Goal: Task Accomplishment & Management: Manage account settings

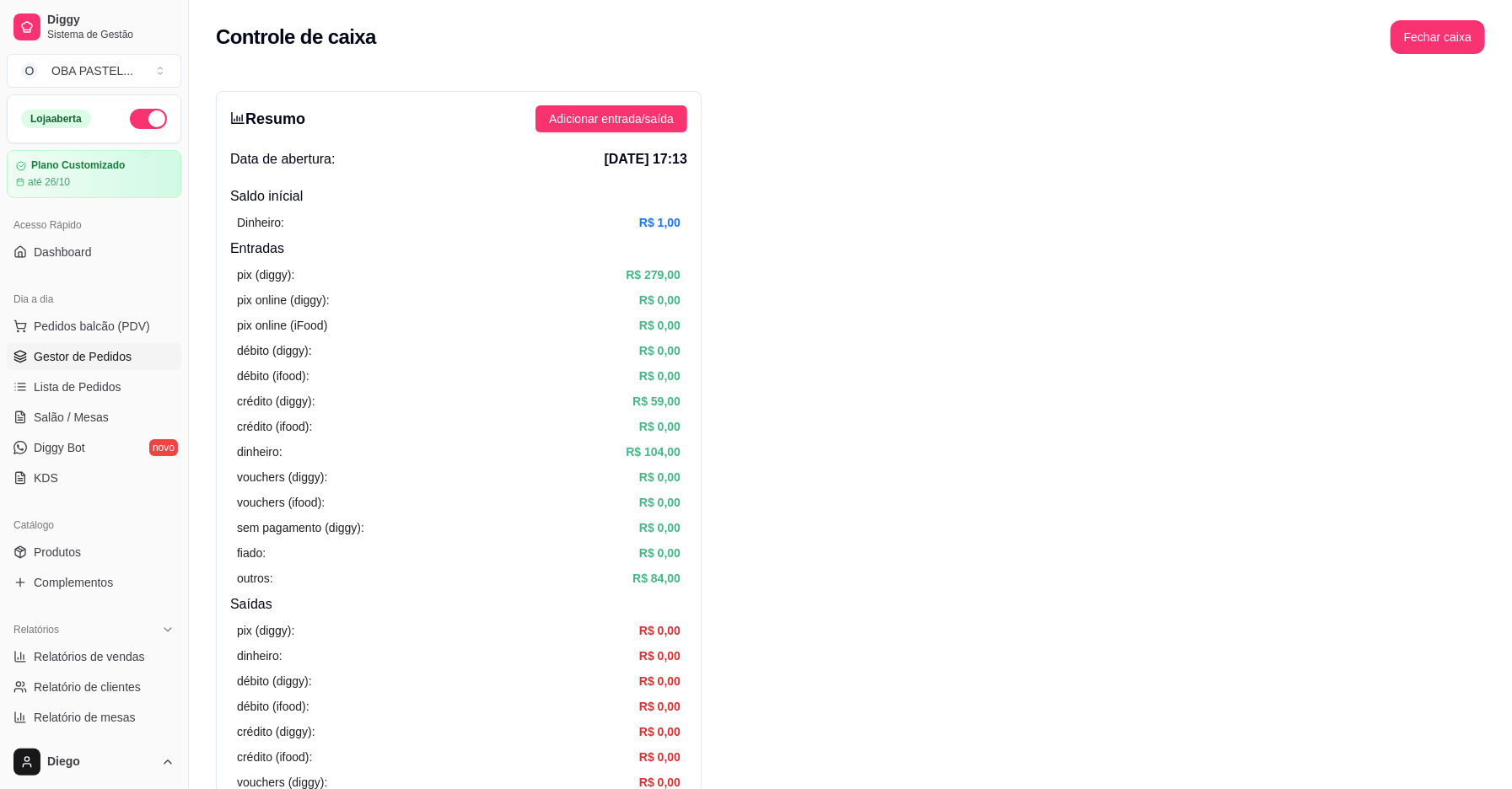
click at [86, 365] on span "Gestor de Pedidos" at bounding box center [83, 356] width 98 height 17
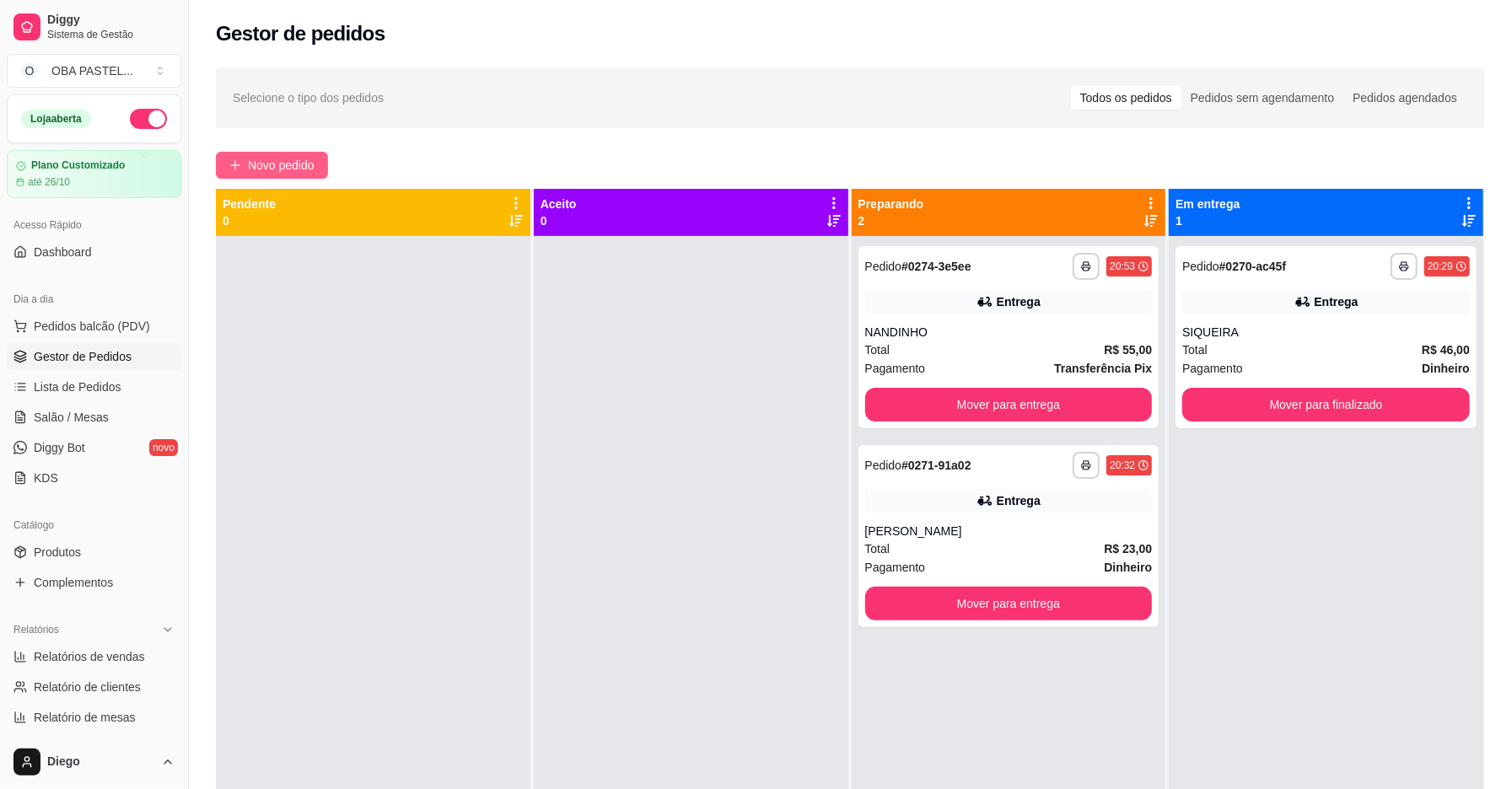
click at [290, 177] on button "Novo pedido" at bounding box center [271, 166] width 112 height 27
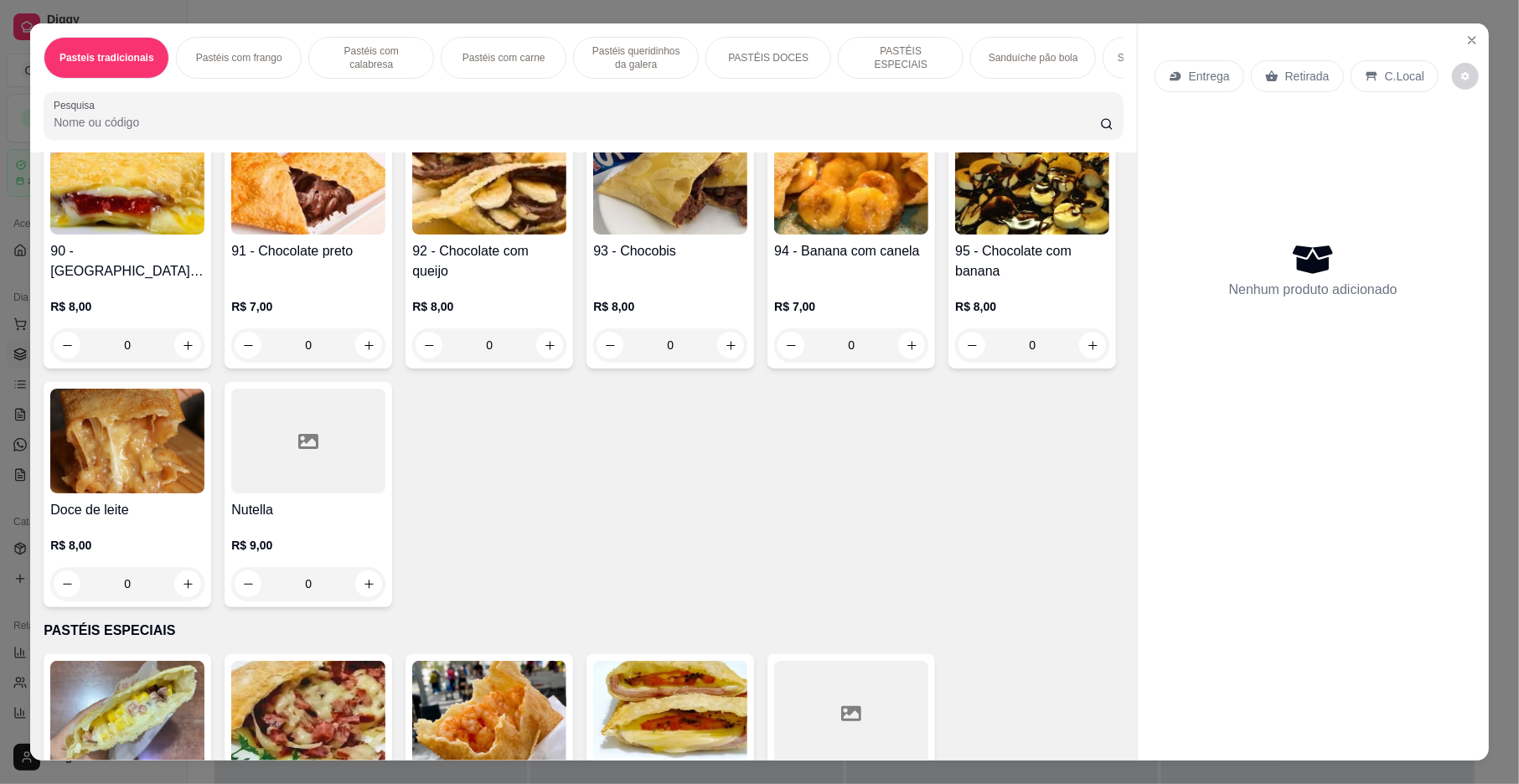
scroll to position [2230, 0]
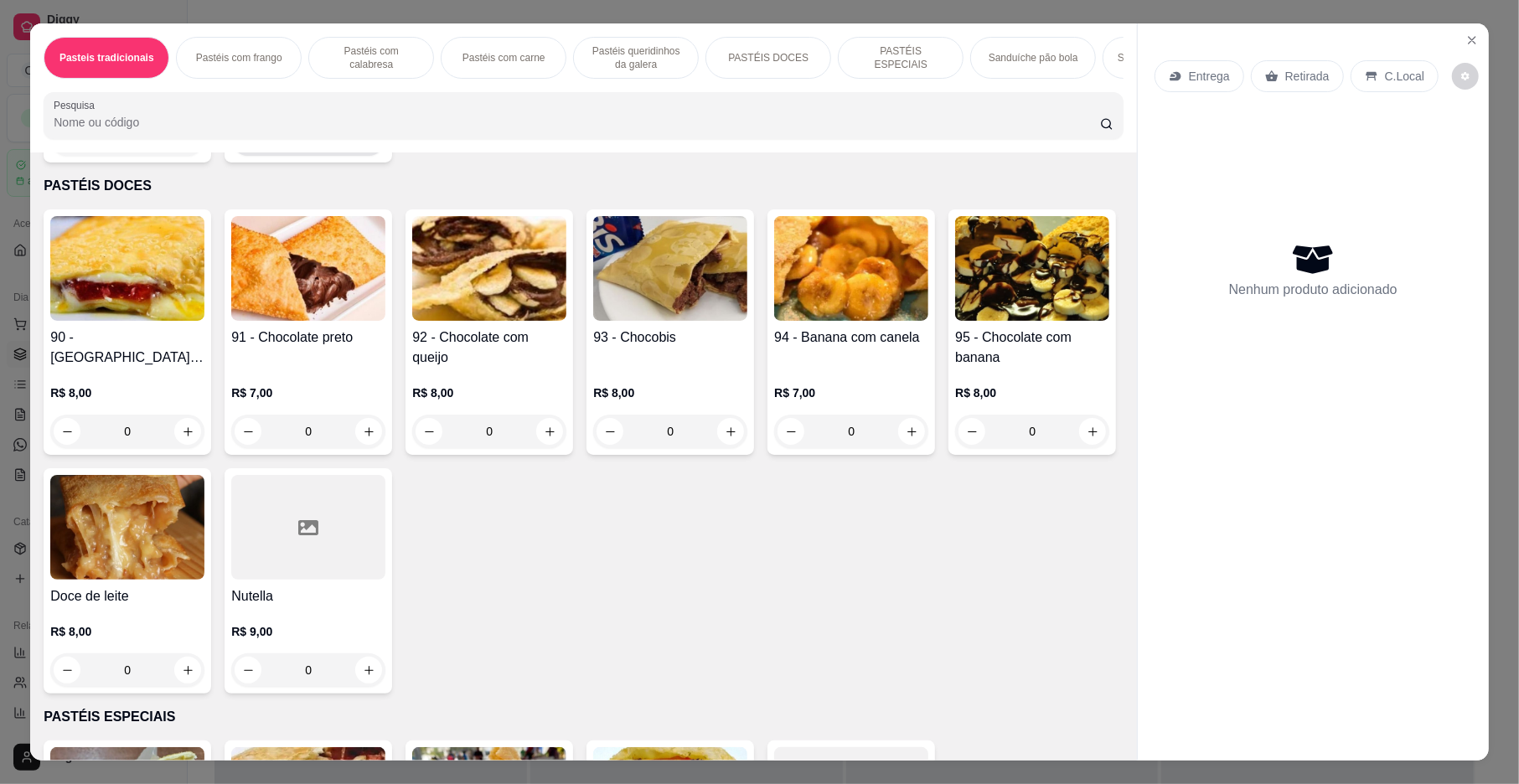
click at [366, 146] on icon "increase-product-quantity" at bounding box center [369, 139] width 13 height 13
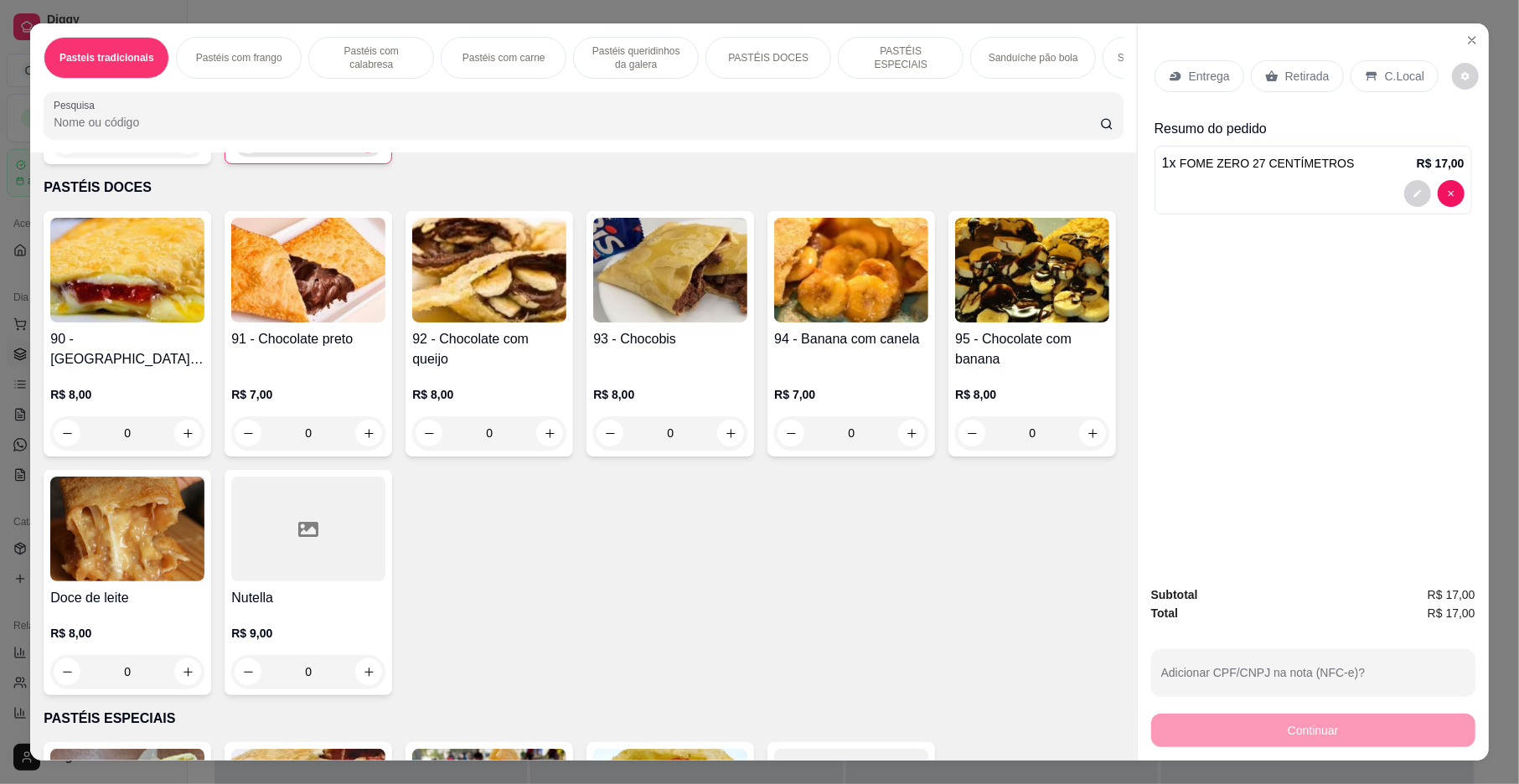
click at [366, 154] on button "increase-product-quantity" at bounding box center [368, 140] width 26 height 26
click at [366, 154] on button "increase-product-quantity" at bounding box center [368, 140] width 27 height 27
type input "4"
click at [1193, 75] on p "Entrega" at bounding box center [1209, 76] width 41 height 17
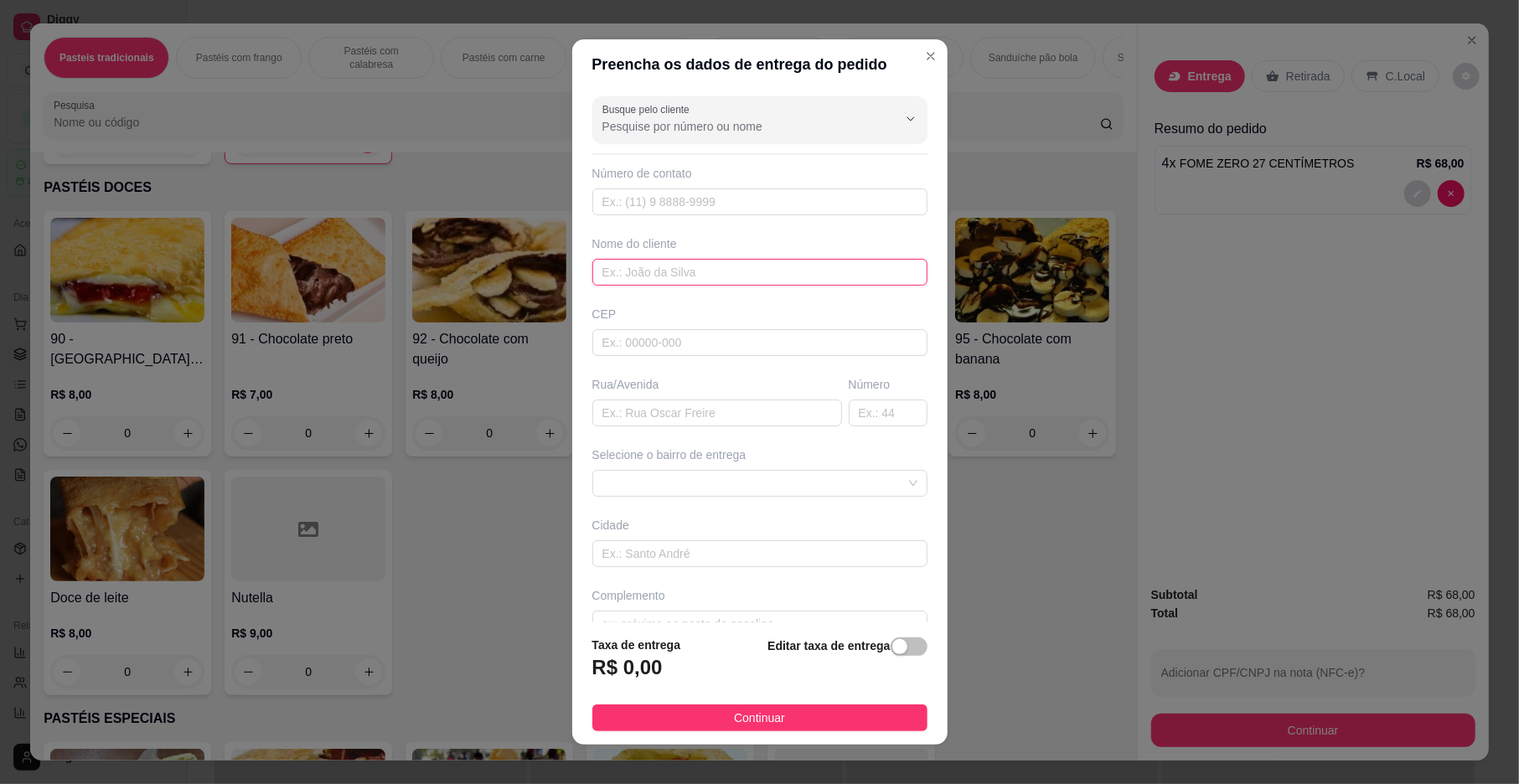
click at [694, 272] on input "text" at bounding box center [760, 272] width 335 height 27
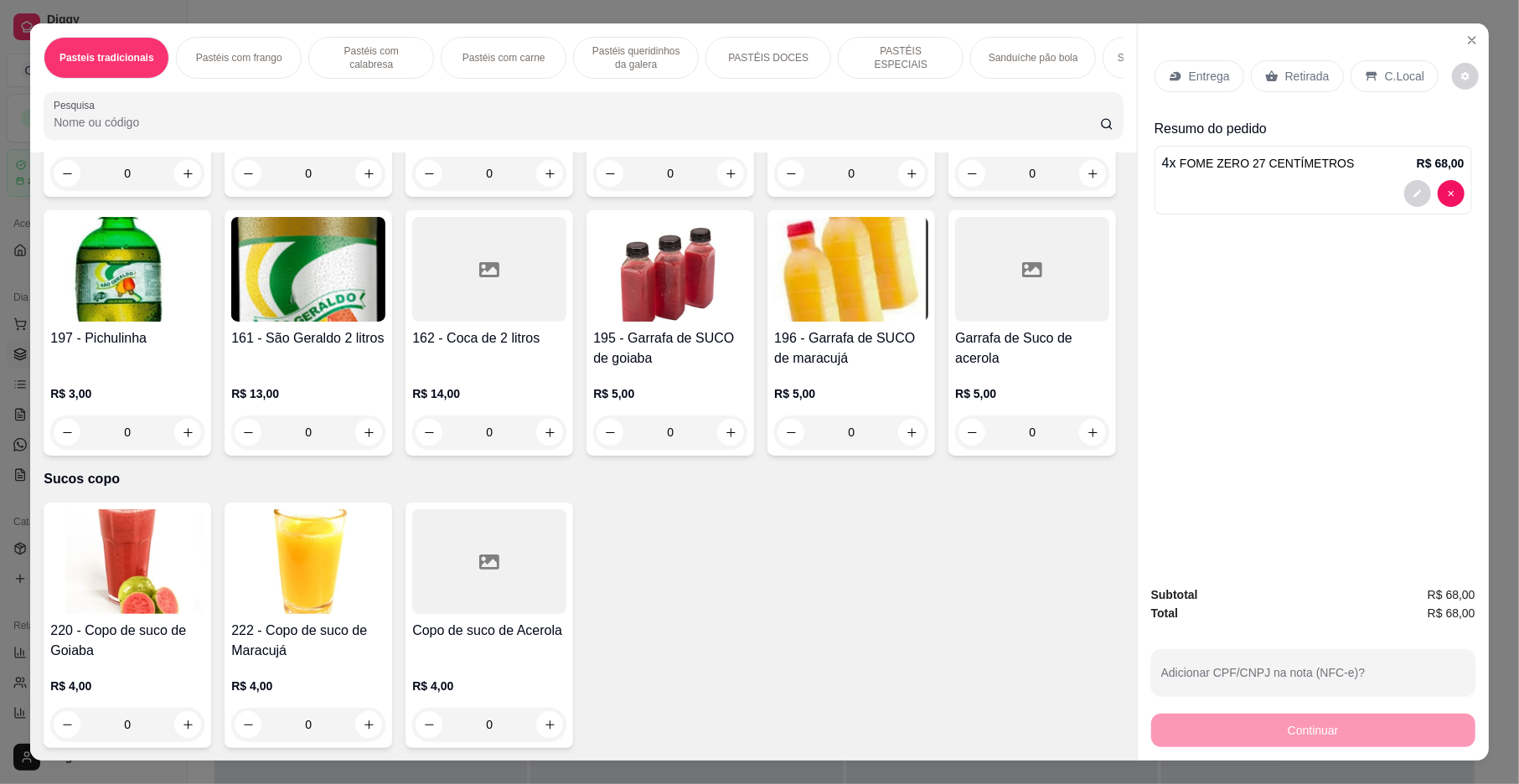
scroll to position [5311, 0]
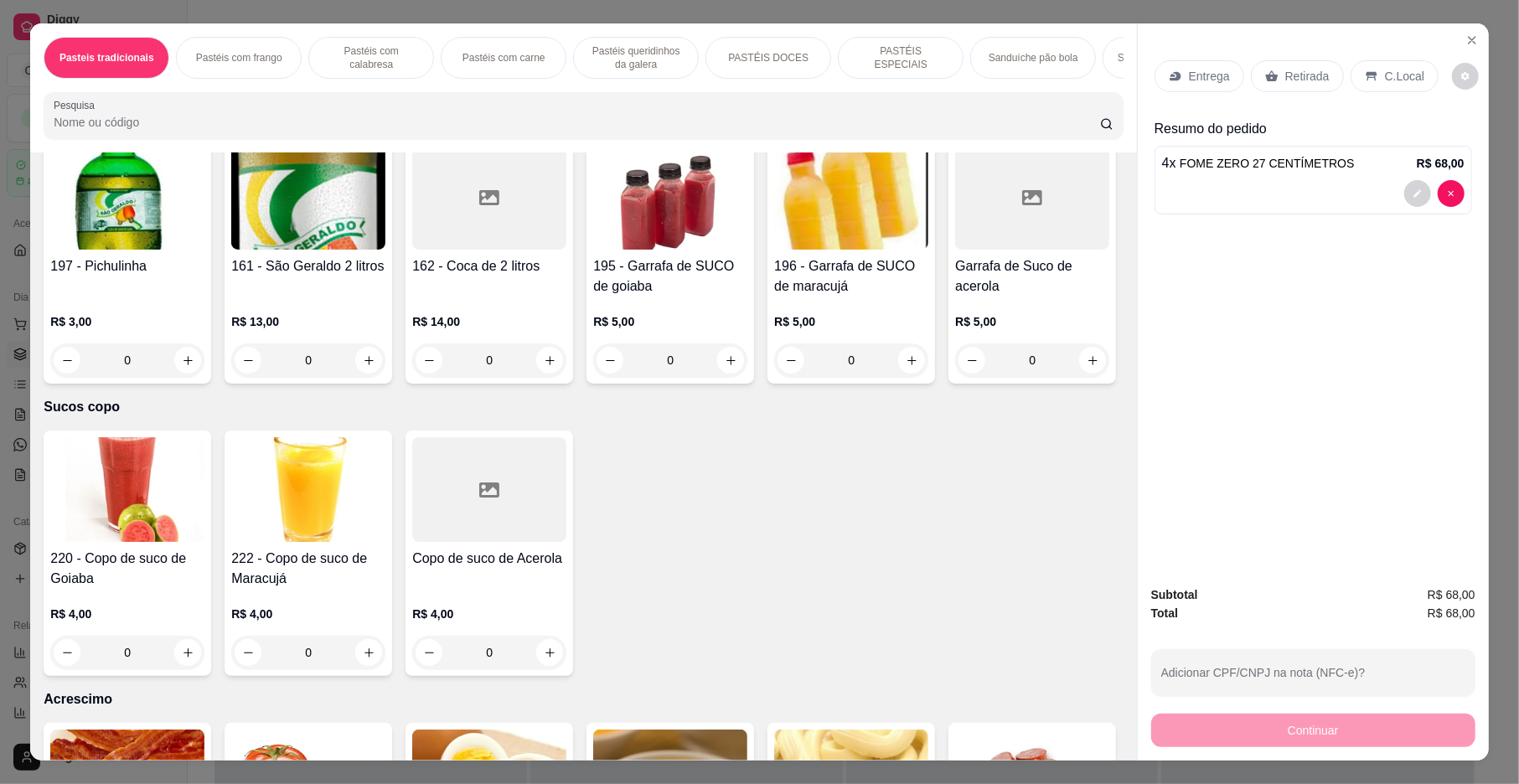
click at [551, 115] on button "increase-product-quantity" at bounding box center [550, 102] width 27 height 27
type input "1"
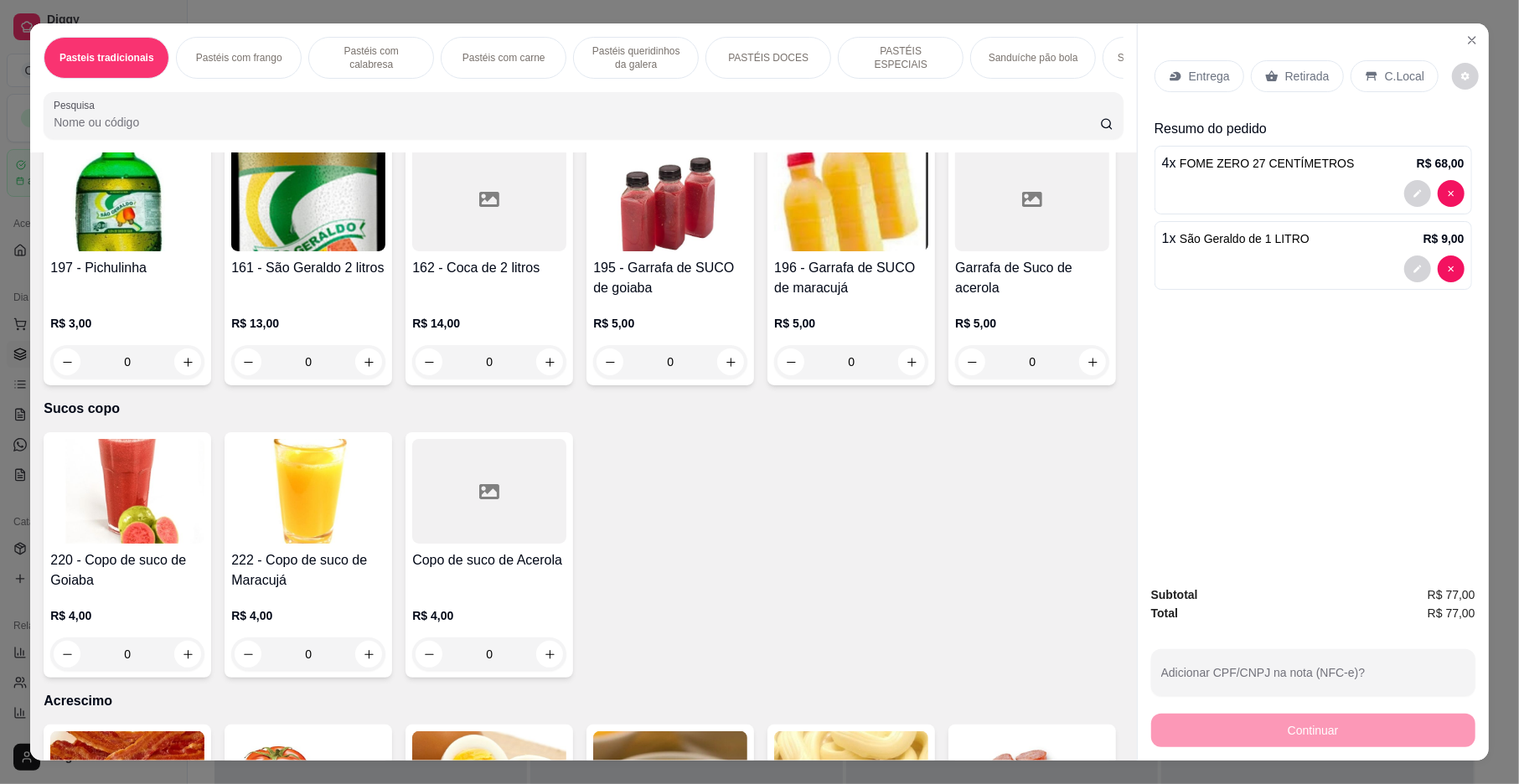
click at [1398, 72] on p "C.Local" at bounding box center [1405, 76] width 39 height 17
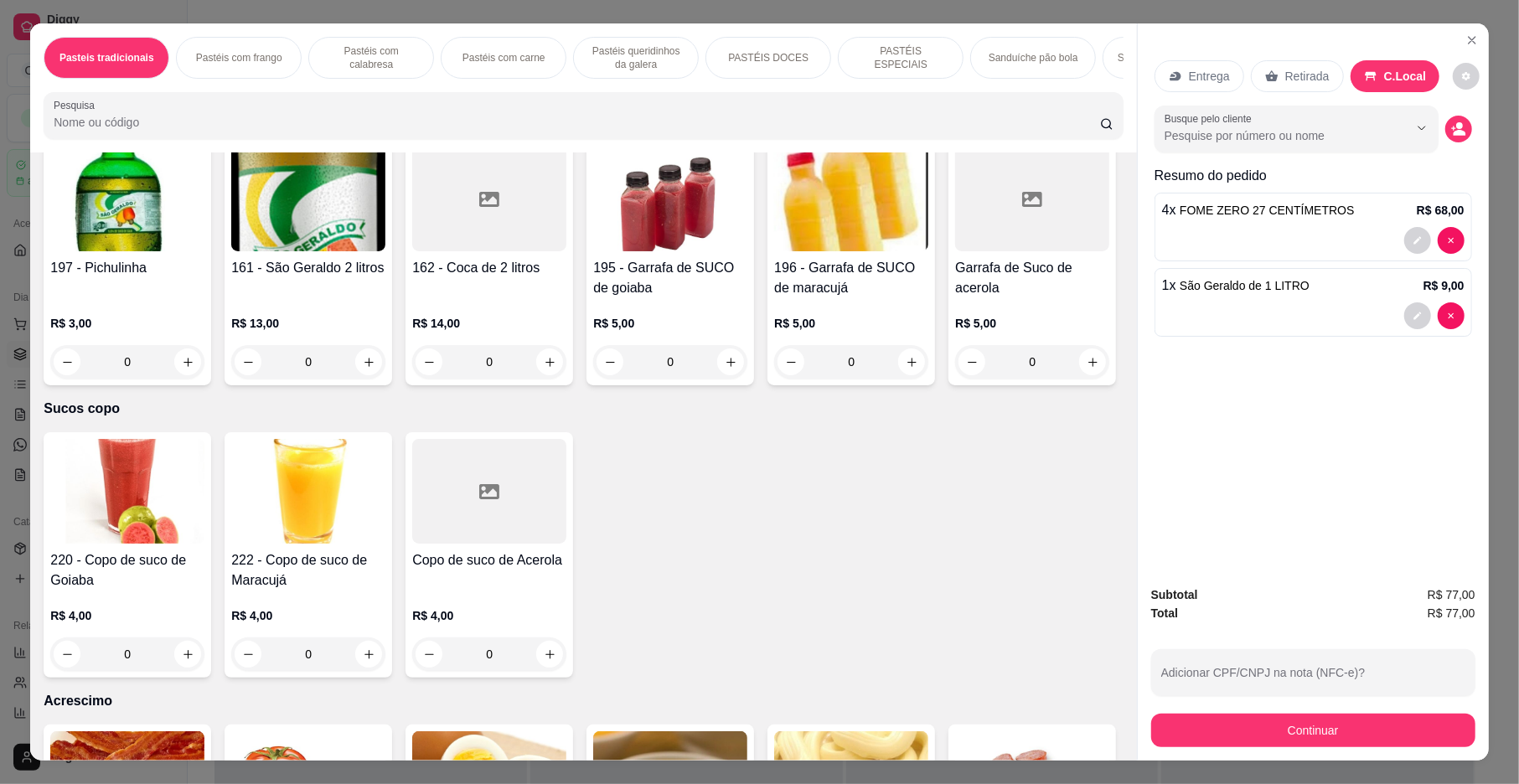
click at [1454, 724] on button "Continuar" at bounding box center [1313, 730] width 324 height 34
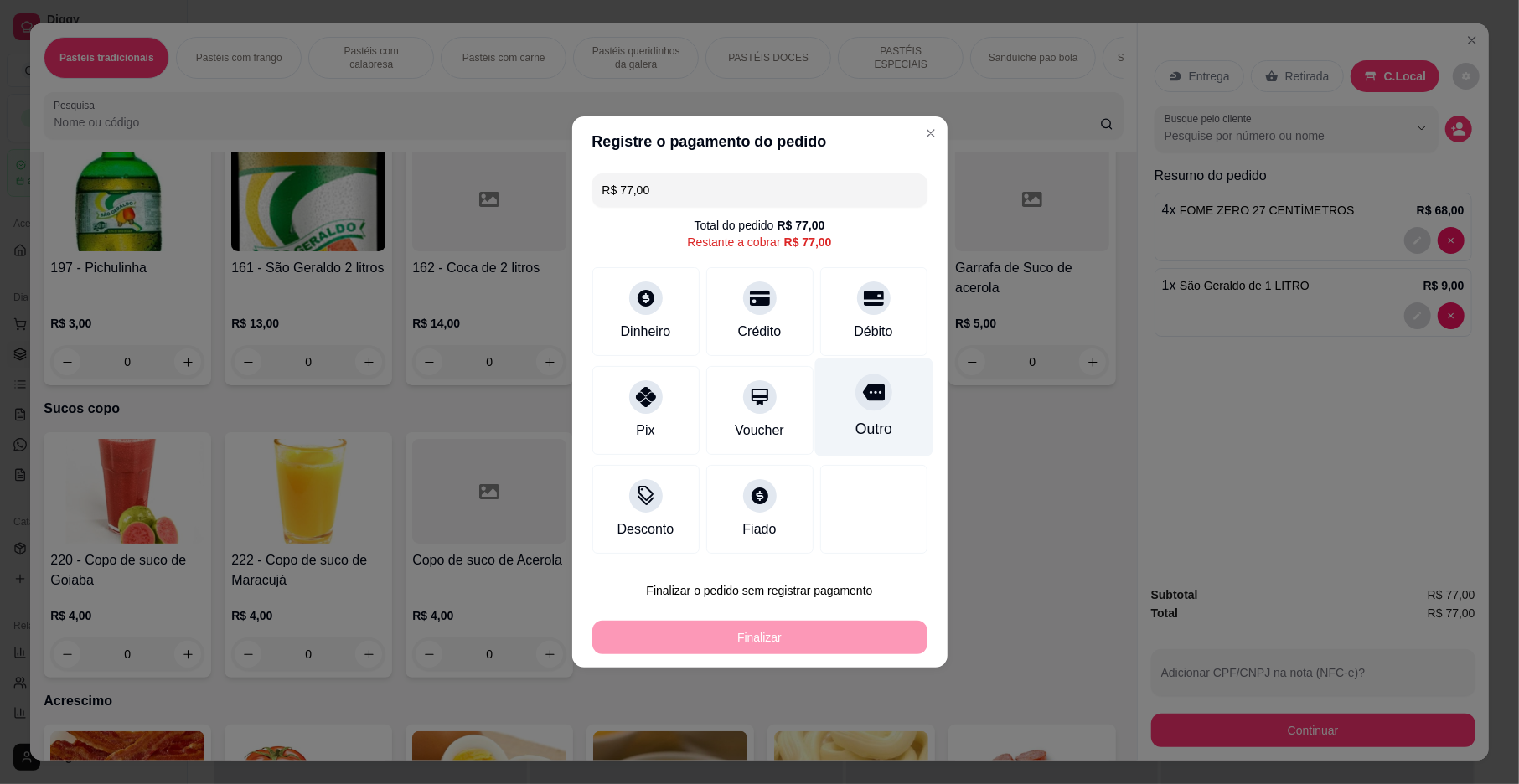
click at [876, 424] on div "Outro" at bounding box center [873, 429] width 37 height 22
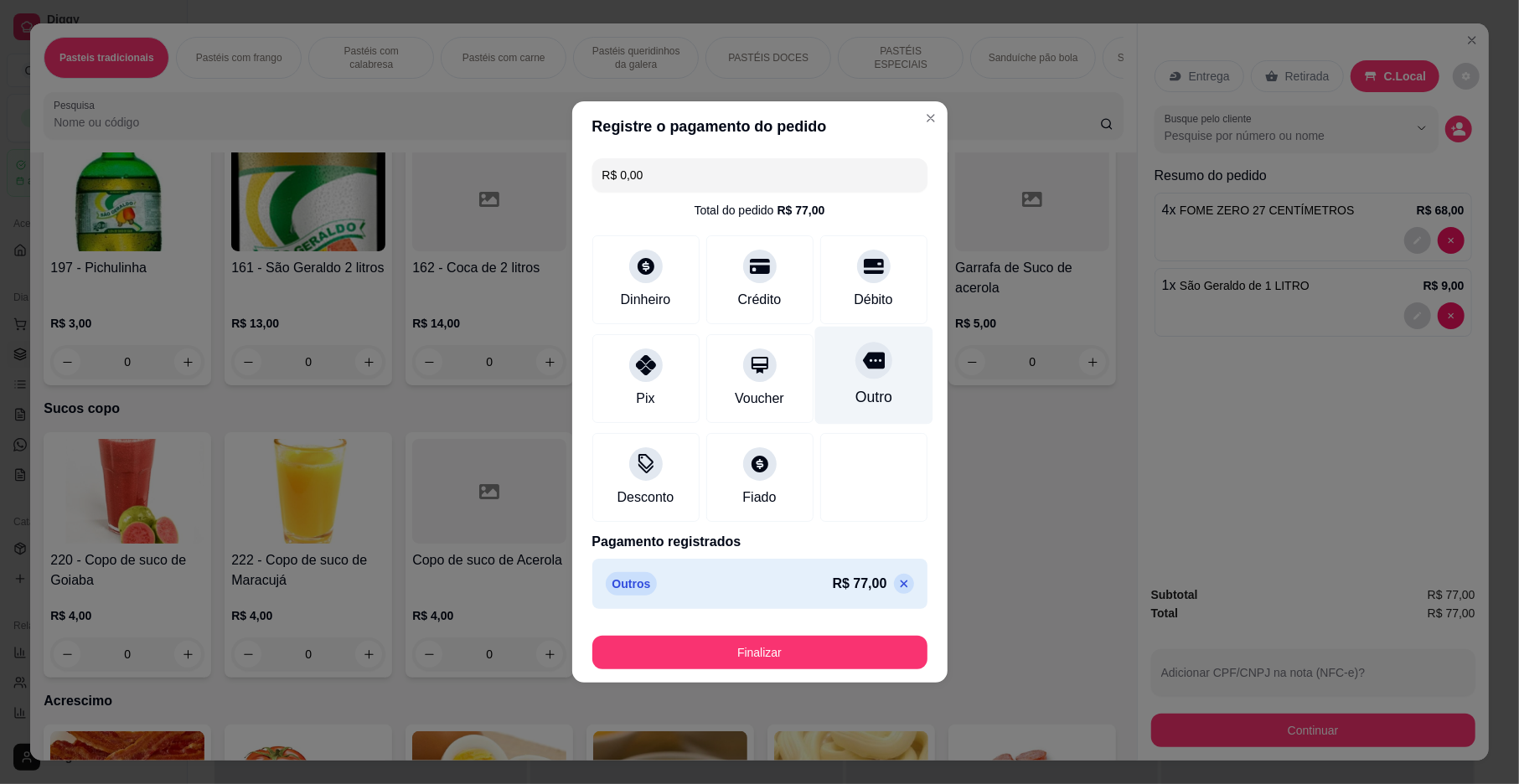
type input "R$ 0,00"
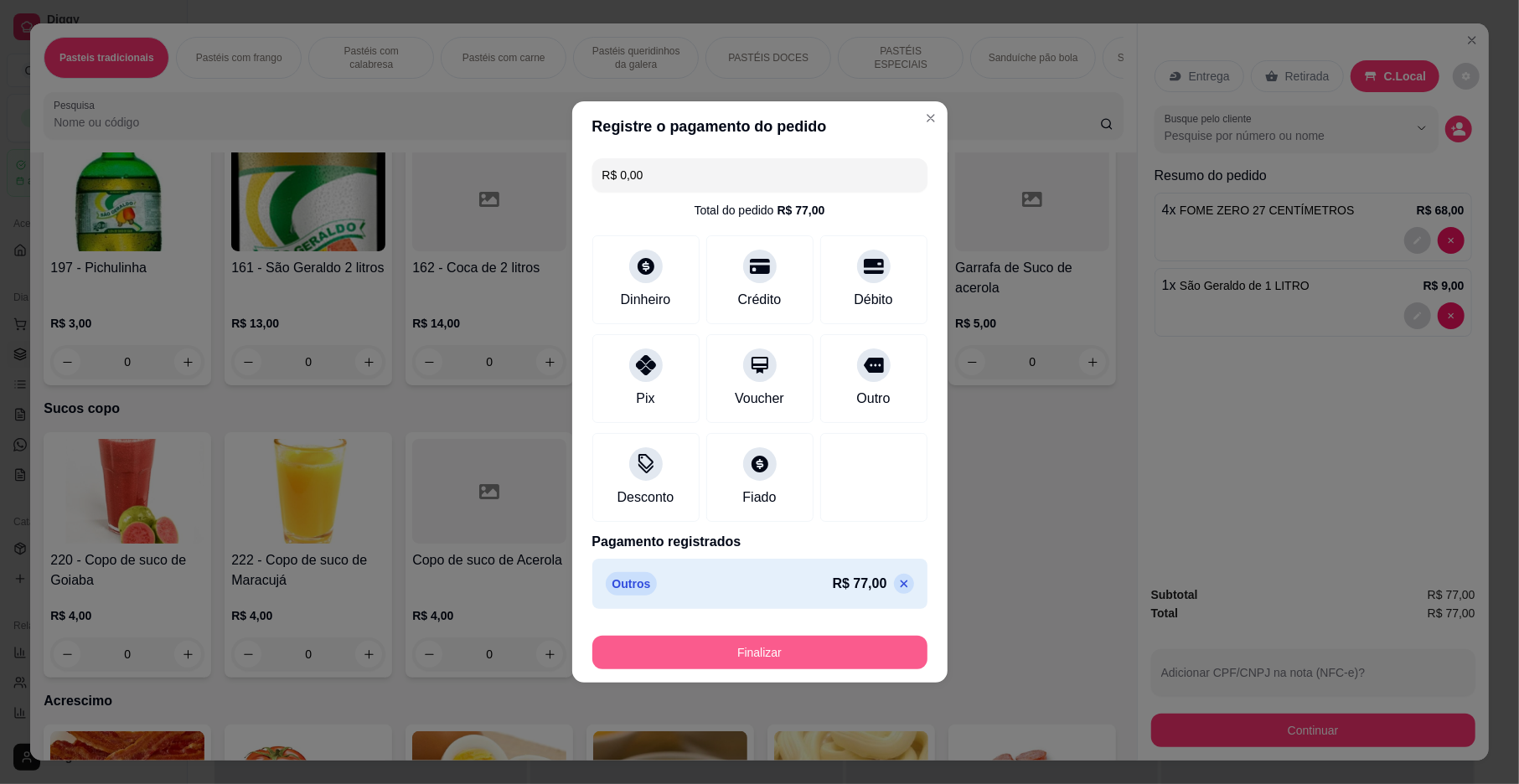
click at [856, 640] on button "Finalizar" at bounding box center [760, 652] width 335 height 34
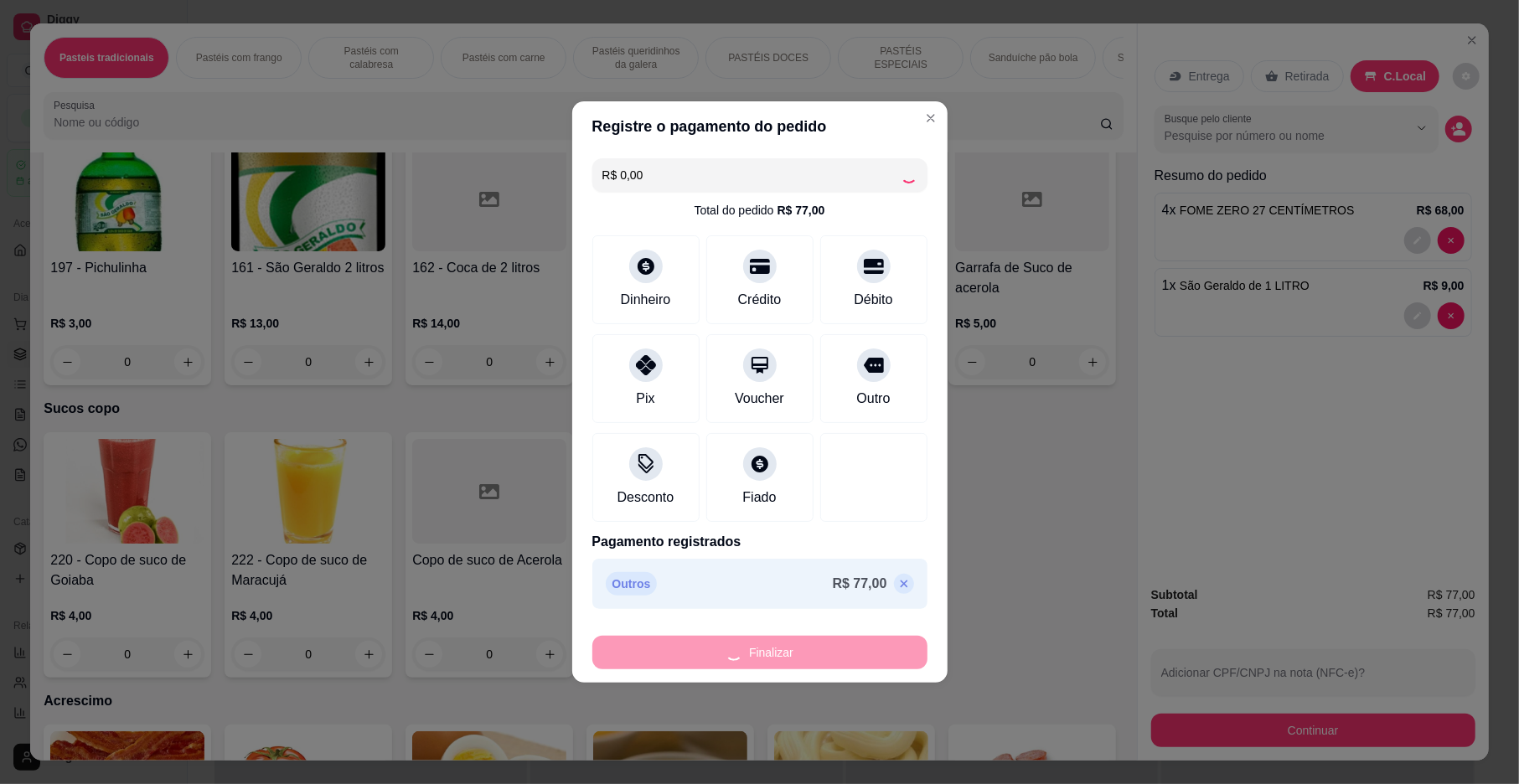
type input "0"
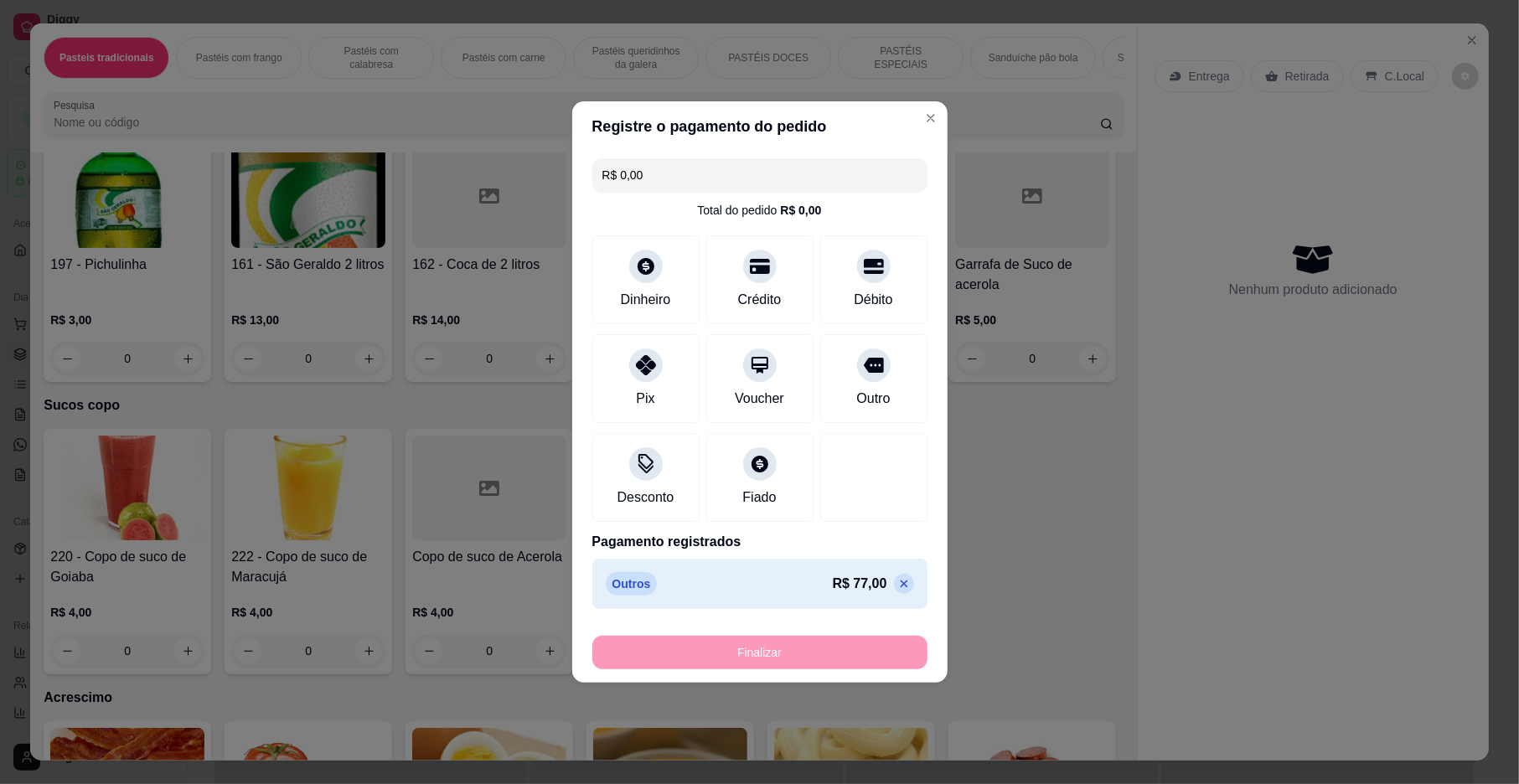
type input "-R$ 77,00"
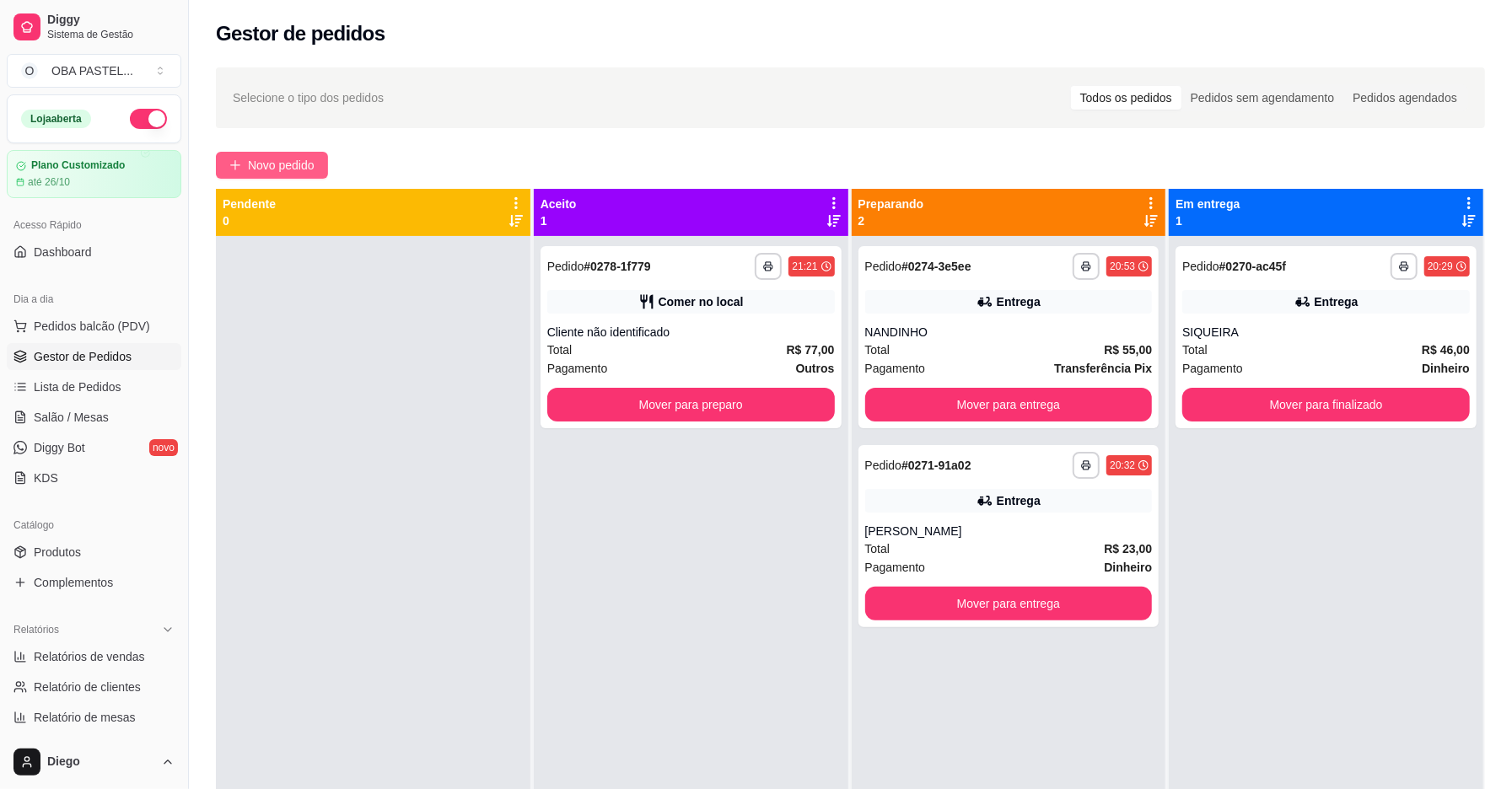
click at [302, 172] on span "Novo pedido" at bounding box center [281, 166] width 67 height 19
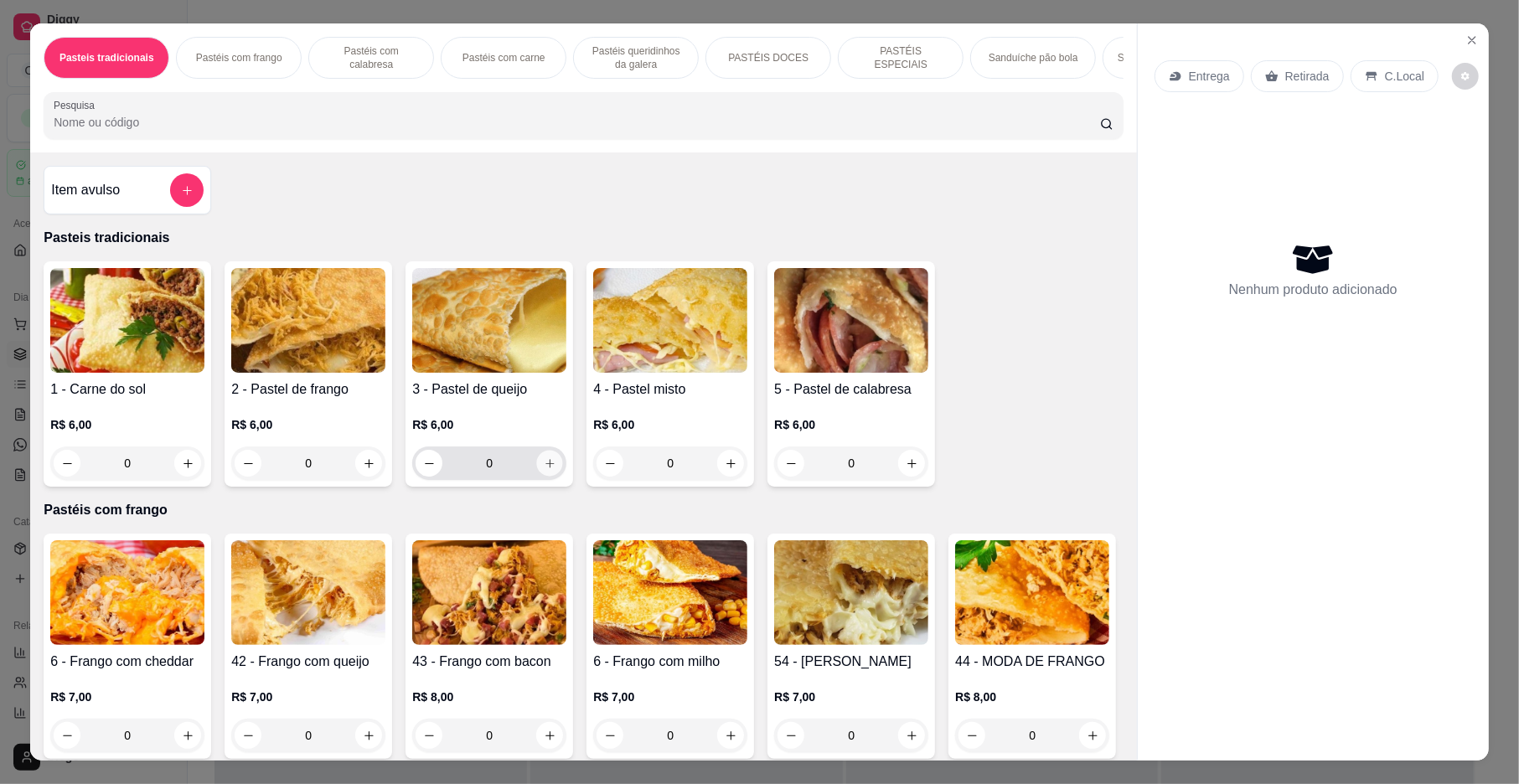
click at [546, 468] on icon "increase-product-quantity" at bounding box center [550, 463] width 8 height 8
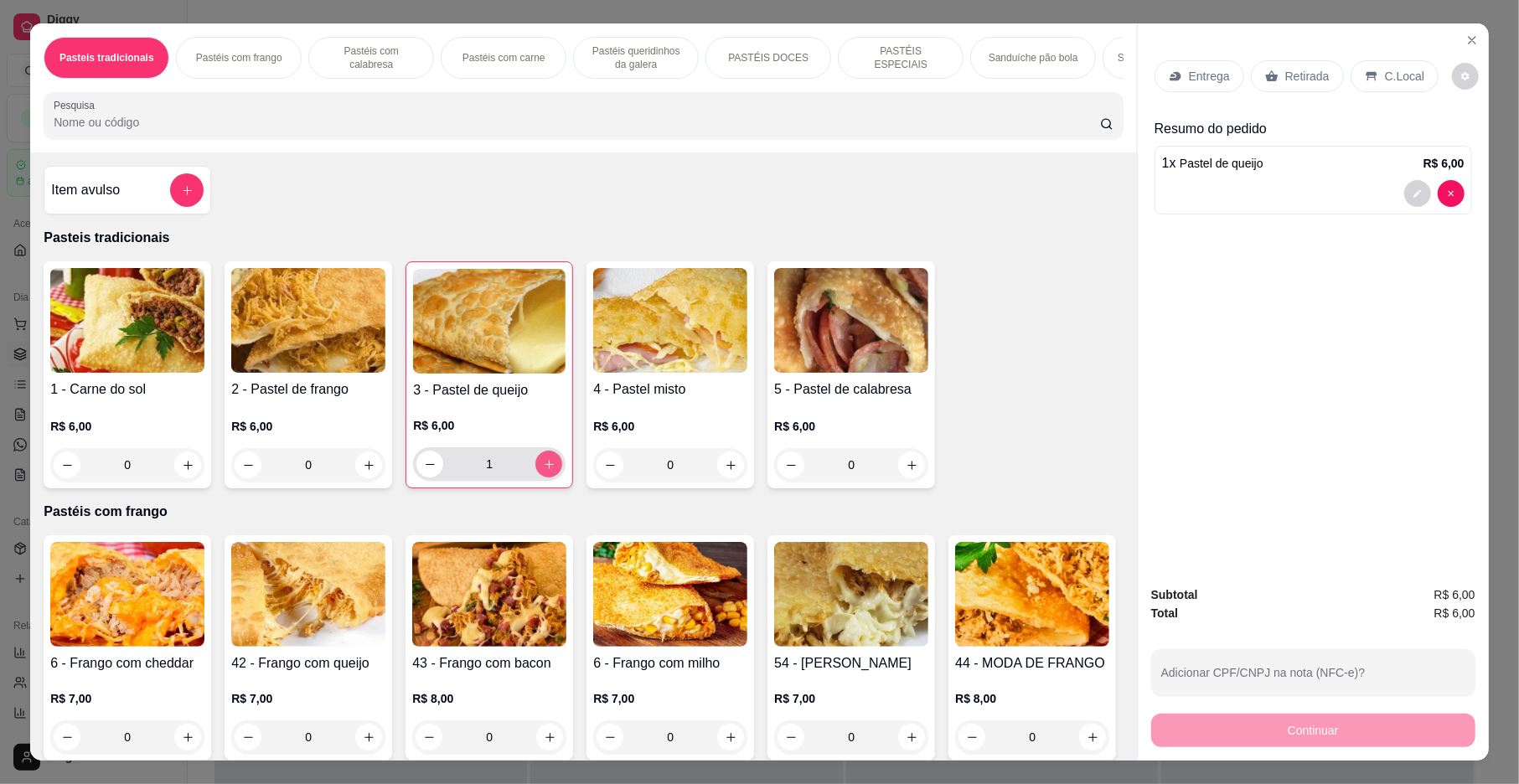
click at [543, 471] on icon "increase-product-quantity" at bounding box center [549, 464] width 13 height 13
type input "2"
click at [373, 478] on button "increase-product-quantity" at bounding box center [369, 465] width 27 height 27
type input "1"
click at [1224, 76] on div "Entrega" at bounding box center [1199, 76] width 90 height 32
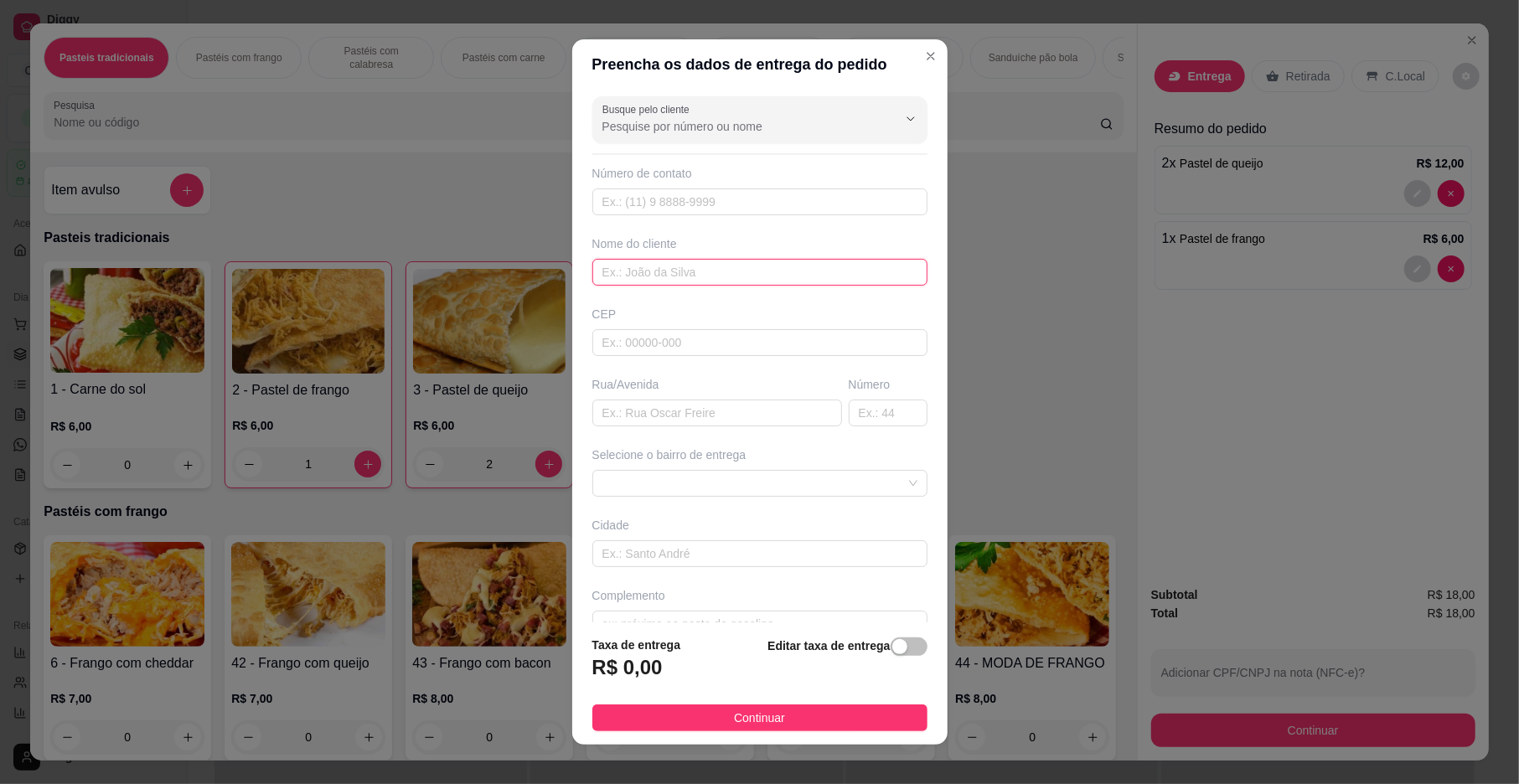
click at [671, 262] on input "text" at bounding box center [760, 272] width 335 height 27
drag, startPoint x: 614, startPoint y: 486, endPoint x: 628, endPoint y: 463, distance: 26.9
click at [614, 484] on span at bounding box center [760, 483] width 315 height 25
type input "MICAEL"
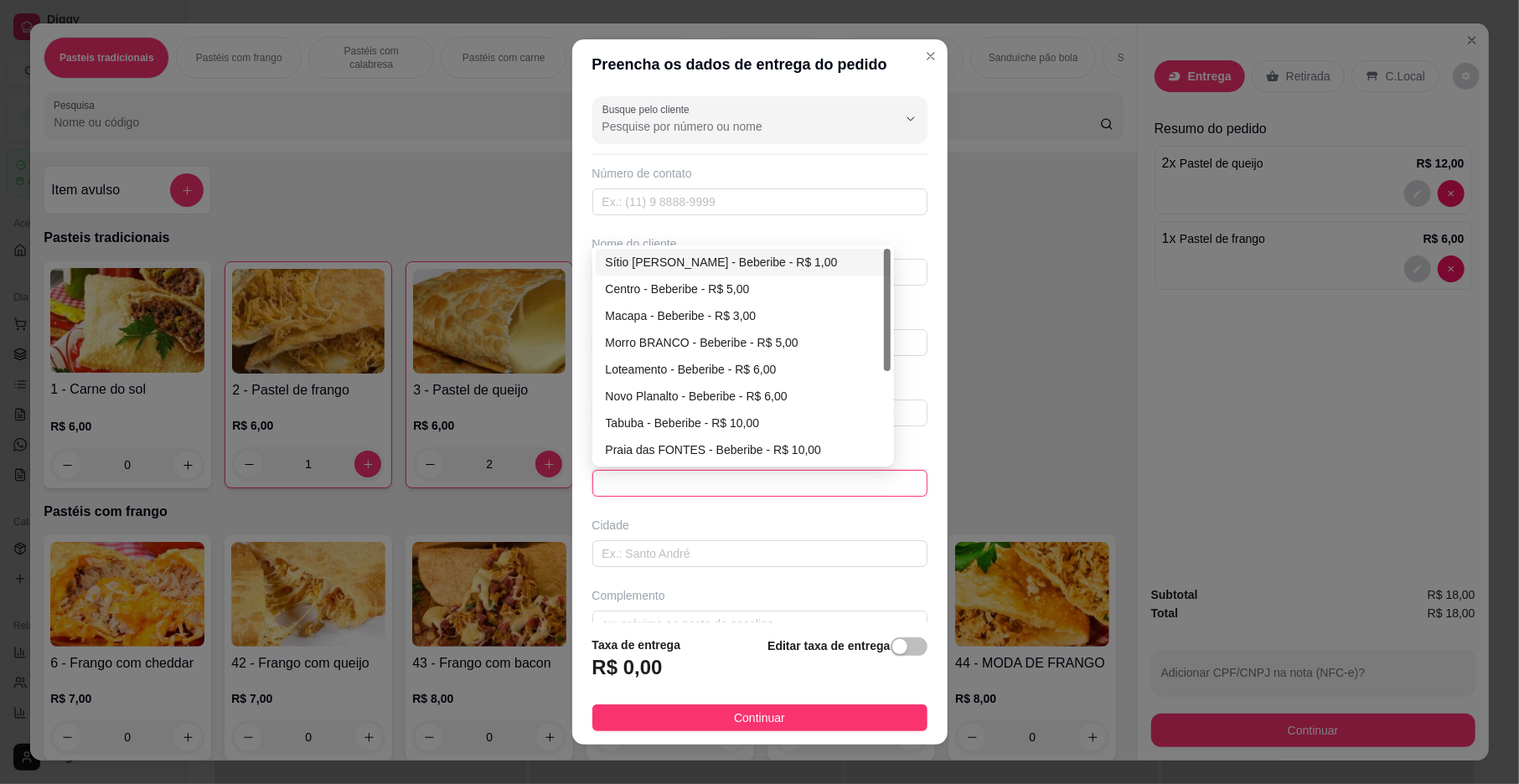
click at [717, 268] on div "Sítio [PERSON_NAME] - Beberibe - R$ 1,00" at bounding box center [743, 262] width 275 height 18
type input "Beberibe"
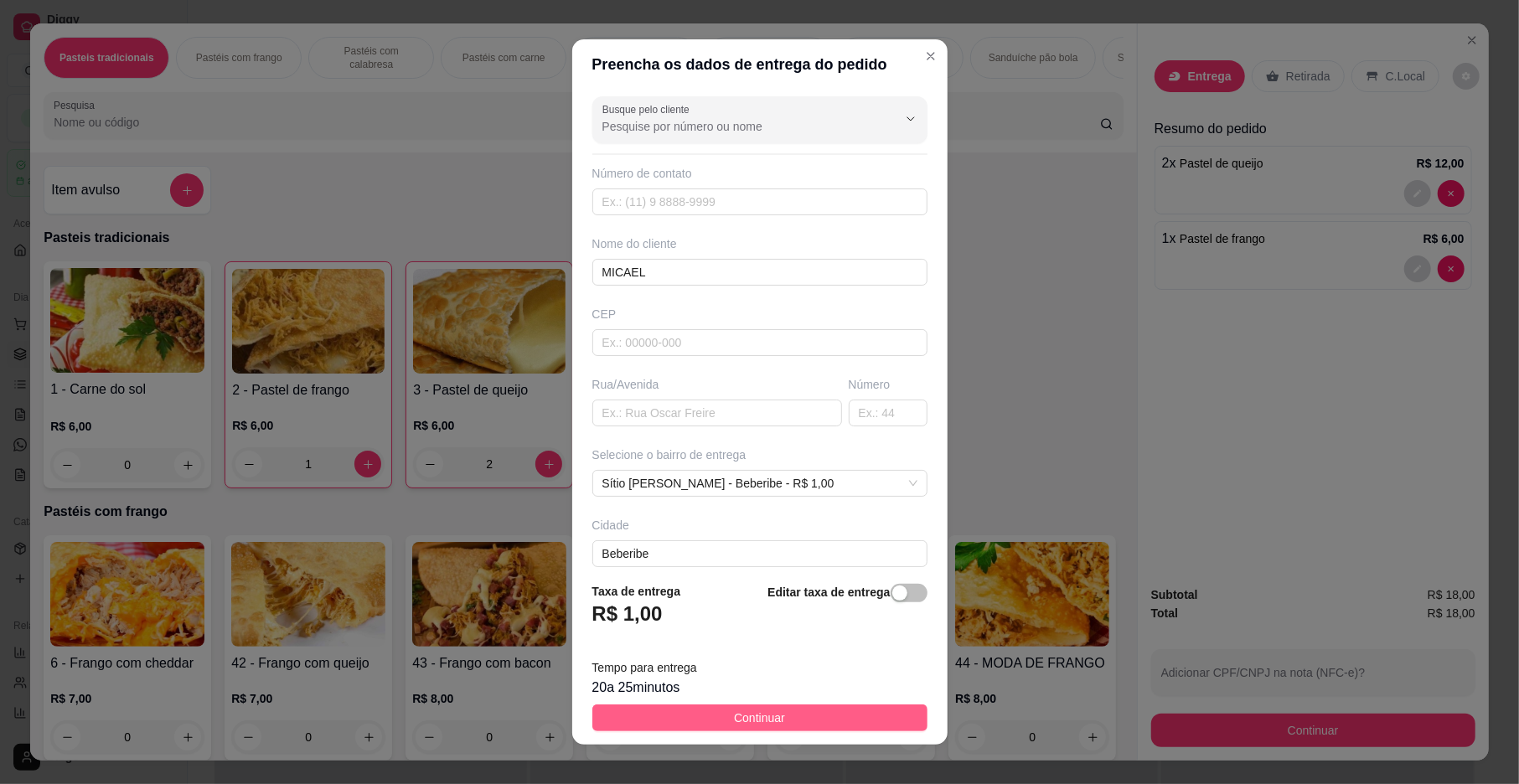
click at [756, 728] on button "Continuar" at bounding box center [760, 718] width 335 height 27
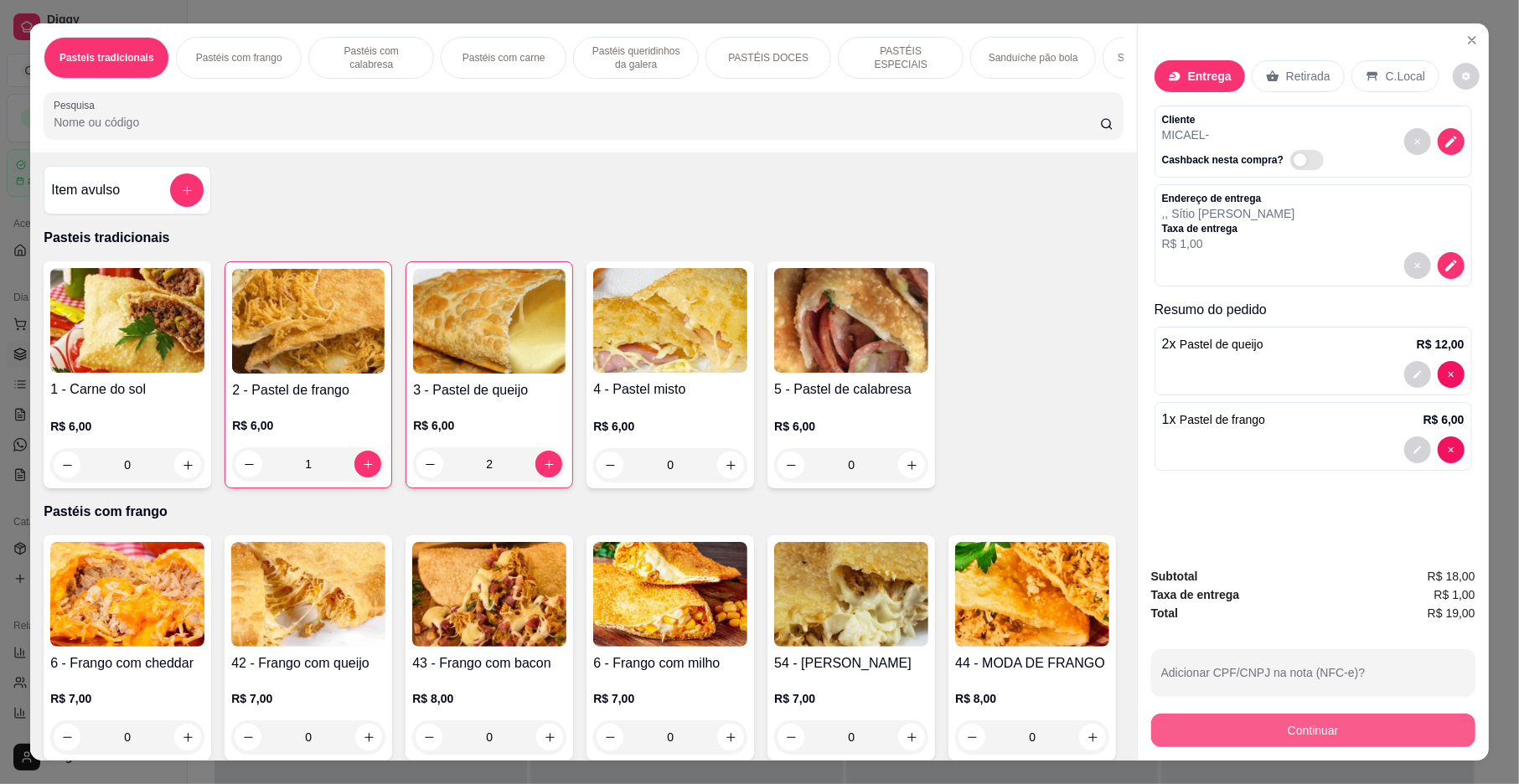
click at [1260, 744] on button "Continuar" at bounding box center [1313, 730] width 324 height 34
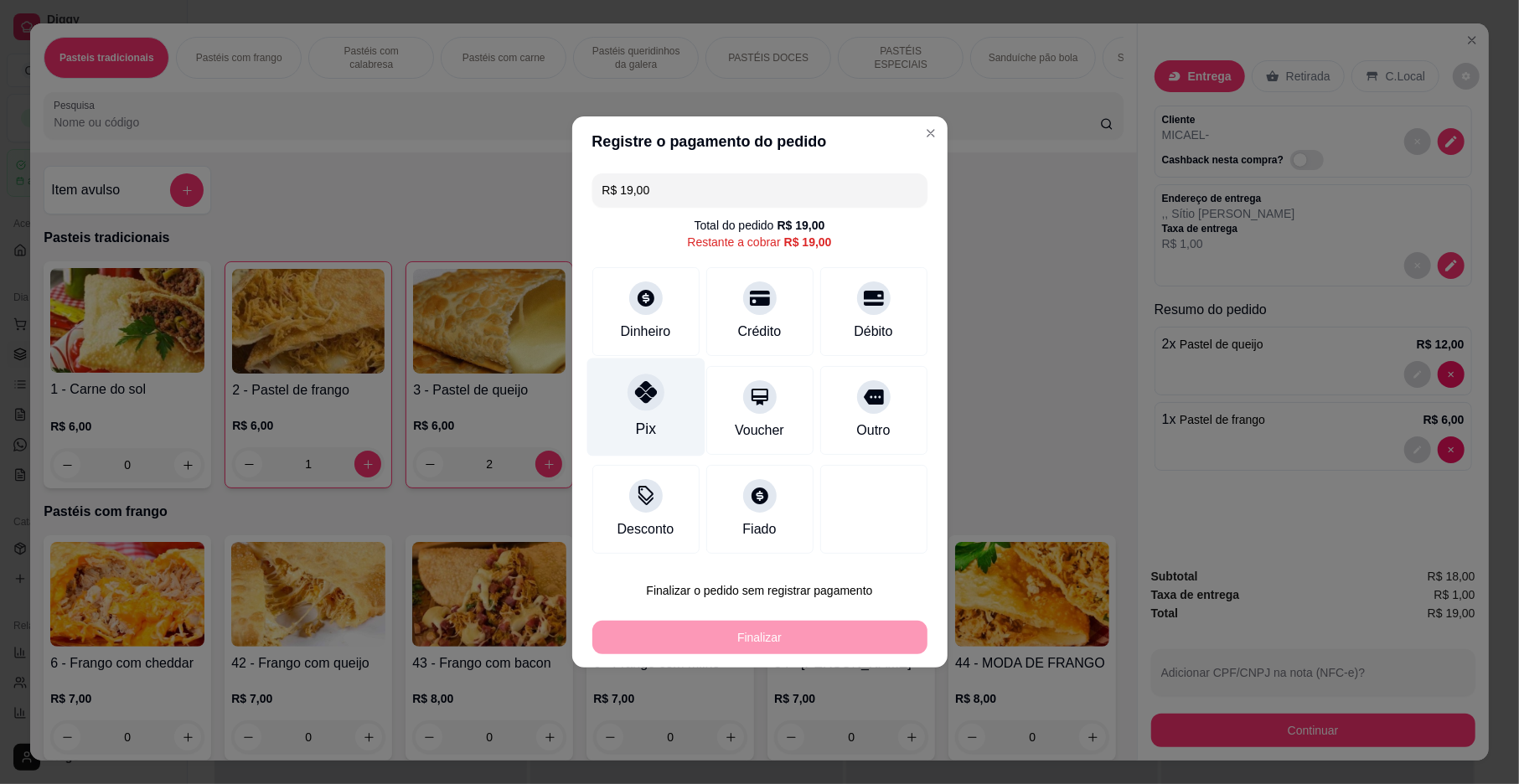
click at [642, 414] on div "Pix" at bounding box center [646, 407] width 118 height 98
type input "R$ 0,00"
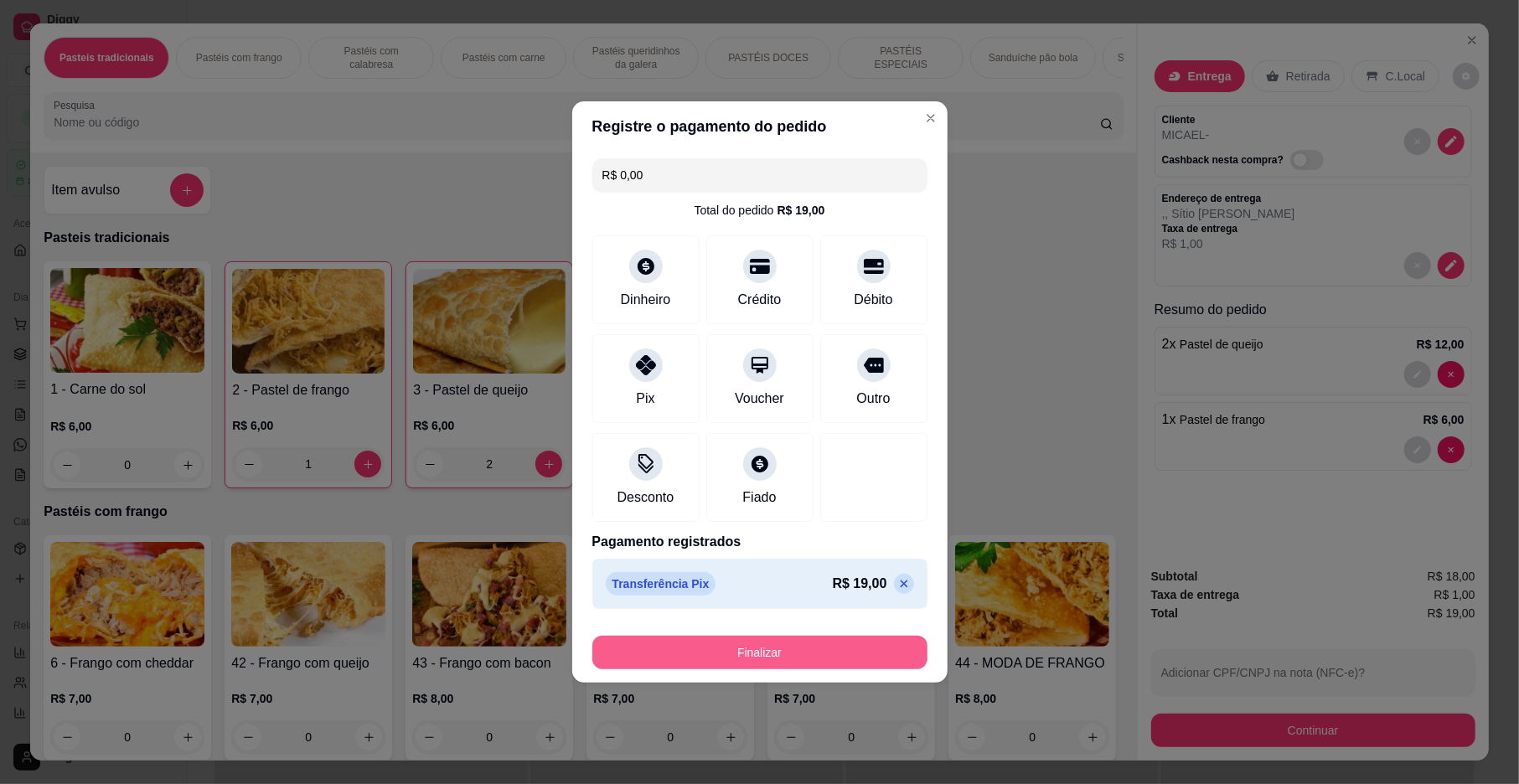
click at [796, 643] on button "Finalizar" at bounding box center [760, 652] width 335 height 34
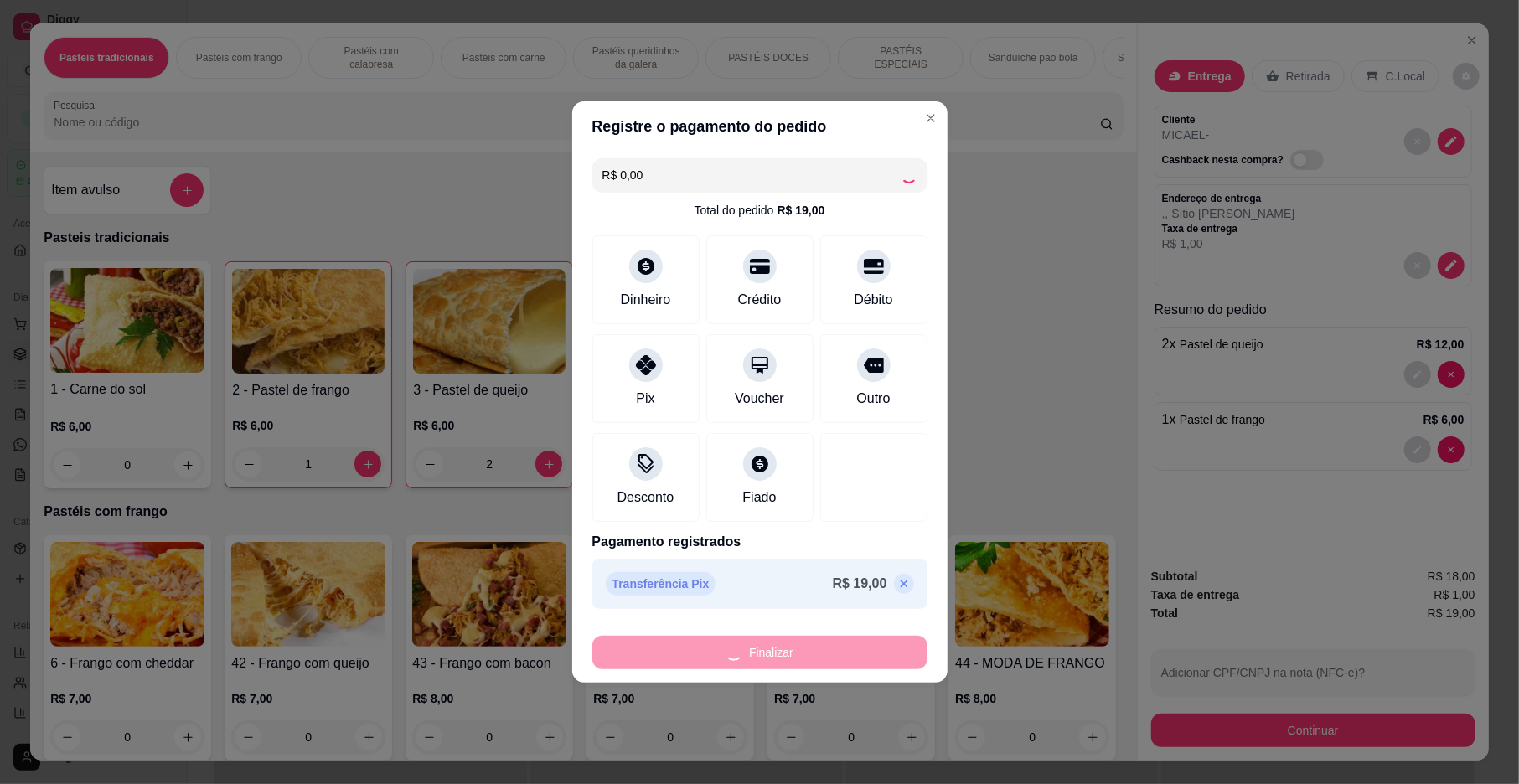
type input "0"
type input "-R$ 19,00"
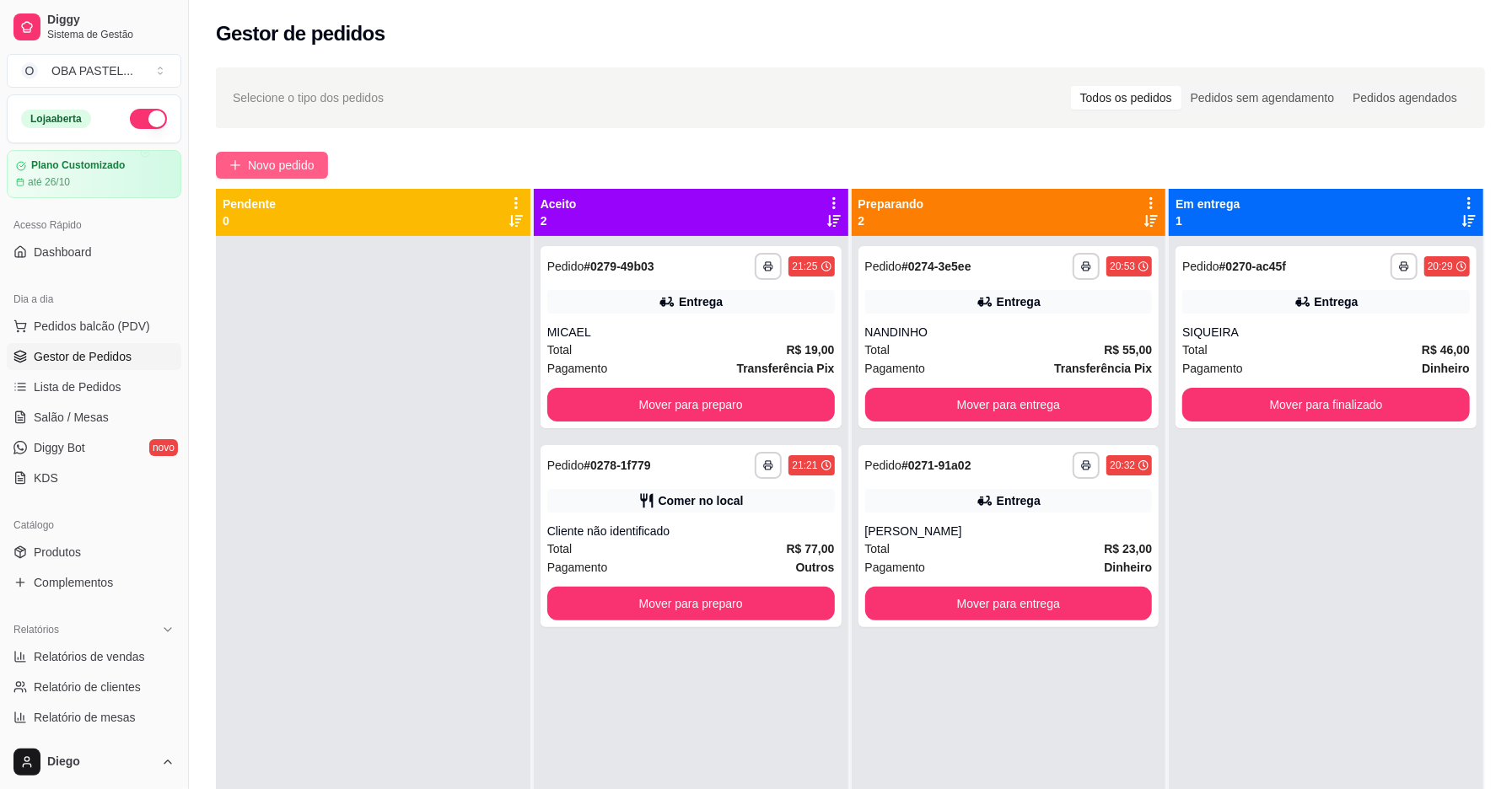
click at [287, 169] on span "Novo pedido" at bounding box center [281, 166] width 67 height 19
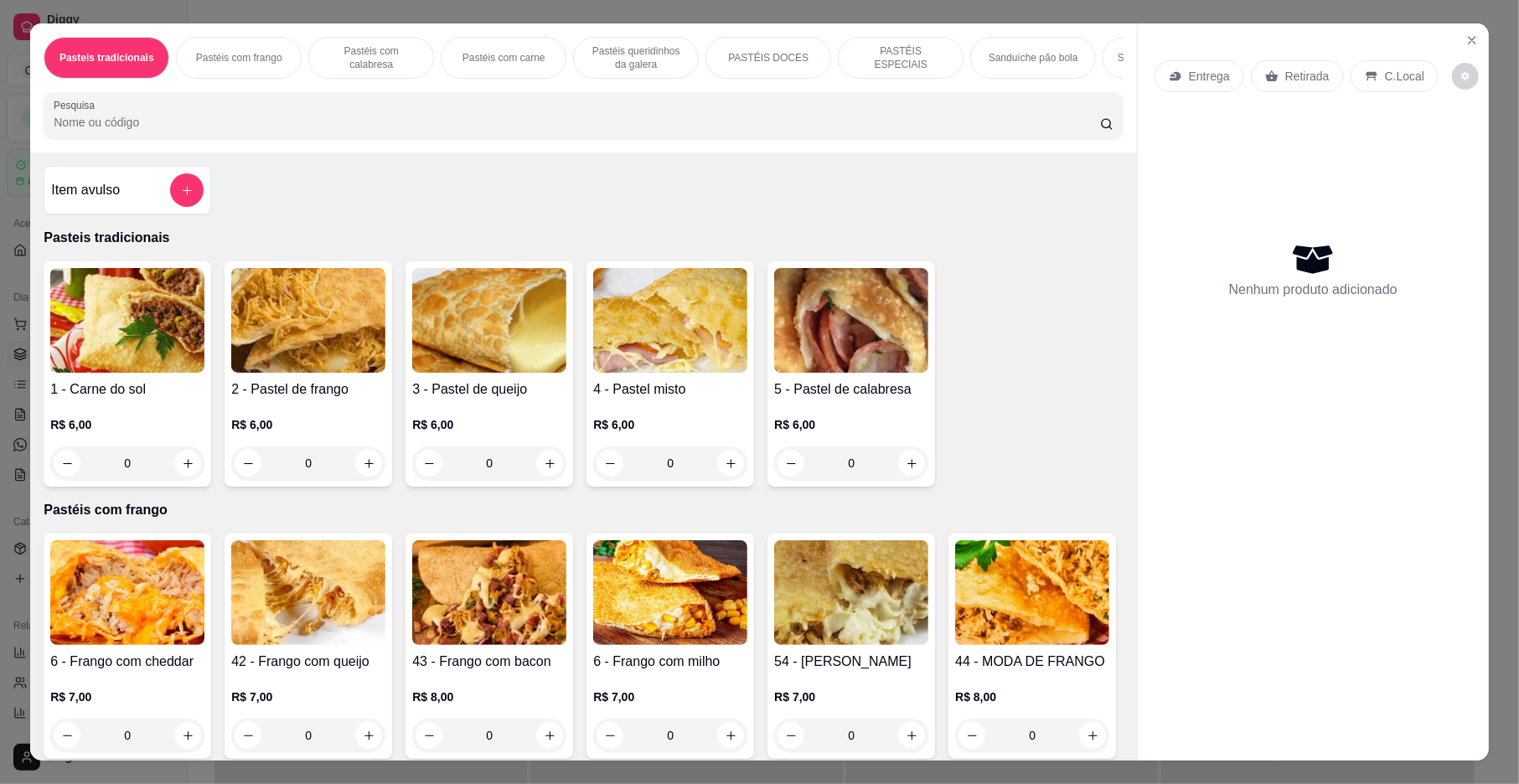
click at [384, 51] on p "Pastéis com calabresa" at bounding box center [371, 58] width 97 height 27
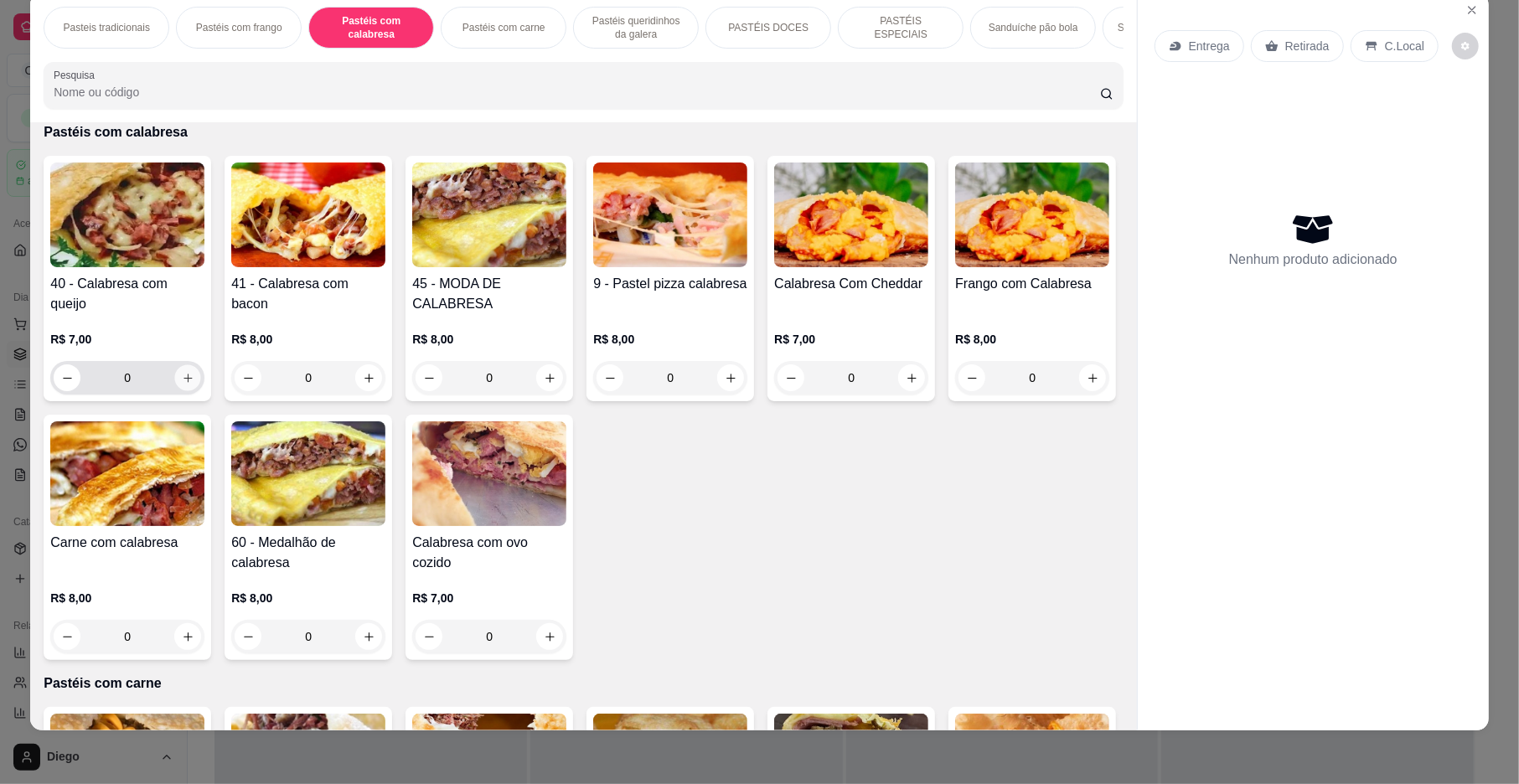
click at [185, 383] on button "increase-product-quantity" at bounding box center [188, 378] width 26 height 26
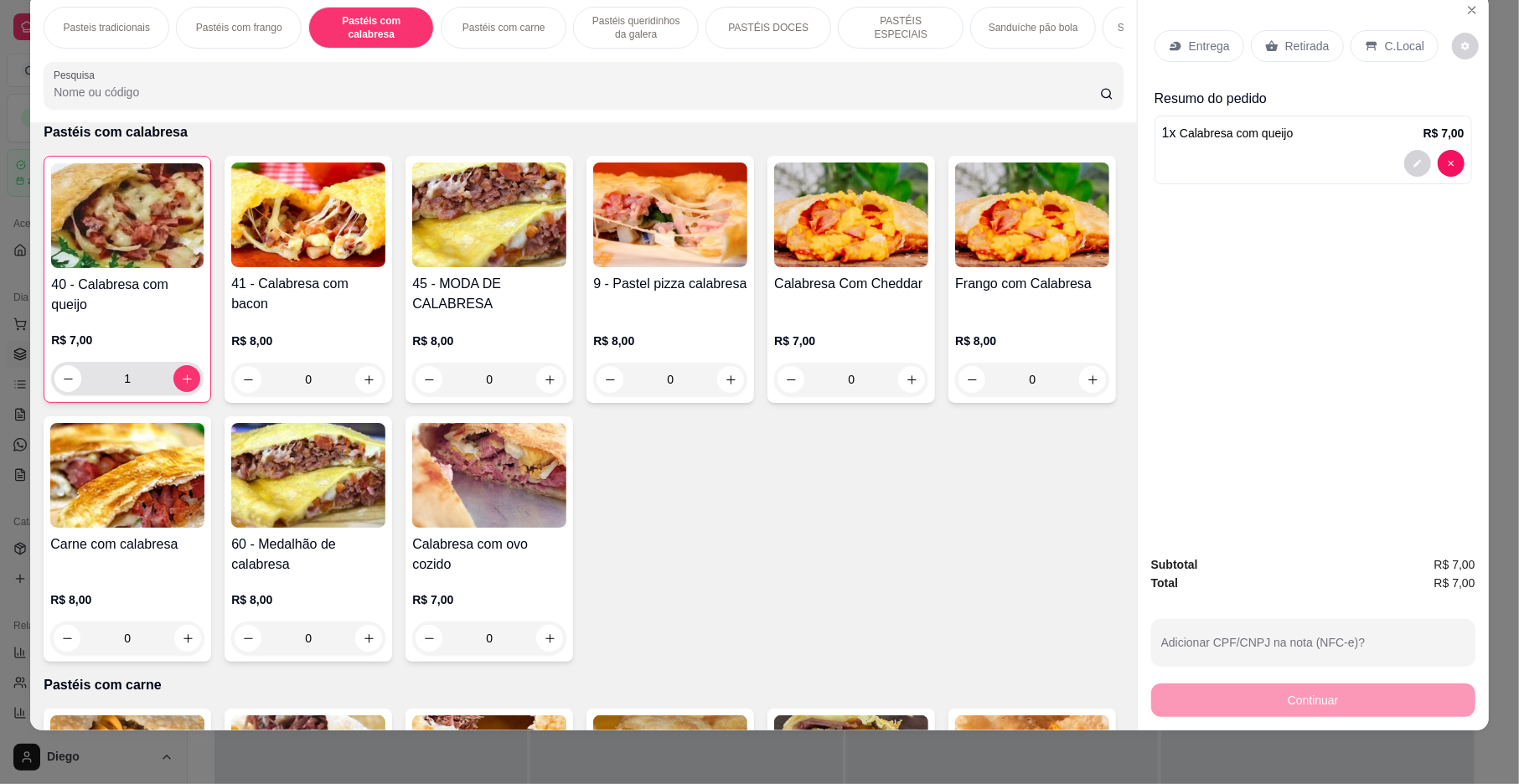
click at [185, 383] on div "1" at bounding box center [128, 379] width 146 height 34
click at [175, 386] on button "increase-product-quantity" at bounding box center [187, 379] width 26 height 26
type input "2"
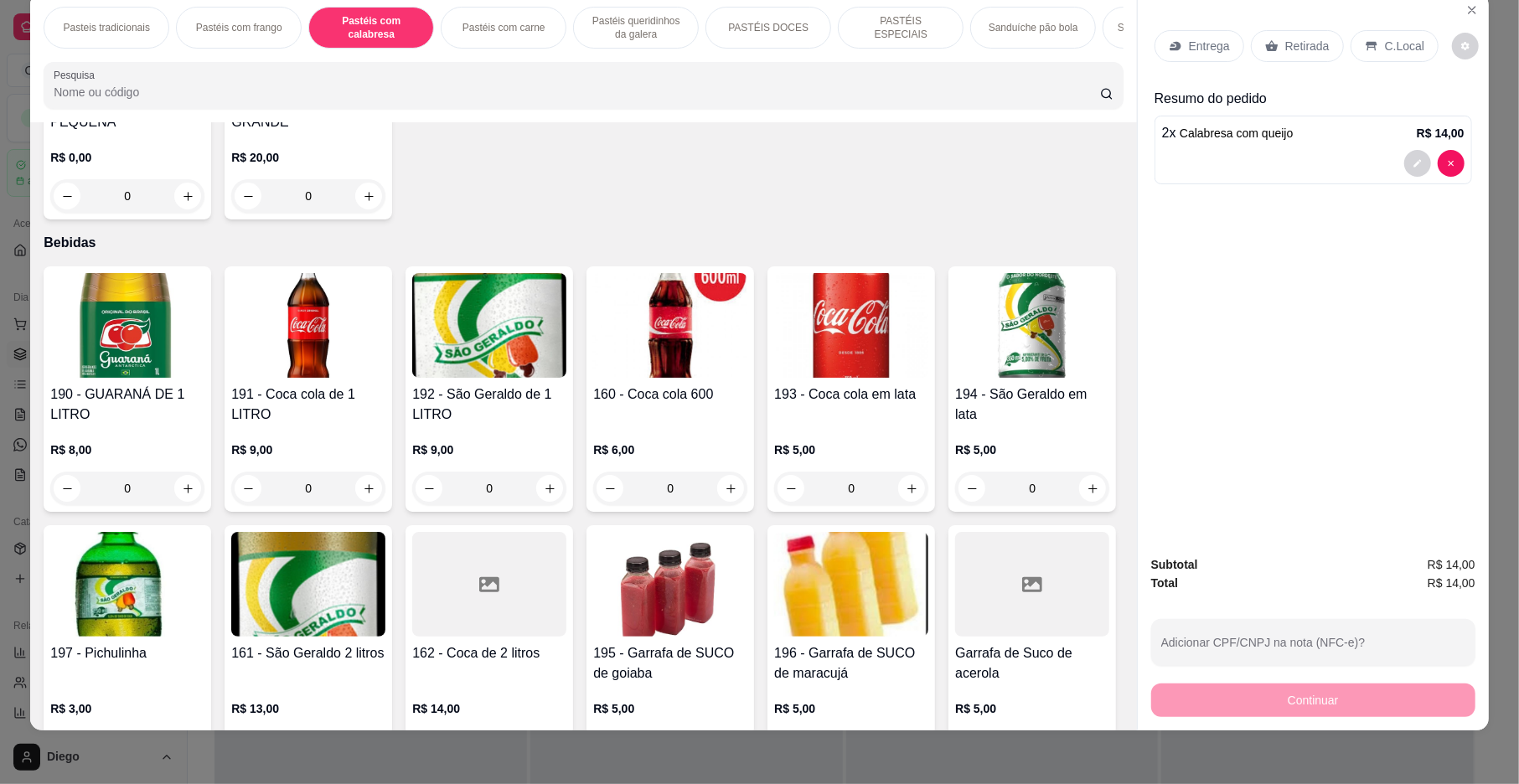
scroll to position [4923, 0]
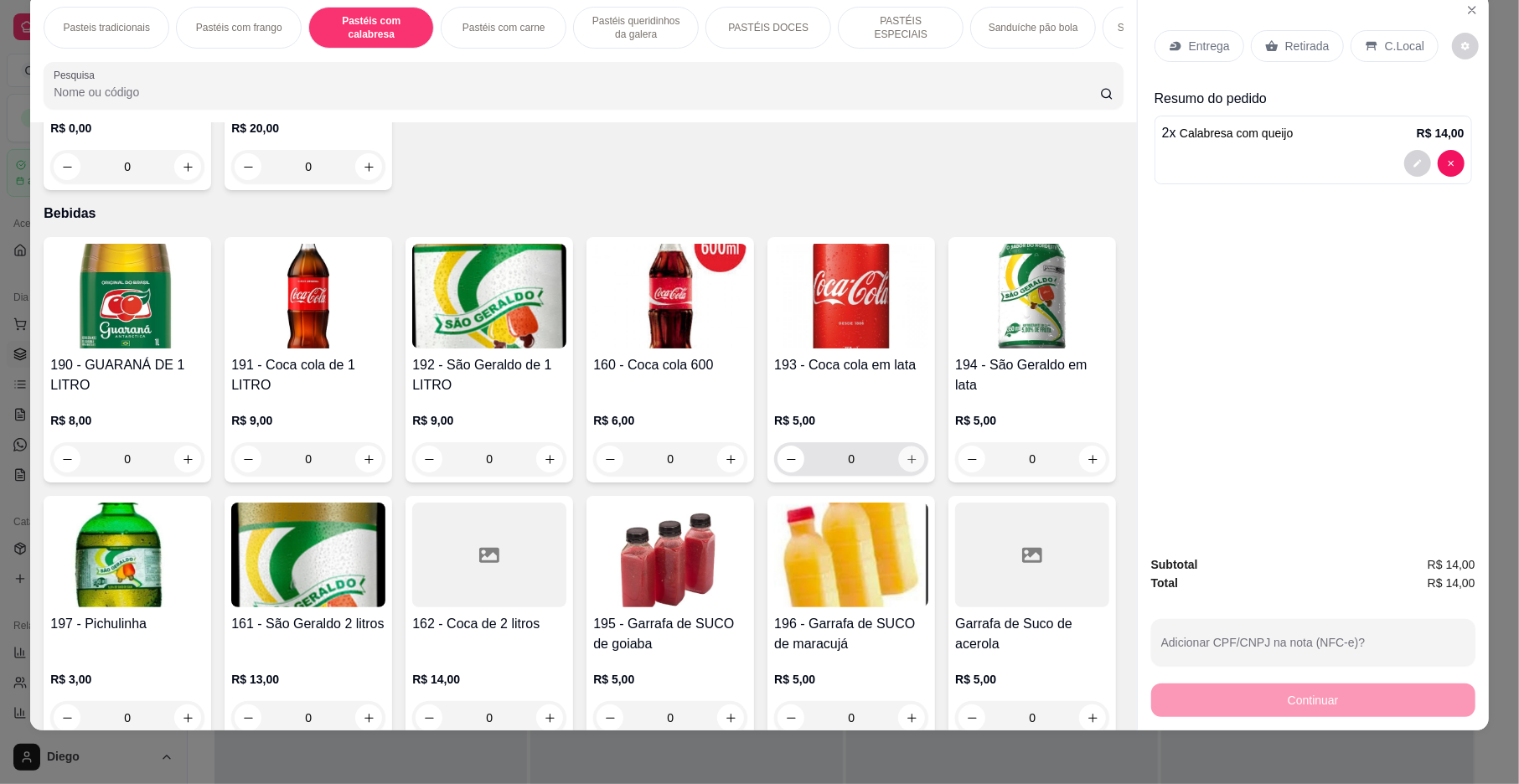
click at [906, 466] on icon "increase-product-quantity" at bounding box center [912, 459] width 13 height 13
type input "1"
click at [1372, 44] on div "C.Local" at bounding box center [1395, 46] width 88 height 32
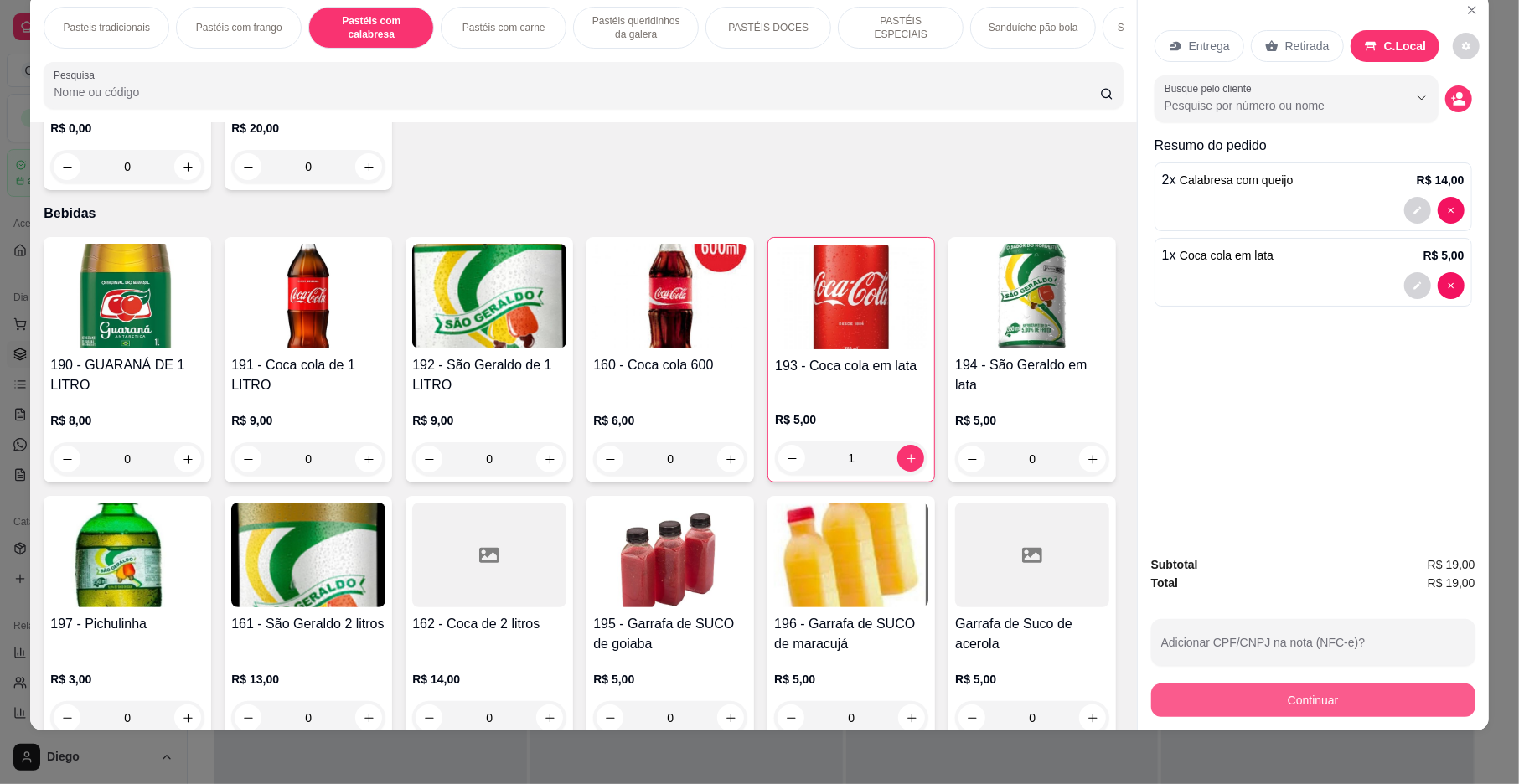
click at [1396, 710] on button "Continuar" at bounding box center [1313, 700] width 324 height 34
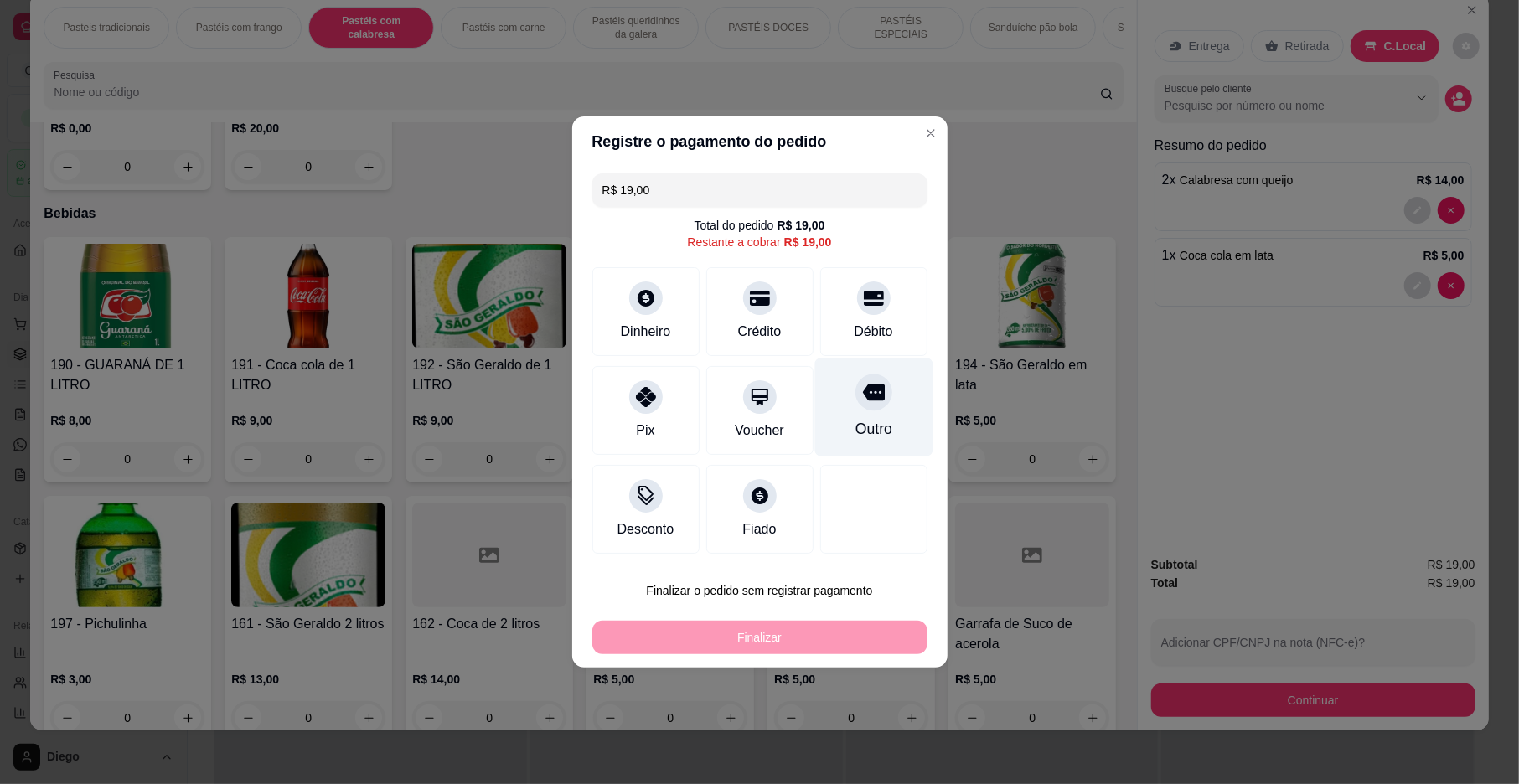
click at [877, 429] on div "Outro" at bounding box center [873, 429] width 37 height 22
type input "R$ 0,00"
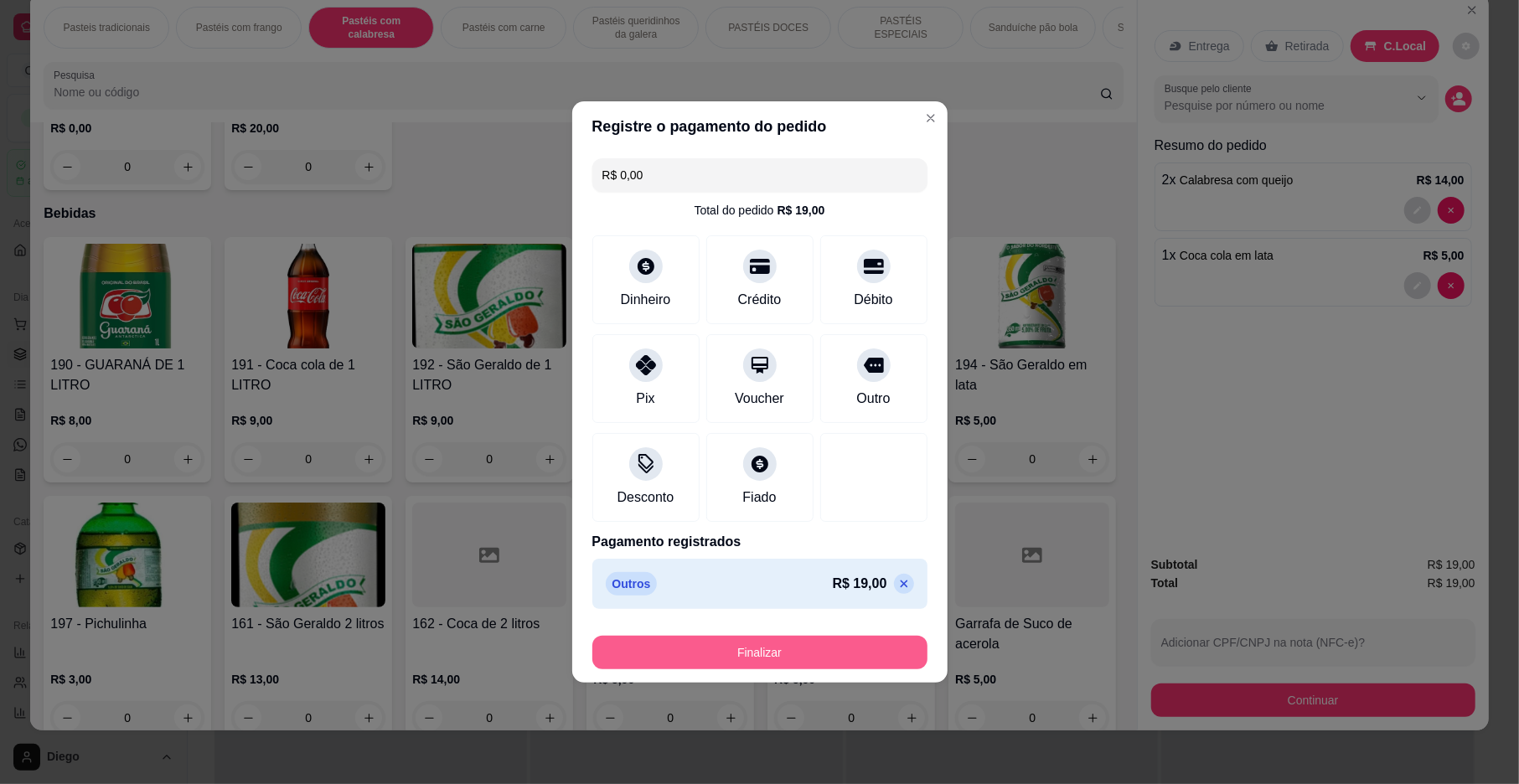
click at [835, 643] on button "Finalizar" at bounding box center [760, 652] width 335 height 34
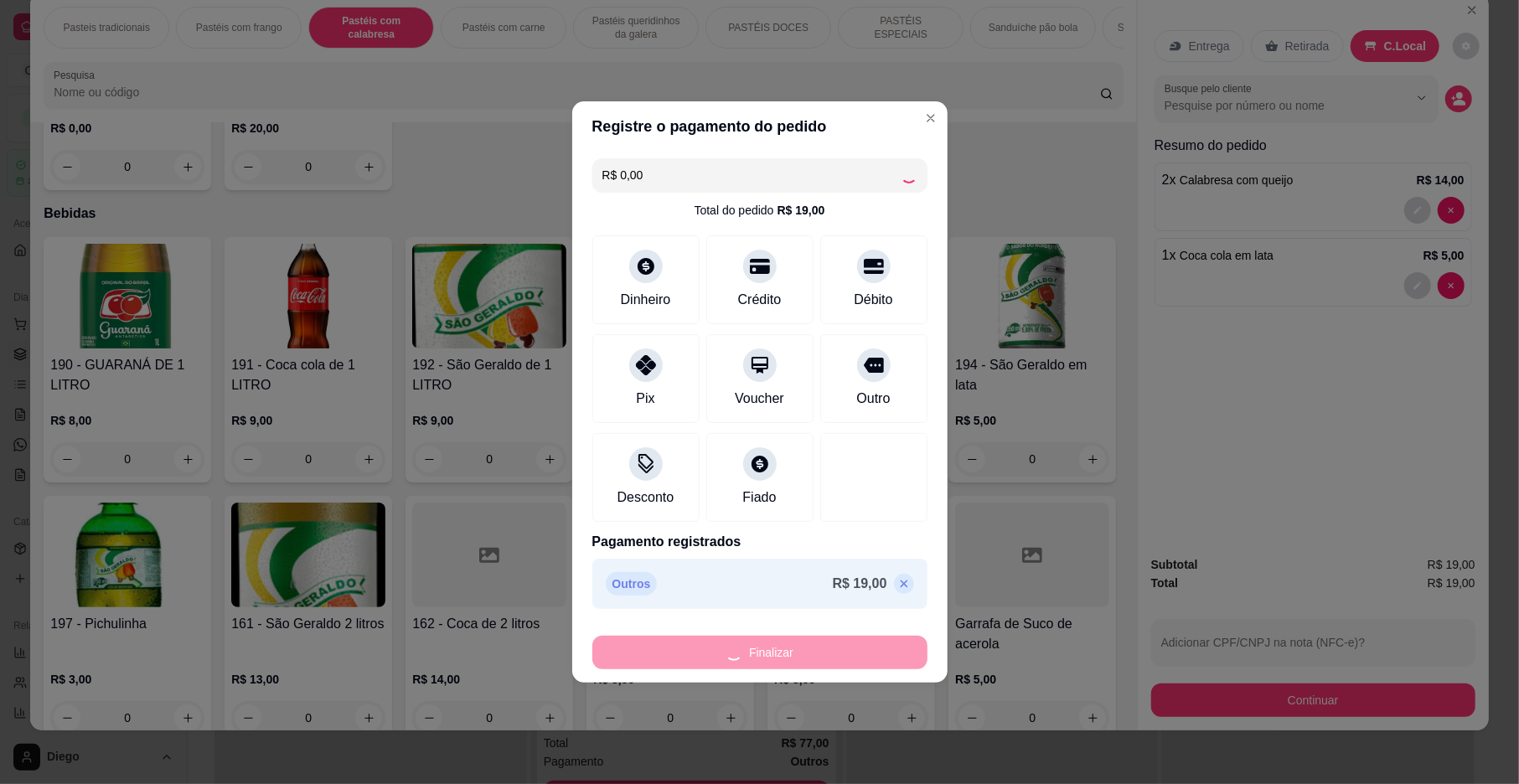
type input "0"
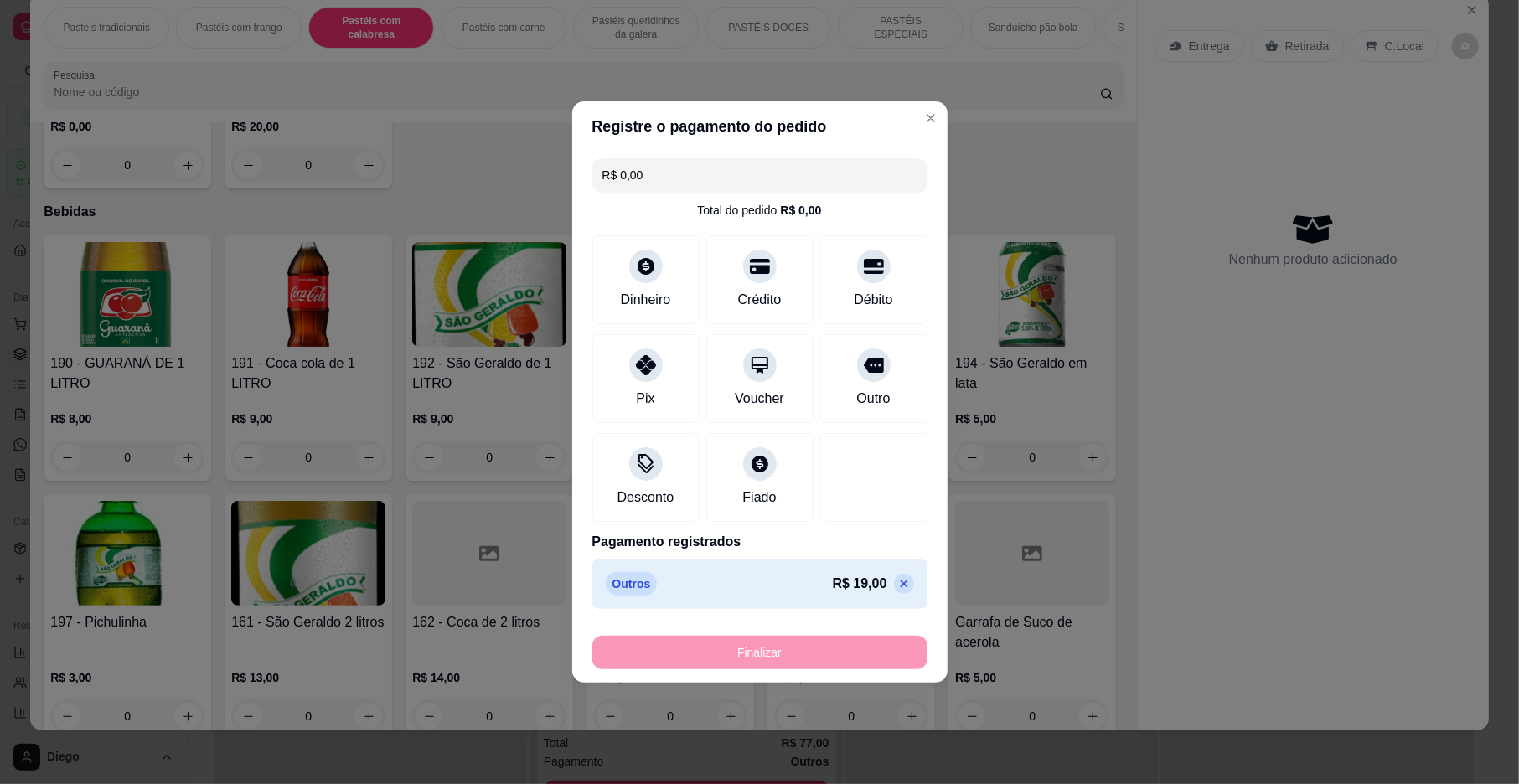
type input "-R$ 19,00"
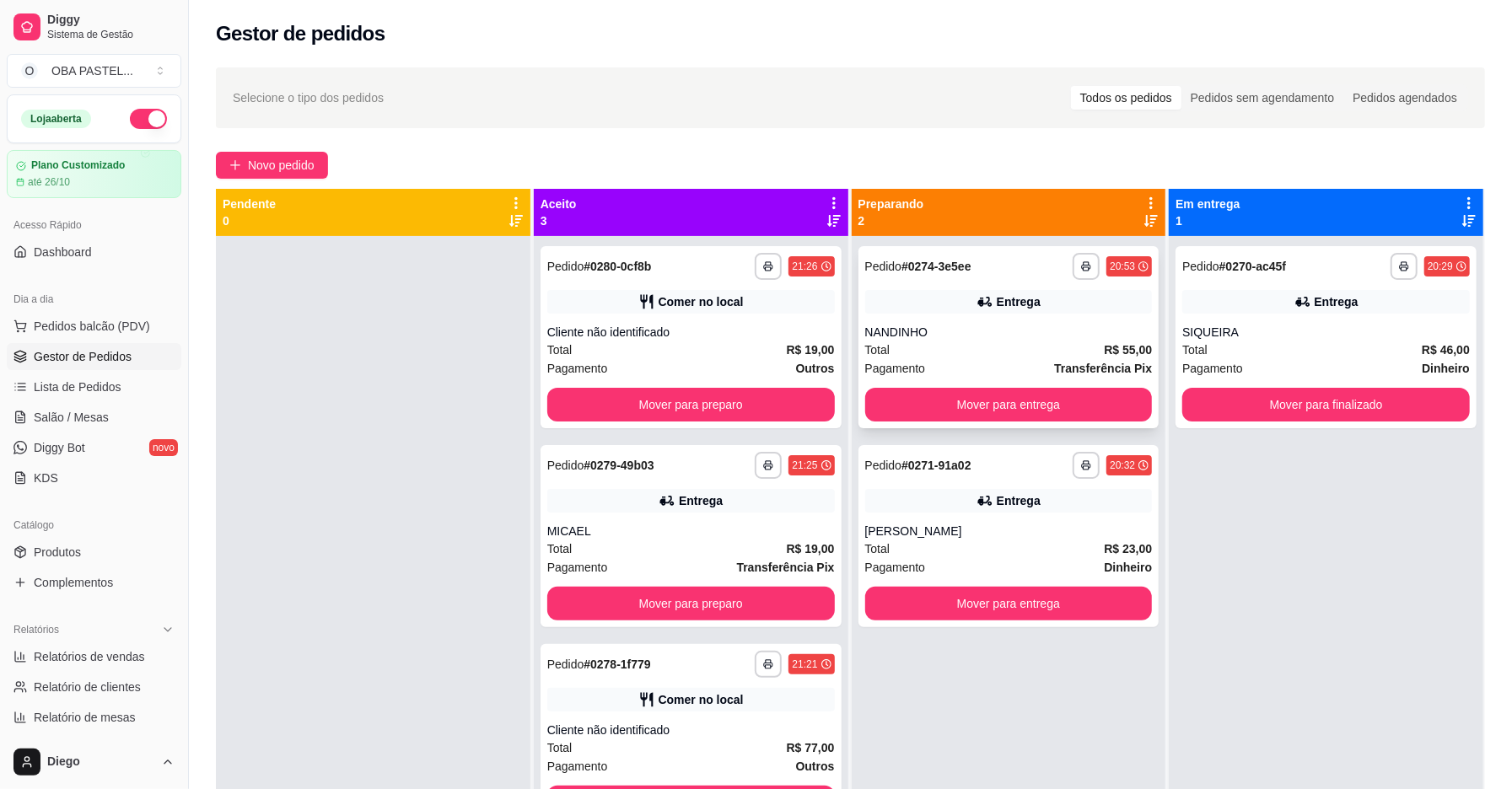
click at [894, 355] on div "Total R$ 55,00" at bounding box center [1009, 350] width 287 height 19
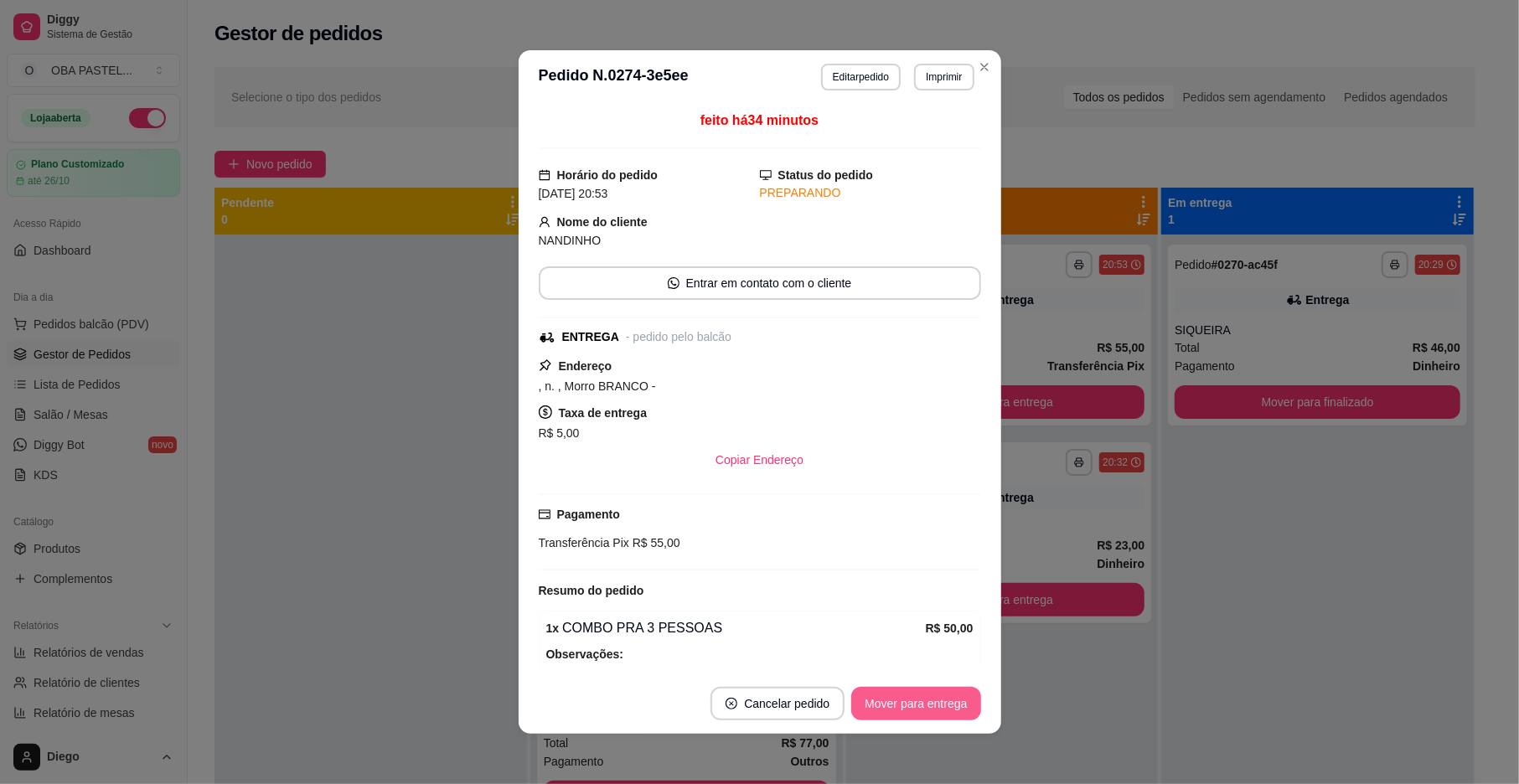
click at [952, 705] on button "Mover para entrega" at bounding box center [916, 703] width 129 height 34
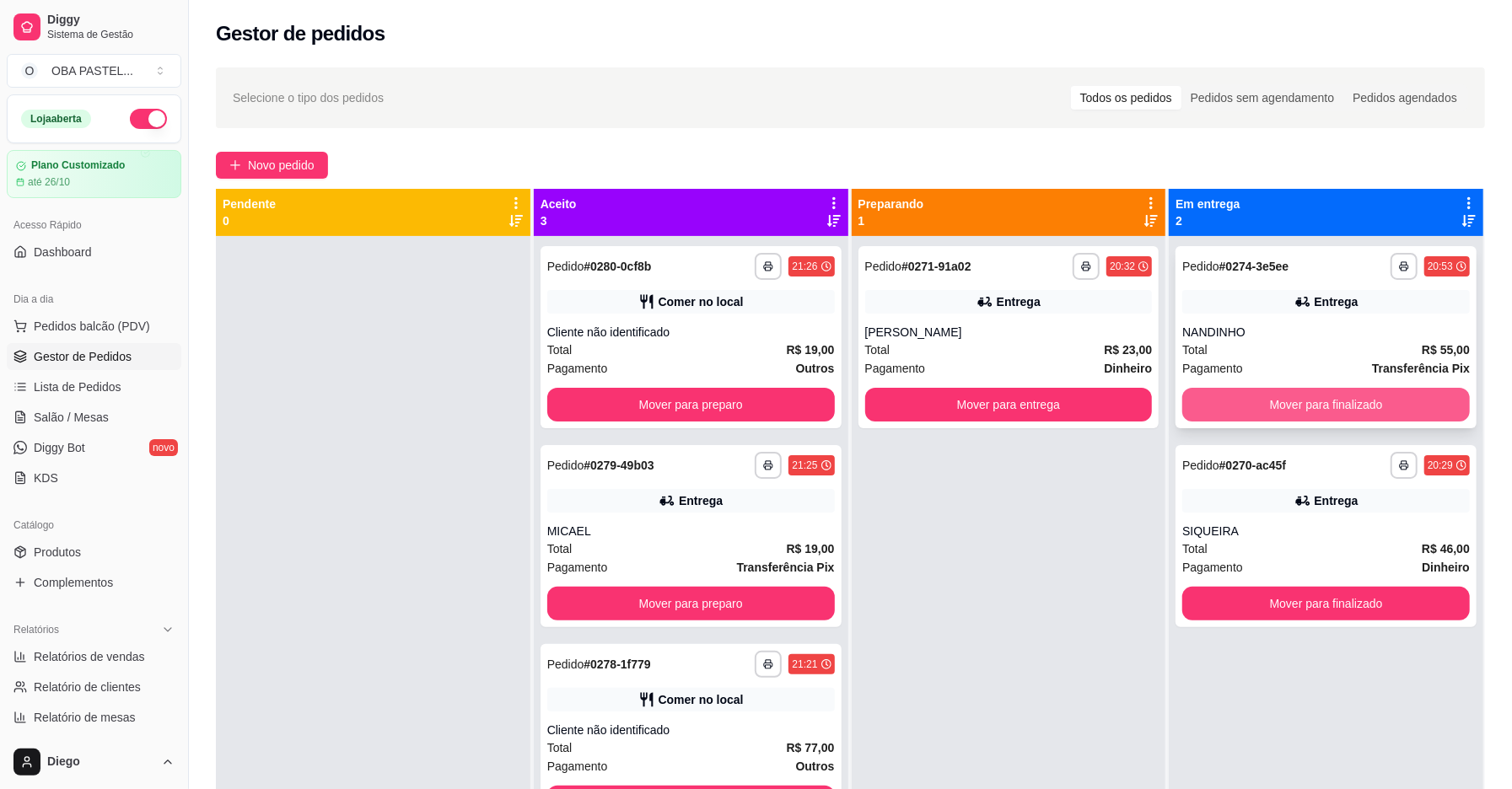
click at [1284, 400] on button "Mover para finalizado" at bounding box center [1326, 405] width 287 height 34
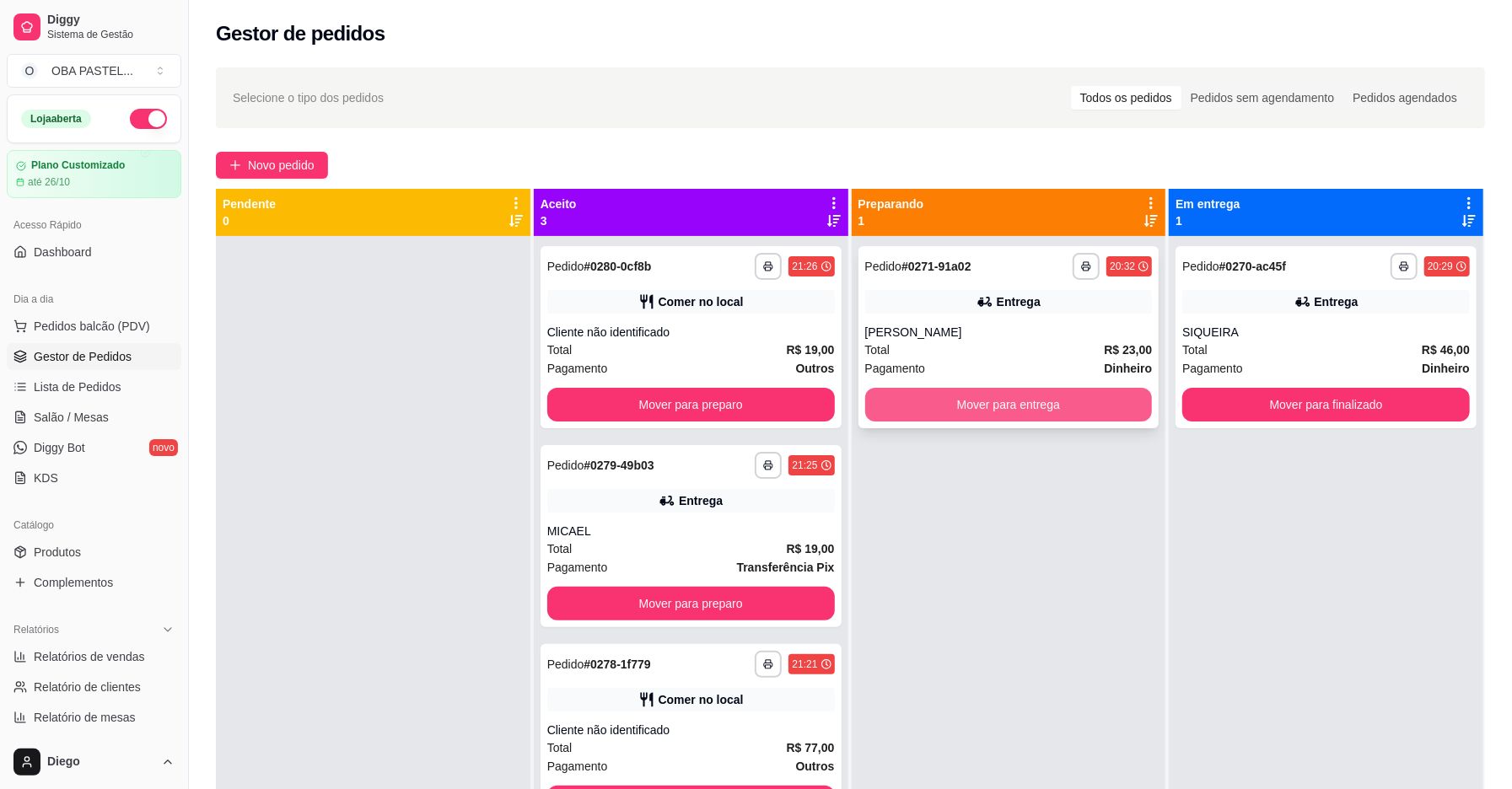
click at [985, 409] on button "Mover para entrega" at bounding box center [1009, 405] width 287 height 34
click at [985, 409] on div "Mover para entrega" at bounding box center [1009, 405] width 287 height 34
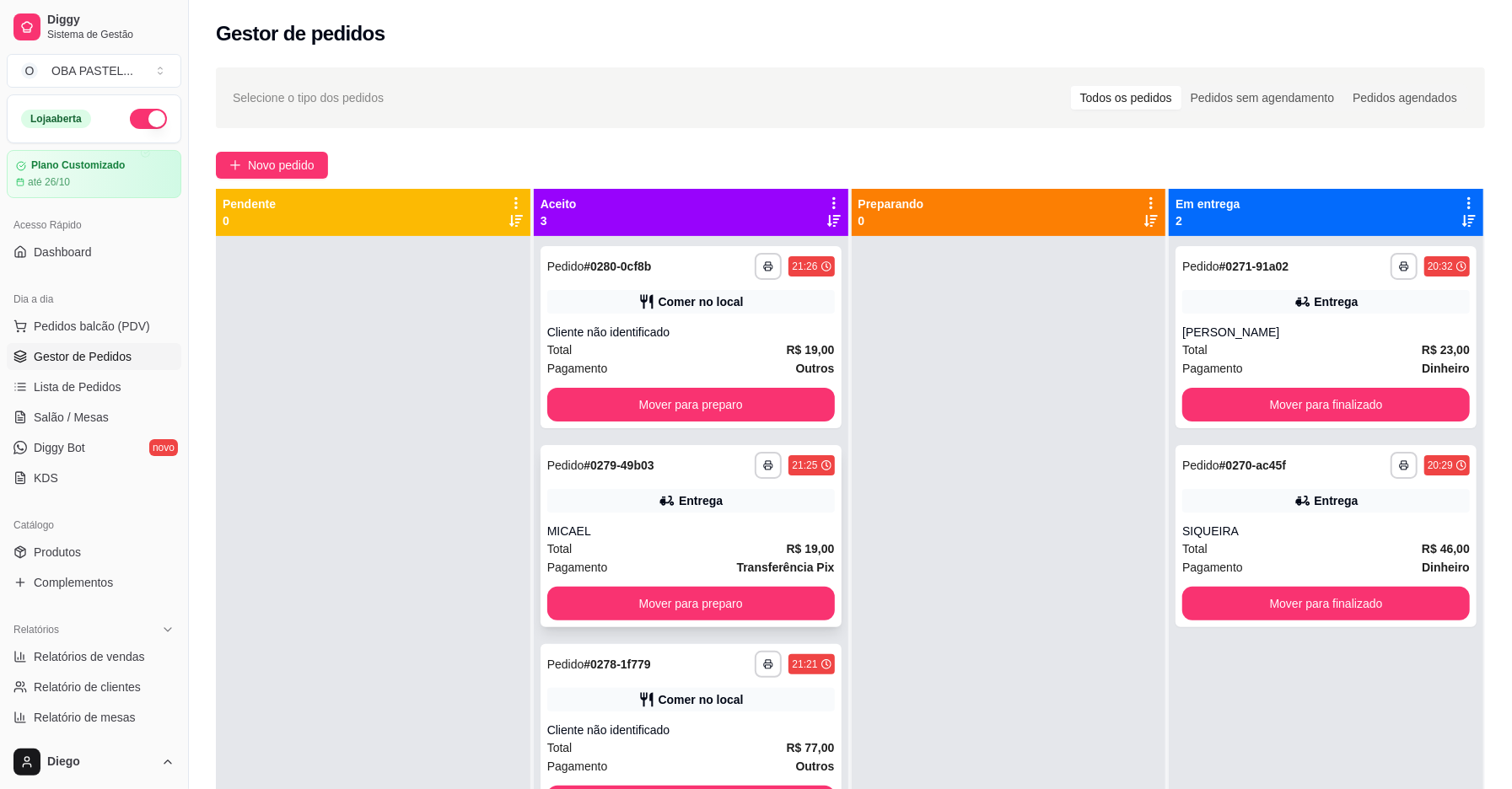
click at [644, 543] on div "Total R$ 19,00" at bounding box center [691, 549] width 287 height 19
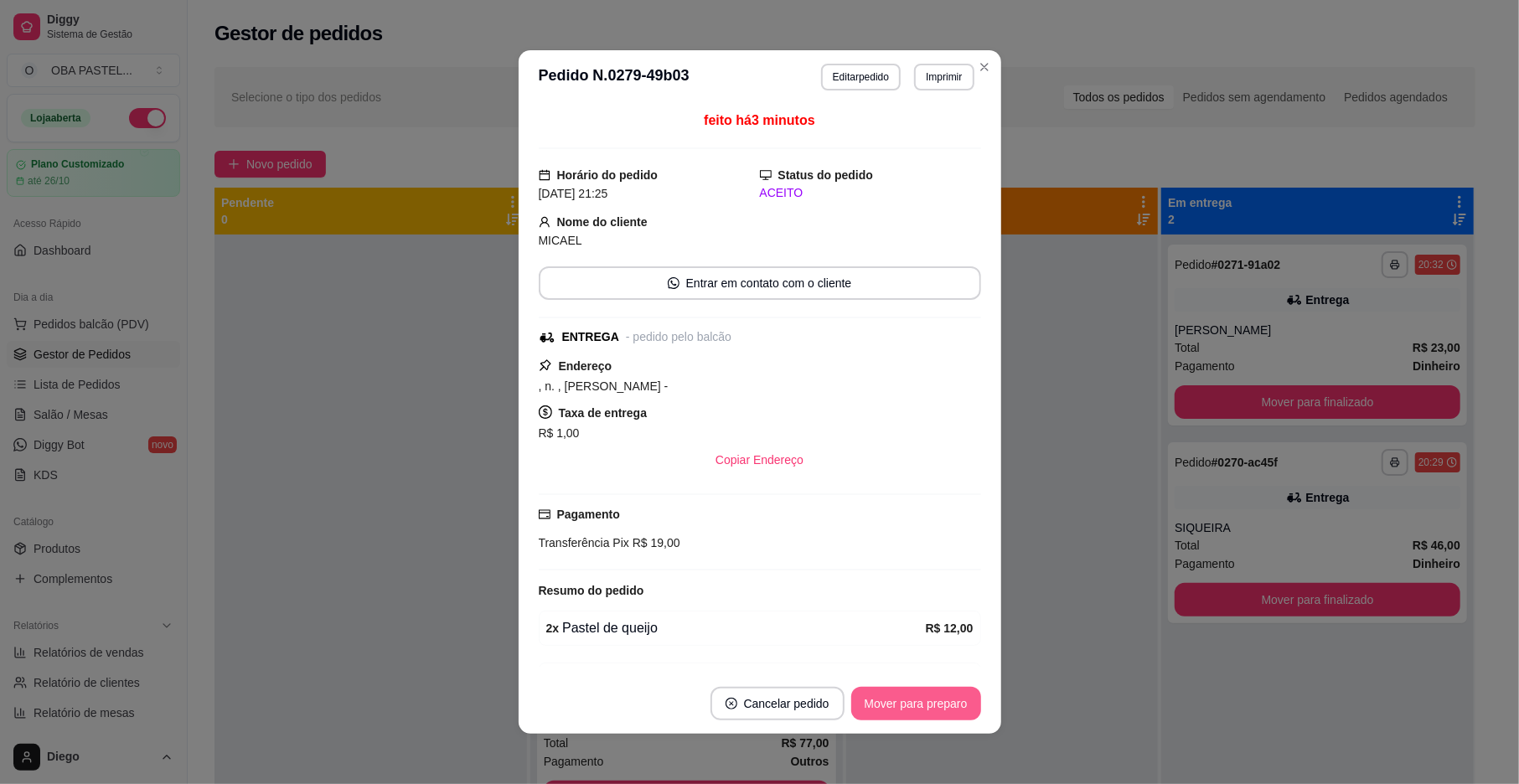
click at [880, 698] on button "Mover para preparo" at bounding box center [916, 703] width 130 height 34
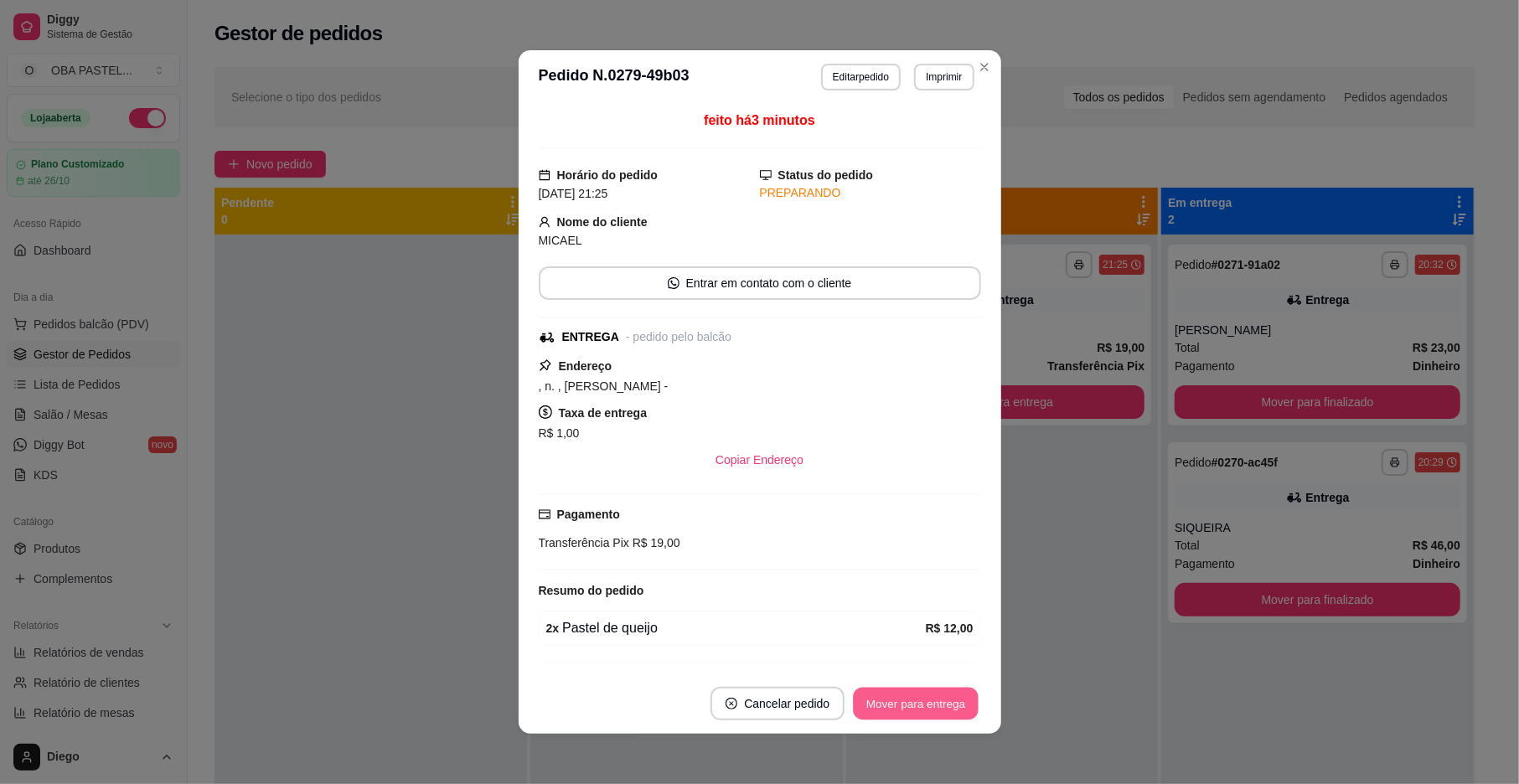
click at [880, 698] on button "Mover para entrega" at bounding box center [917, 703] width 126 height 33
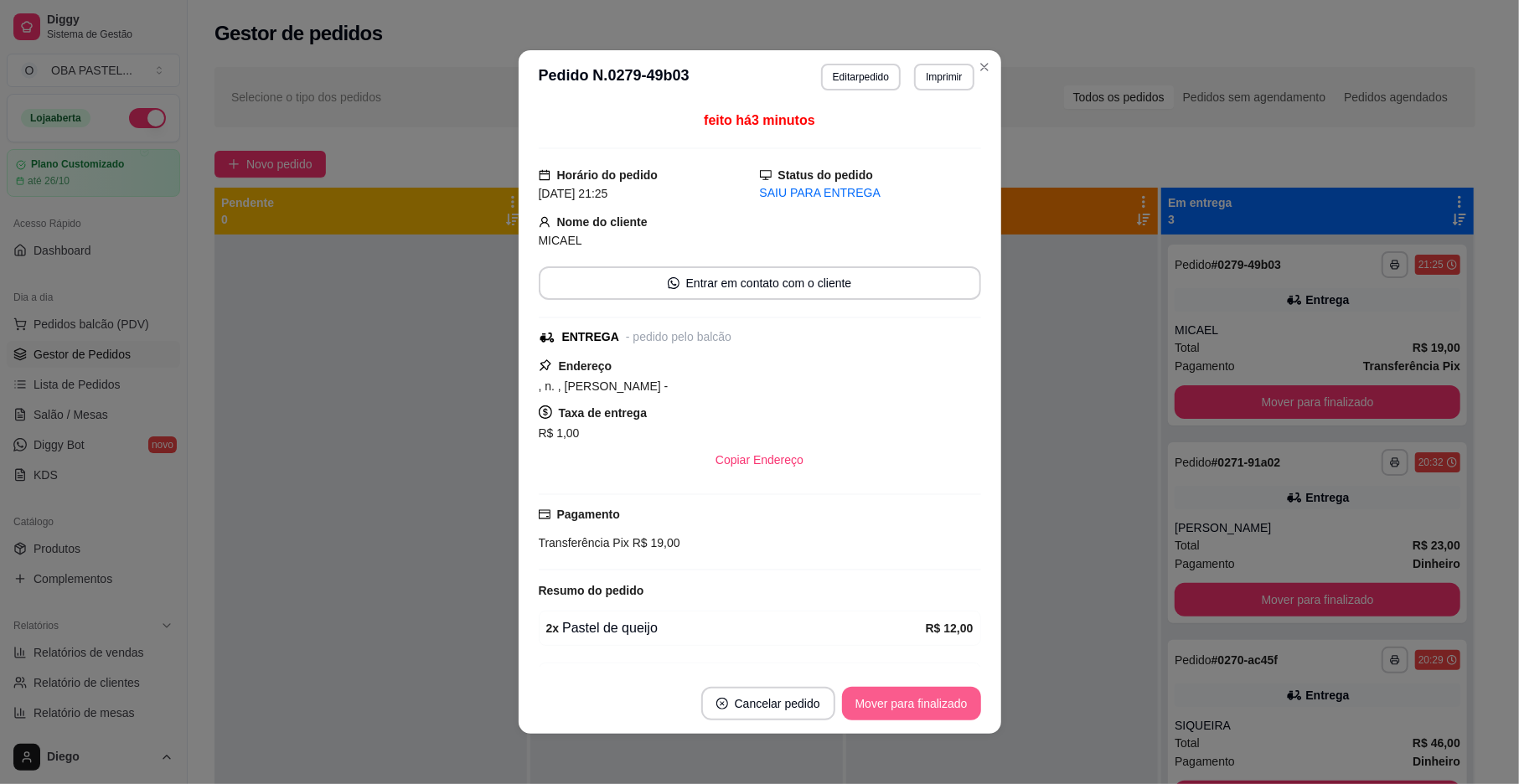
click at [880, 698] on button "Mover para finalizado" at bounding box center [912, 703] width 139 height 34
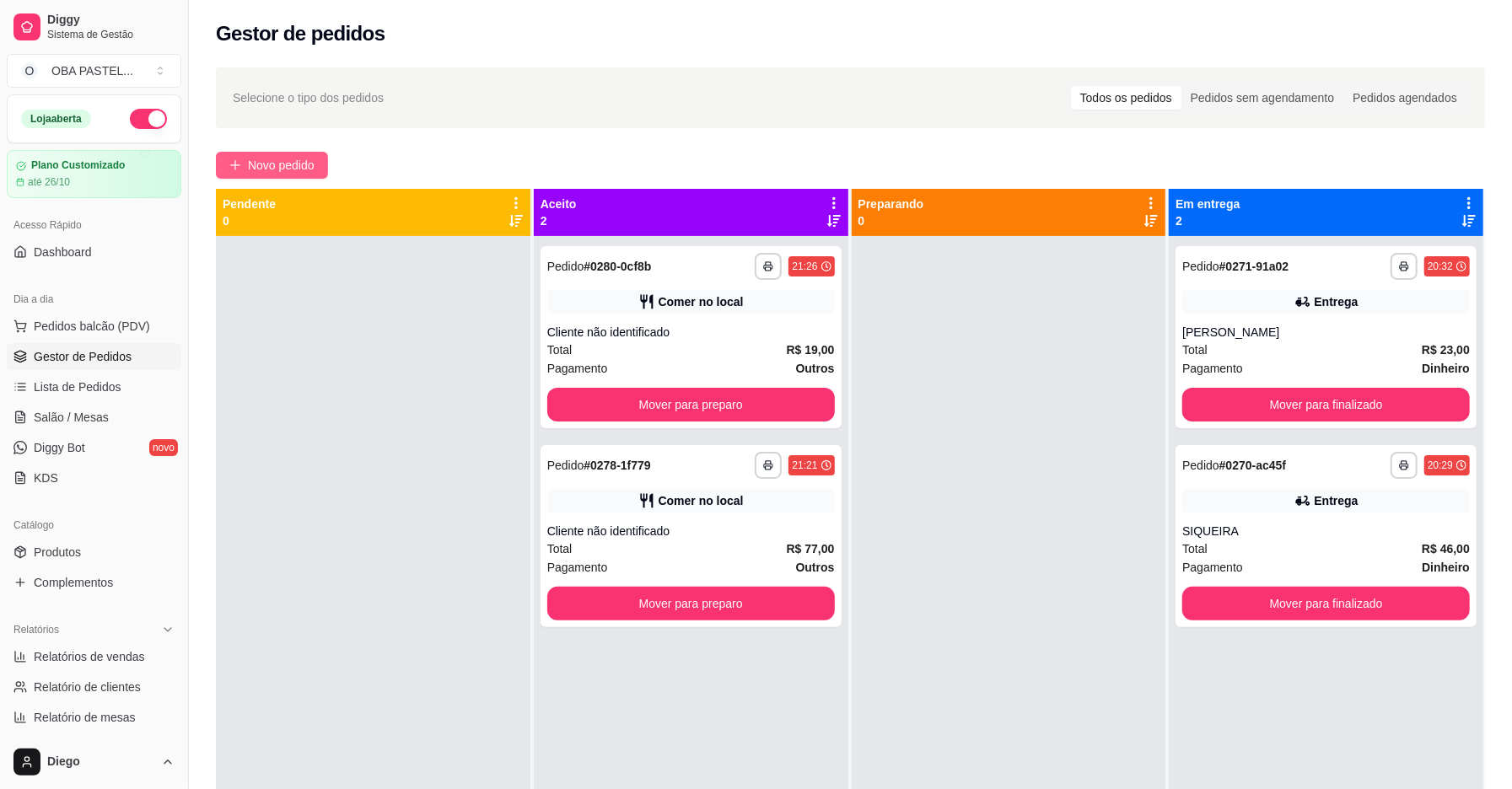
click at [311, 153] on button "Novo pedido" at bounding box center [271, 166] width 112 height 27
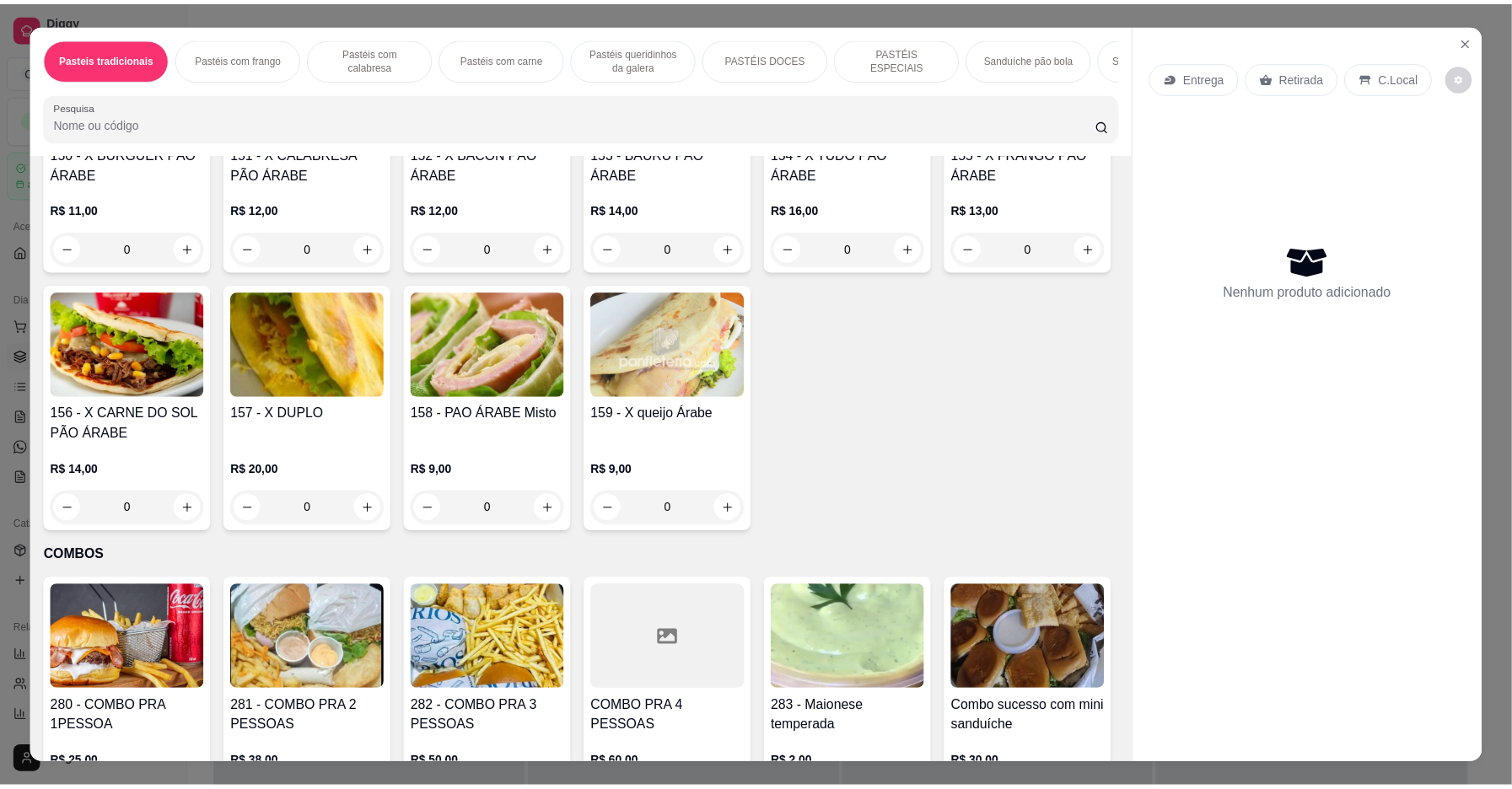
scroll to position [4054, 0]
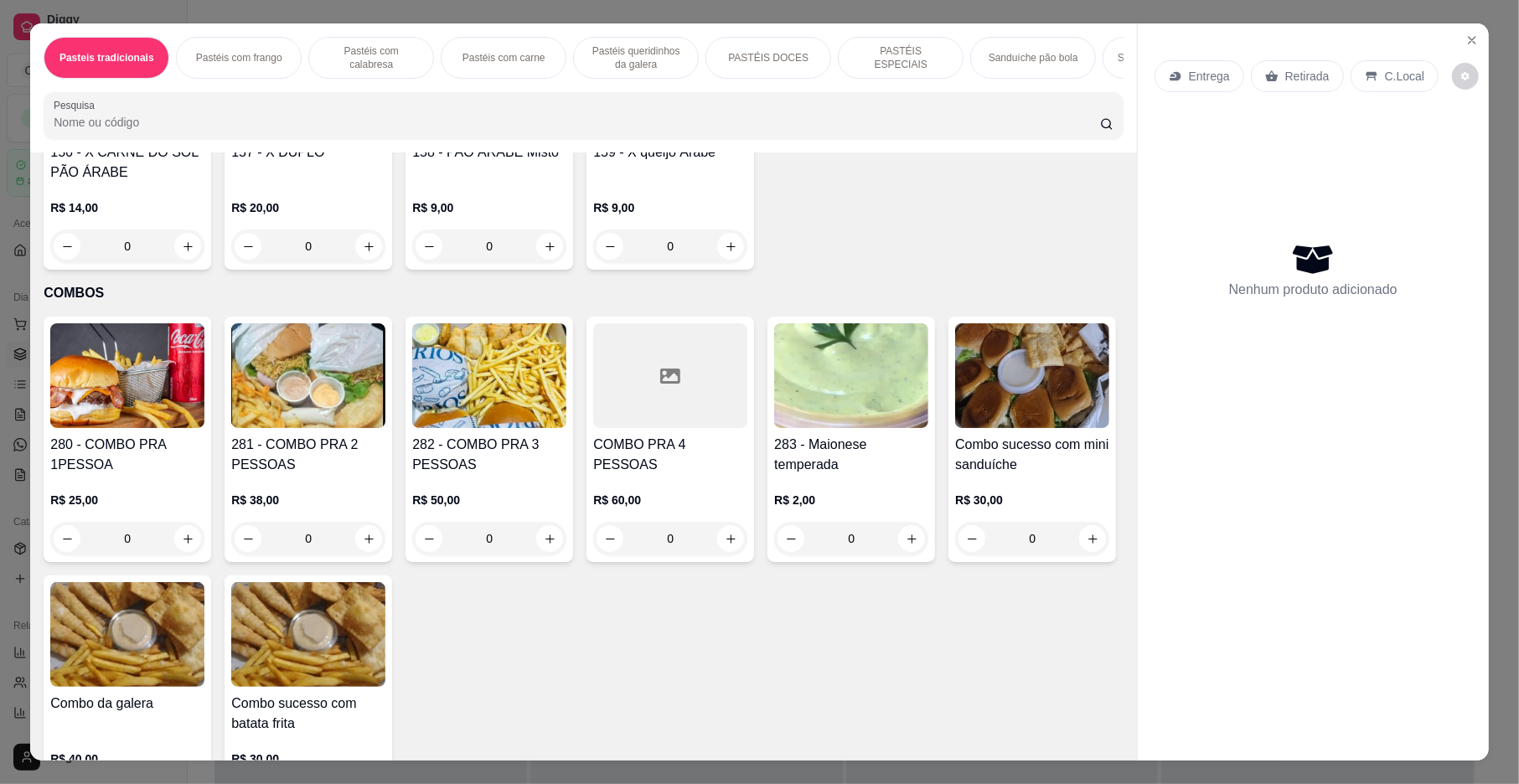
type input "1"
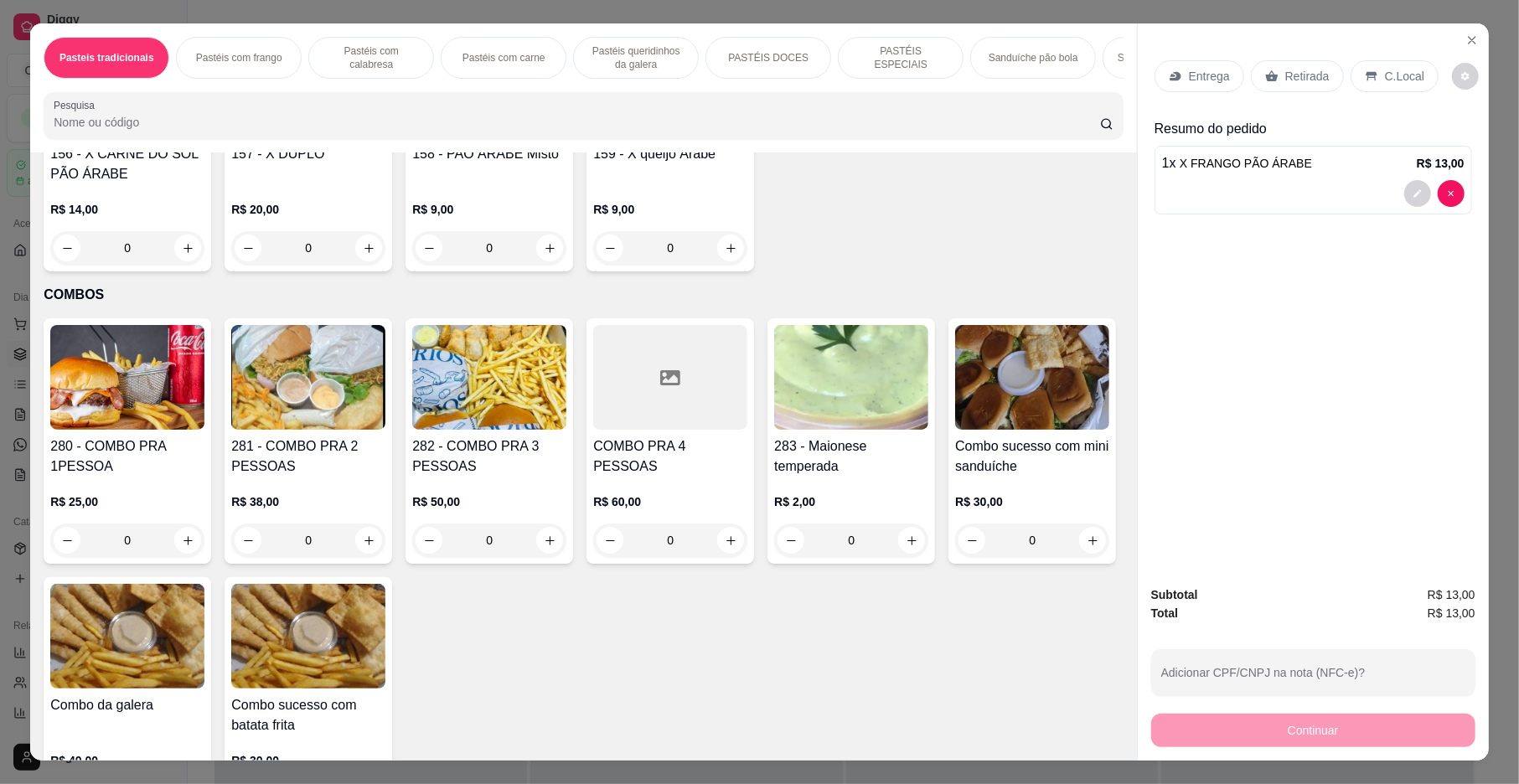
click at [1189, 77] on p "Entrega" at bounding box center [1209, 76] width 41 height 17
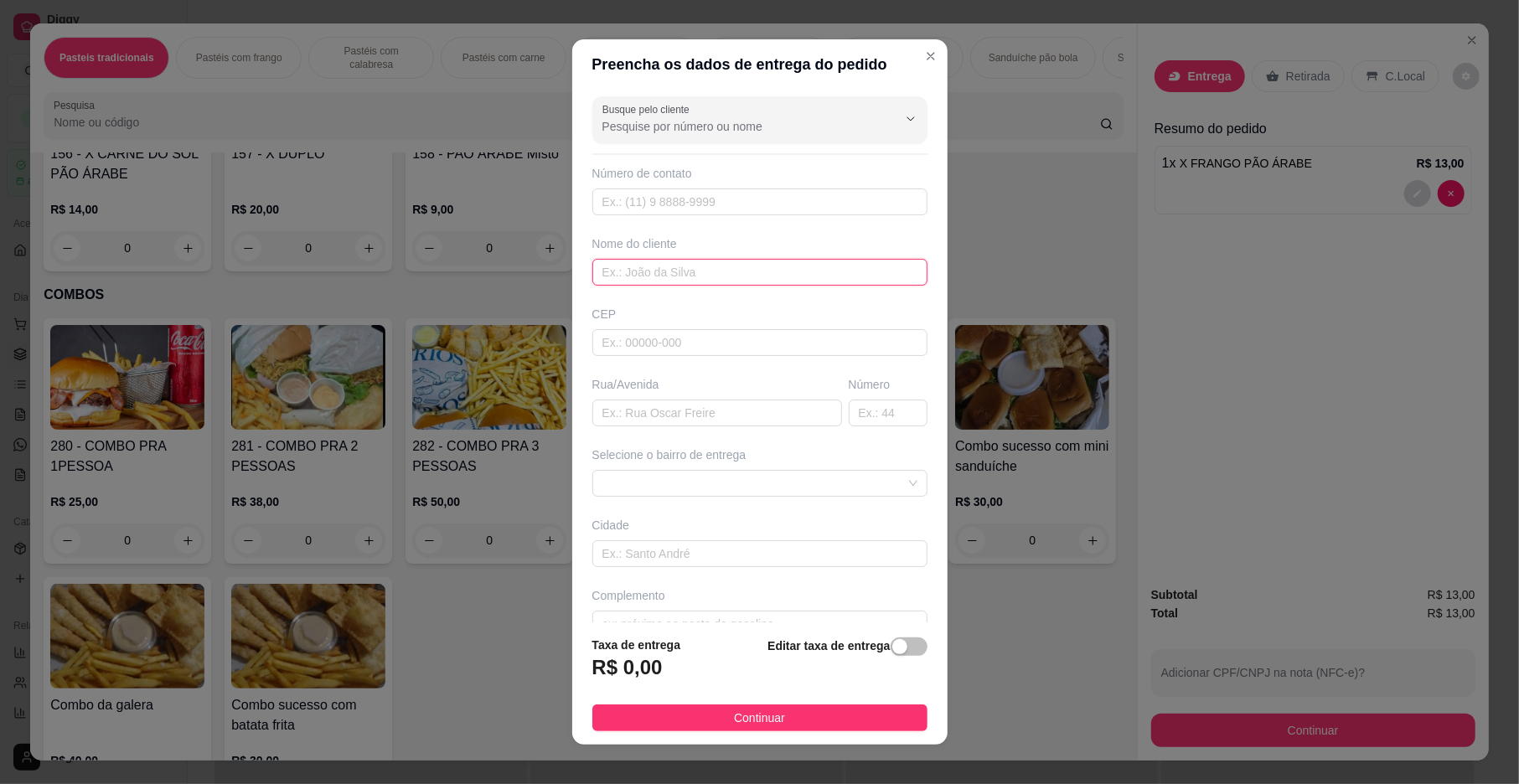
click at [617, 269] on input "text" at bounding box center [760, 272] width 335 height 27
type input "[PERSON_NAME]"
click at [734, 710] on span "Continuar" at bounding box center [759, 718] width 51 height 18
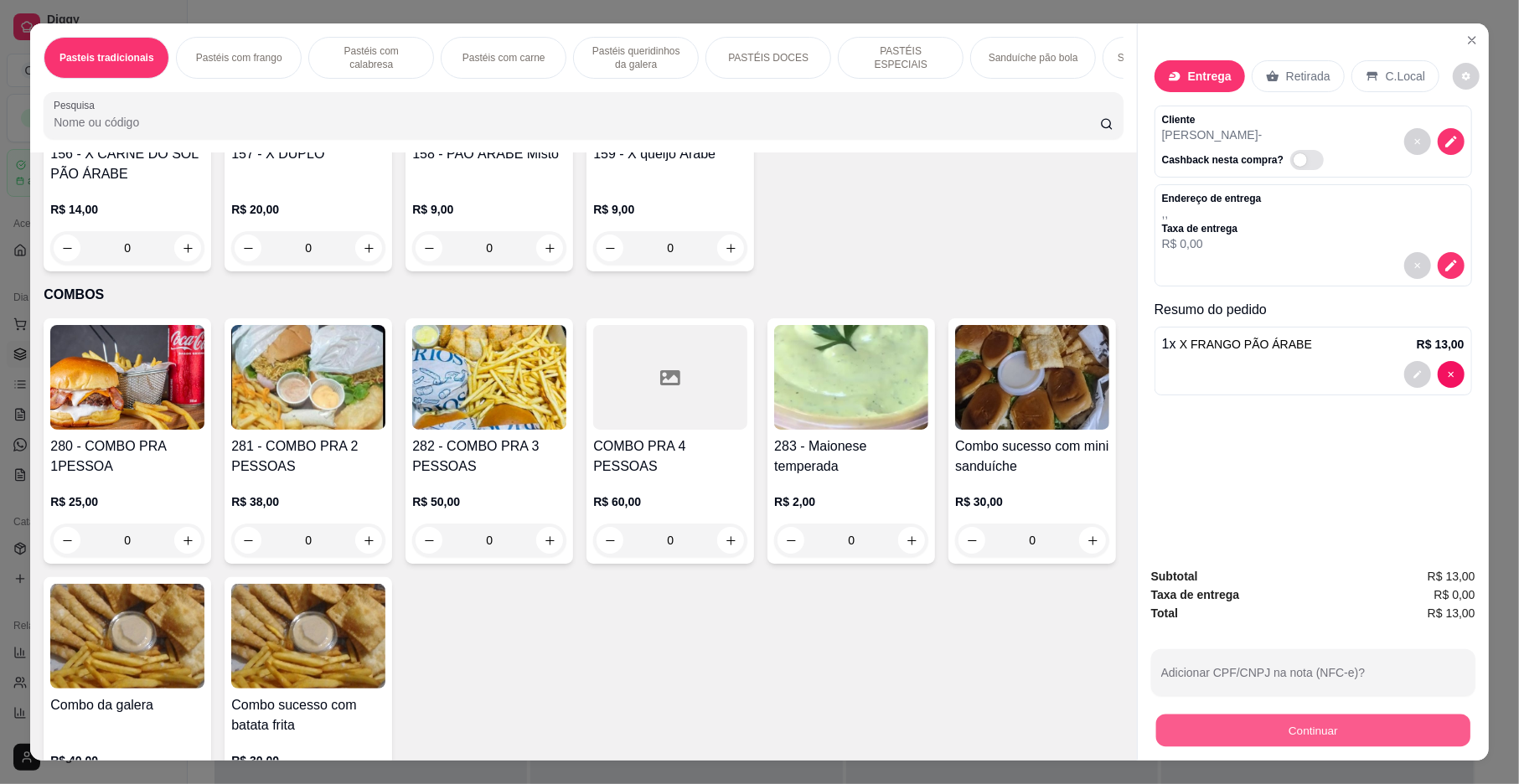
click at [1346, 740] on button "Continuar" at bounding box center [1313, 730] width 314 height 33
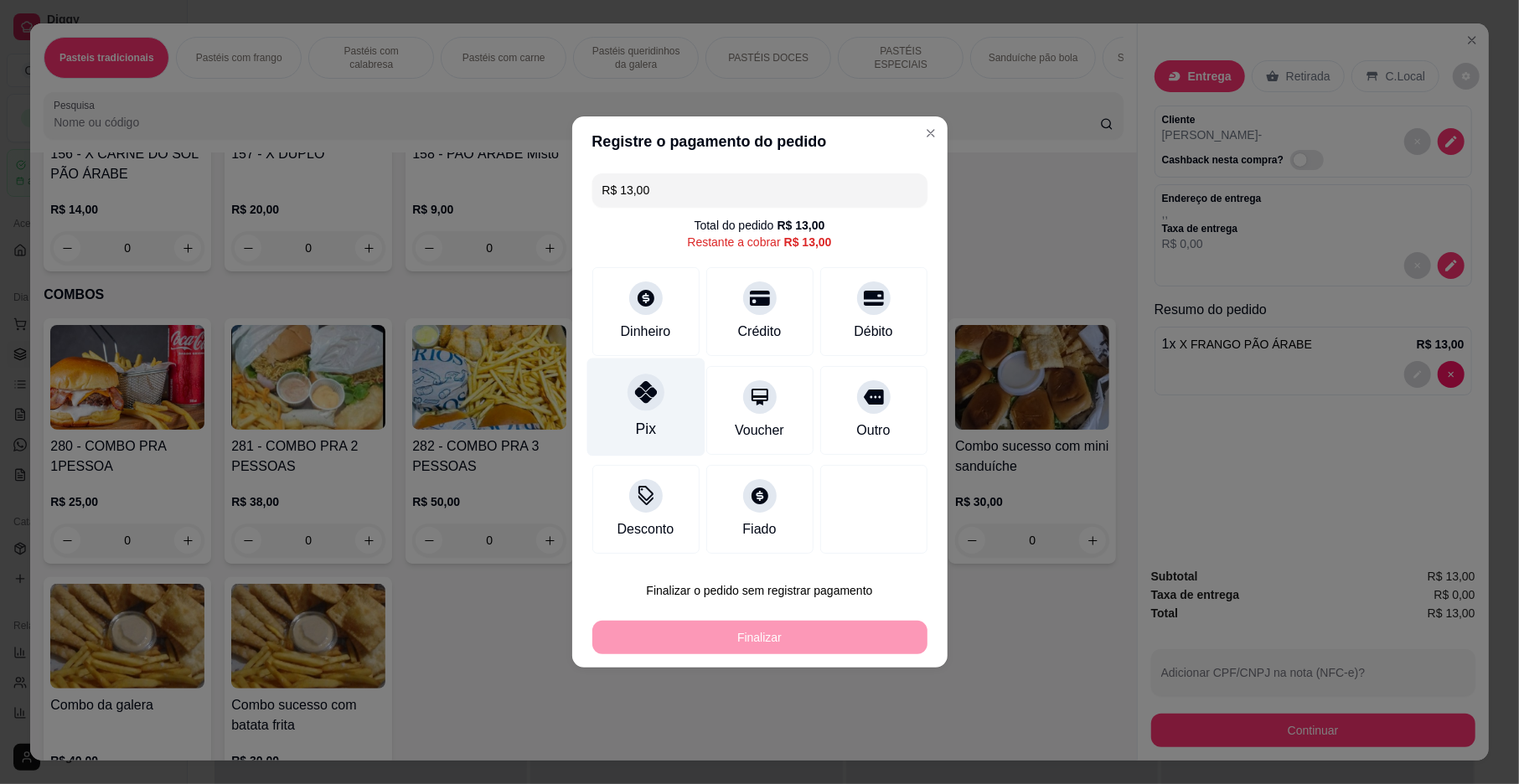
click at [673, 443] on div "Pix" at bounding box center [646, 407] width 118 height 98
type input "R$ 0,00"
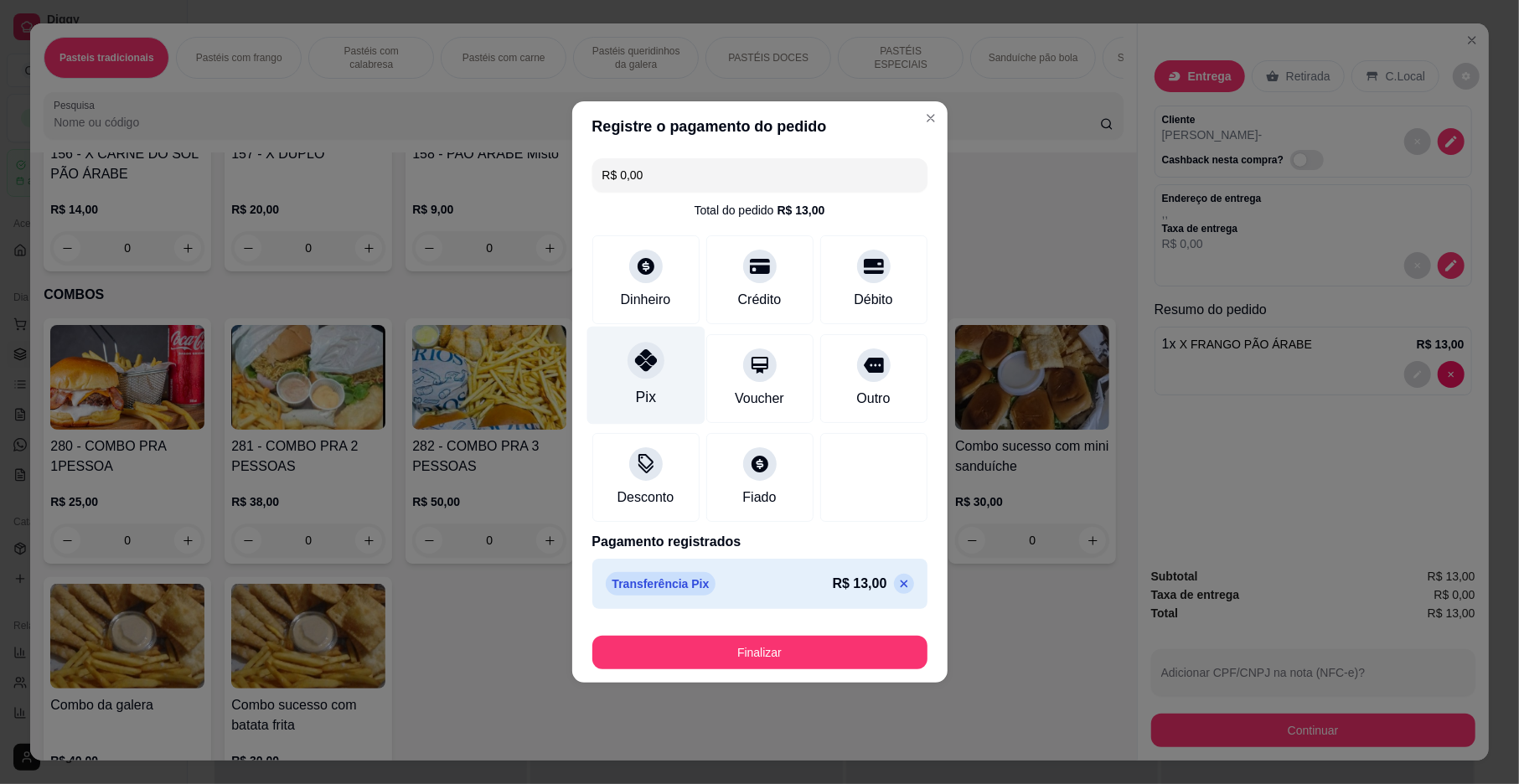
click at [667, 358] on div "Pix" at bounding box center [646, 375] width 118 height 98
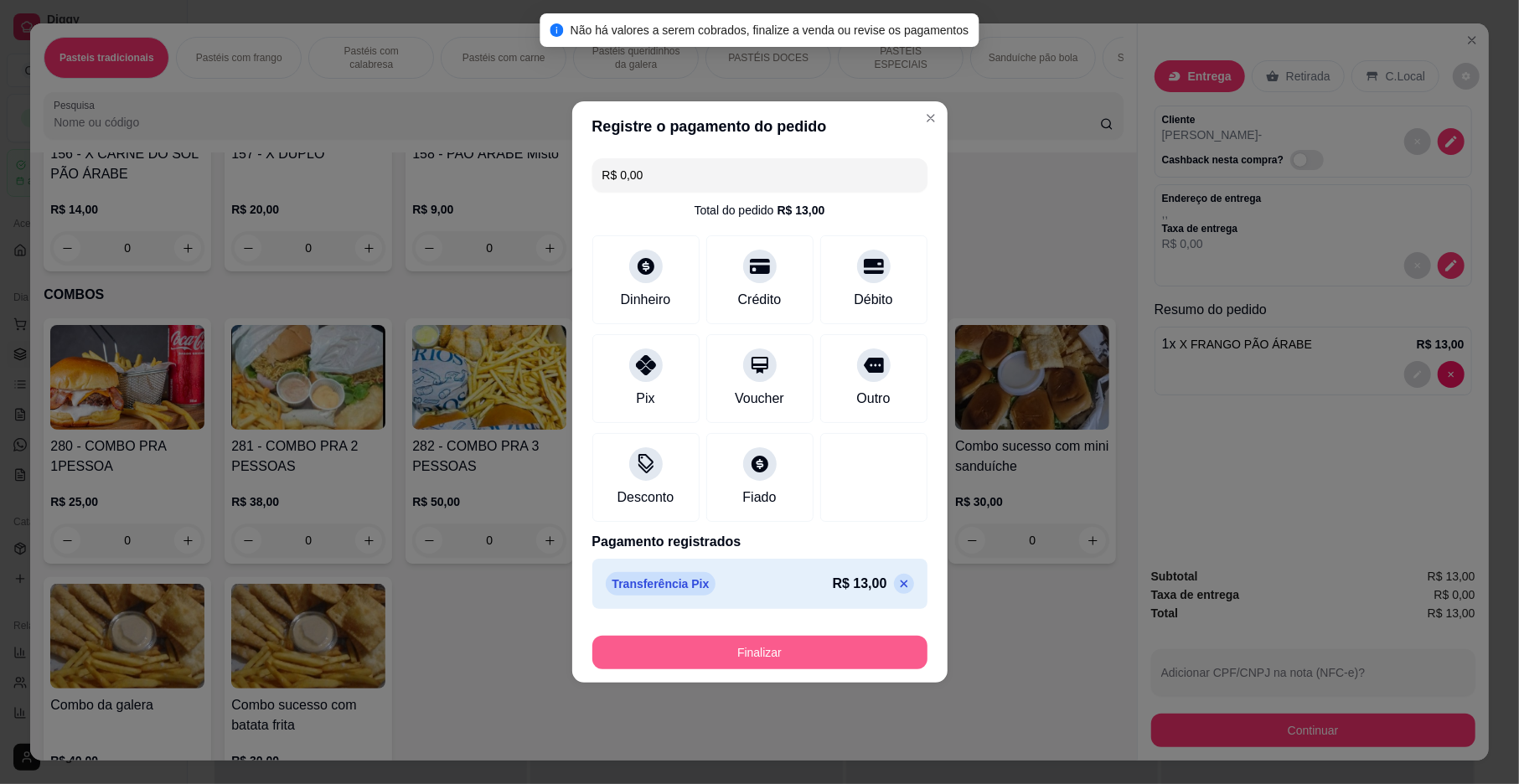
click at [758, 651] on button "Finalizar" at bounding box center [760, 652] width 335 height 34
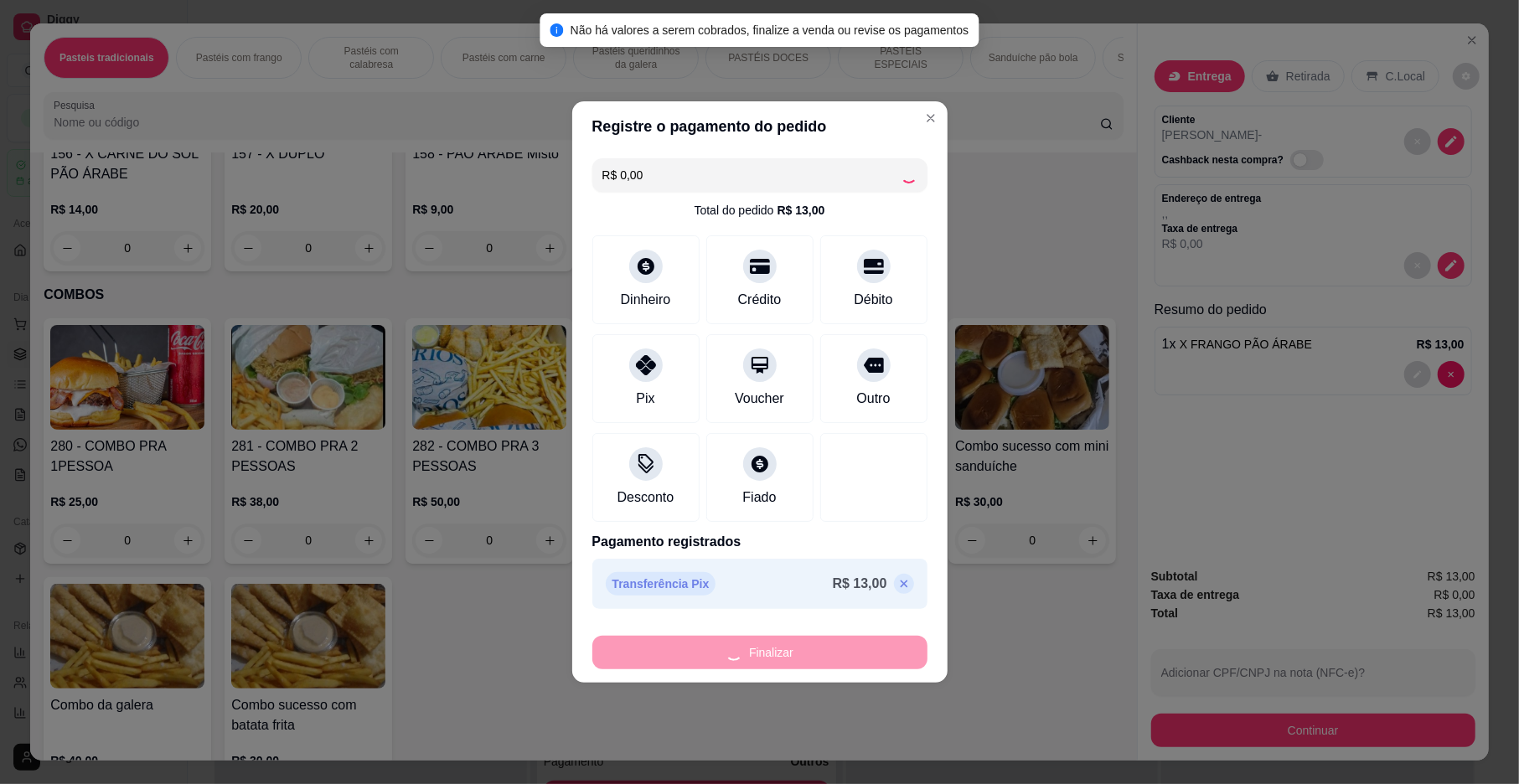
type input "0"
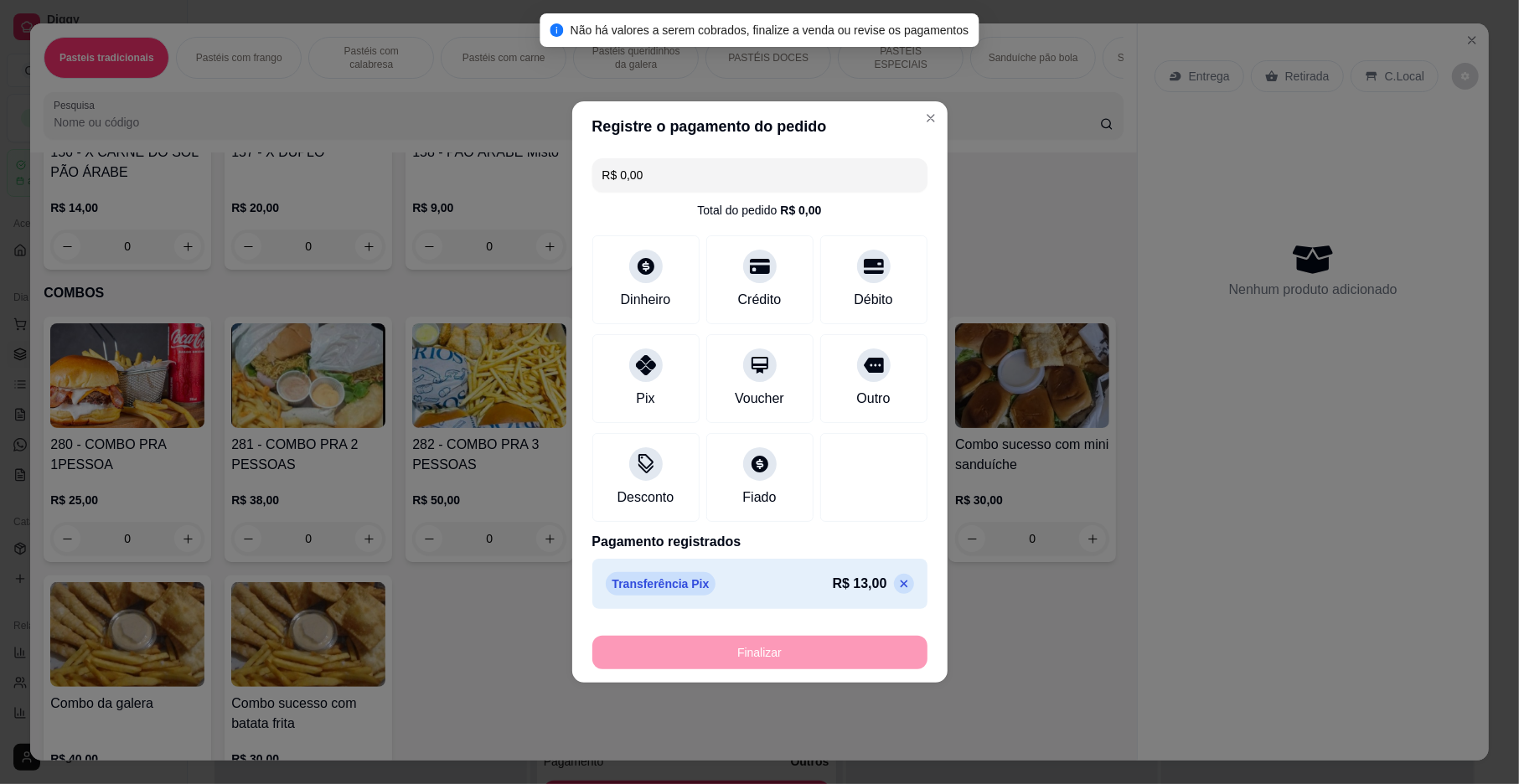
type input "-R$ 13,00"
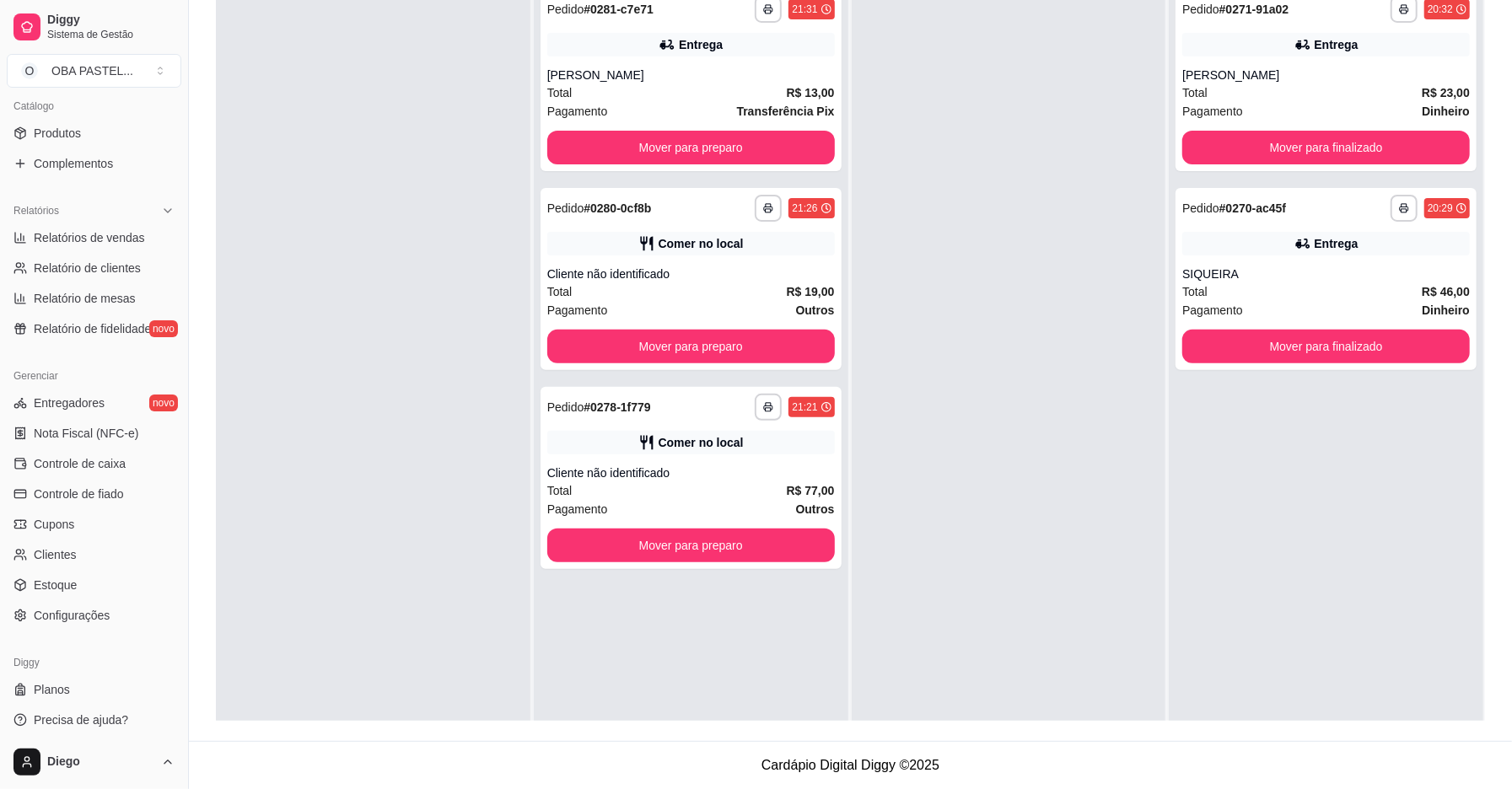
scroll to position [425, 0]
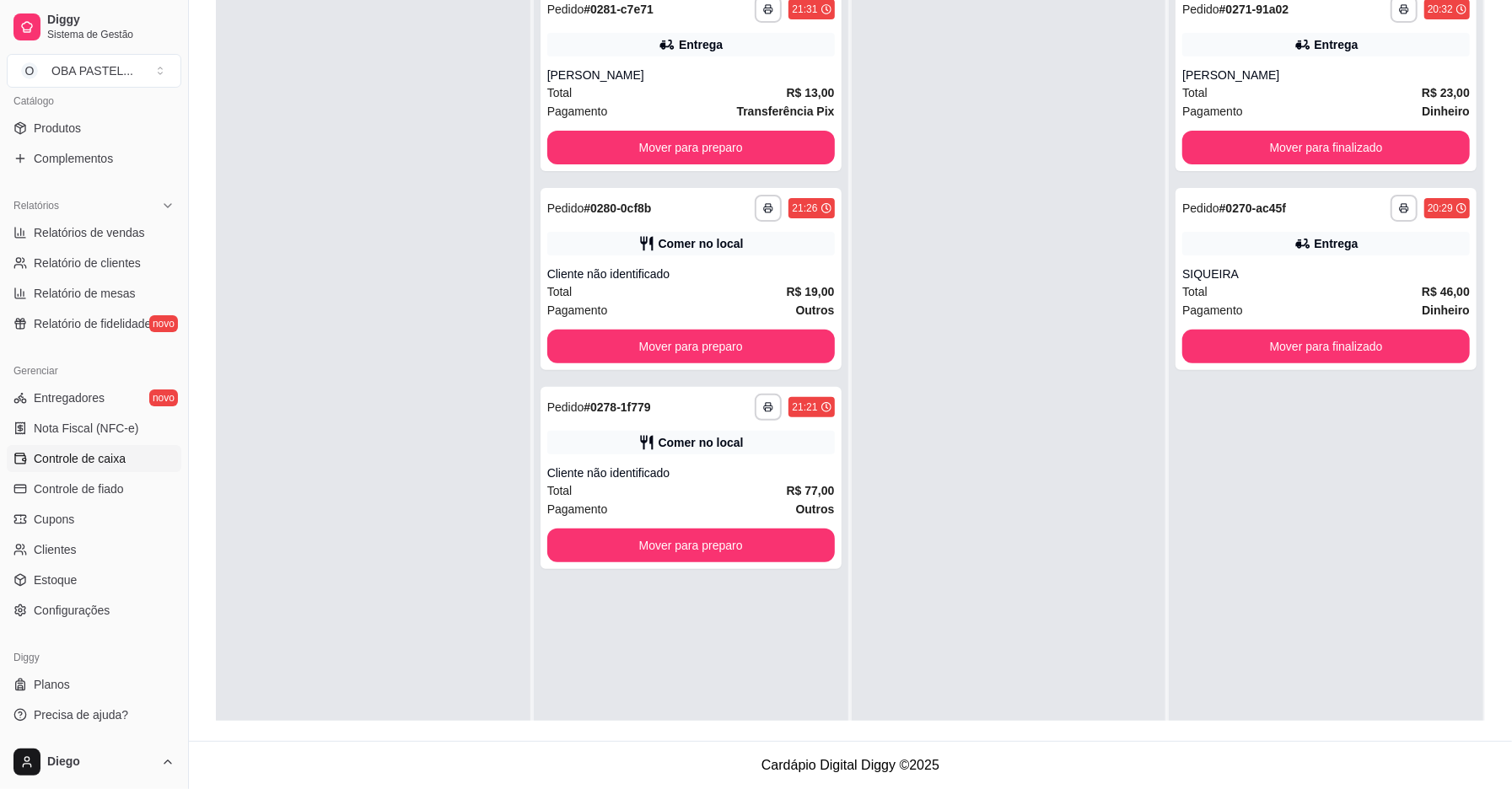
click at [48, 463] on span "Controle de caixa" at bounding box center [79, 459] width 92 height 17
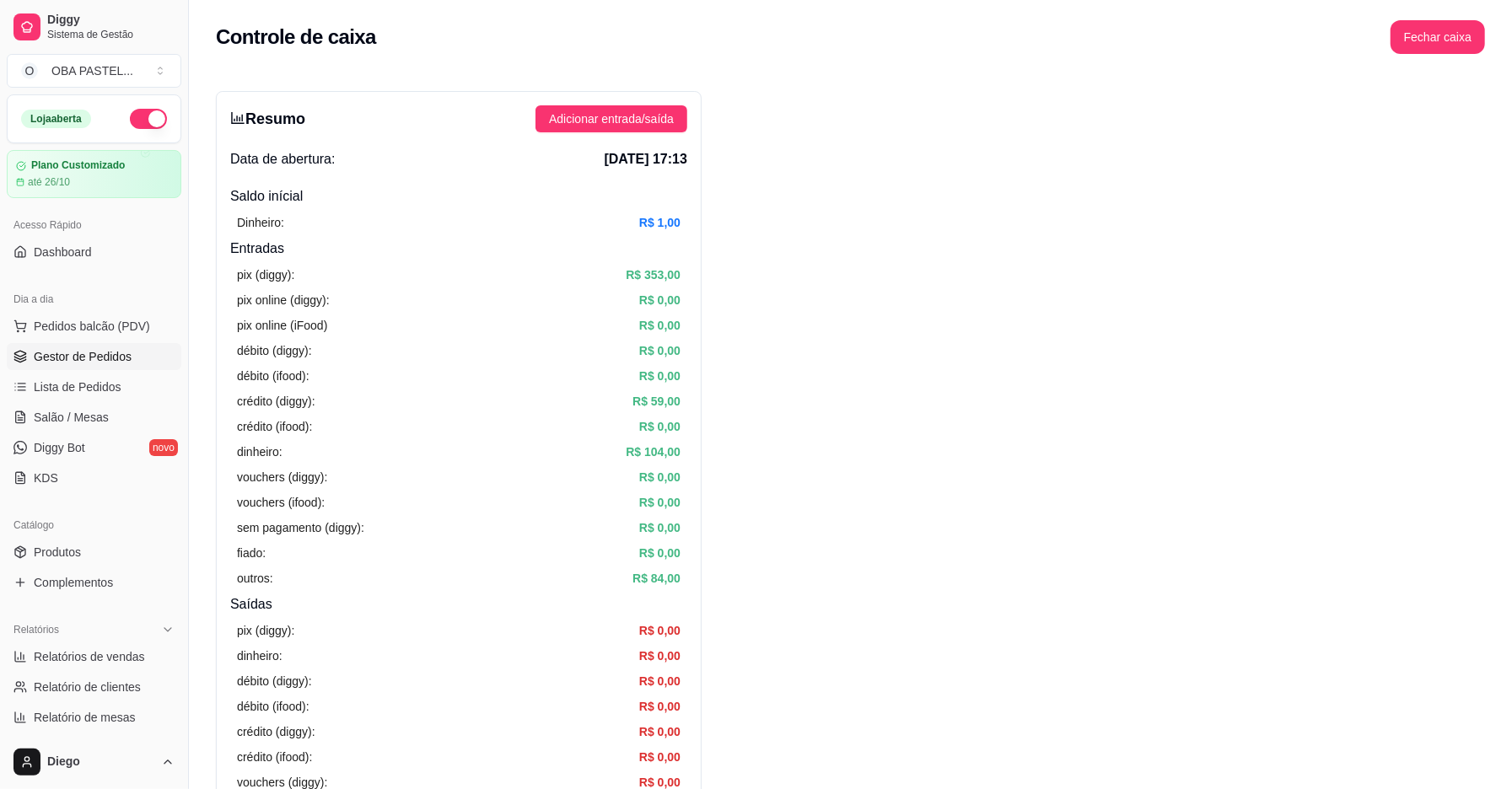
click at [81, 352] on span "Gestor de Pedidos" at bounding box center [83, 356] width 98 height 17
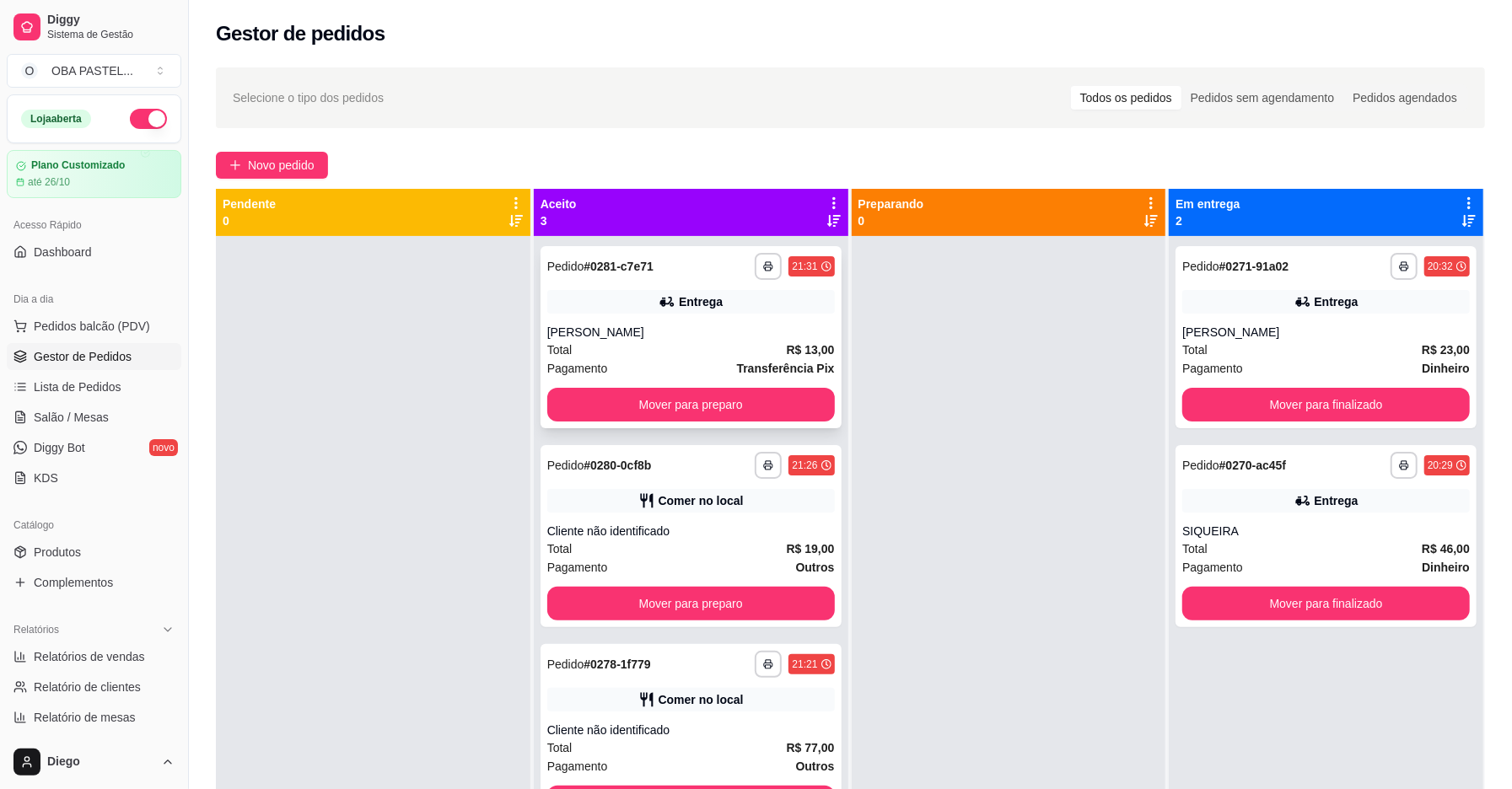
click at [764, 357] on div "Total R$ 13,00" at bounding box center [691, 350] width 287 height 19
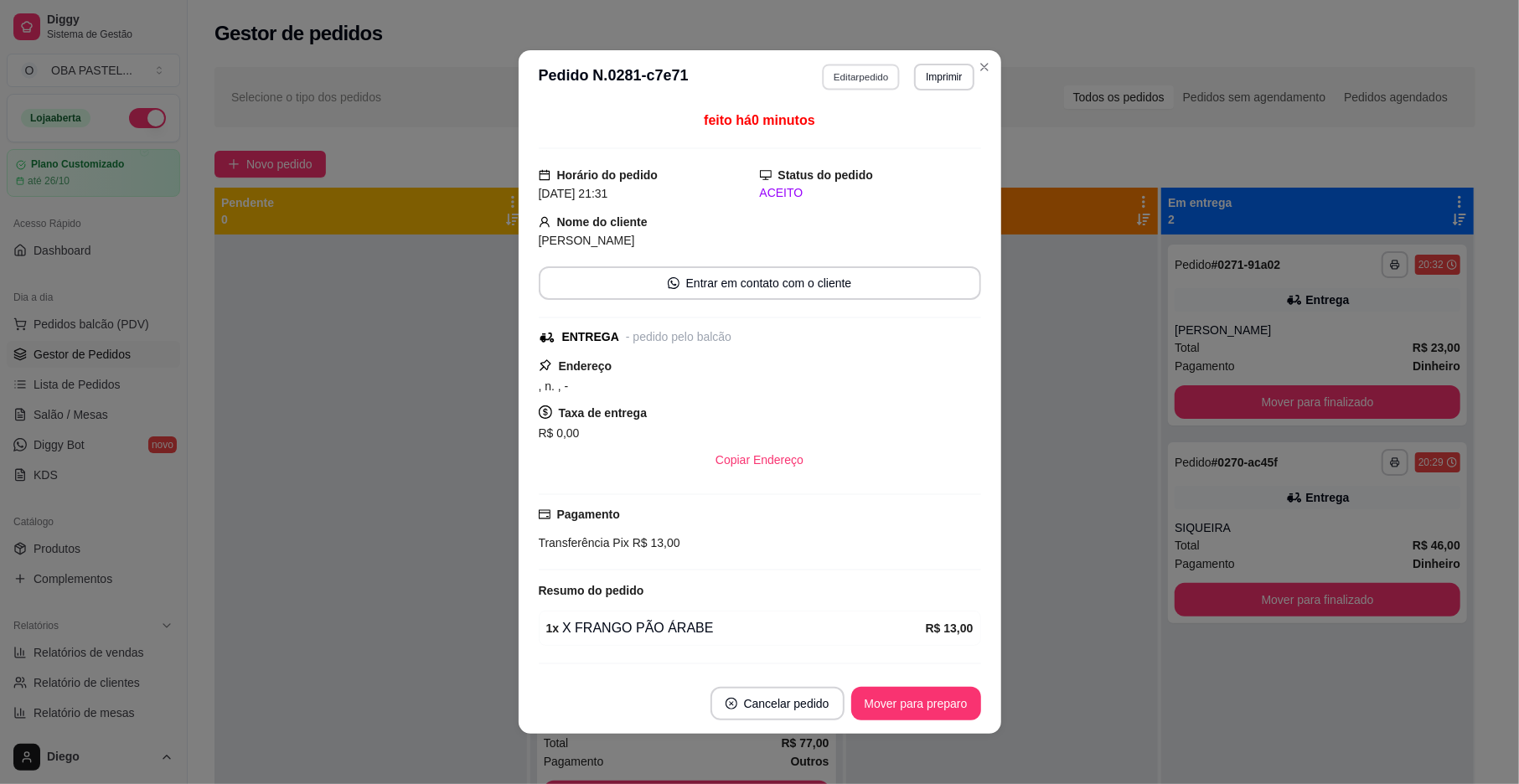
click at [852, 68] on button "Editar pedido" at bounding box center [861, 76] width 78 height 26
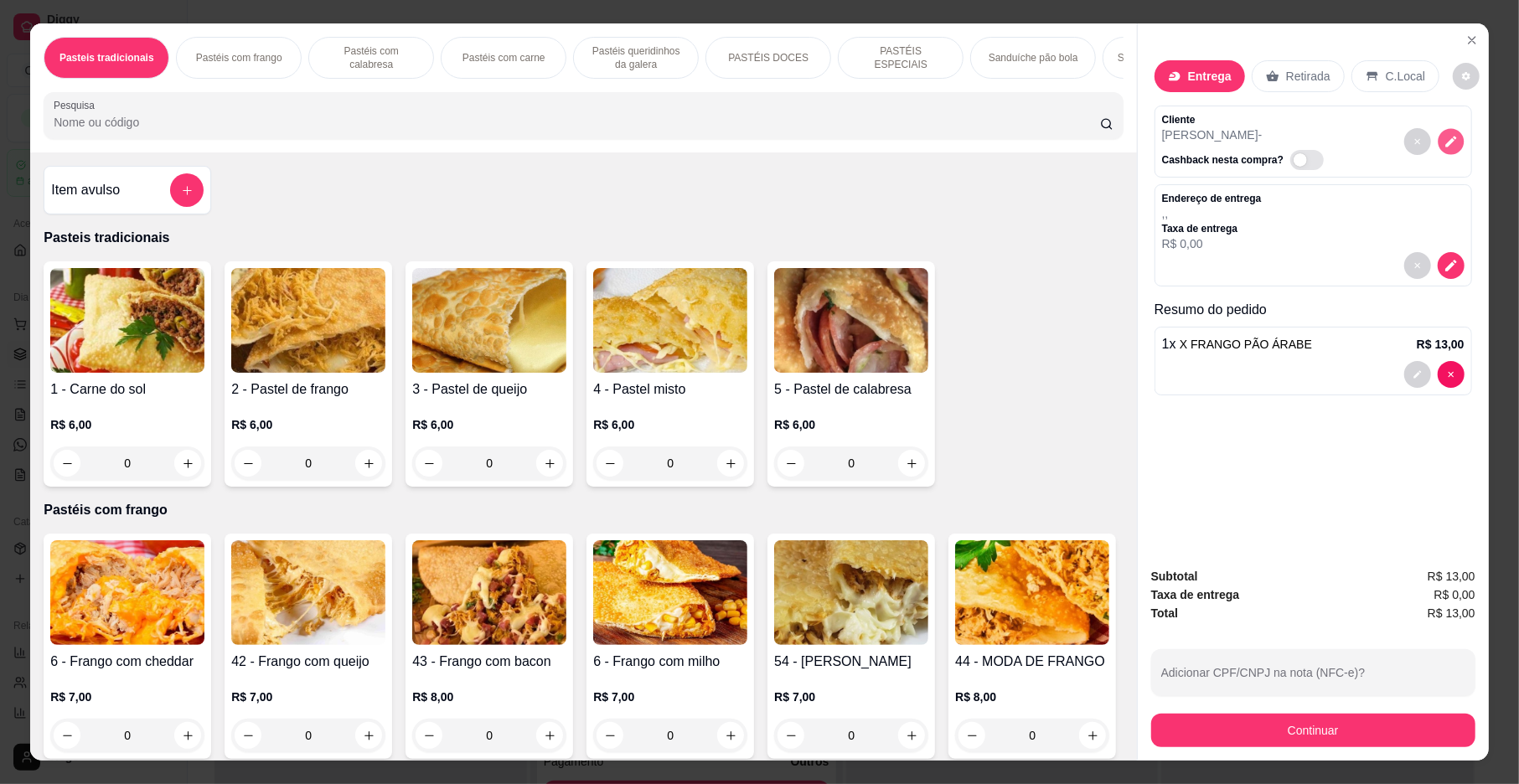
click at [1443, 134] on button "decrease-product-quantity" at bounding box center [1451, 142] width 26 height 26
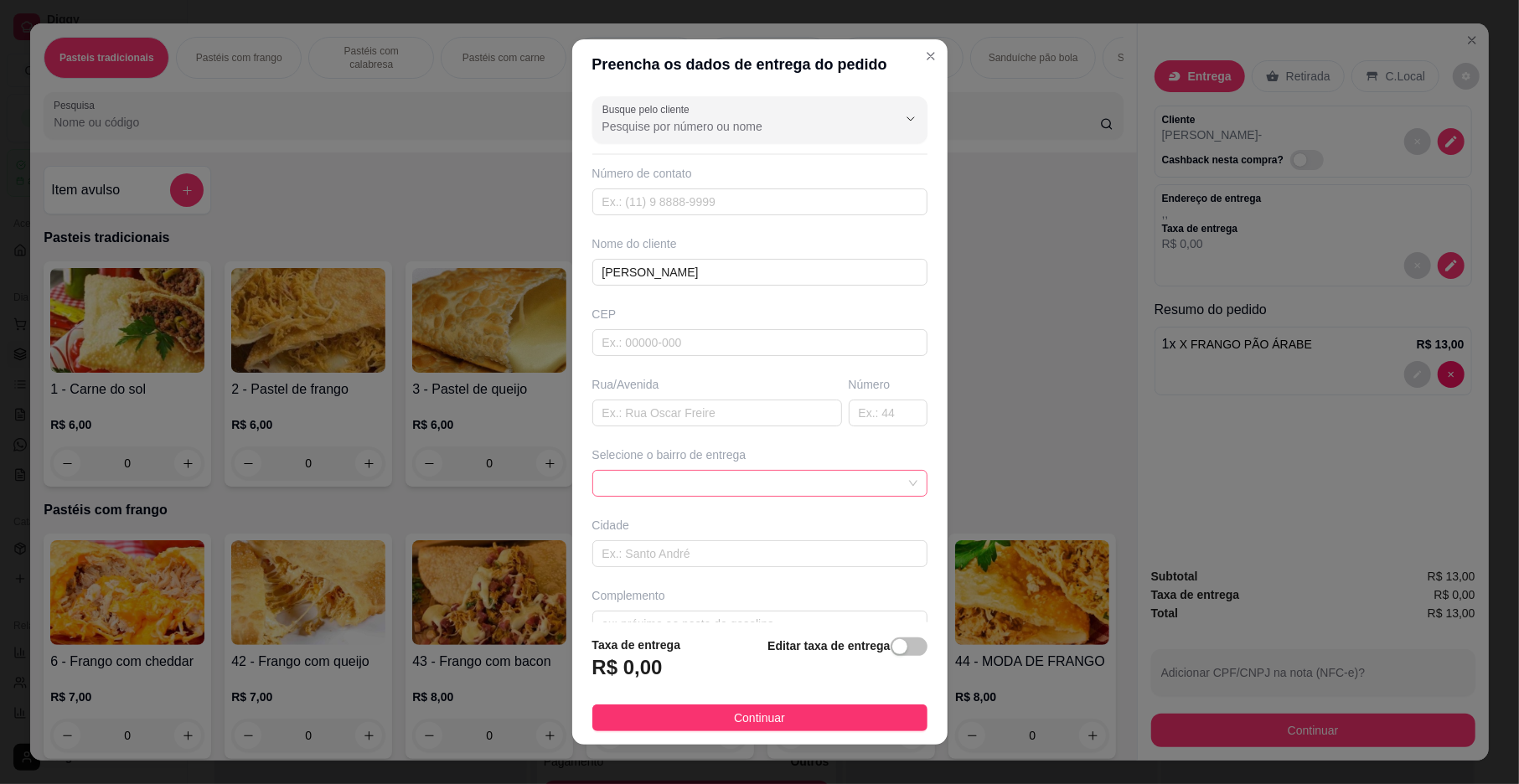
click at [670, 486] on span at bounding box center [760, 483] width 315 height 25
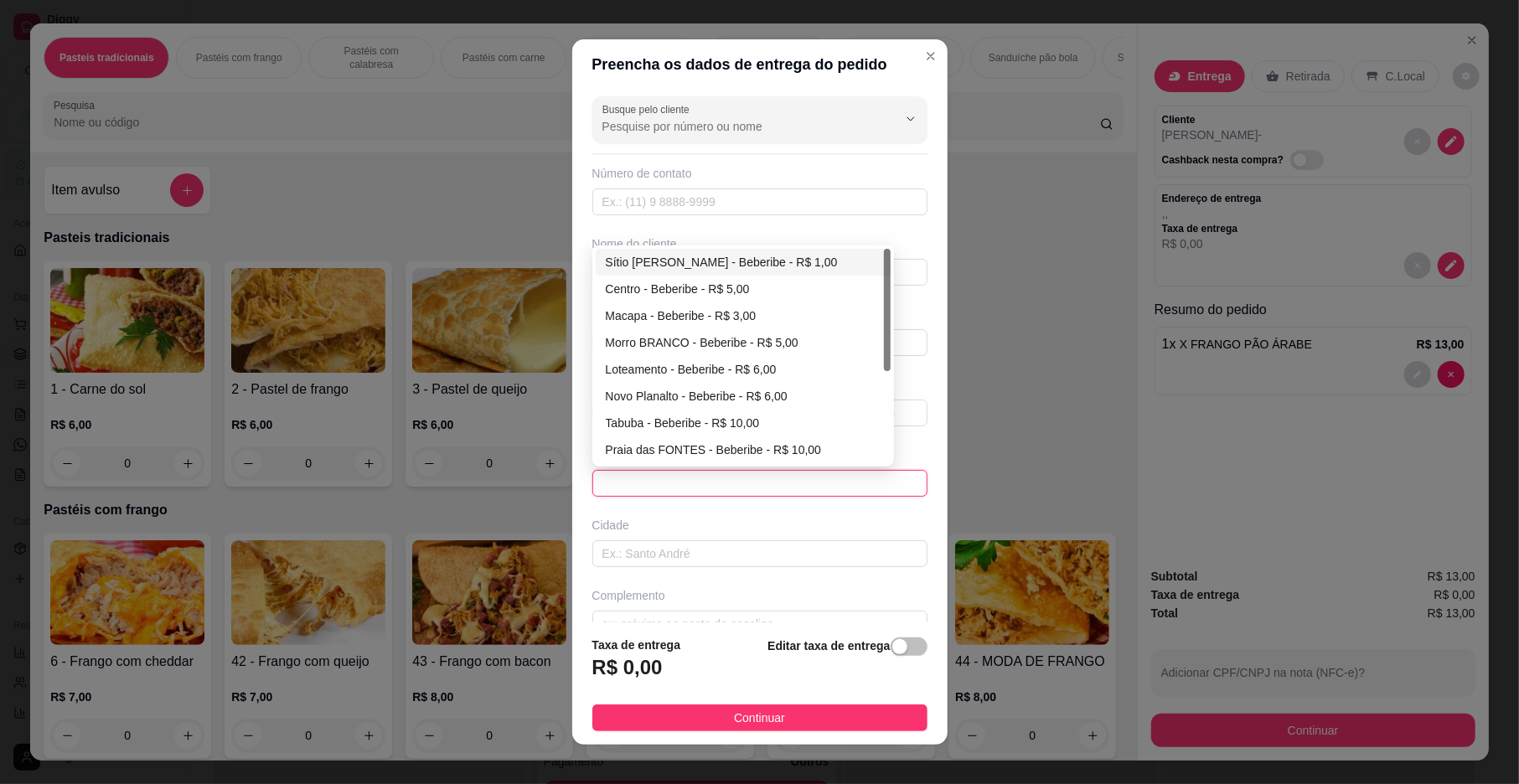
click at [697, 269] on div "Sítio [PERSON_NAME] - Beberibe - R$ 1,00" at bounding box center [743, 262] width 275 height 18
type input "Beberibe"
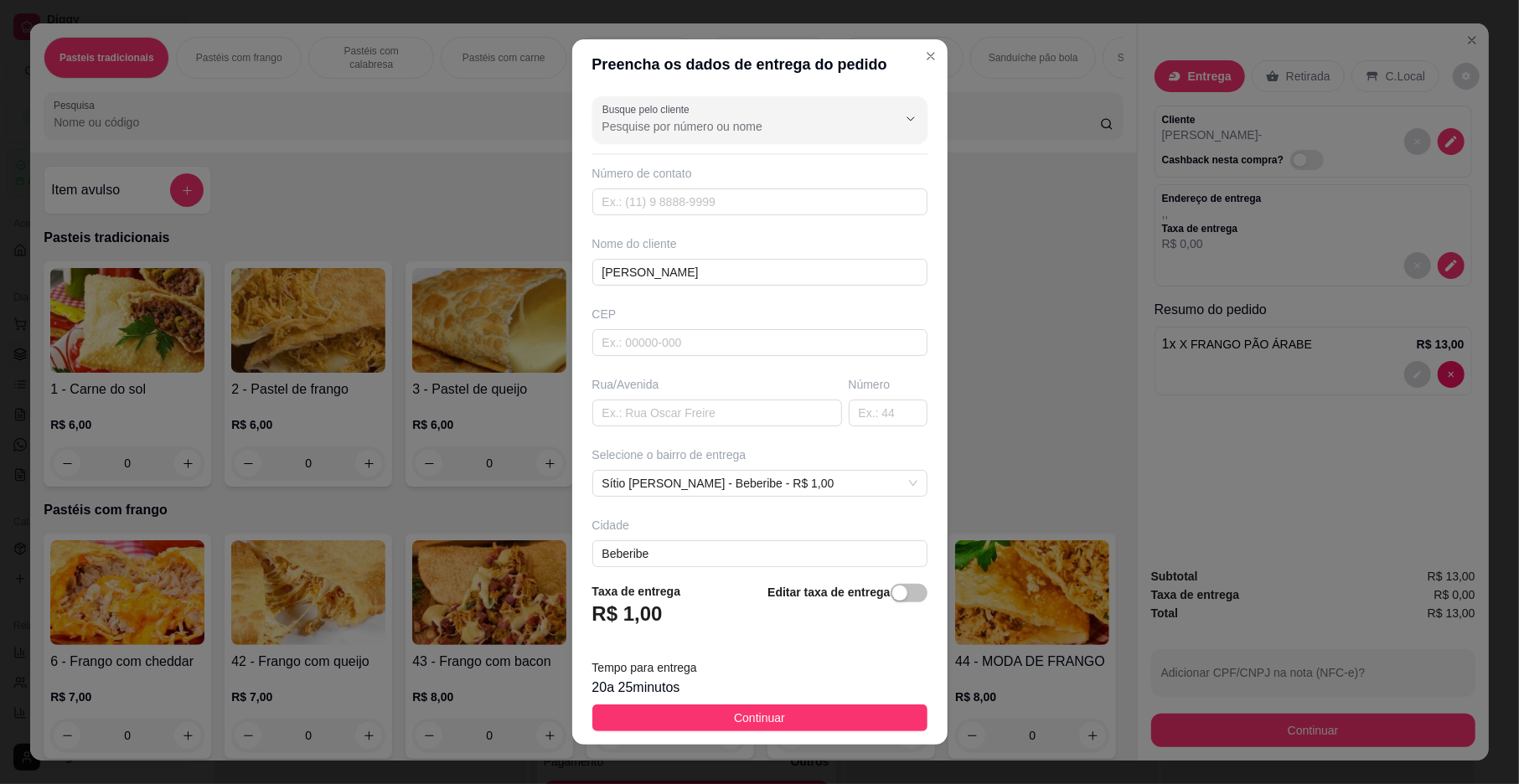
click at [771, 701] on footer "Taxa de entrega R$ 1,00 Editar taxa de entrega Tempo para entrega 20 a 25 minut…" at bounding box center [760, 657] width 375 height 176
click at [779, 713] on button "Continuar" at bounding box center [760, 718] width 335 height 27
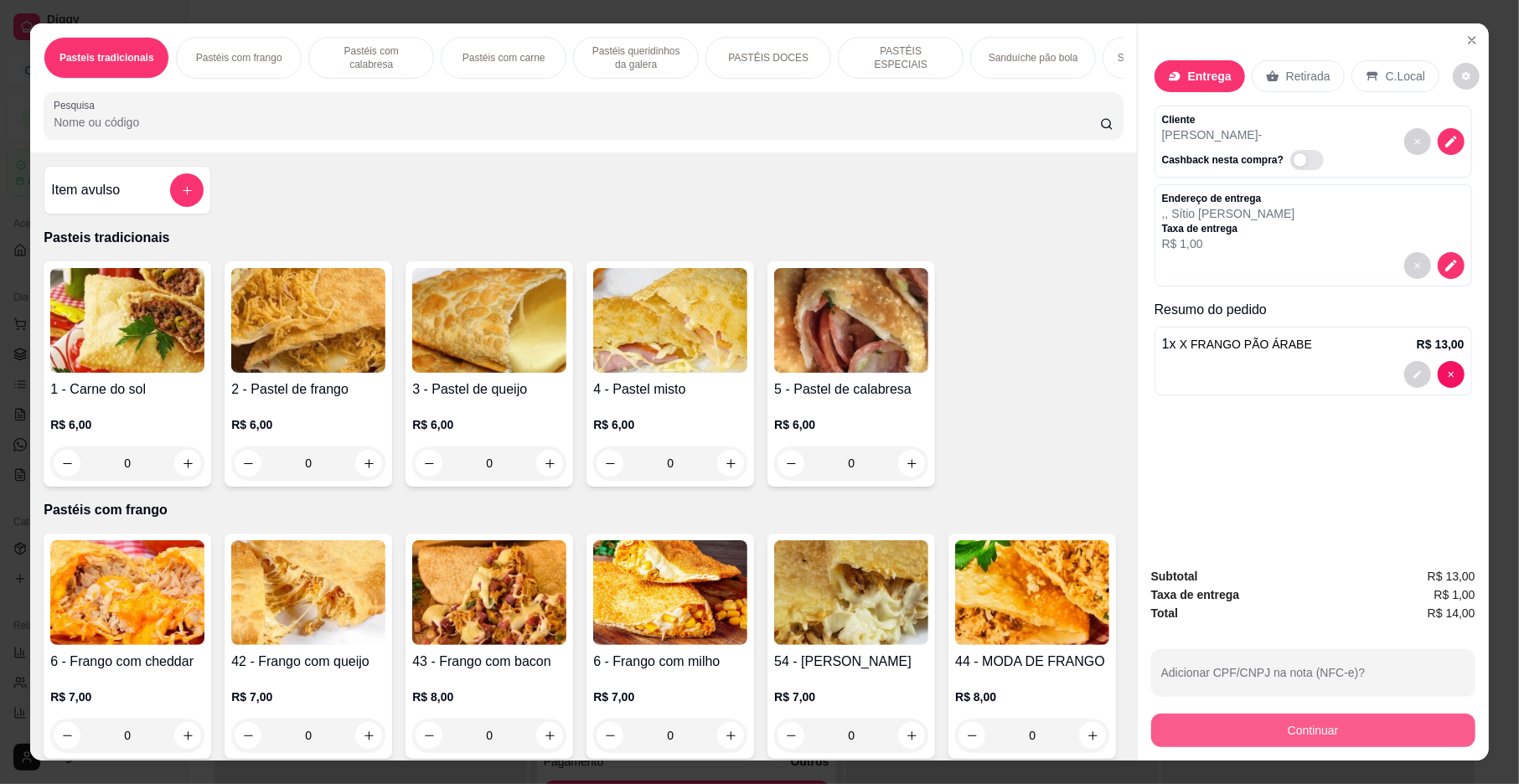
click at [1355, 725] on button "Continuar" at bounding box center [1313, 730] width 324 height 34
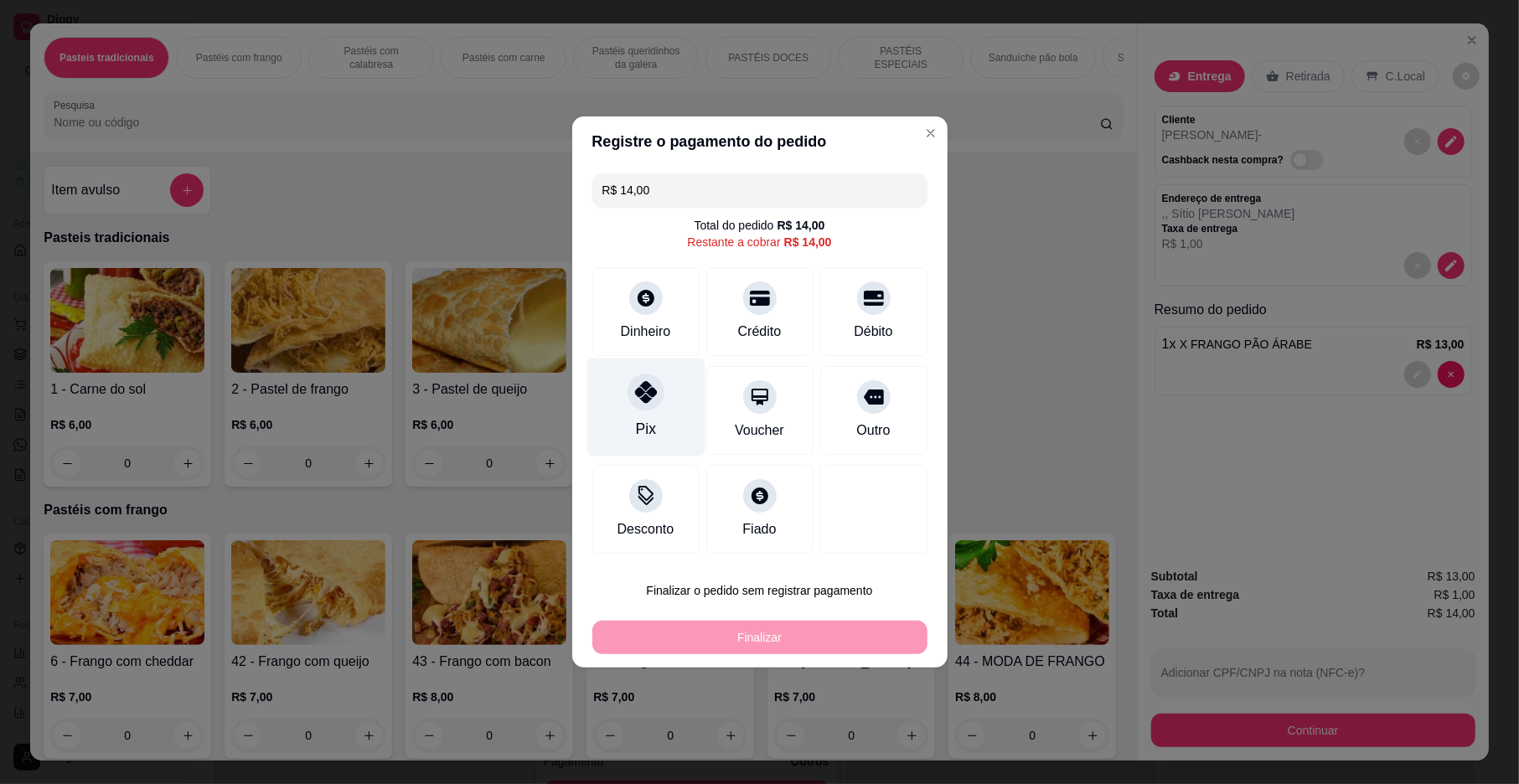
click at [663, 405] on div "Pix" at bounding box center [646, 407] width 118 height 98
type input "R$ 0,00"
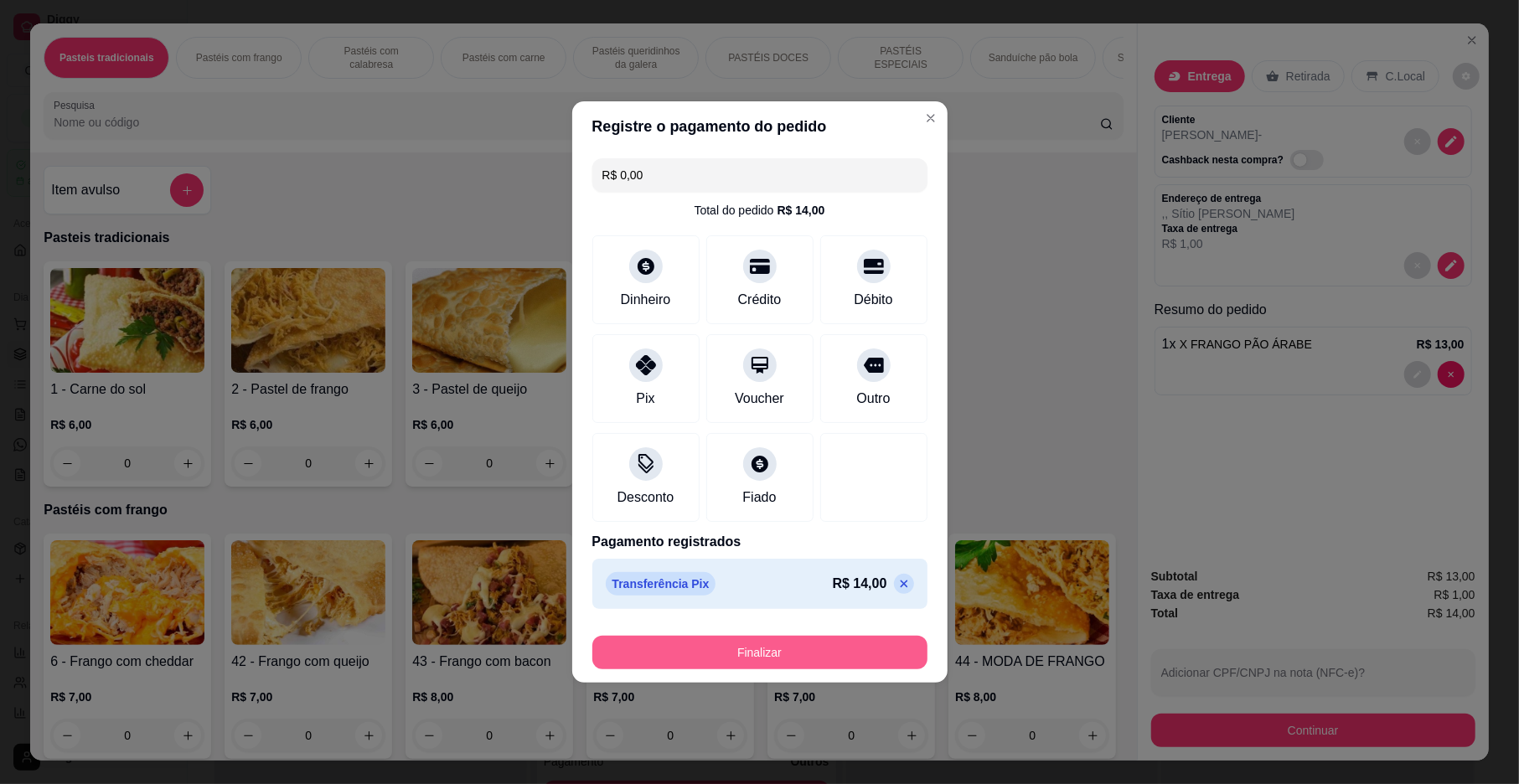
click at [664, 650] on button "Finalizar" at bounding box center [760, 652] width 335 height 34
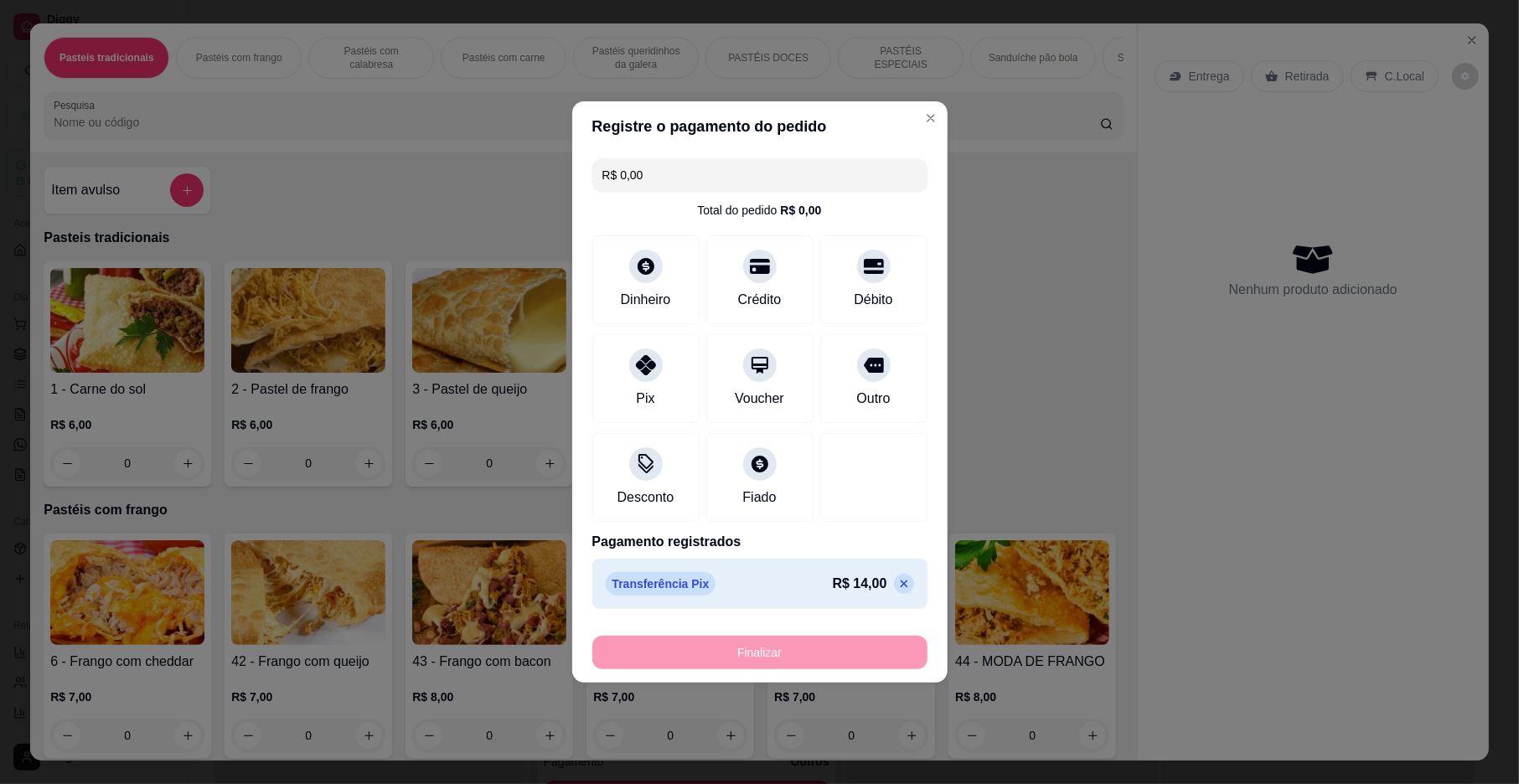
type input "0"
type input "-R$ 14,00"
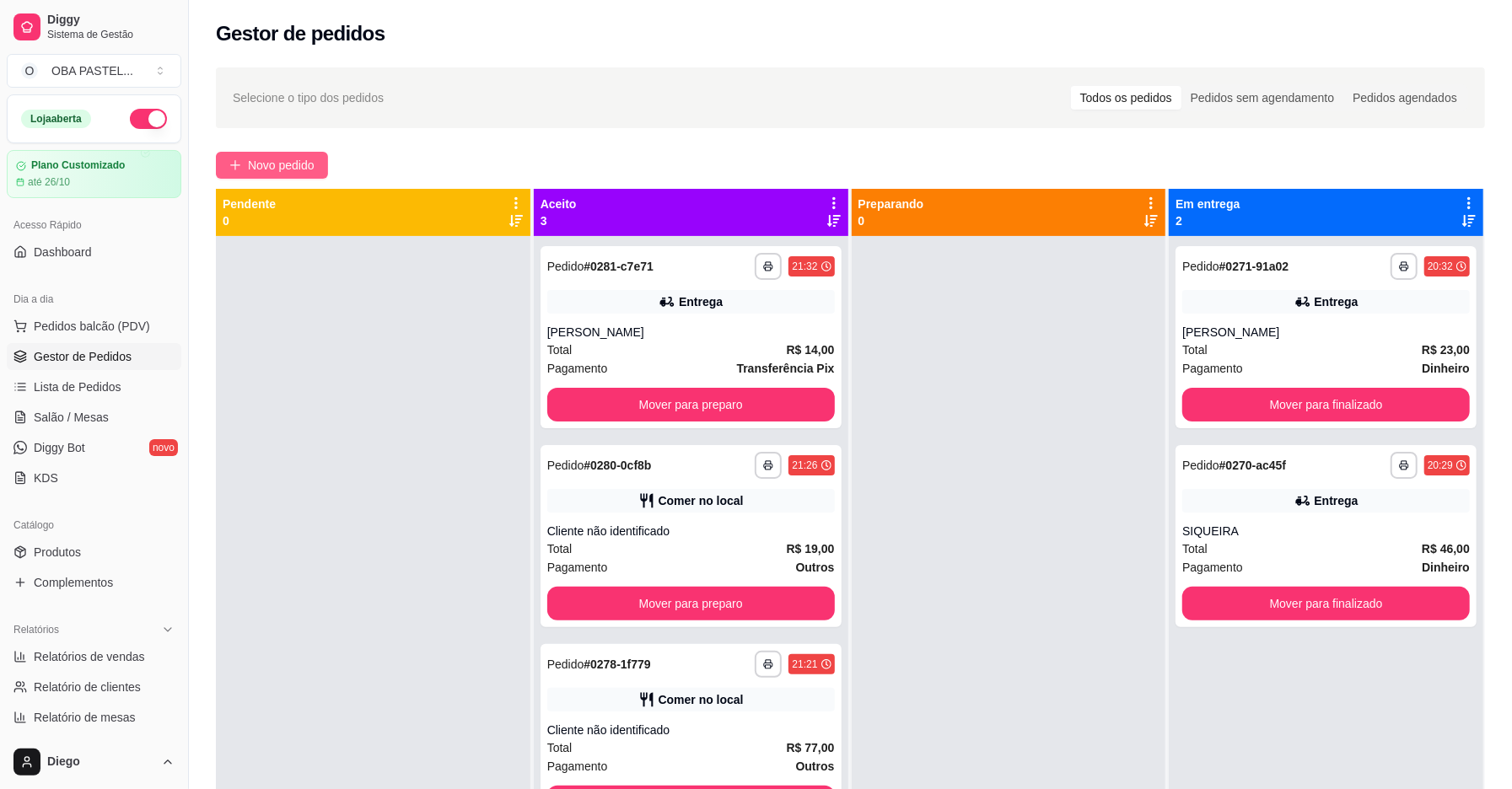
click at [261, 177] on button "Novo pedido" at bounding box center [271, 166] width 112 height 27
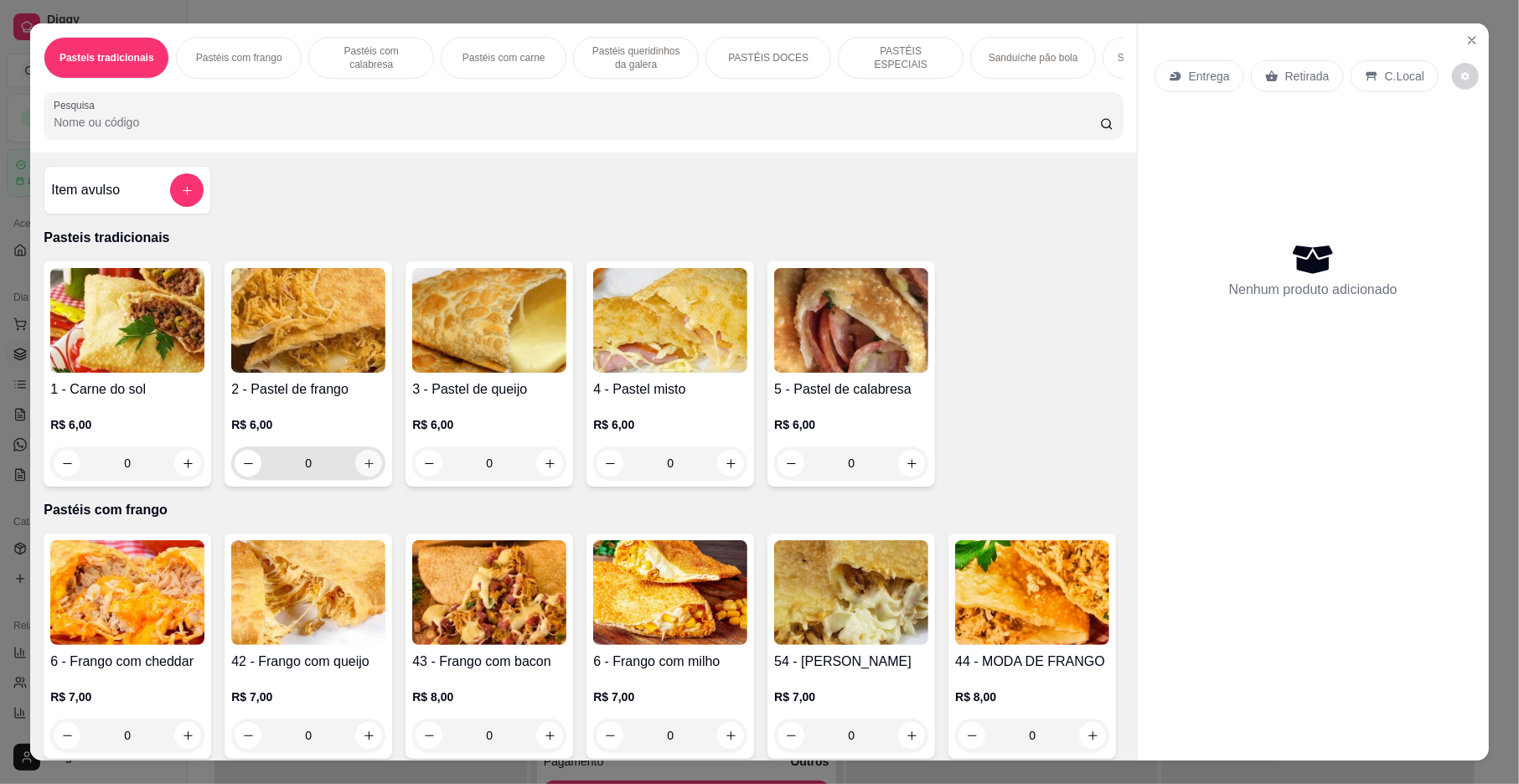
click at [364, 468] on icon "increase-product-quantity" at bounding box center [369, 463] width 9 height 9
type input "1"
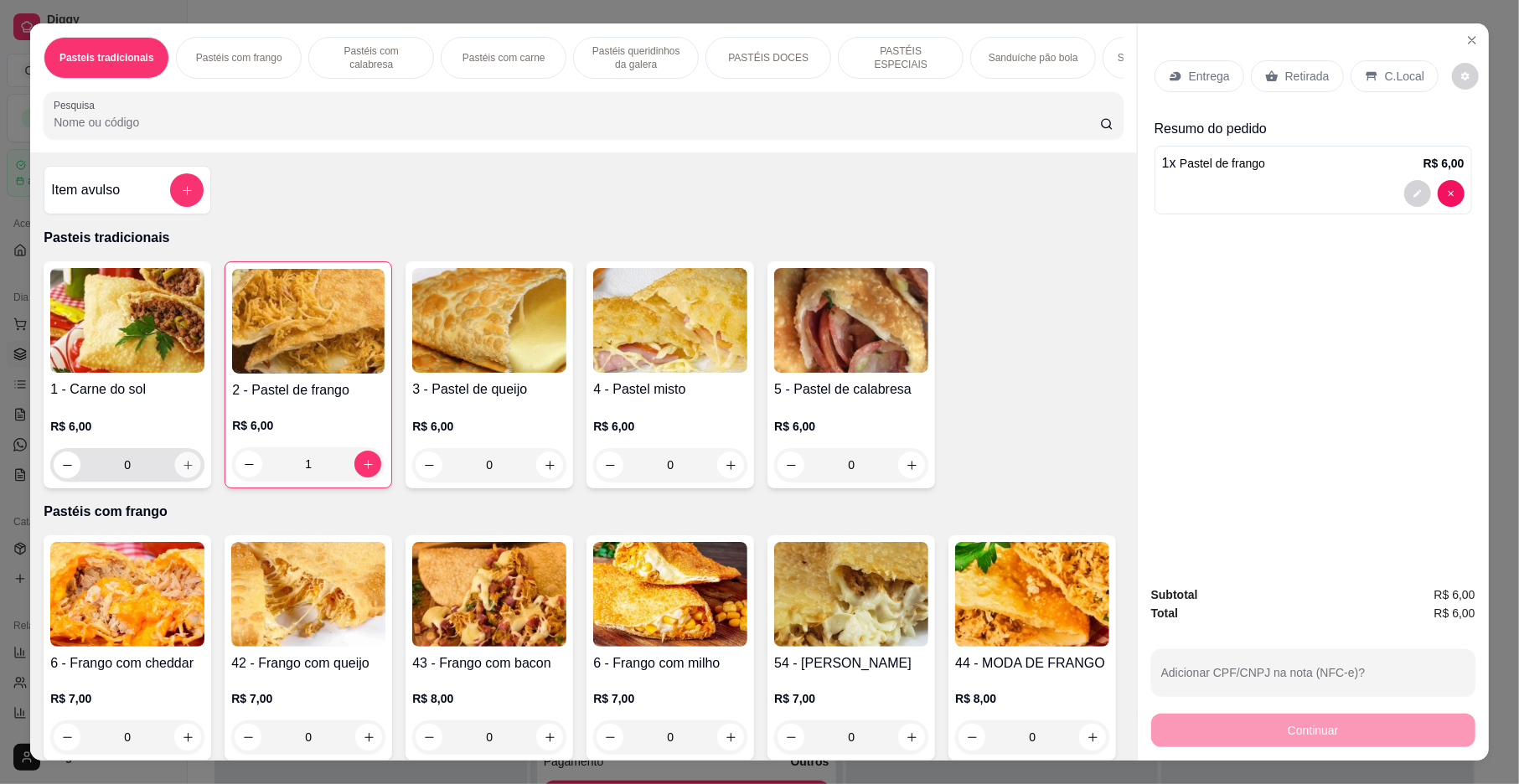
click at [186, 476] on button "increase-product-quantity" at bounding box center [188, 465] width 26 height 26
type input "1"
click at [910, 478] on button "increase-product-quantity" at bounding box center [912, 465] width 26 height 26
type input "1"
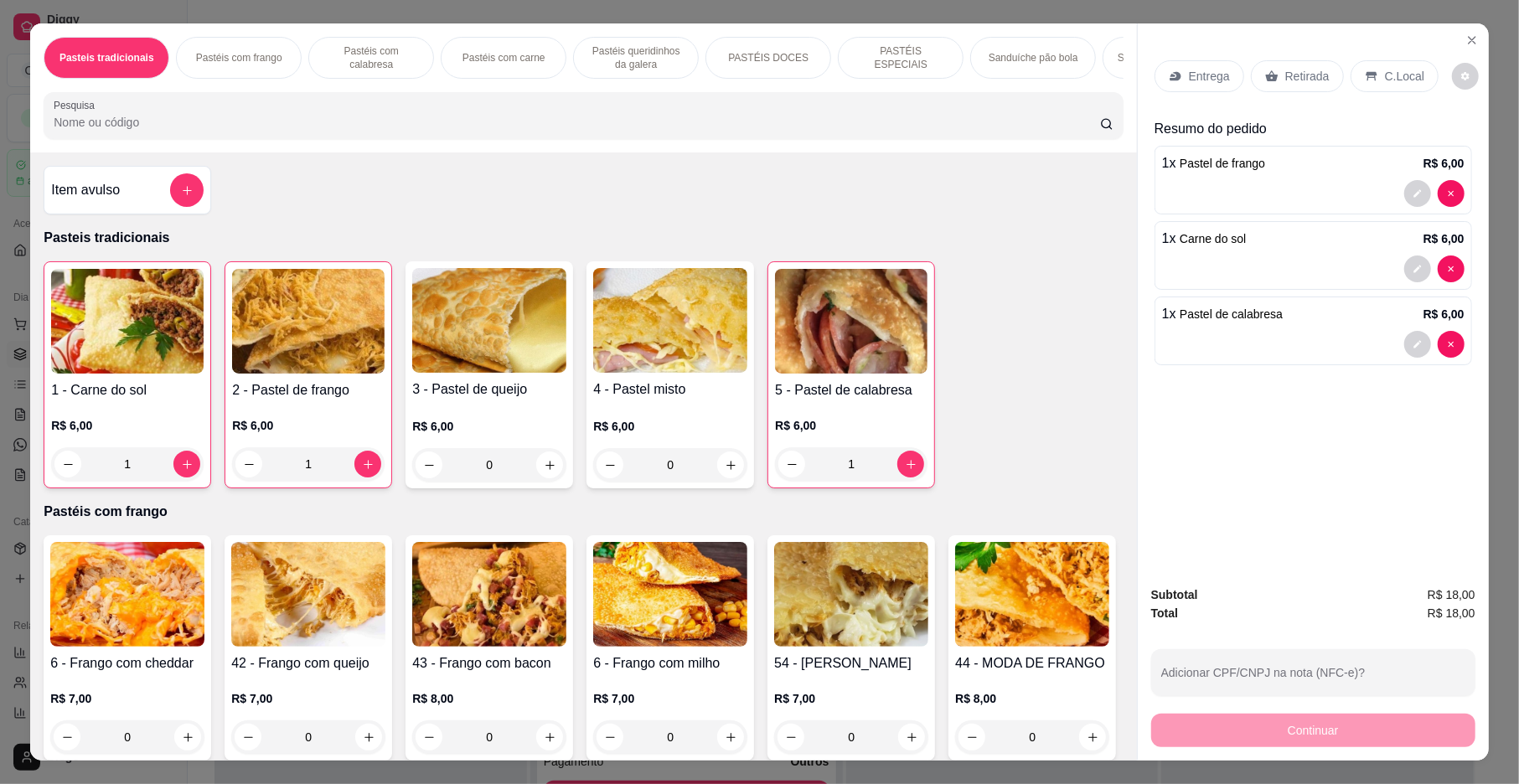
click at [1189, 84] on p "Entrega" at bounding box center [1209, 76] width 41 height 17
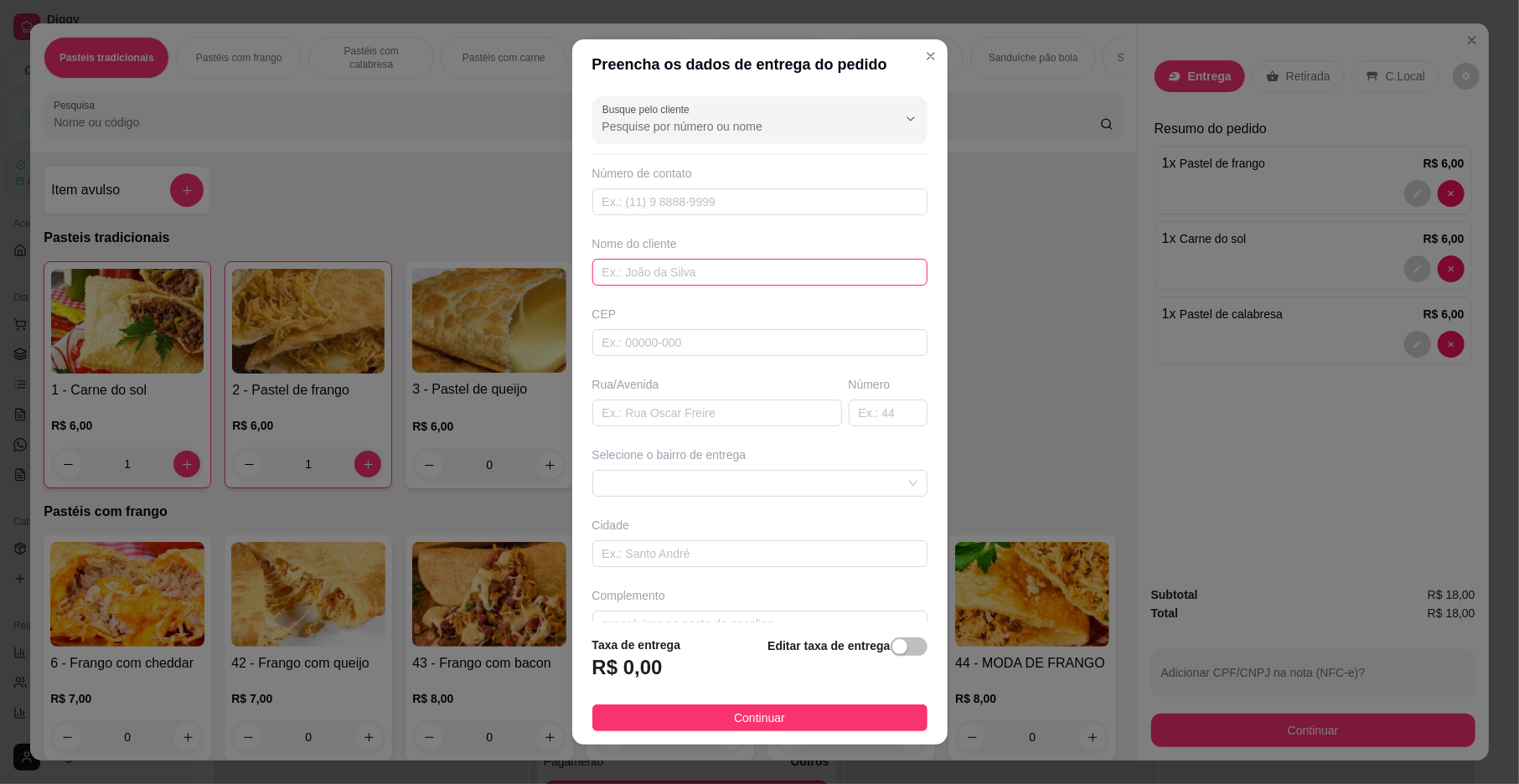
click at [615, 271] on input "text" at bounding box center [760, 272] width 335 height 27
click at [680, 479] on span at bounding box center [760, 483] width 315 height 25
type input "[PERSON_NAME]"
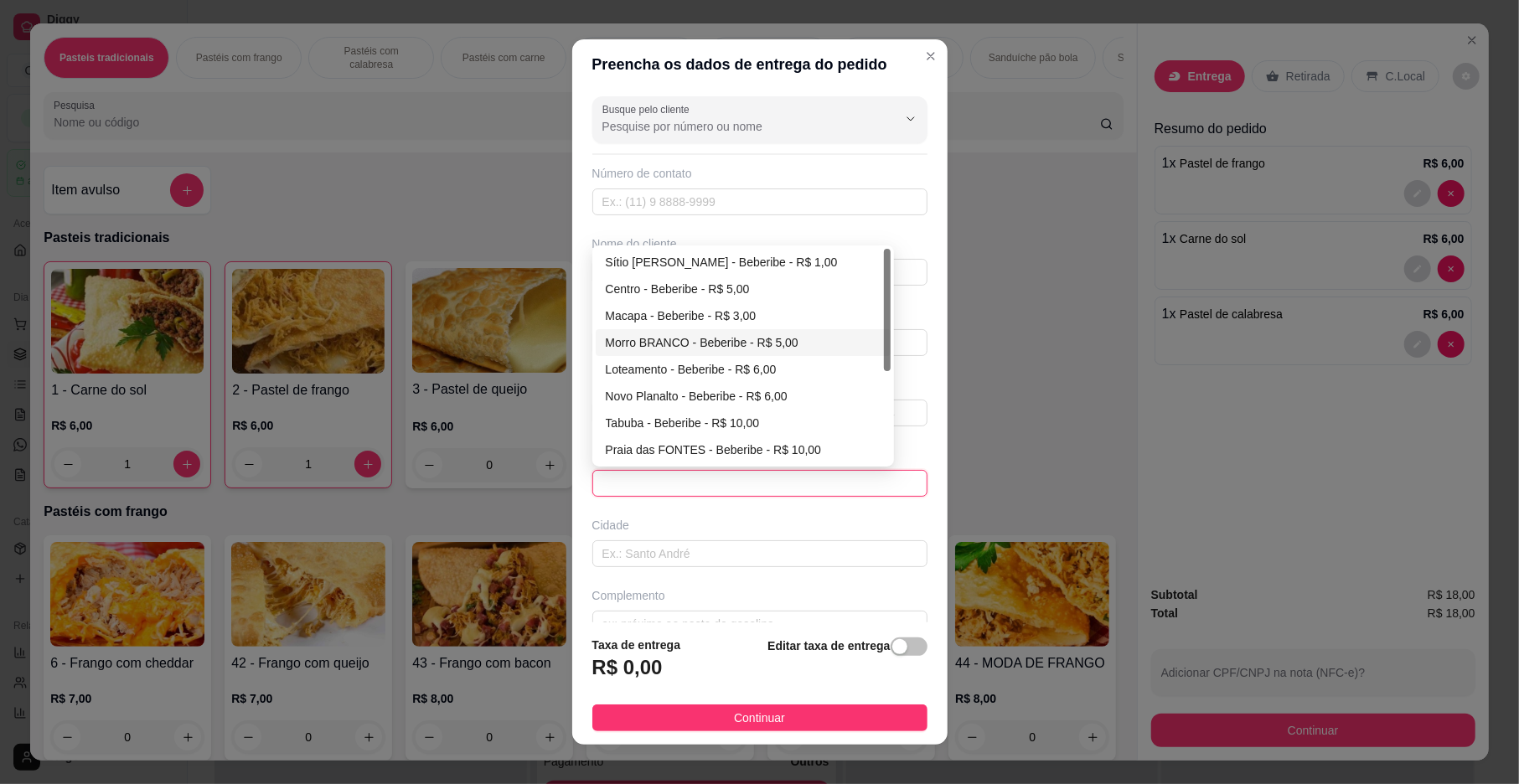
click at [677, 349] on div "Morro BRANCO - Beberibe - R$ 5,00" at bounding box center [743, 342] width 275 height 18
type input "Beberibe"
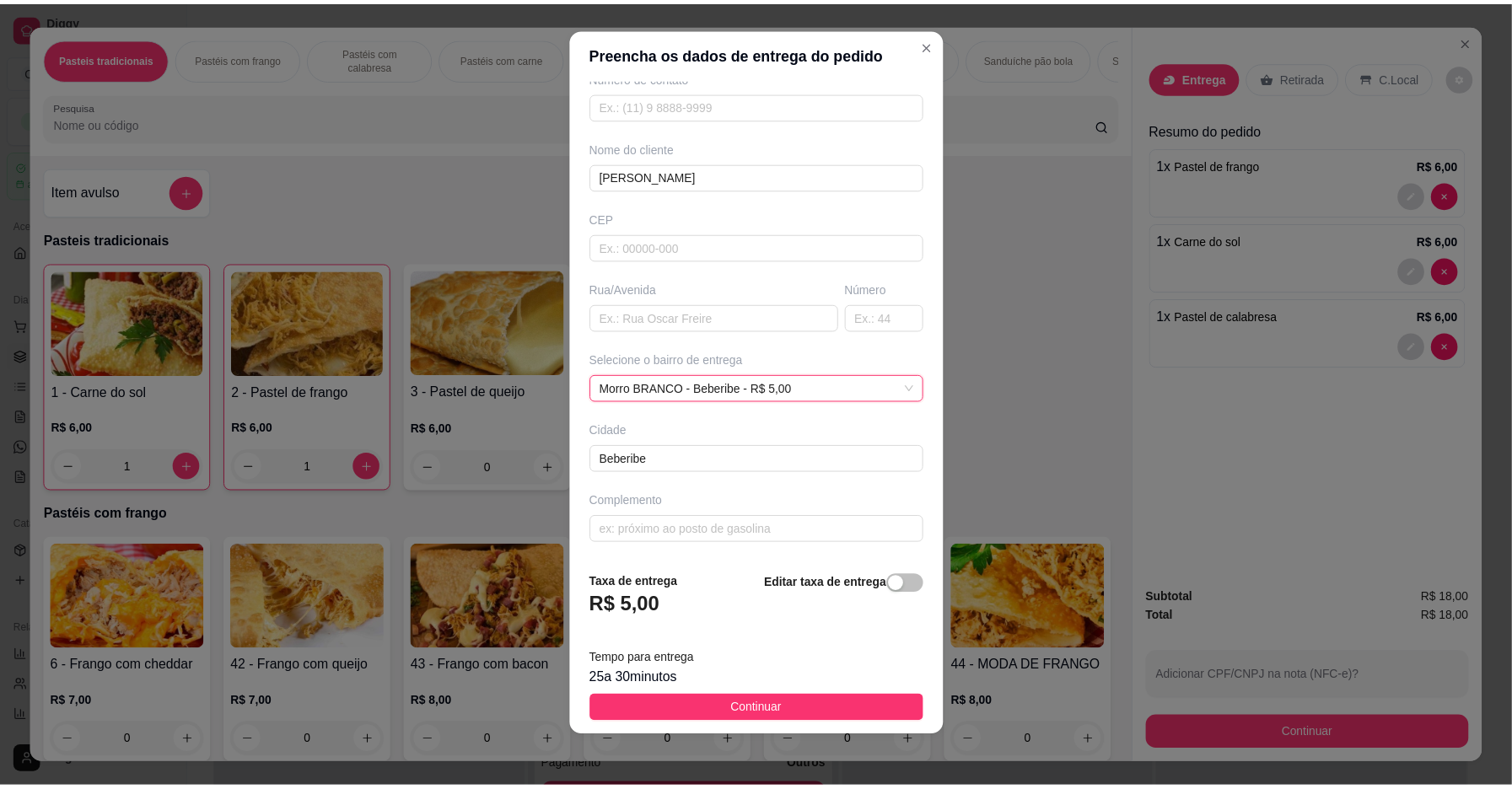
scroll to position [14, 0]
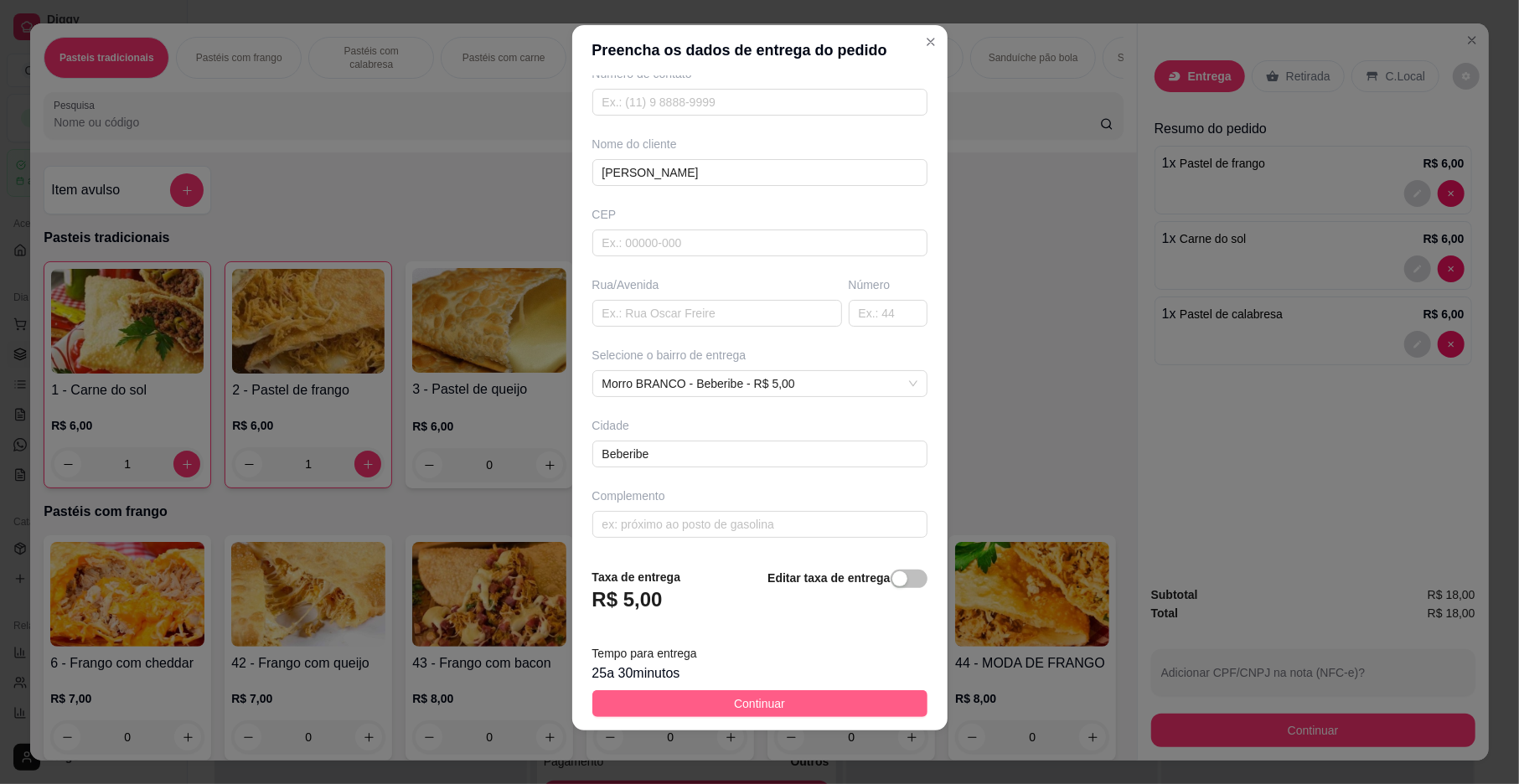
click at [694, 710] on button "Continuar" at bounding box center [760, 703] width 335 height 27
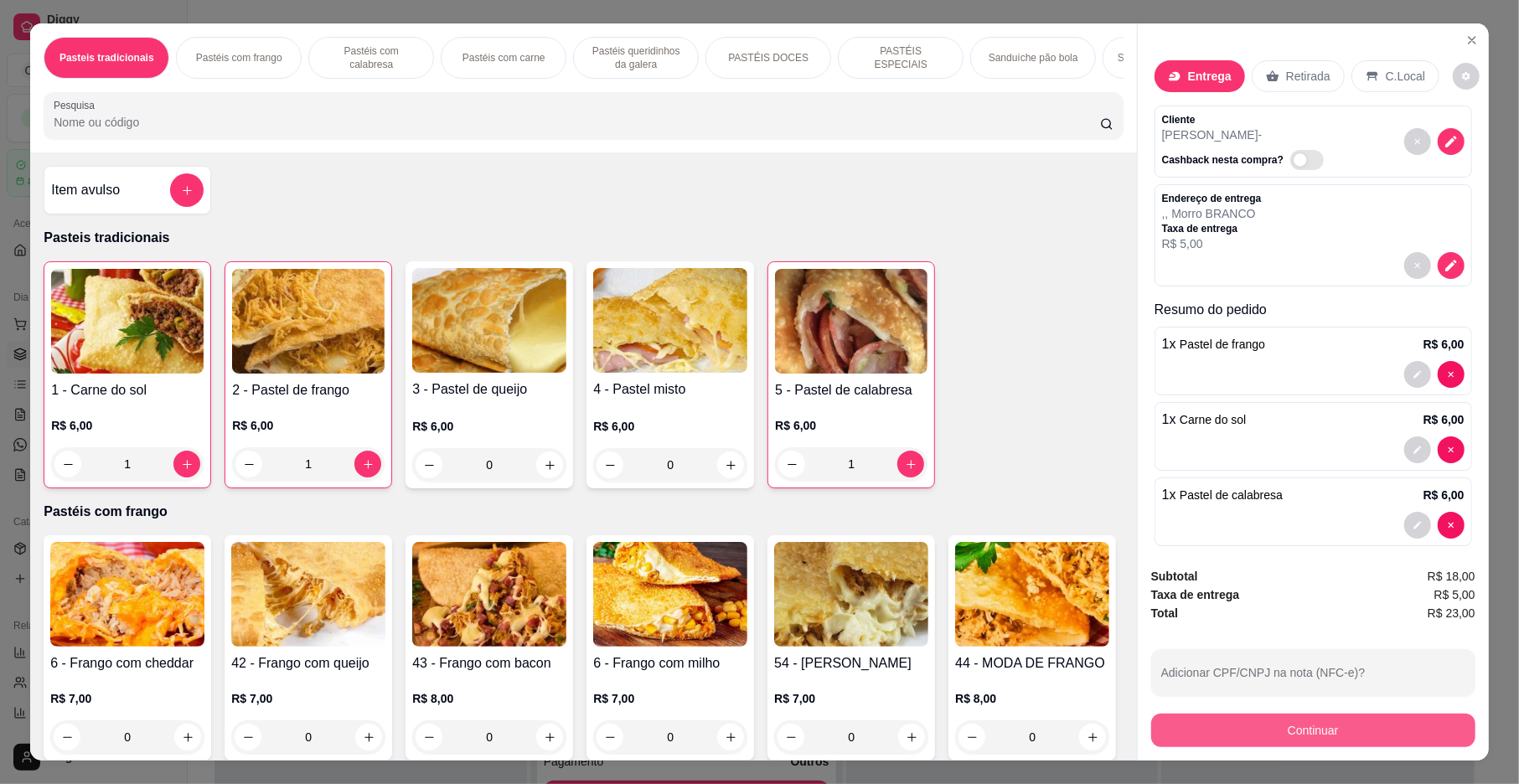
click at [1197, 730] on button "Continuar" at bounding box center [1313, 730] width 324 height 34
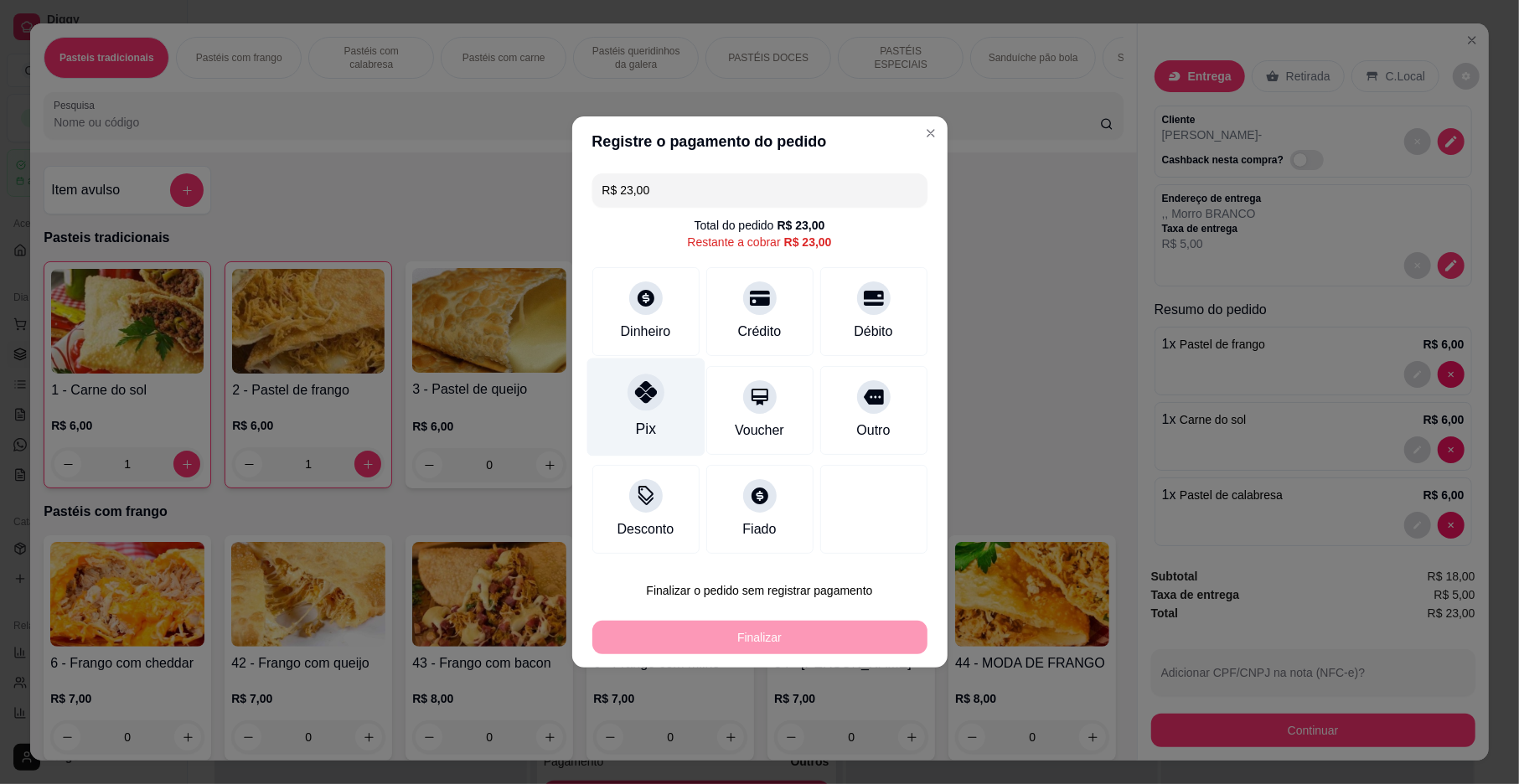
click at [636, 410] on div at bounding box center [646, 392] width 37 height 37
type input "R$ 0,00"
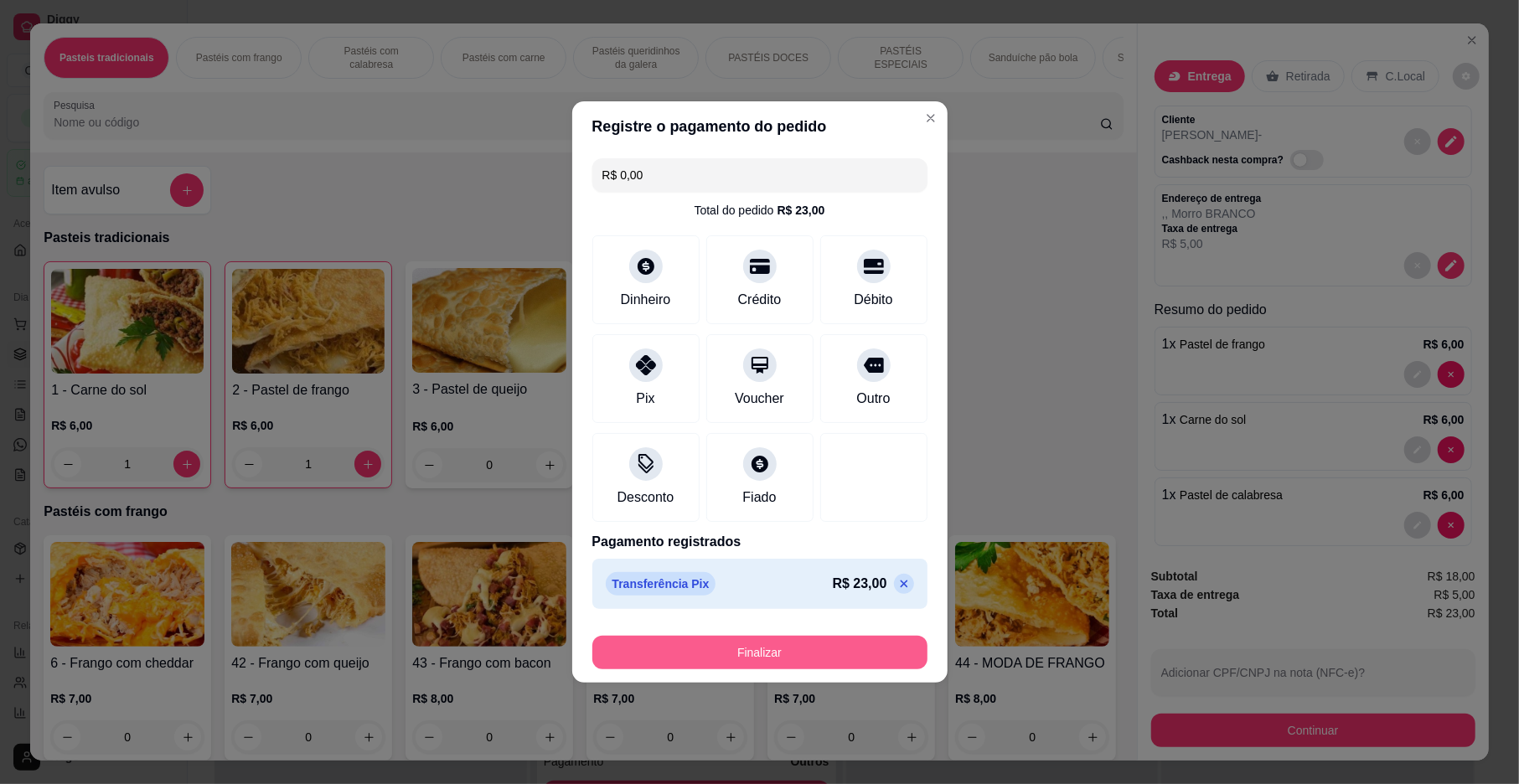
click at [694, 656] on button "Finalizar" at bounding box center [760, 652] width 335 height 34
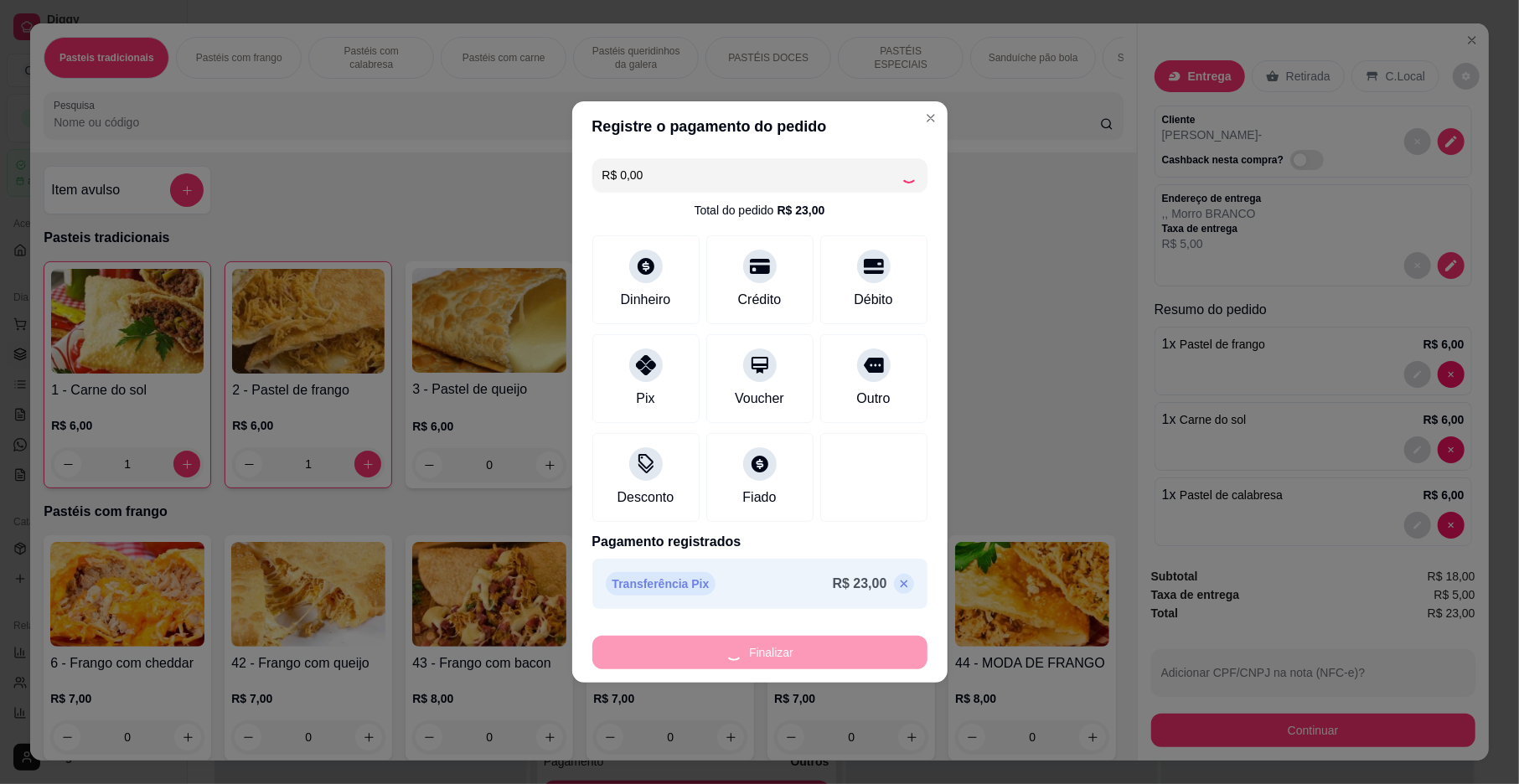
type input "0"
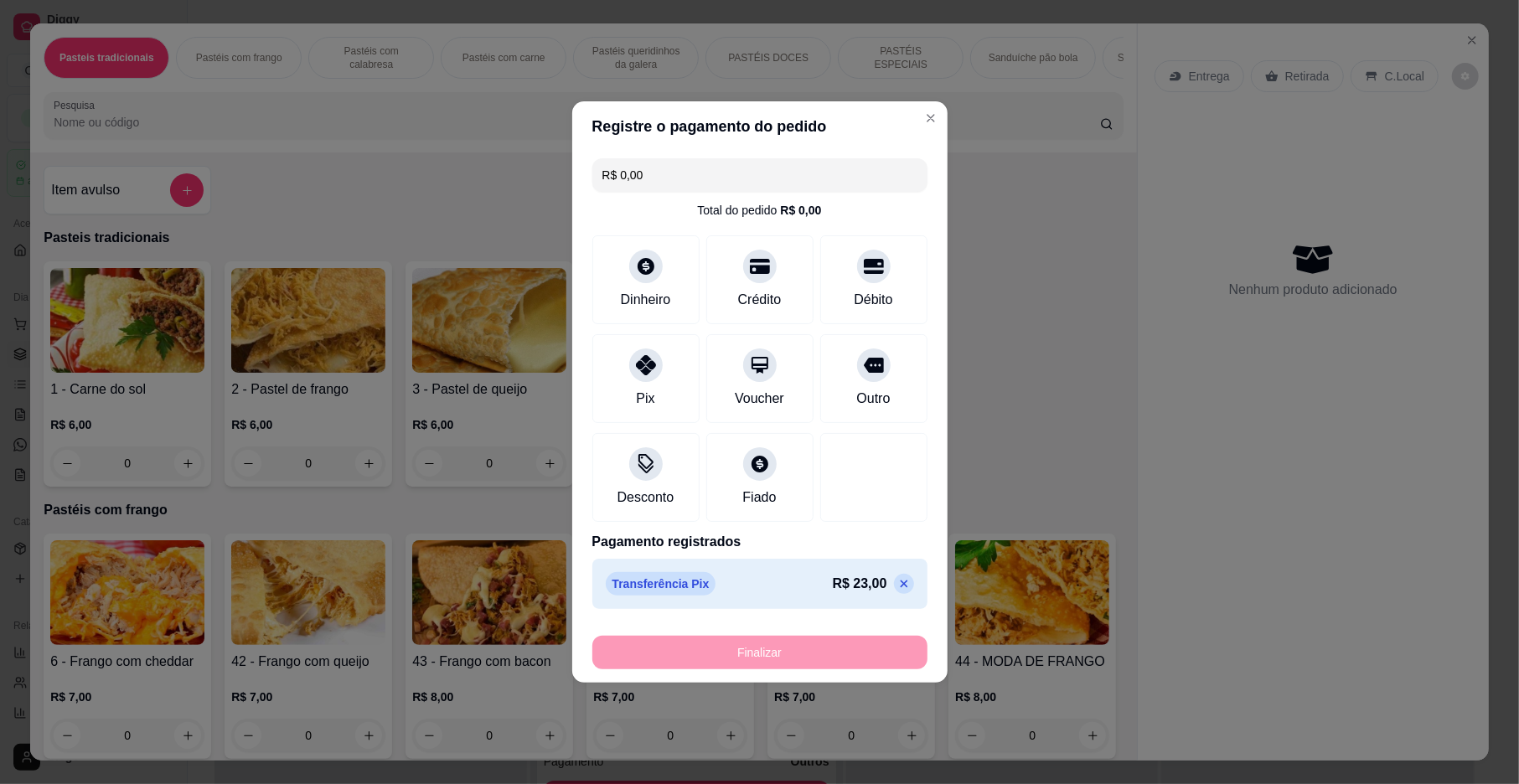
type input "-R$ 23,00"
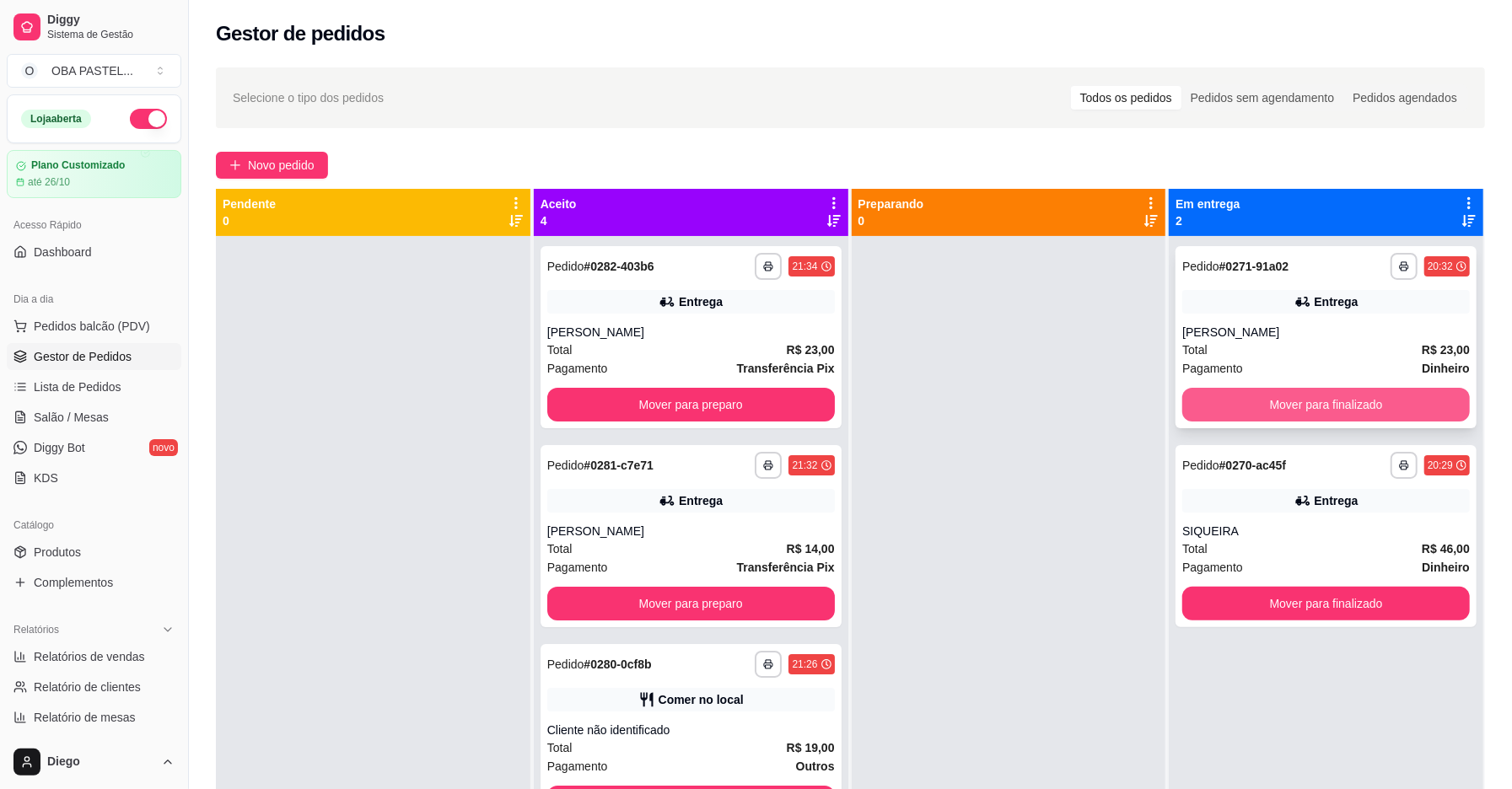
click at [1324, 410] on button "Mover para finalizado" at bounding box center [1326, 405] width 287 height 34
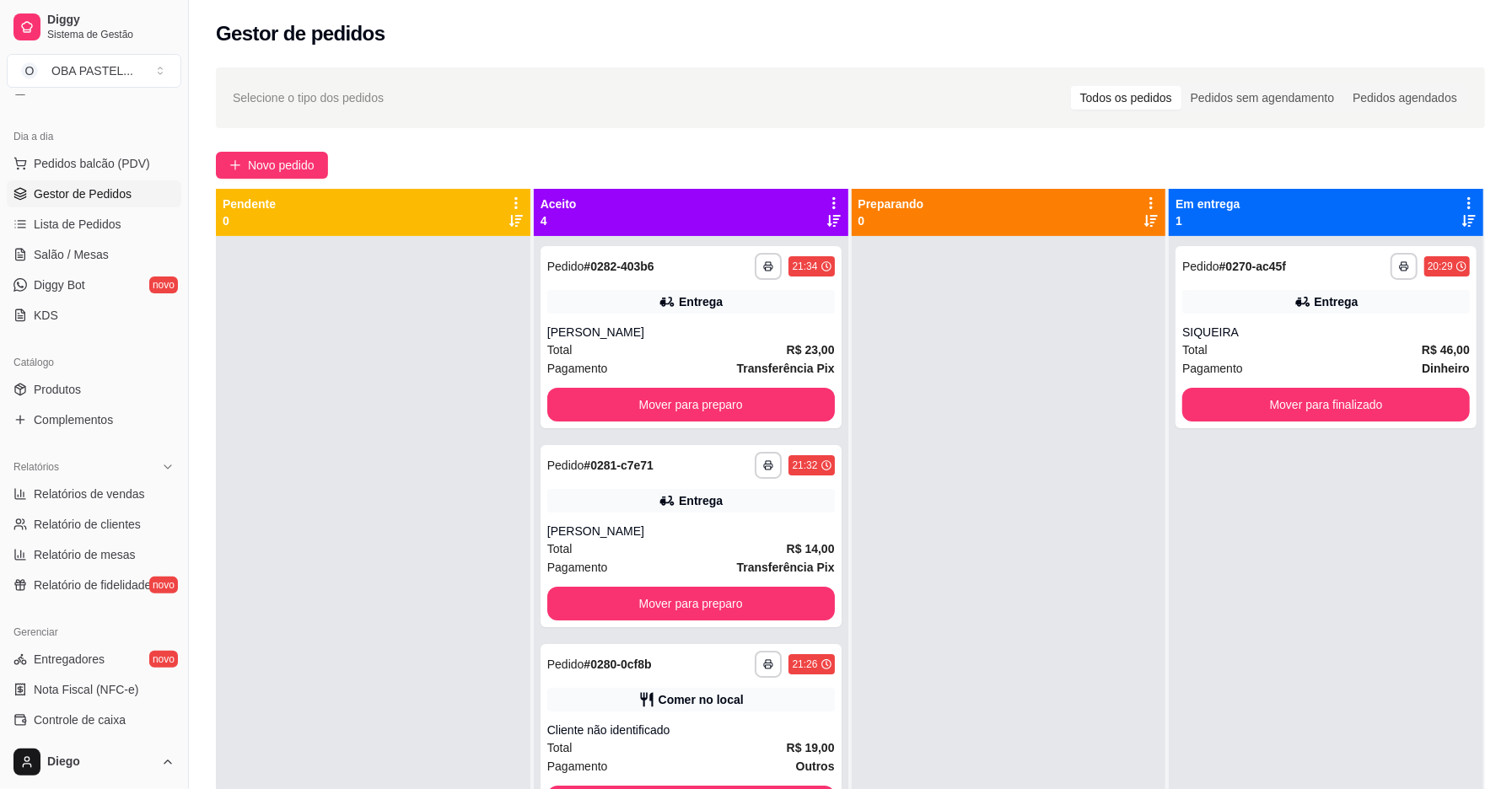
scroll to position [425, 0]
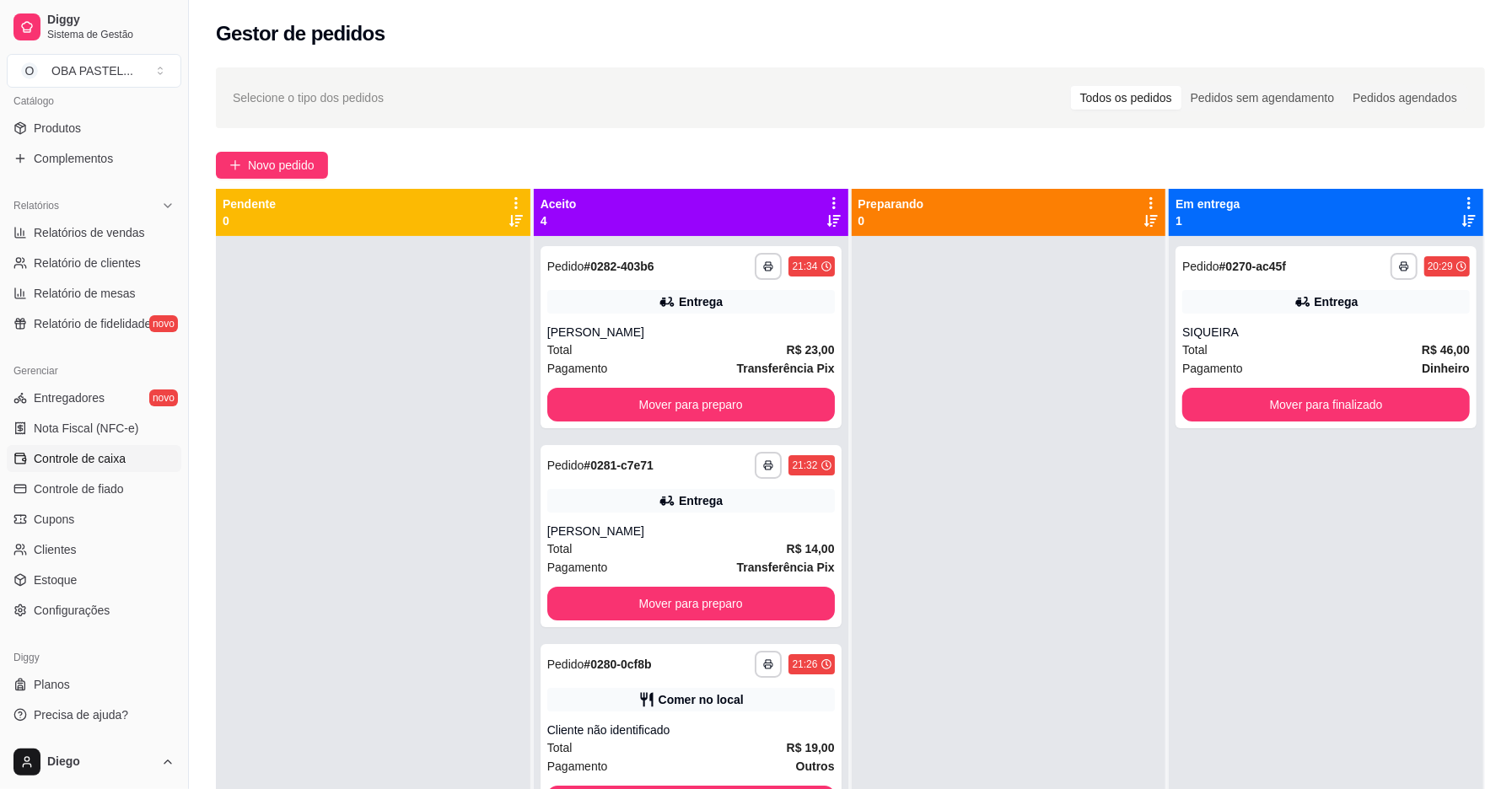
click at [120, 466] on span "Controle de caixa" at bounding box center [79, 459] width 92 height 17
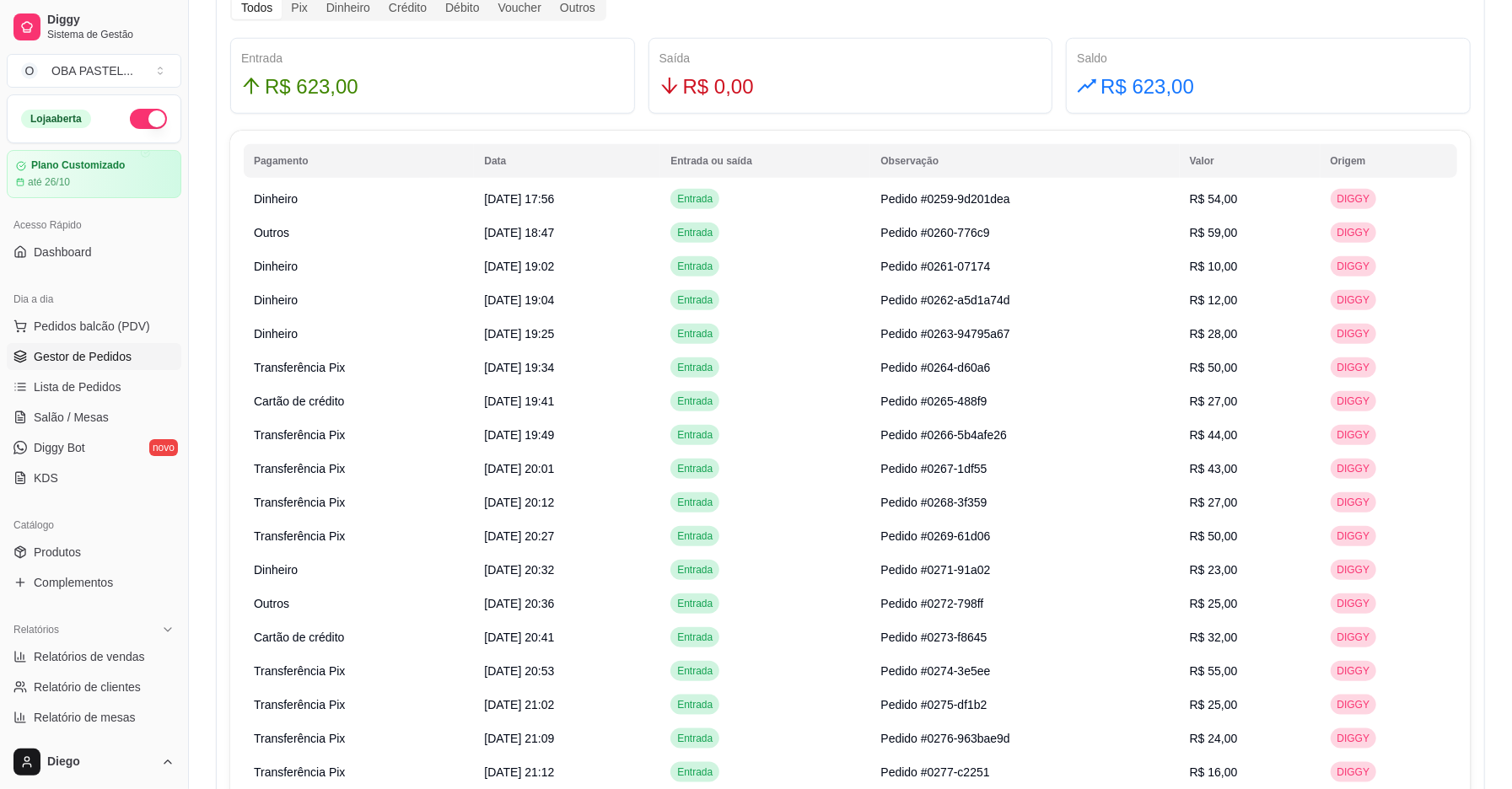
click at [92, 358] on span "Gestor de Pedidos" at bounding box center [83, 356] width 98 height 17
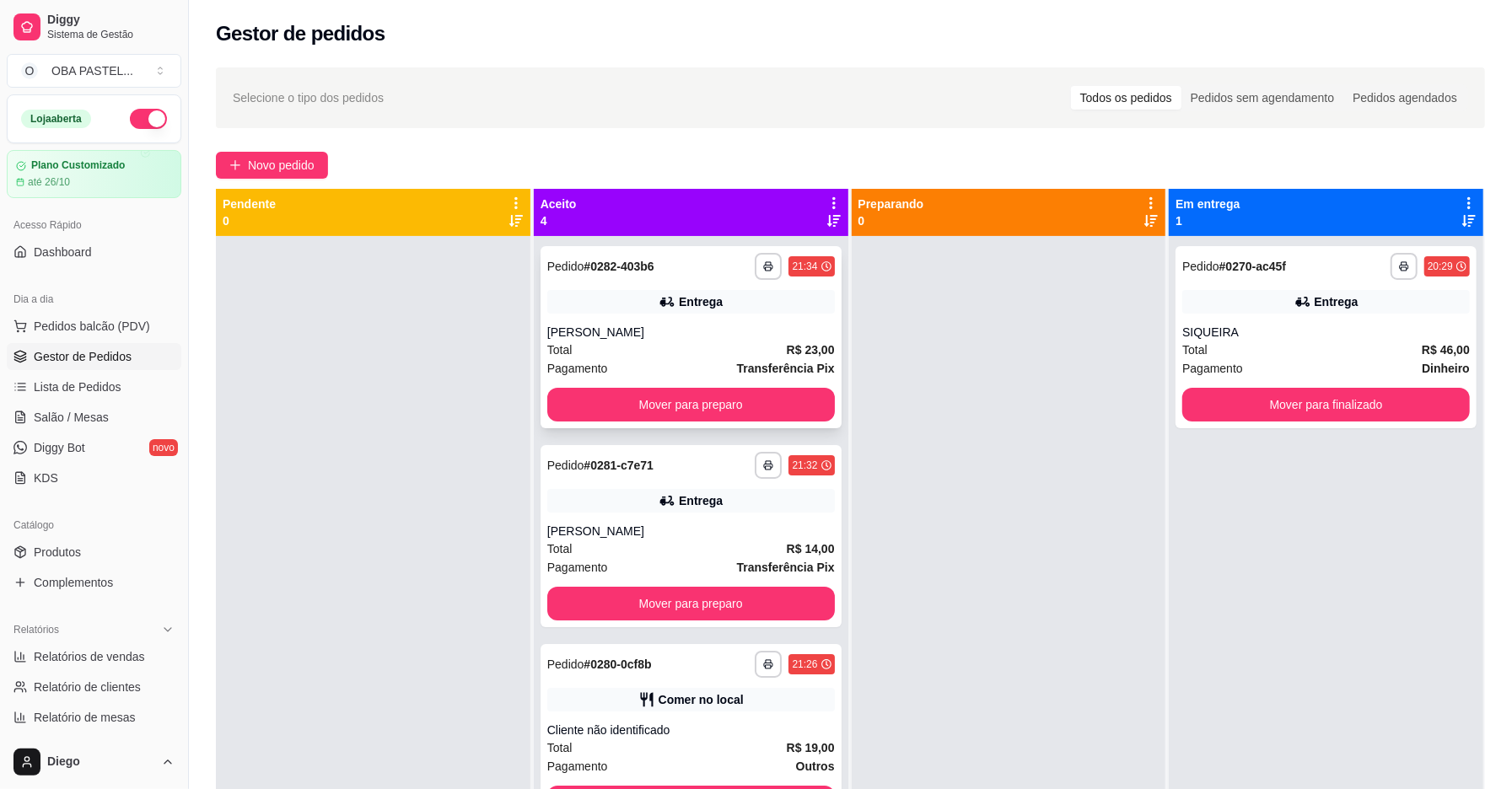
click at [693, 359] on div "Pagamento Transferência Pix" at bounding box center [691, 368] width 287 height 19
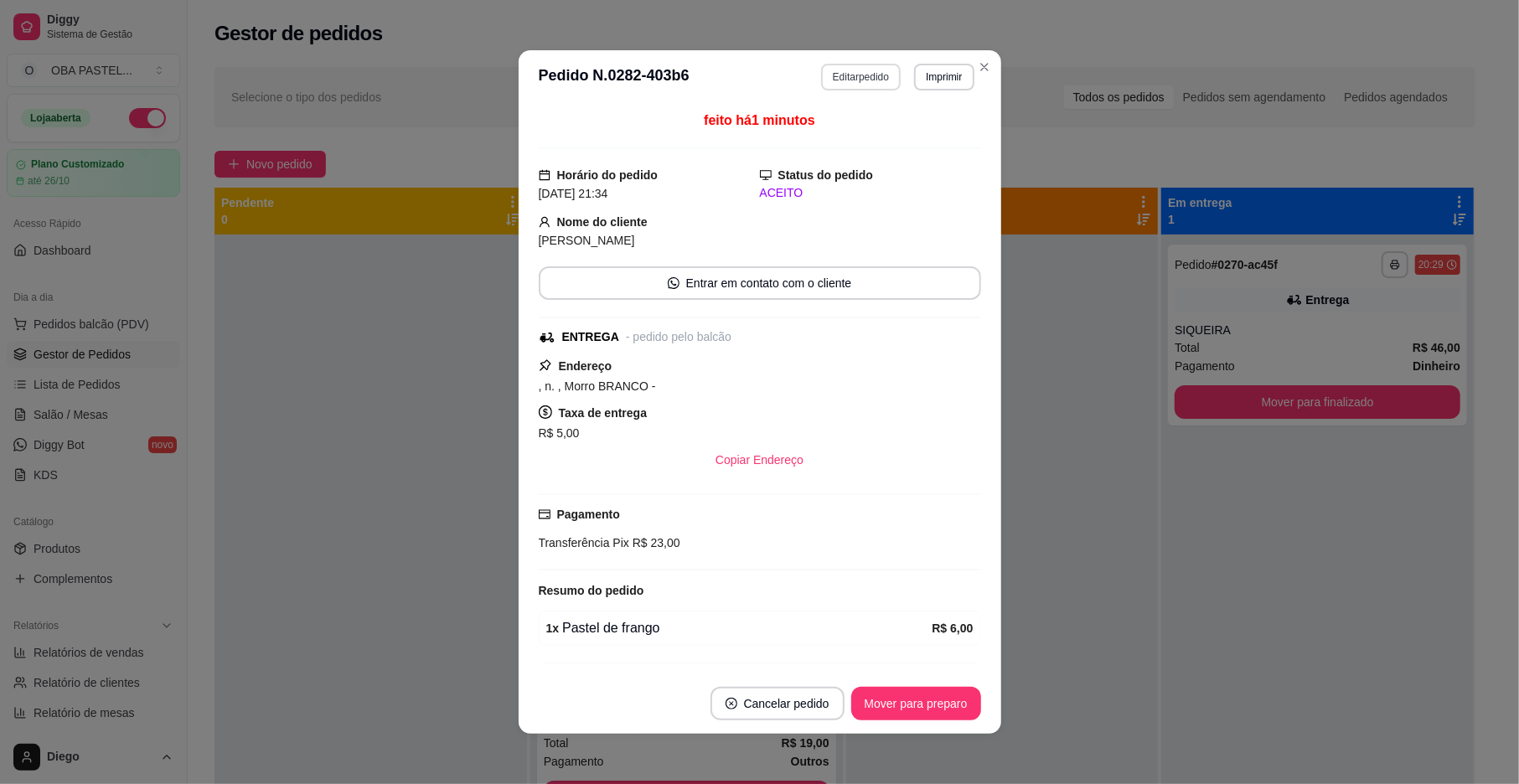
click at [865, 74] on button "Editar pedido" at bounding box center [861, 77] width 80 height 27
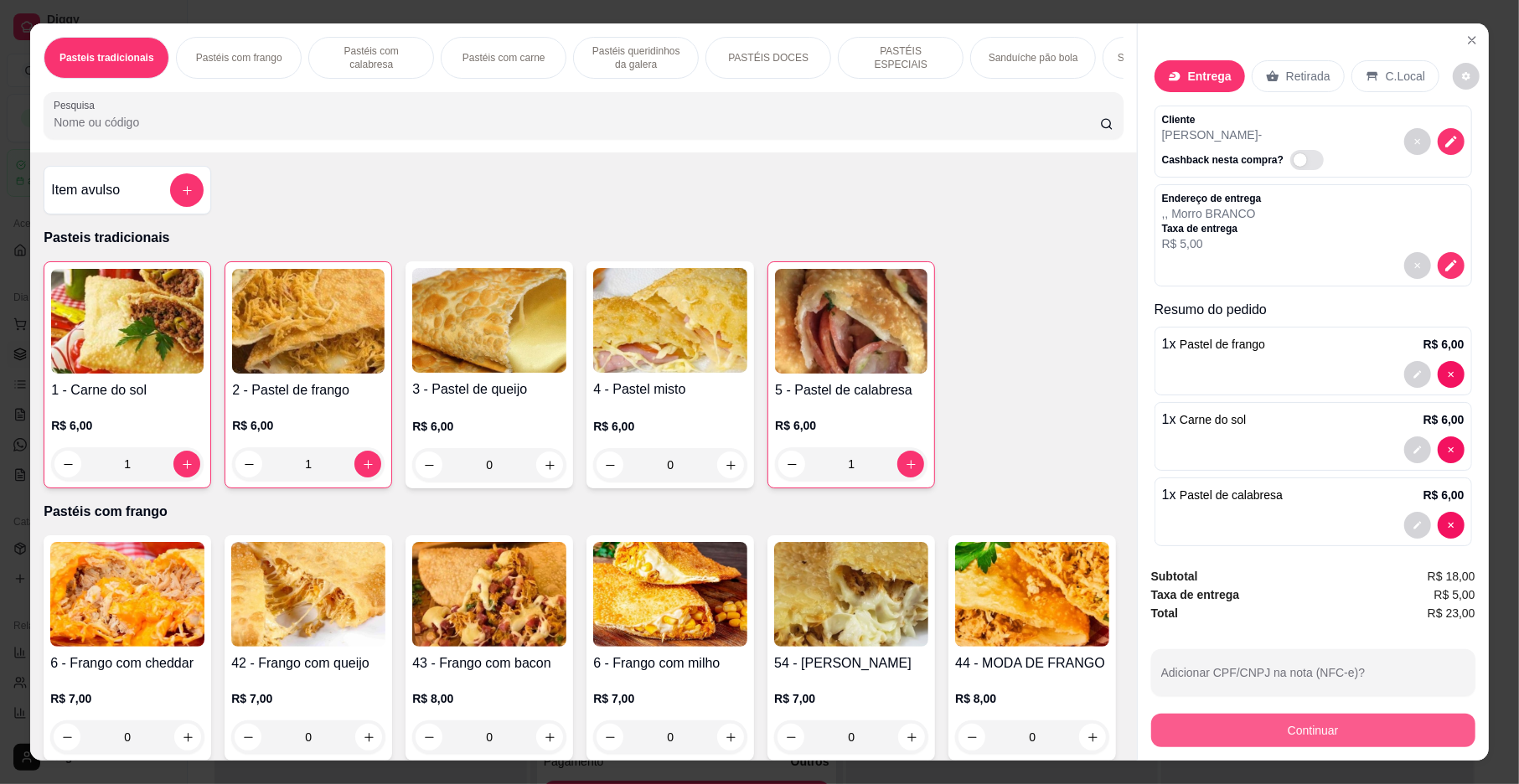
click at [1311, 734] on button "Continuar" at bounding box center [1313, 730] width 324 height 34
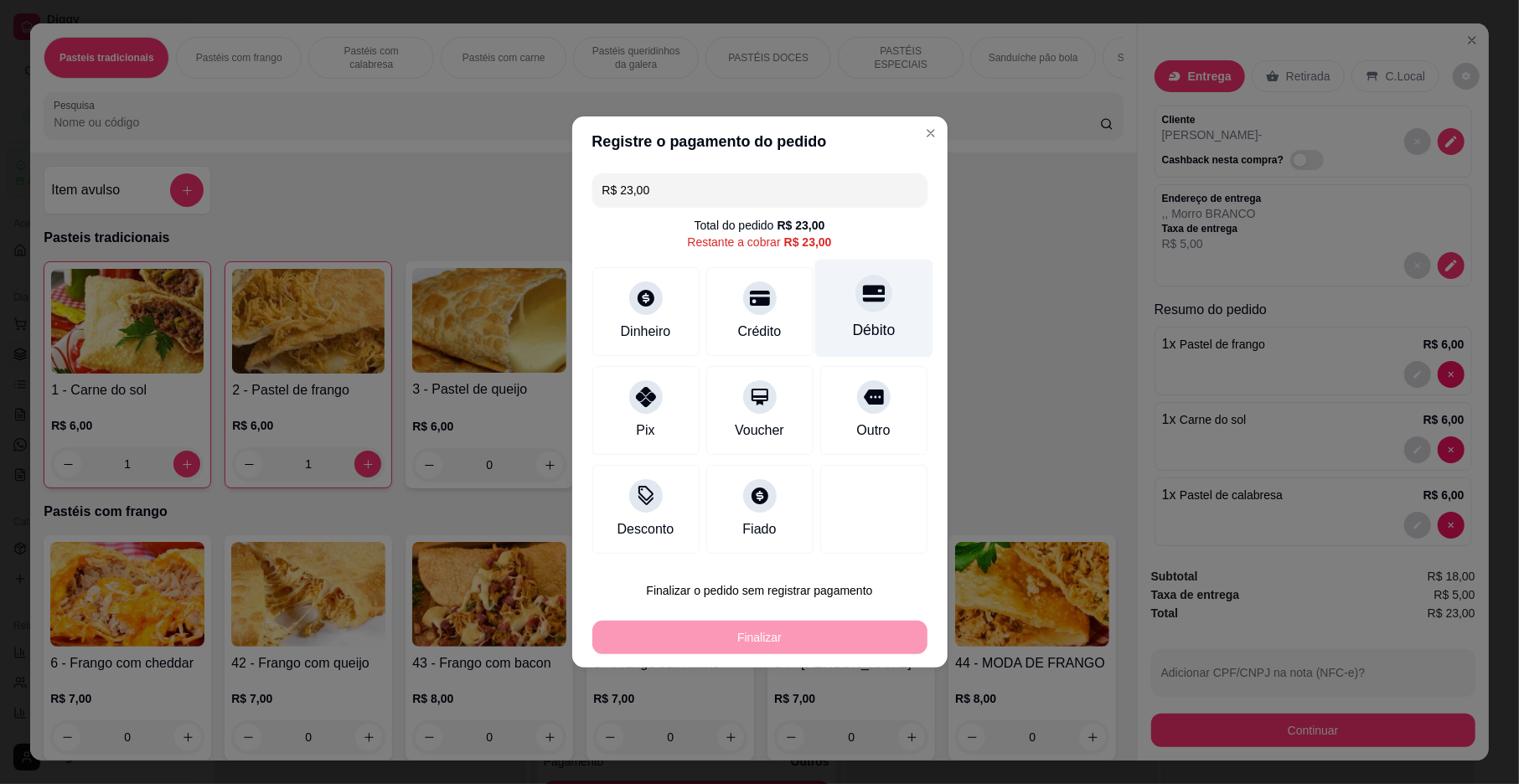
click at [869, 275] on div "Débito" at bounding box center [873, 308] width 118 height 98
type input "R$ 0,00"
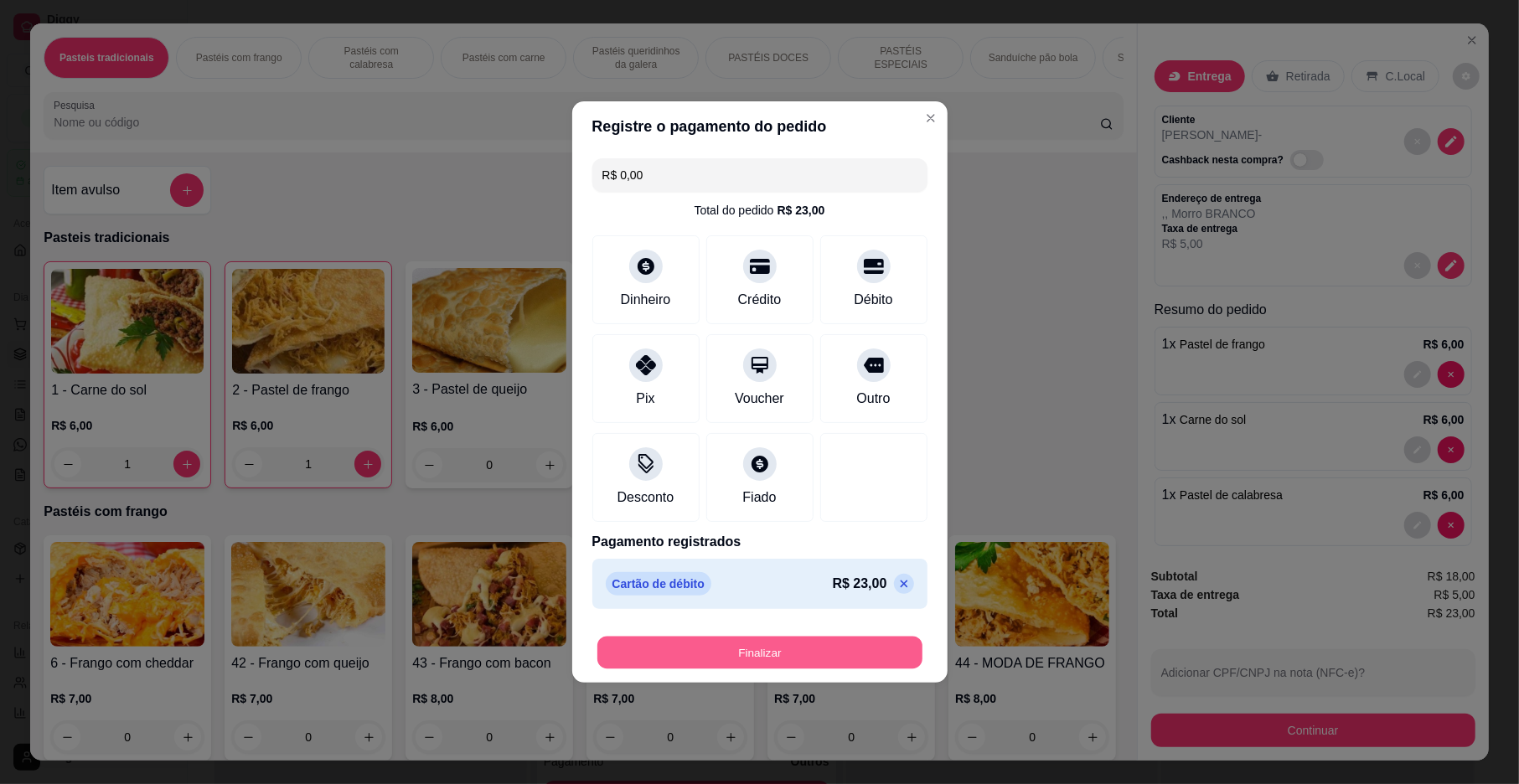
click at [749, 657] on button "Finalizar" at bounding box center [760, 652] width 325 height 33
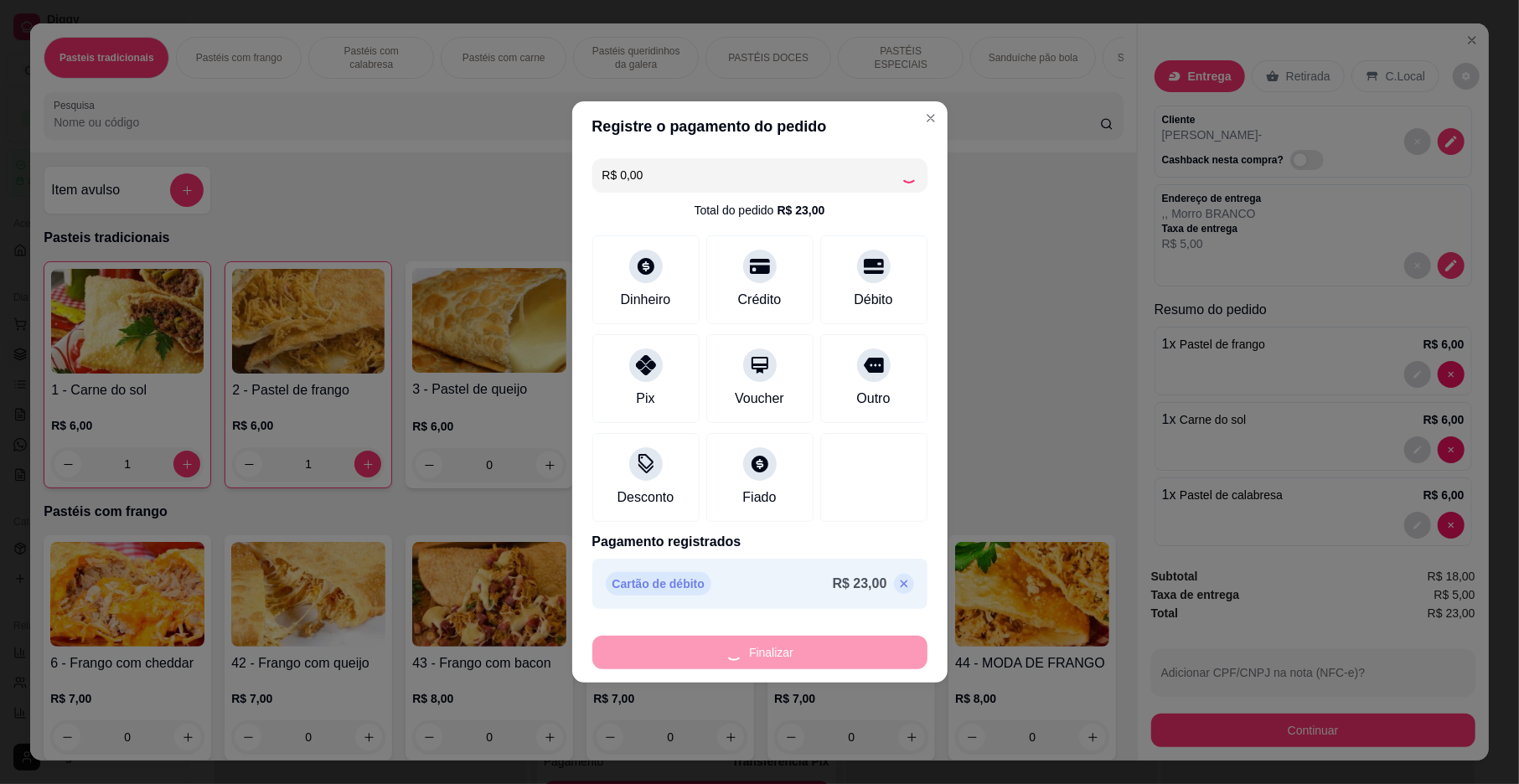
type input "0"
type input "-R$ 23,00"
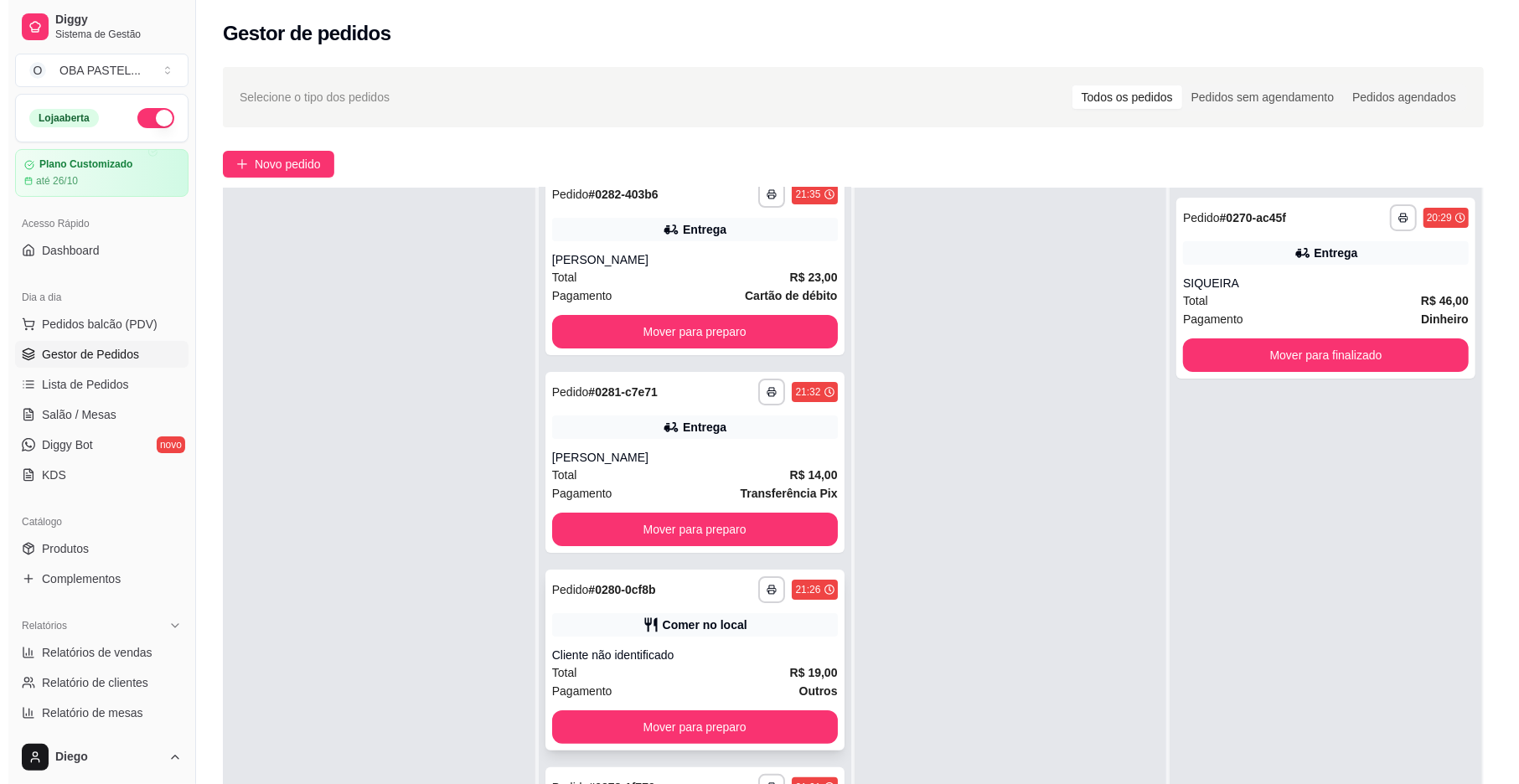
scroll to position [255, 0]
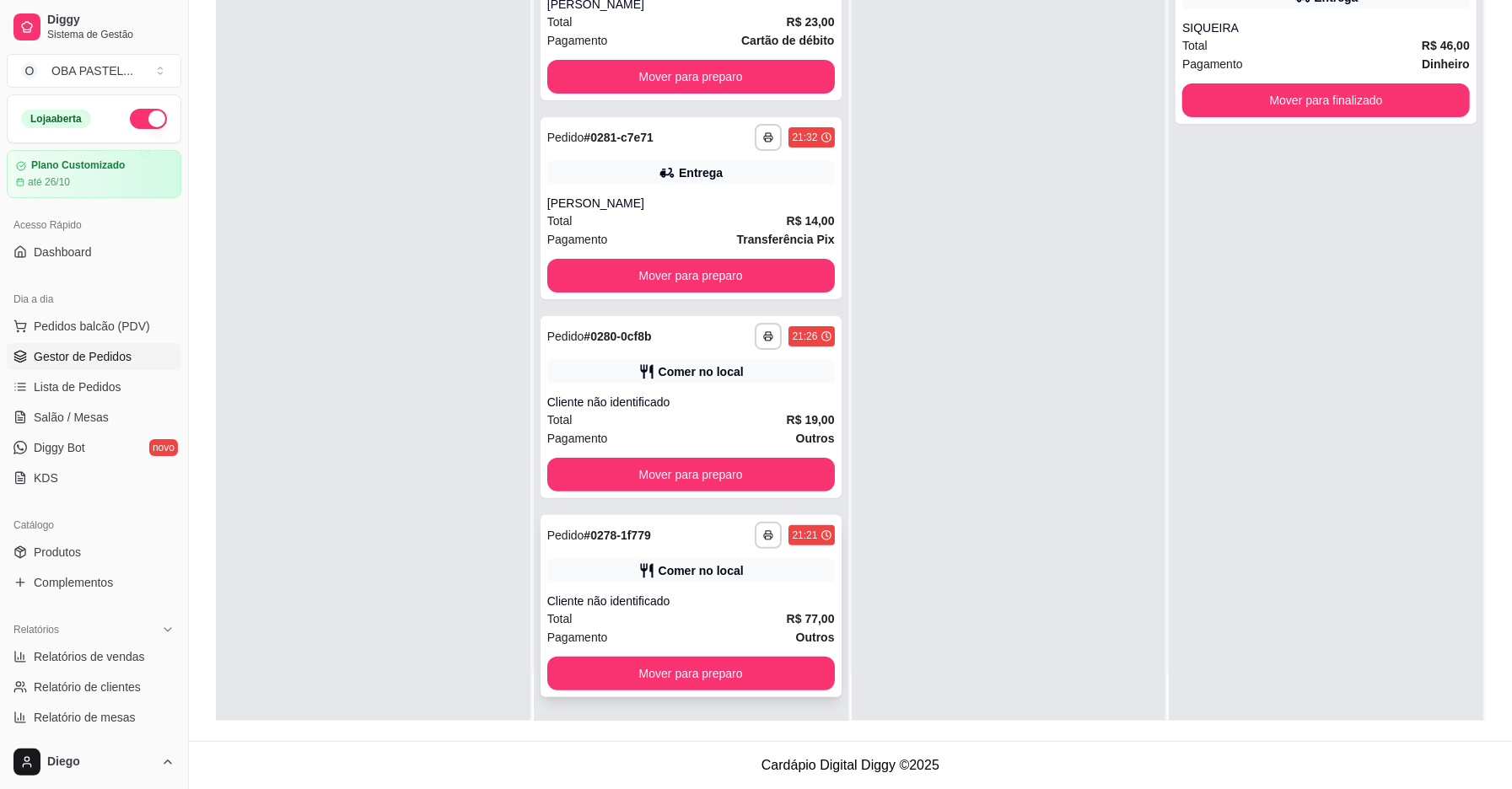
click at [739, 621] on div "Total R$ 77,00" at bounding box center [691, 619] width 287 height 19
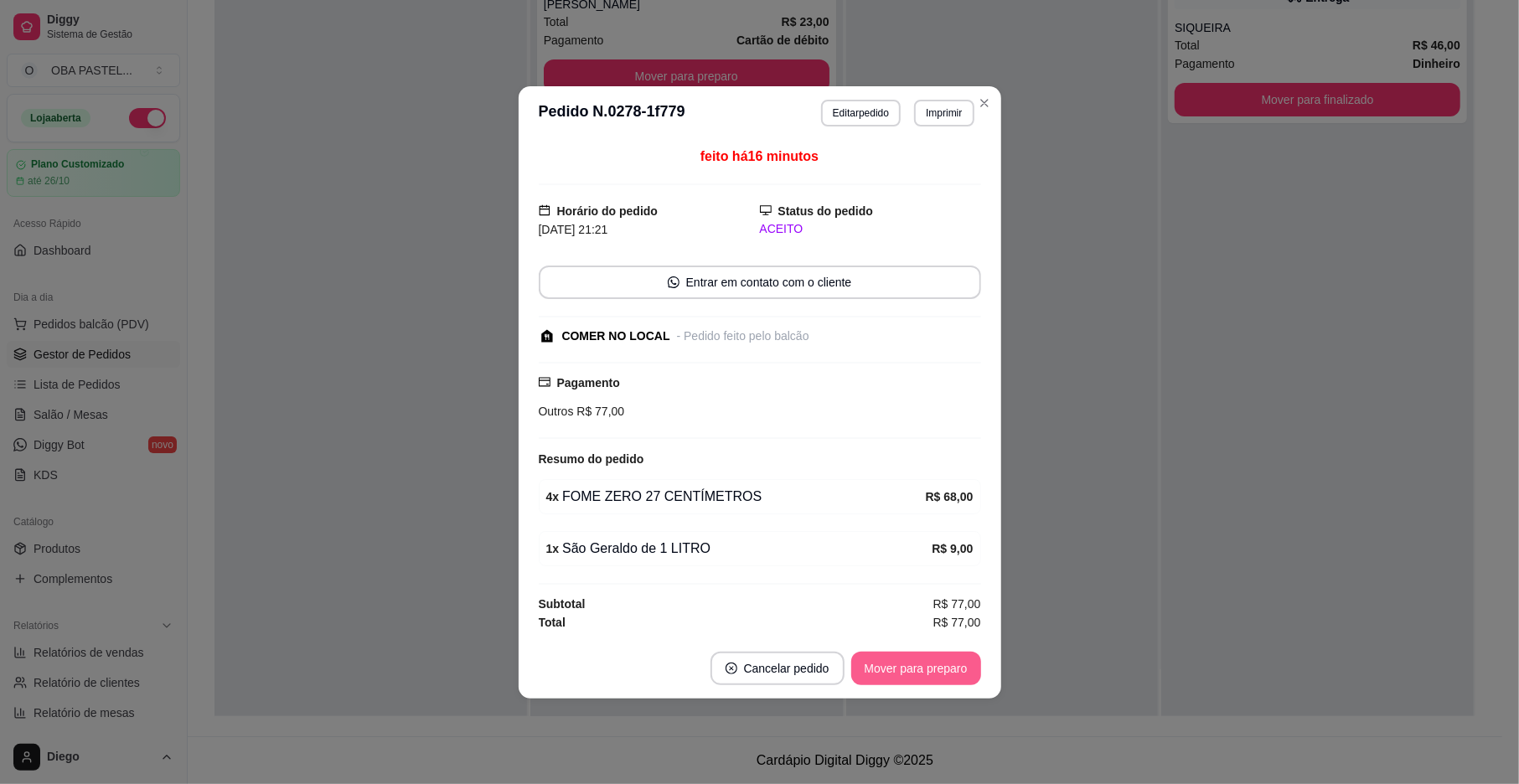
click at [886, 673] on button "Mover para preparo" at bounding box center [916, 668] width 130 height 34
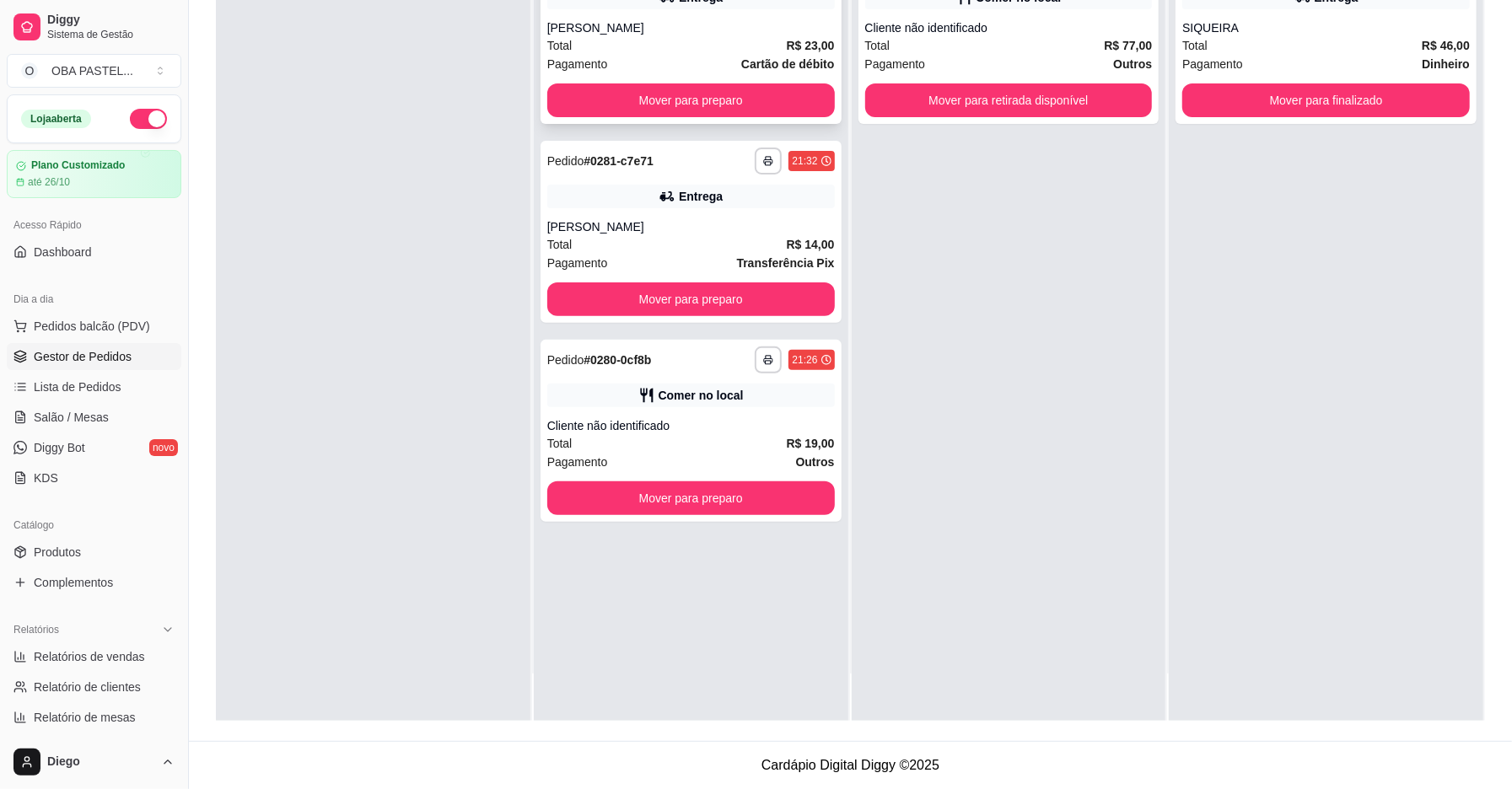
click at [577, 39] on div "Total R$ 23,00" at bounding box center [691, 46] width 287 height 19
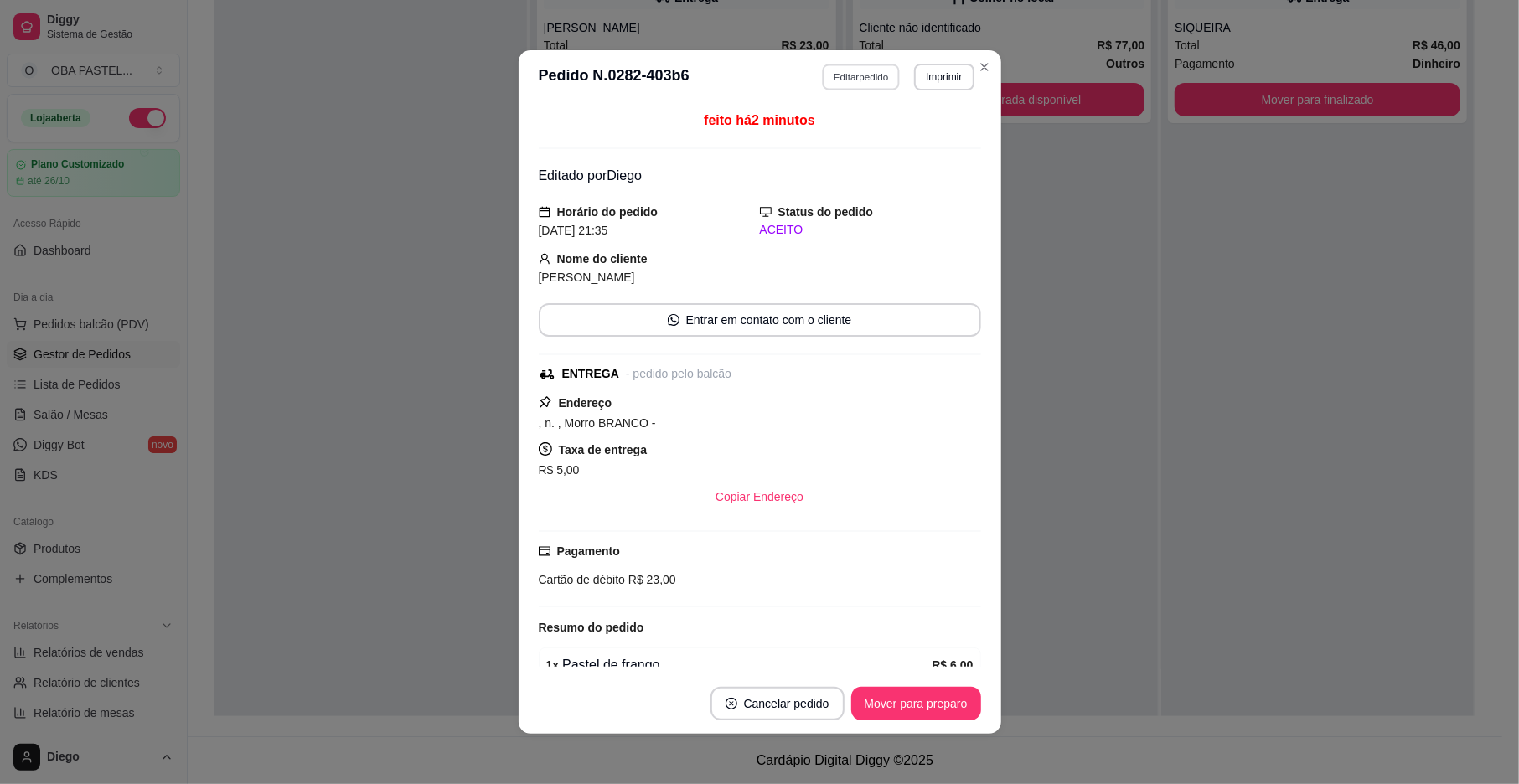
click at [863, 87] on button "Editar pedido" at bounding box center [861, 76] width 78 height 26
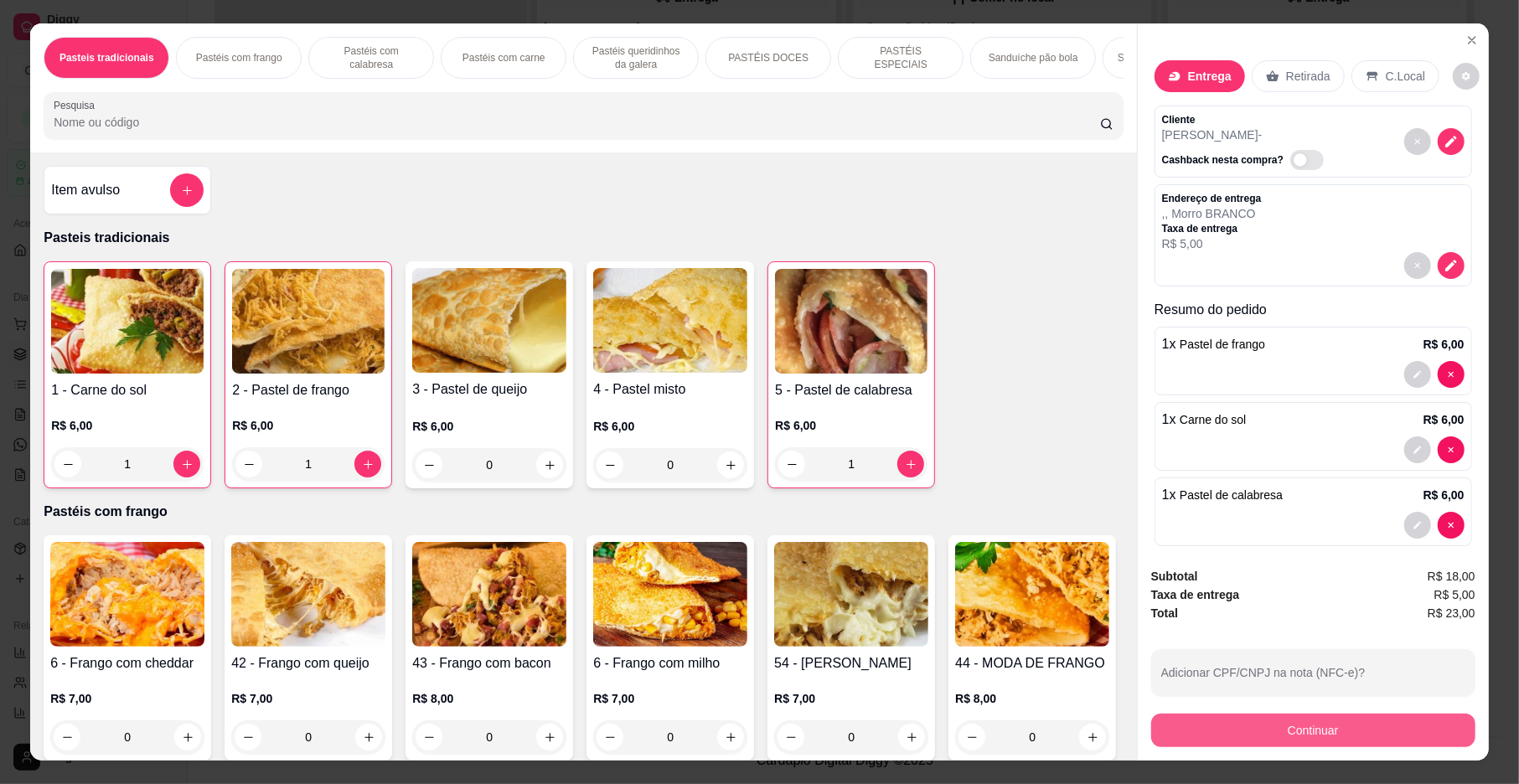
click at [1323, 737] on button "Continuar" at bounding box center [1313, 730] width 324 height 34
click at [1444, 145] on icon "decrease-product-quantity" at bounding box center [1452, 142] width 15 height 15
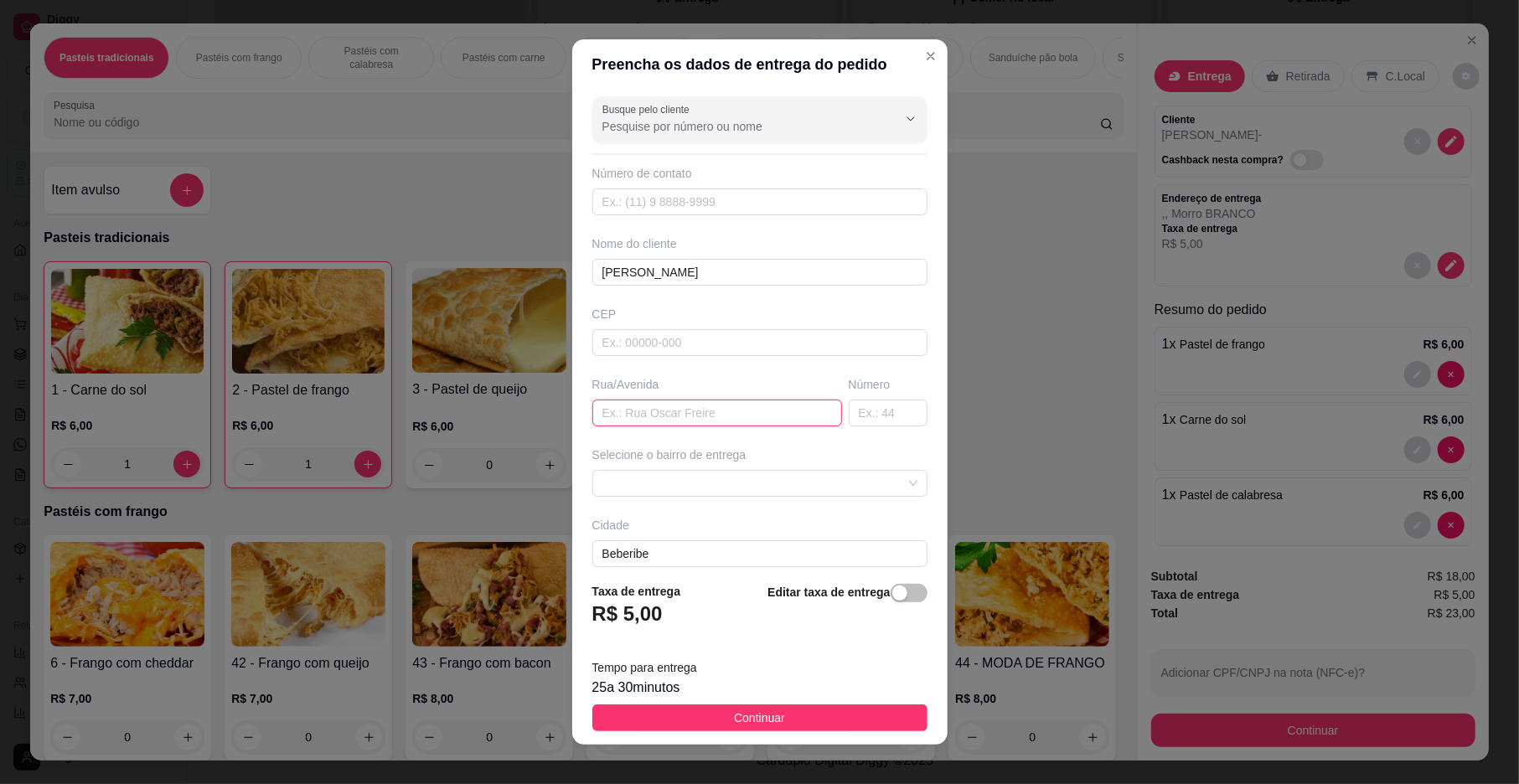
click at [715, 426] on input "text" at bounding box center [717, 413] width 249 height 27
type input "[PERSON_NAME]"
click at [859, 409] on input "text" at bounding box center [888, 413] width 79 height 27
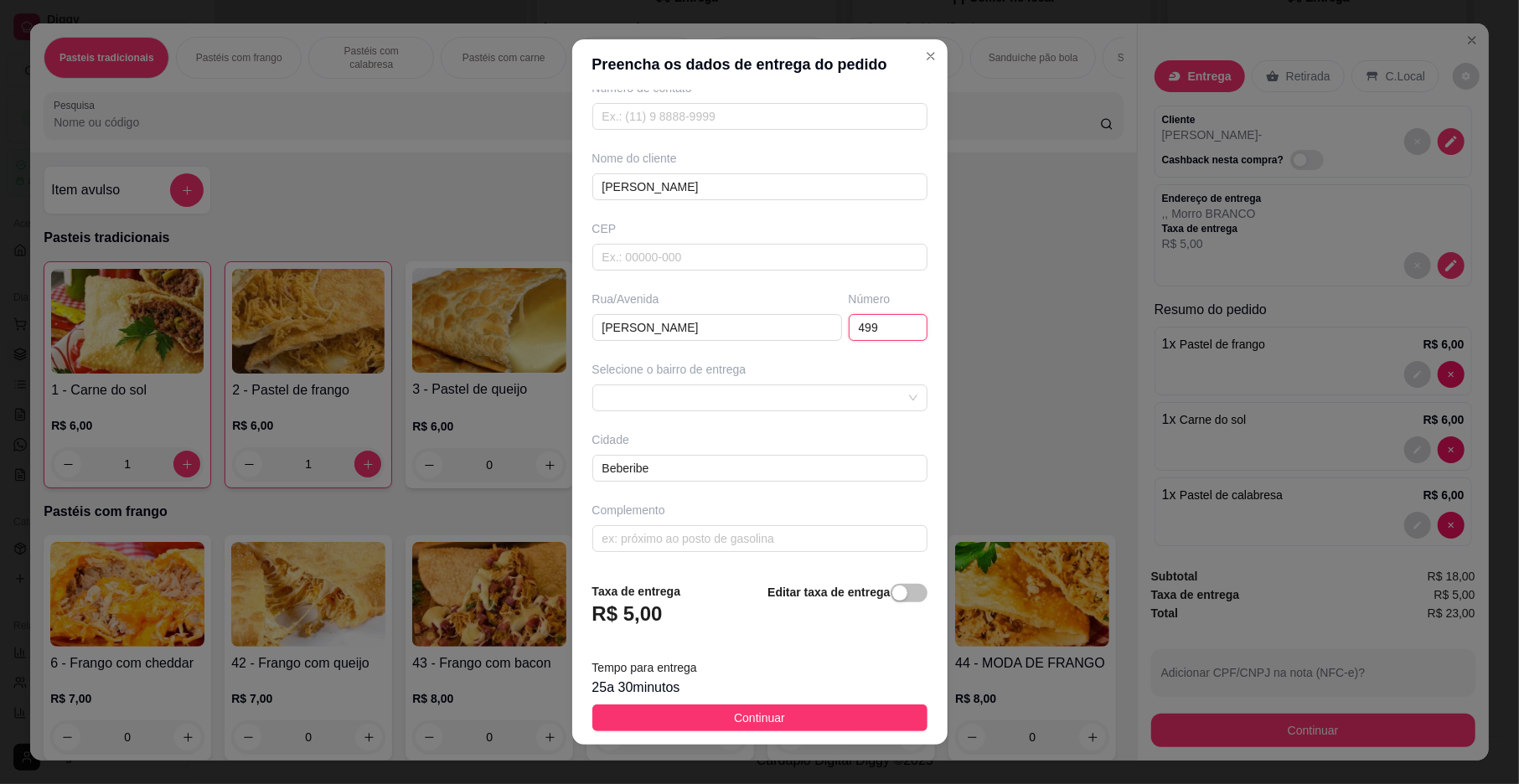
scroll to position [14, 0]
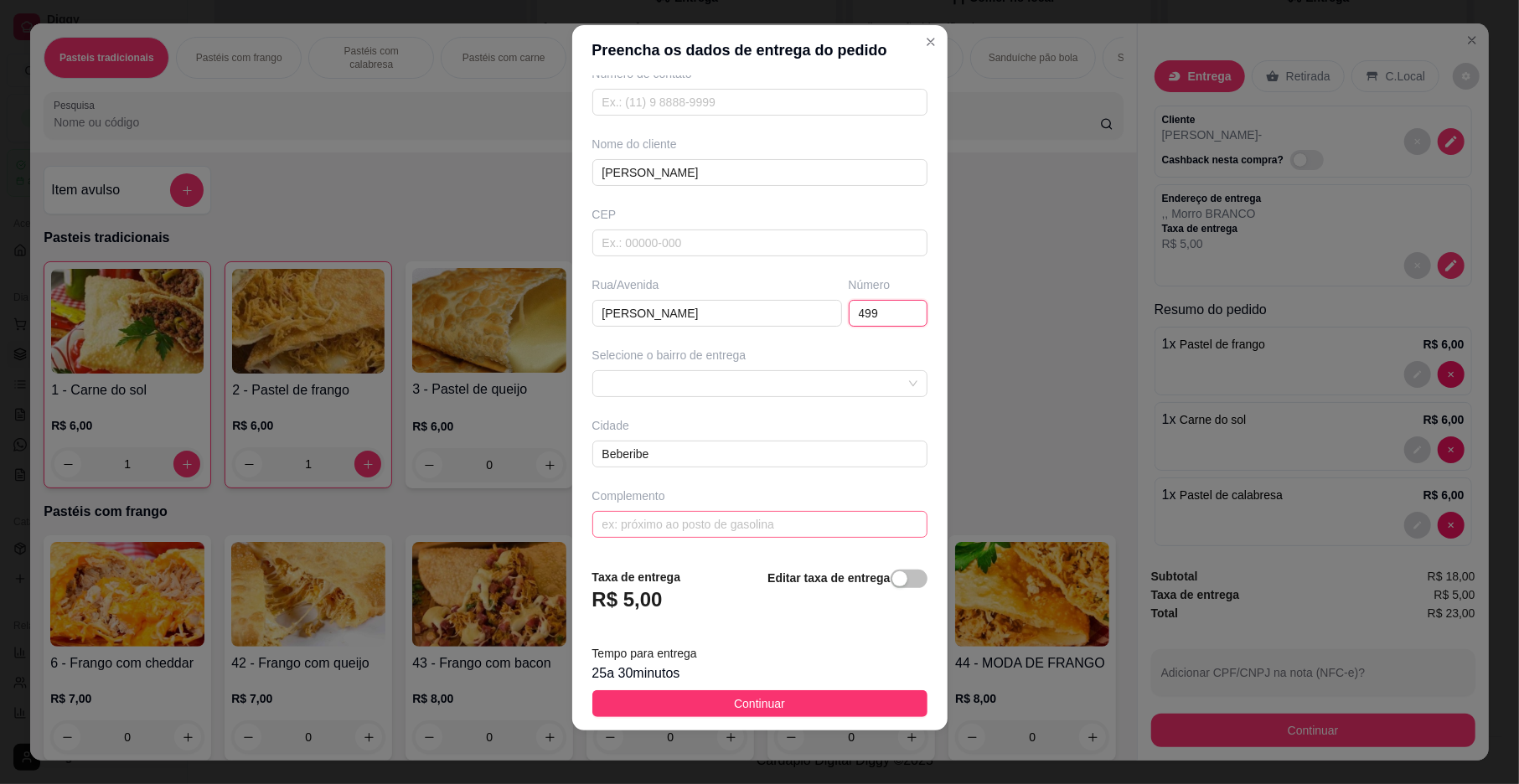
type input "499"
click at [664, 511] on input "text" at bounding box center [760, 525] width 335 height 27
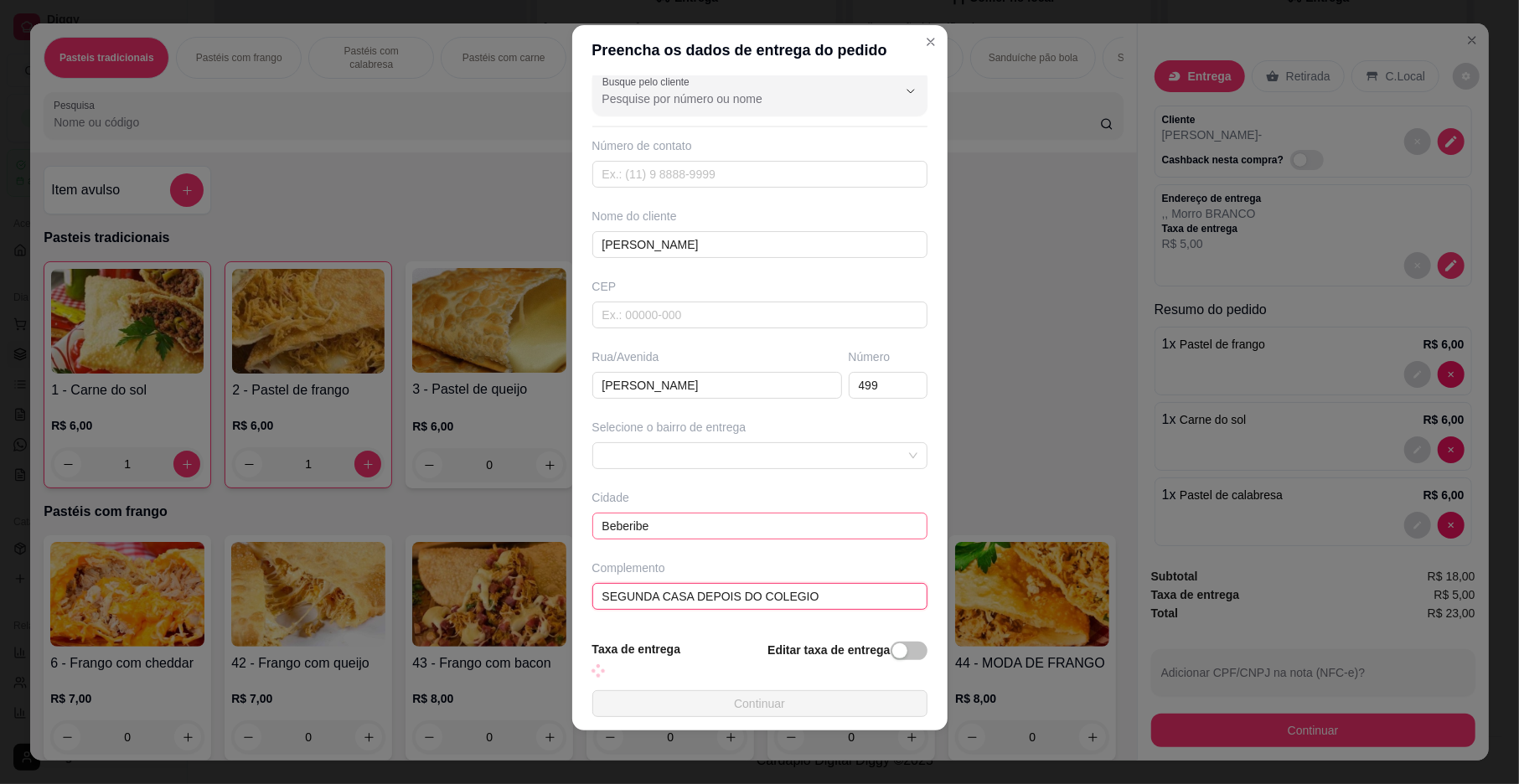
scroll to position [89, 0]
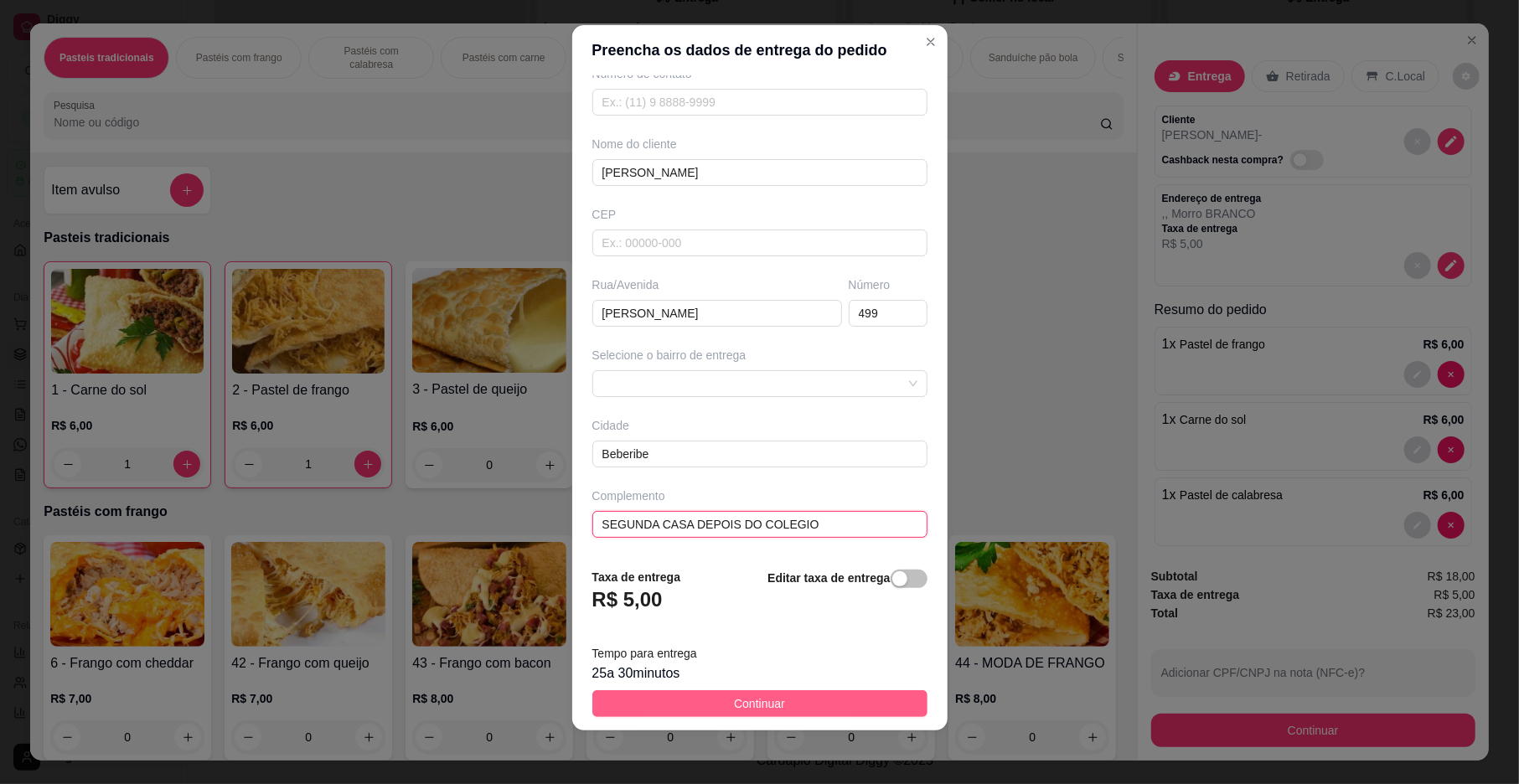
type input "SEGUNDA CASA DEPOIS DO COLEGIO"
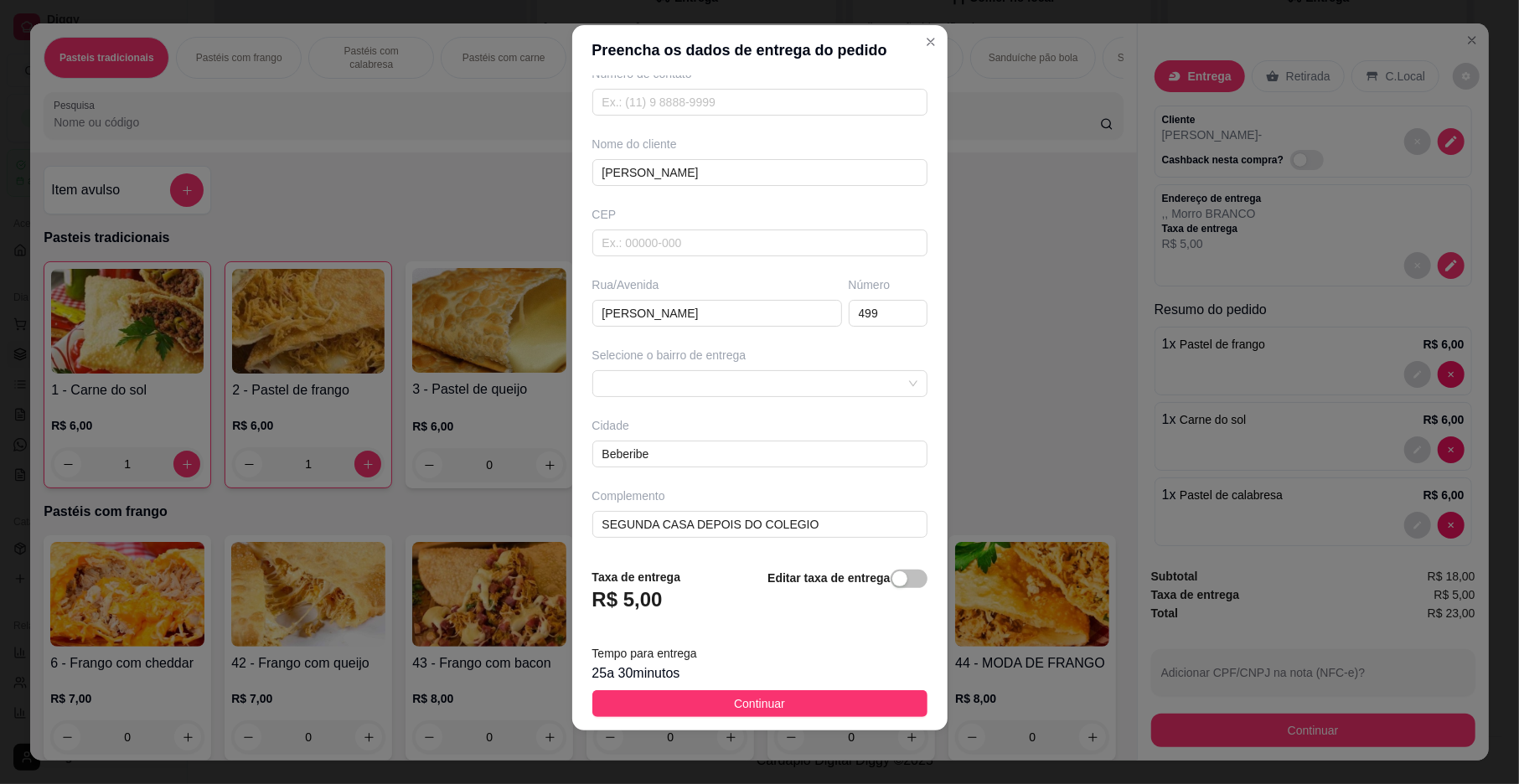
drag, startPoint x: 715, startPoint y: 697, endPoint x: 727, endPoint y: 691, distance: 13.4
click at [719, 694] on button "Continuar" at bounding box center [760, 703] width 335 height 27
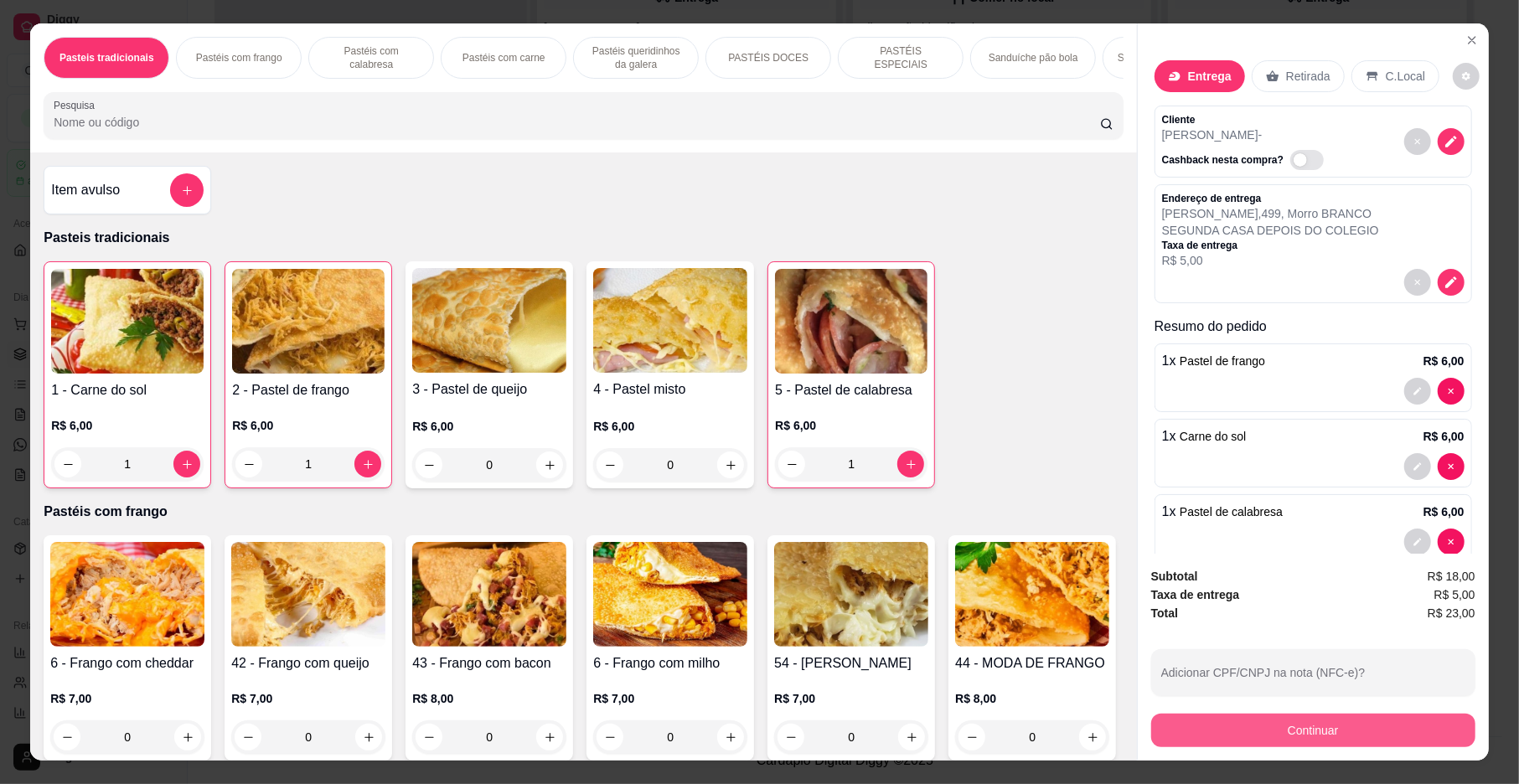
click at [1324, 737] on button "Continuar" at bounding box center [1313, 730] width 324 height 34
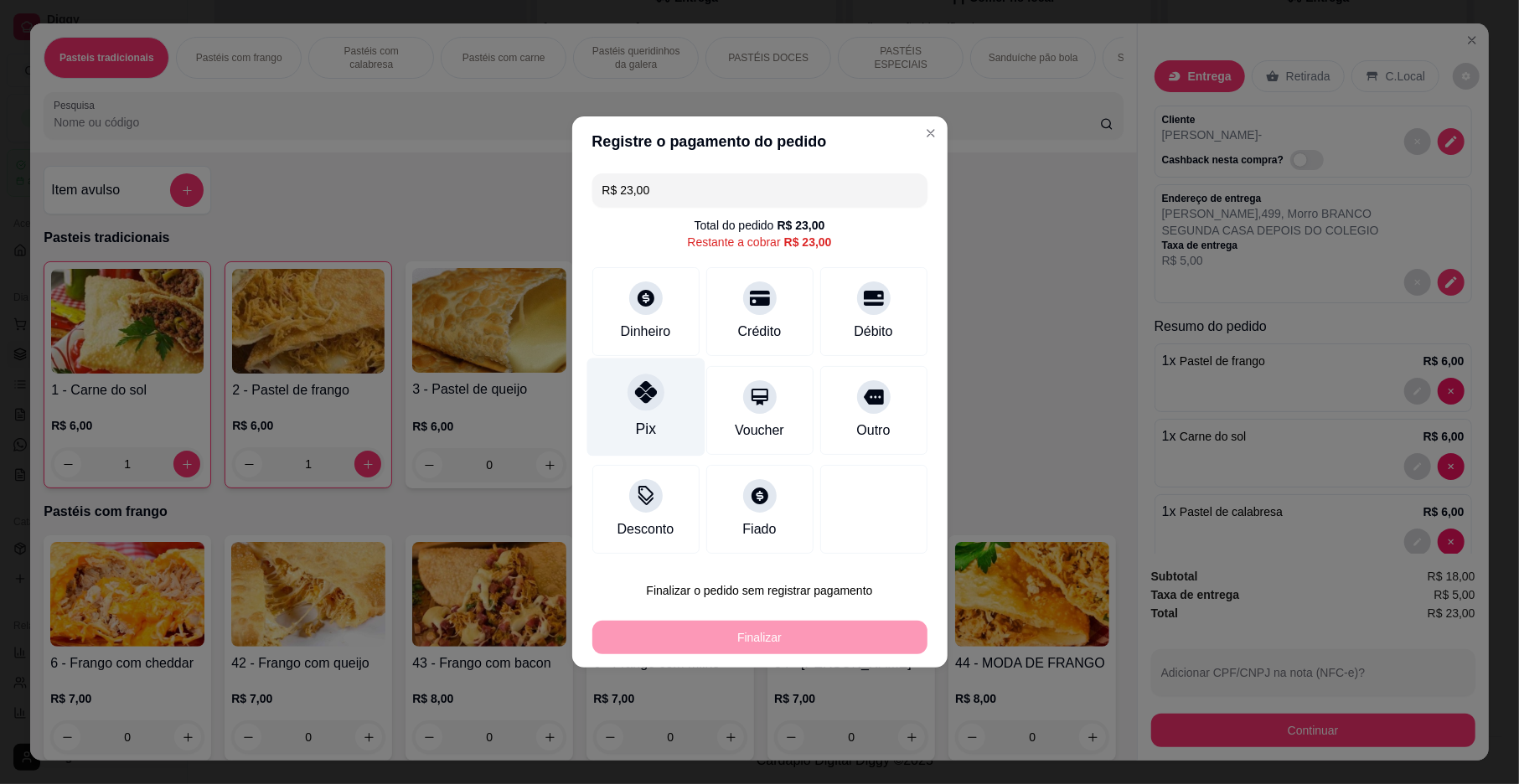
click at [651, 404] on div at bounding box center [646, 392] width 37 height 37
type input "R$ 0,00"
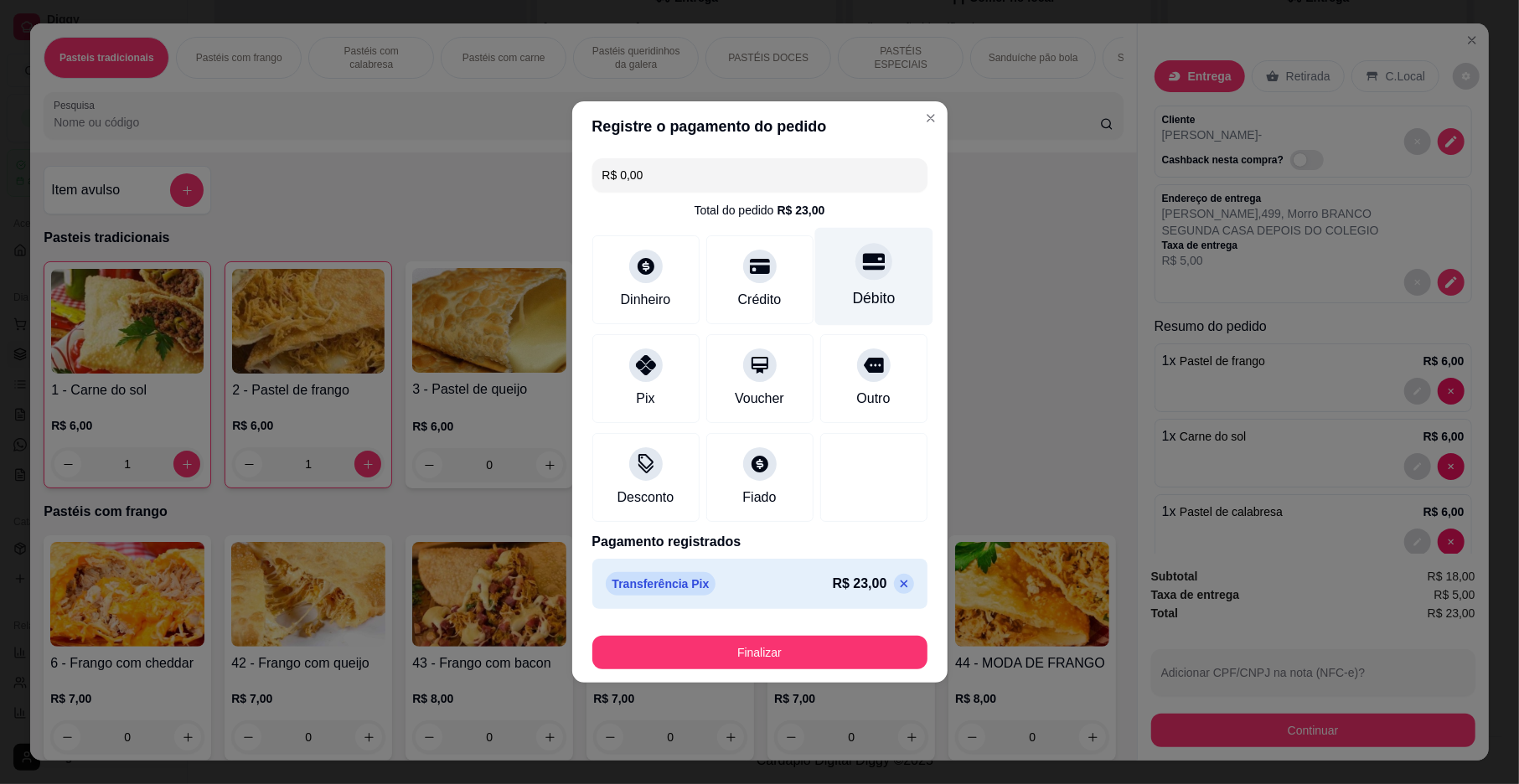
click at [856, 266] on div at bounding box center [874, 261] width 37 height 37
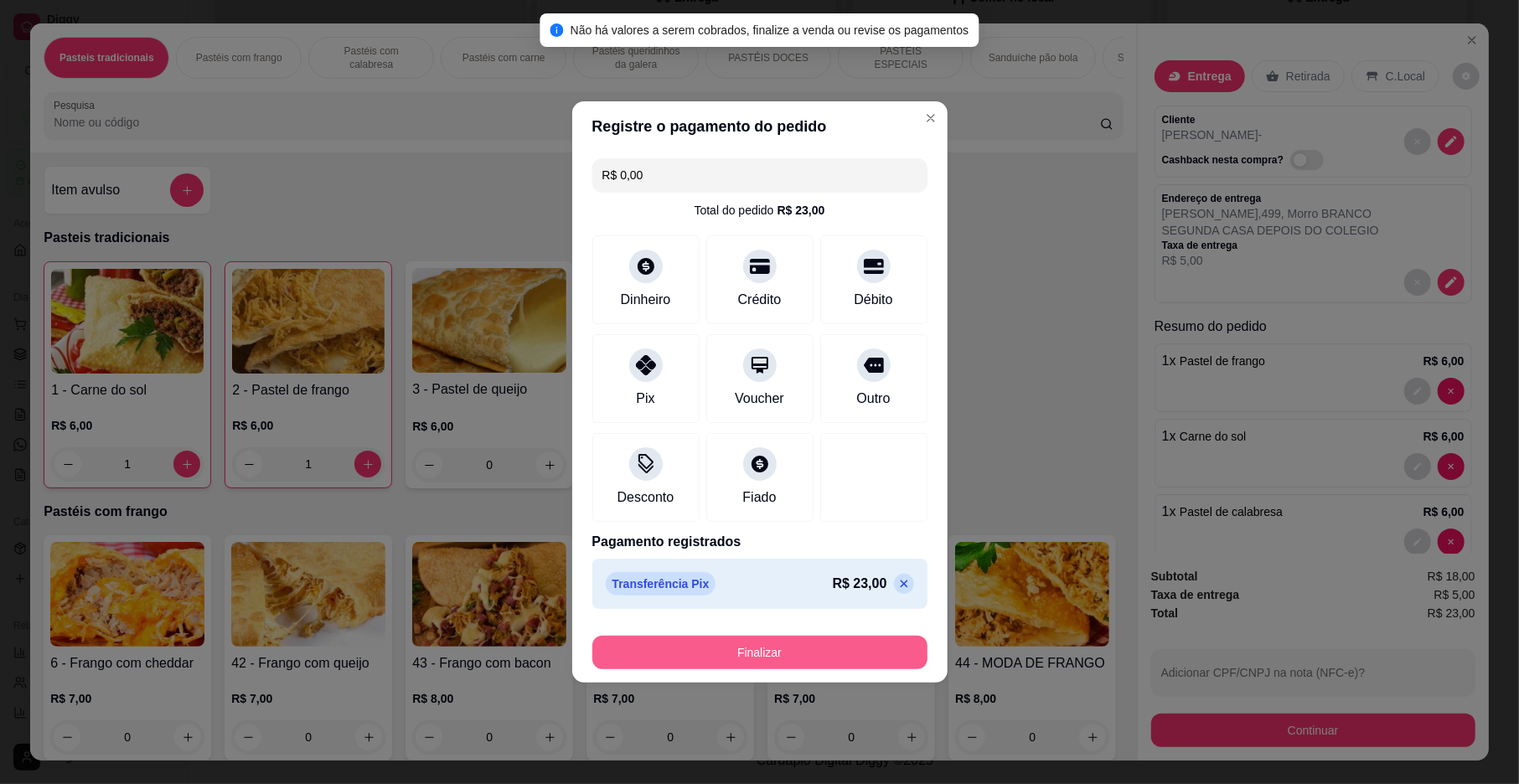
click at [841, 654] on button "Finalizar" at bounding box center [760, 652] width 335 height 34
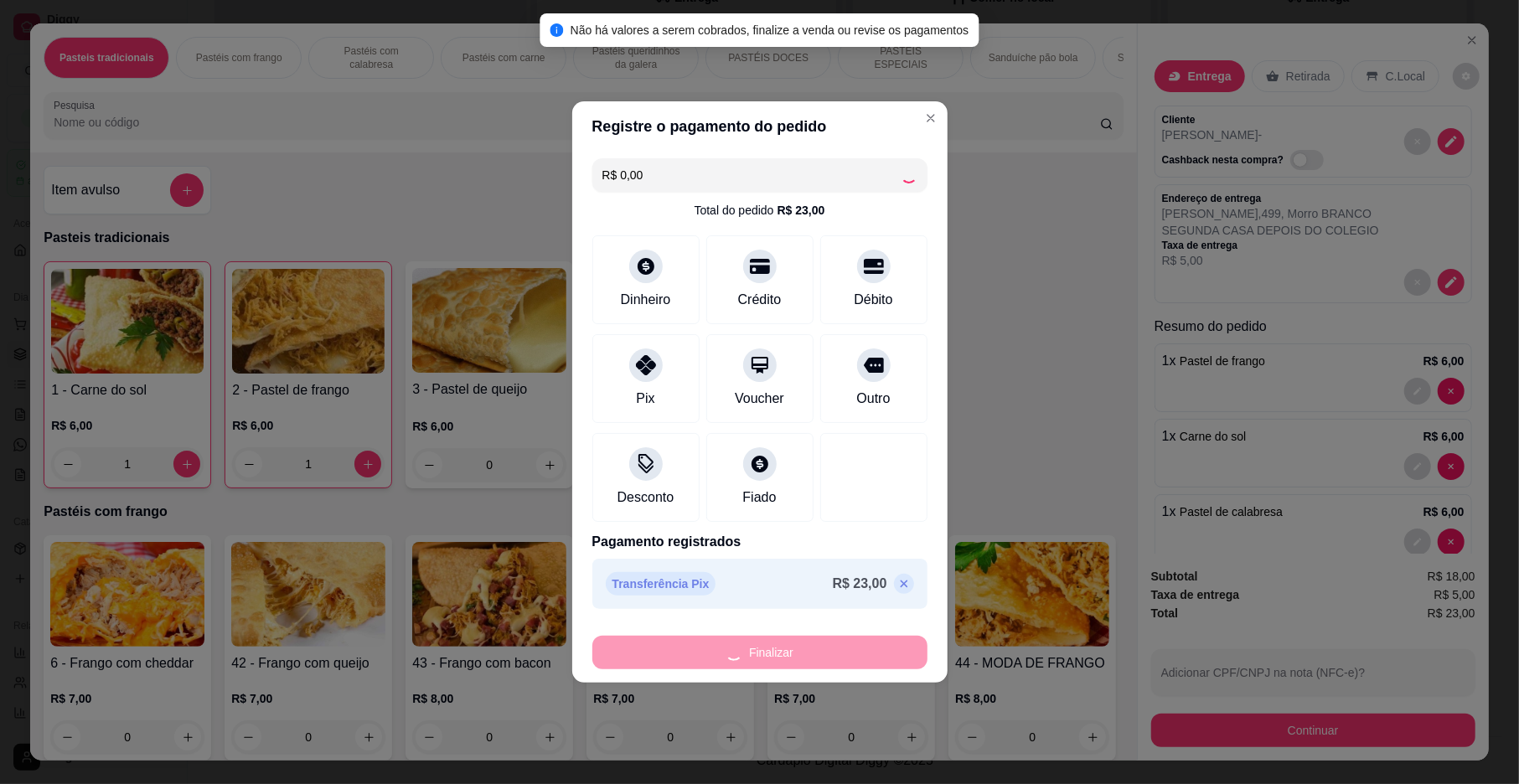
type input "0"
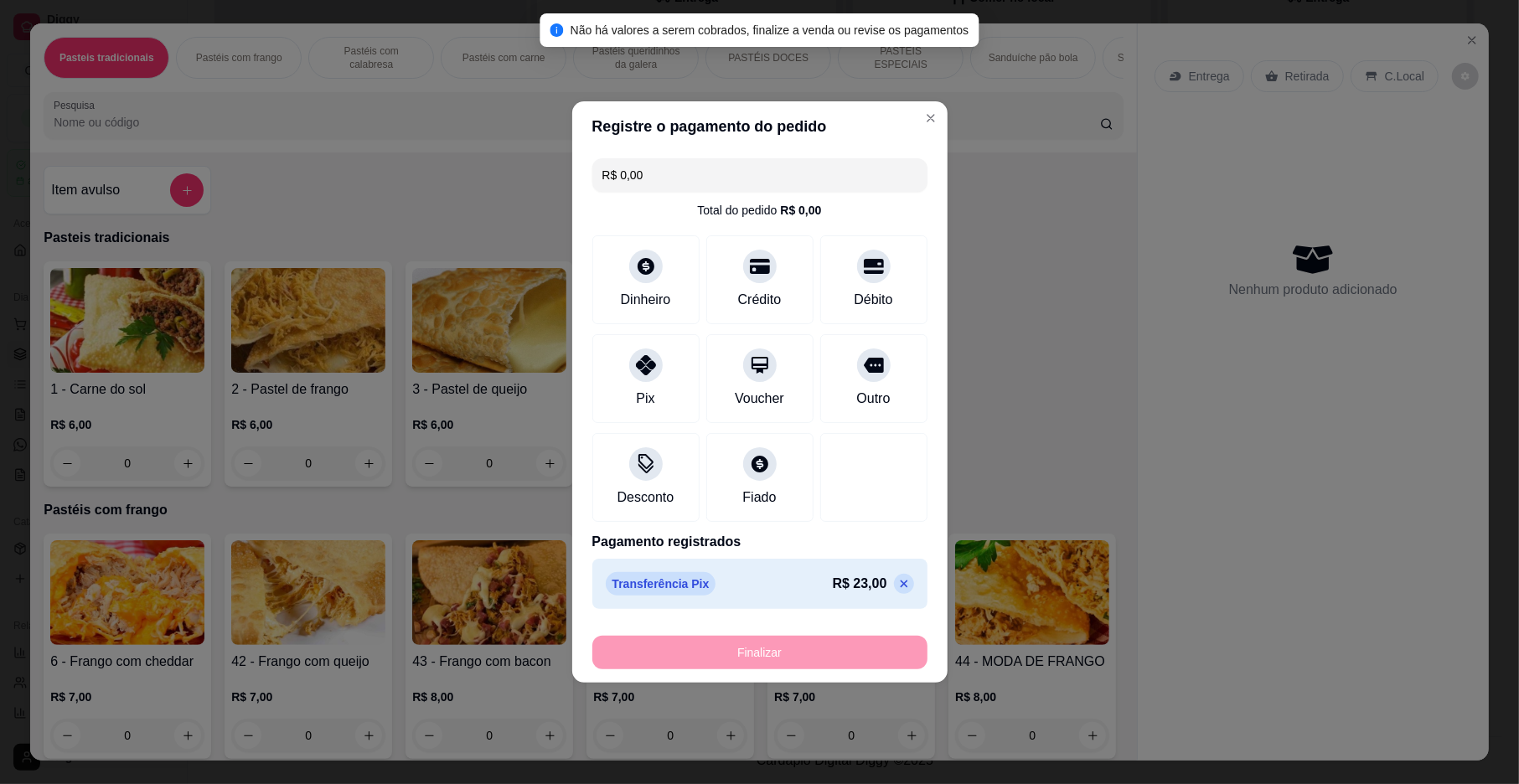
type input "-R$ 23,00"
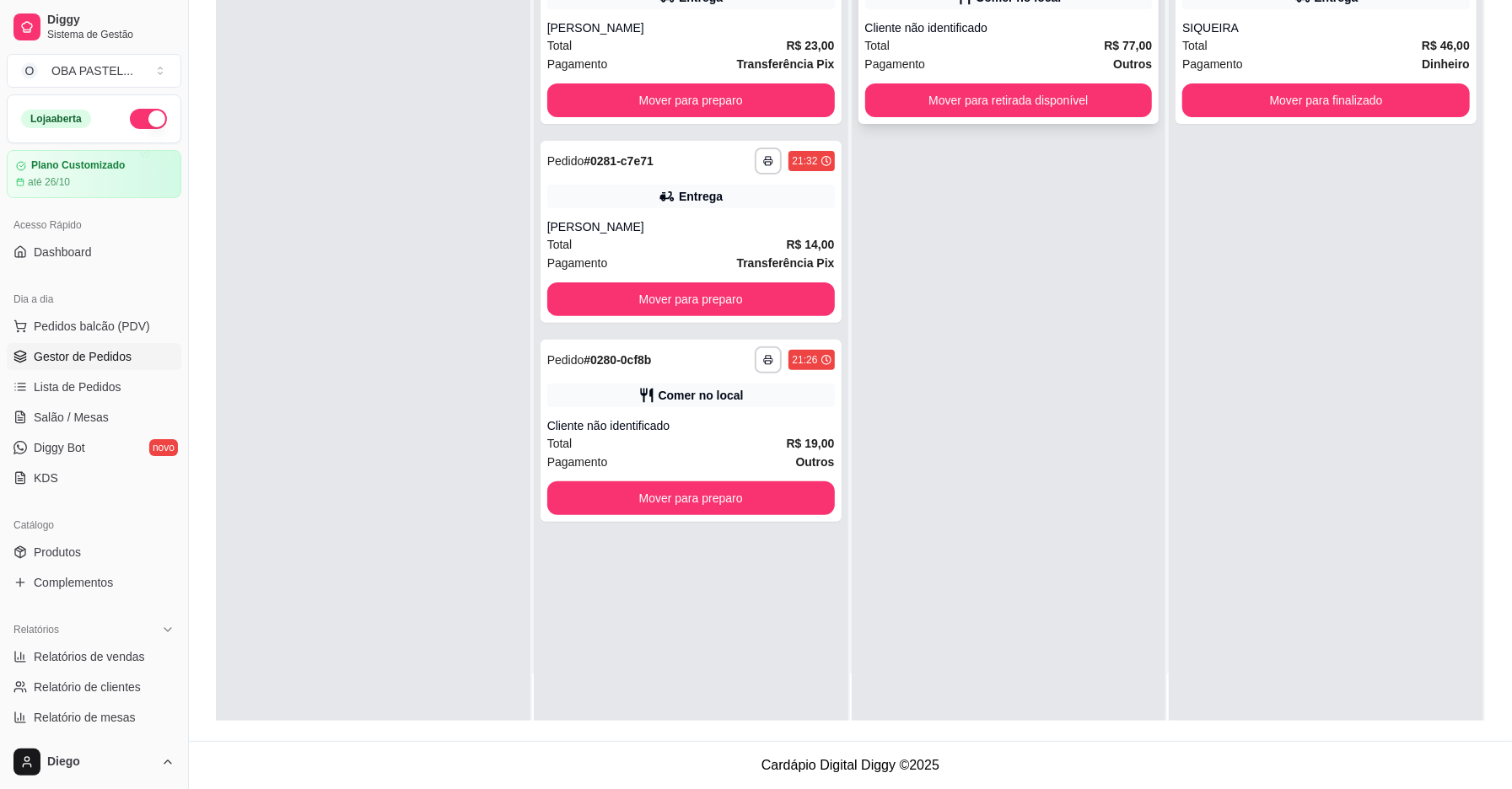
click at [1000, 37] on div "Total R$ 77,00" at bounding box center [1009, 46] width 287 height 19
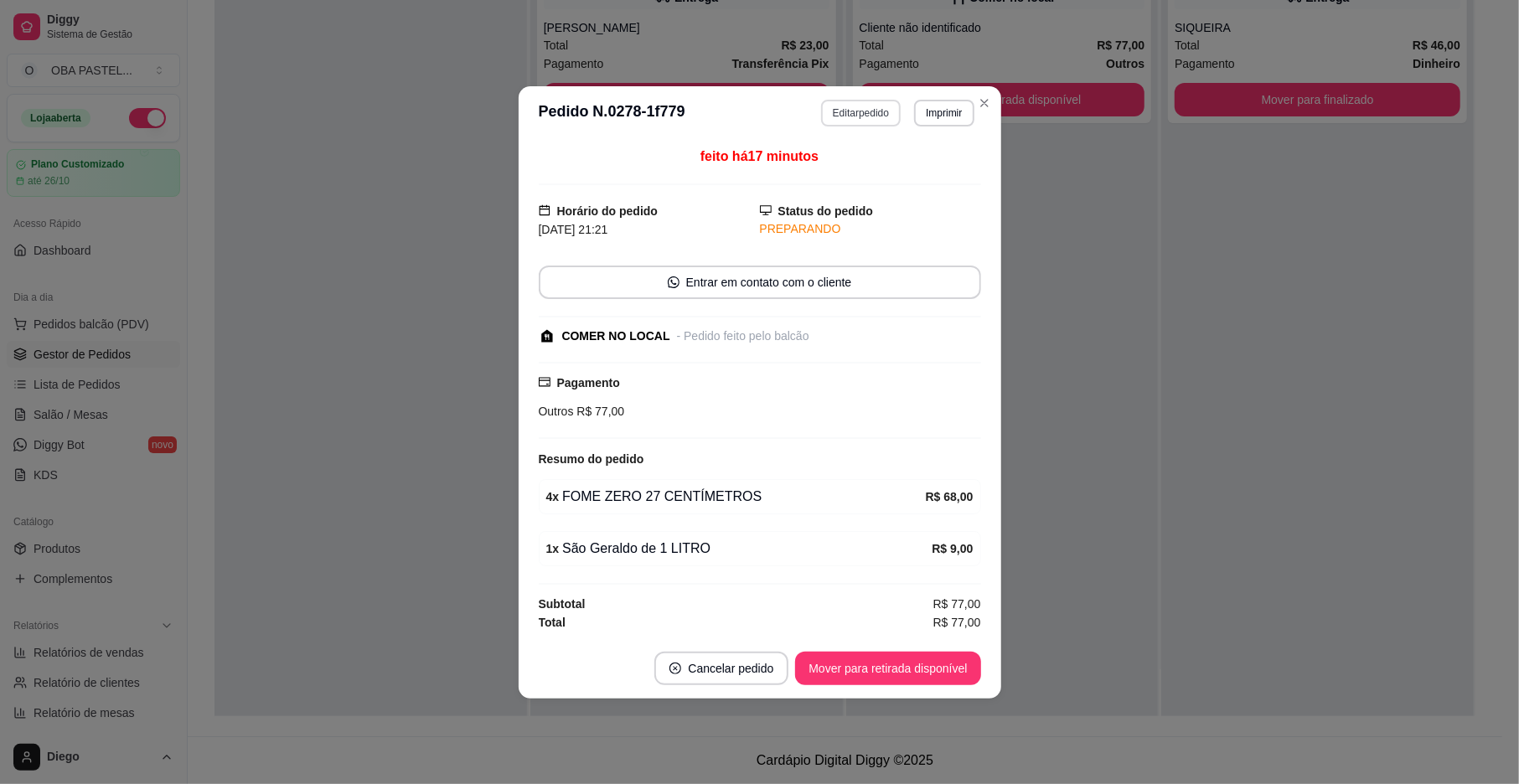
click at [893, 104] on button "Editar pedido" at bounding box center [861, 113] width 80 height 27
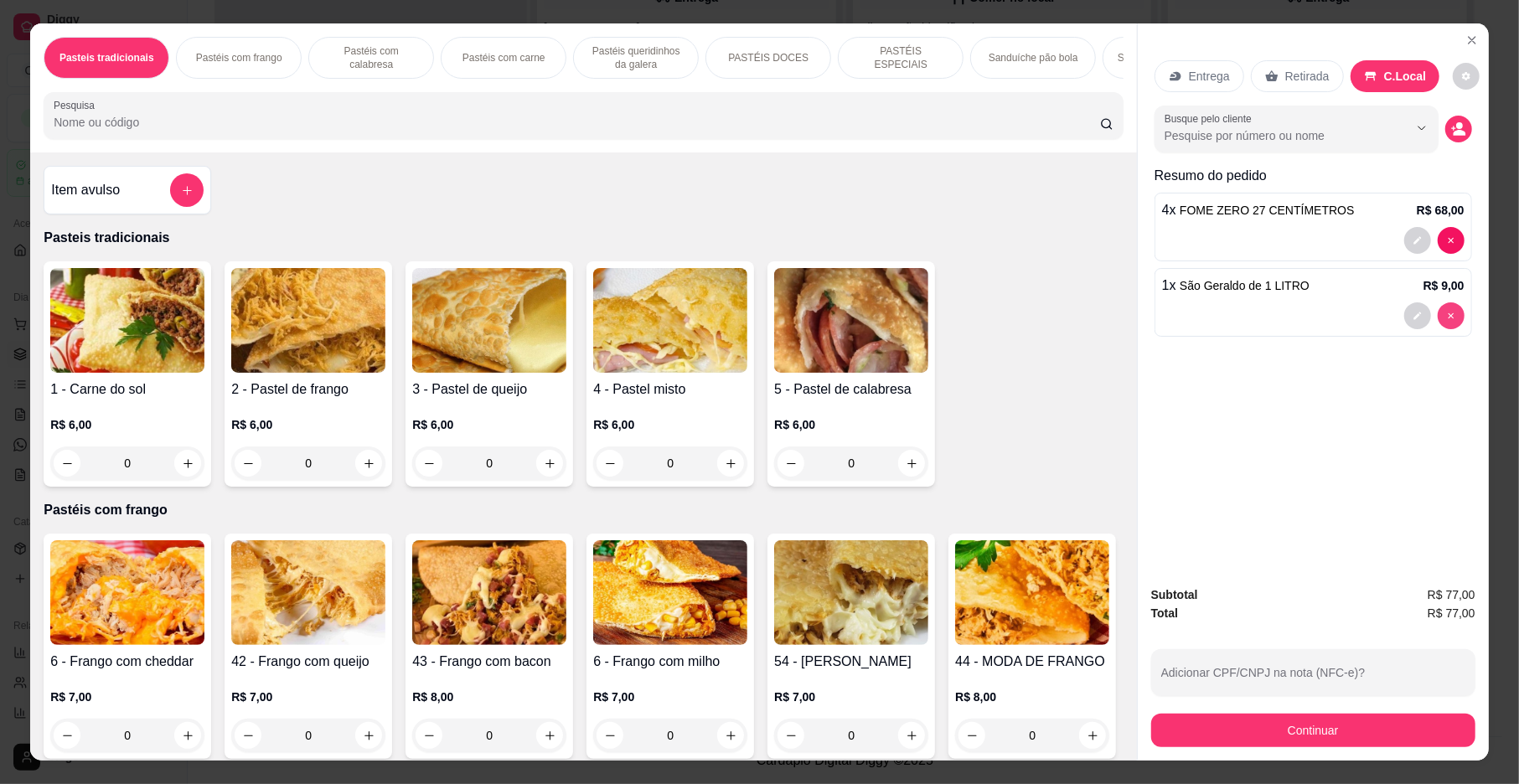
type input "0"
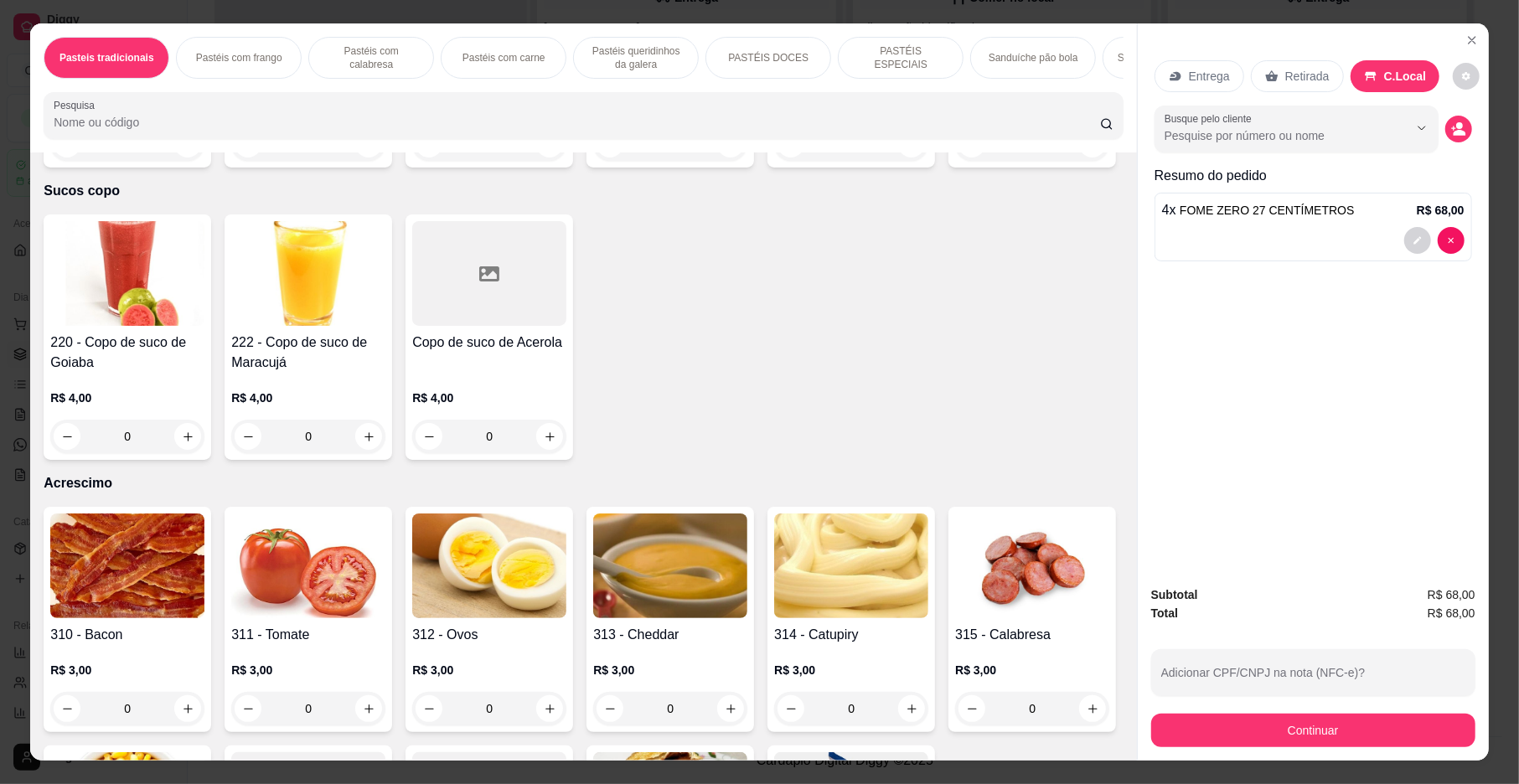
scroll to position [5627, 0]
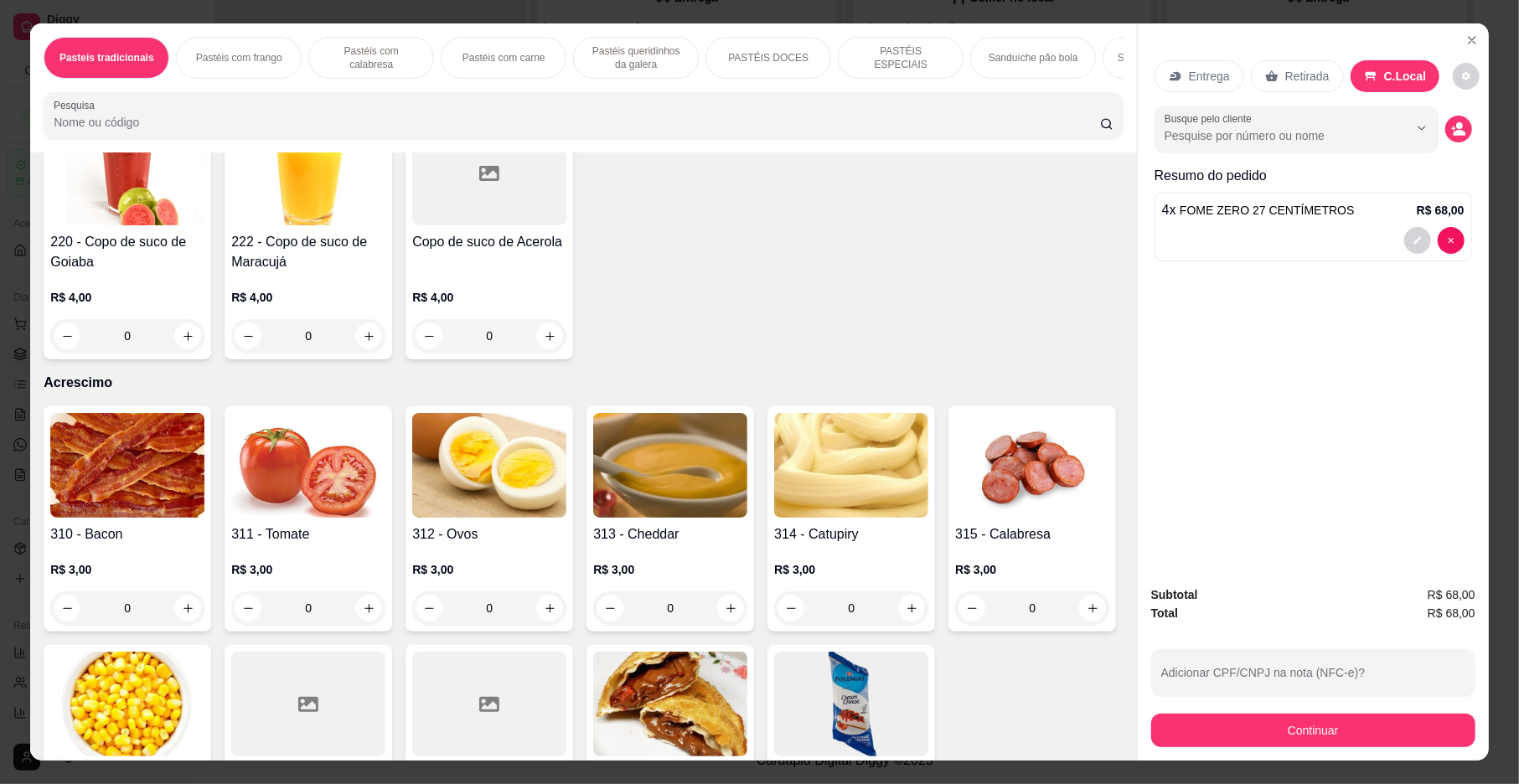
click at [563, 57] on button "increase-product-quantity" at bounding box center [550, 44] width 27 height 27
type input "1"
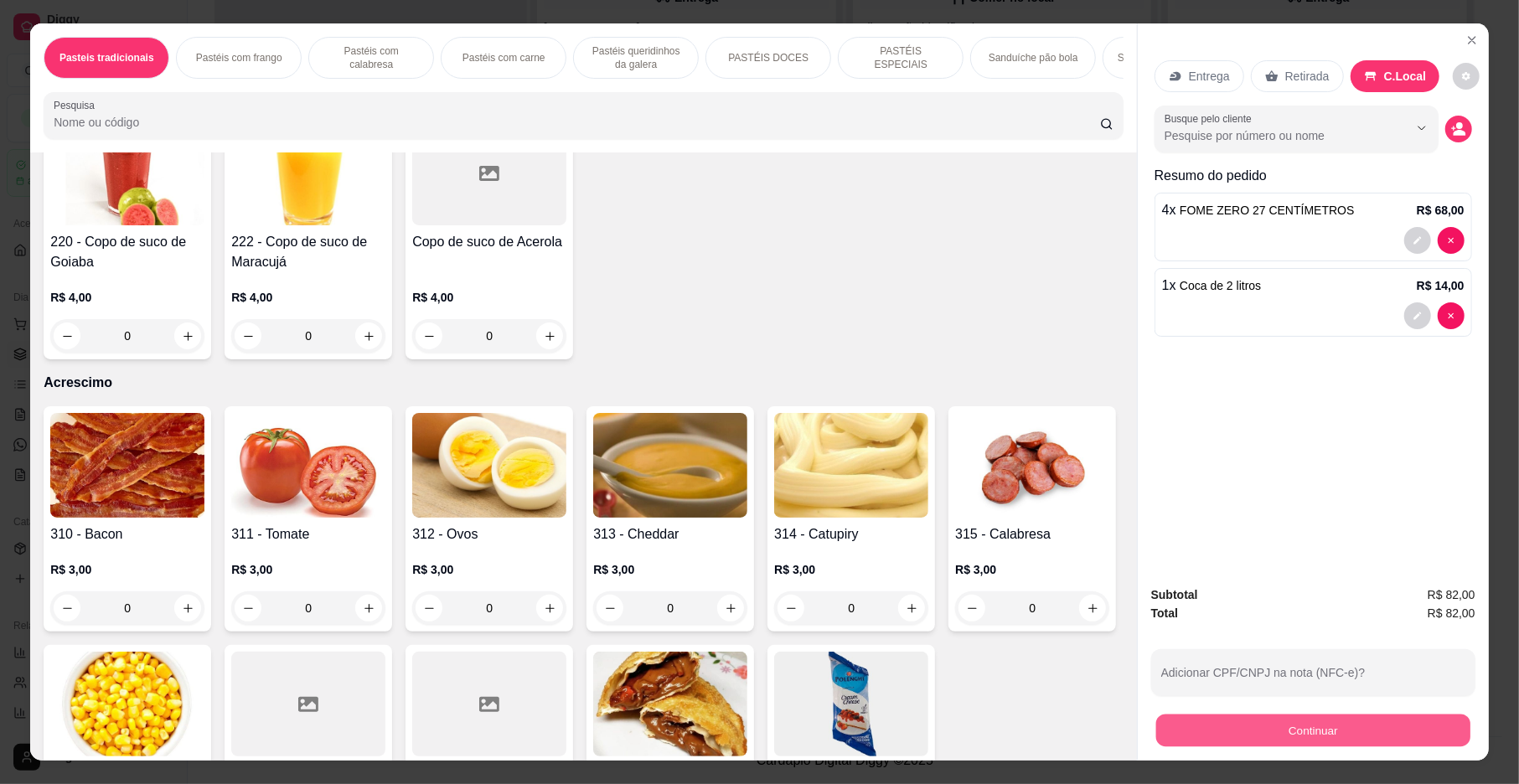
click at [1329, 734] on button "Continuar" at bounding box center [1313, 730] width 314 height 33
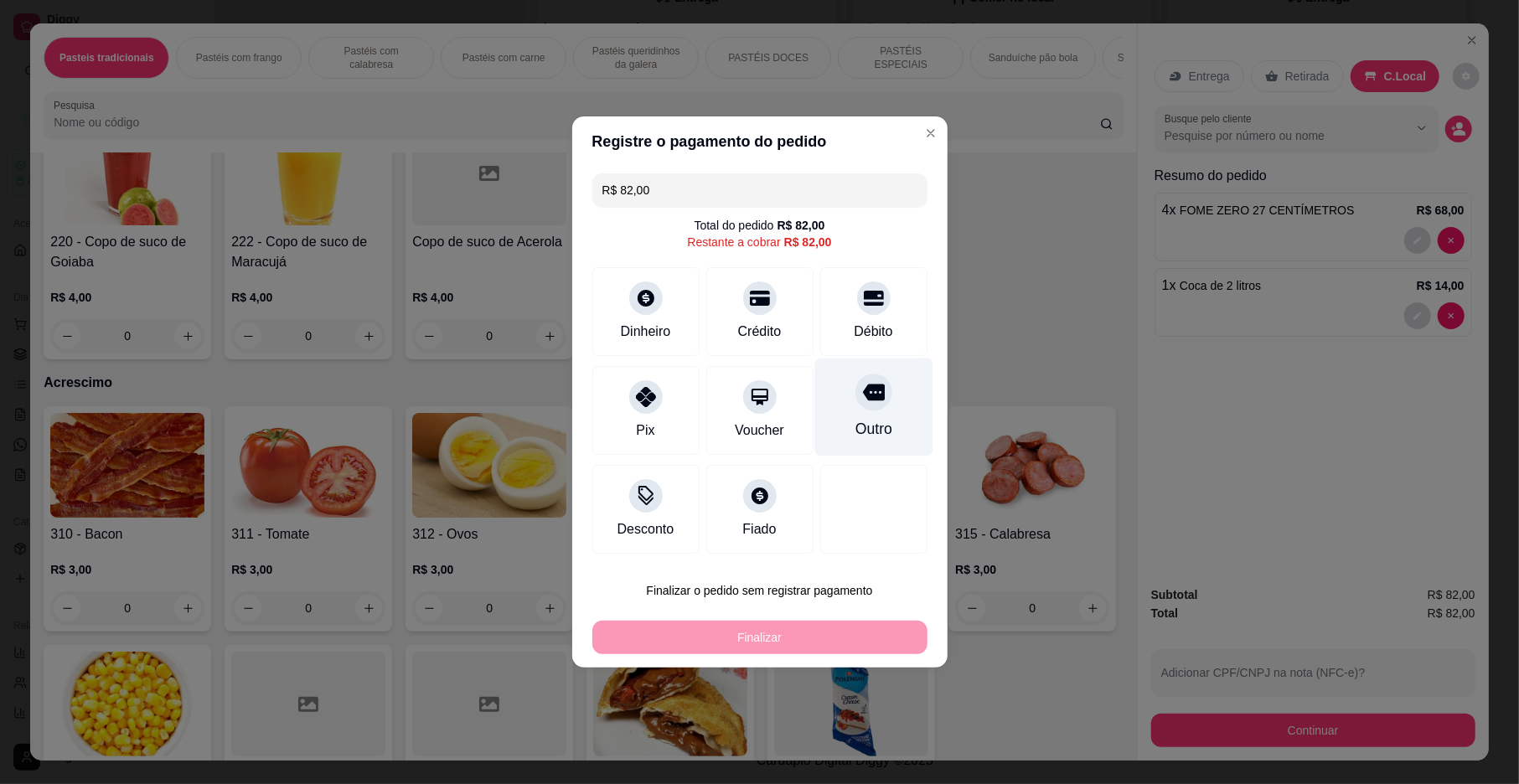
click at [867, 416] on div "Outro" at bounding box center [873, 407] width 118 height 98
type input "R$ 0,00"
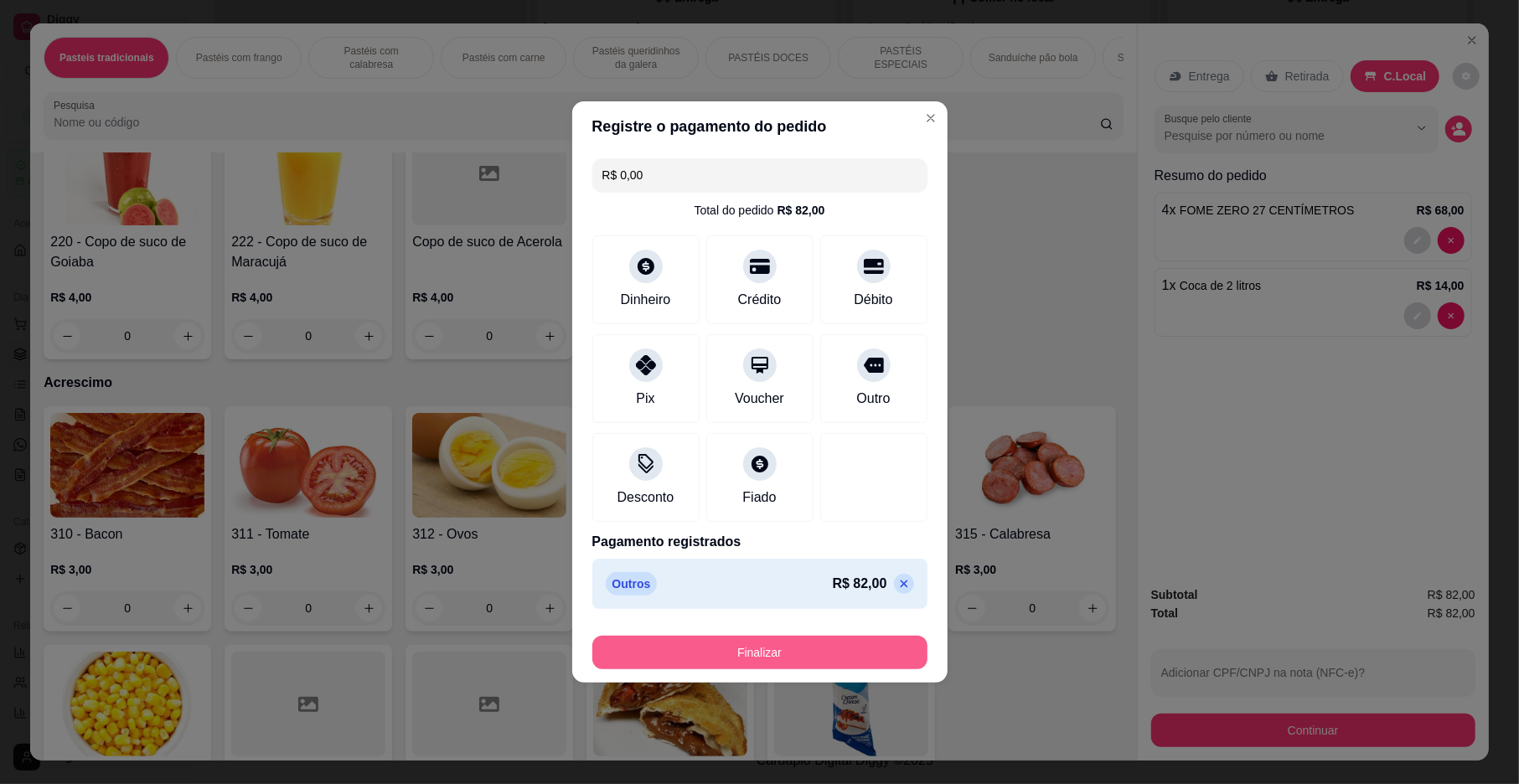
click at [762, 650] on button "Finalizar" at bounding box center [760, 652] width 335 height 34
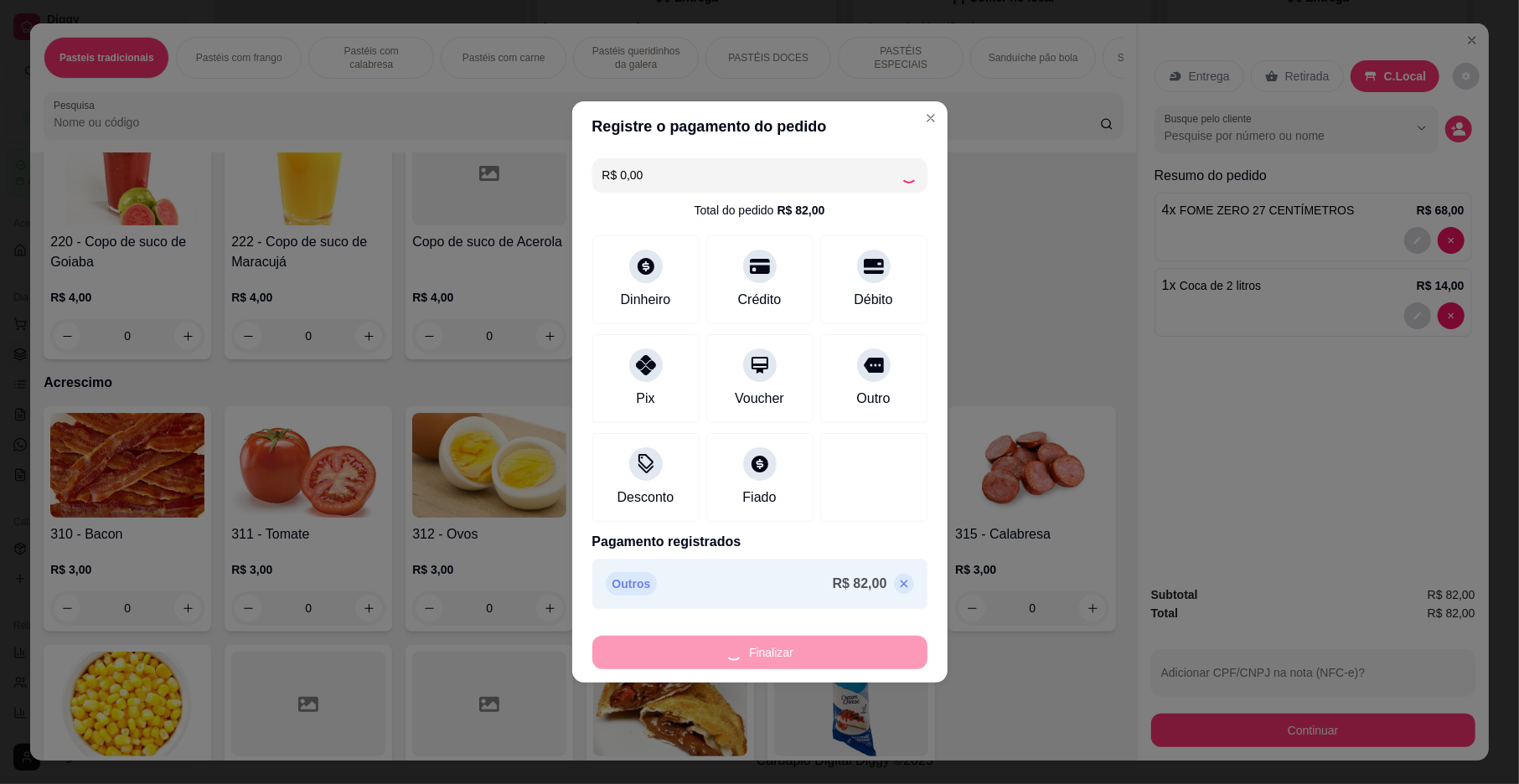
type input "0"
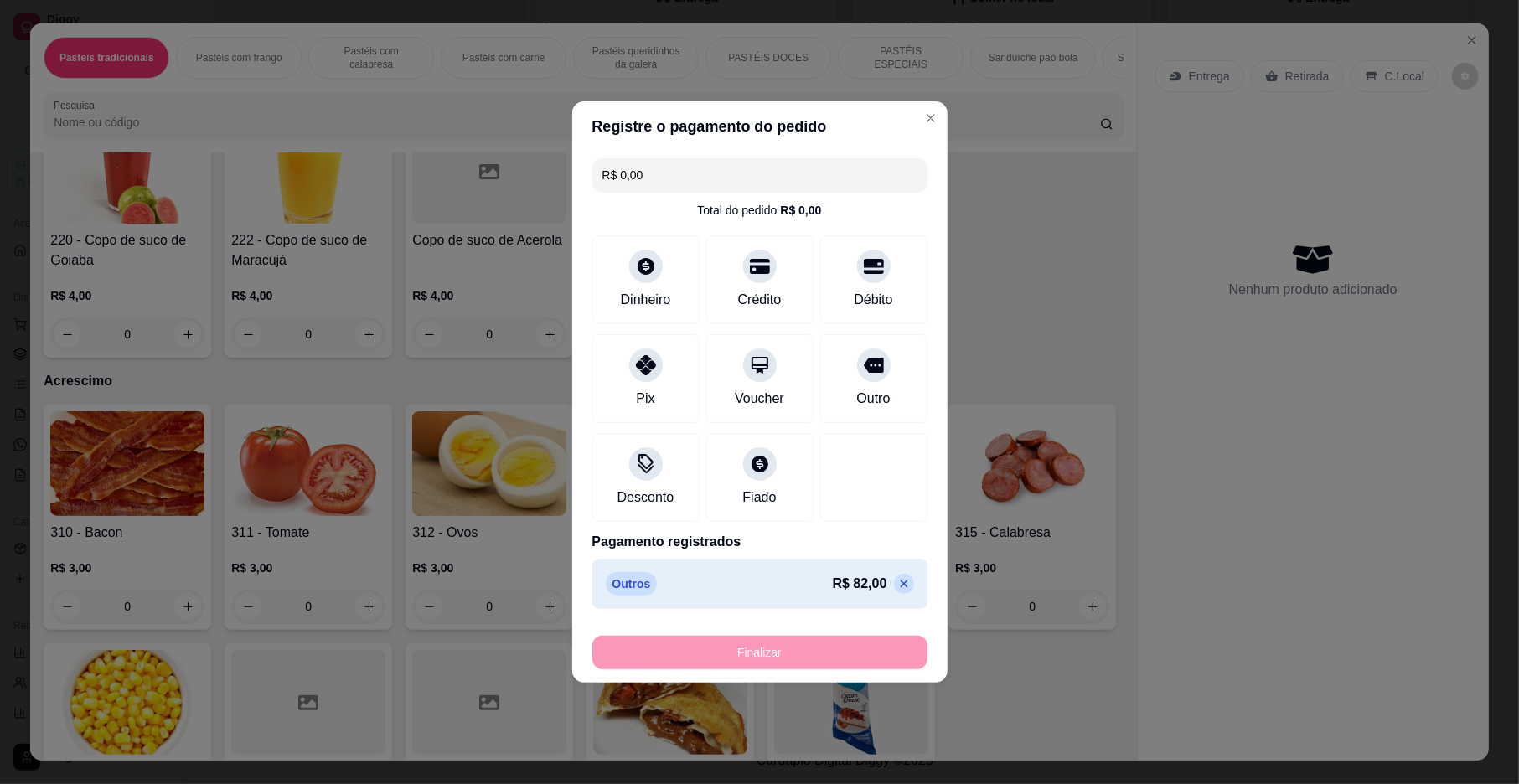
type input "-R$ 82,00"
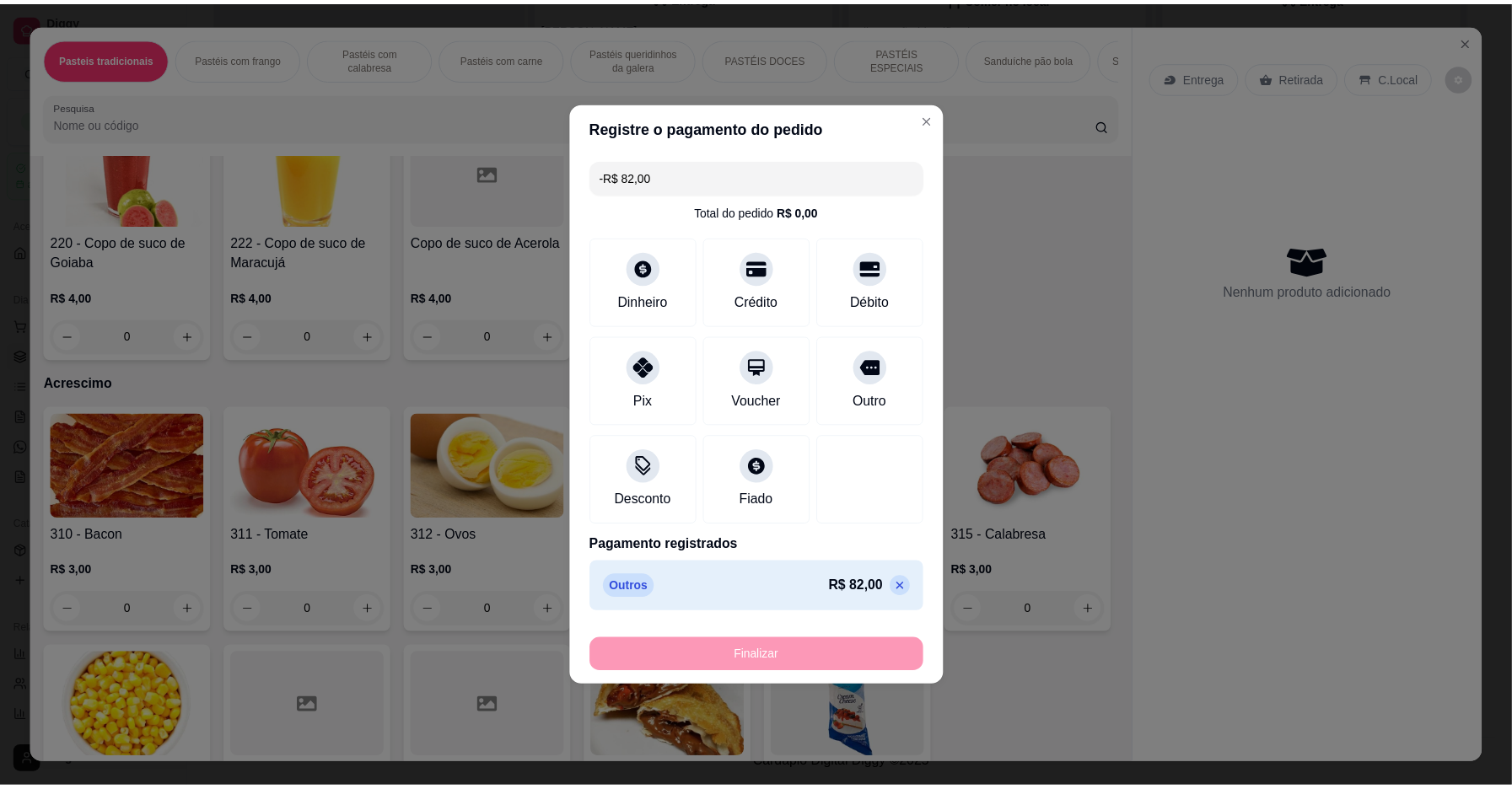
scroll to position [5662, 0]
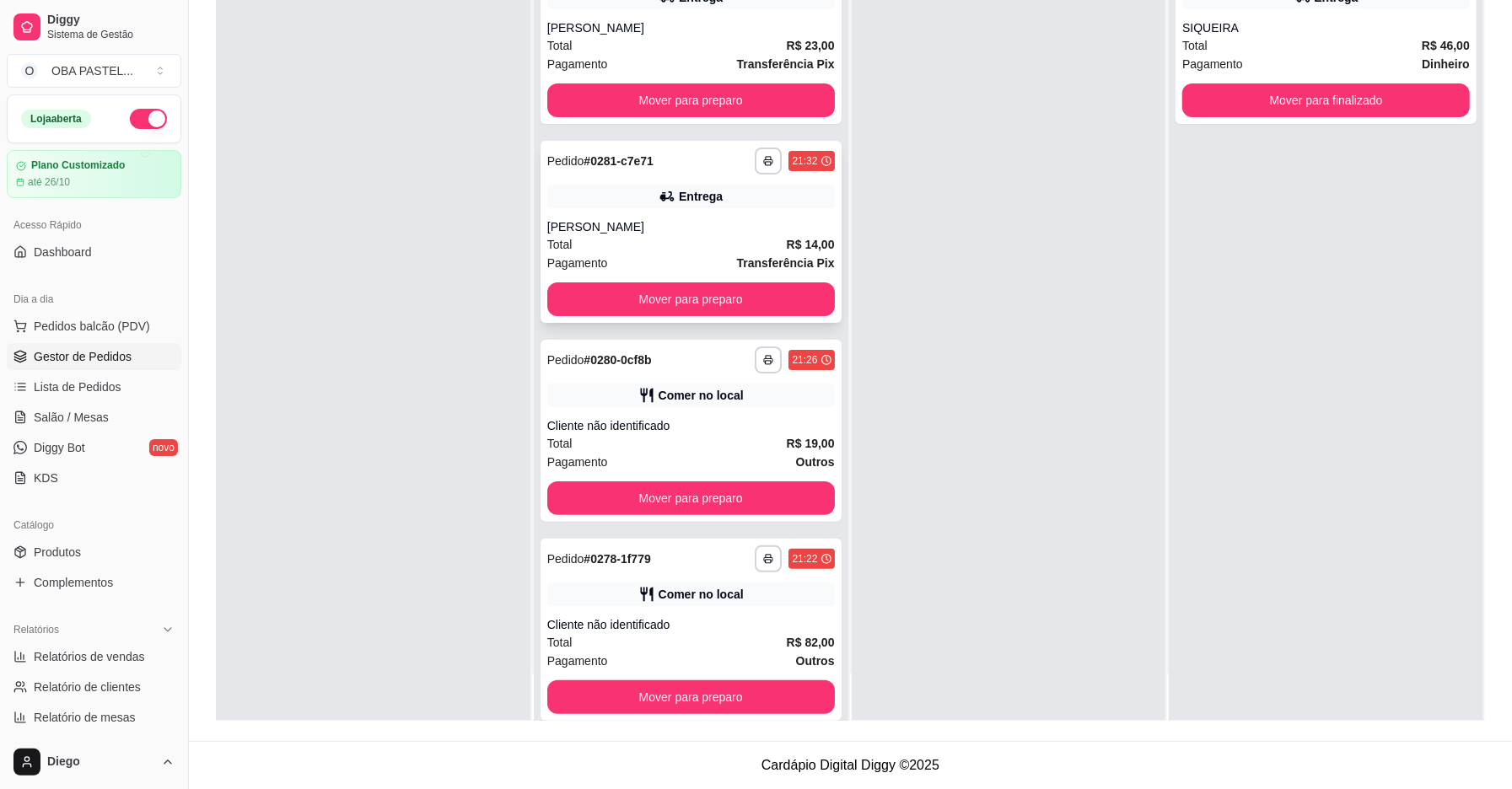
click at [706, 247] on div "Total R$ 14,00" at bounding box center [691, 244] width 287 height 19
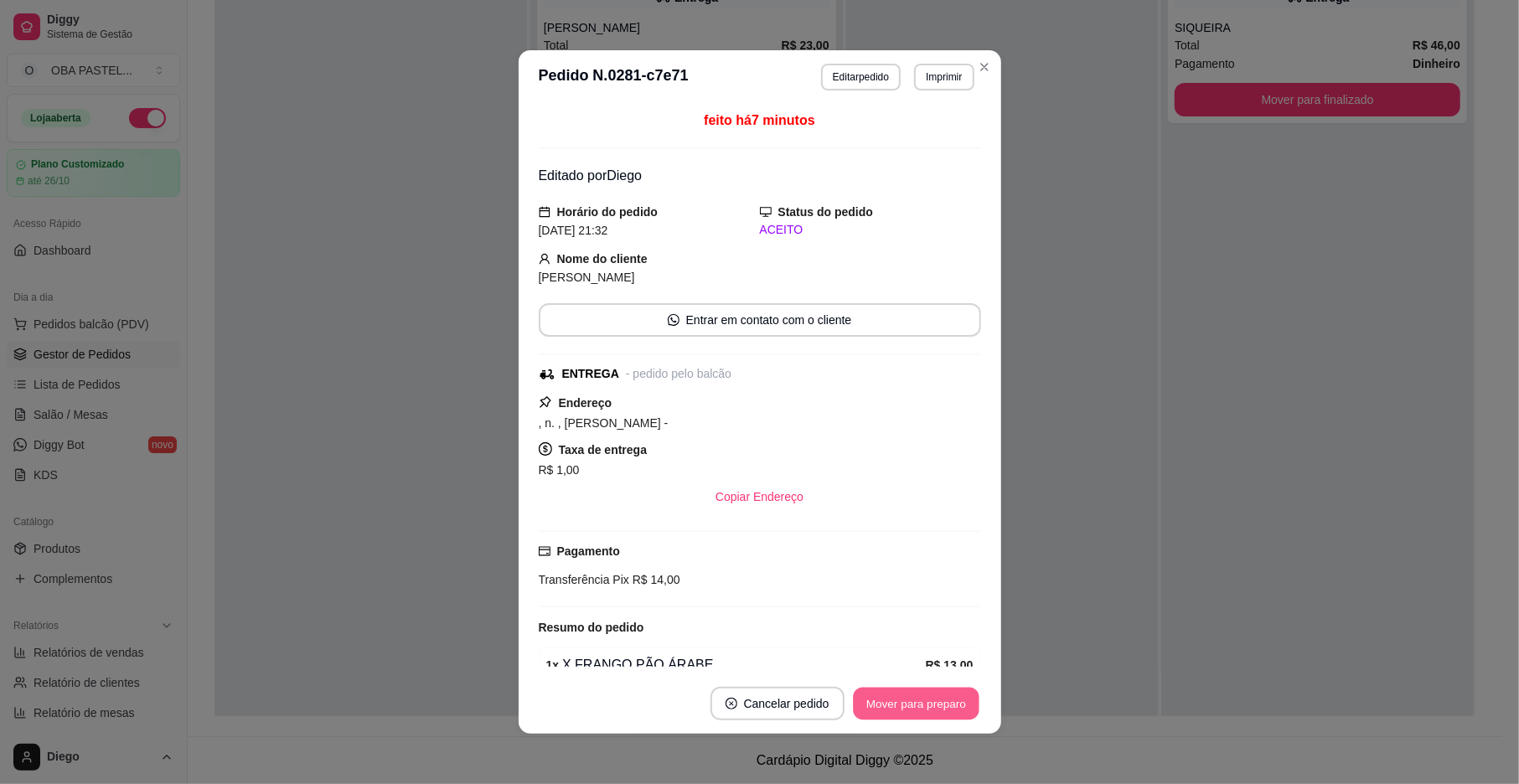
click at [927, 708] on button "Mover para preparo" at bounding box center [916, 703] width 126 height 33
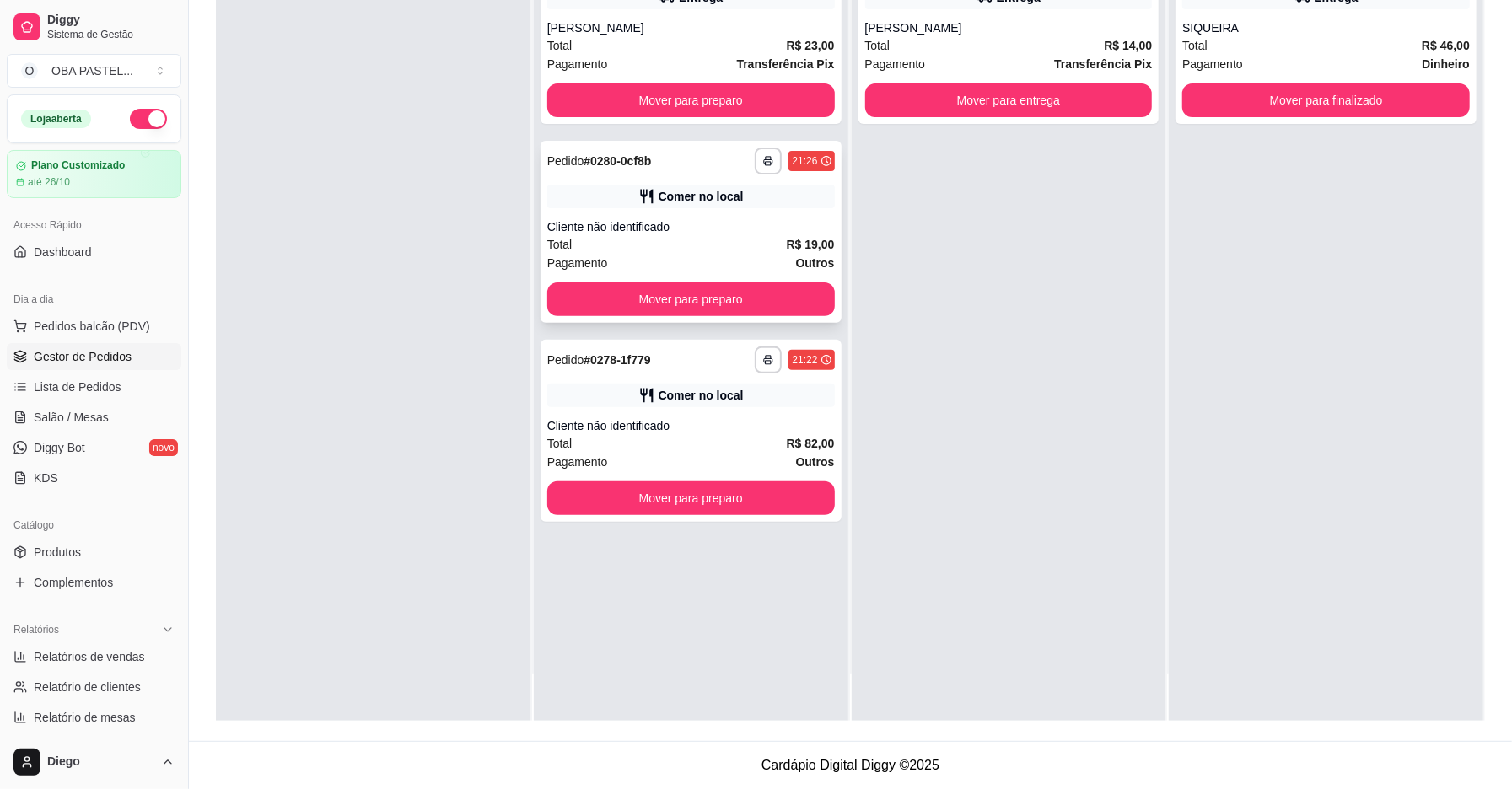
click at [712, 241] on div "Total R$ 19,00" at bounding box center [691, 244] width 287 height 19
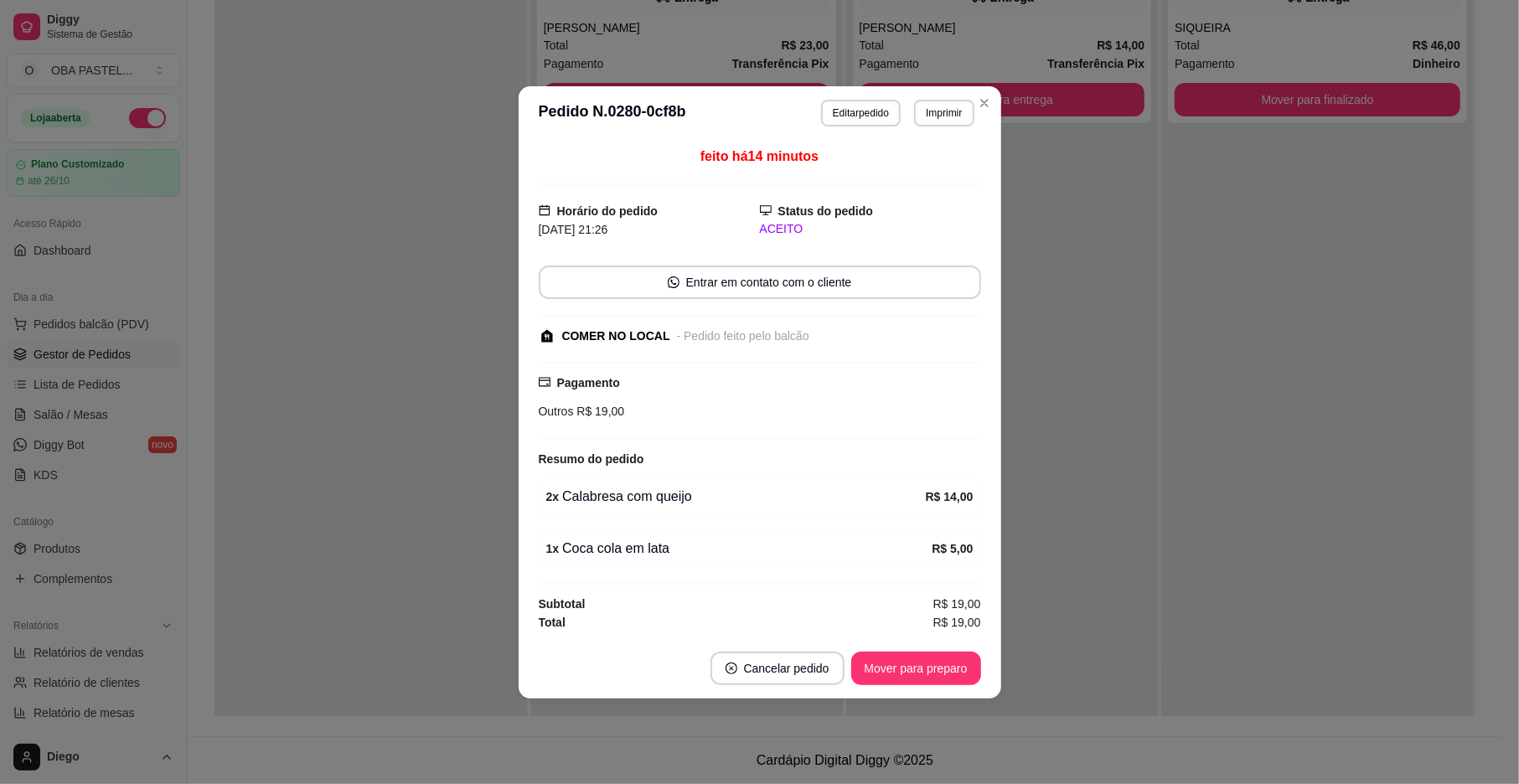
click at [865, 111] on button "Editar pedido" at bounding box center [861, 113] width 80 height 27
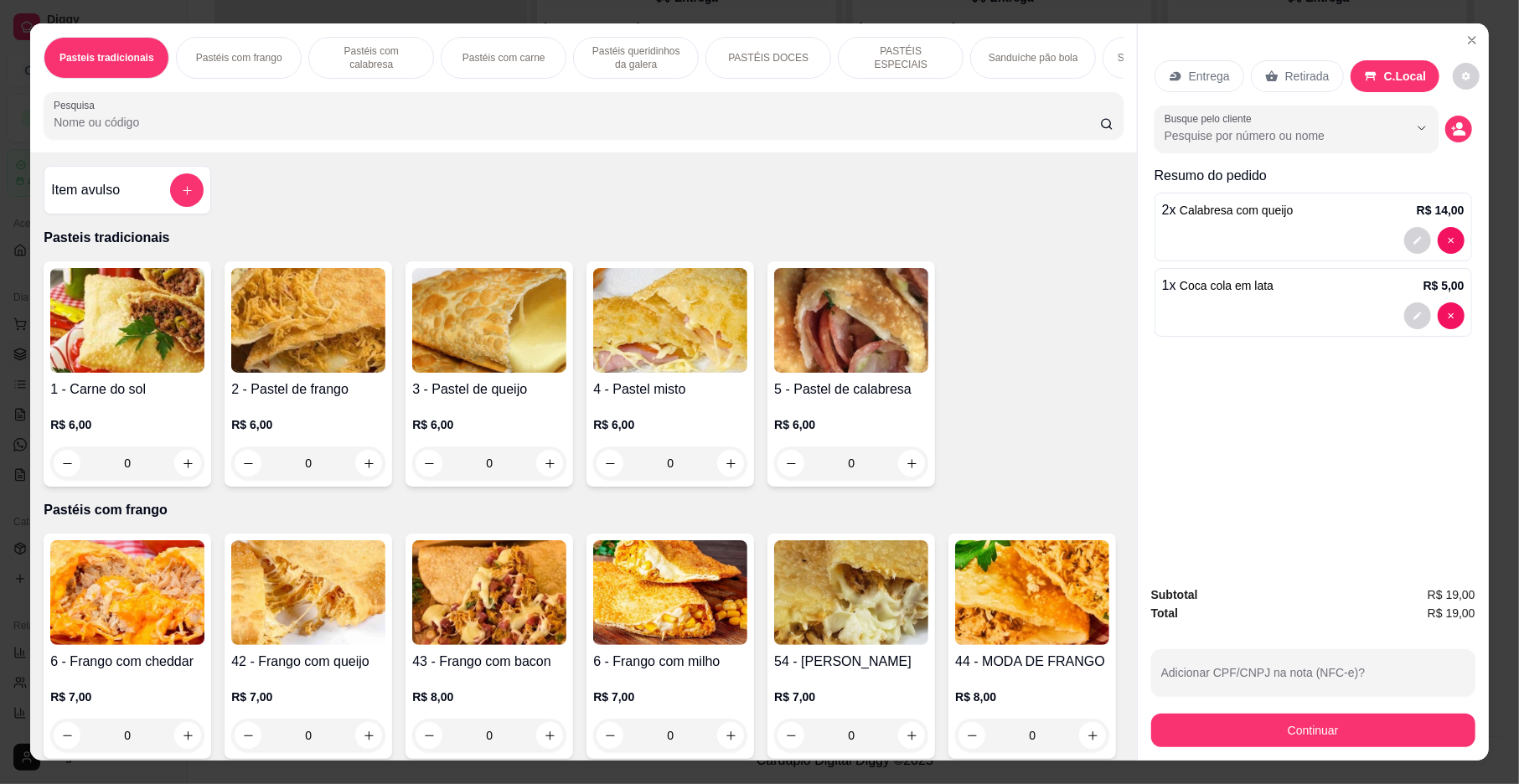
click at [1250, 738] on button "Continuar" at bounding box center [1313, 730] width 324 height 34
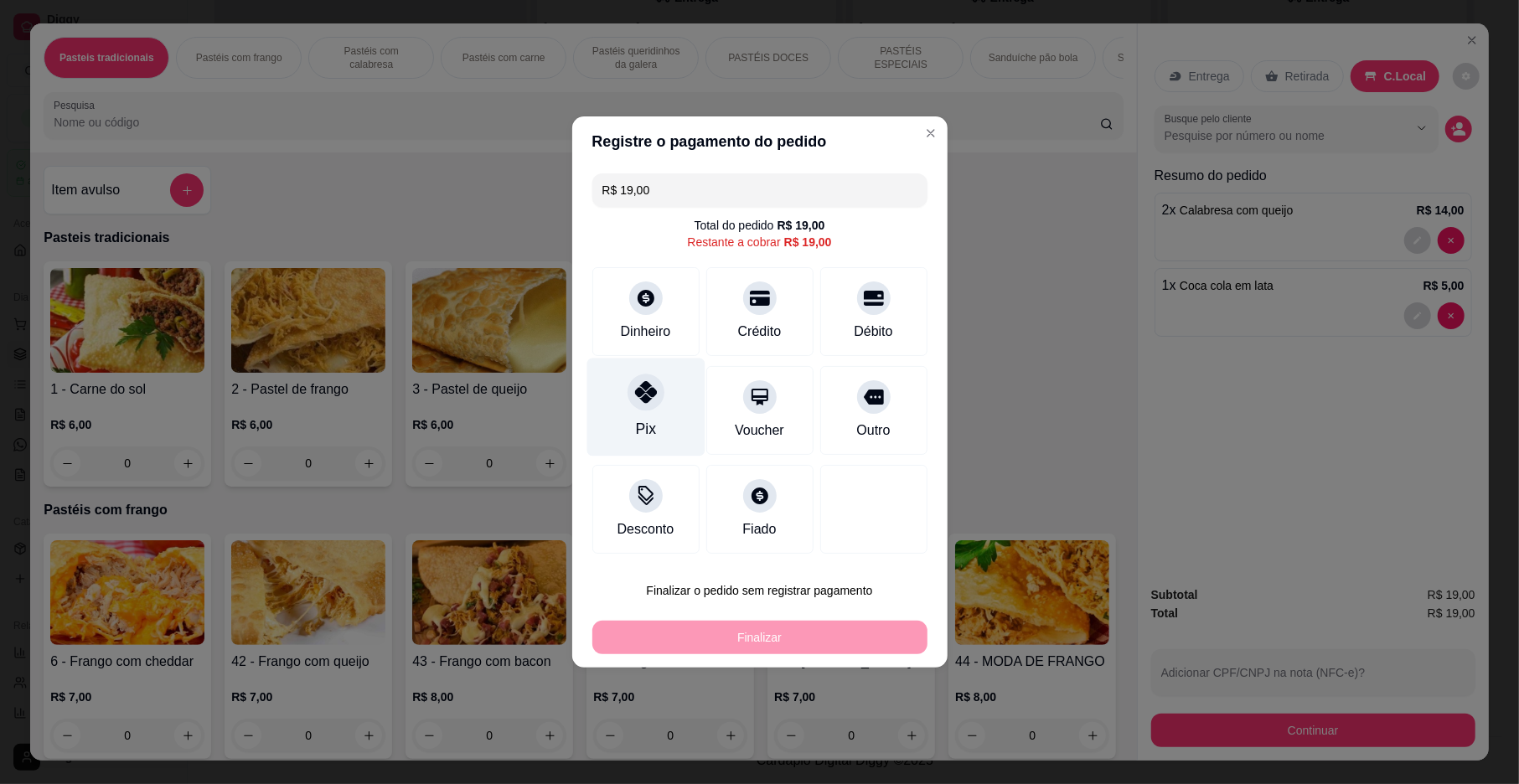
click at [633, 410] on div "Pix" at bounding box center [646, 407] width 118 height 98
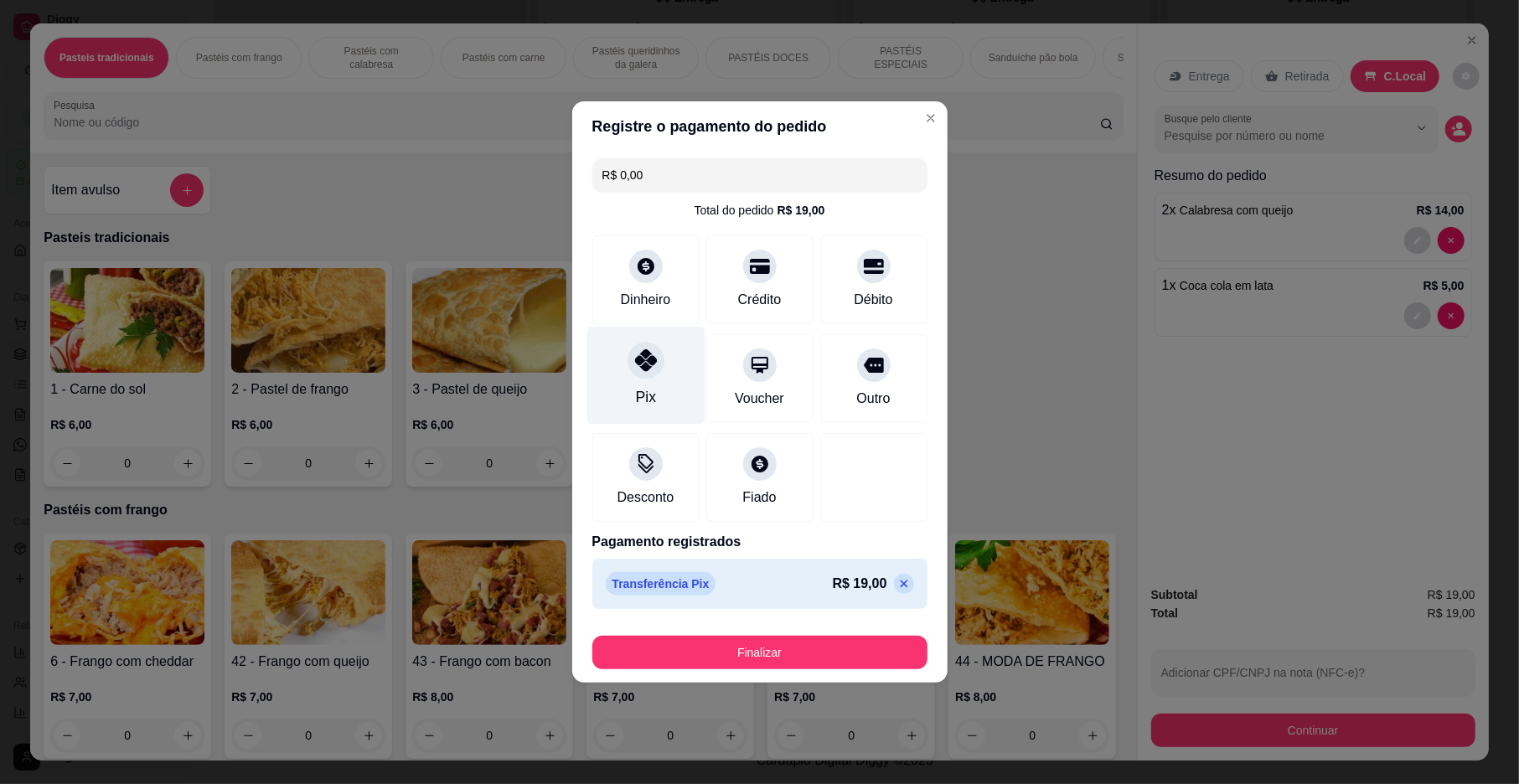
type input "R$ 0,00"
click at [697, 674] on footer "Finalizar" at bounding box center [760, 650] width 375 height 67
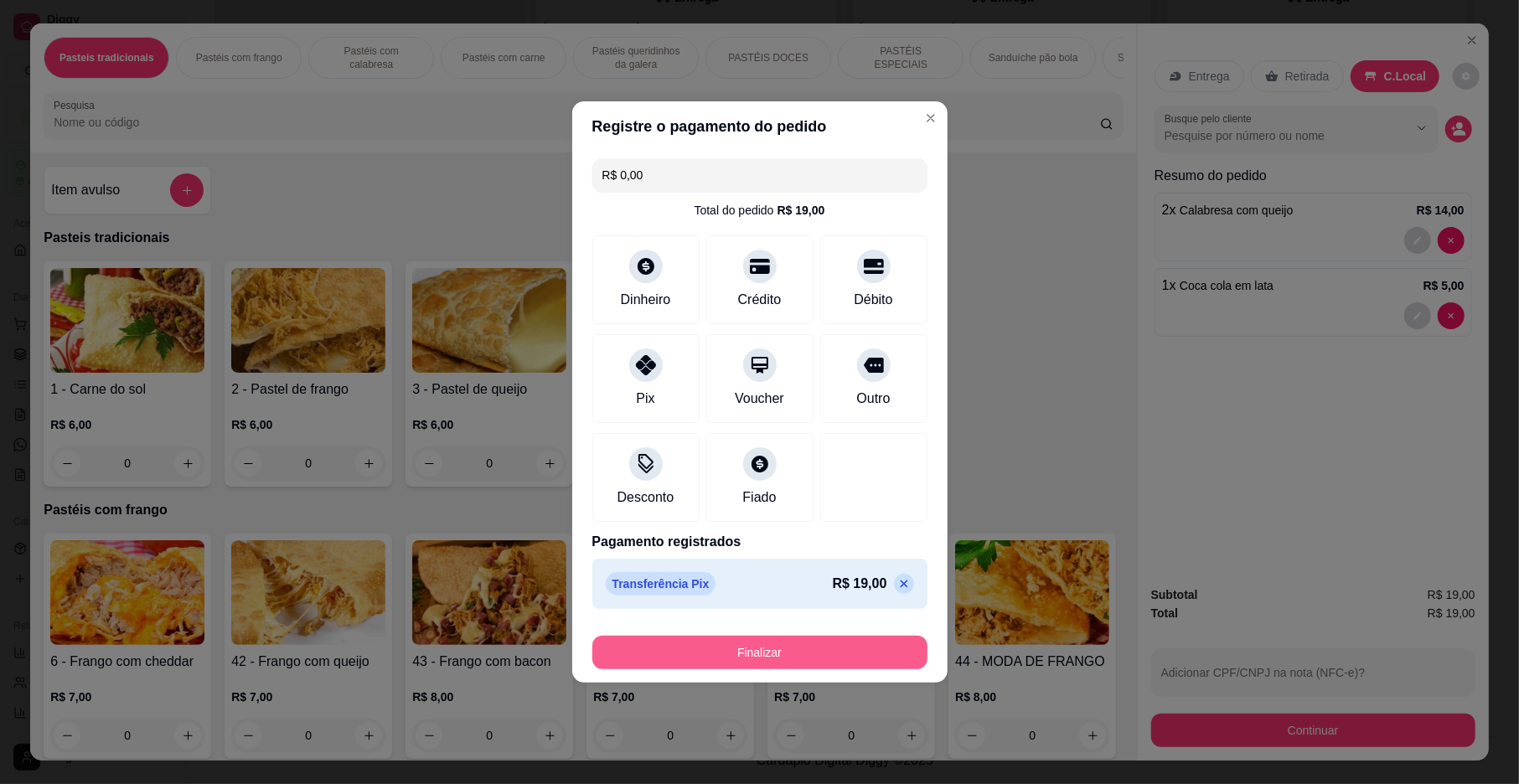
click at [718, 656] on button "Finalizar" at bounding box center [760, 652] width 335 height 34
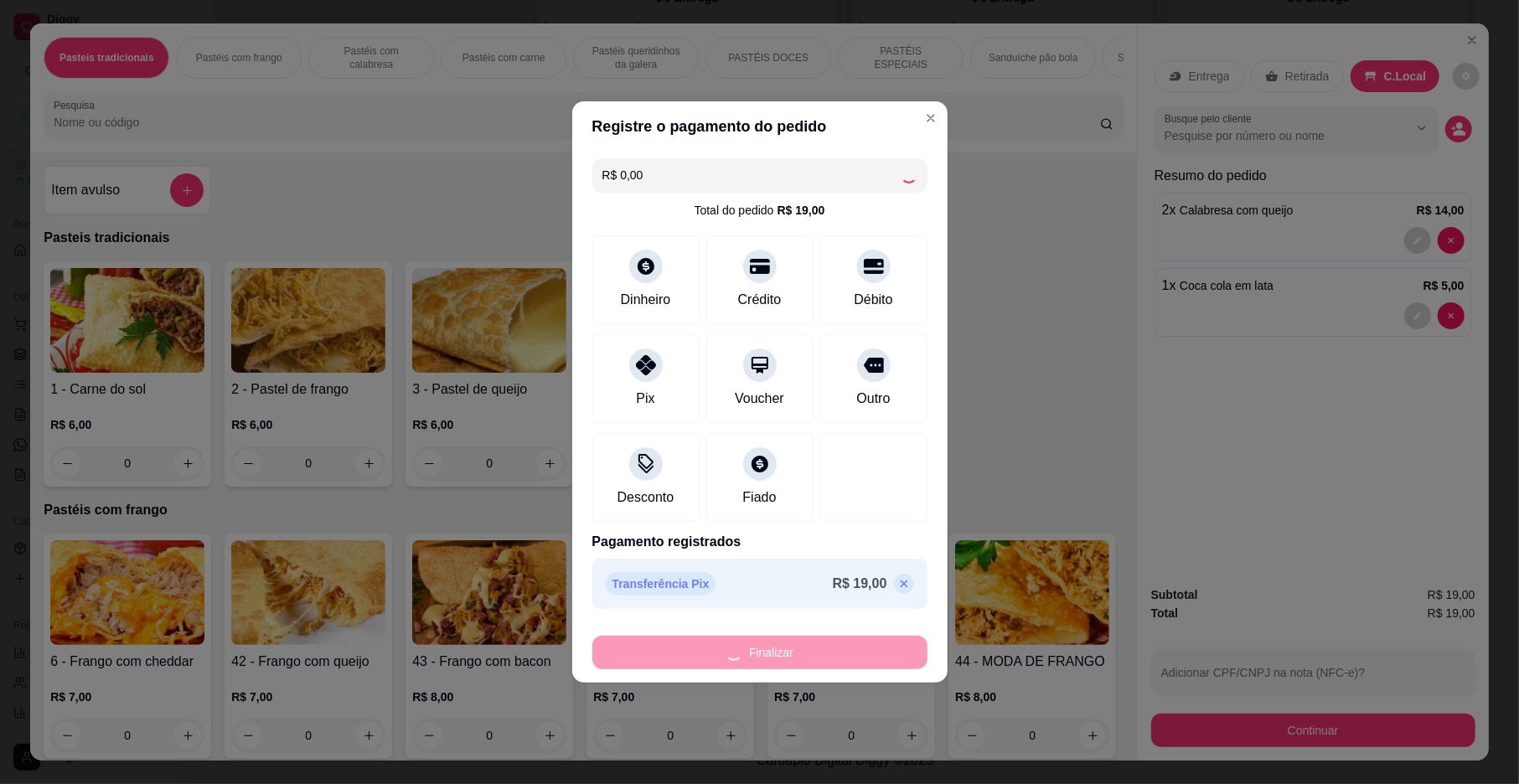
type input "0"
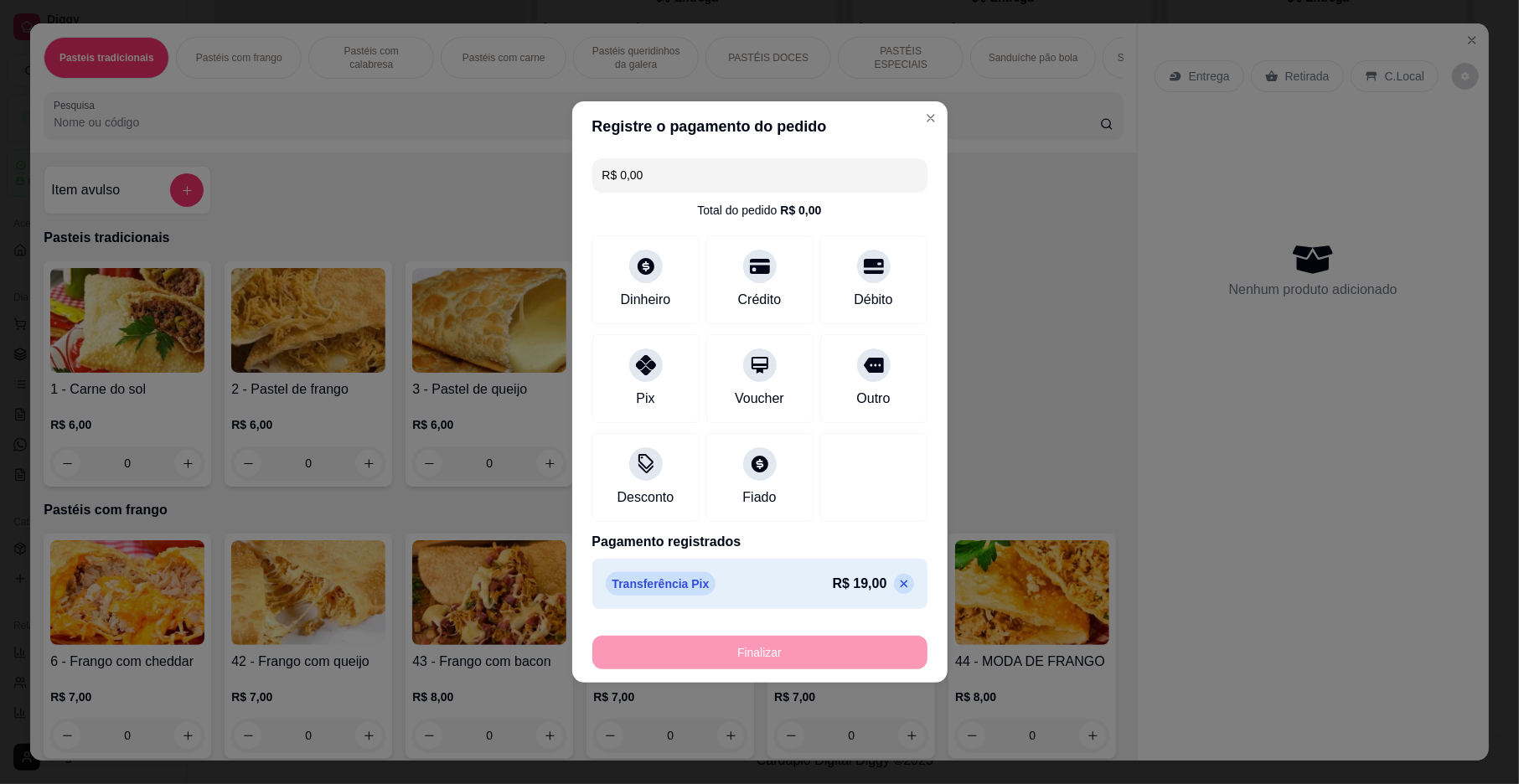
type input "-R$ 19,00"
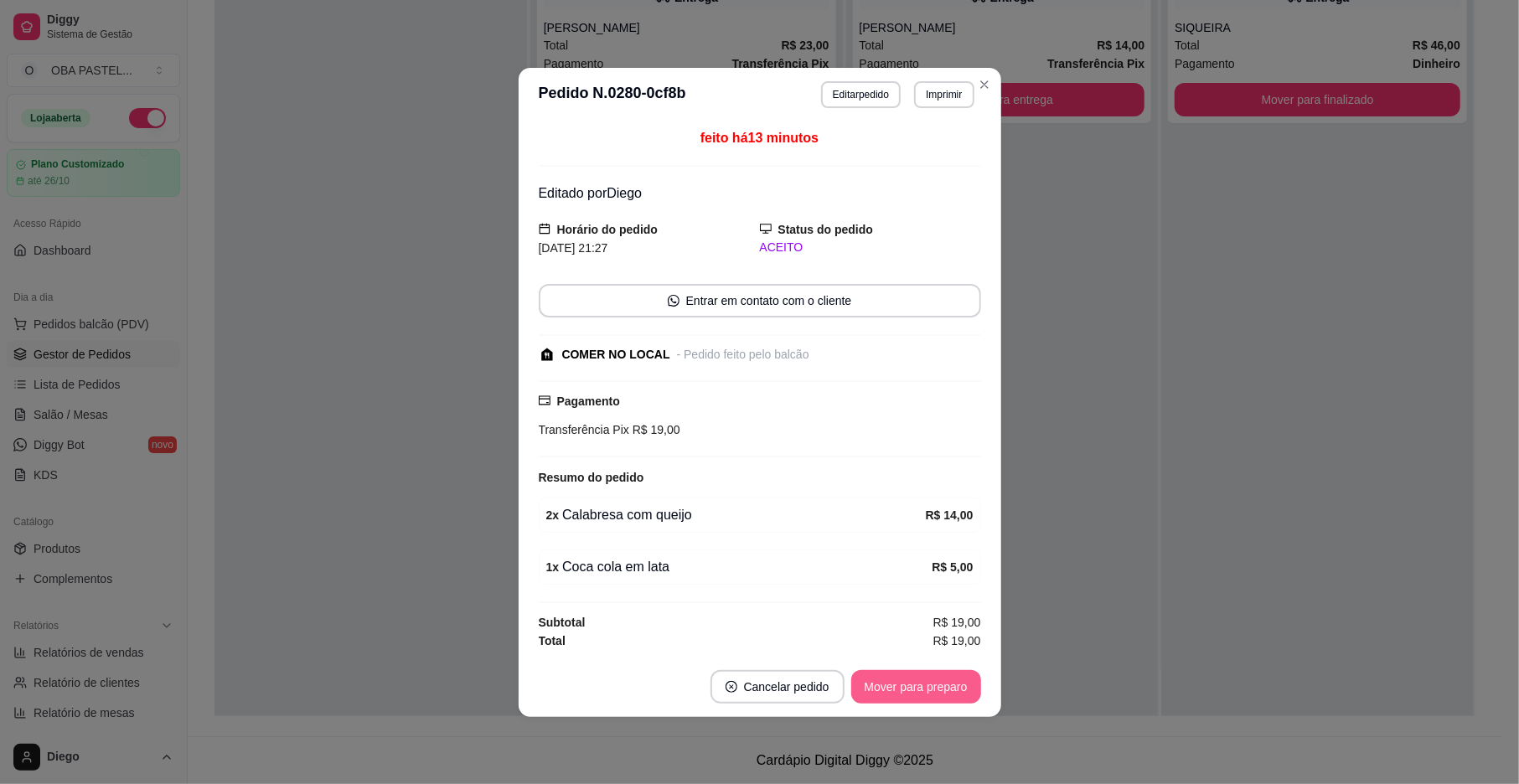
click at [899, 682] on button "Mover para preparo" at bounding box center [916, 687] width 130 height 34
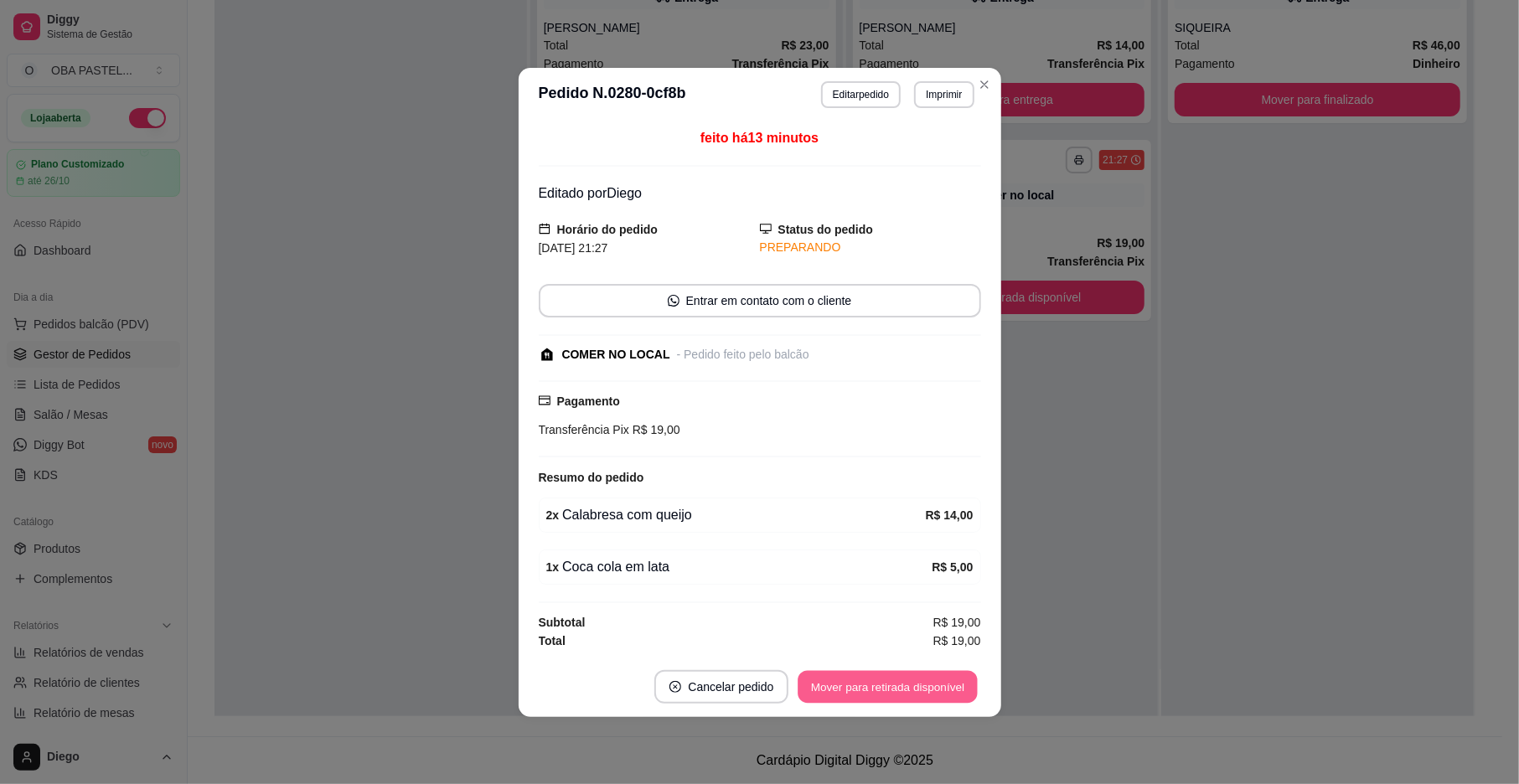
click at [899, 682] on button "Mover para retirada disponível" at bounding box center [888, 686] width 180 height 33
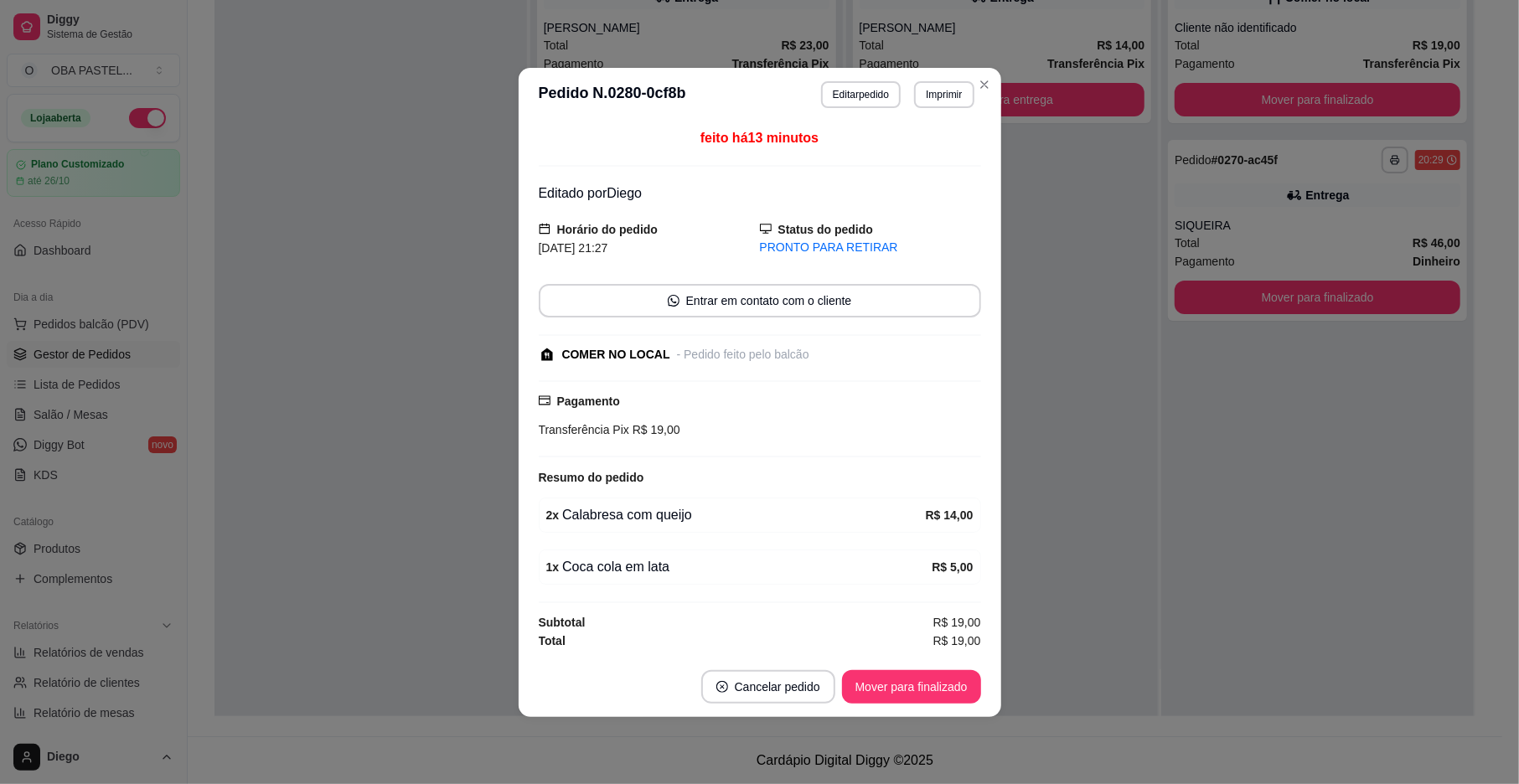
click at [899, 682] on button "Mover para finalizado" at bounding box center [912, 687] width 139 height 34
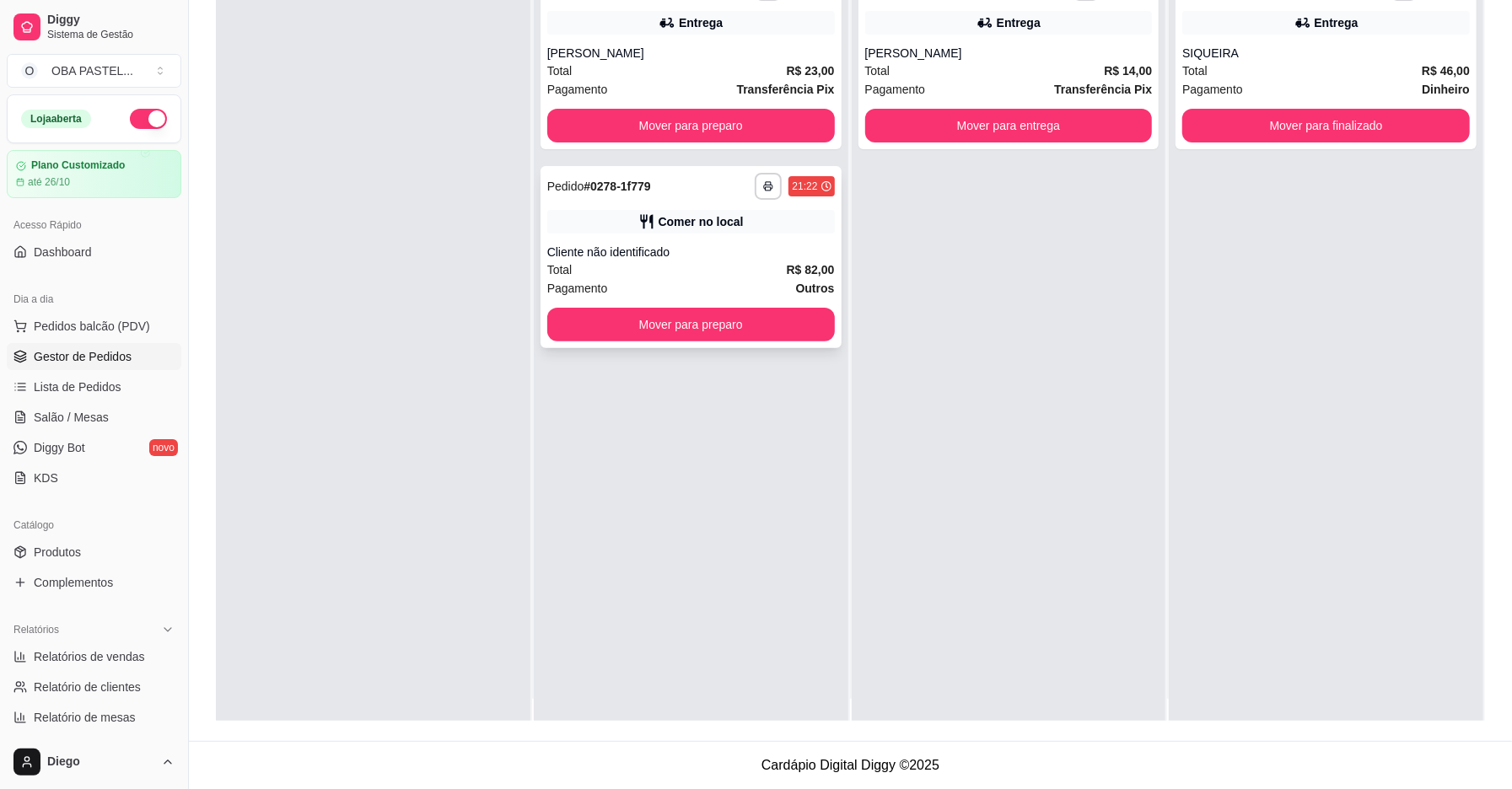
scroll to position [0, 0]
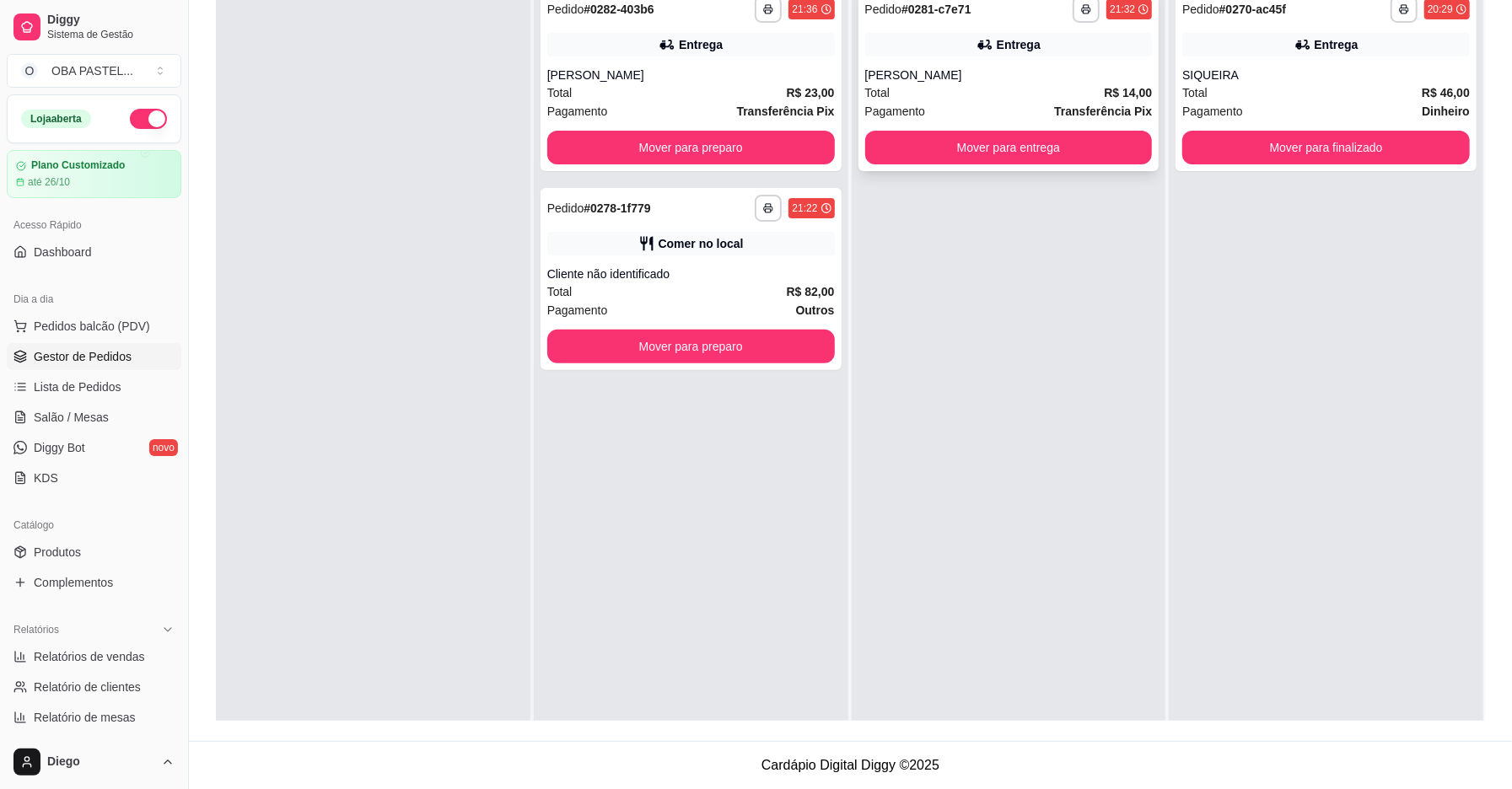
click at [1053, 98] on div "Total R$ 14,00" at bounding box center [1009, 93] width 287 height 19
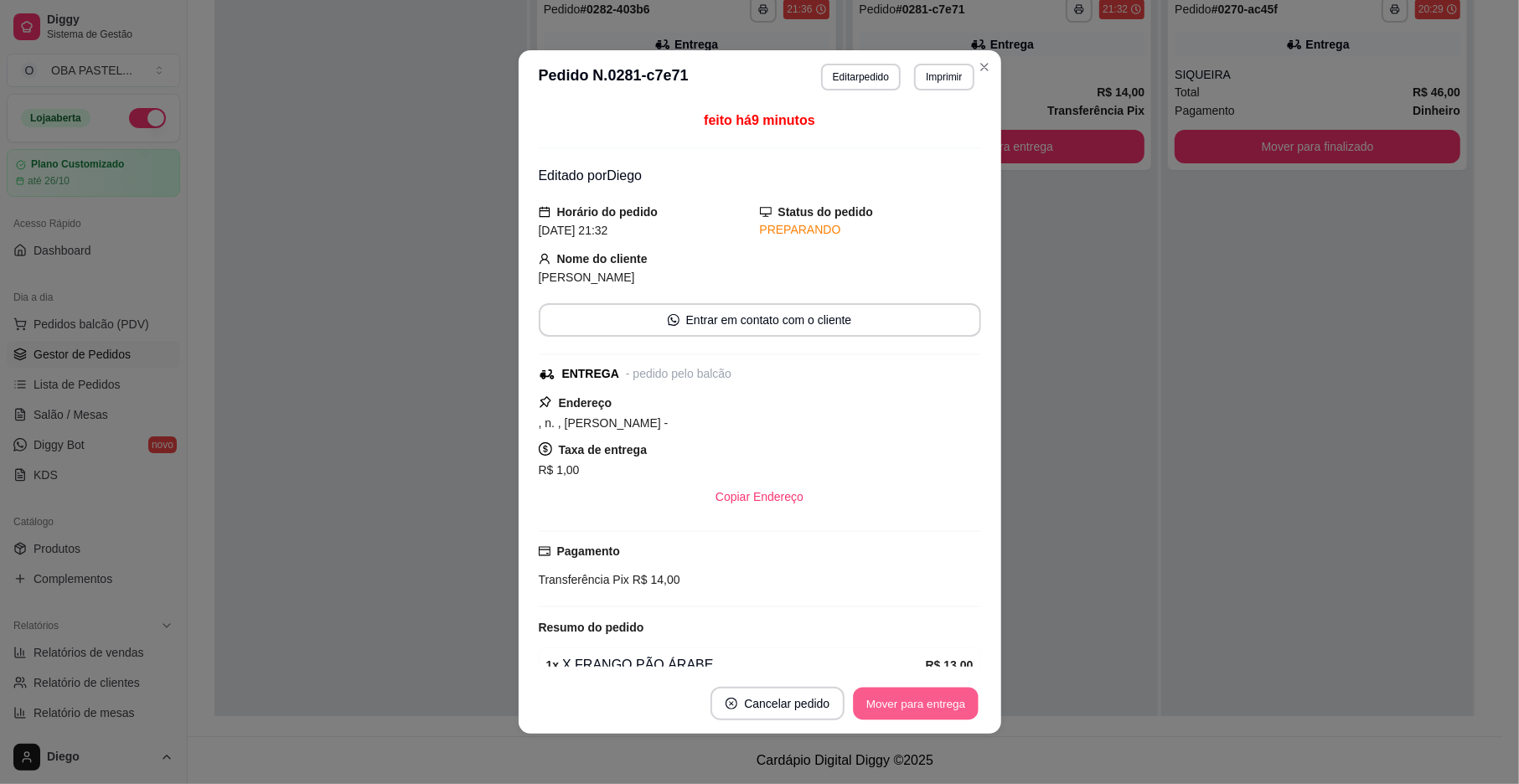
click at [954, 698] on button "Mover para entrega" at bounding box center [917, 703] width 126 height 33
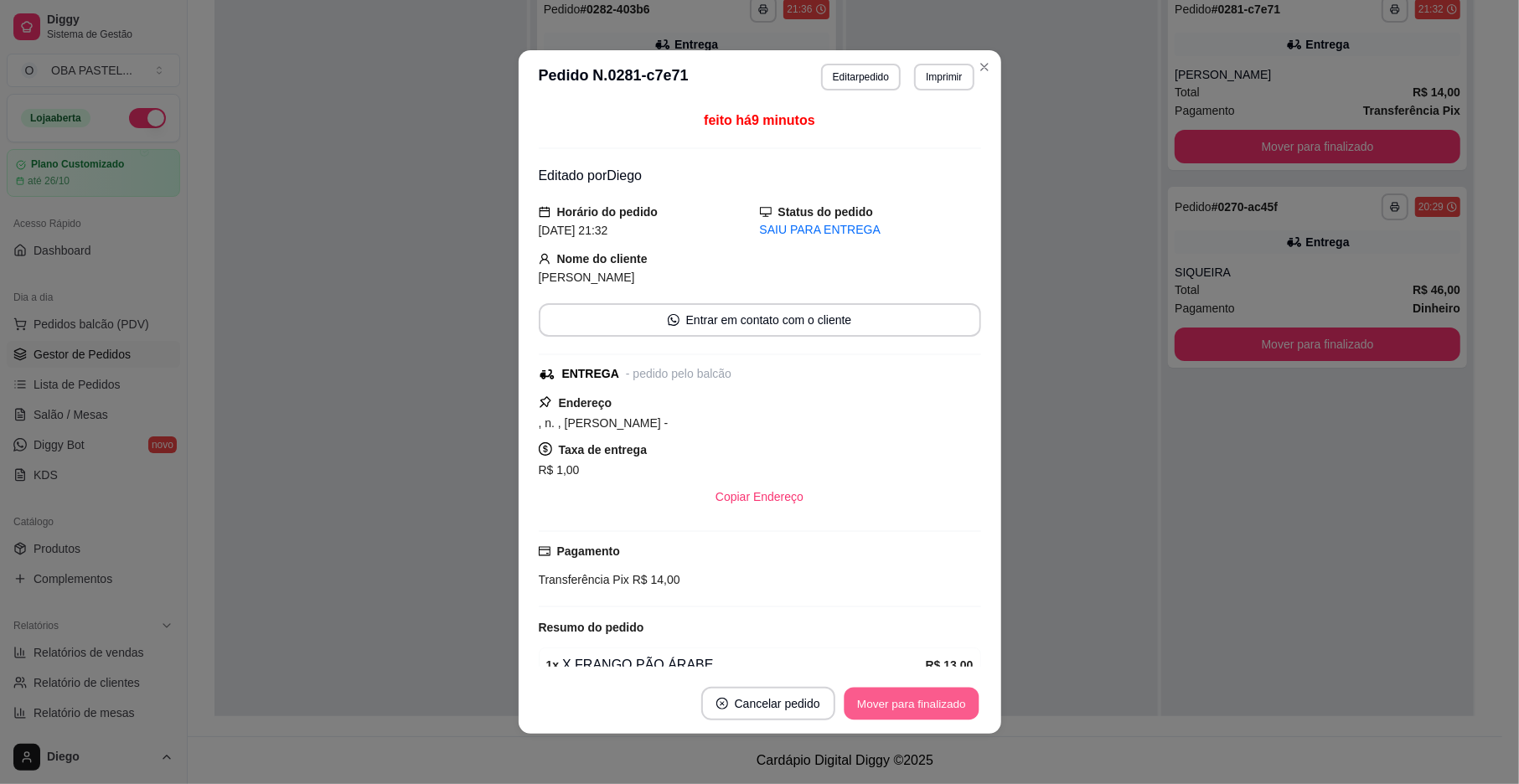
click at [954, 698] on button "Mover para finalizado" at bounding box center [911, 703] width 135 height 33
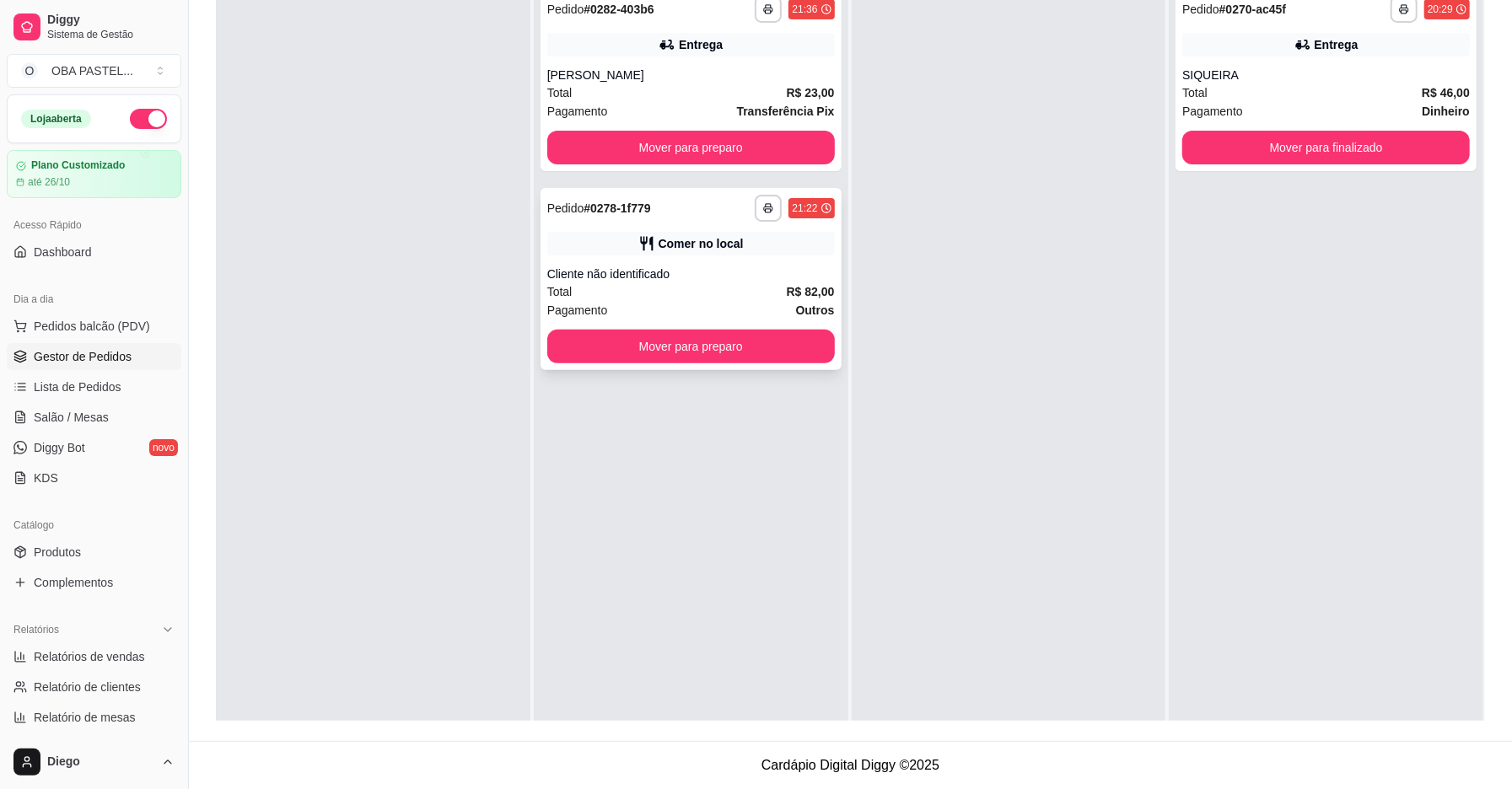
click at [579, 270] on div "Cliente não identificado" at bounding box center [691, 274] width 287 height 17
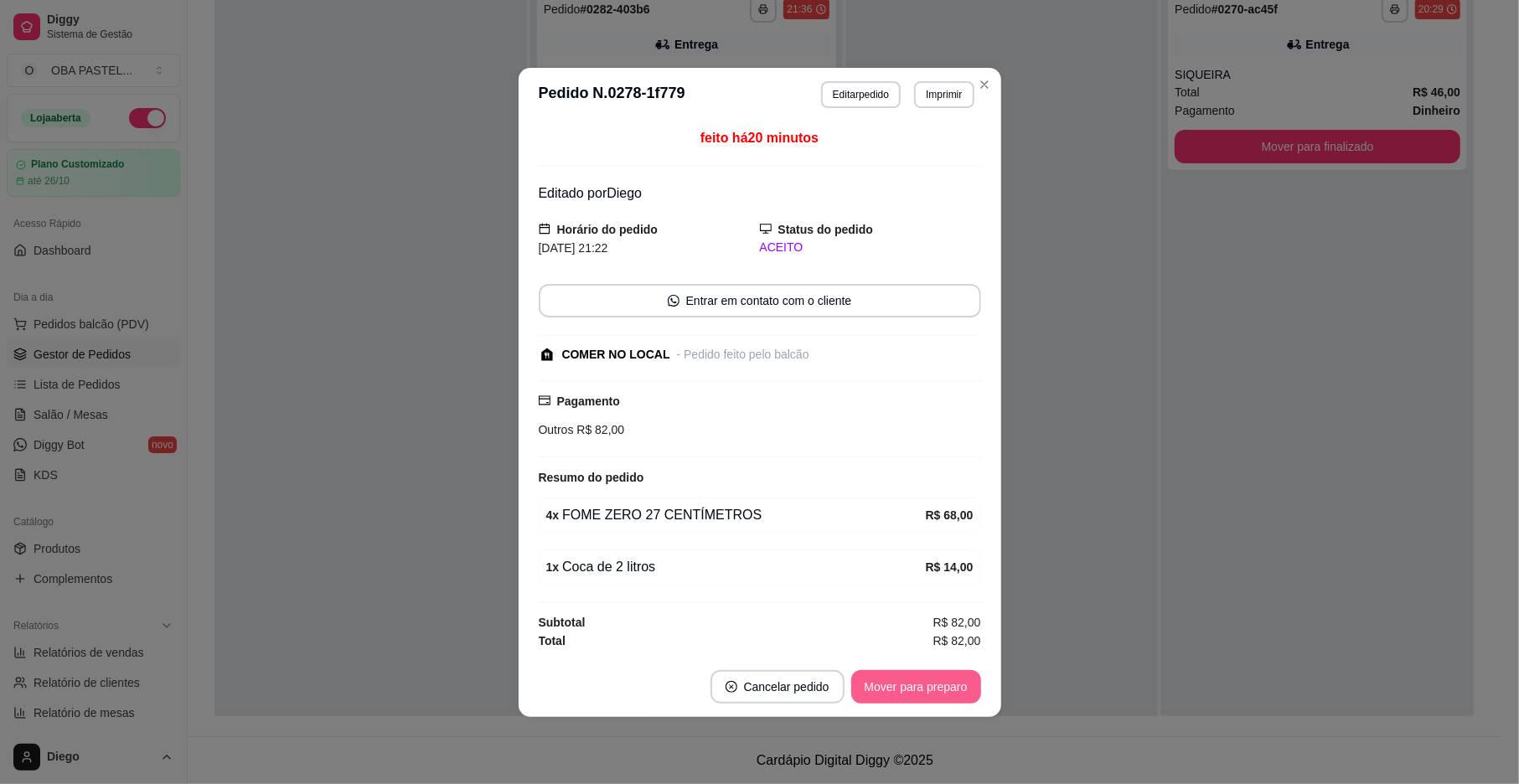
click at [915, 687] on button "Mover para preparo" at bounding box center [916, 687] width 130 height 34
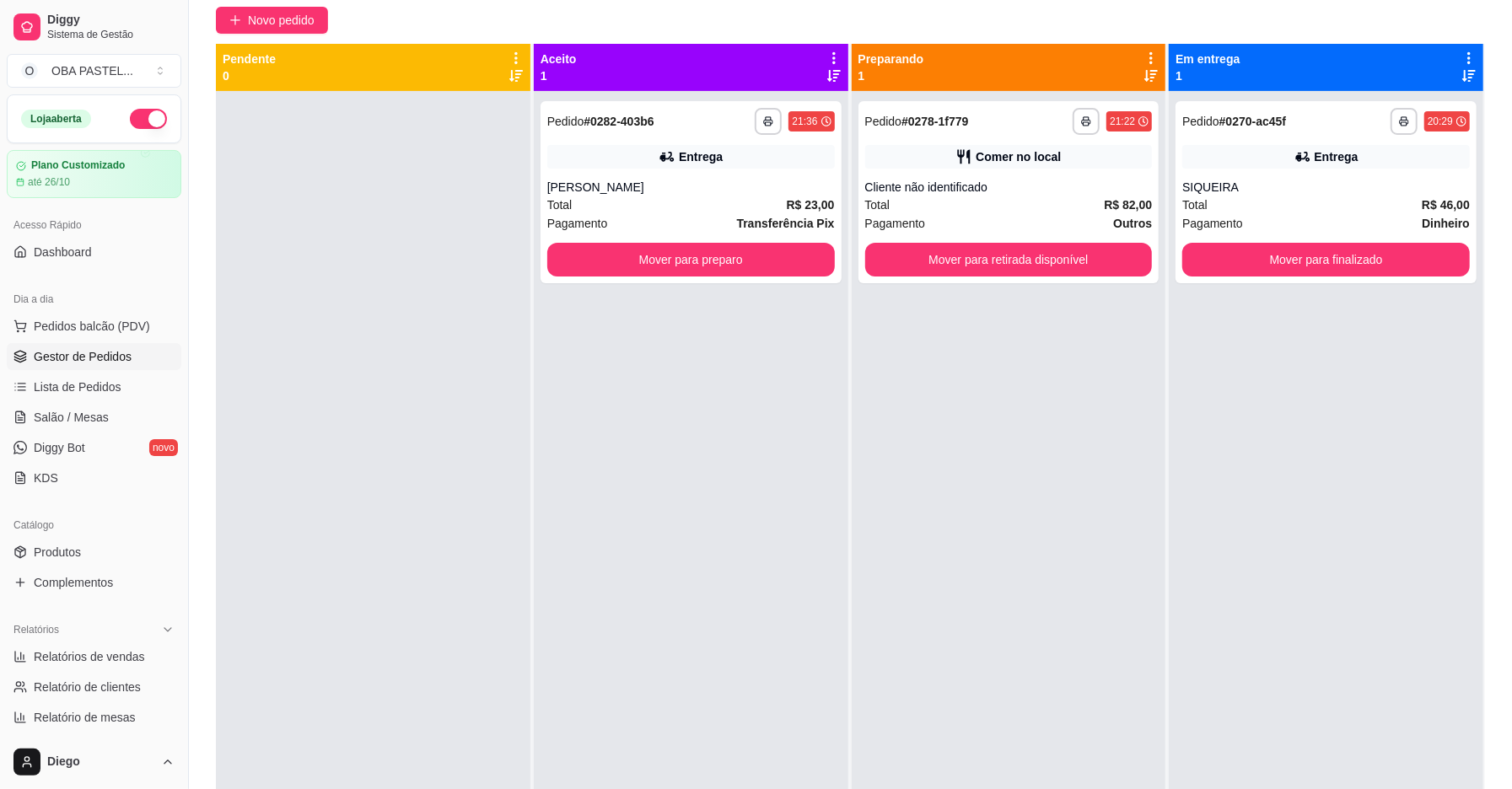
click at [347, 369] on div at bounding box center [373, 486] width 314 height 789
click at [613, 246] on button "Mover para preparo" at bounding box center [691, 259] width 287 height 34
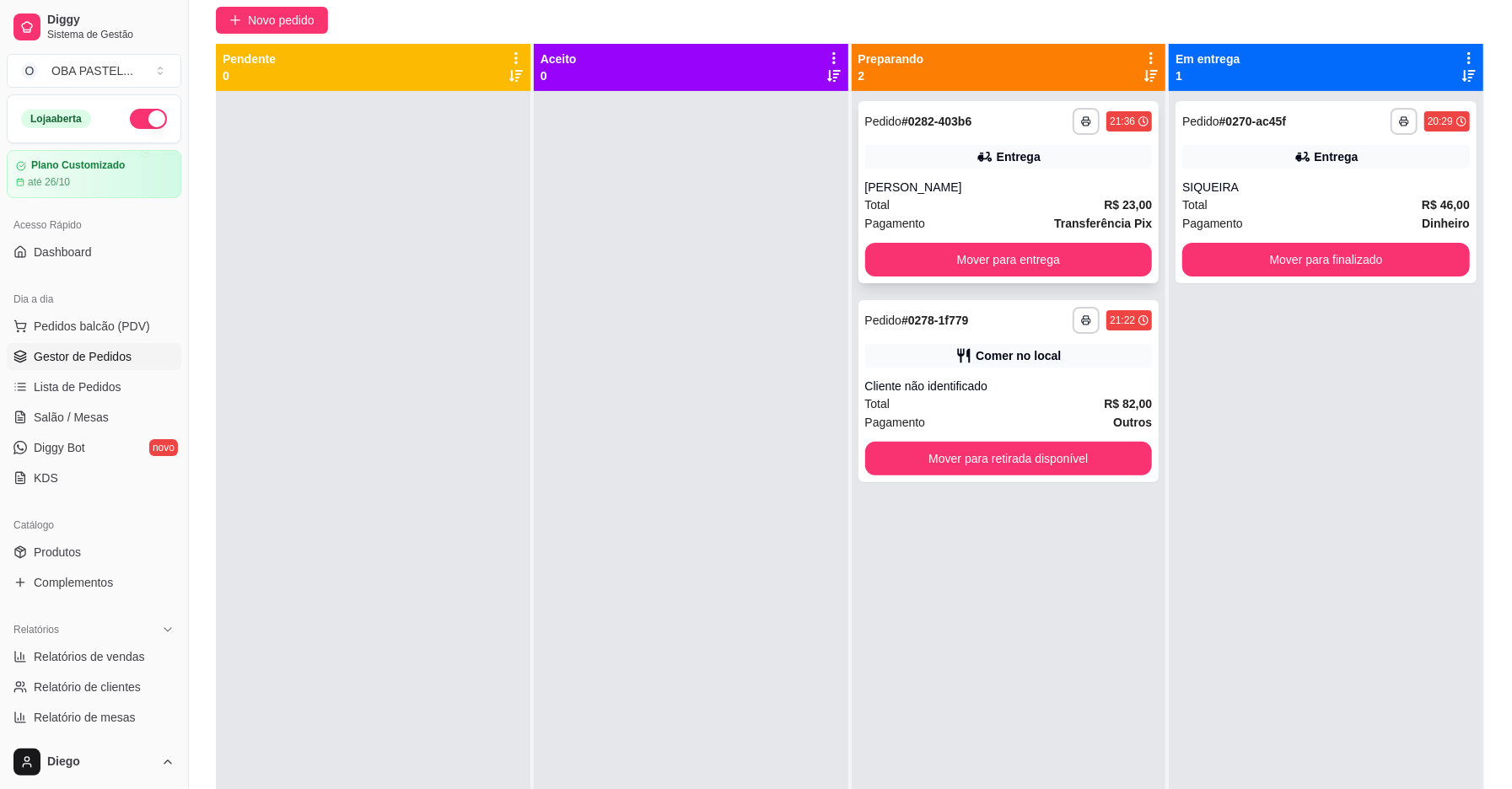
click at [987, 173] on div "**********" at bounding box center [1009, 193] width 301 height 182
click at [905, 170] on div "**********" at bounding box center [1009, 193] width 301 height 182
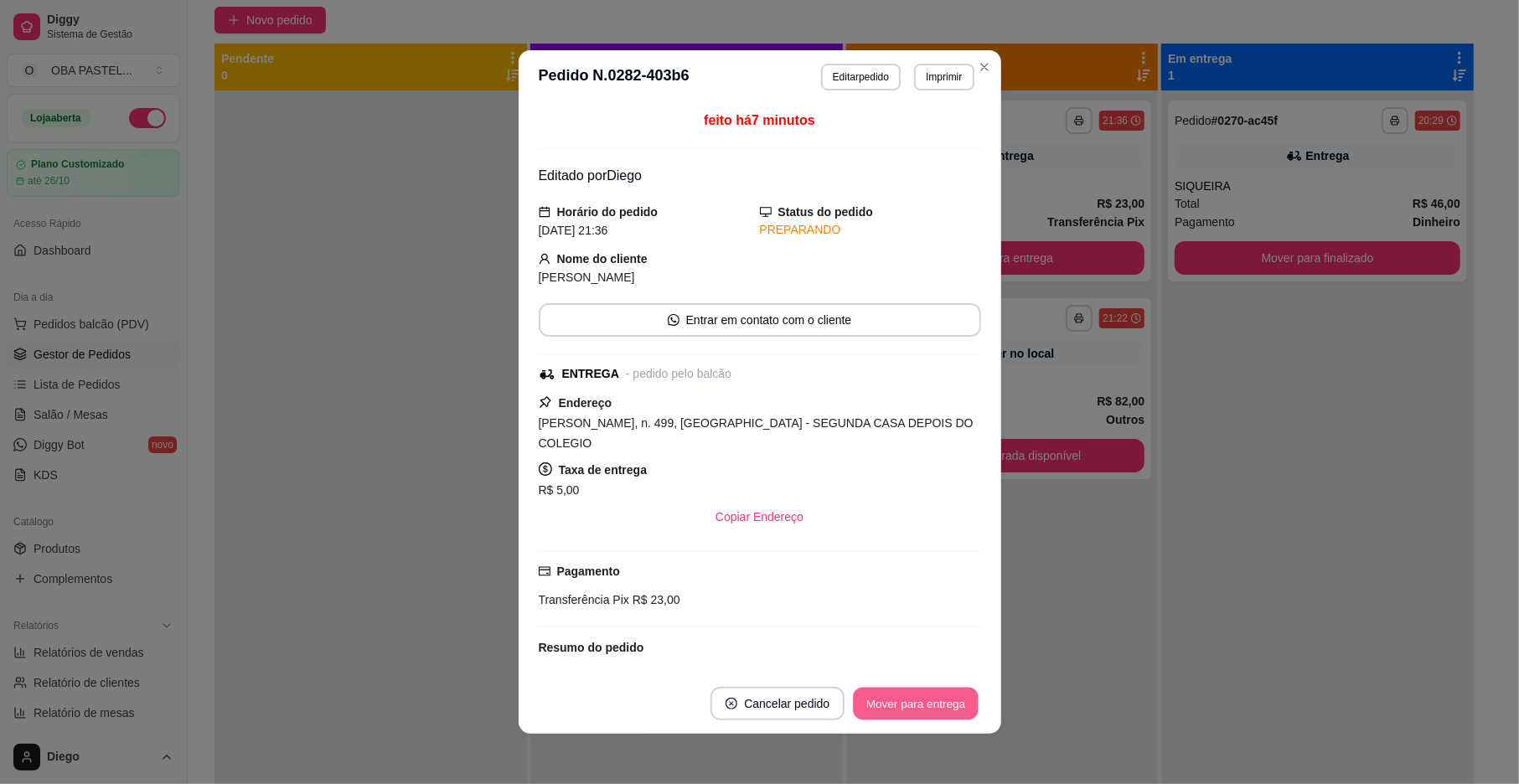
click at [858, 698] on button "Mover para entrega" at bounding box center [917, 703] width 126 height 33
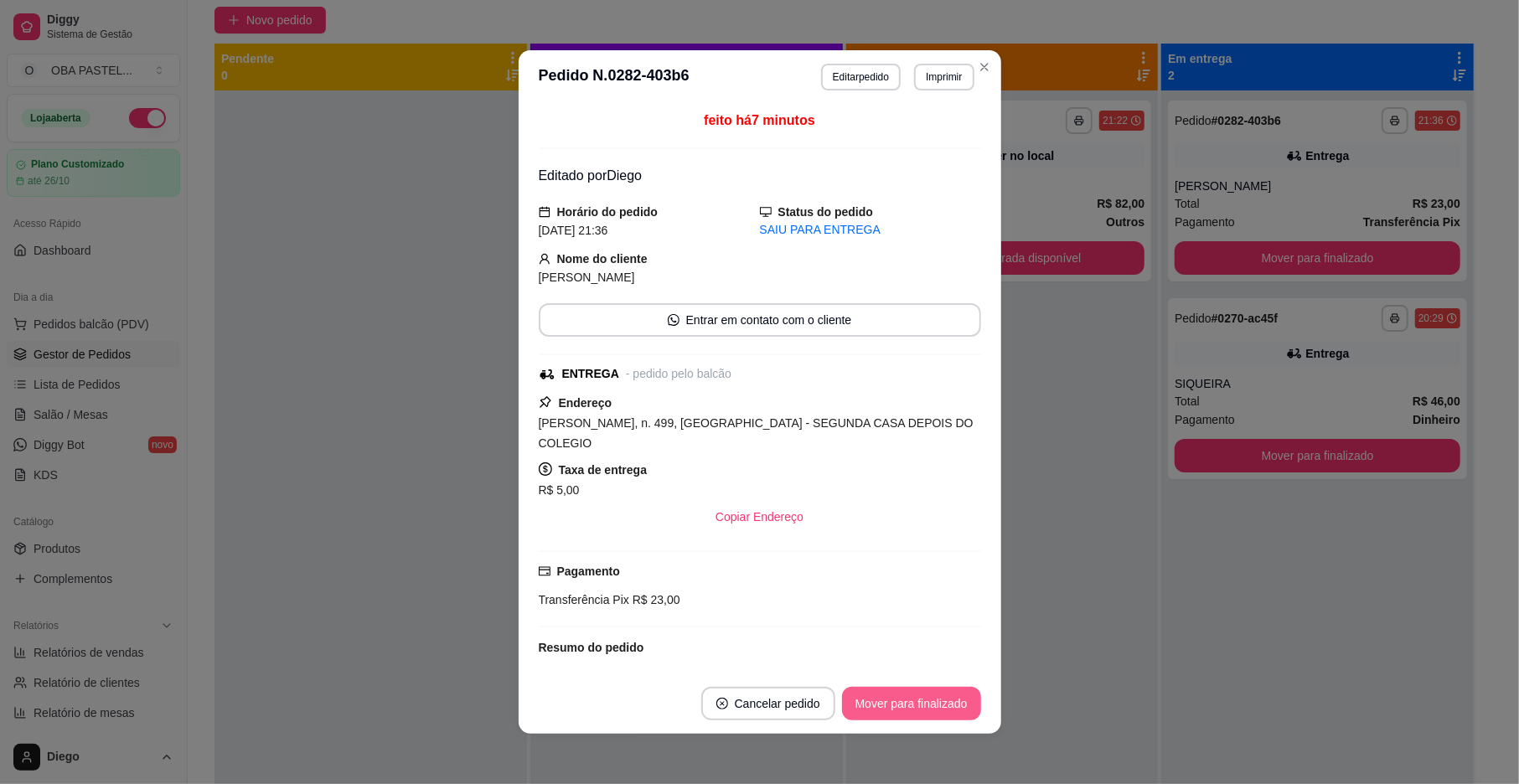
click at [859, 698] on button "Mover para finalizado" at bounding box center [912, 703] width 139 height 34
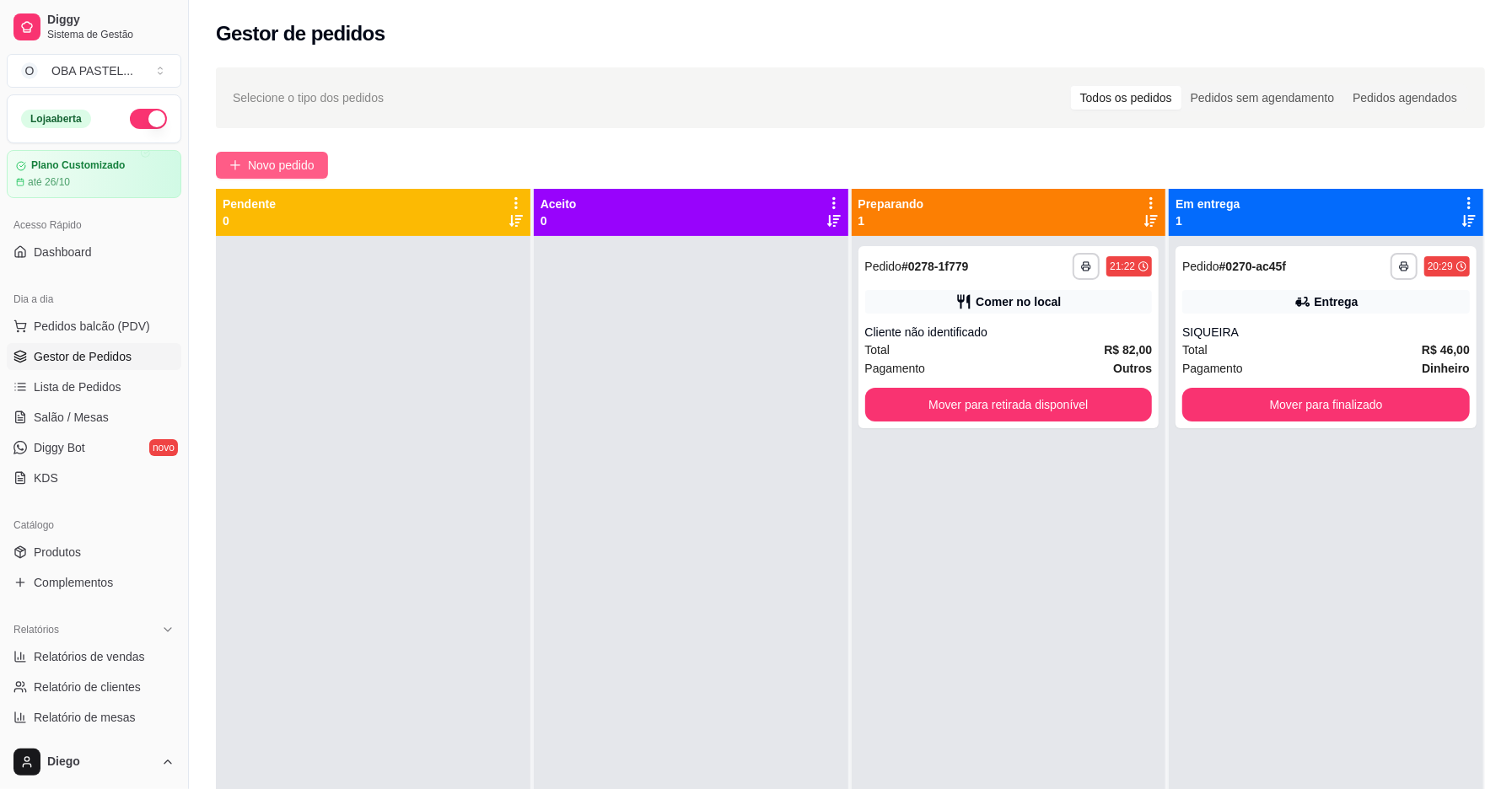
click at [294, 19] on div "Gestor de pedidos" at bounding box center [851, 29] width 1324 height 57
click at [293, 177] on button "Novo pedido" at bounding box center [271, 166] width 112 height 27
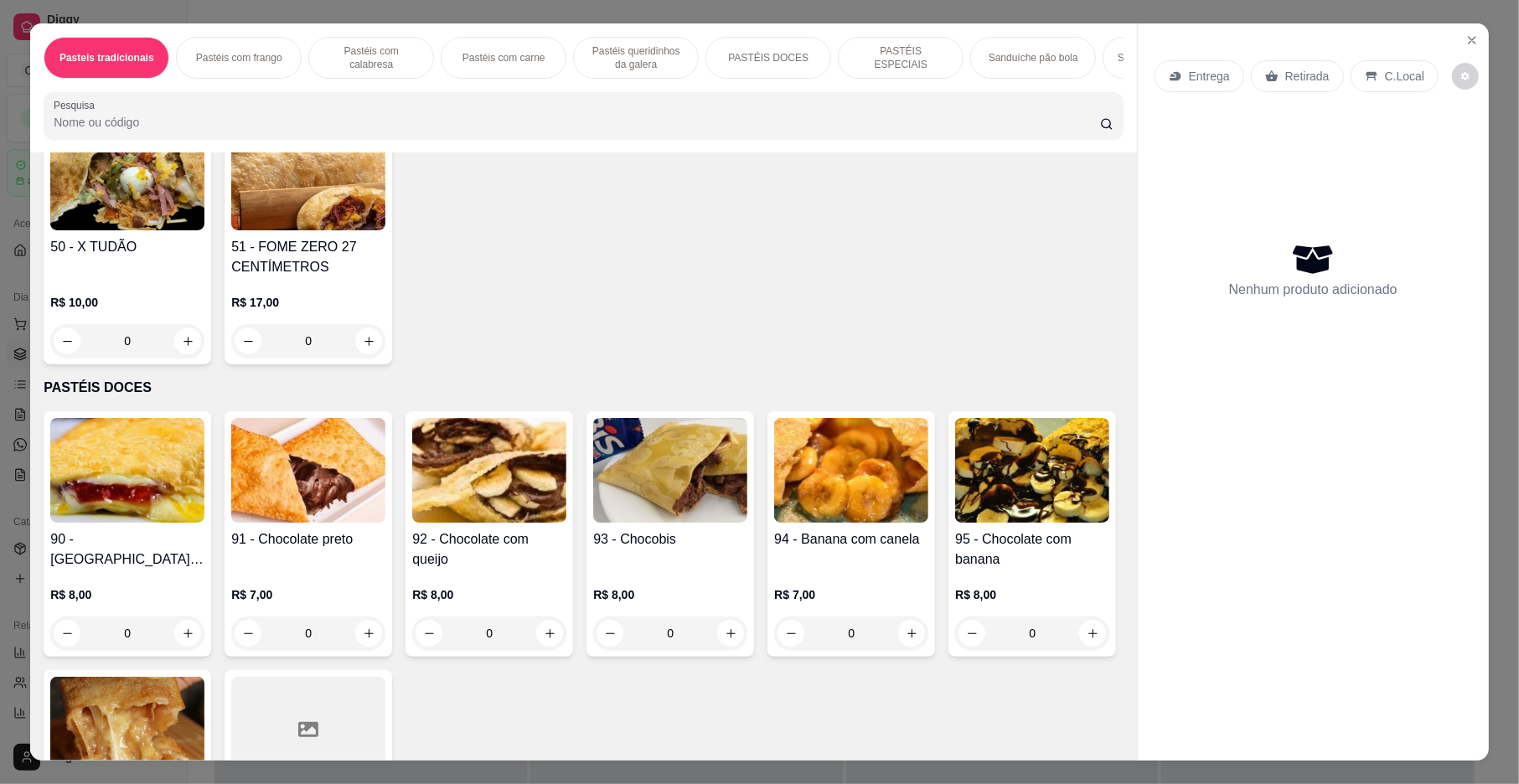
scroll to position [2158, 0]
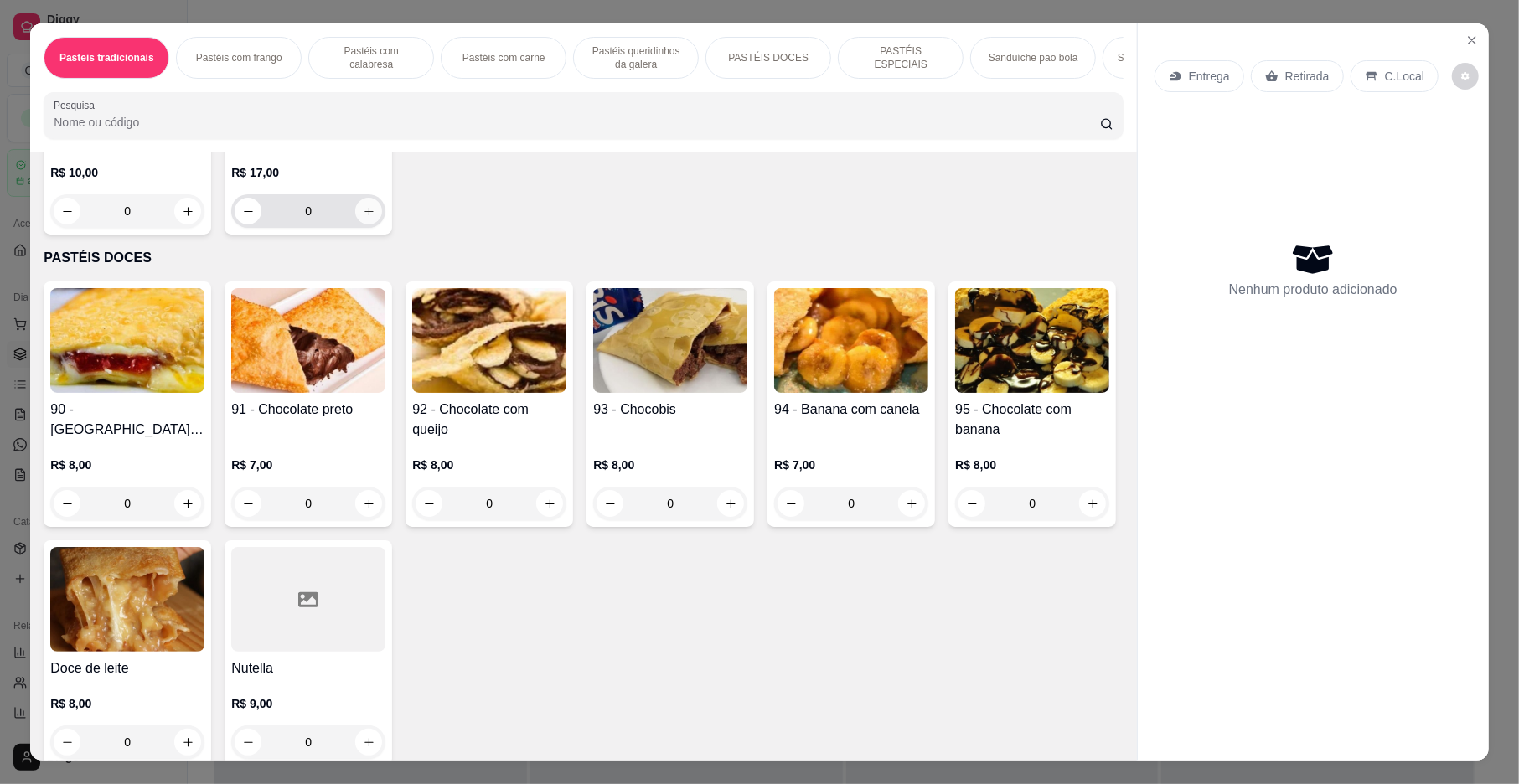
click at [367, 224] on button "increase-product-quantity" at bounding box center [369, 212] width 27 height 27
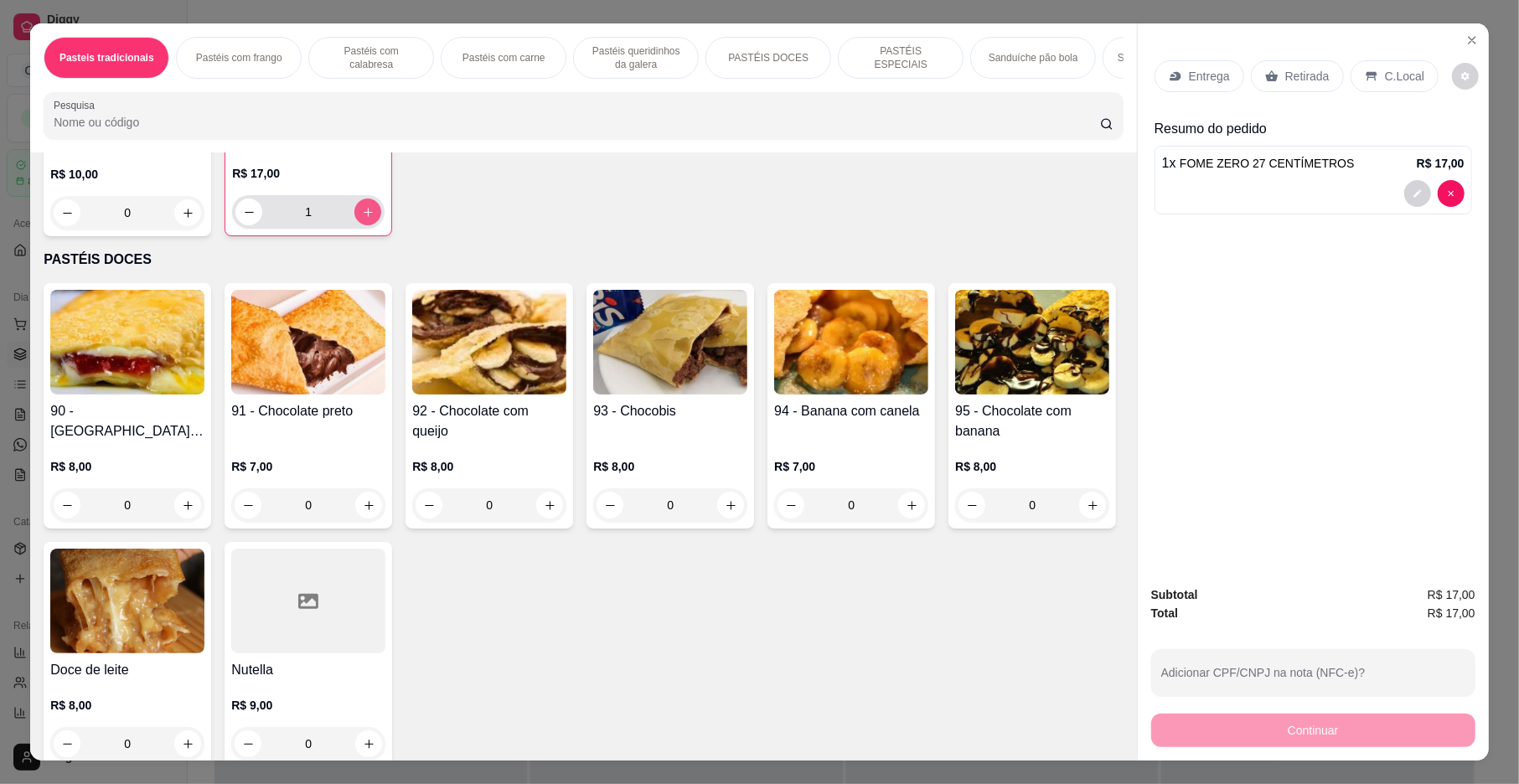
click at [367, 225] on button "increase-product-quantity" at bounding box center [368, 212] width 27 height 27
type input "2"
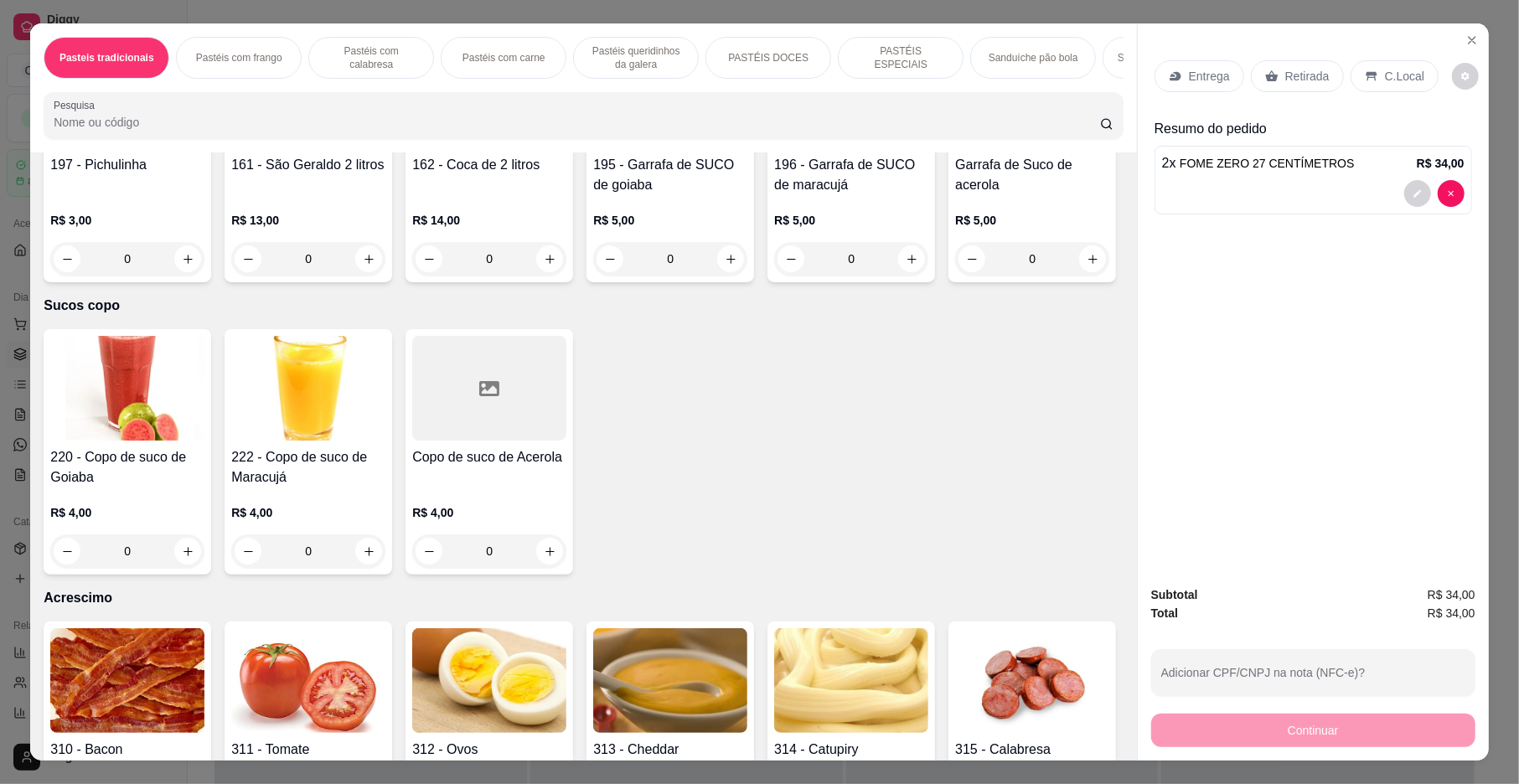
scroll to position [5167, 0]
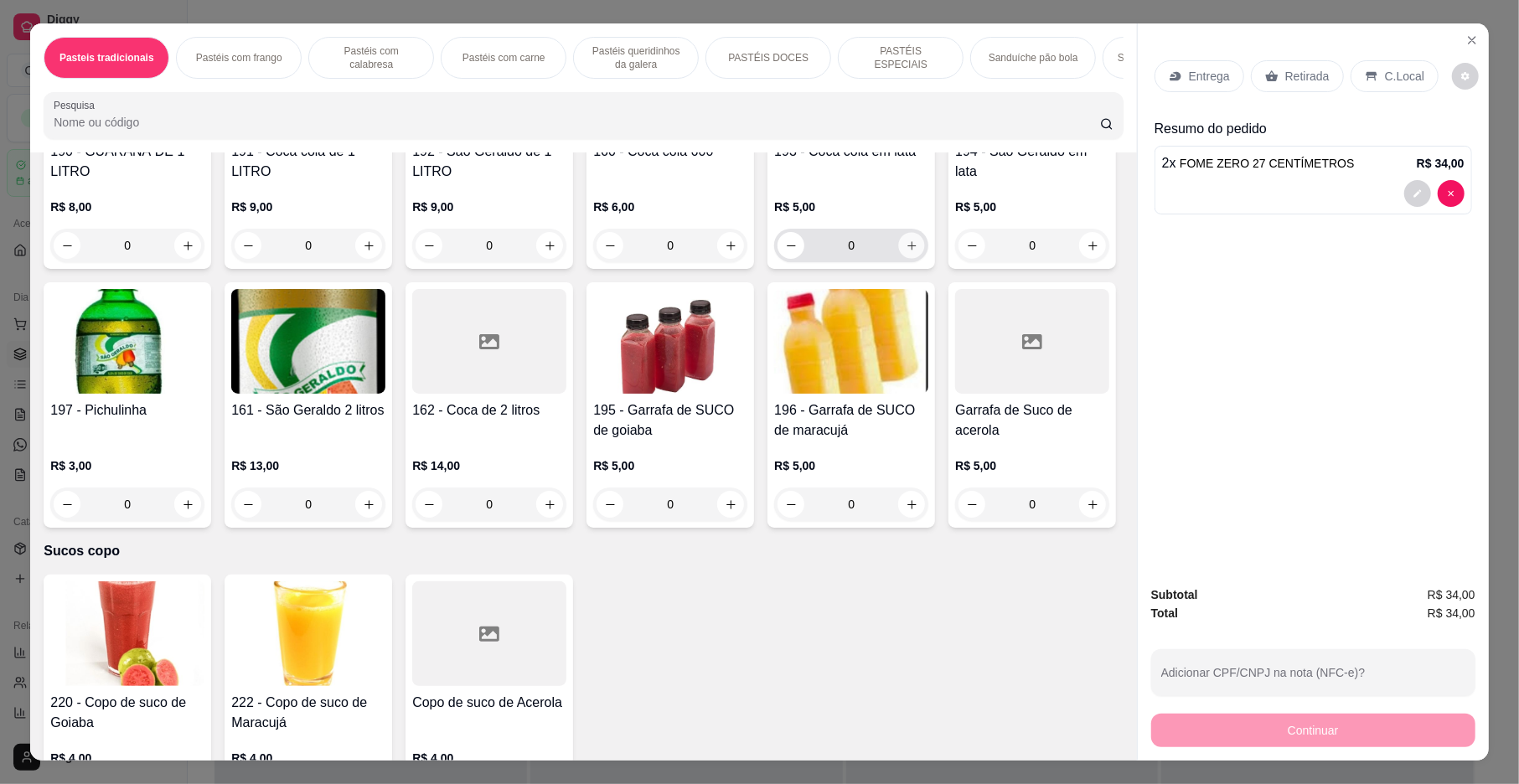
click at [906, 252] on icon "increase-product-quantity" at bounding box center [912, 245] width 13 height 13
type input "1"
click at [1329, 71] on div "Retirada" at bounding box center [1297, 76] width 93 height 32
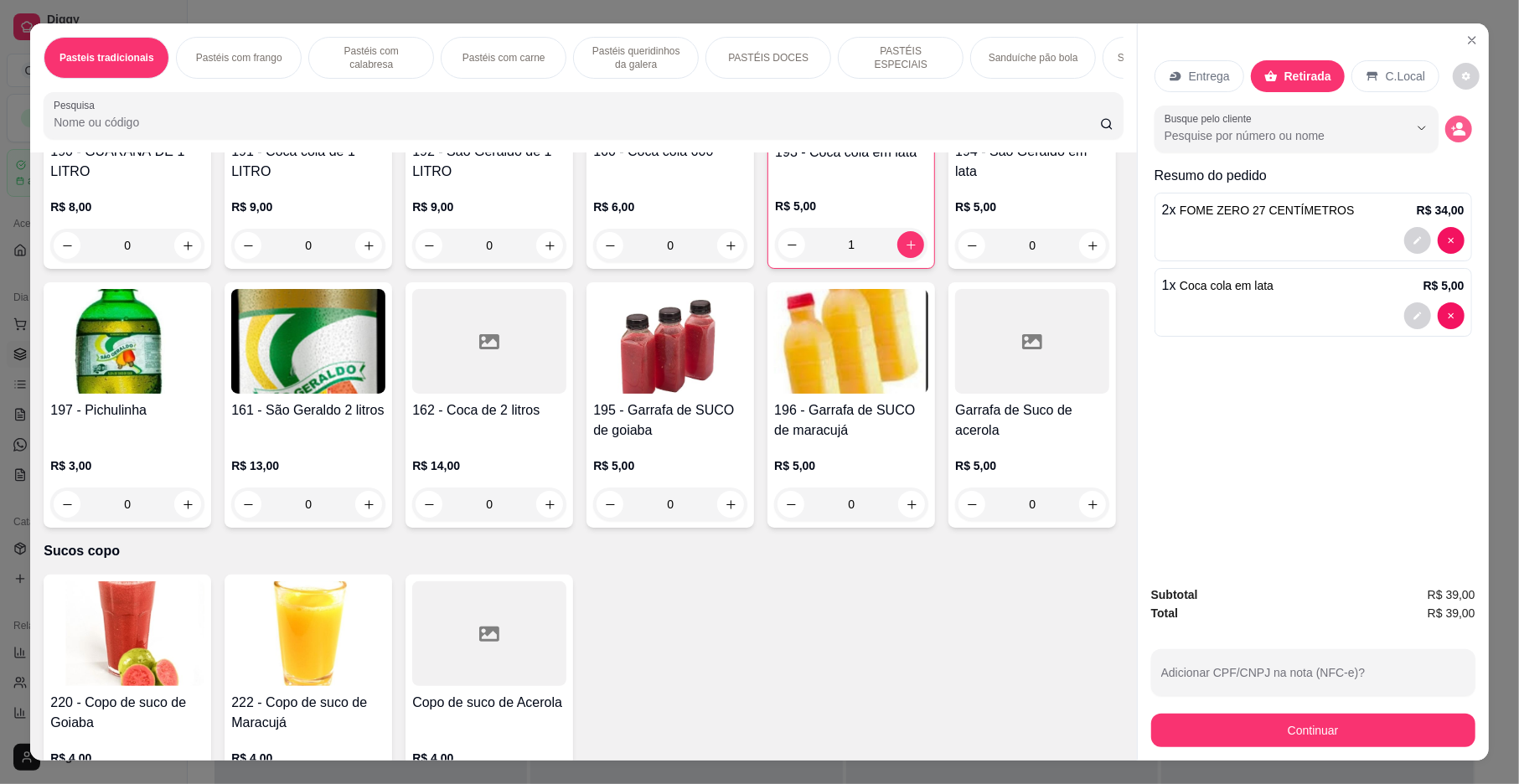
click at [1455, 119] on button "decrease-product-quantity" at bounding box center [1459, 129] width 27 height 27
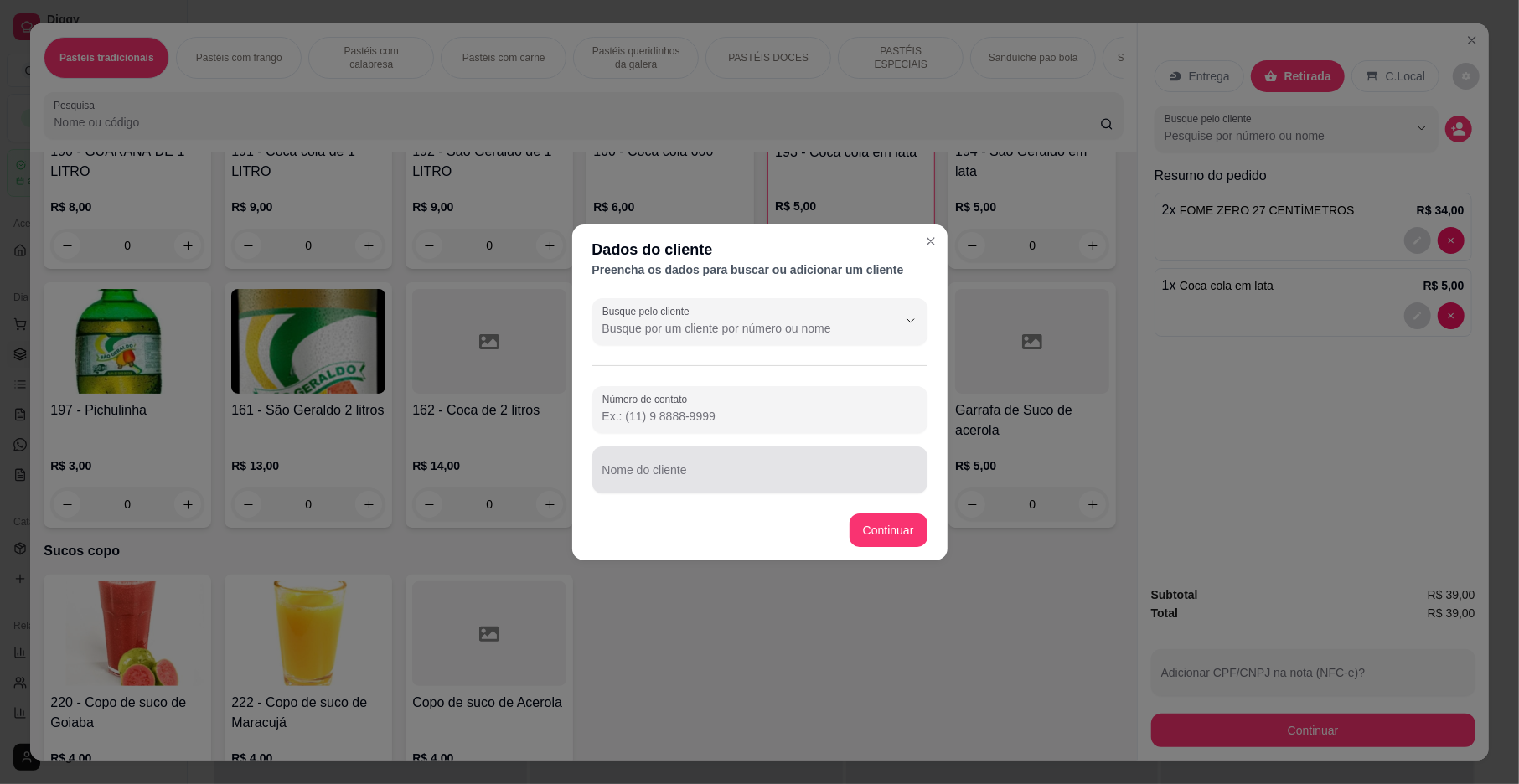
click at [671, 481] on input "Nome do cliente" at bounding box center [760, 477] width 315 height 17
type input "SORRIZIN"
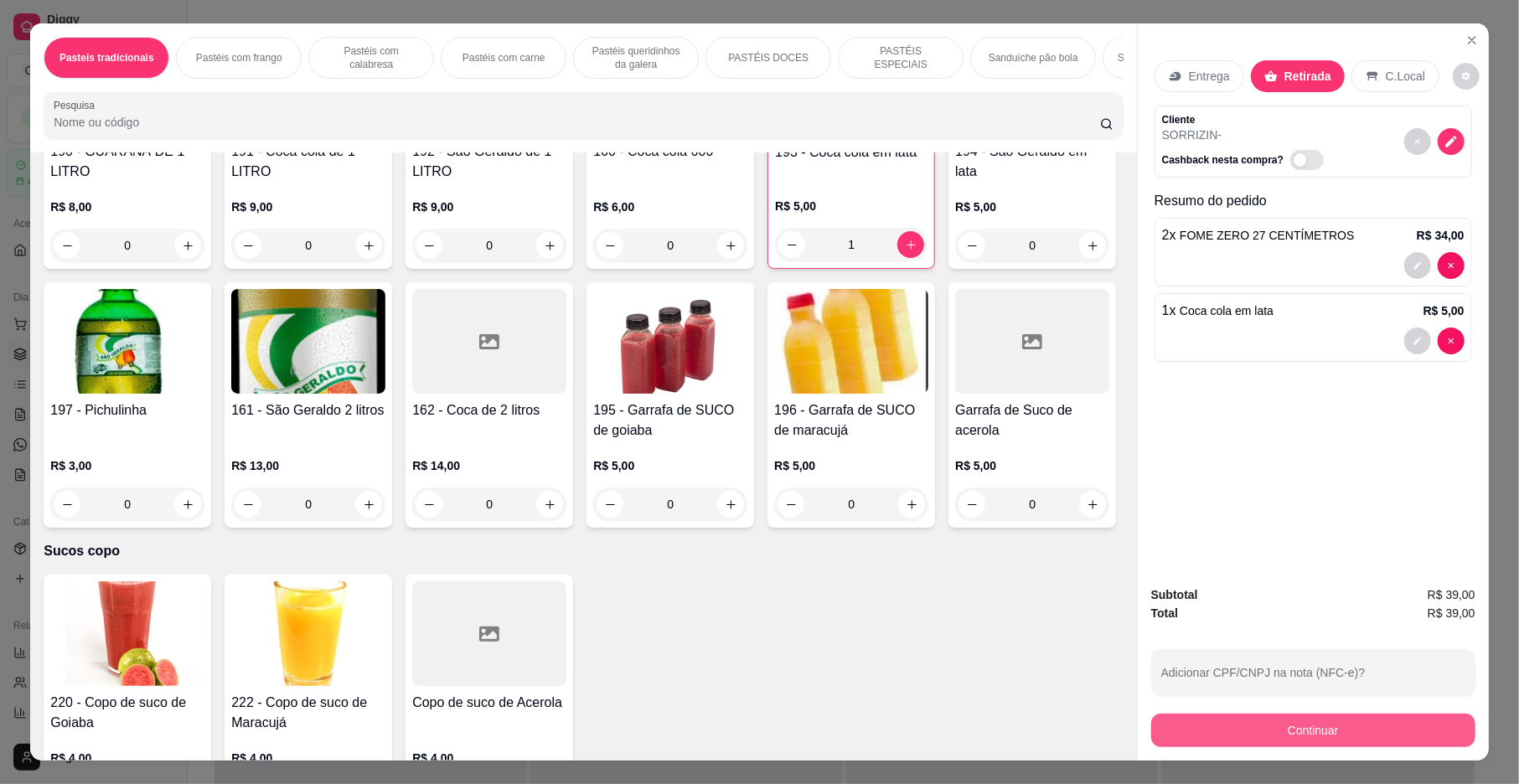
click at [1232, 739] on button "Continuar" at bounding box center [1313, 730] width 324 height 34
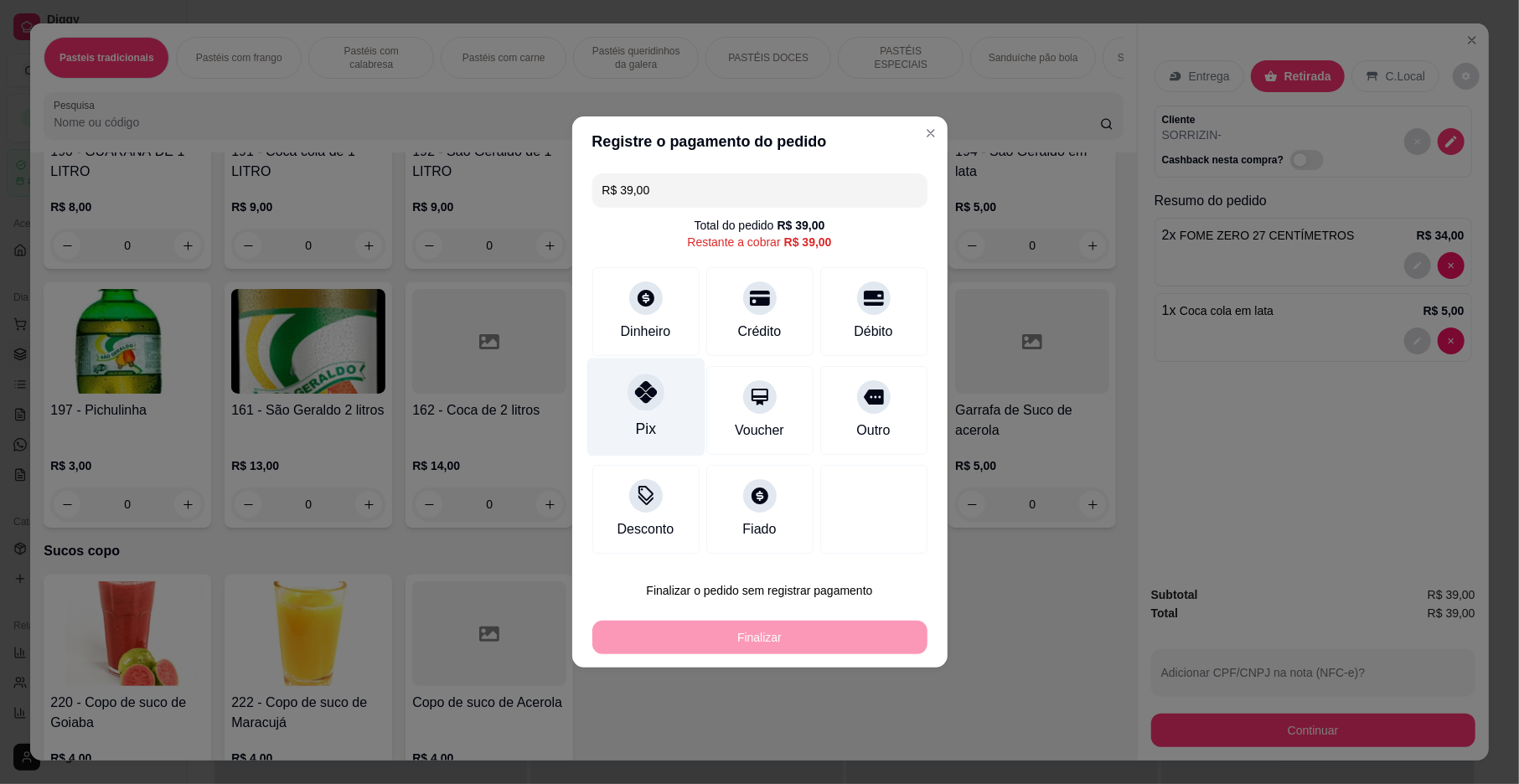
click at [636, 419] on div "Pix" at bounding box center [645, 429] width 20 height 22
type input "R$ 0,00"
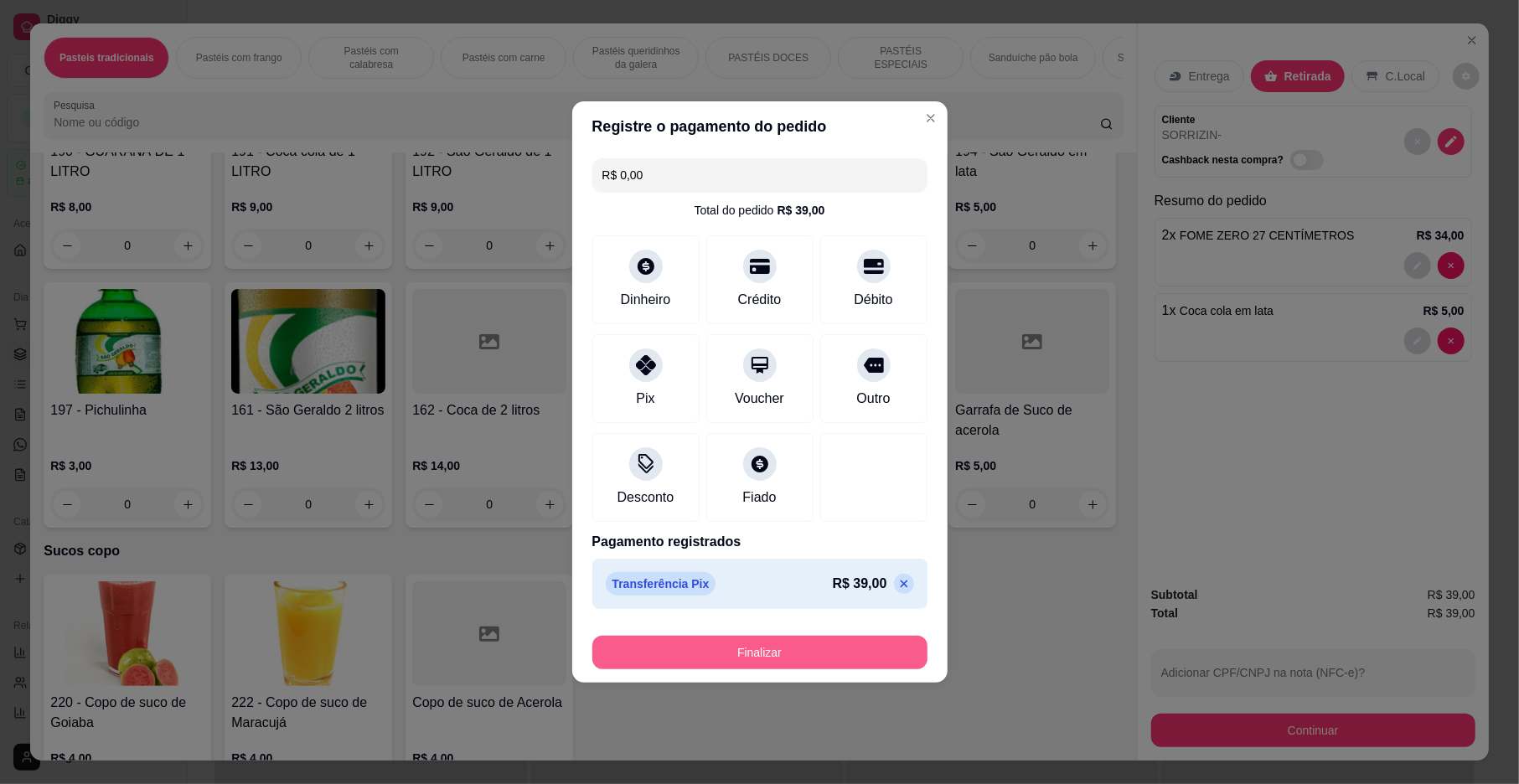
click at [695, 661] on button "Finalizar" at bounding box center [760, 652] width 335 height 34
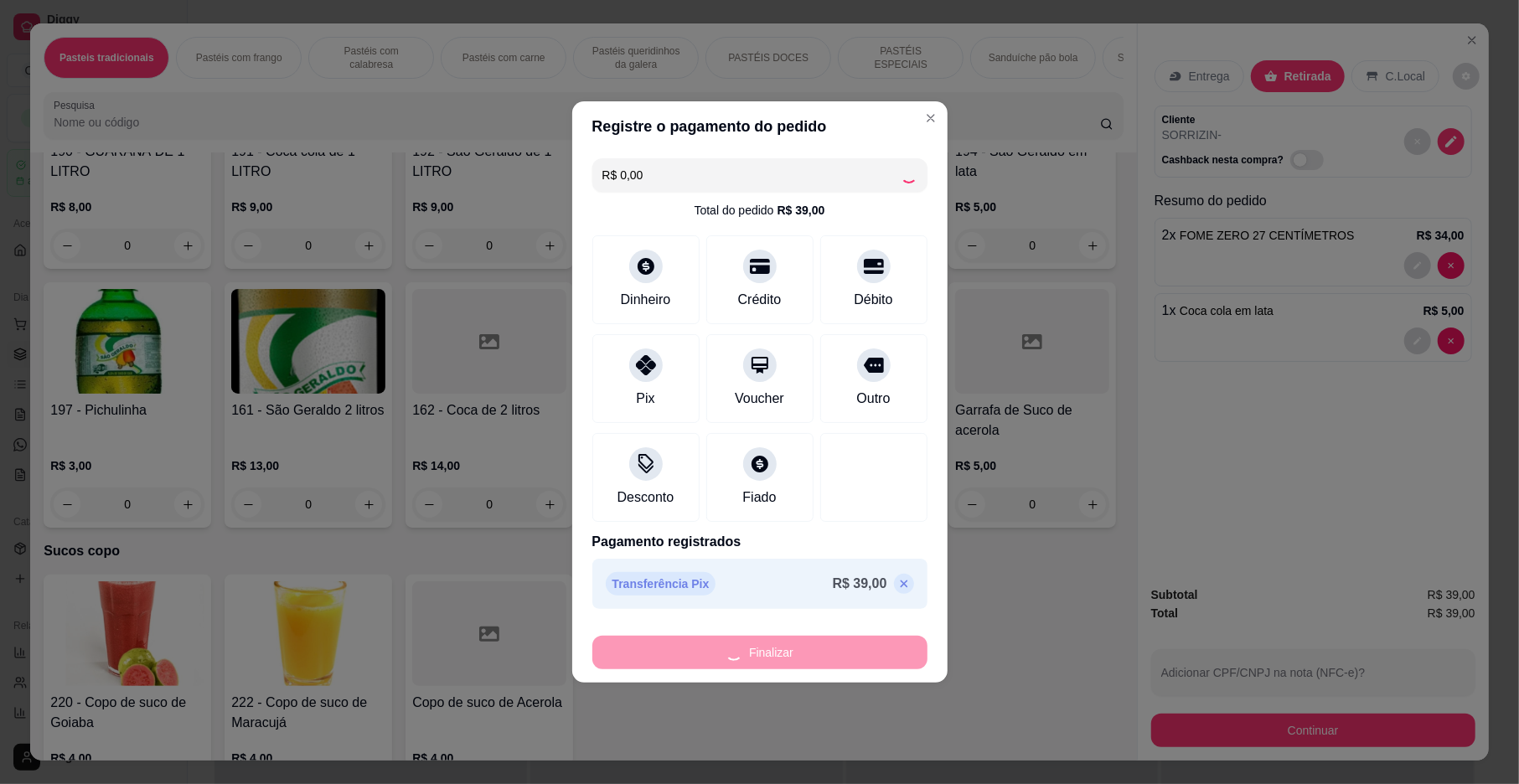
type input "0"
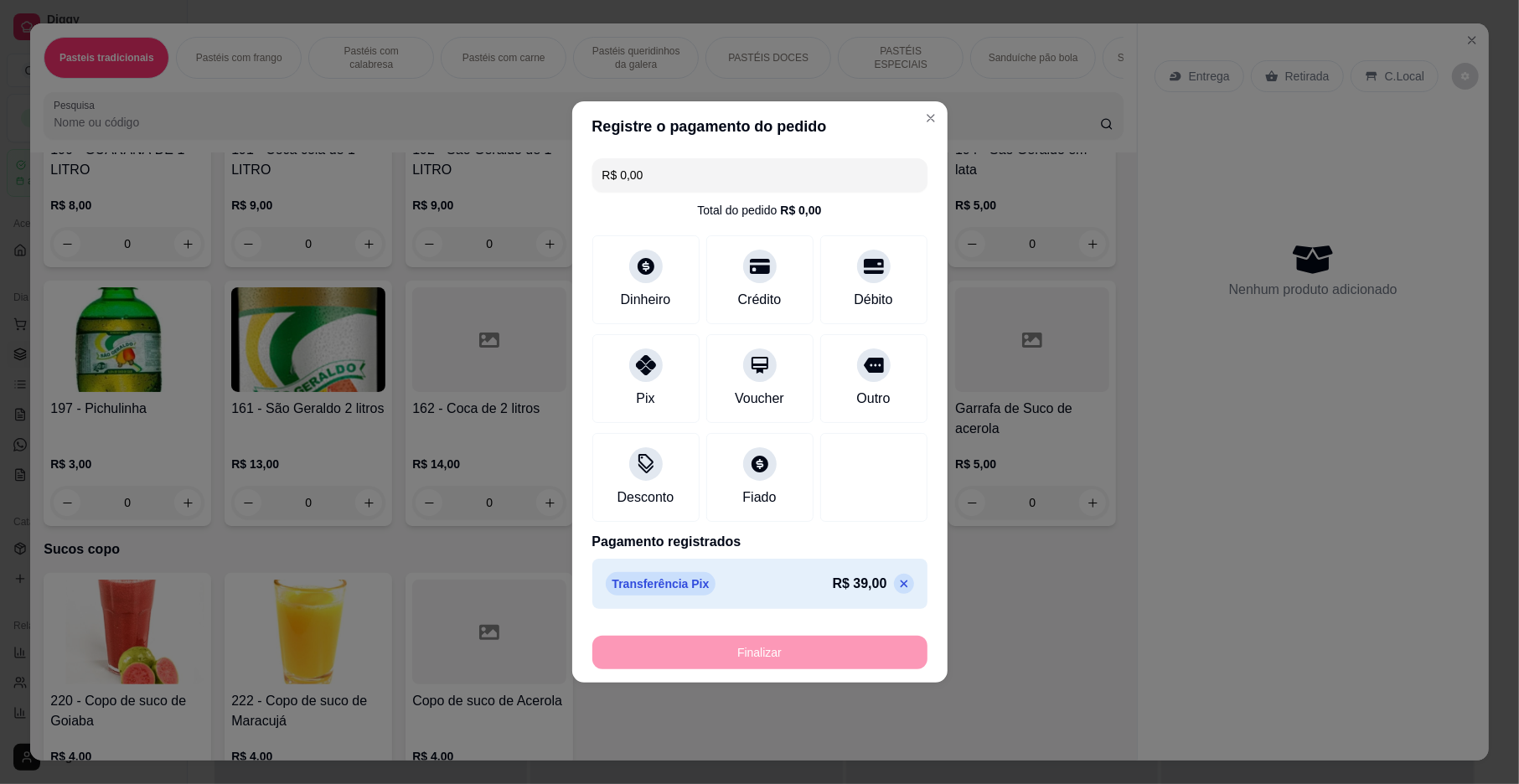
type input "-R$ 39,00"
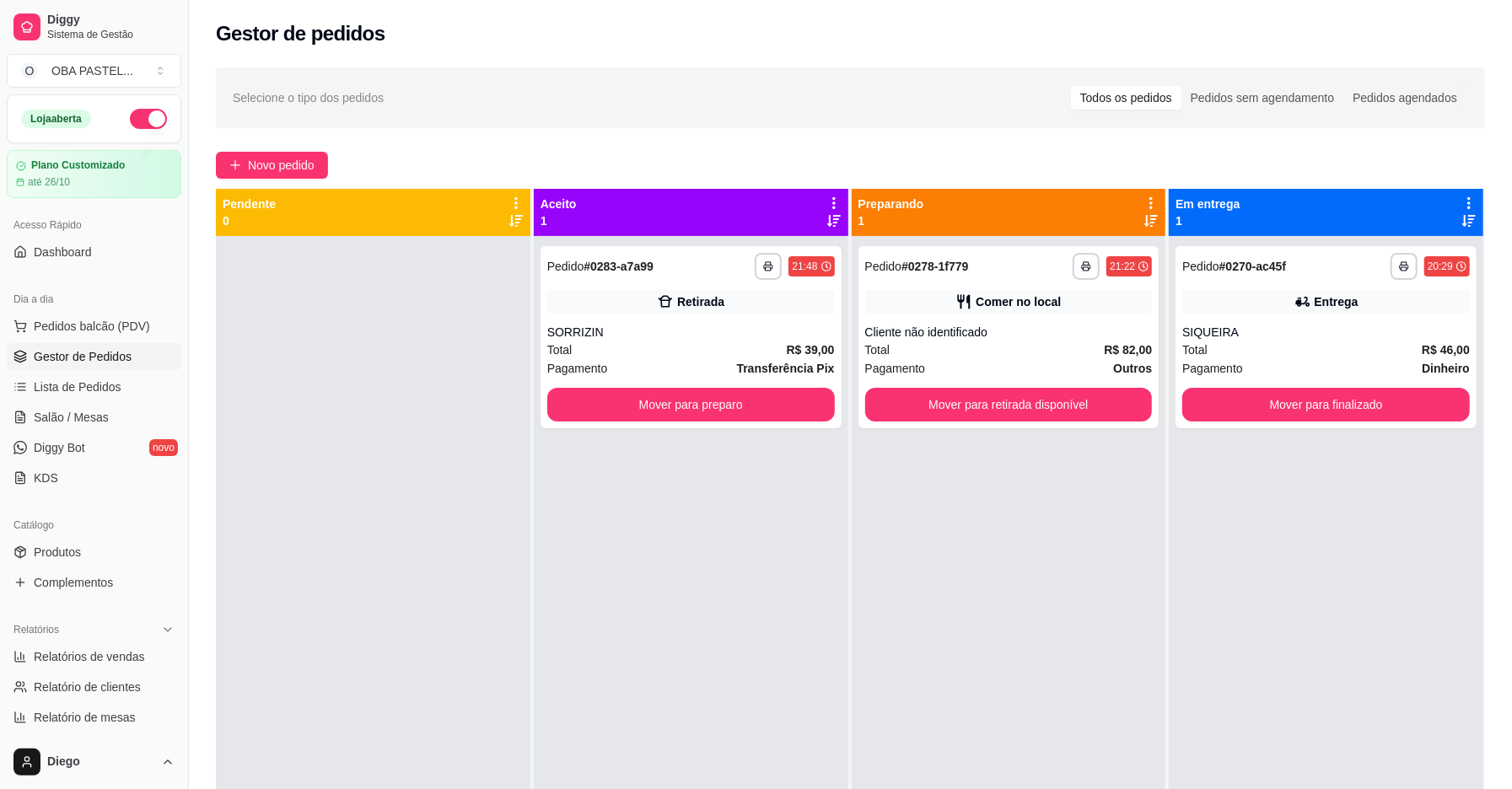
click at [243, 490] on div at bounding box center [373, 630] width 314 height 789
click at [257, 171] on span "Novo pedido" at bounding box center [281, 166] width 67 height 19
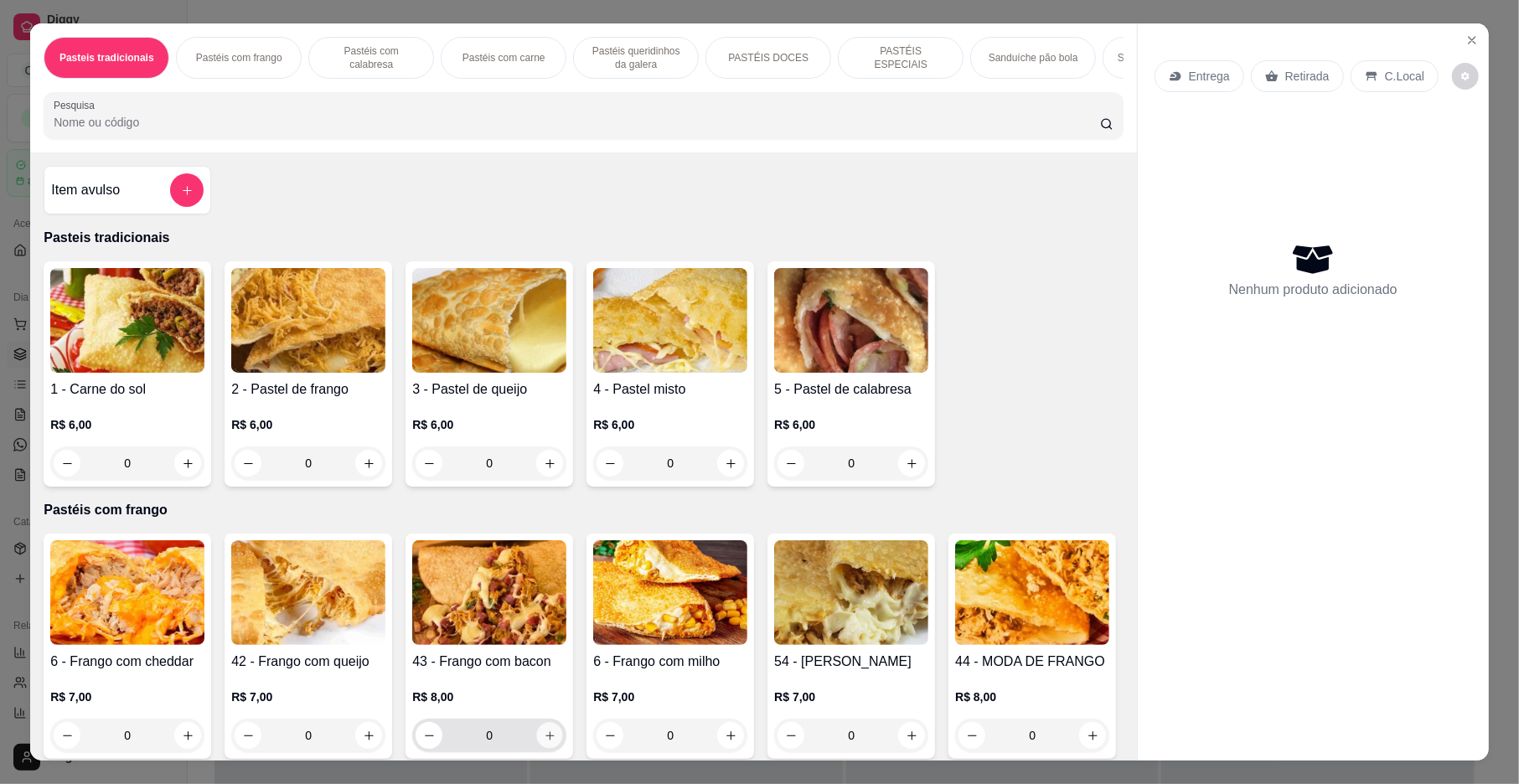
click at [544, 742] on icon "increase-product-quantity" at bounding box center [550, 735] width 13 height 13
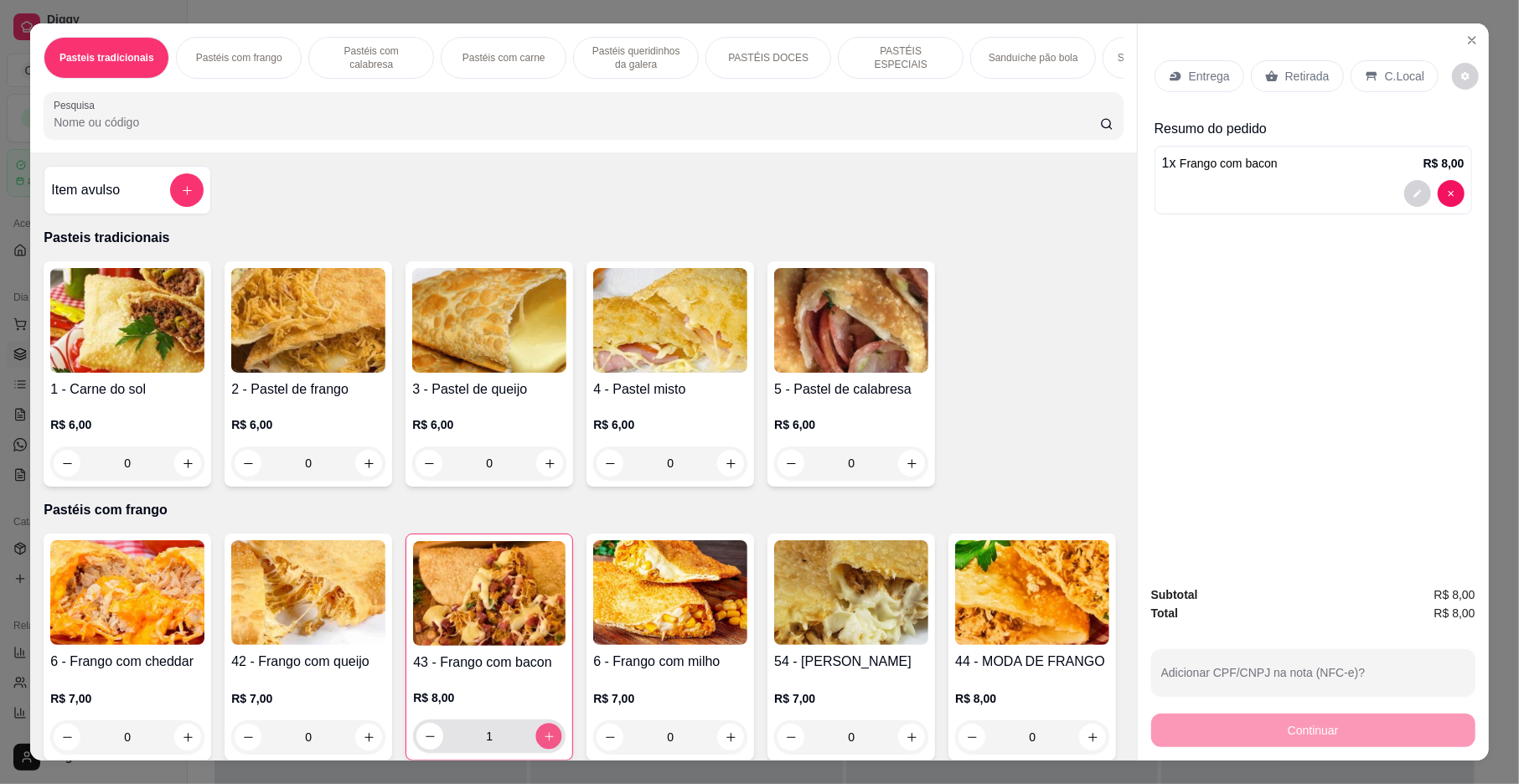
click at [543, 747] on button "increase-product-quantity" at bounding box center [549, 736] width 26 height 26
type input "2"
click at [1169, 81] on icon at bounding box center [1176, 76] width 13 height 13
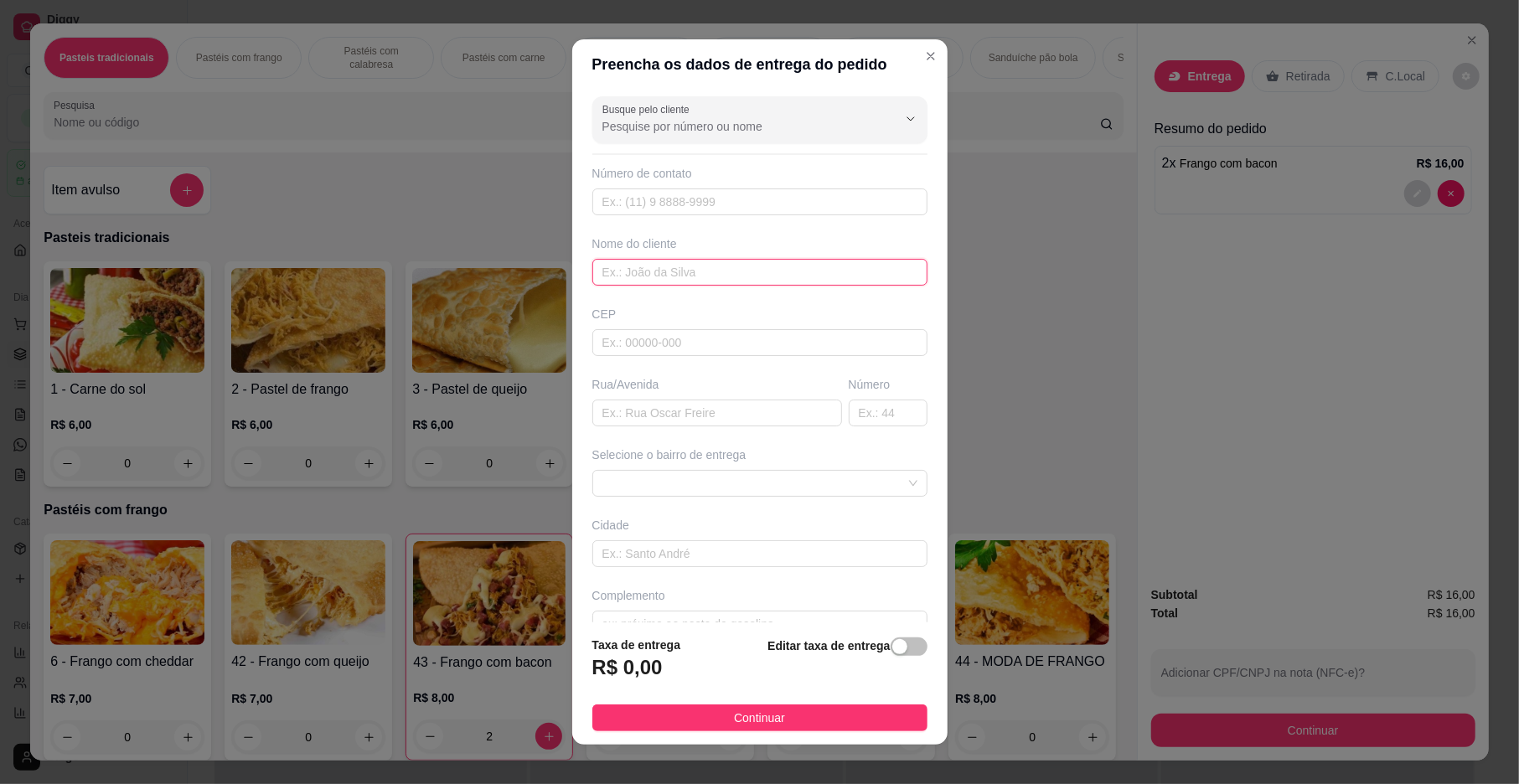
click at [628, 264] on input "text" at bounding box center [760, 272] width 335 height 27
click at [684, 483] on span at bounding box center [760, 483] width 315 height 25
type input "MAYCON"
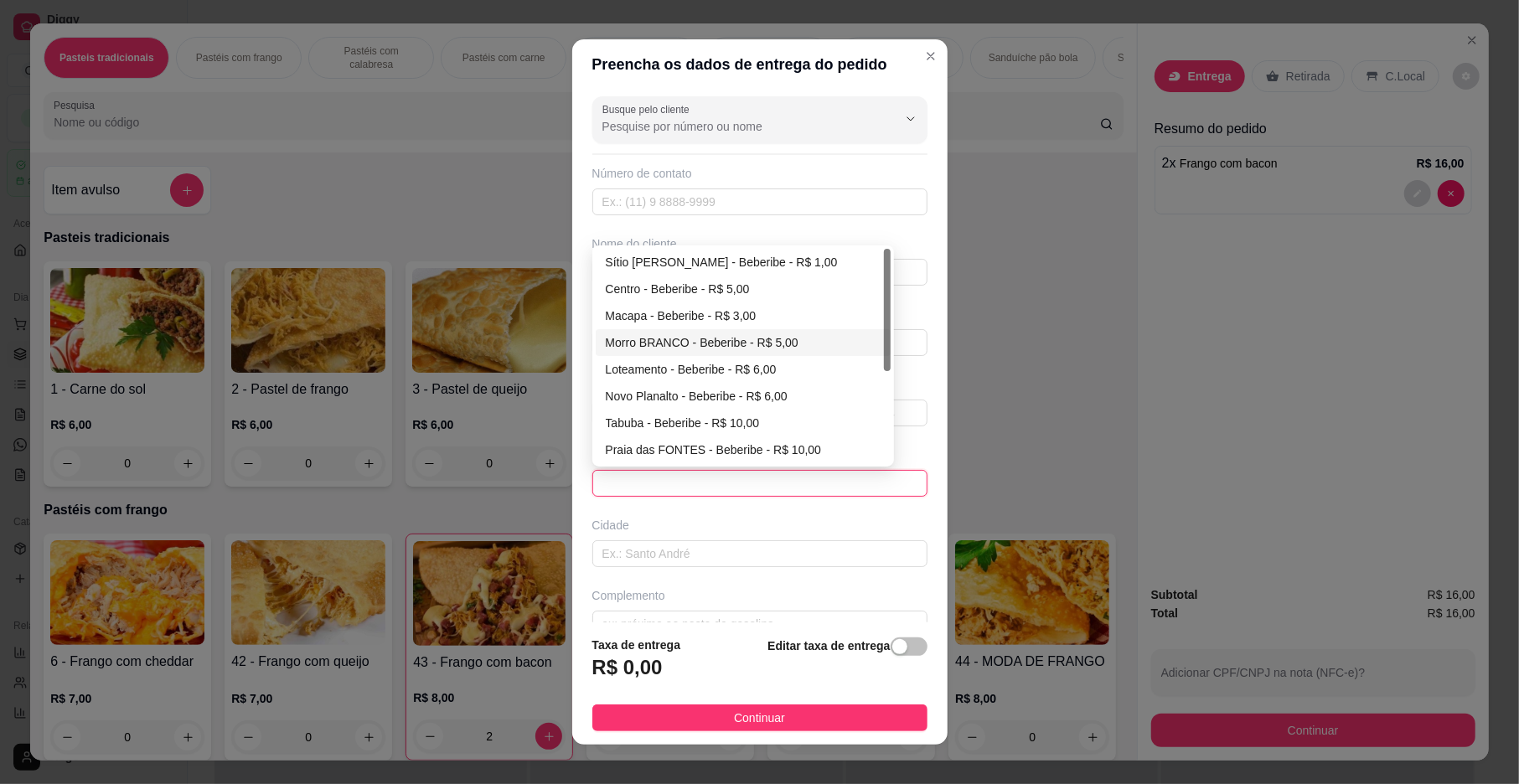
click at [710, 339] on div "Morro BRANCO - Beberibe - R$ 5,00" at bounding box center [743, 342] width 275 height 18
type input "Beberibe"
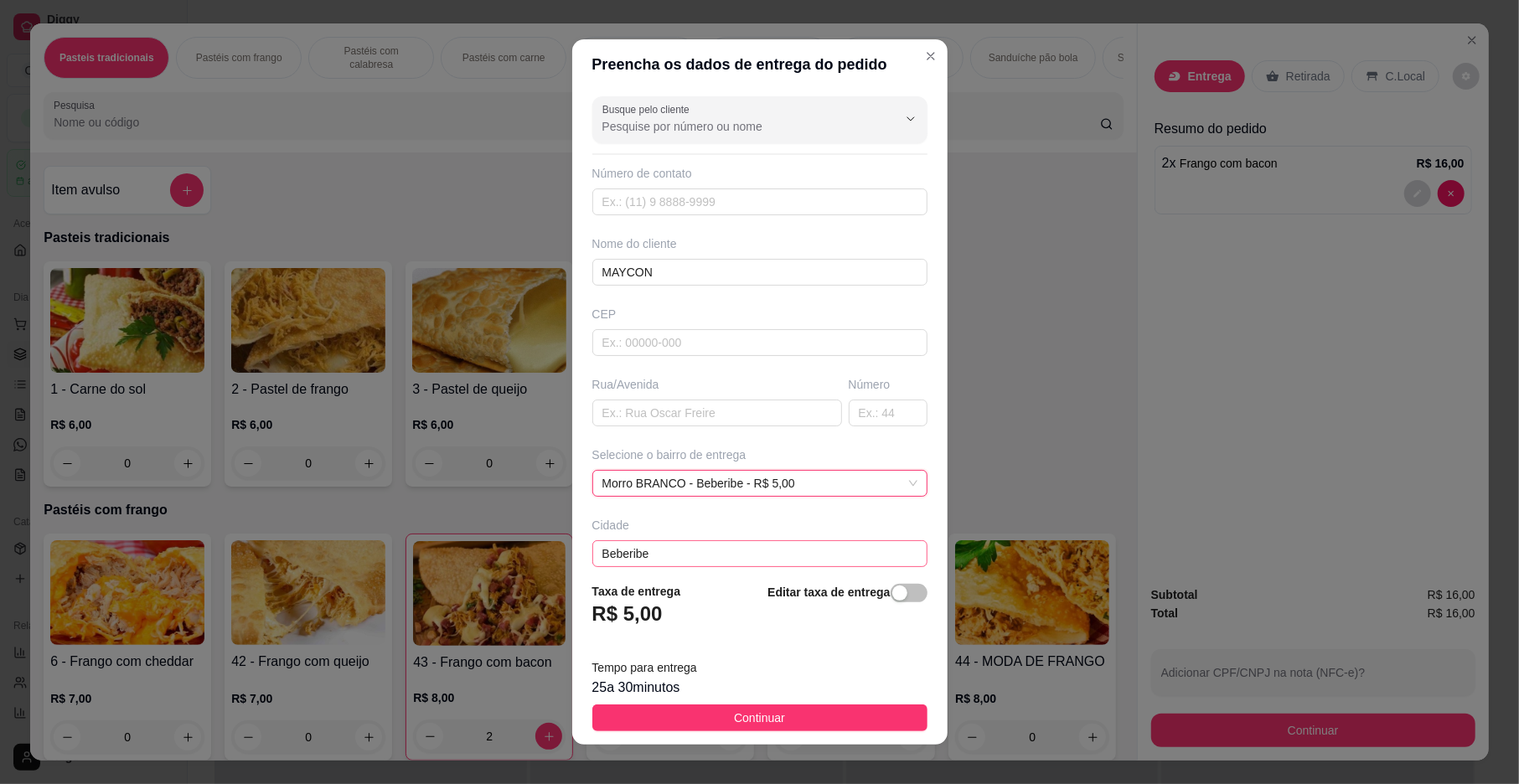
scroll to position [89, 0]
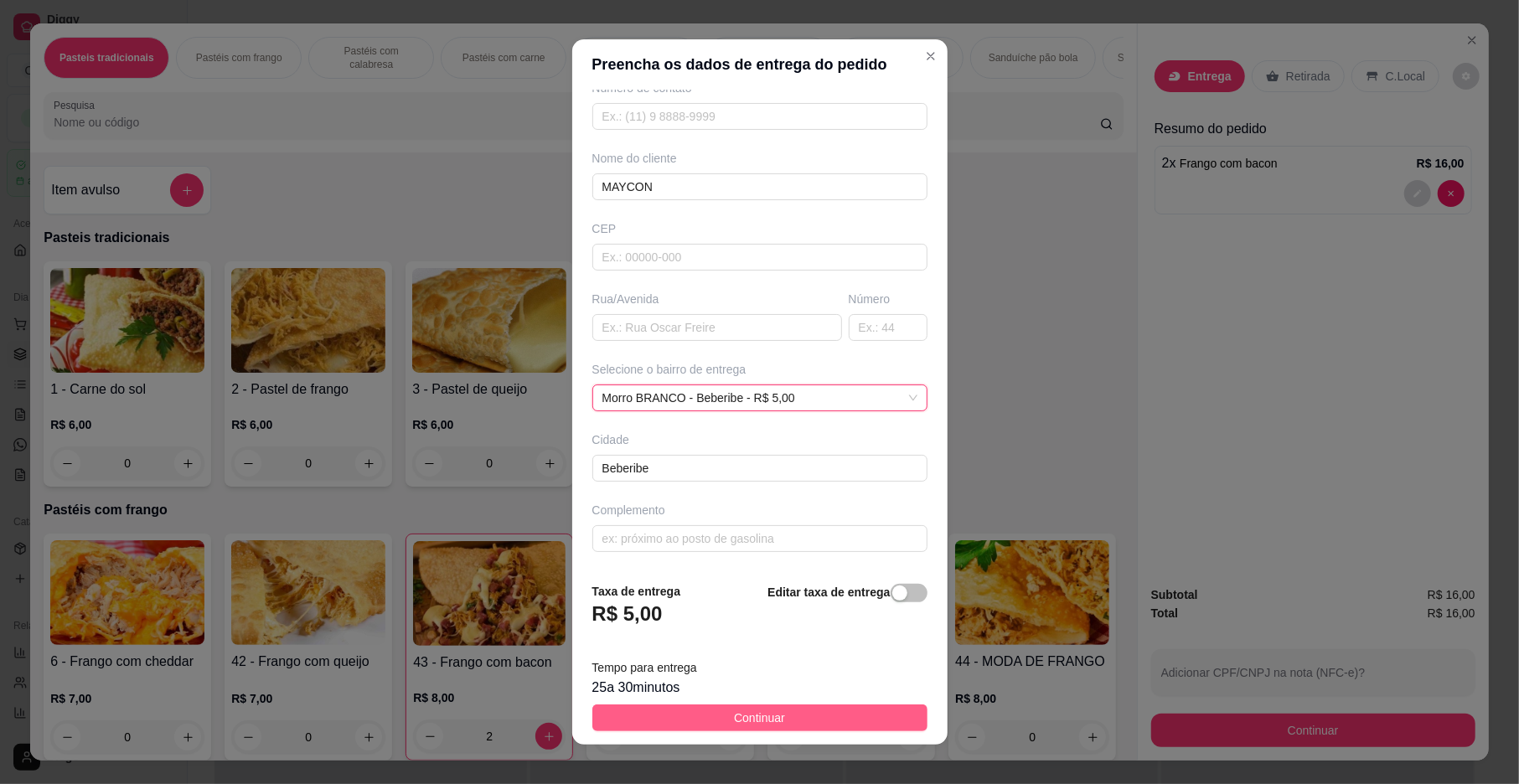
click at [752, 713] on span "Continuar" at bounding box center [759, 718] width 51 height 18
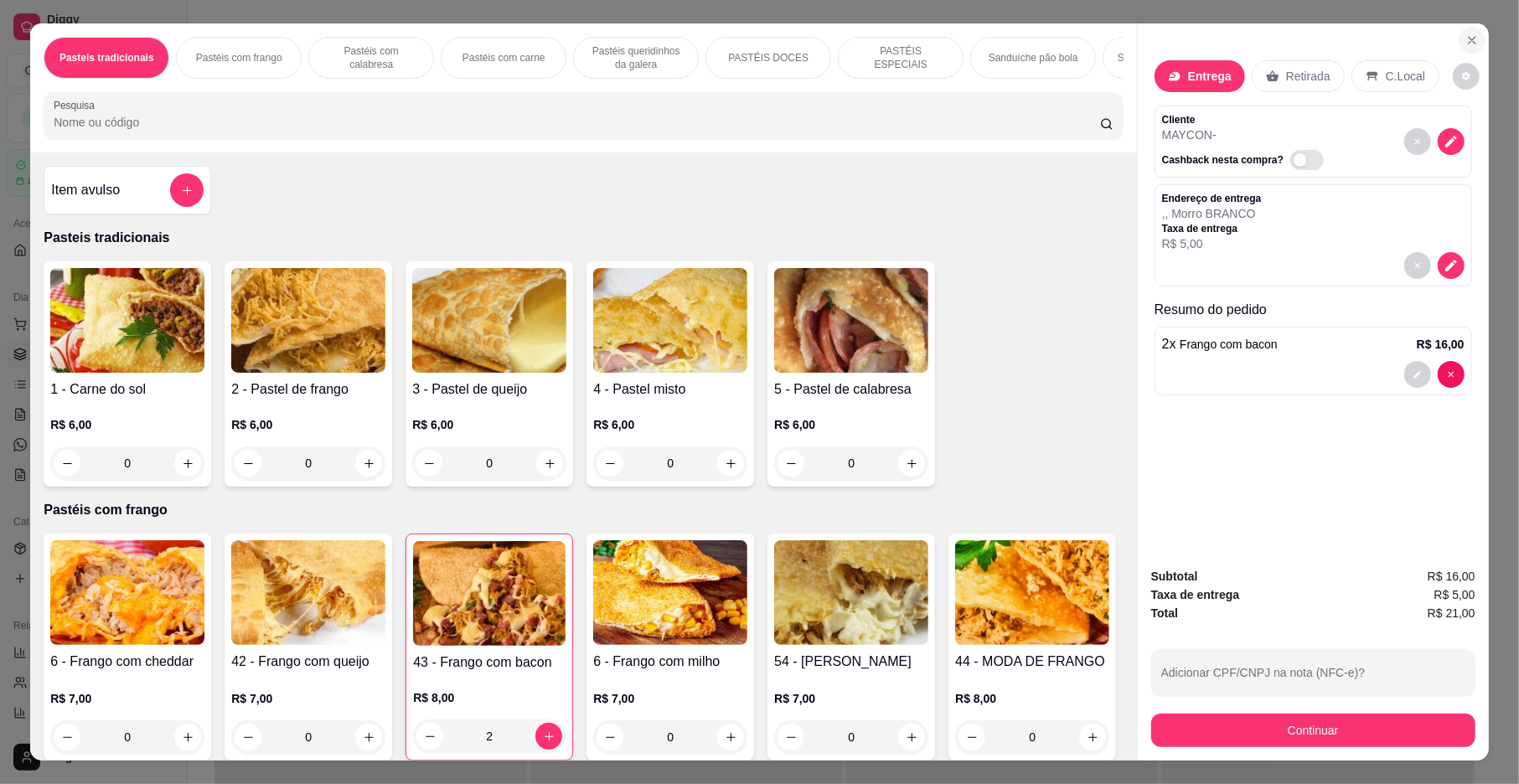
click at [1469, 38] on icon "Close" at bounding box center [1472, 40] width 7 height 7
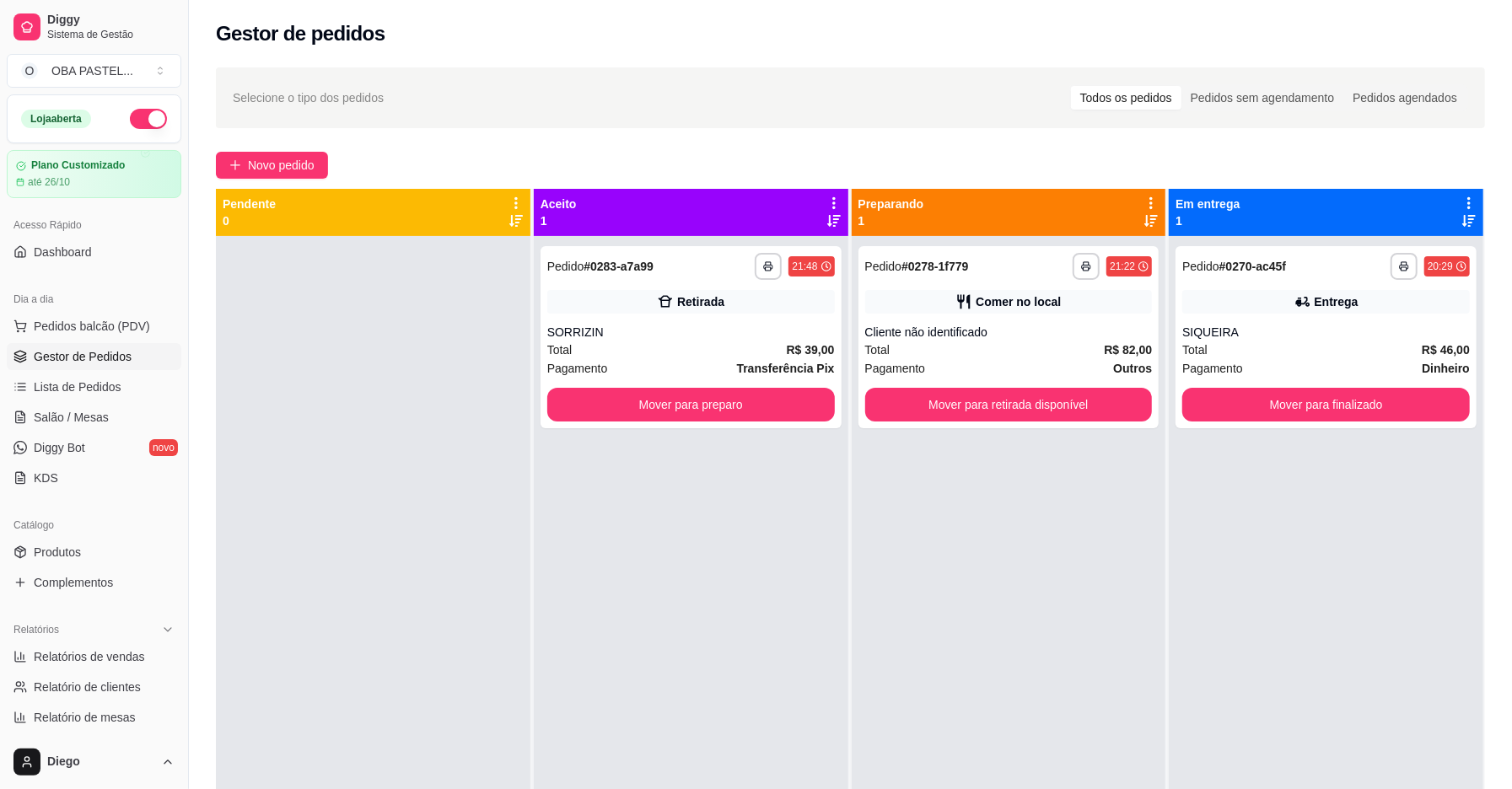
click at [230, 184] on div "**********" at bounding box center [851, 528] width 1324 height 941
click at [259, 162] on span "Novo pedido" at bounding box center [281, 166] width 67 height 19
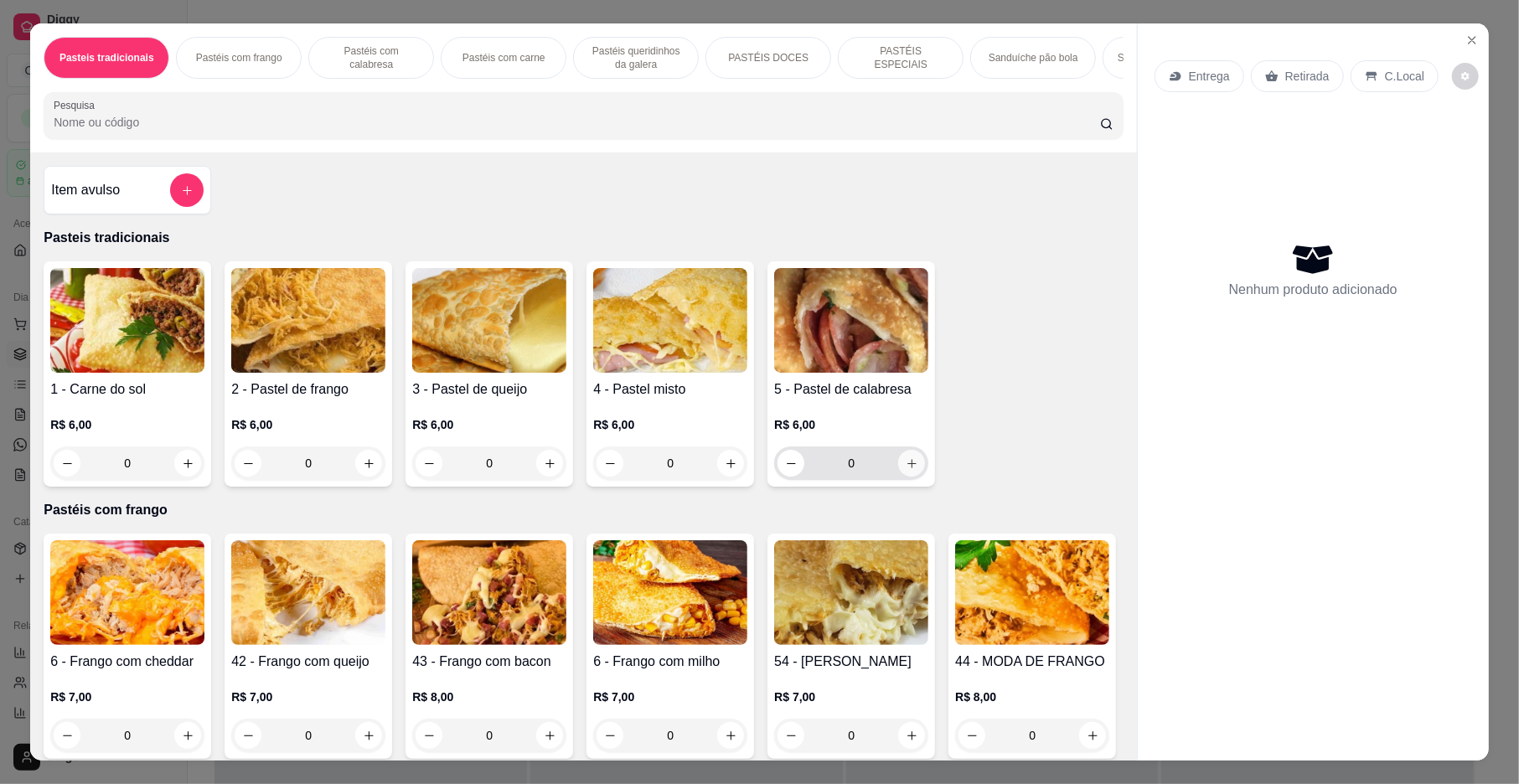
click at [906, 470] on icon "increase-product-quantity" at bounding box center [912, 463] width 13 height 13
type input "1"
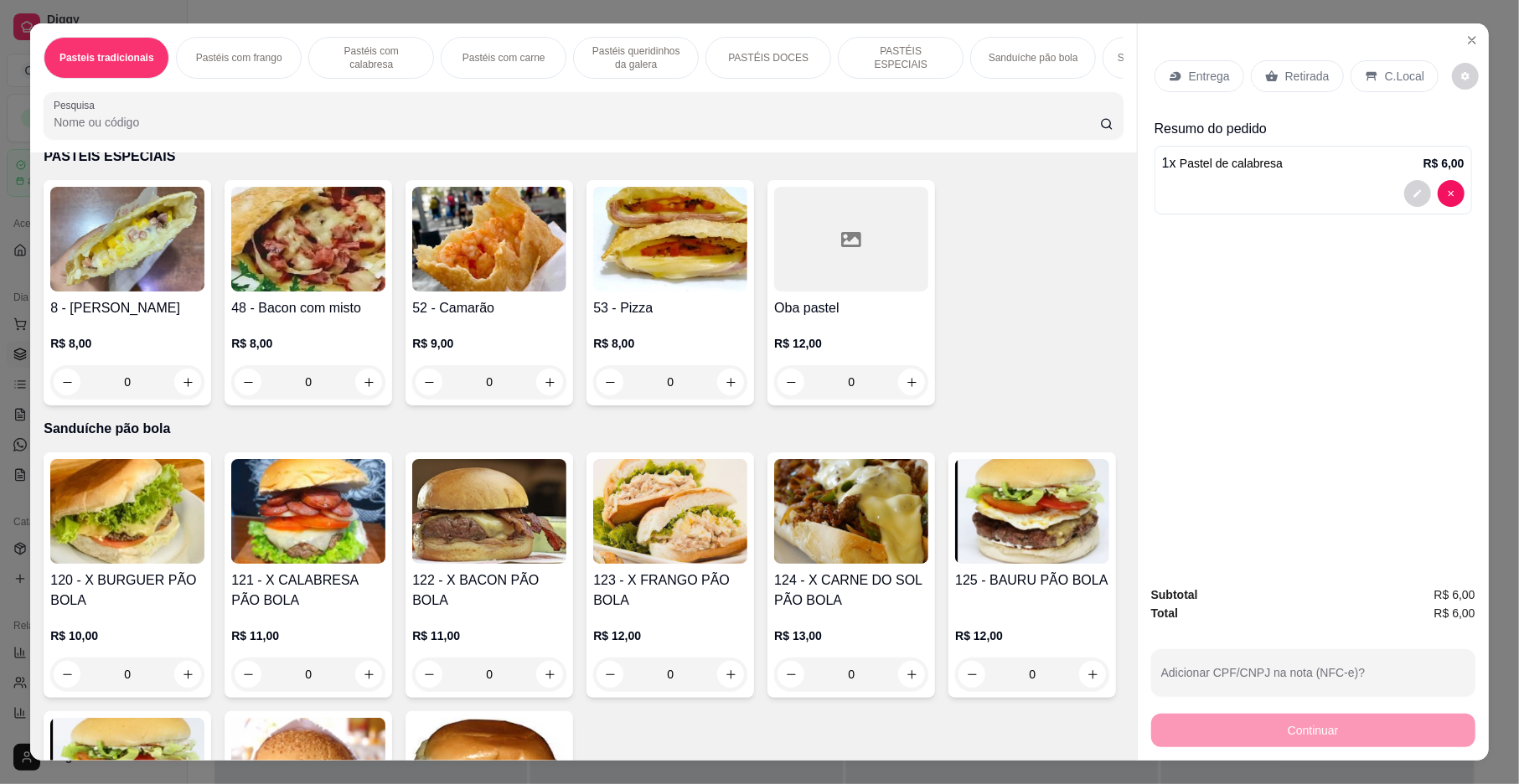
scroll to position [2849, 0]
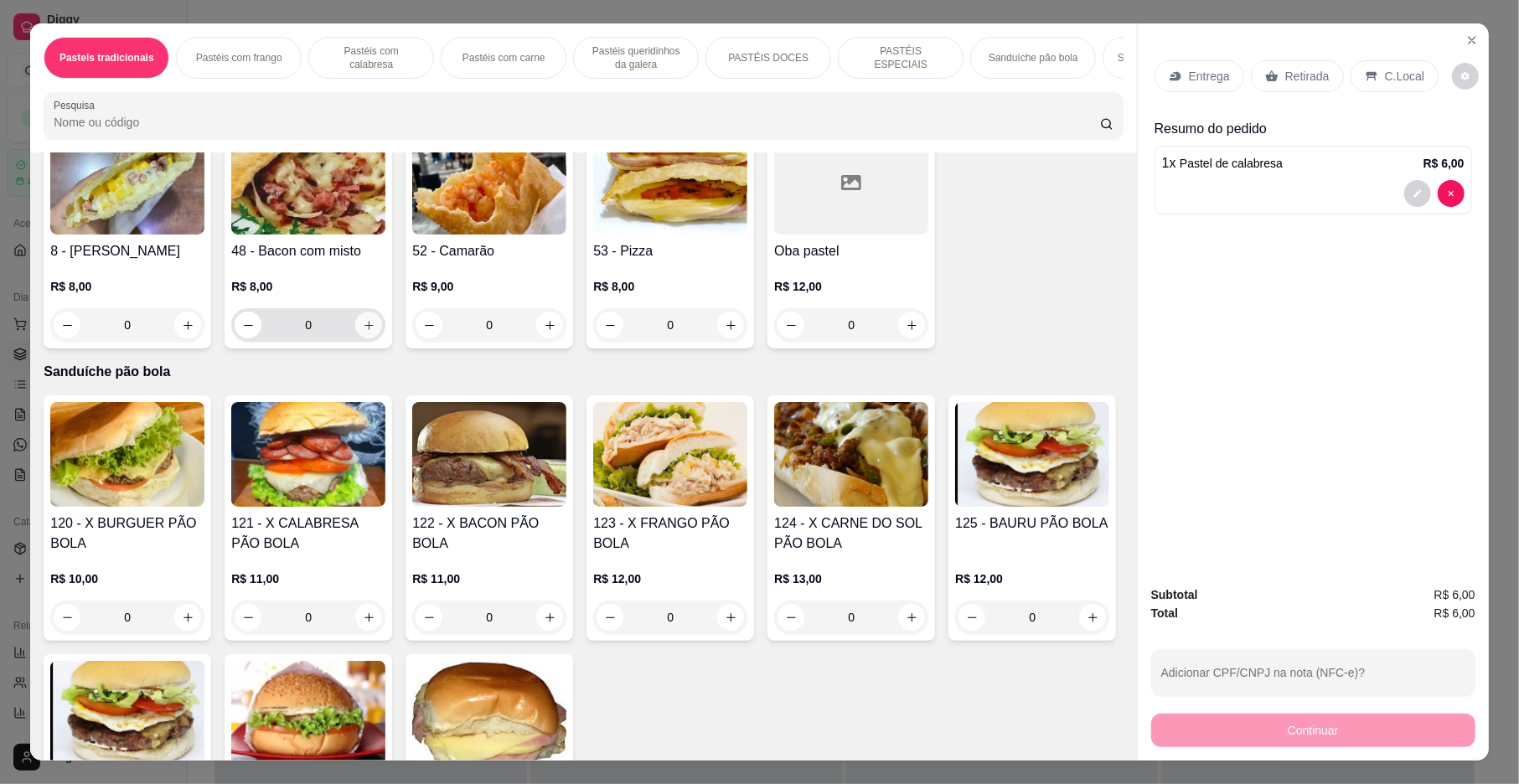
click at [357, 338] on button "increase-product-quantity" at bounding box center [369, 325] width 27 height 27
type input "1"
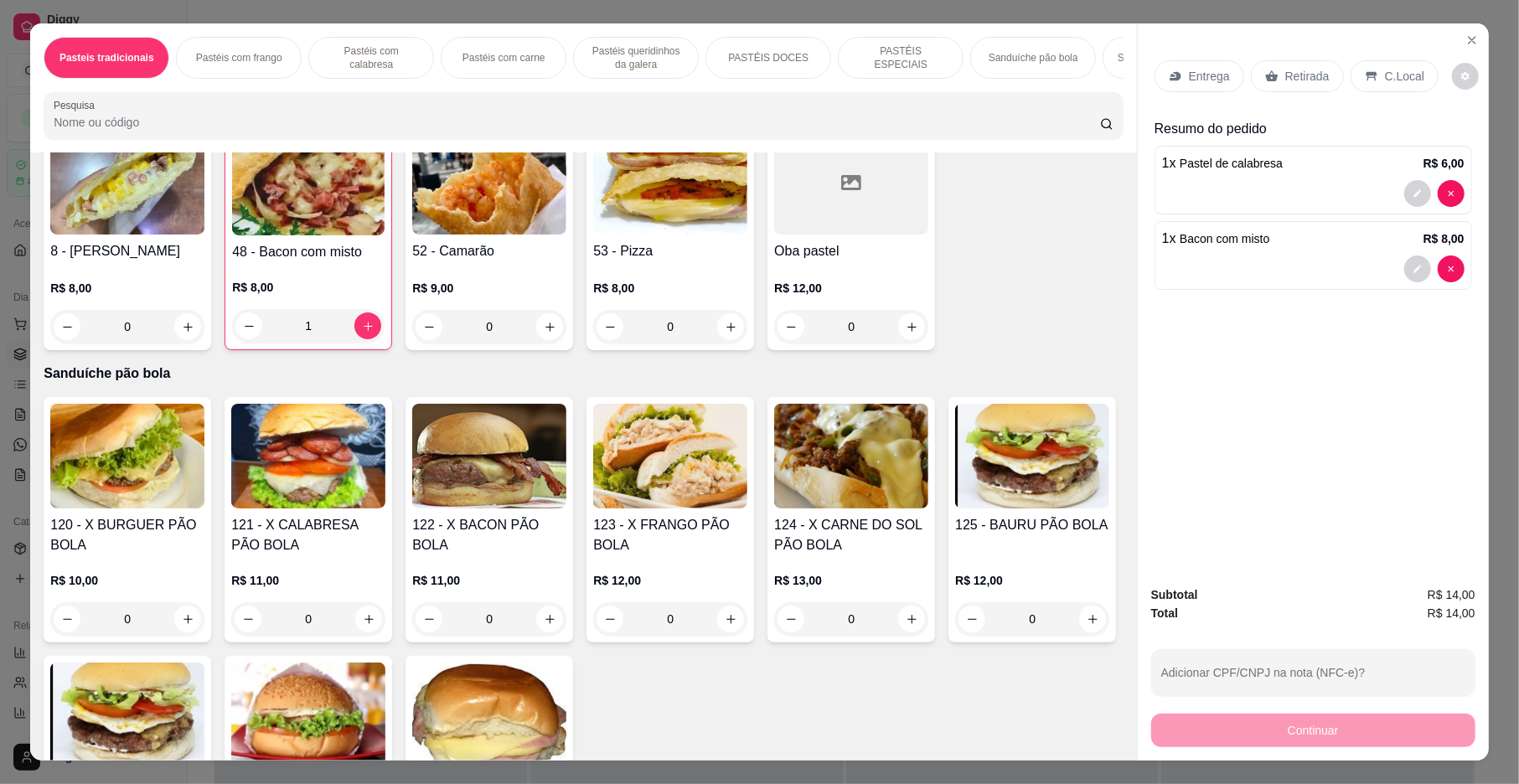
click at [1286, 75] on p "Retirada" at bounding box center [1307, 76] width 45 height 17
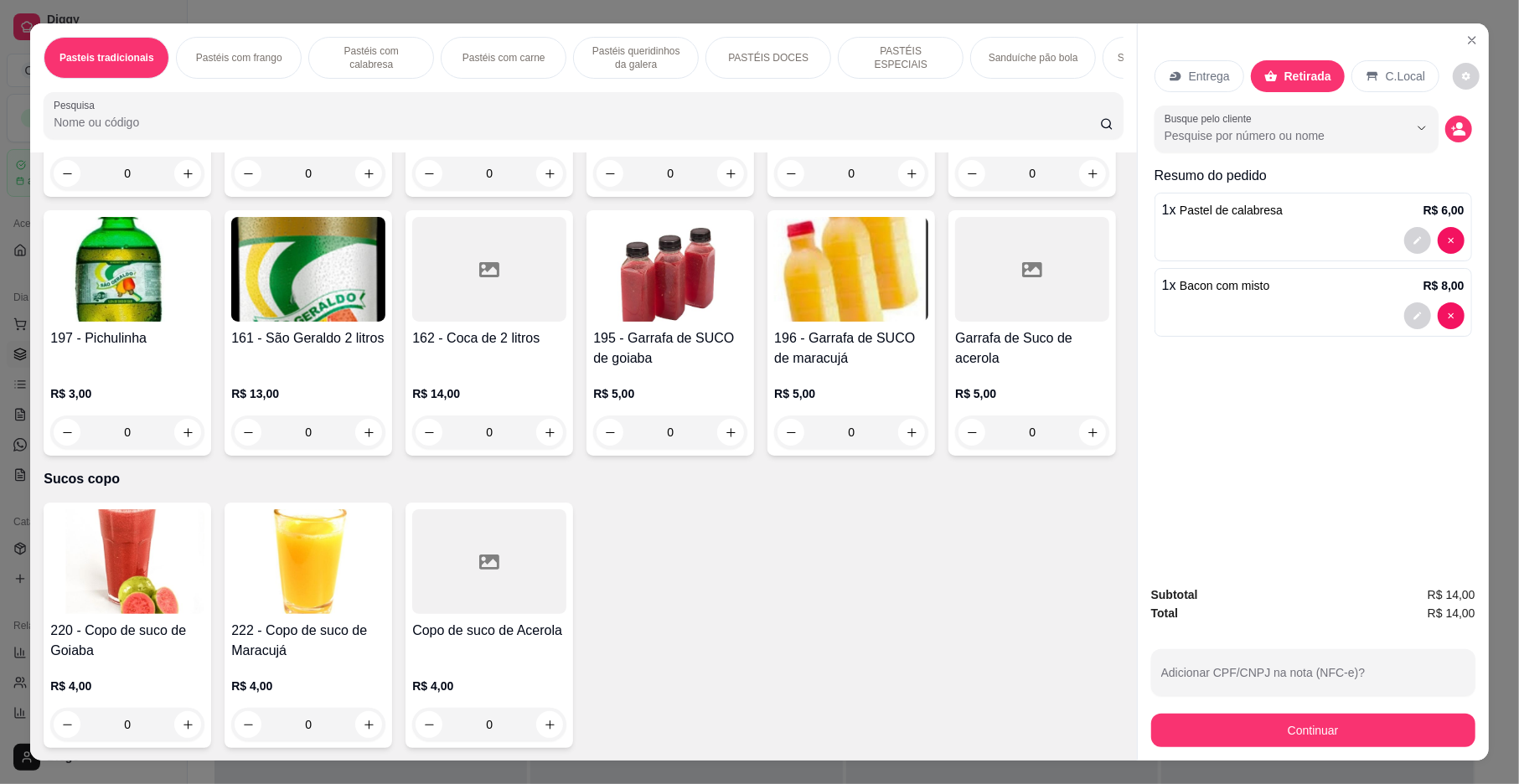
scroll to position [5198, 0]
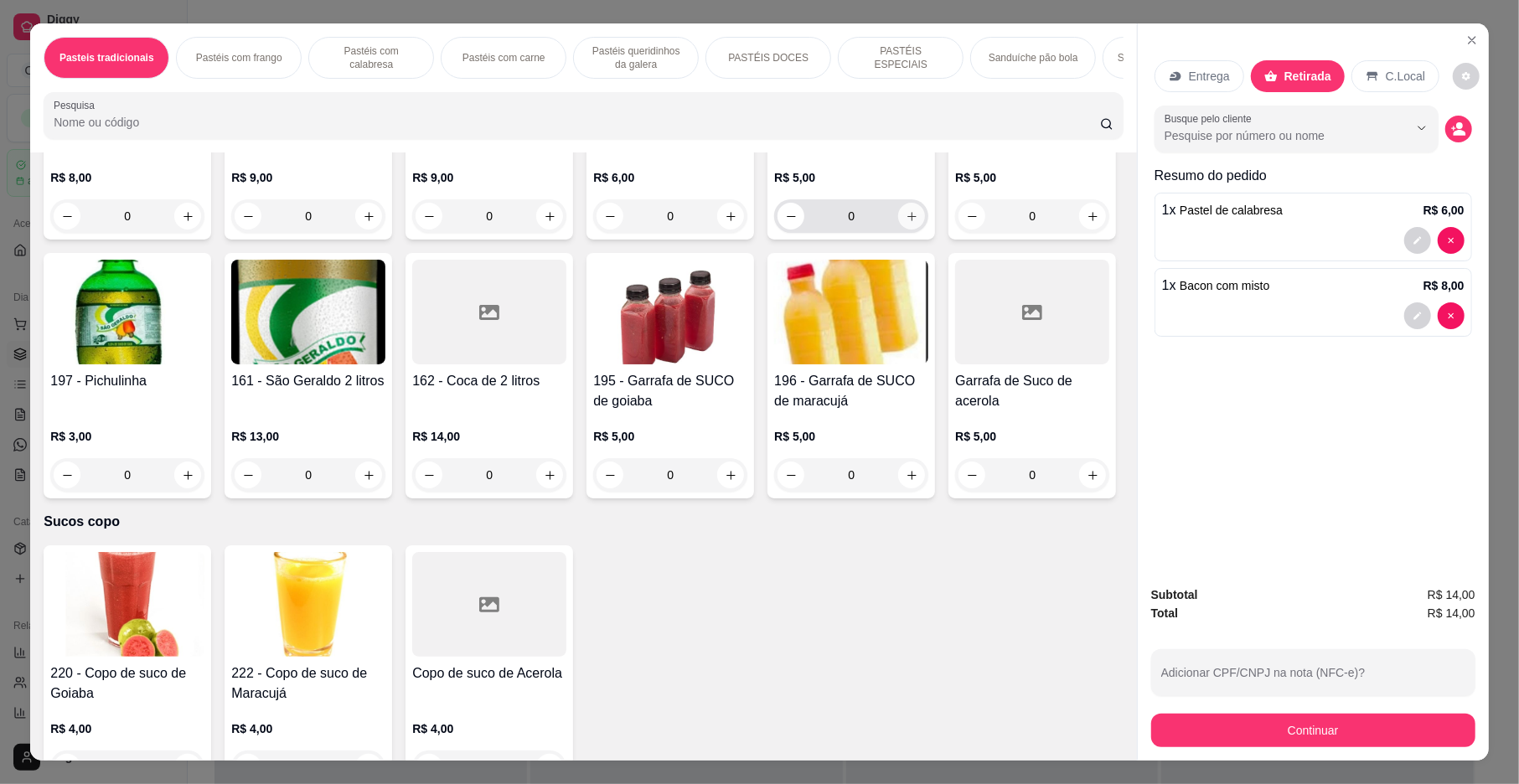
click at [910, 229] on button "increase-product-quantity" at bounding box center [912, 217] width 27 height 27
type input "1"
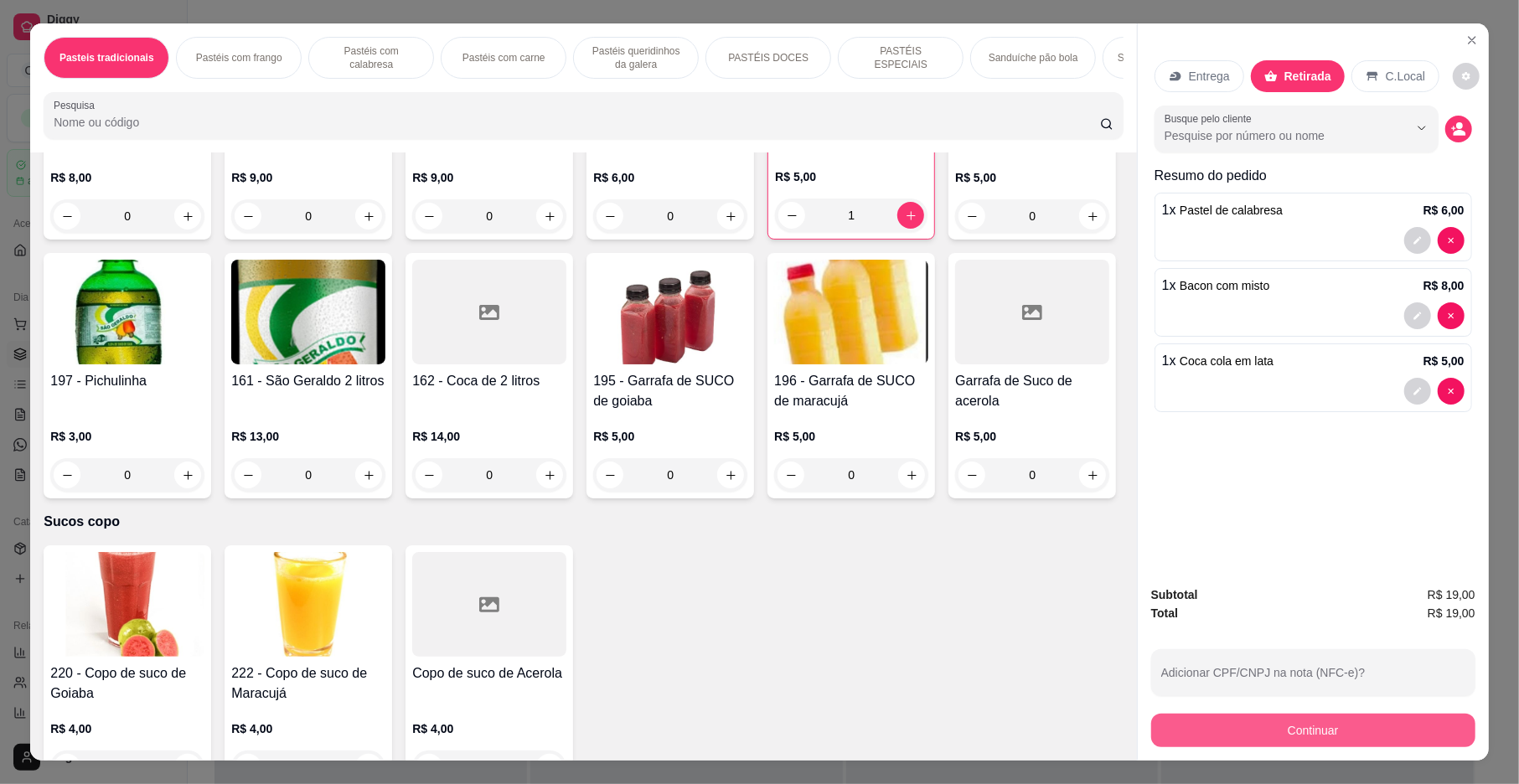
click at [1249, 720] on button "Continuar" at bounding box center [1313, 730] width 324 height 34
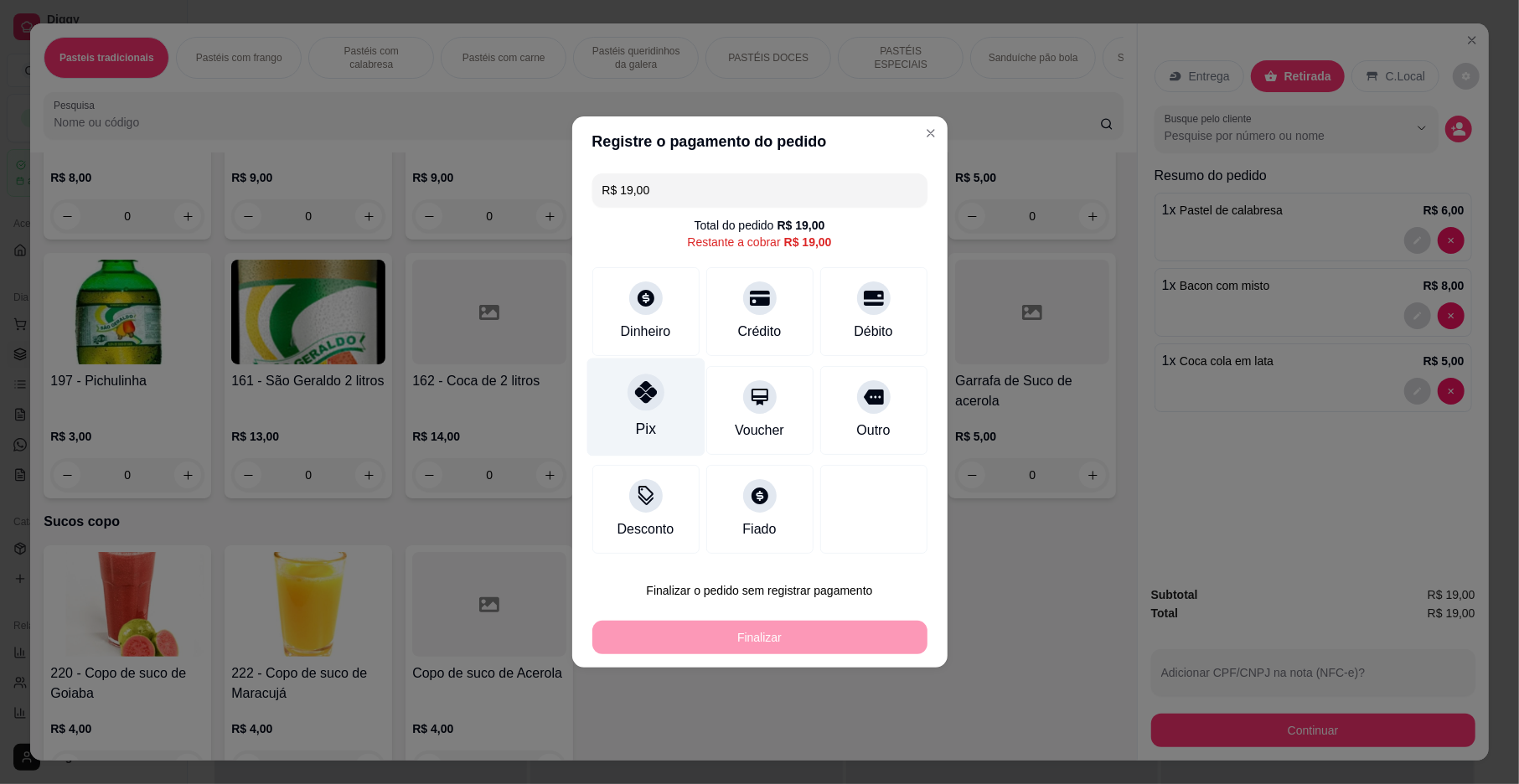
click at [628, 404] on div at bounding box center [646, 392] width 37 height 37
type input "R$ 0,00"
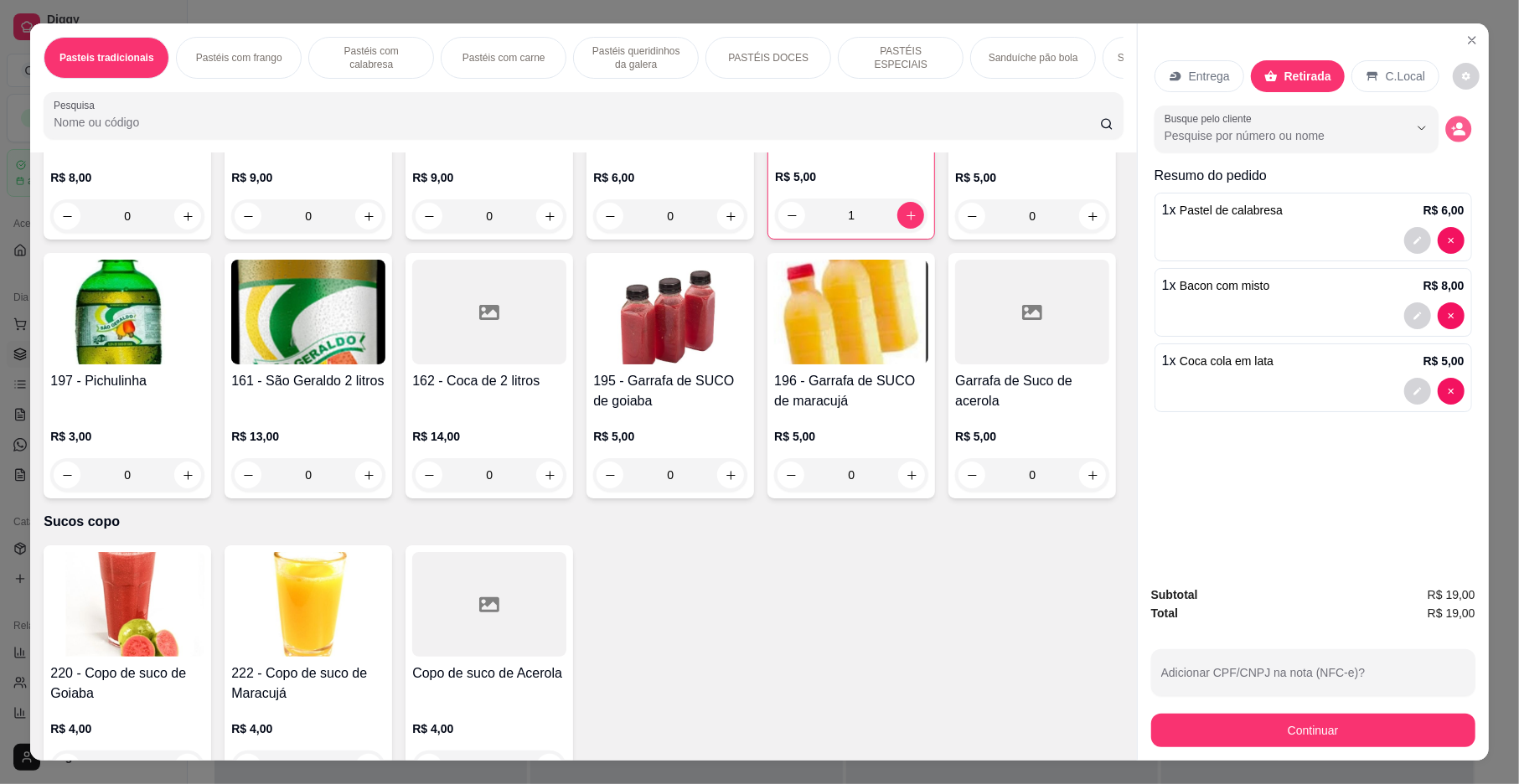
click at [1446, 129] on button "decrease-product-quantity" at bounding box center [1459, 129] width 26 height 26
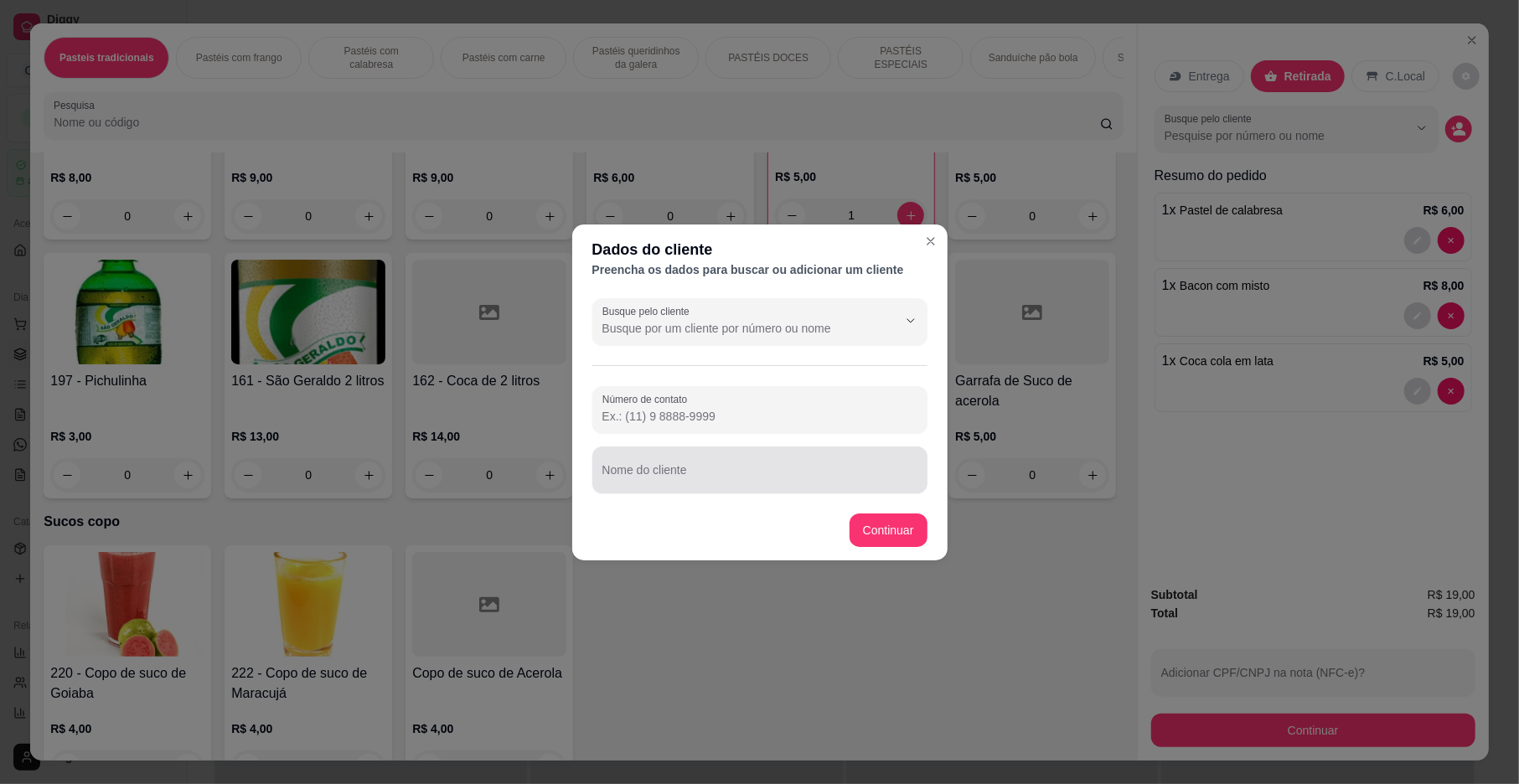
click at [731, 487] on div "Nome do cliente" at bounding box center [760, 470] width 335 height 47
type input "MAZINHA"
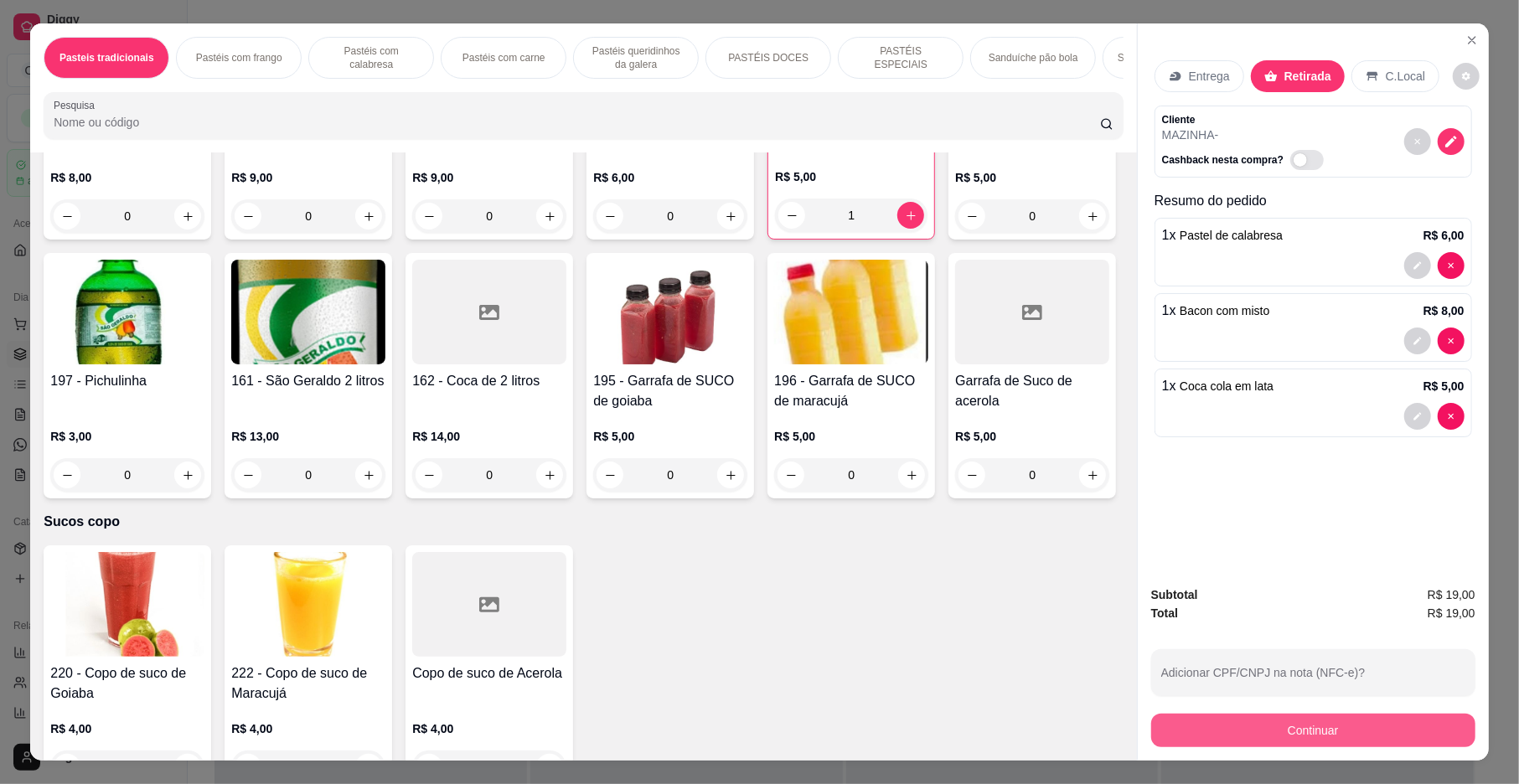
click at [1311, 729] on button "Continuar" at bounding box center [1313, 730] width 324 height 34
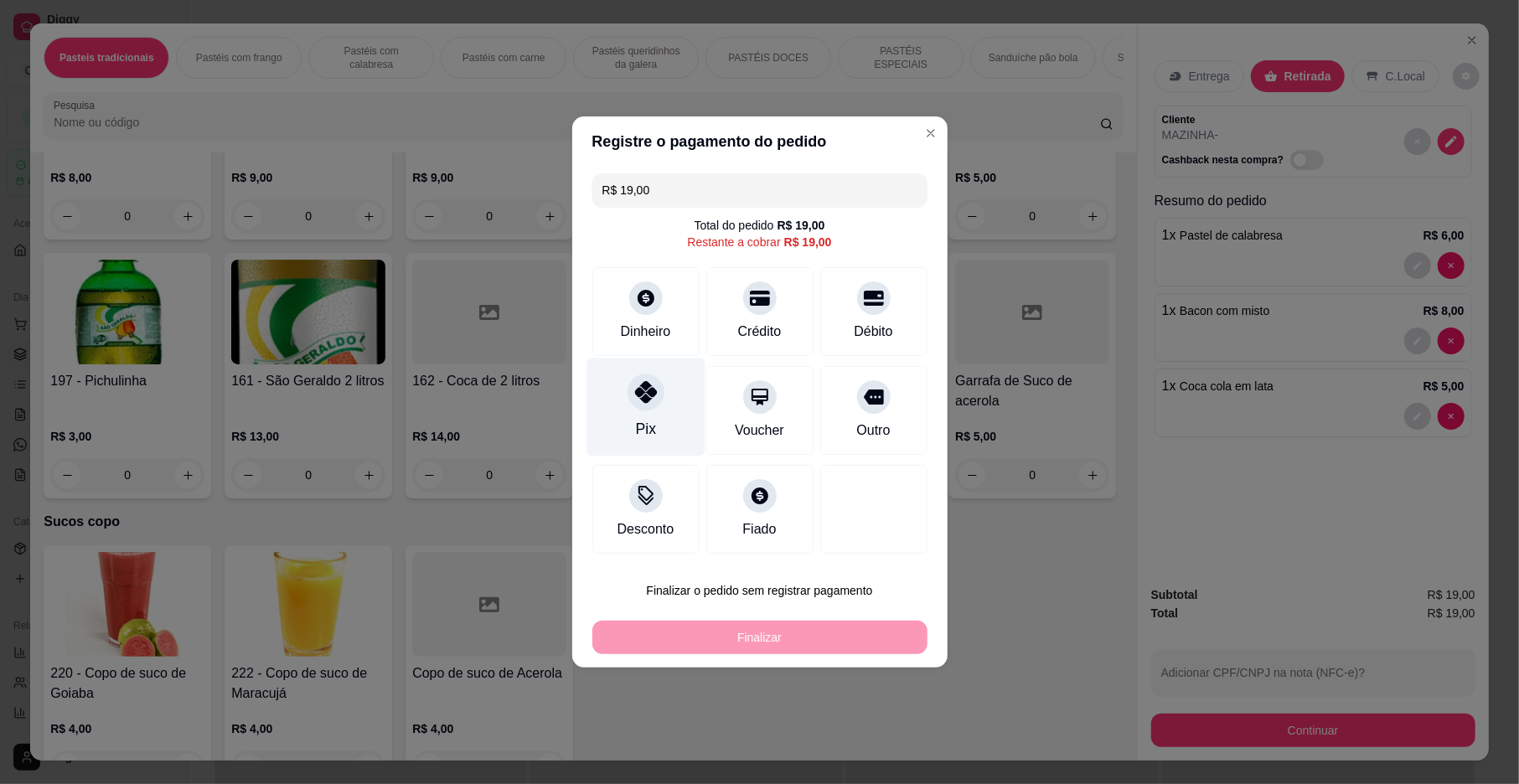
click at [645, 423] on div "Pix" at bounding box center [645, 429] width 20 height 22
type input "R$ 0,00"
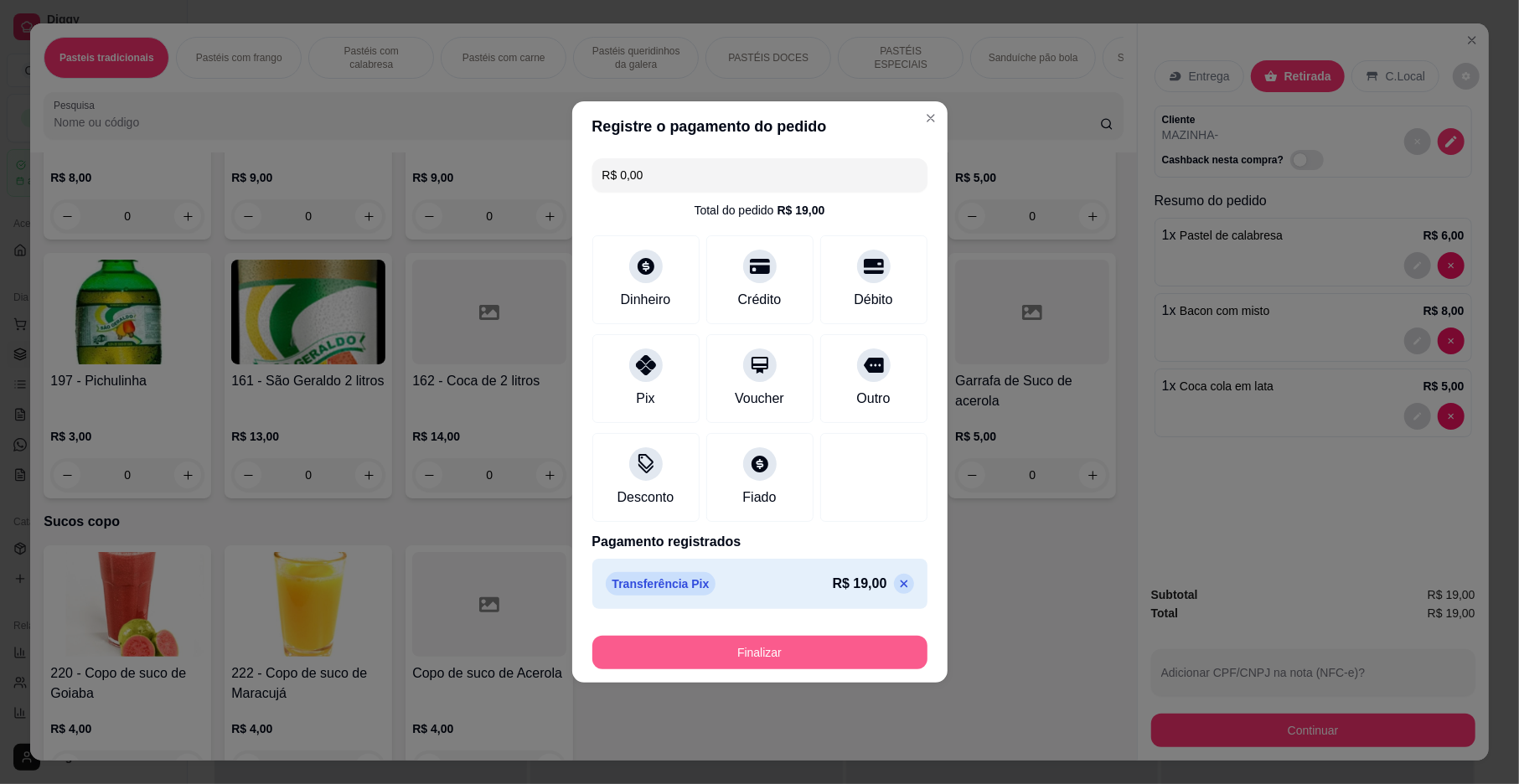
click at [825, 654] on button "Finalizar" at bounding box center [760, 652] width 335 height 34
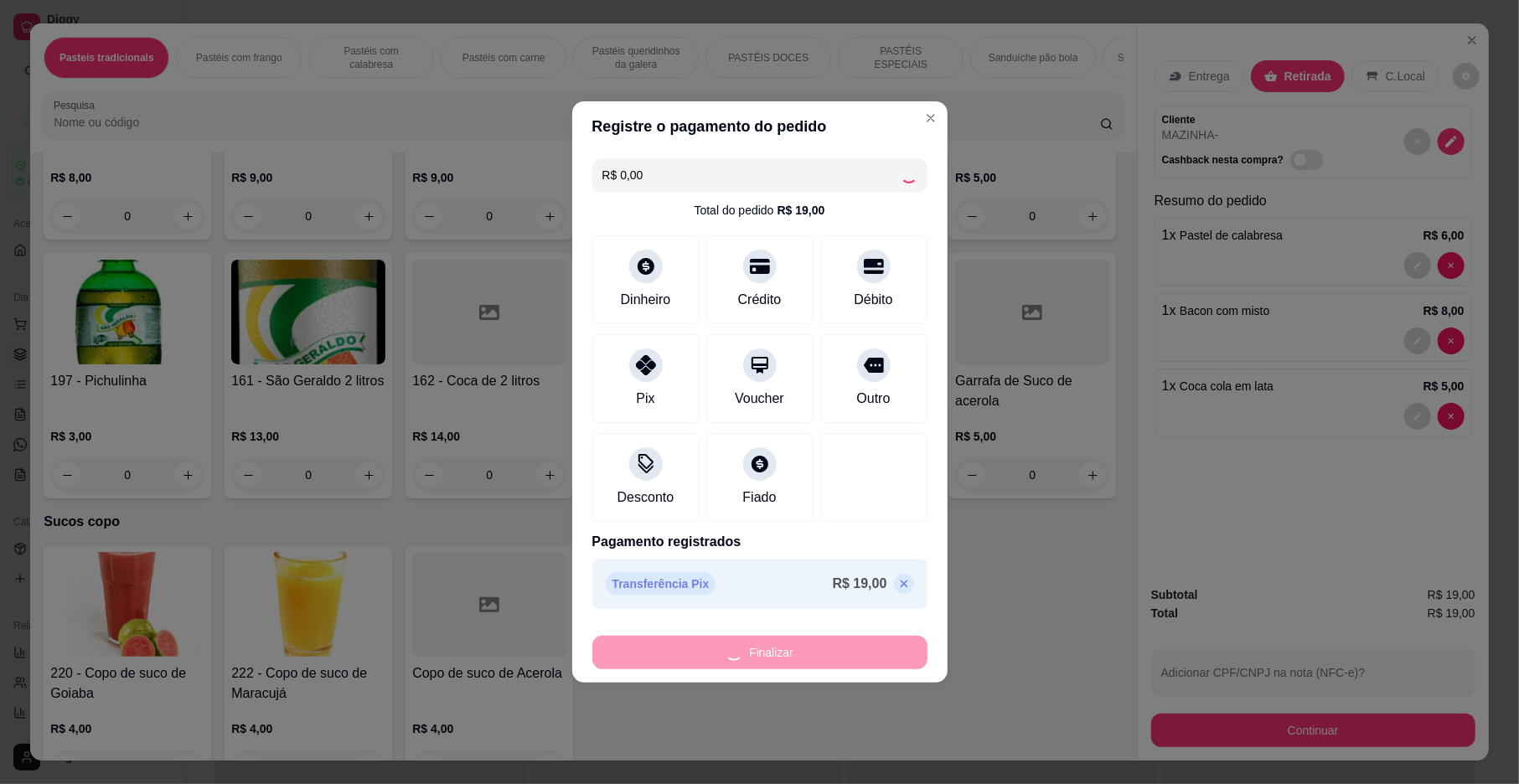
type input "0"
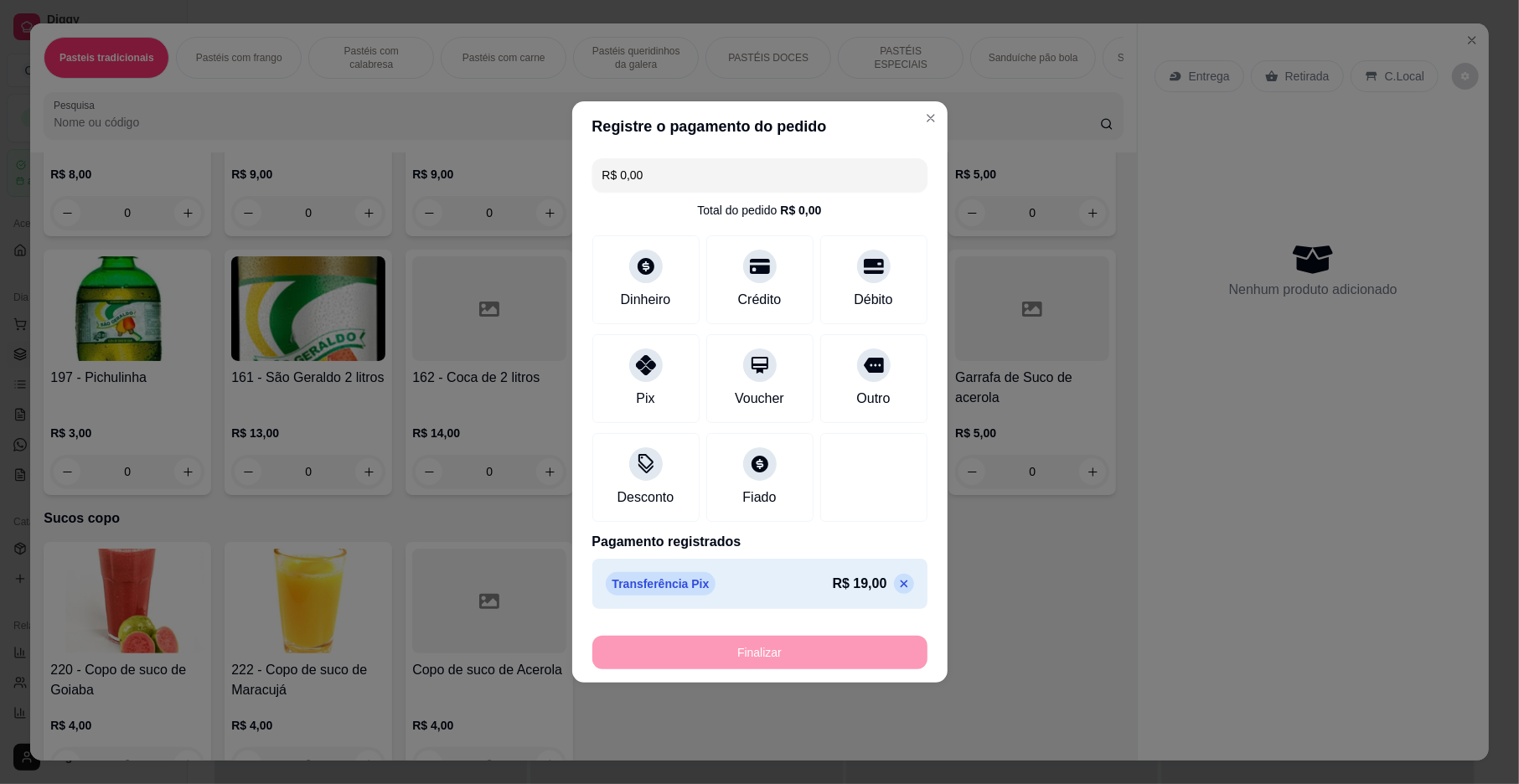
type input "-R$ 19,00"
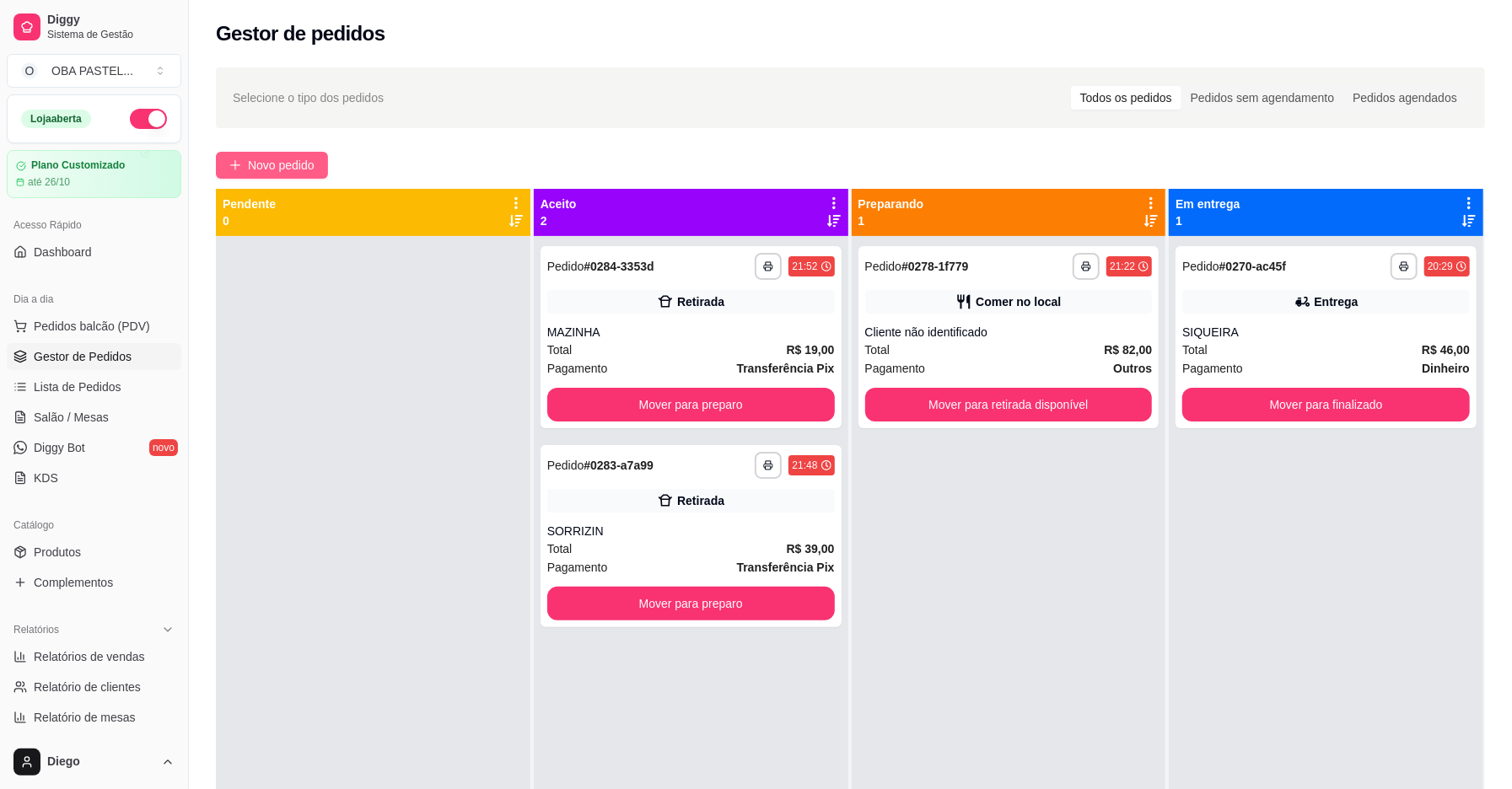
click at [274, 160] on span "Novo pedido" at bounding box center [281, 166] width 67 height 19
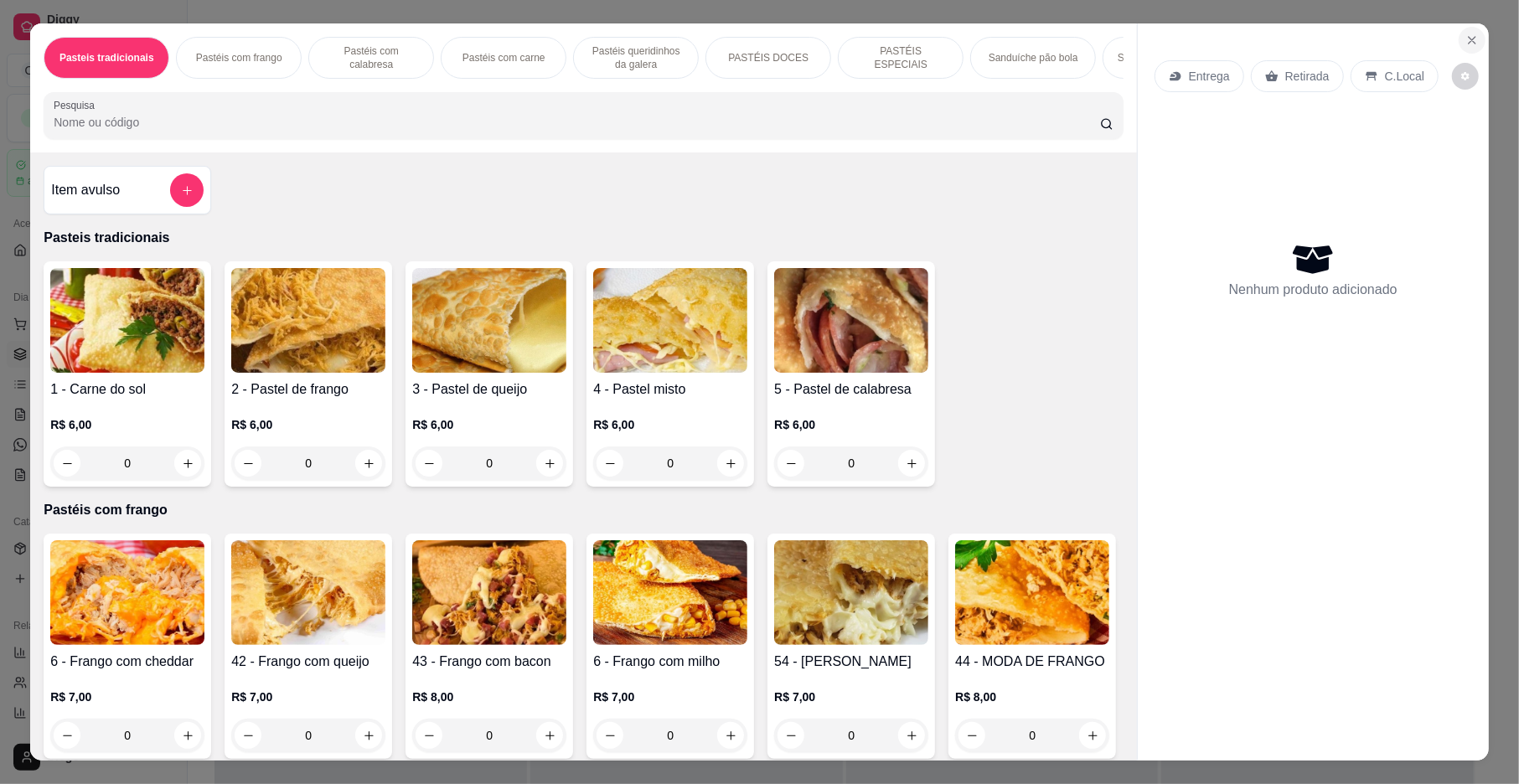
click at [1465, 35] on icon "Close" at bounding box center [1472, 40] width 13 height 13
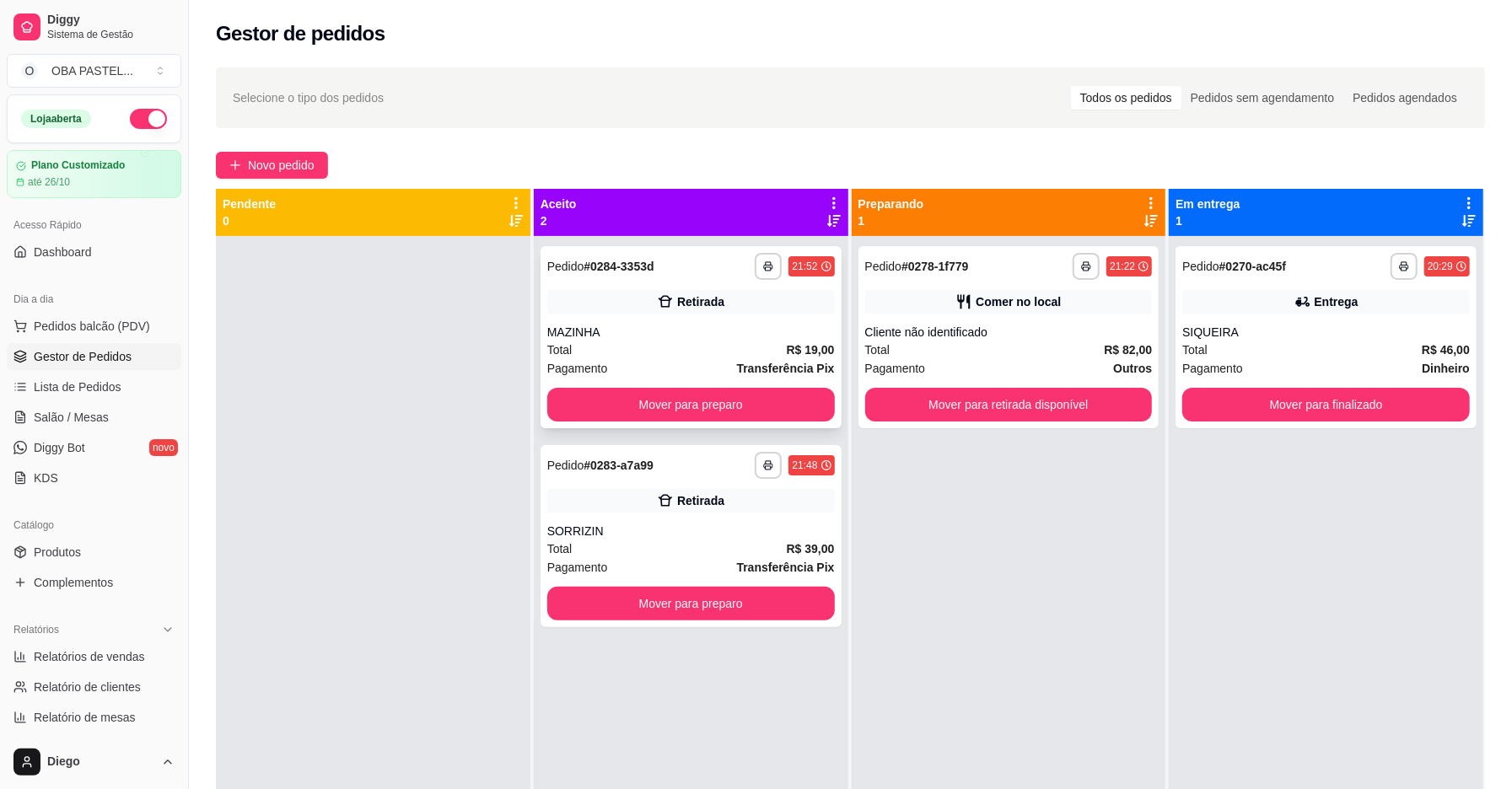
click at [769, 339] on div "MAZINHA" at bounding box center [691, 332] width 287 height 17
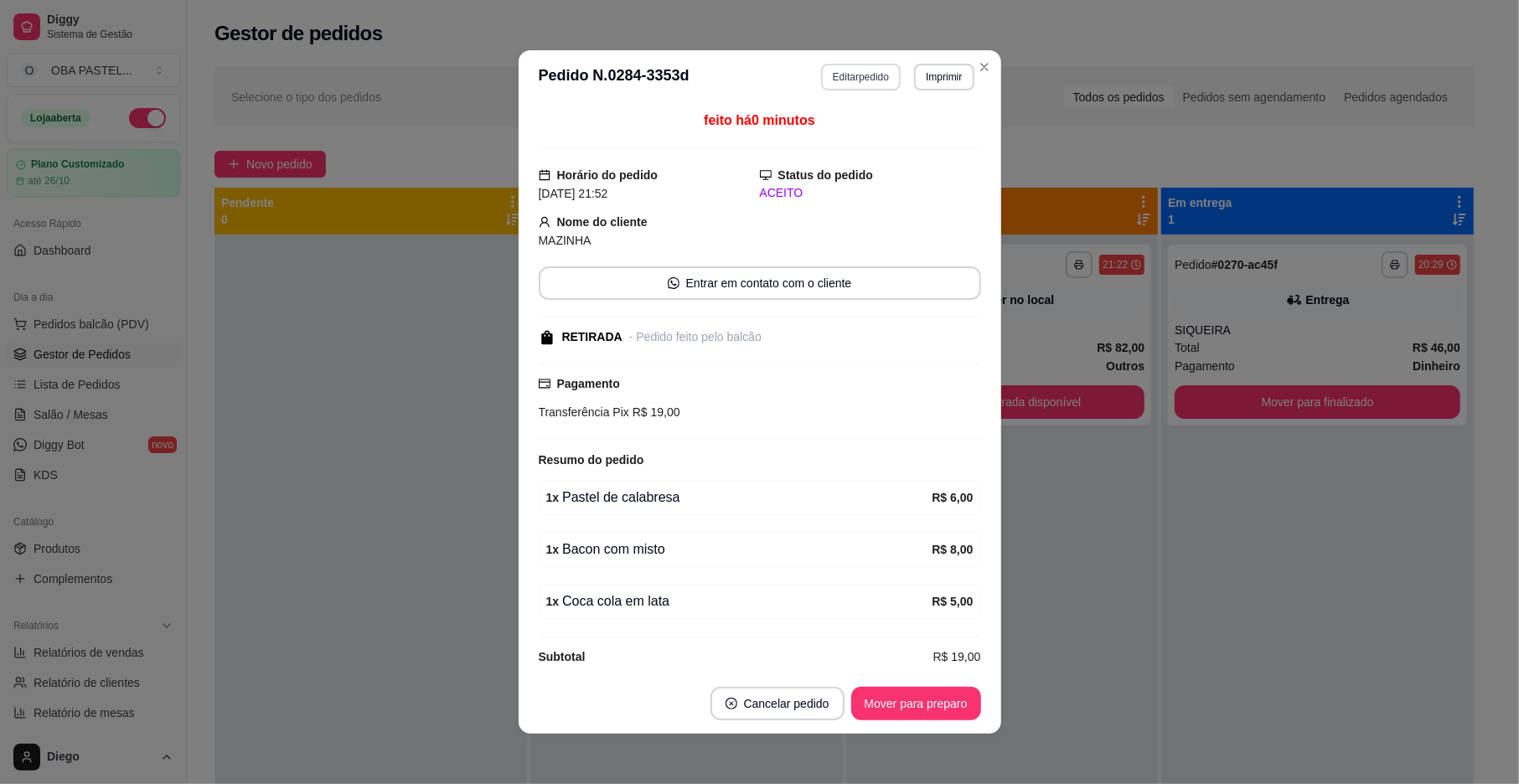
click at [856, 77] on button "Editar pedido" at bounding box center [861, 77] width 80 height 27
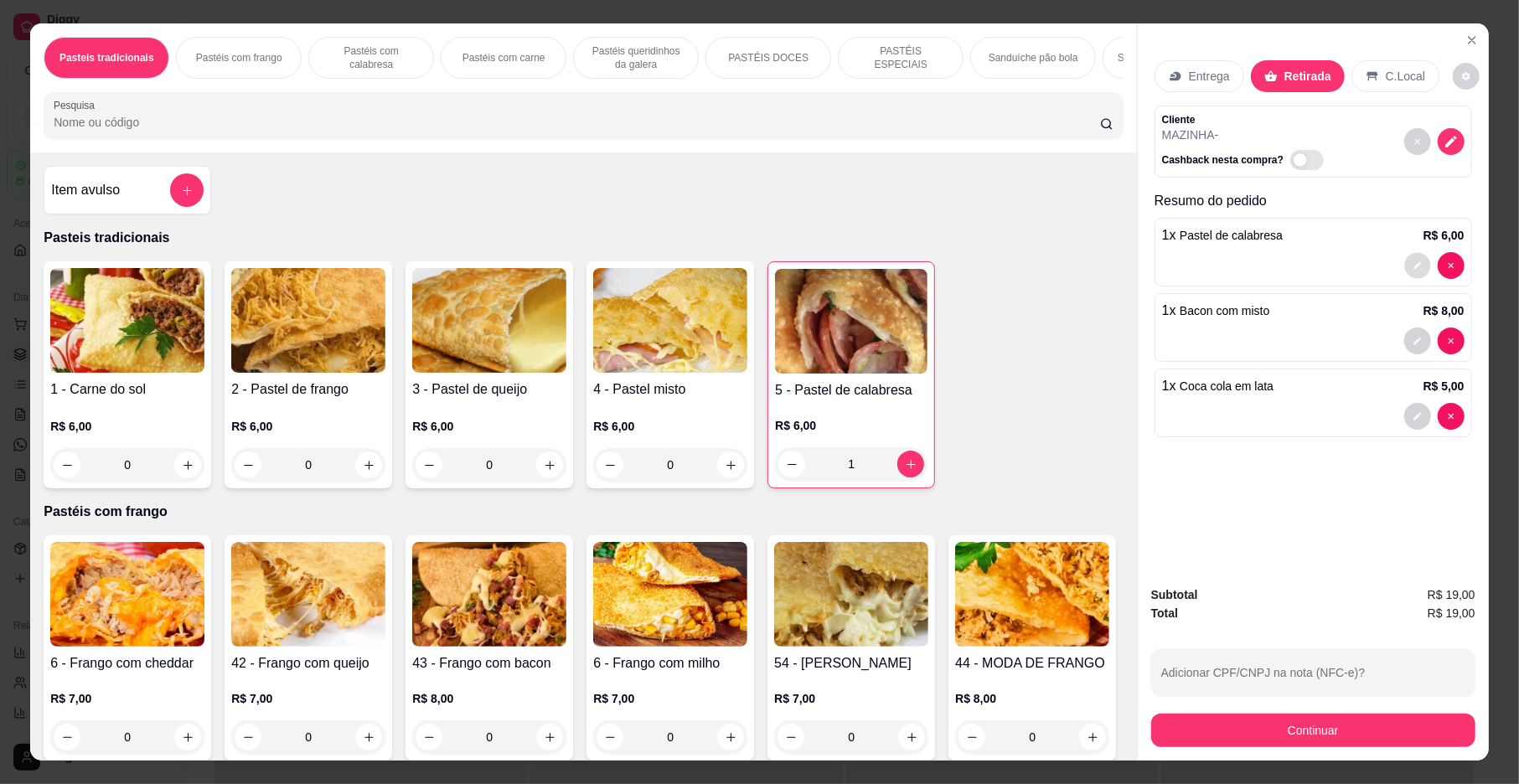
click at [1413, 266] on icon "decrease-product-quantity" at bounding box center [1418, 265] width 10 height 10
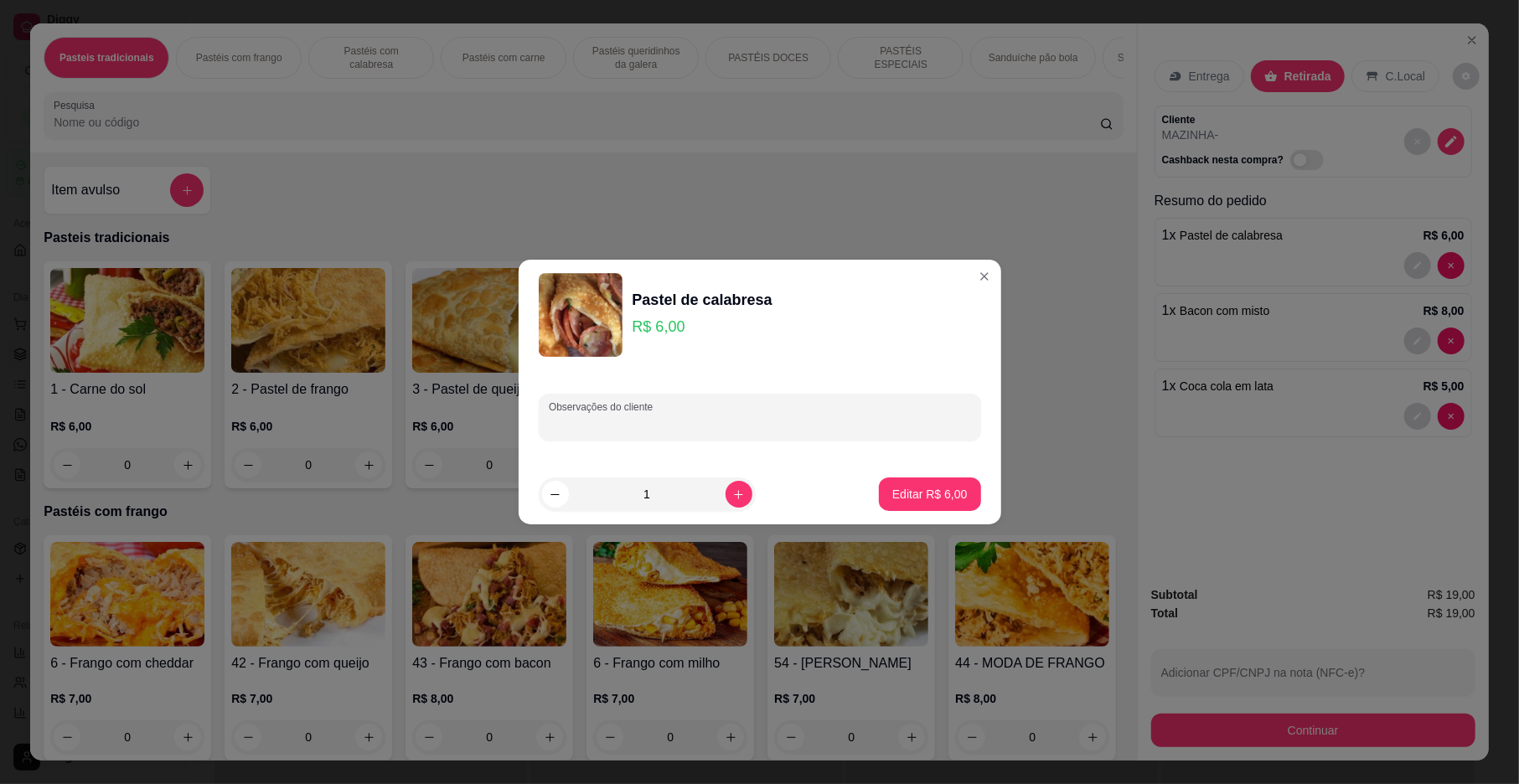
click at [835, 414] on div at bounding box center [760, 417] width 422 height 34
type input "CALABRESA E MISTO"
click at [946, 503] on button "Editar R$ 6,00" at bounding box center [930, 494] width 102 height 34
type input "0"
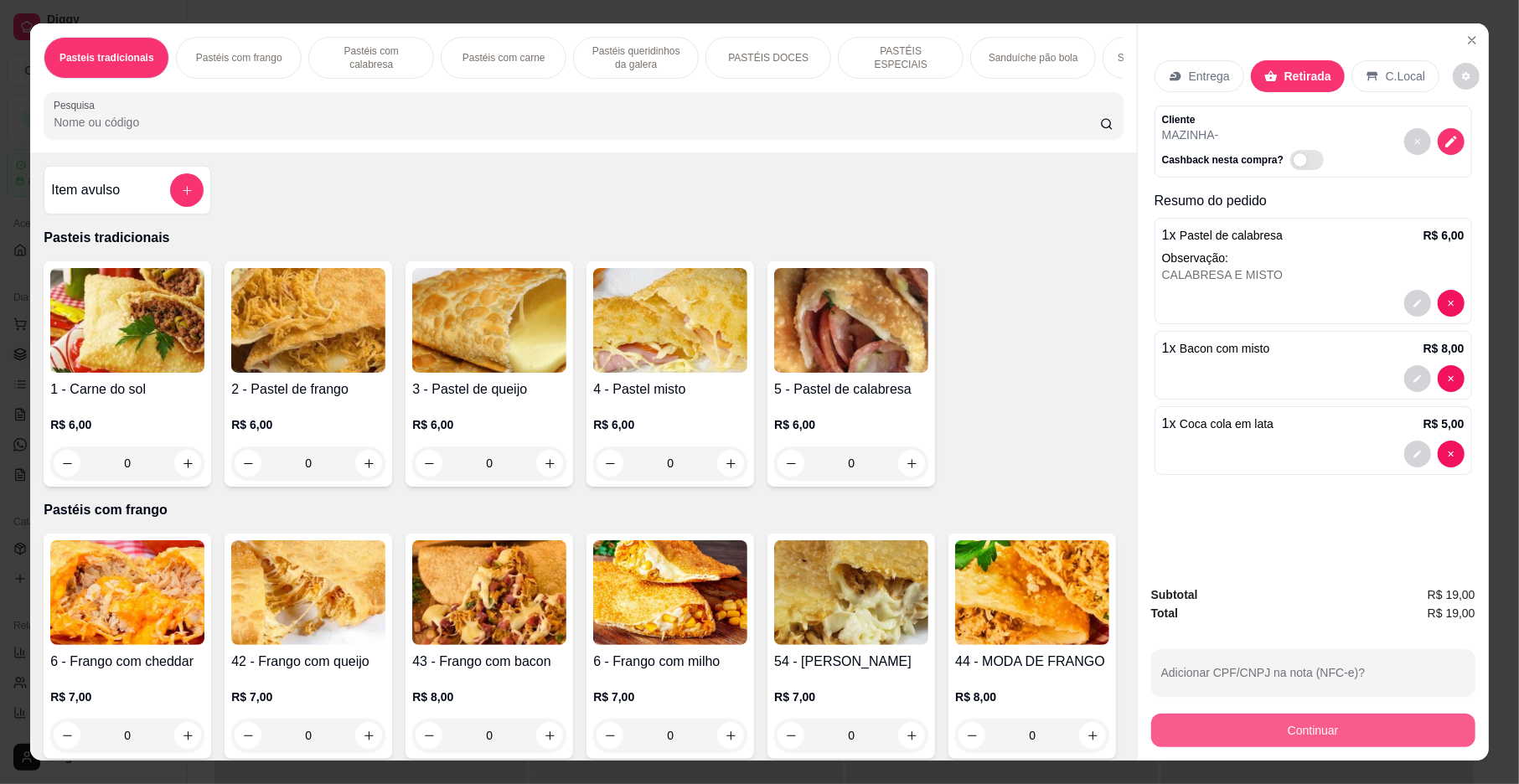
click at [1359, 732] on button "Continuar" at bounding box center [1313, 730] width 324 height 34
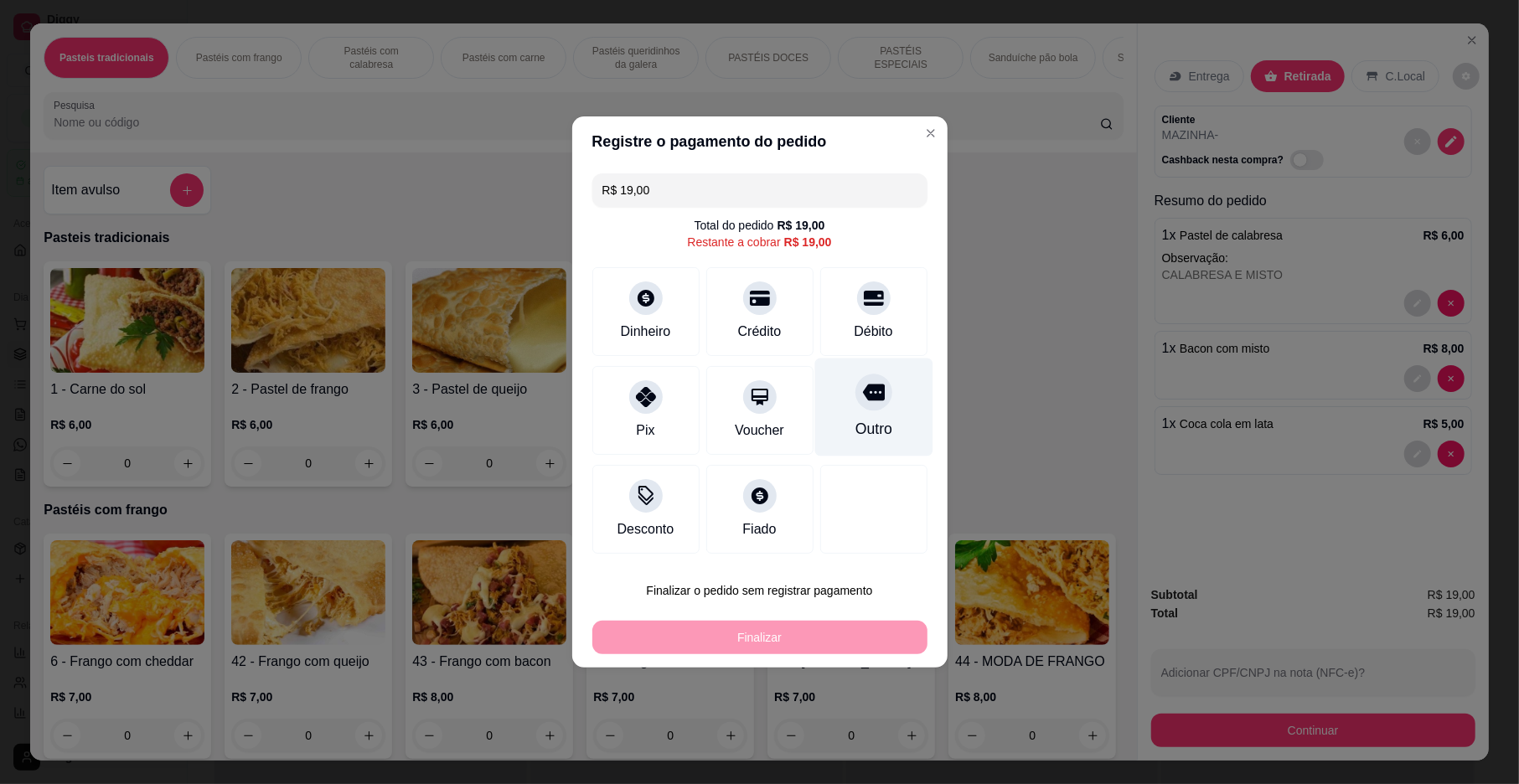
click at [887, 436] on div "Outro" at bounding box center [873, 407] width 118 height 98
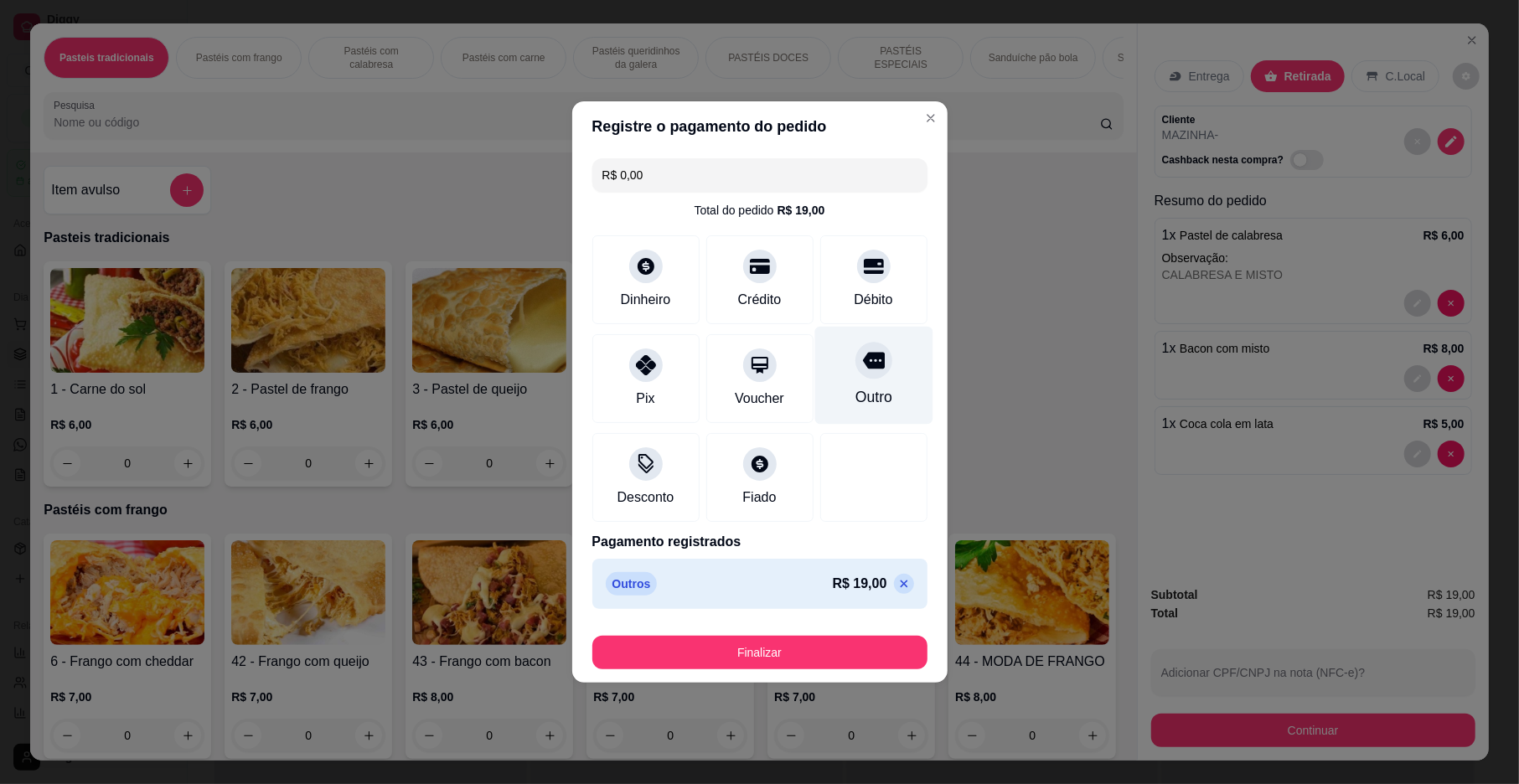
type input "R$ 0,00"
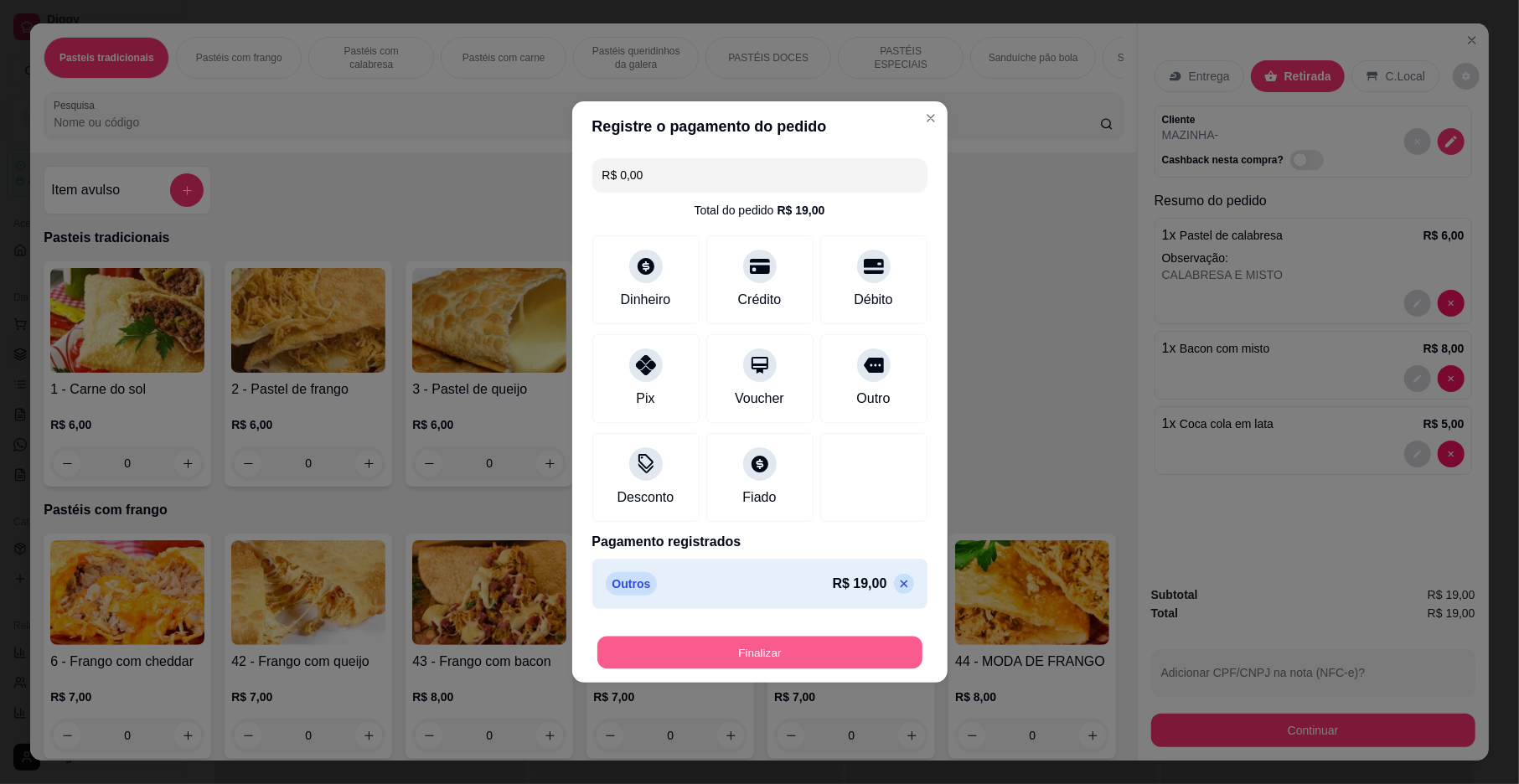
click at [811, 645] on button "Finalizar" at bounding box center [760, 652] width 325 height 33
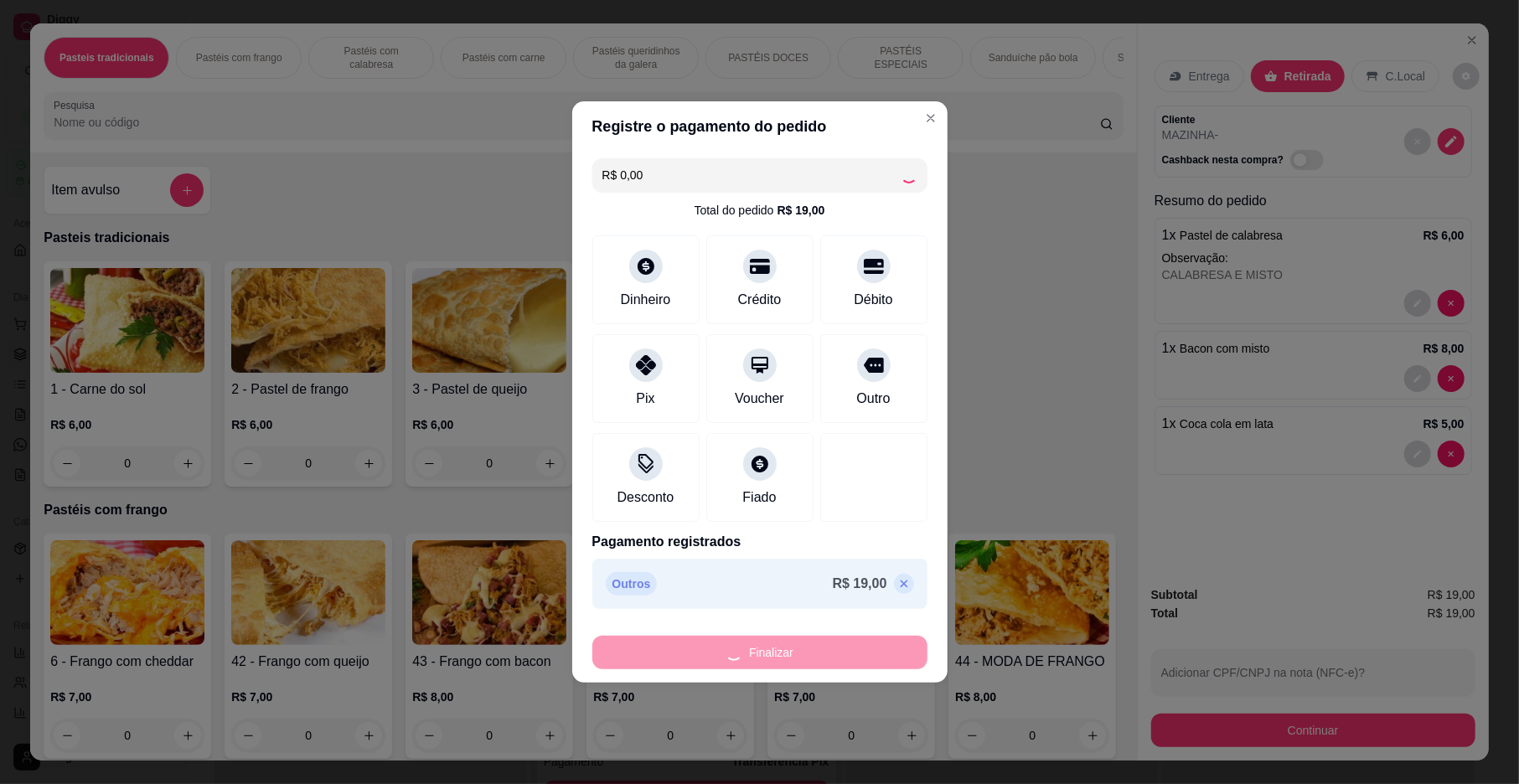
type input "0"
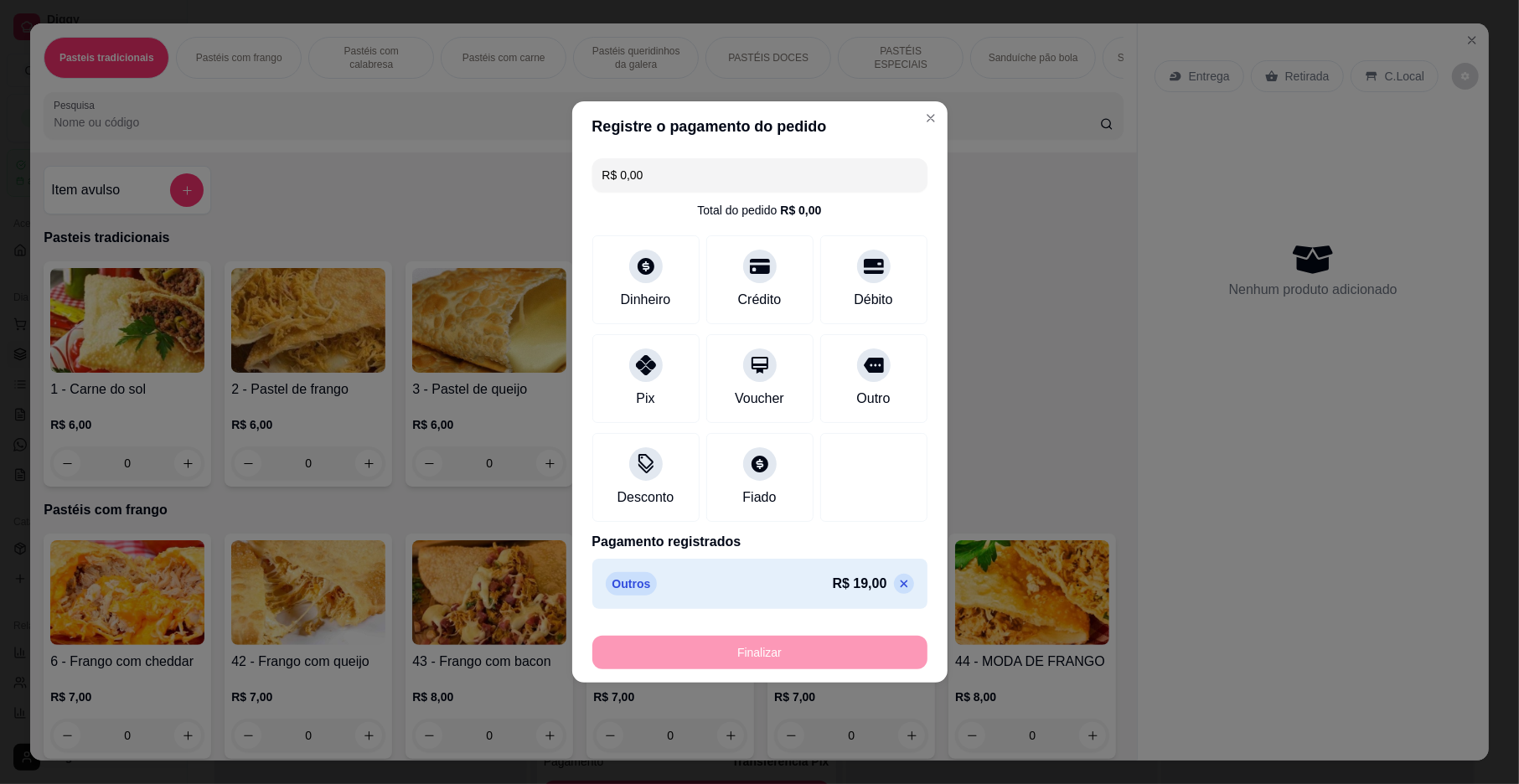
type input "-R$ 19,00"
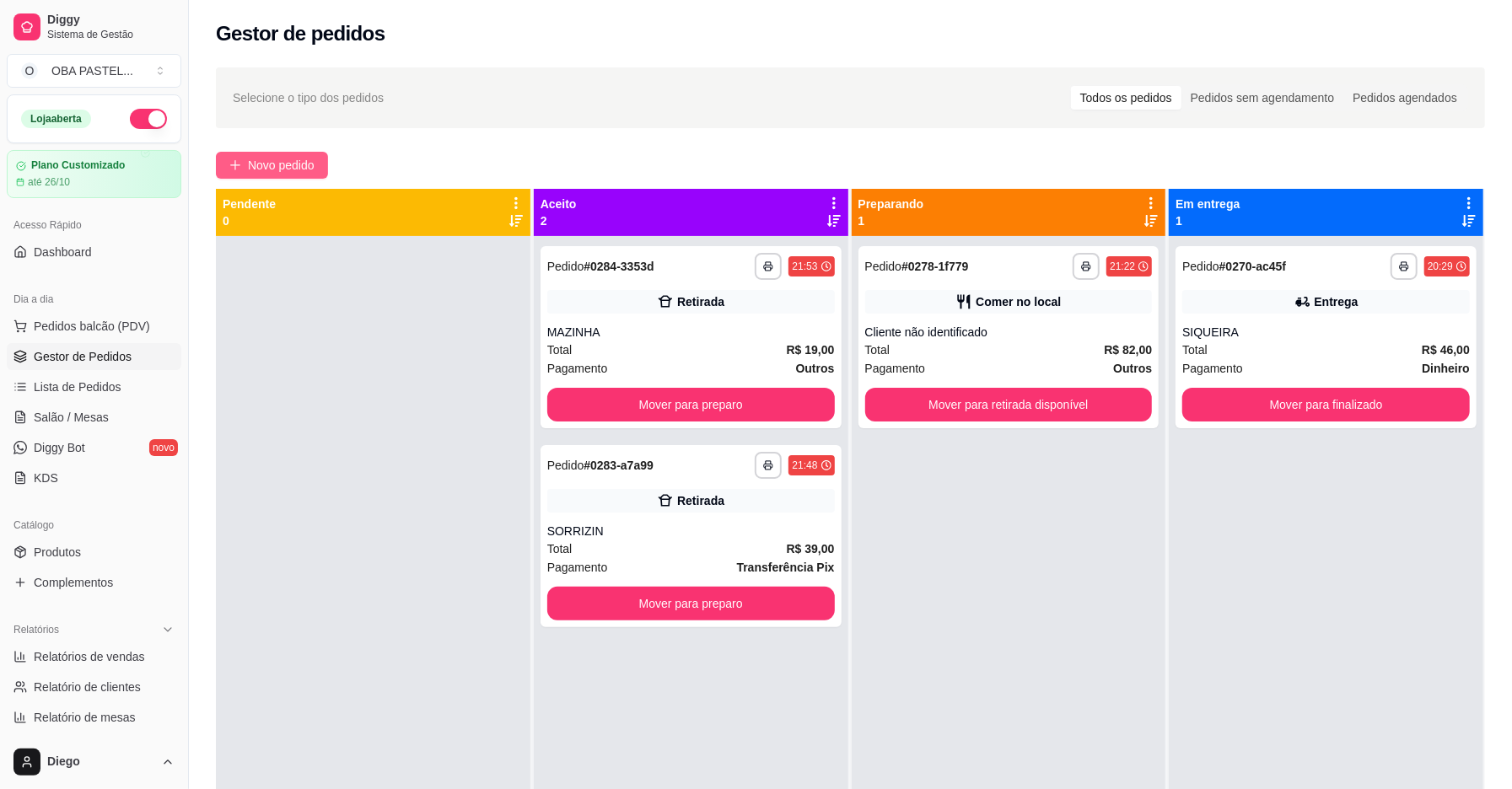
click at [285, 156] on span "Novo pedido" at bounding box center [281, 166] width 67 height 19
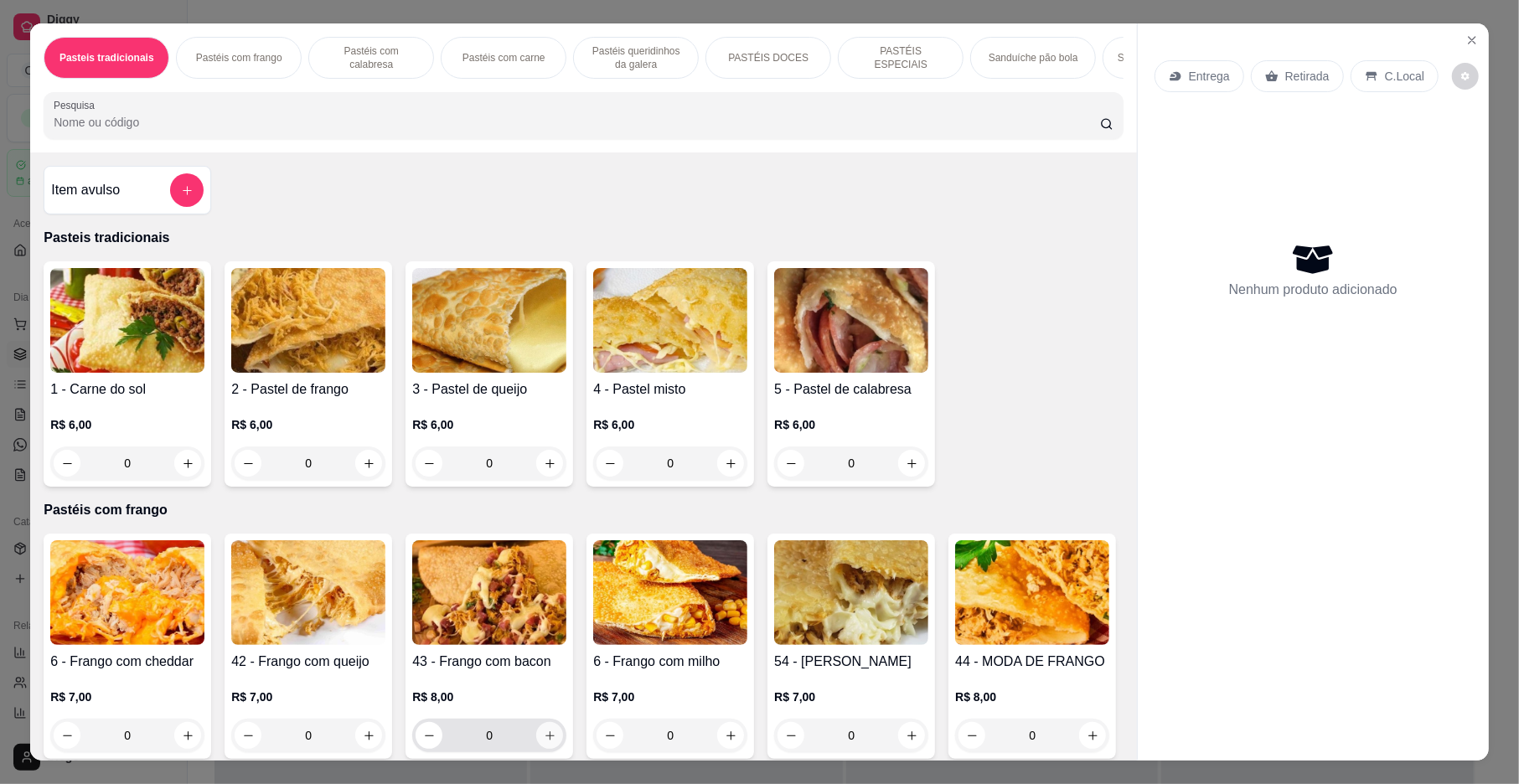
click at [544, 744] on button "increase-product-quantity" at bounding box center [550, 735] width 27 height 27
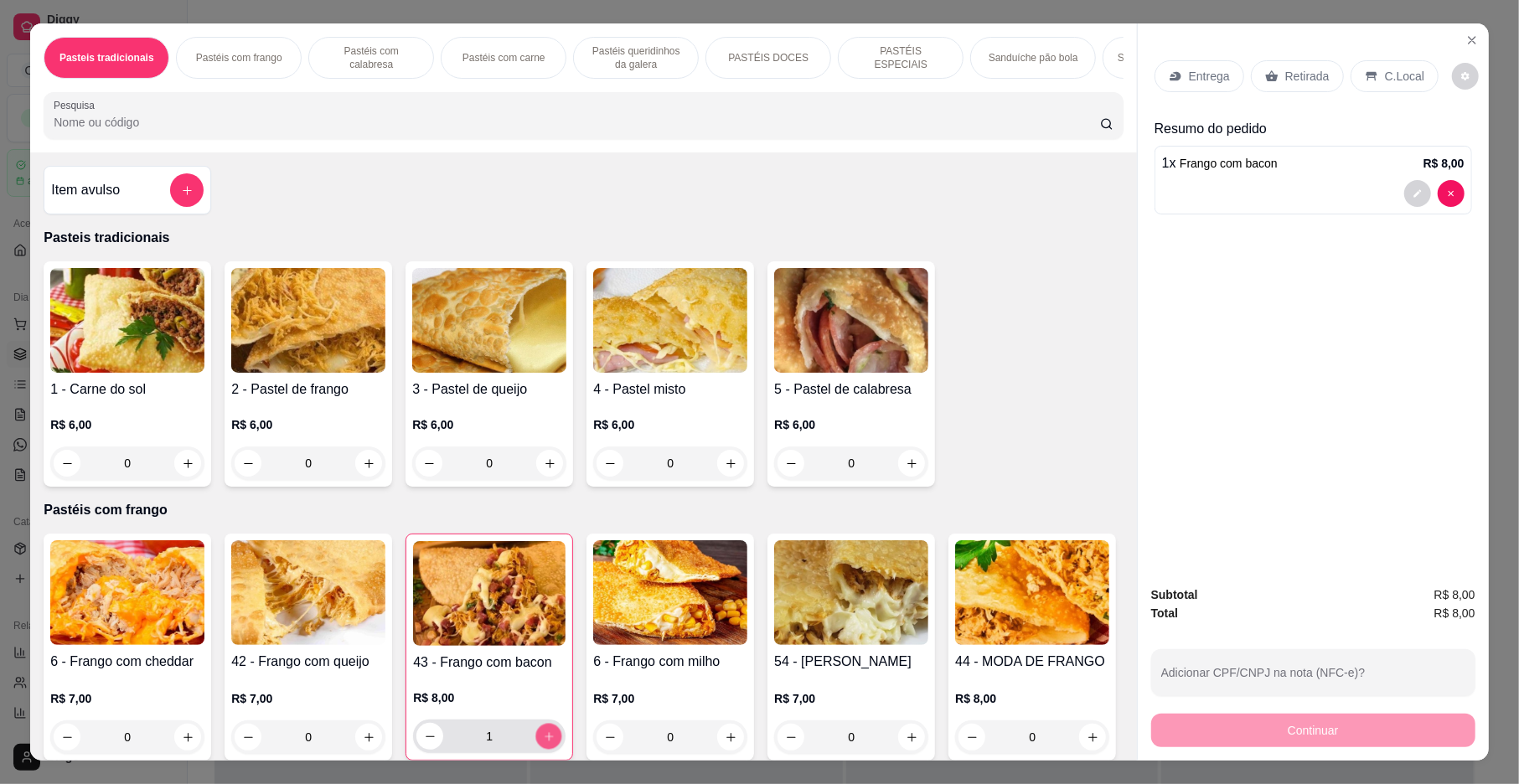
click at [544, 744] on button "increase-product-quantity" at bounding box center [549, 736] width 26 height 26
type input "2"
click at [1202, 84] on p "Entrega" at bounding box center [1209, 76] width 41 height 17
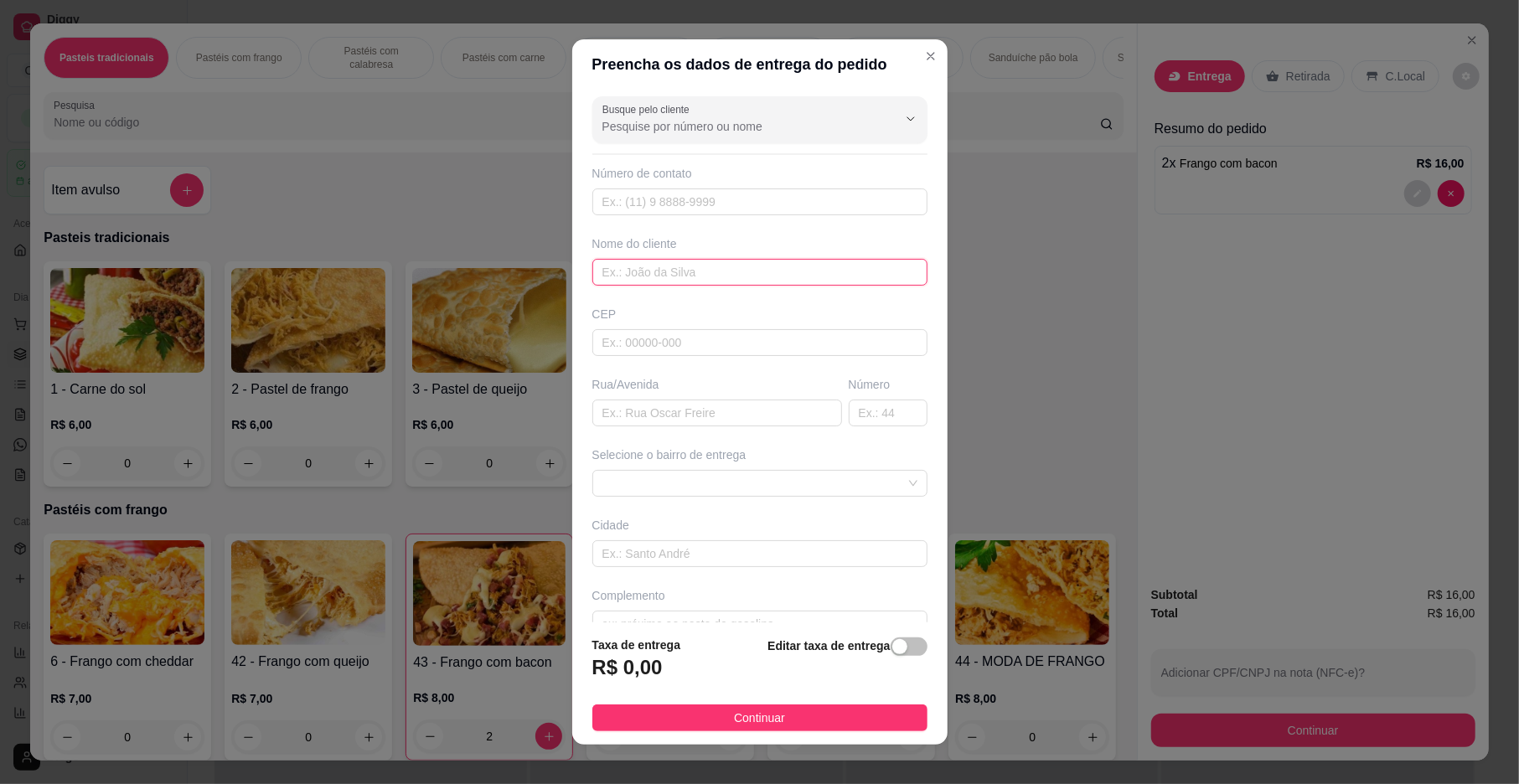
click at [754, 275] on input "text" at bounding box center [760, 272] width 335 height 27
click at [738, 474] on span at bounding box center [760, 483] width 315 height 25
type input "MAYCON"
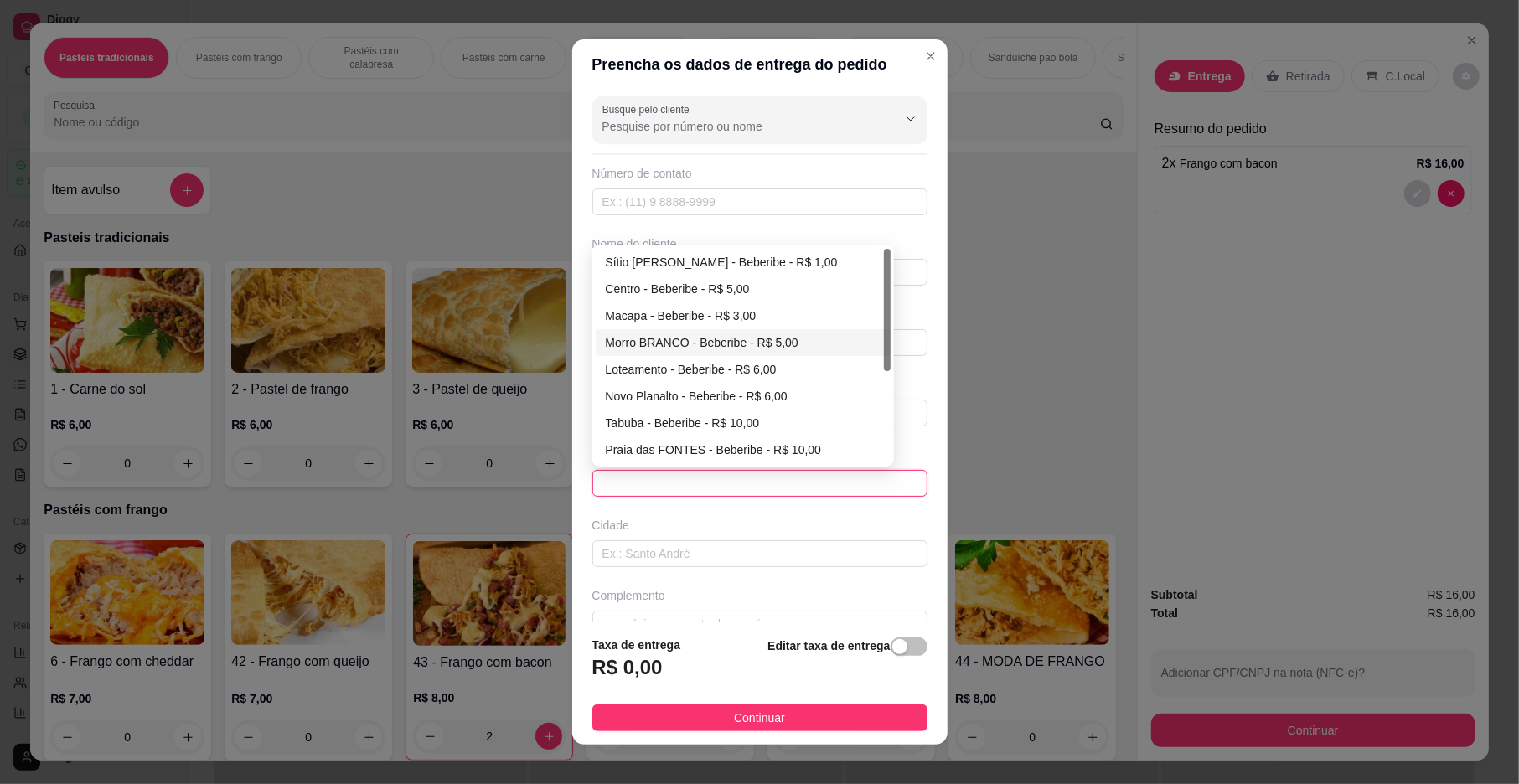
click at [700, 356] on div "Morro BRANCO - Beberibe - R$ 5,00" at bounding box center [743, 342] width 295 height 27
type input "Beberibe"
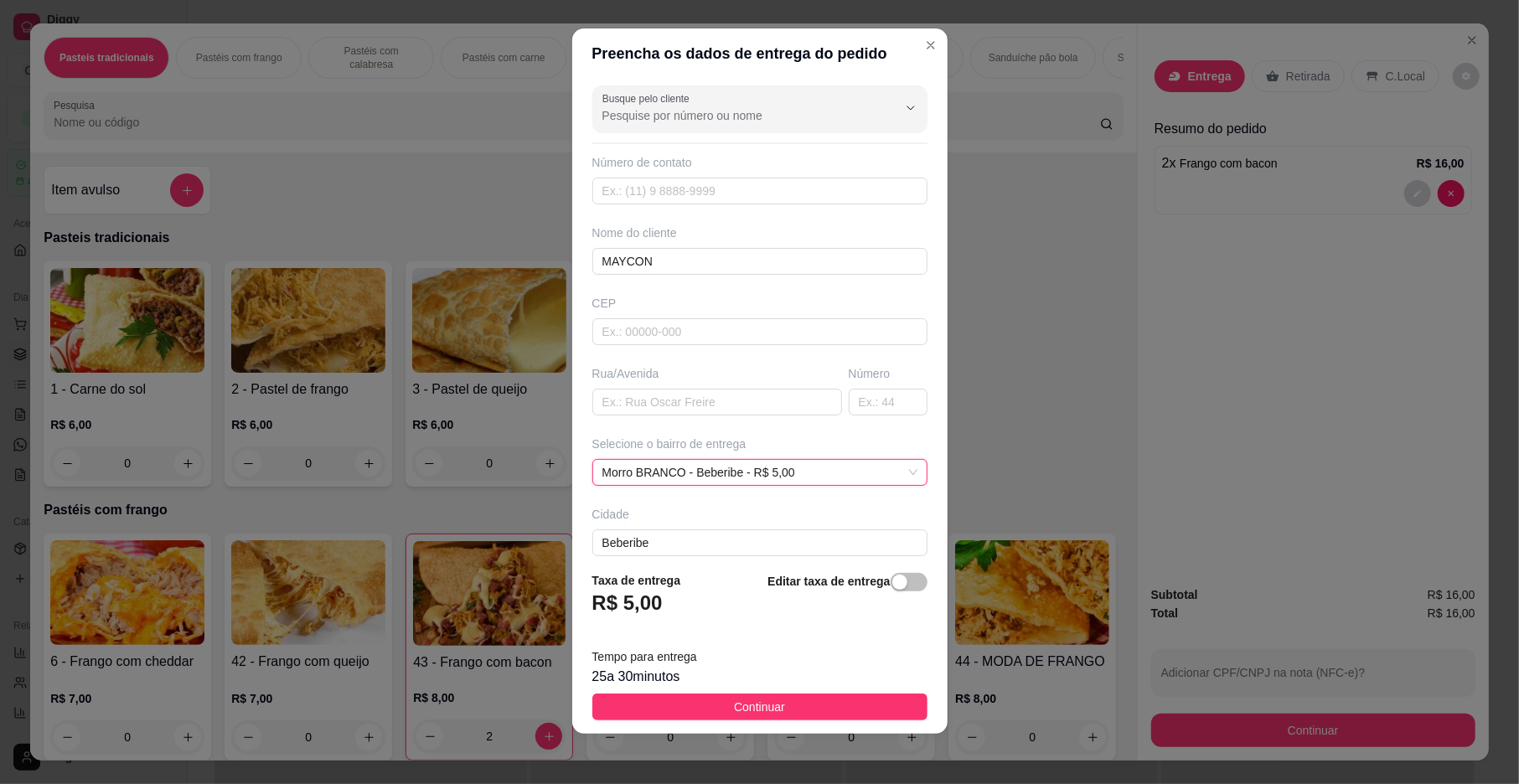
scroll to position [14, 0]
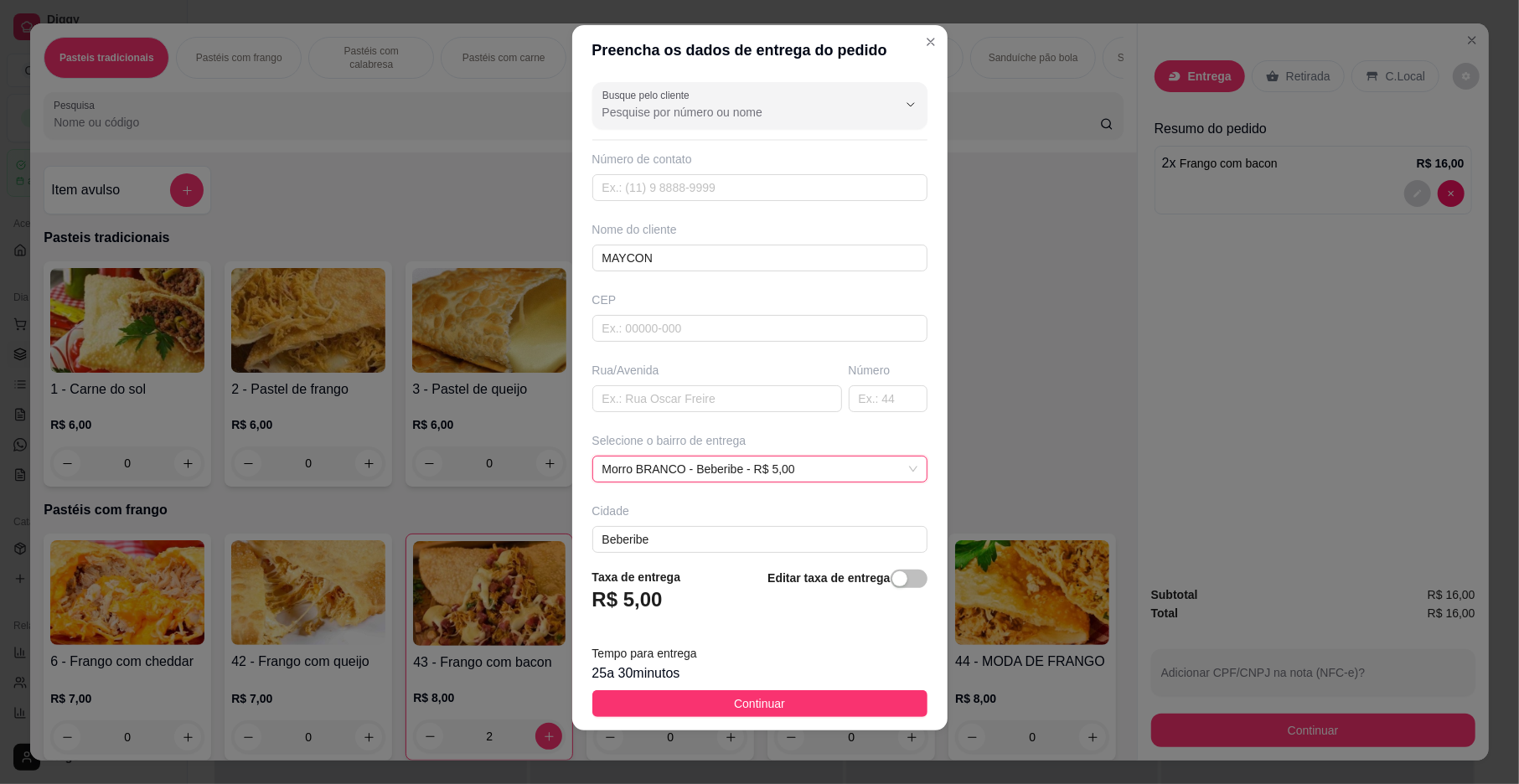
drag, startPoint x: 718, startPoint y: 705, endPoint x: 781, endPoint y: 695, distance: 63.8
click at [734, 705] on span "Continuar" at bounding box center [759, 703] width 51 height 18
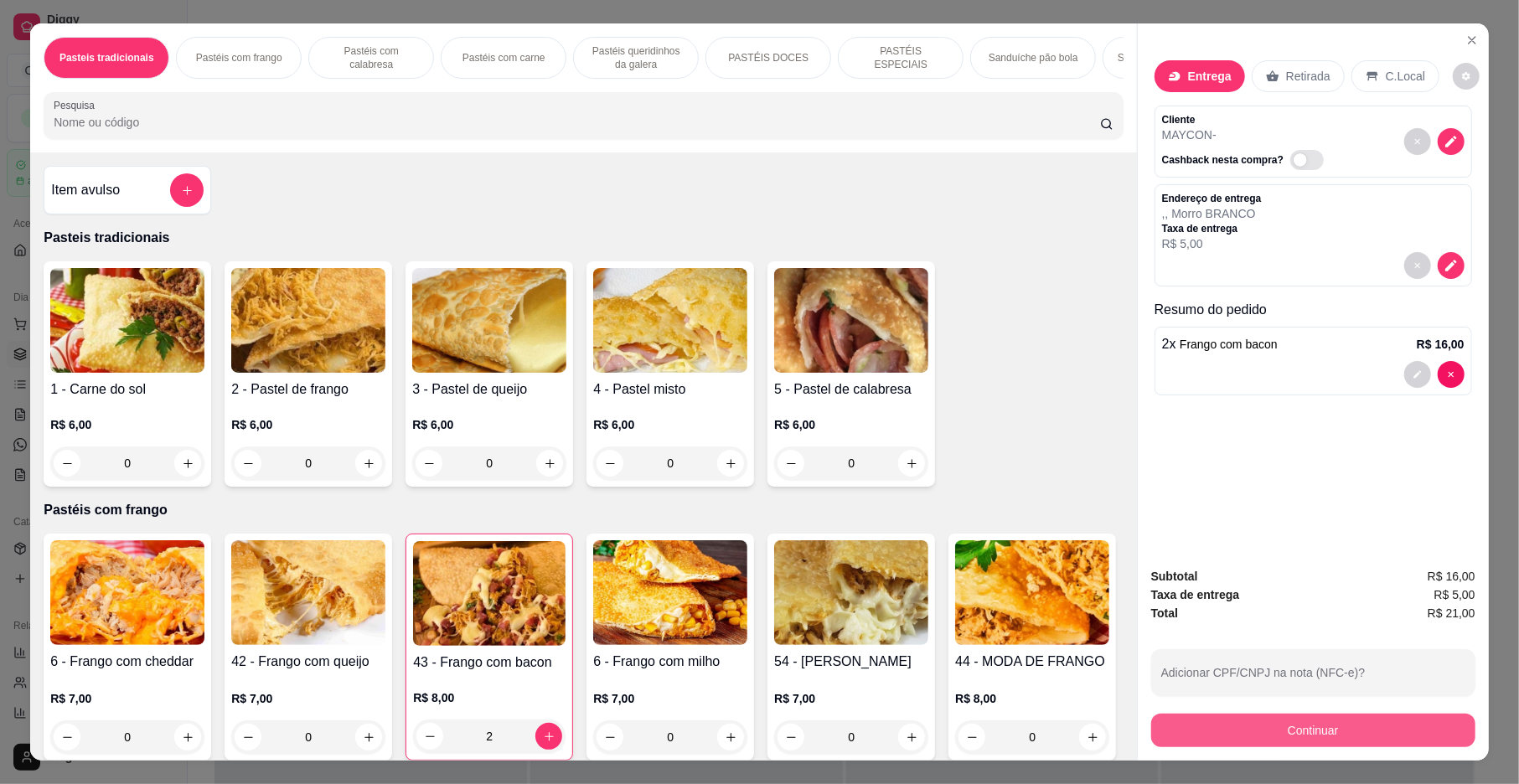
click at [1284, 737] on button "Continuar" at bounding box center [1313, 730] width 324 height 34
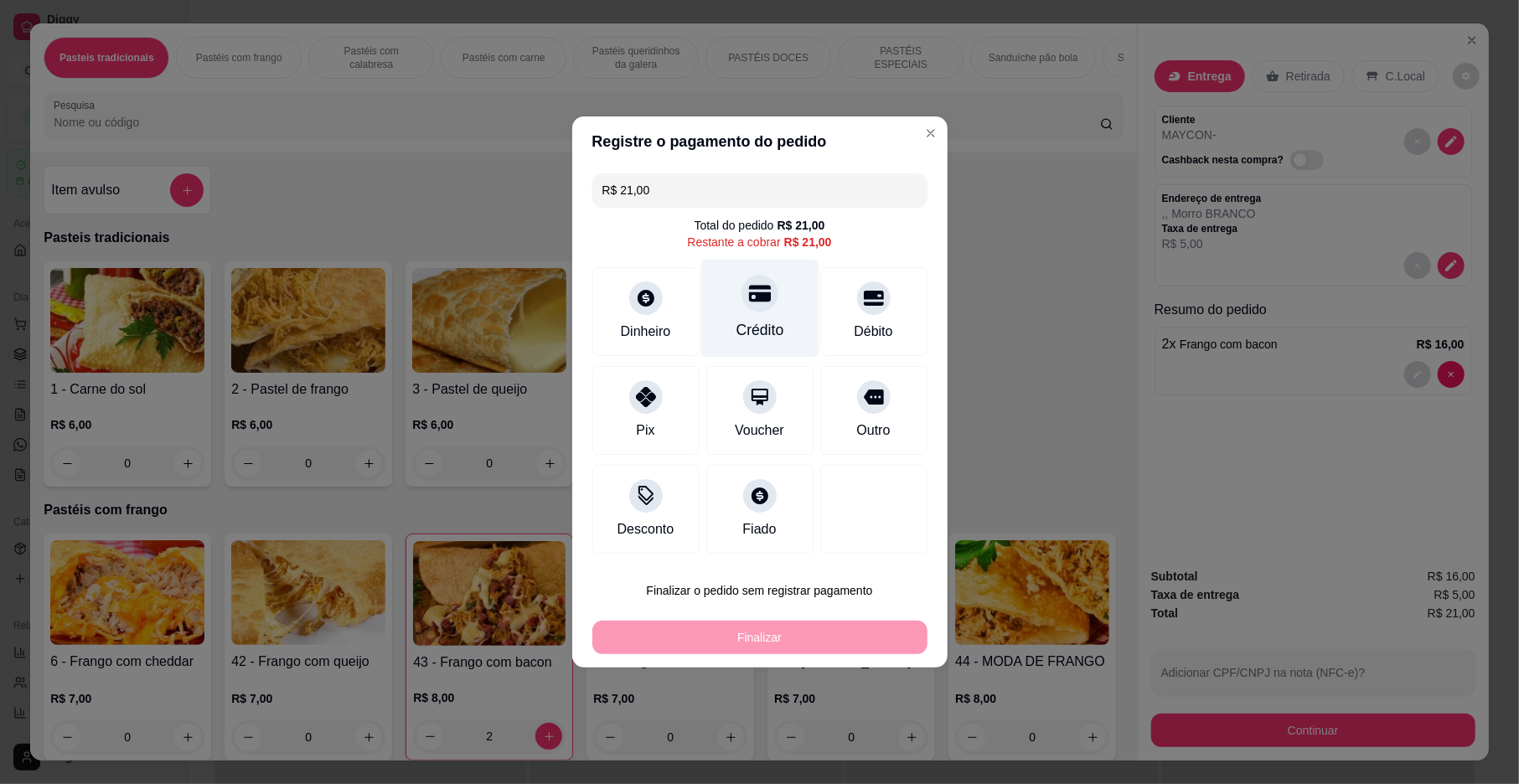
click at [765, 302] on div at bounding box center [760, 293] width 37 height 37
type input "R$ 0,00"
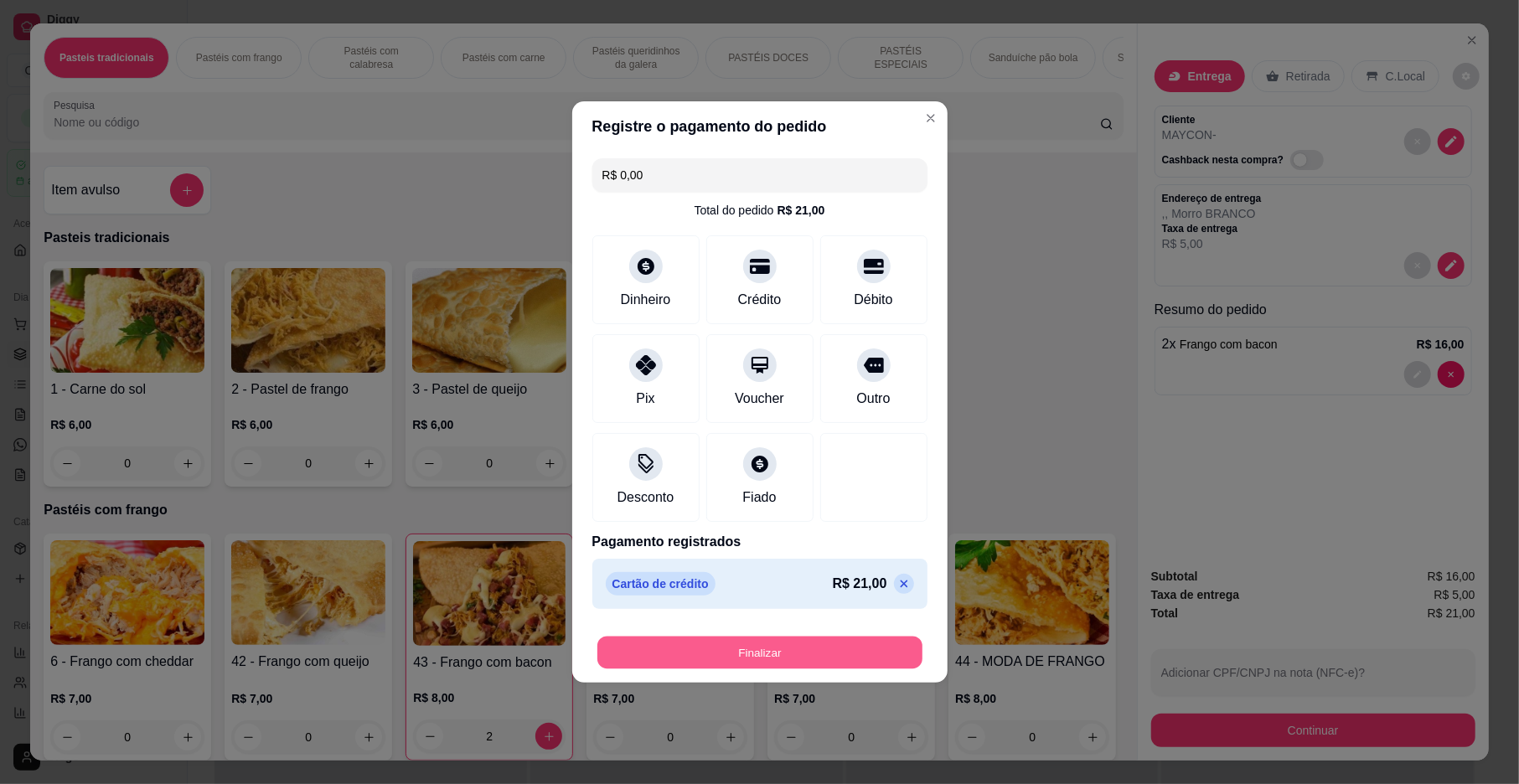
click at [802, 641] on button "Finalizar" at bounding box center [760, 652] width 325 height 33
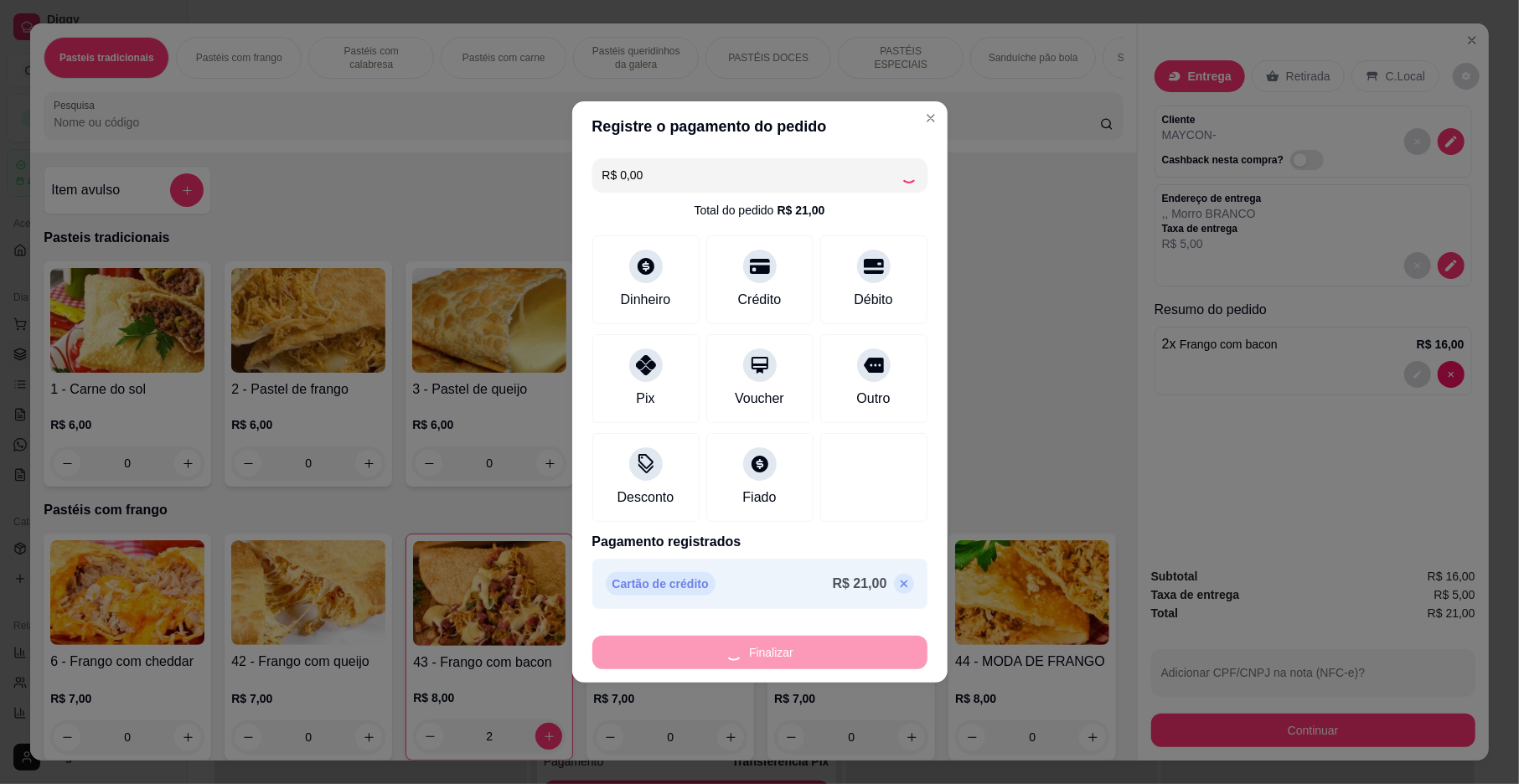
type input "0"
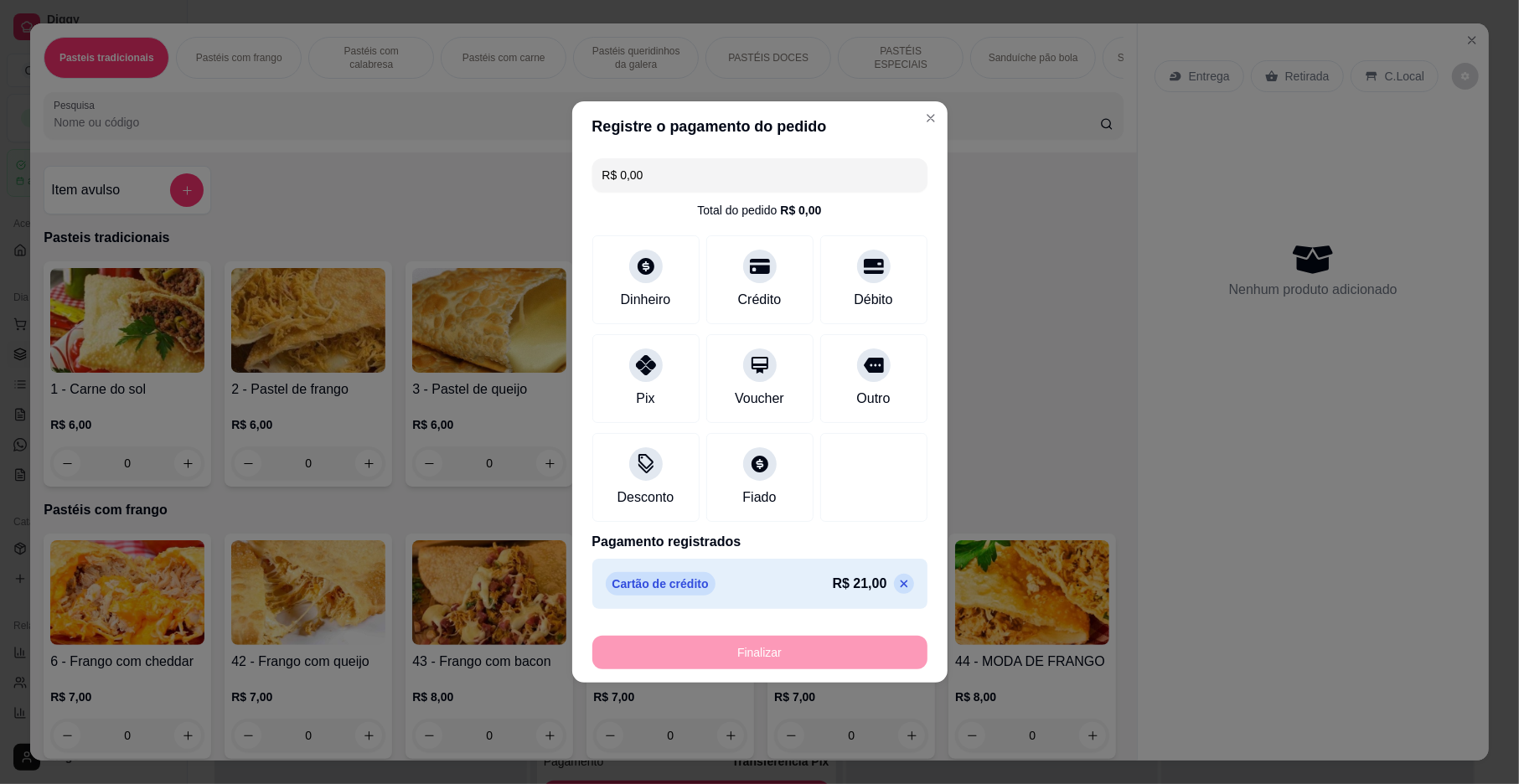
type input "-R$ 21,00"
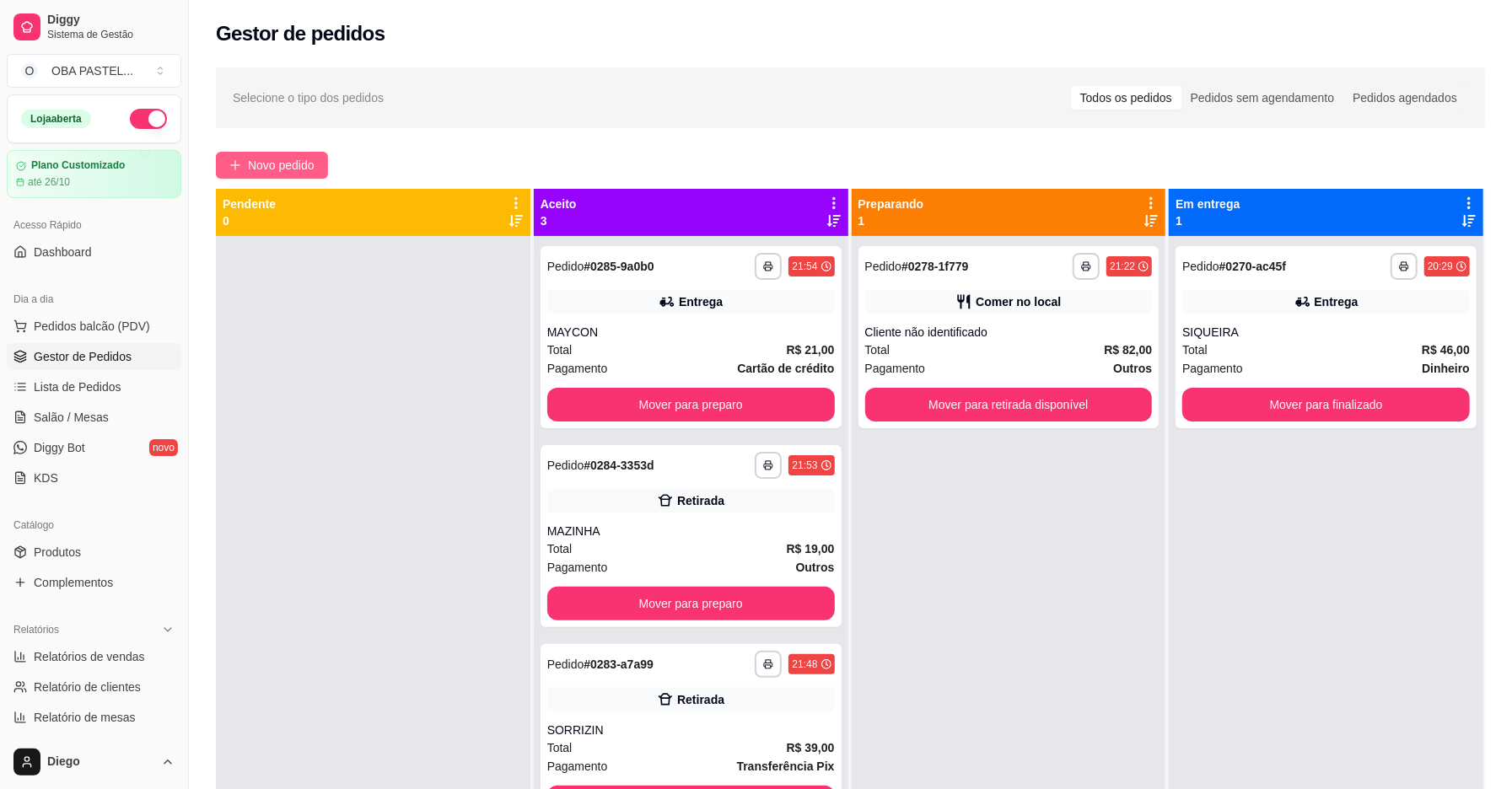
click at [285, 171] on span "Novo pedido" at bounding box center [281, 166] width 67 height 19
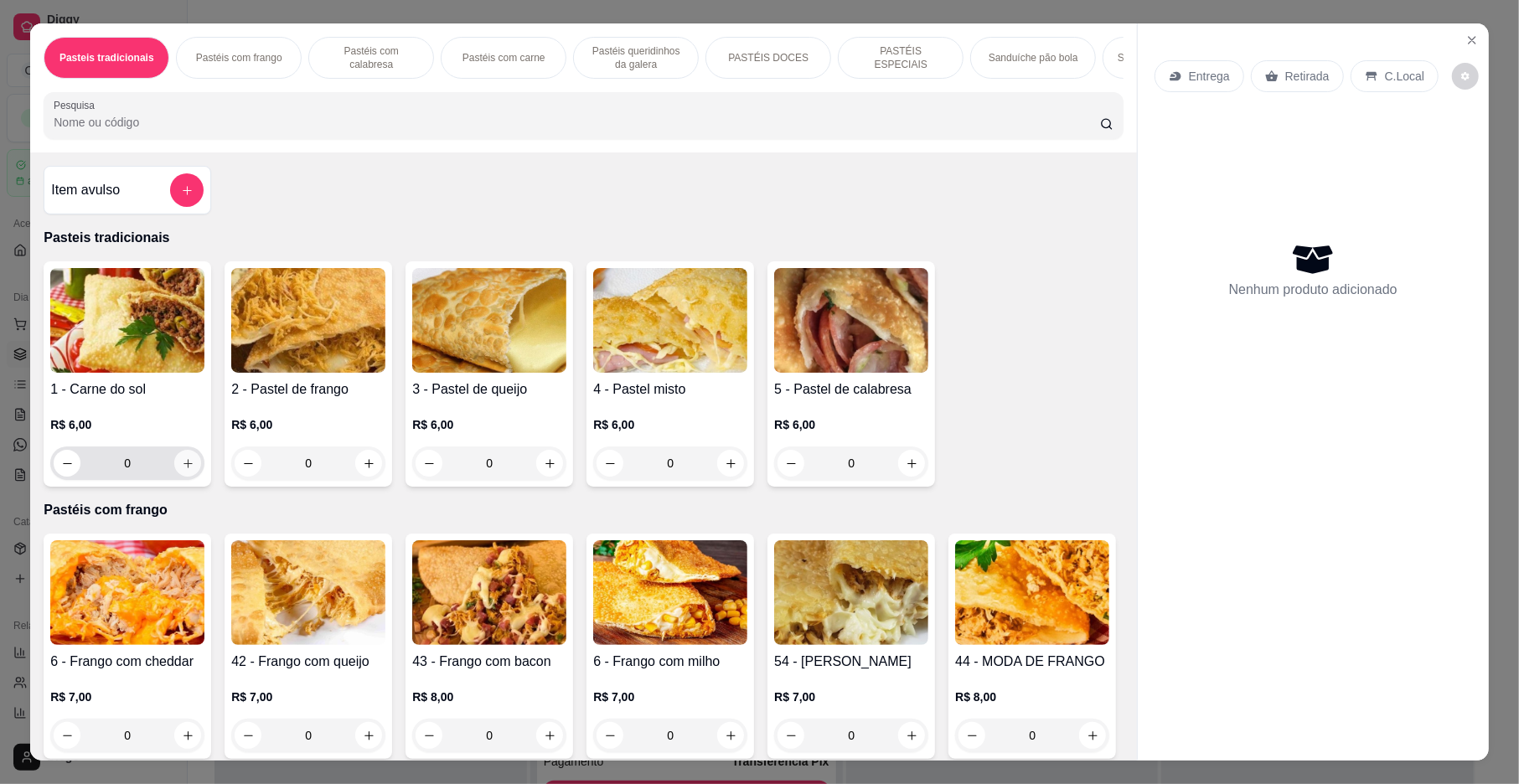
click at [189, 476] on button "increase-product-quantity" at bounding box center [188, 463] width 27 height 27
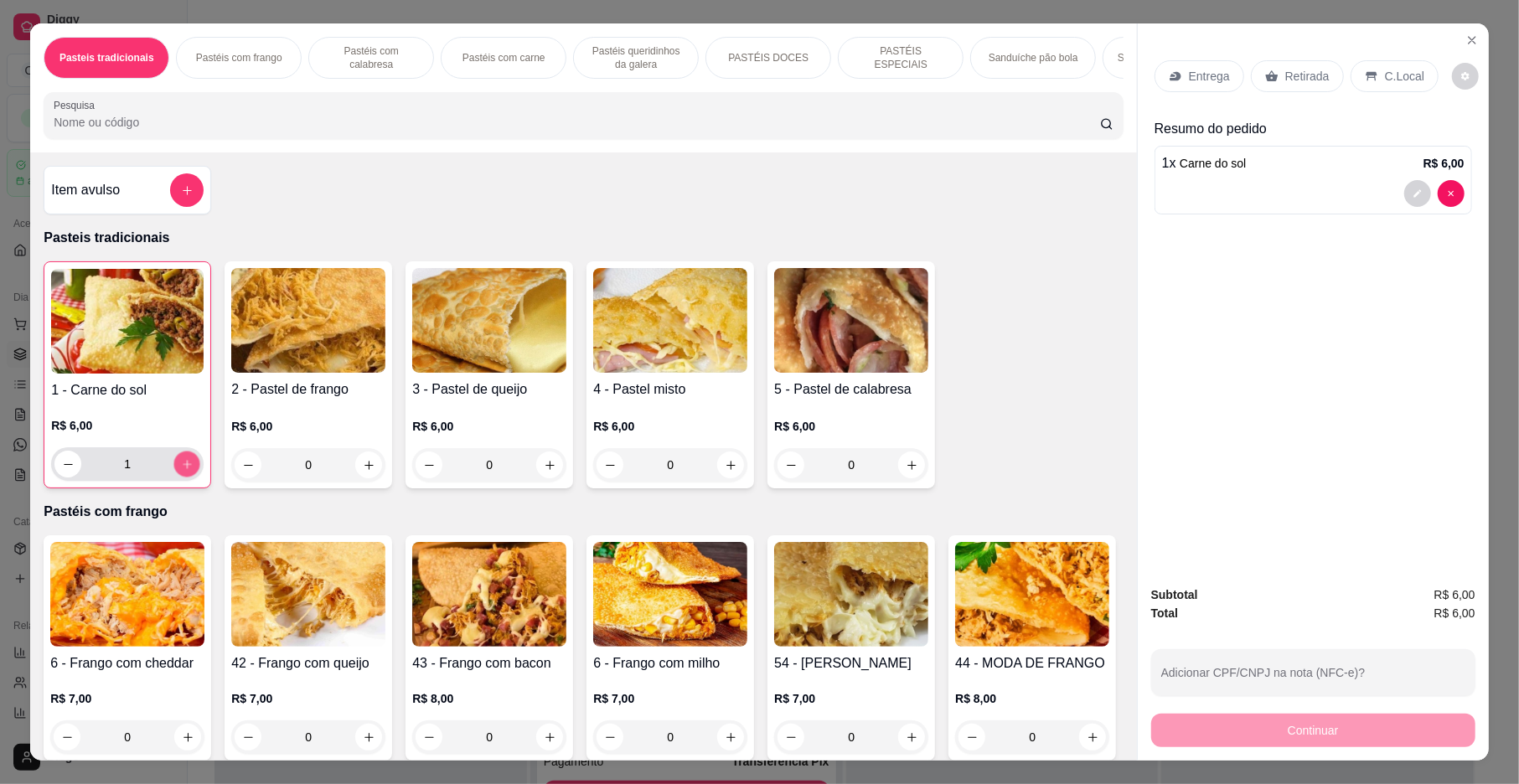
click at [189, 476] on button "increase-product-quantity" at bounding box center [187, 464] width 26 height 26
type input "2"
click at [404, 55] on p "Pastéis com calabresa" at bounding box center [371, 58] width 97 height 27
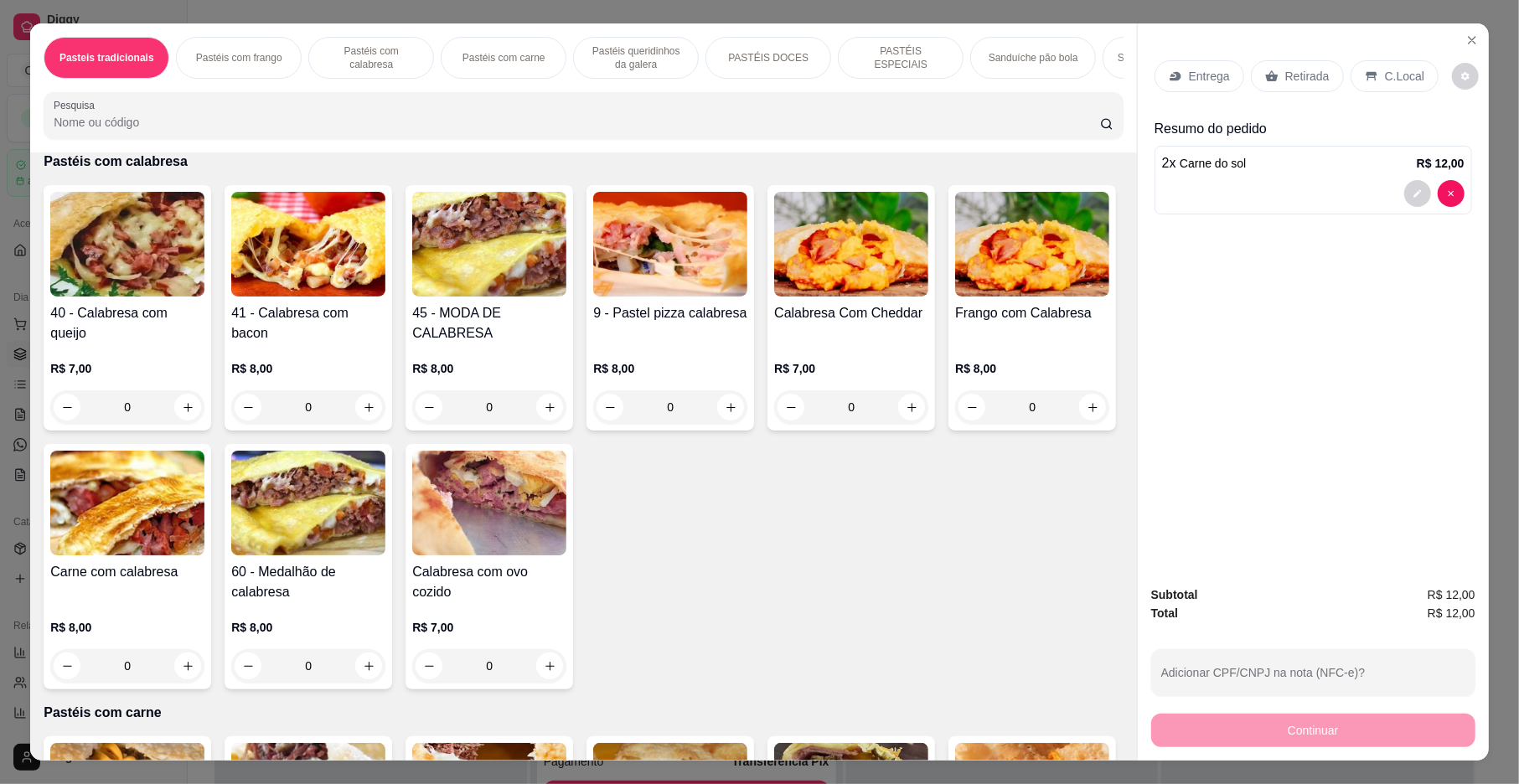
scroll to position [30, 0]
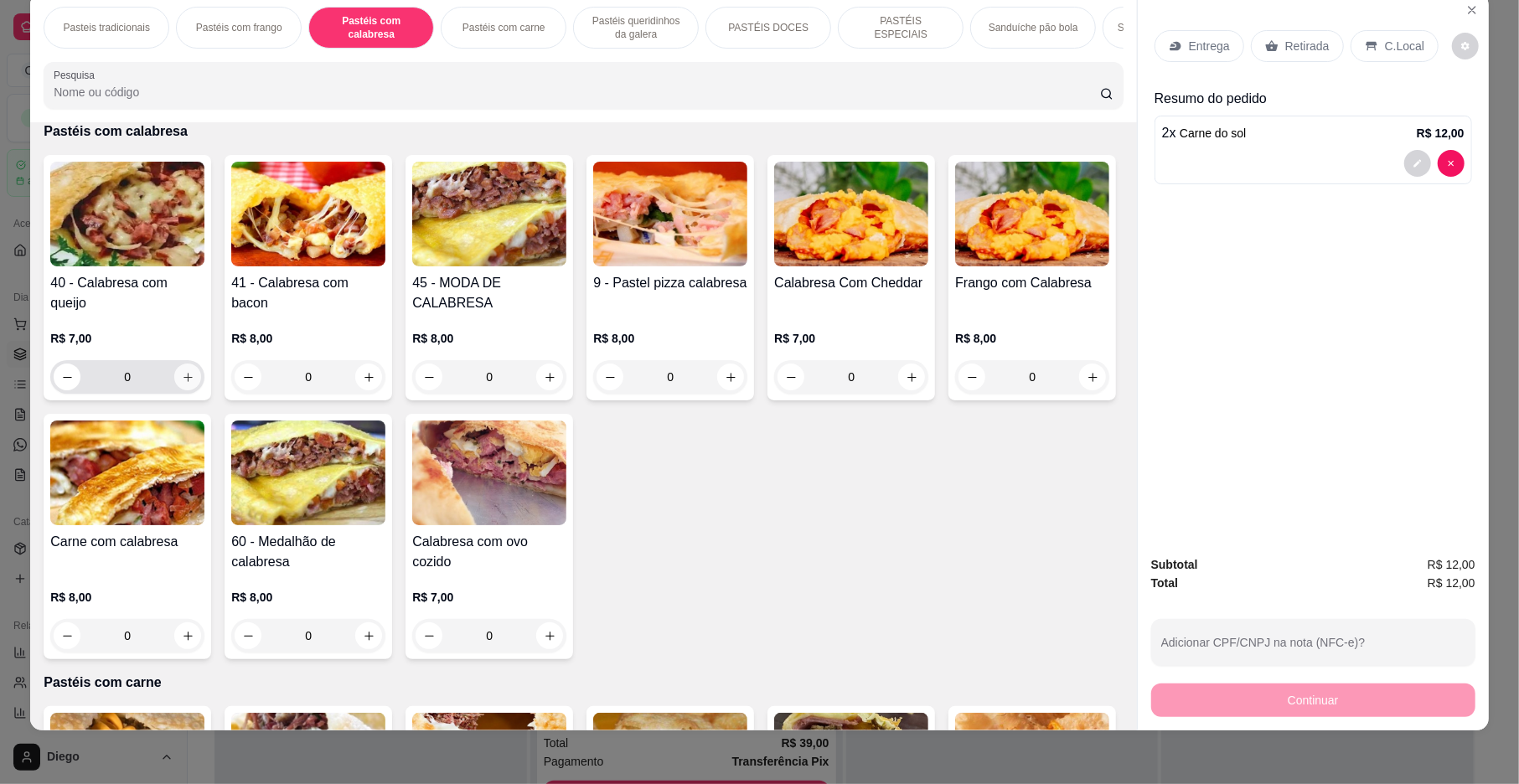
click at [182, 384] on icon "increase-product-quantity" at bounding box center [188, 377] width 13 height 13
type input "1"
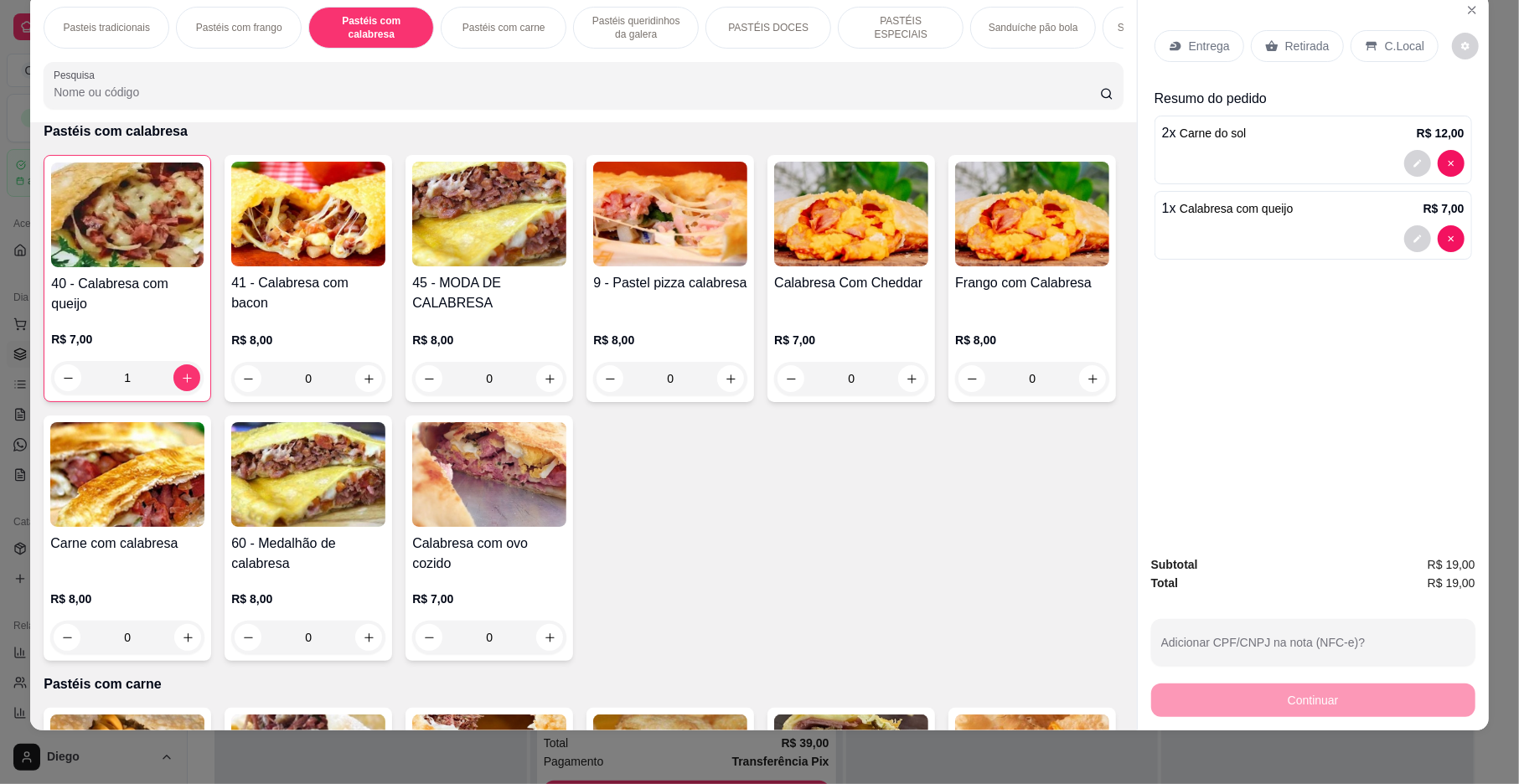
click at [1178, 55] on div "Entrega" at bounding box center [1199, 46] width 90 height 32
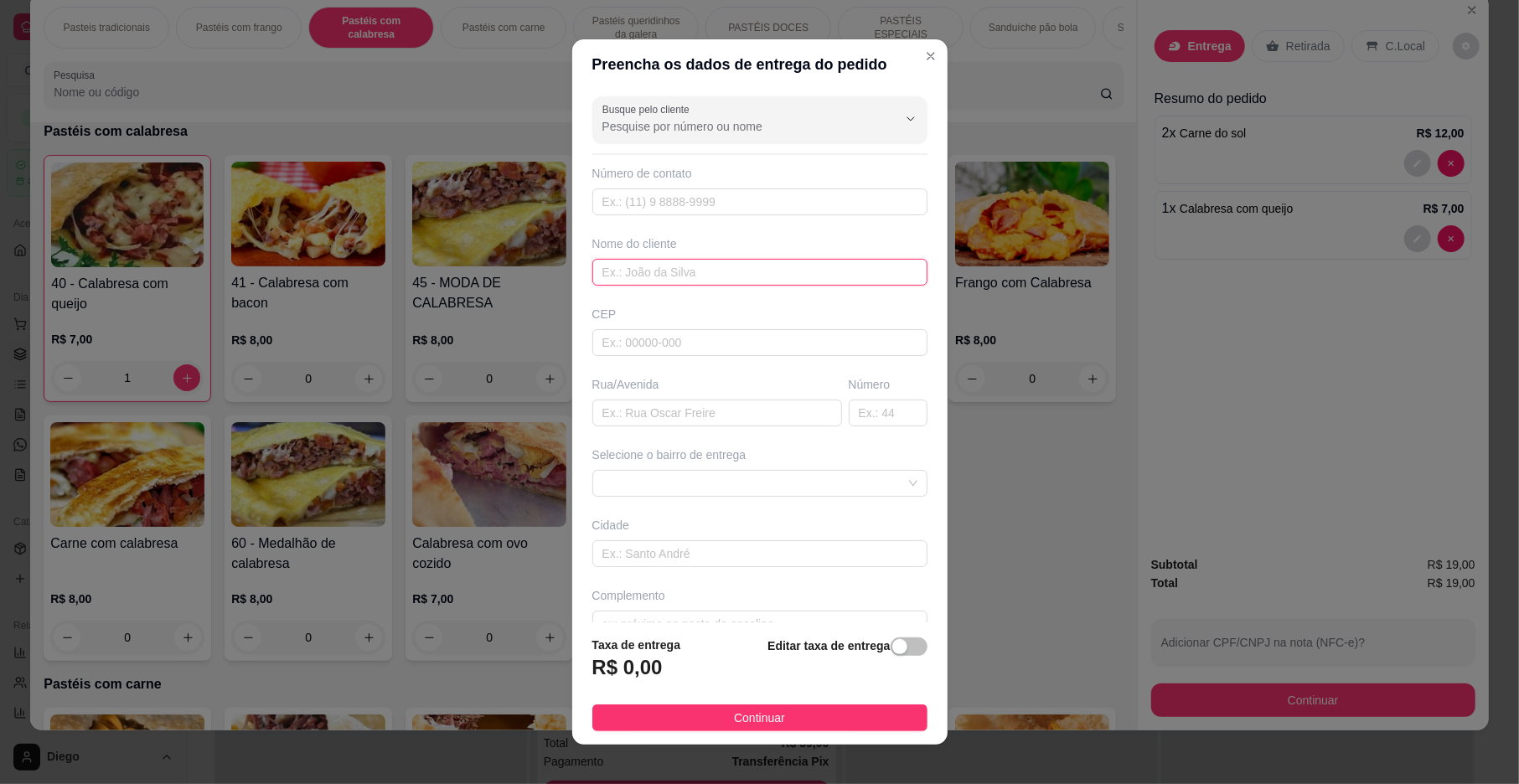
click at [650, 274] on input "text" at bounding box center [760, 272] width 335 height 27
click at [711, 478] on span at bounding box center [760, 483] width 315 height 25
type input "NAELY"
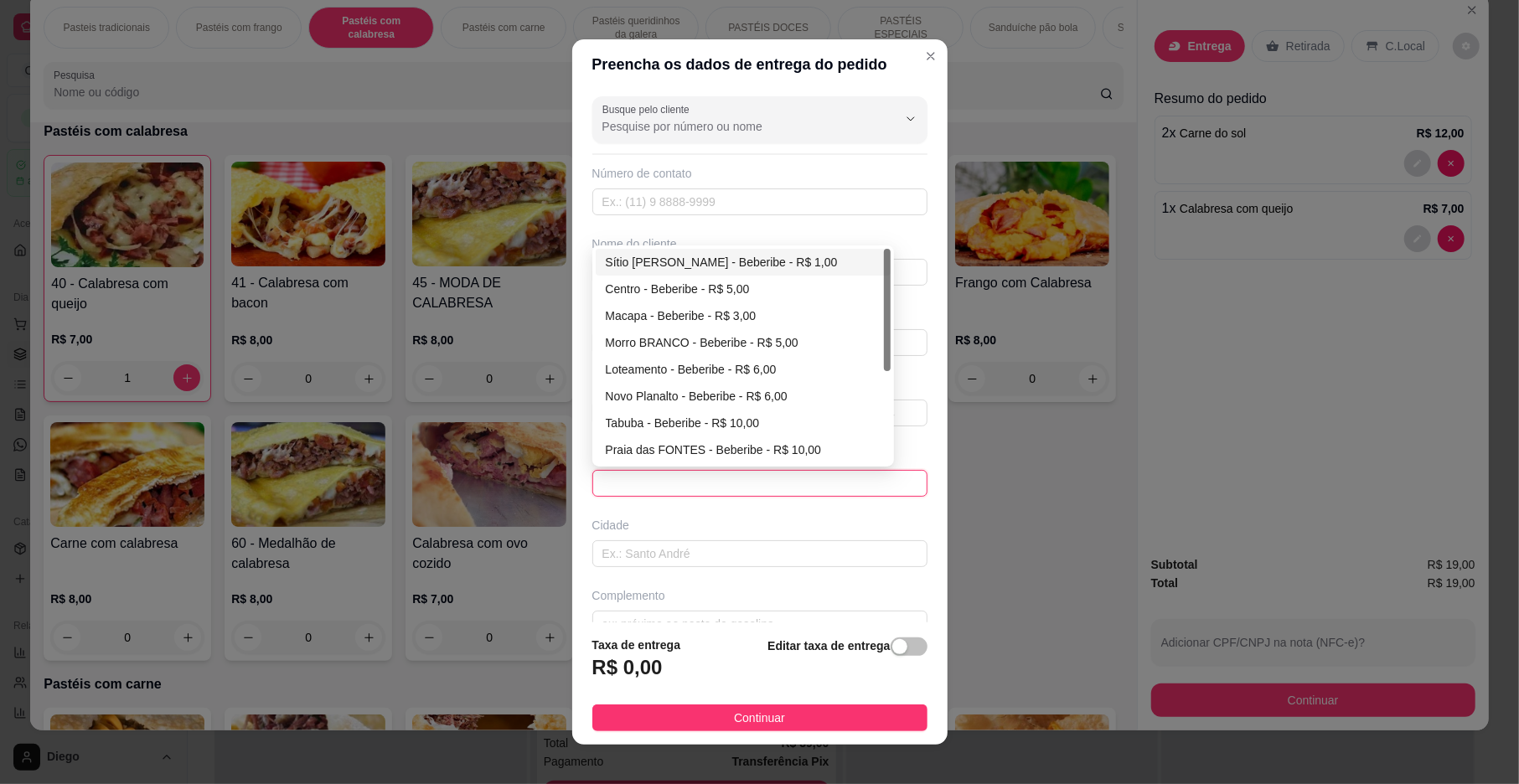
click at [739, 268] on div "Sítio [PERSON_NAME] - Beberibe - R$ 1,00" at bounding box center [743, 262] width 275 height 18
type input "Beberibe"
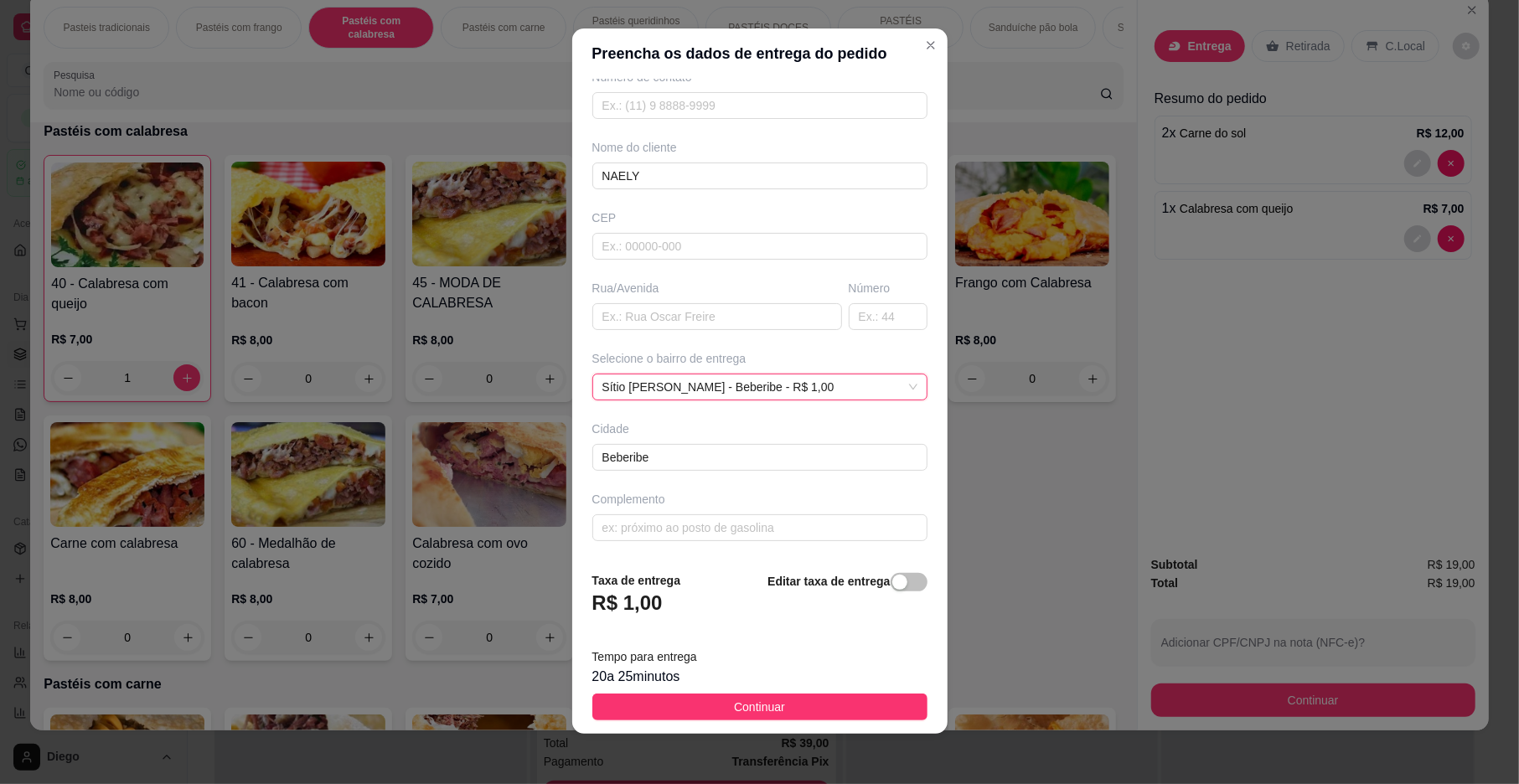
scroll to position [14, 0]
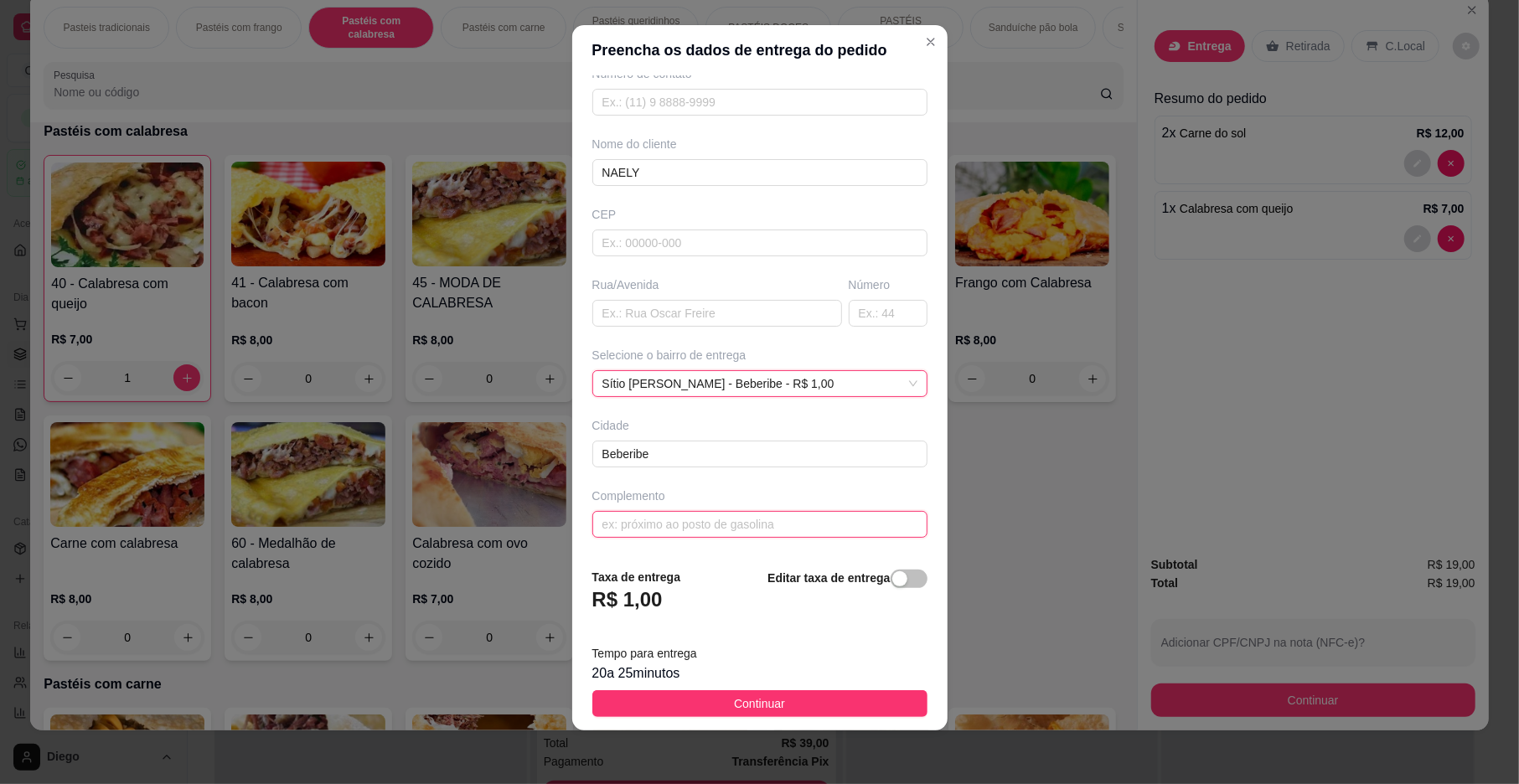
click at [633, 521] on input "text" at bounding box center [760, 525] width 335 height 27
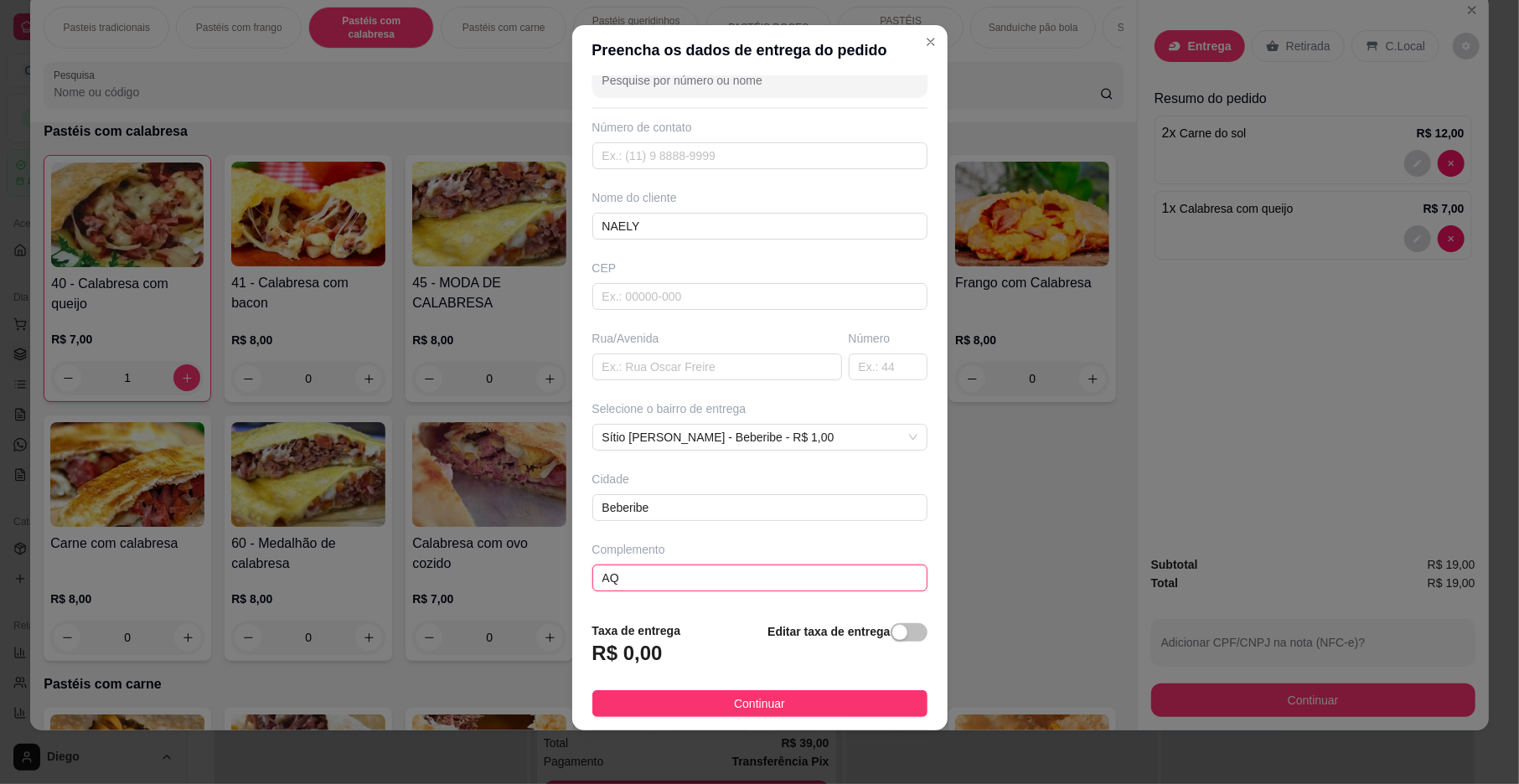
type input "A"
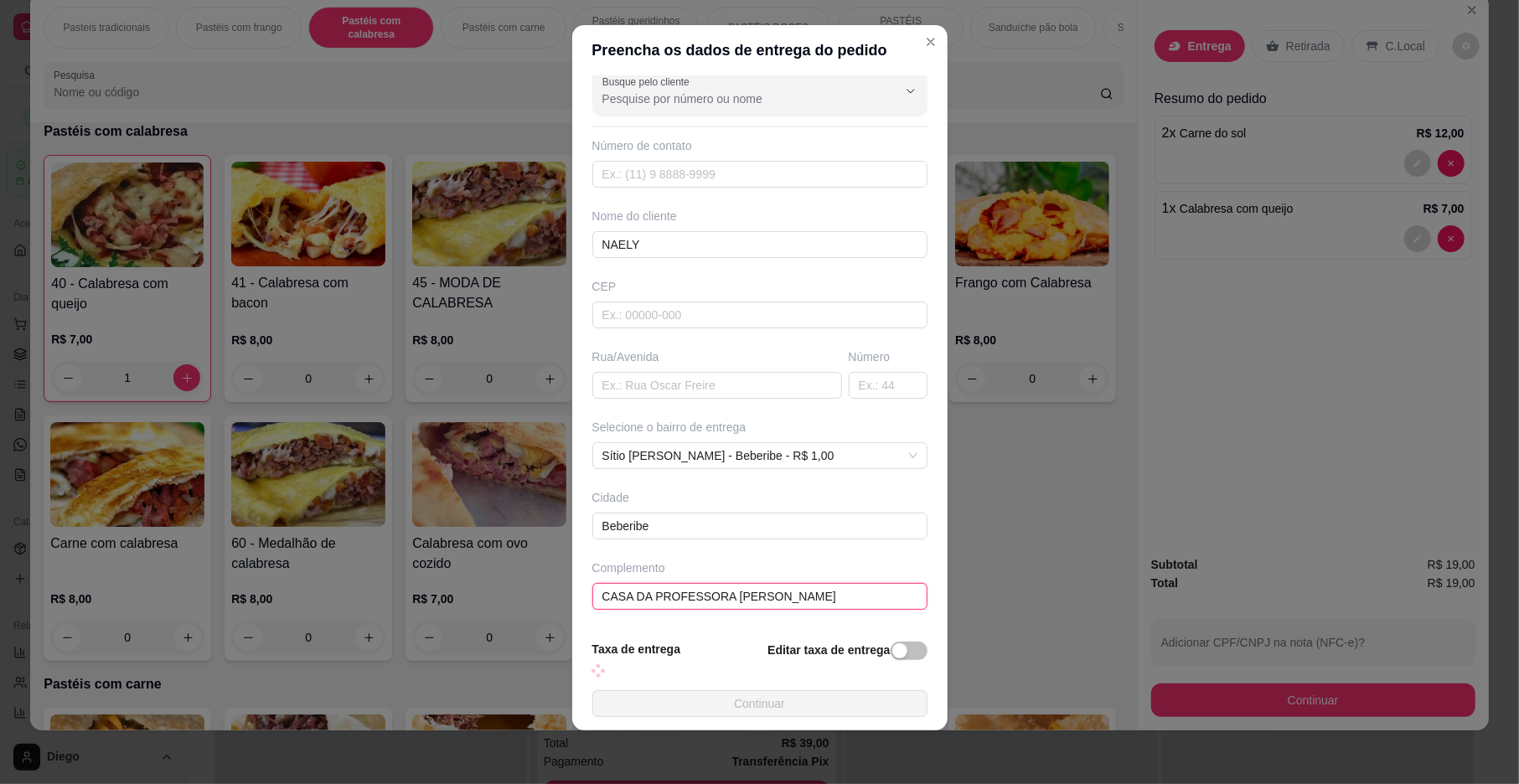
scroll to position [89, 0]
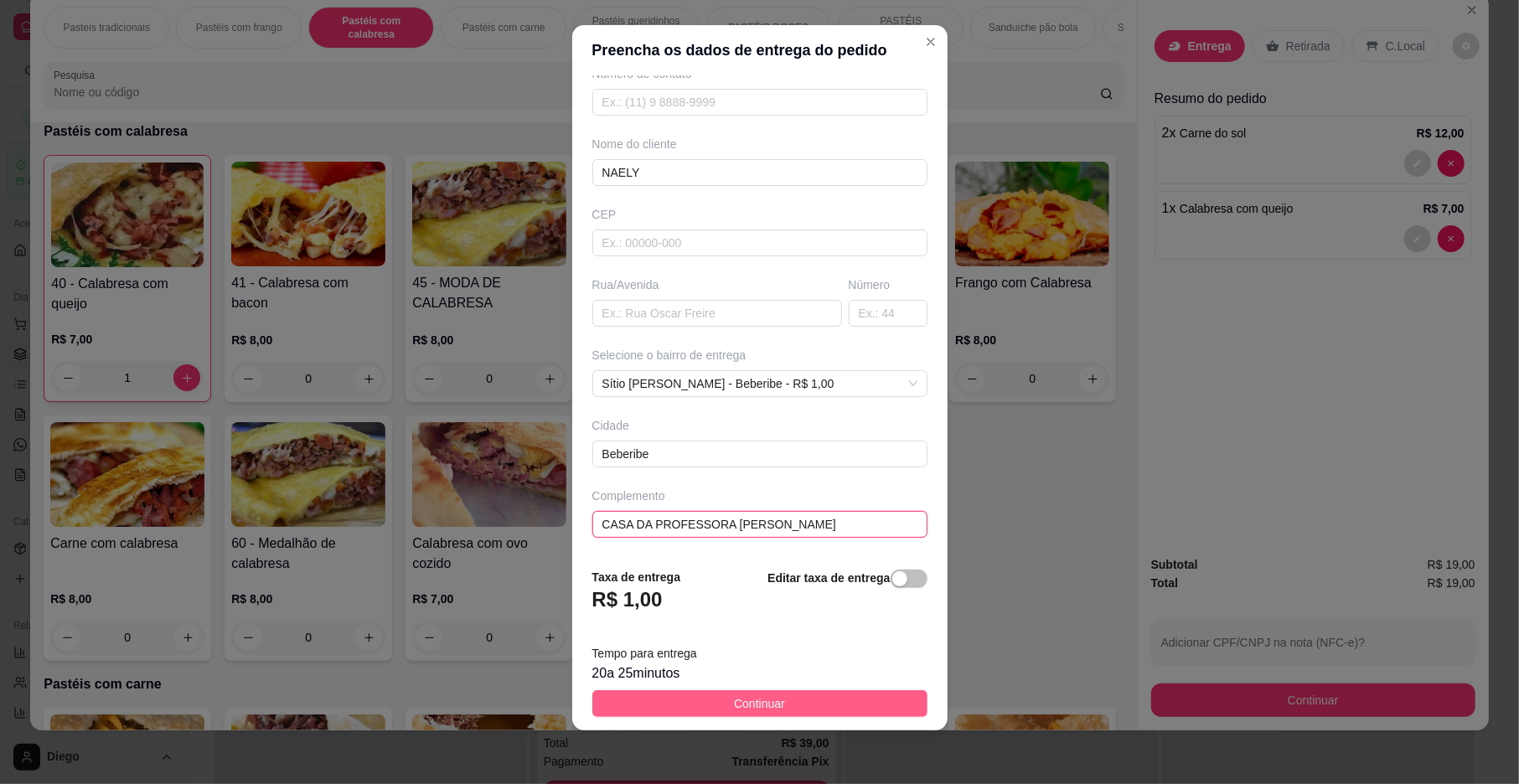
type input "CASA DA PROFESSORA [PERSON_NAME]"
click at [761, 701] on span "Continuar" at bounding box center [759, 703] width 51 height 18
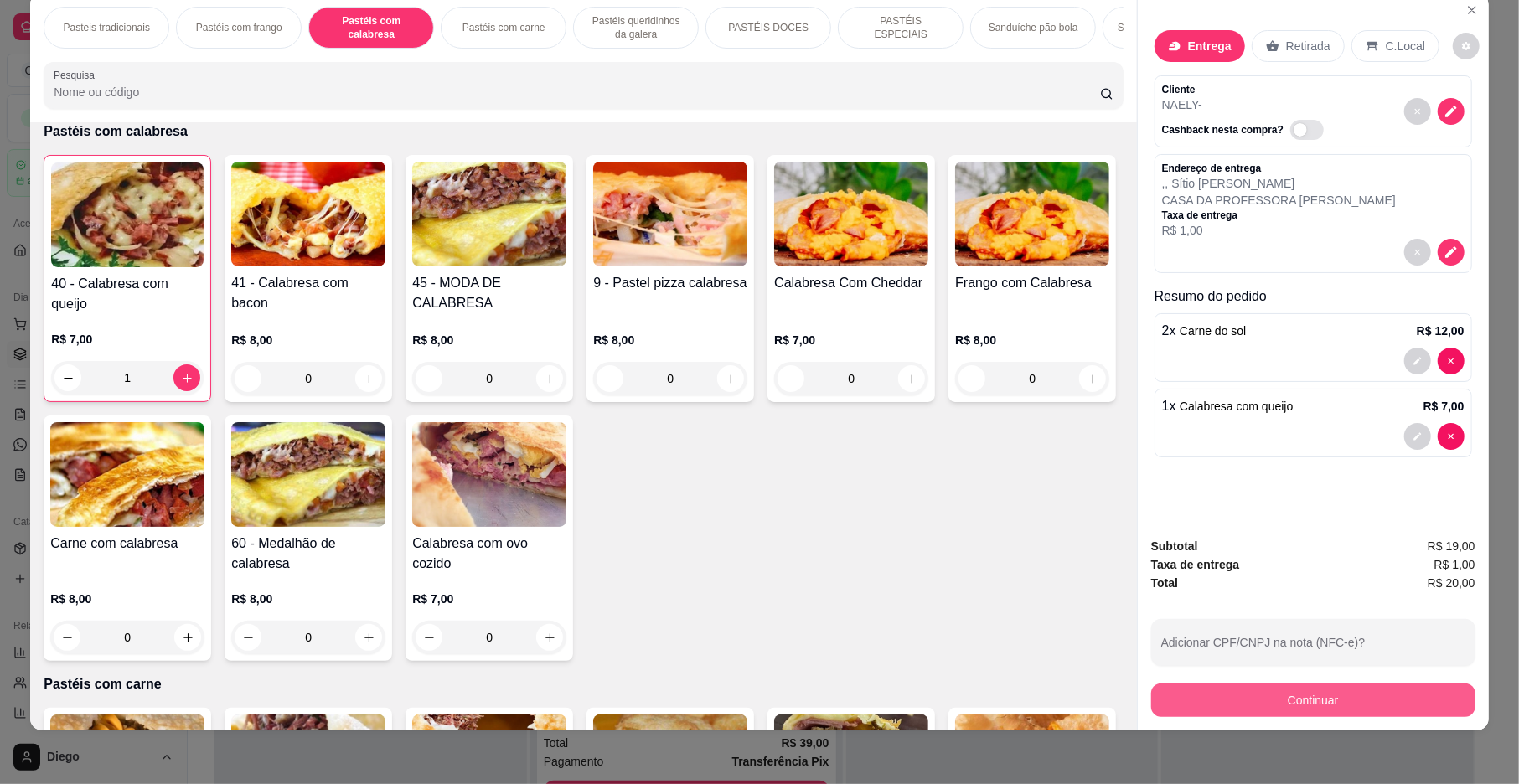
click at [1354, 708] on button "Continuar" at bounding box center [1313, 700] width 324 height 34
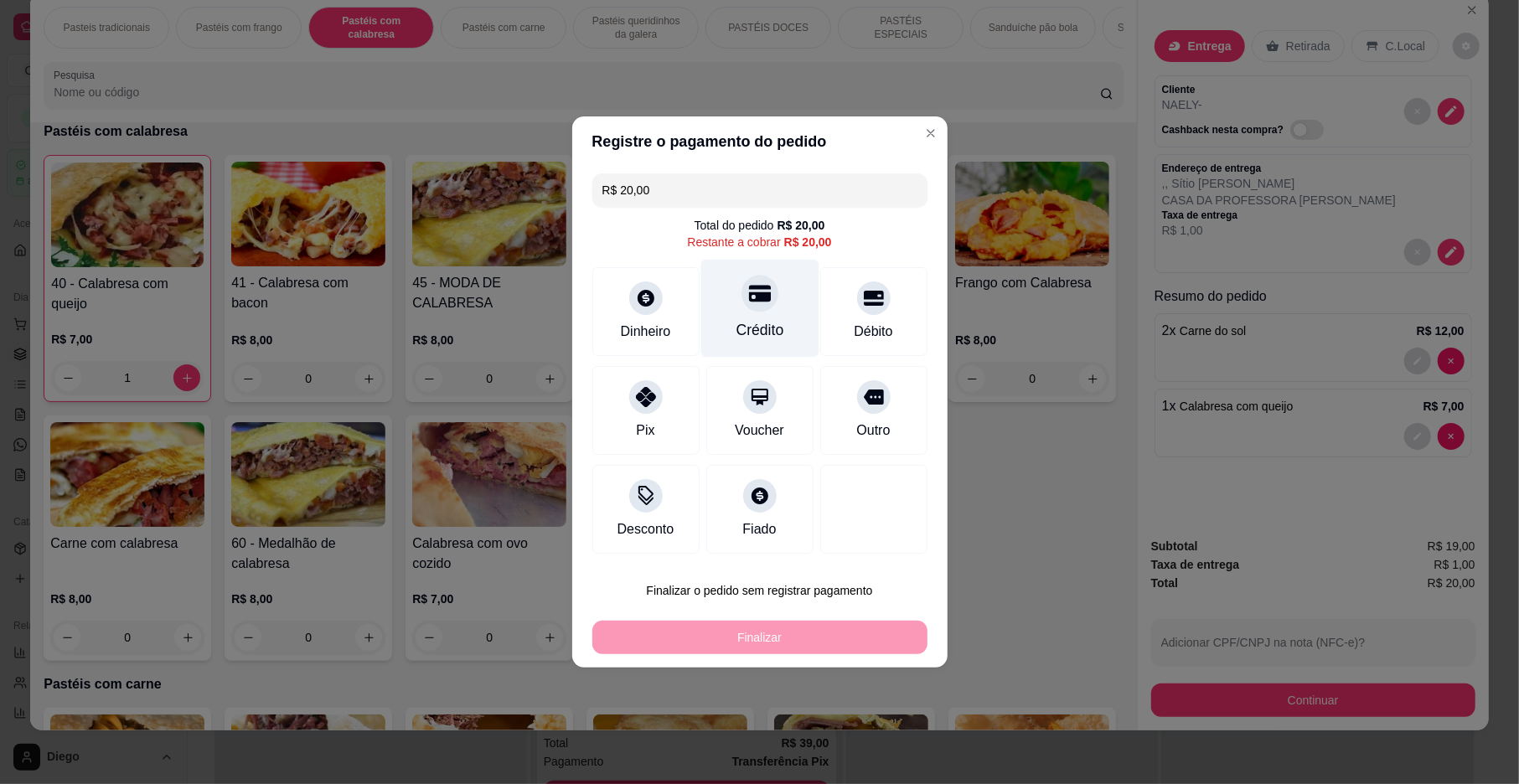
click at [772, 353] on div "Crédito" at bounding box center [759, 308] width 118 height 98
type input "R$ 0,00"
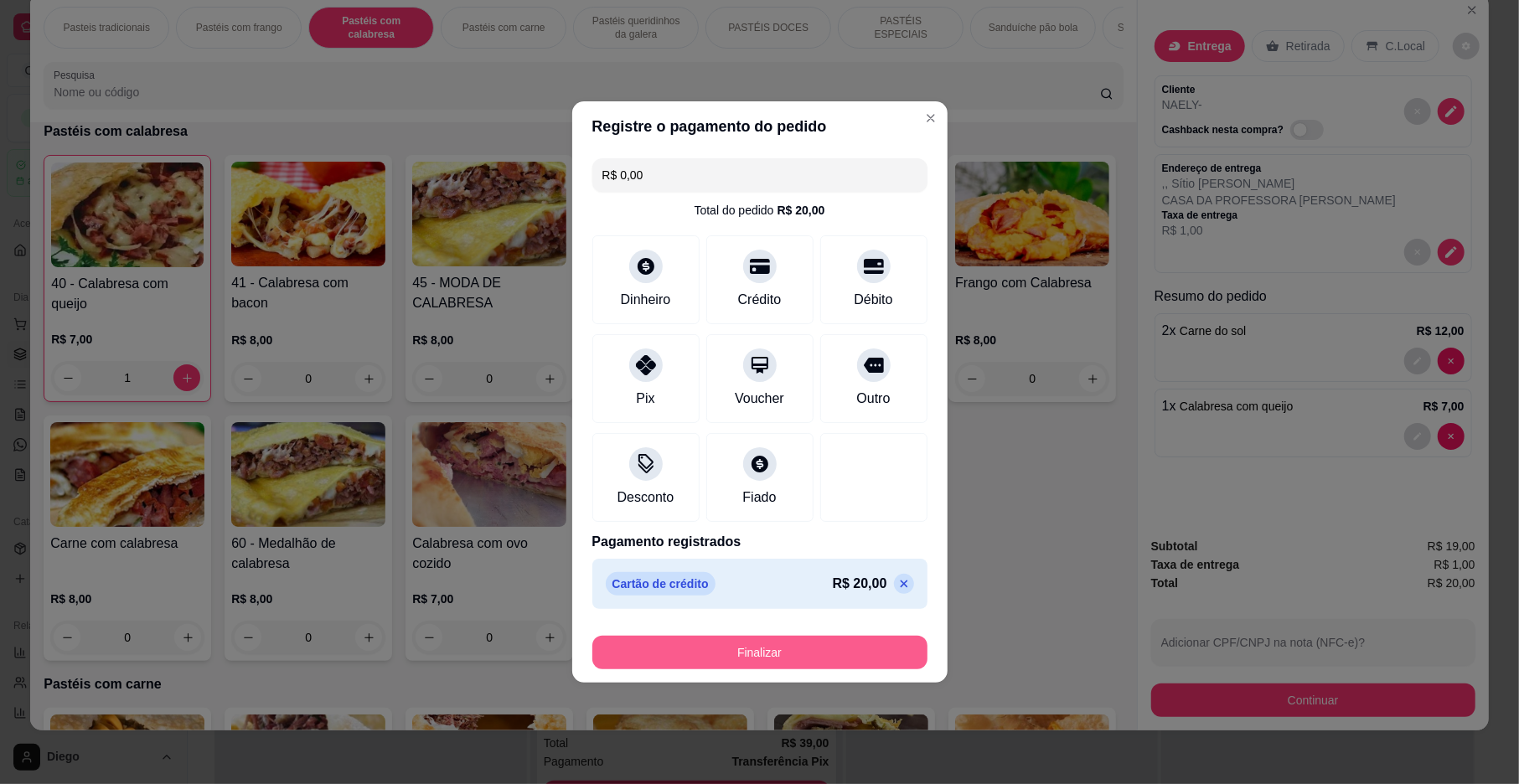
click at [802, 651] on button "Finalizar" at bounding box center [760, 652] width 335 height 34
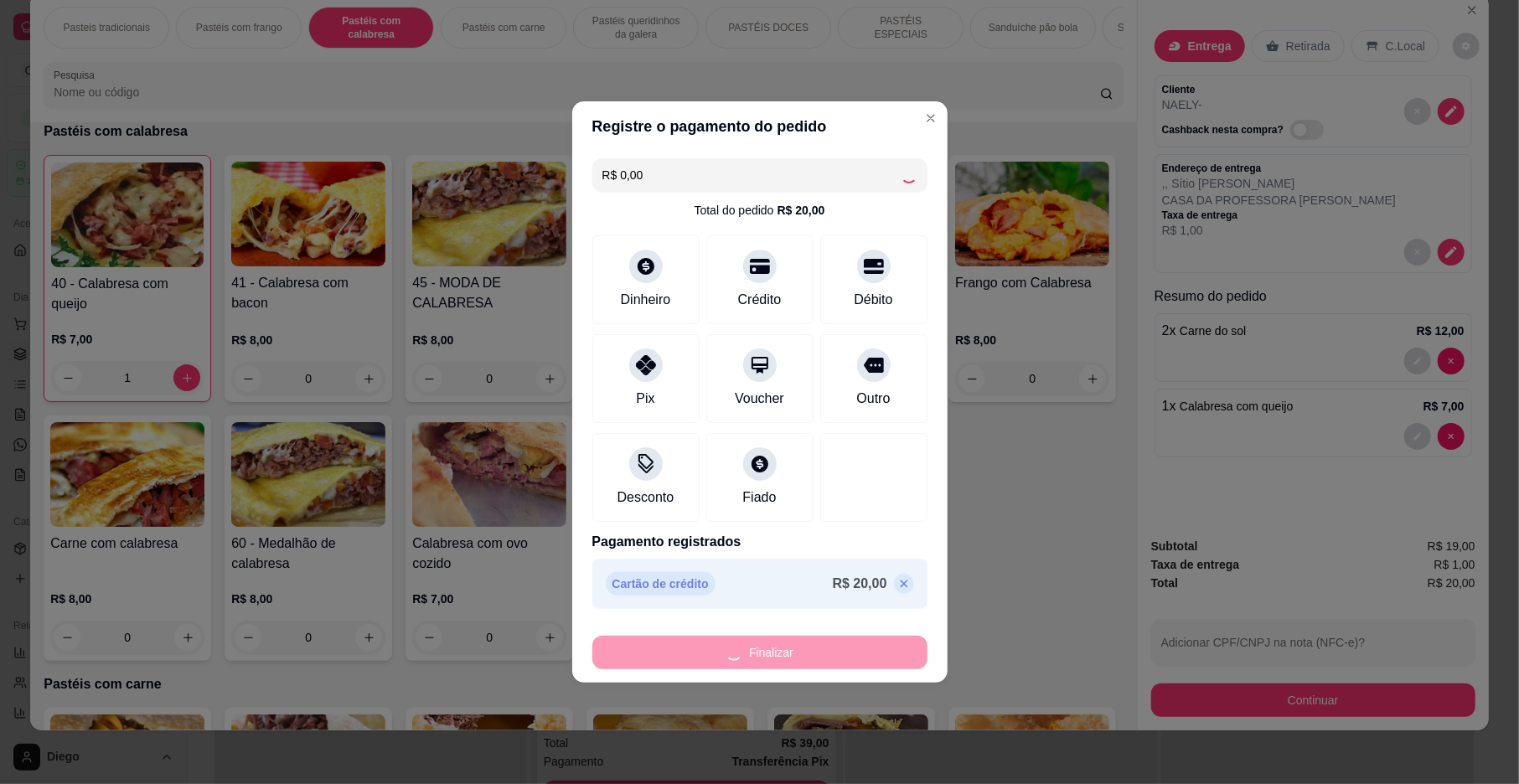
type input "0"
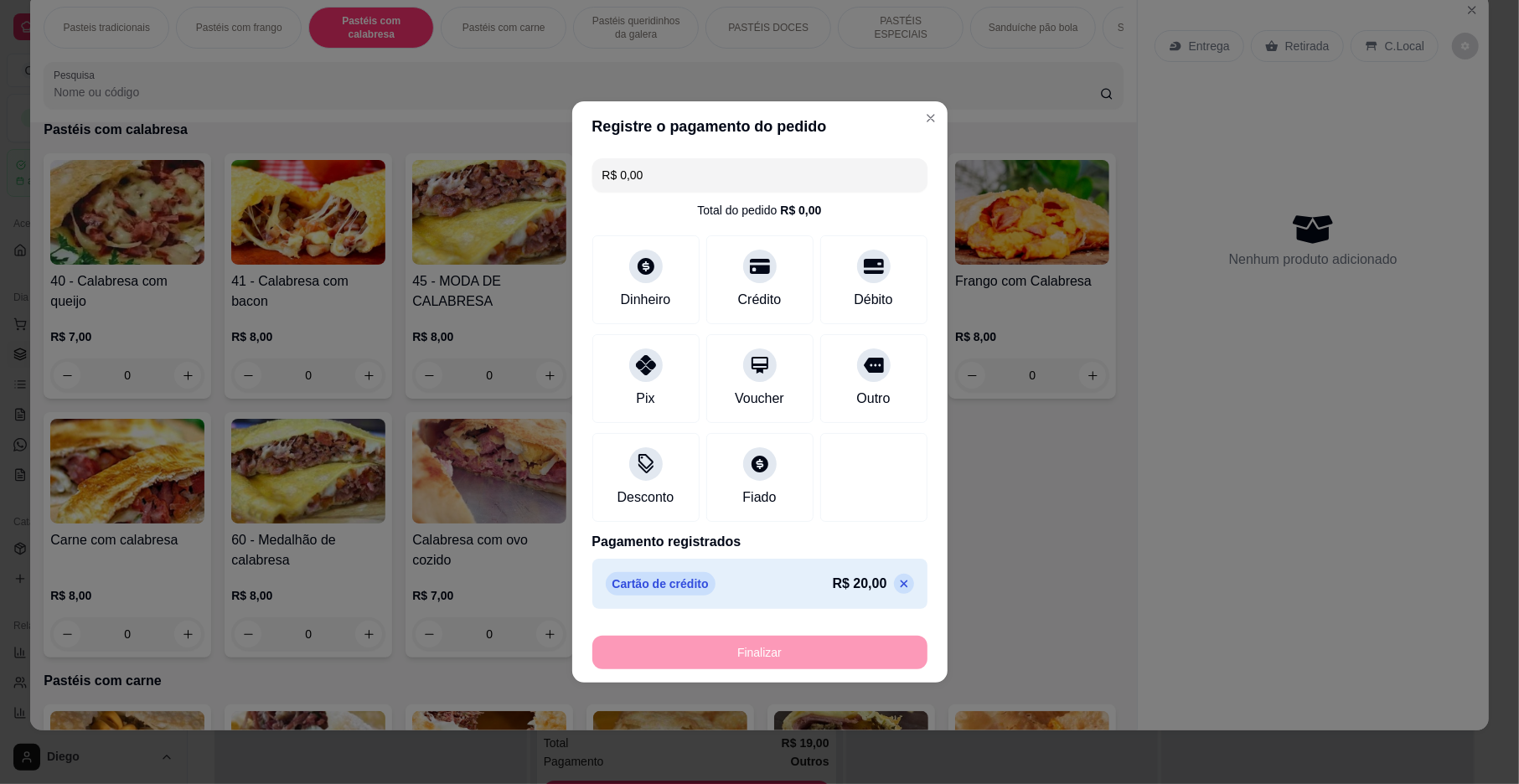
type input "-R$ 20,00"
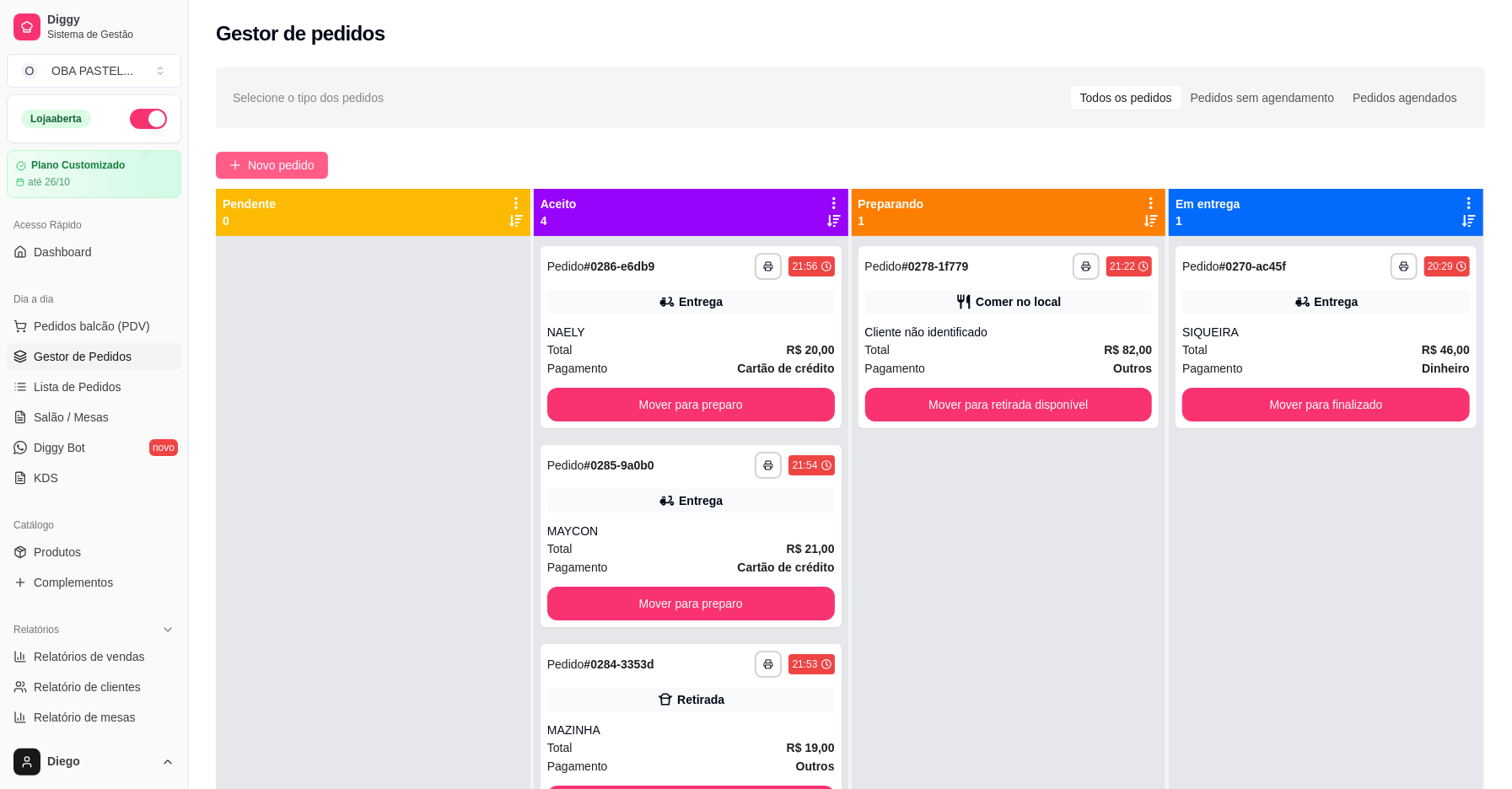
click at [256, 169] on span "Novo pedido" at bounding box center [281, 166] width 67 height 19
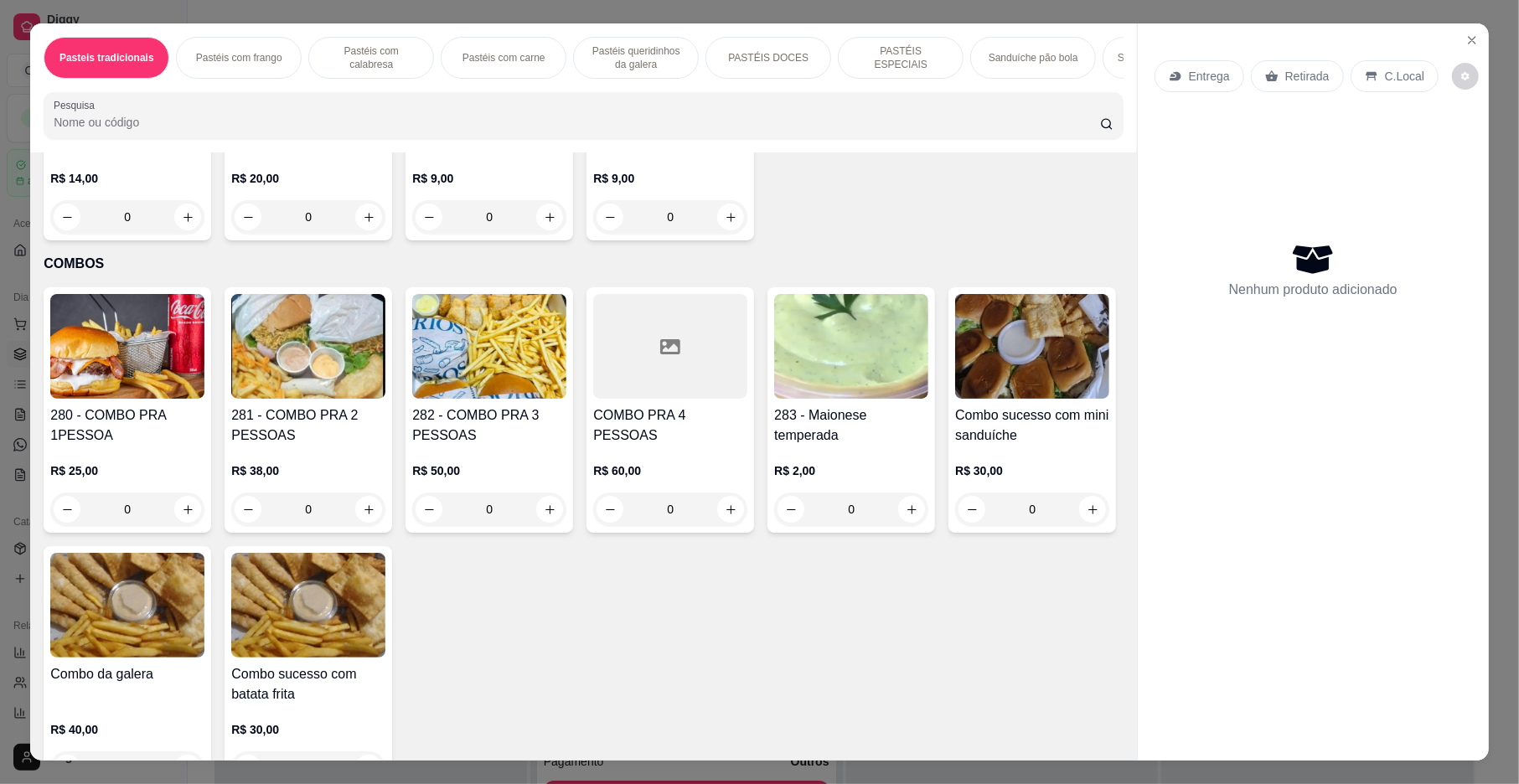
scroll to position [4200, 0]
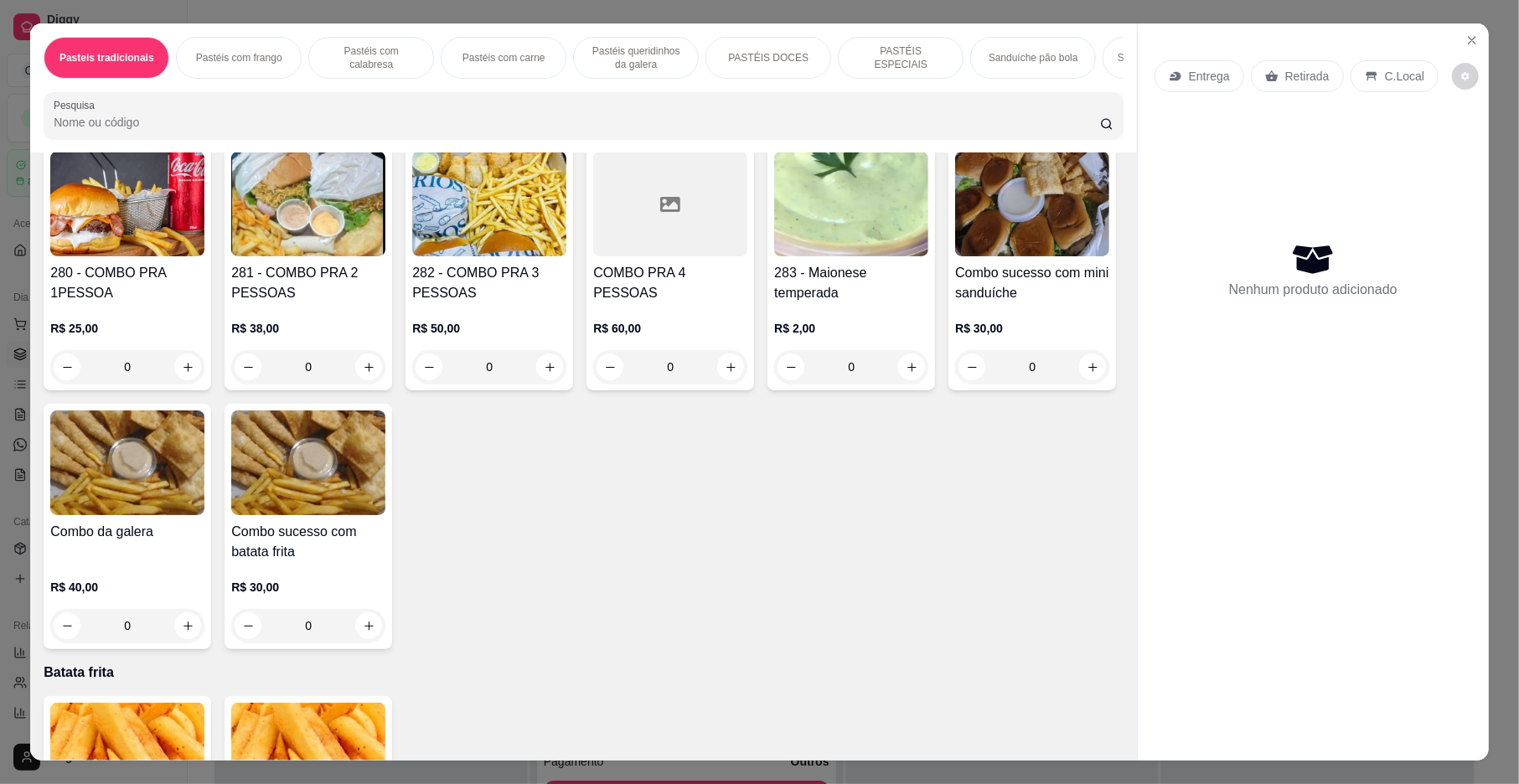
click at [1097, 527] on div "280 - COMBO PRA 1PESSOA R$ 25,00 0 281 - COMBO PRA 2 PESSOAS R$ 38,00 0 282 - C…" at bounding box center [583, 397] width 1079 height 504
click at [195, 81] on icon "increase-product-quantity" at bounding box center [188, 75] width 13 height 13
type input "1"
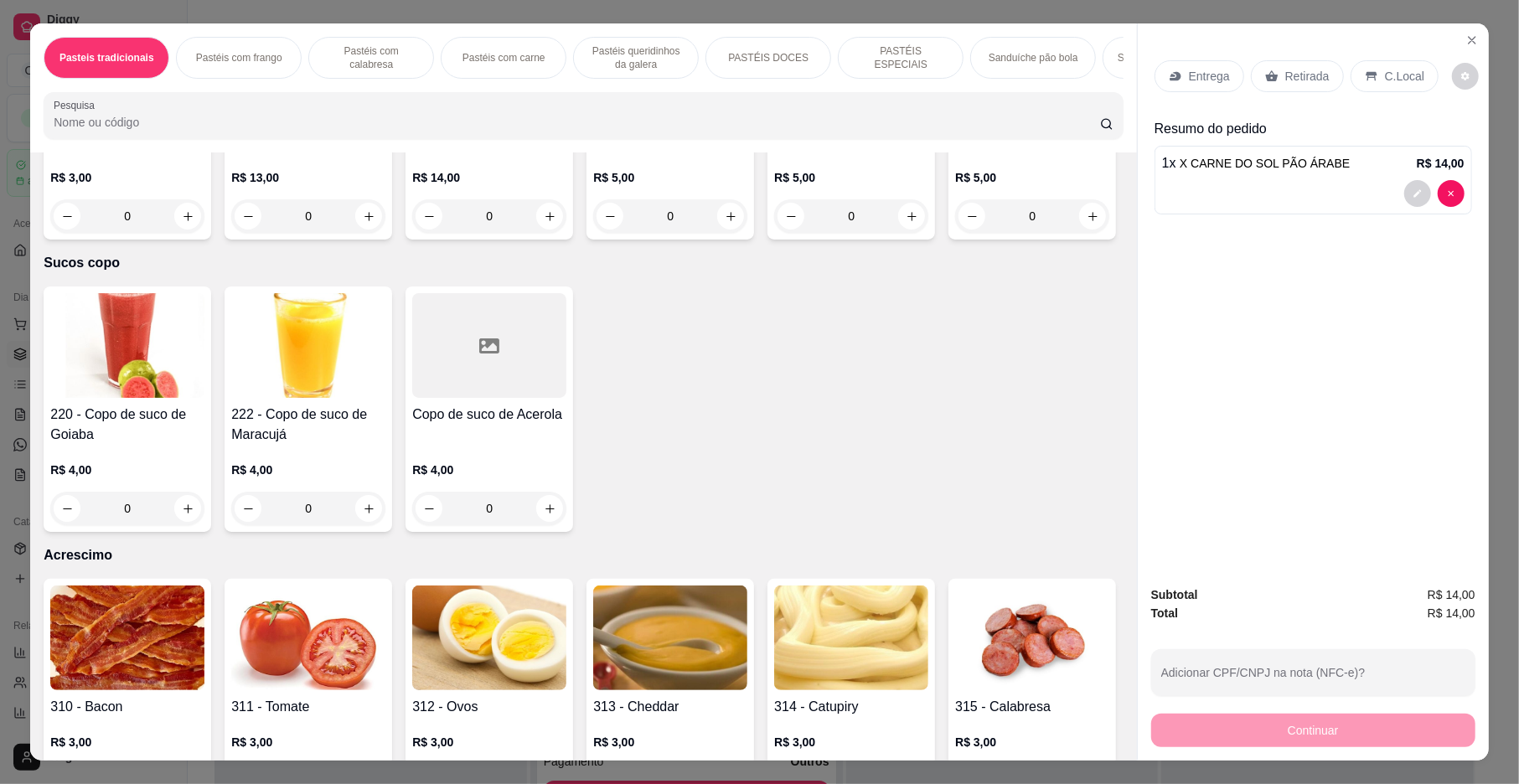
scroll to position [5499, 0]
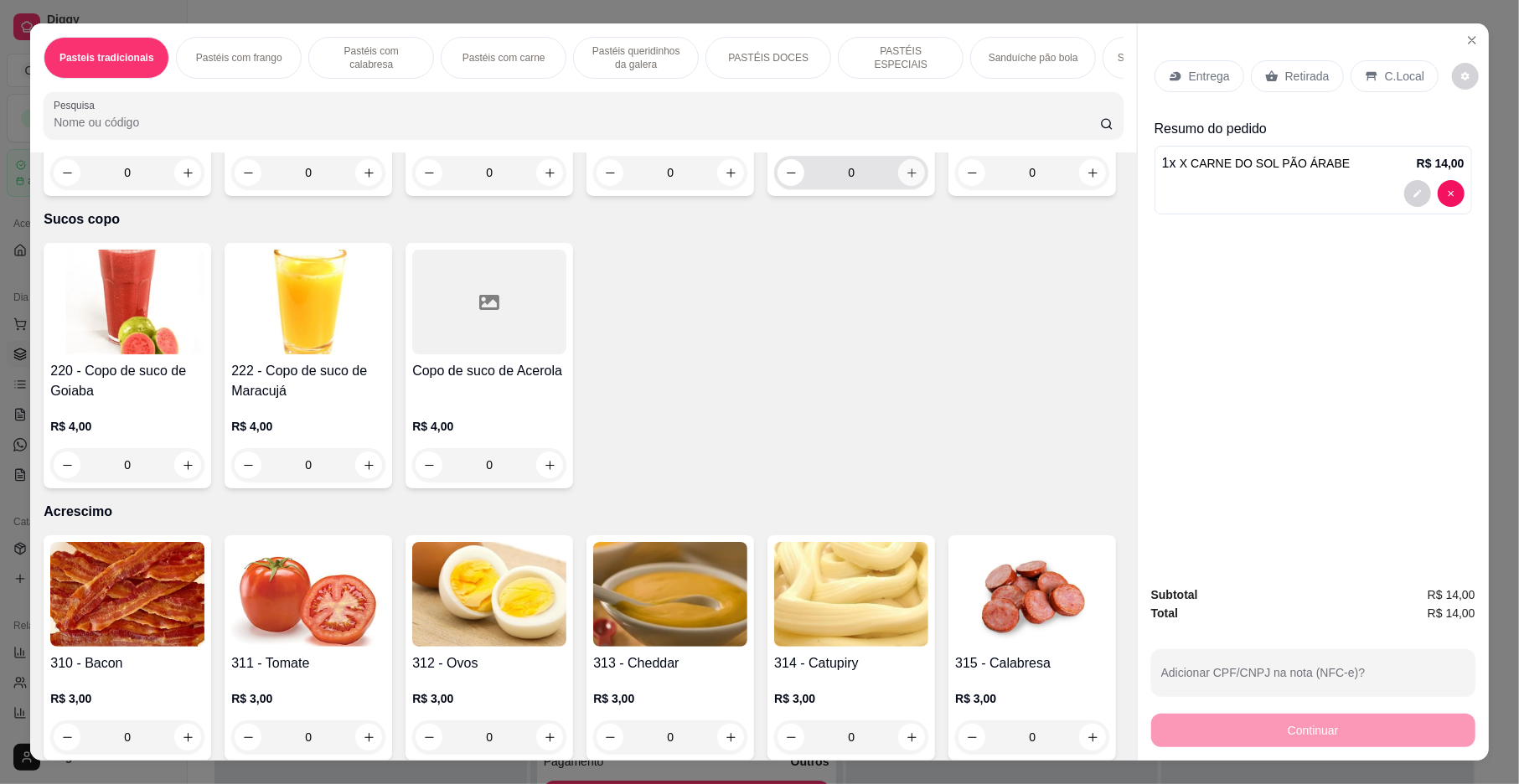
click at [898, 186] on button "increase-product-quantity" at bounding box center [912, 173] width 27 height 27
type input "1"
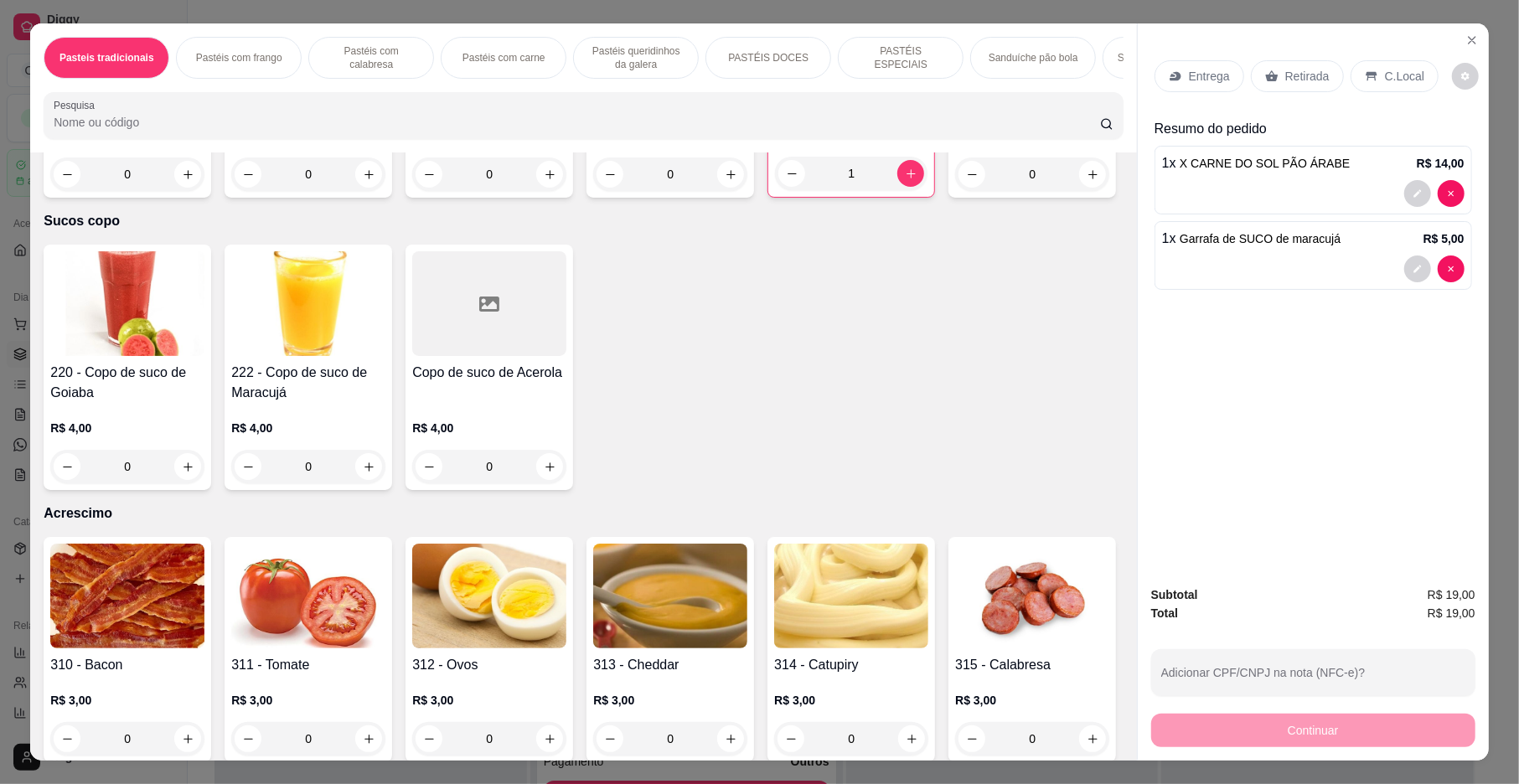
click at [1198, 61] on div "Entrega" at bounding box center [1199, 76] width 90 height 32
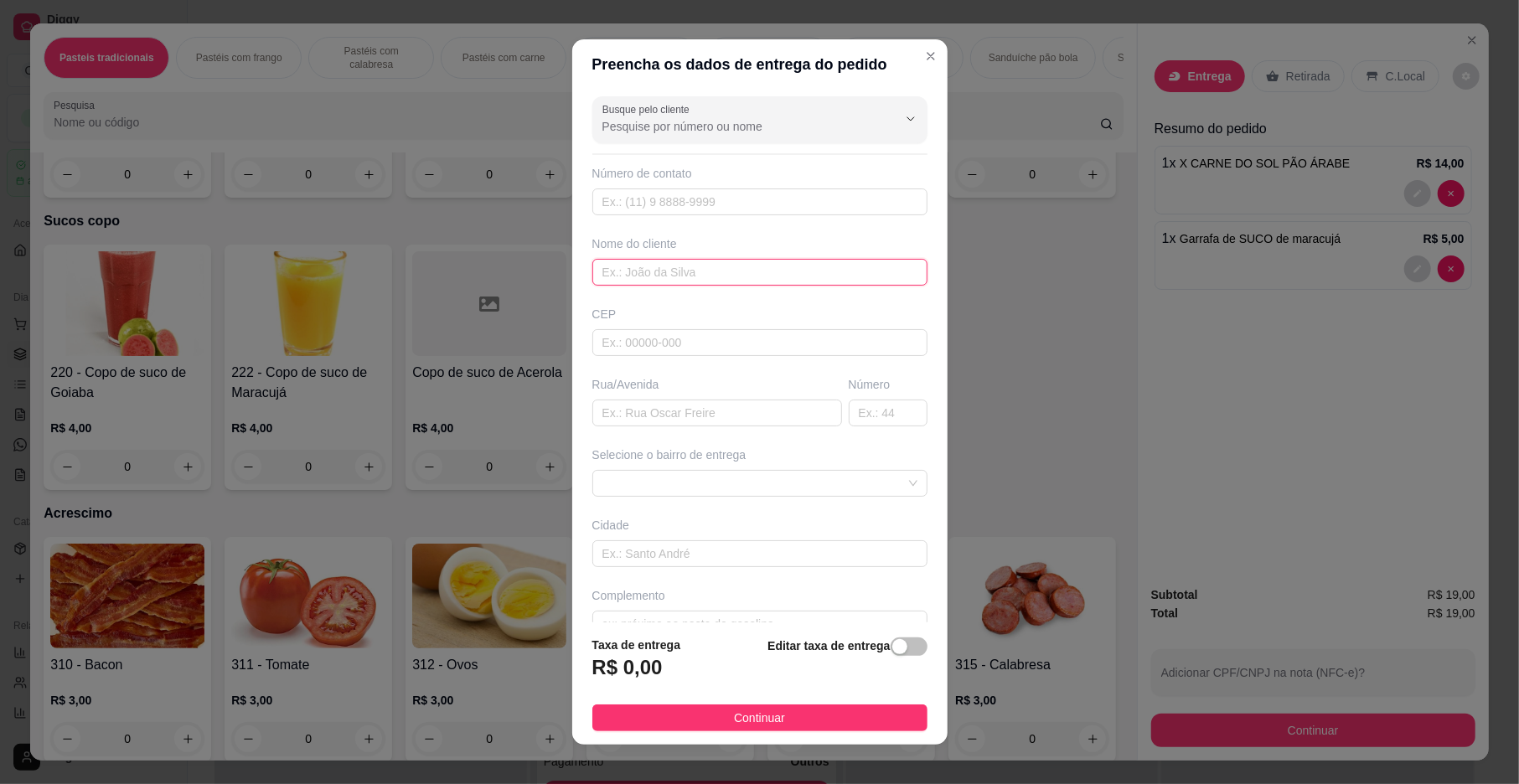
click at [771, 285] on input "text" at bounding box center [760, 272] width 335 height 27
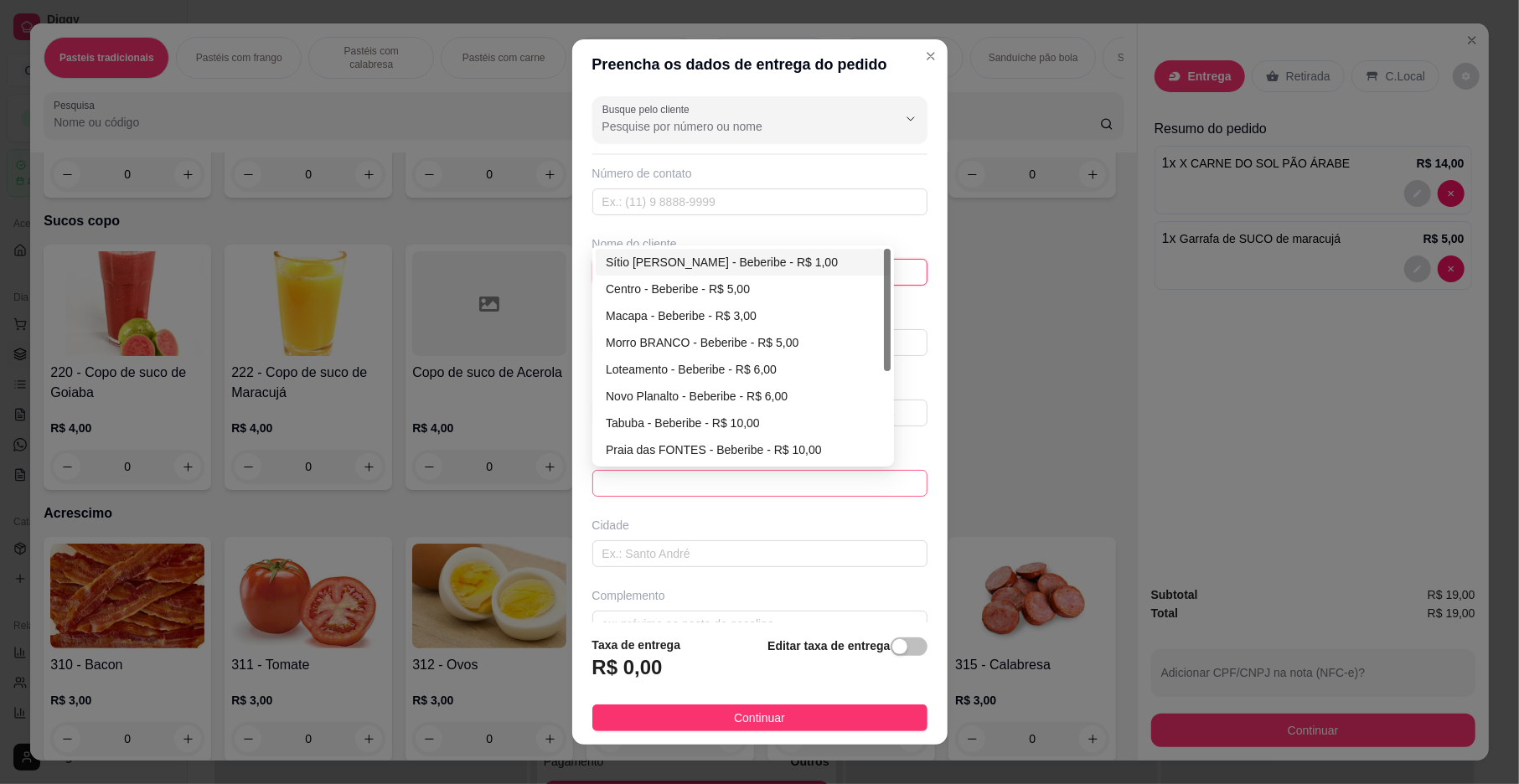
click at [784, 489] on span at bounding box center [760, 483] width 315 height 25
type input "SIQUEIRA"
click at [719, 342] on div "Morro BRANCO - Beberibe - R$ 5,00" at bounding box center [743, 342] width 275 height 18
type input "Beberibe"
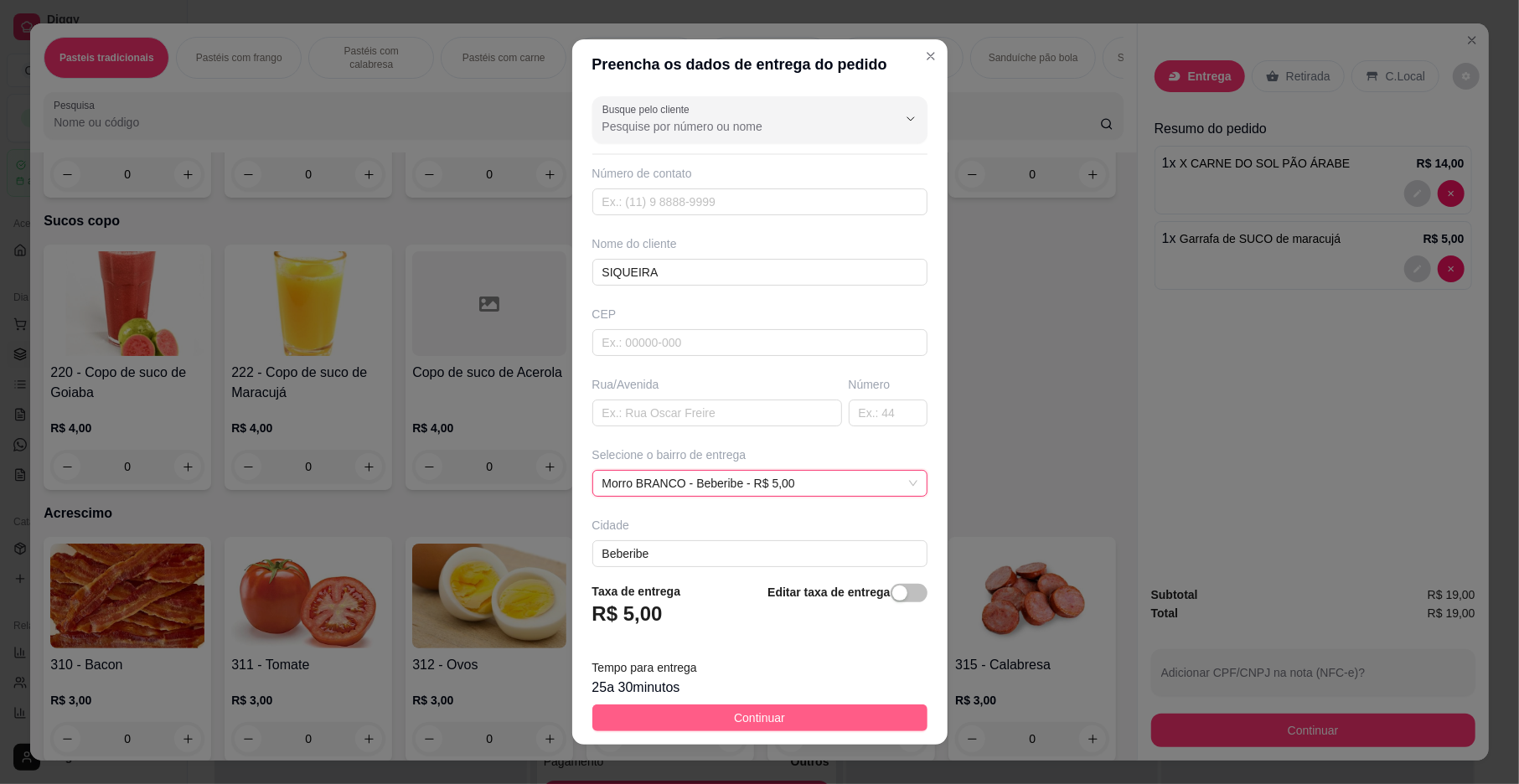
click at [705, 708] on button "Continuar" at bounding box center [760, 718] width 335 height 27
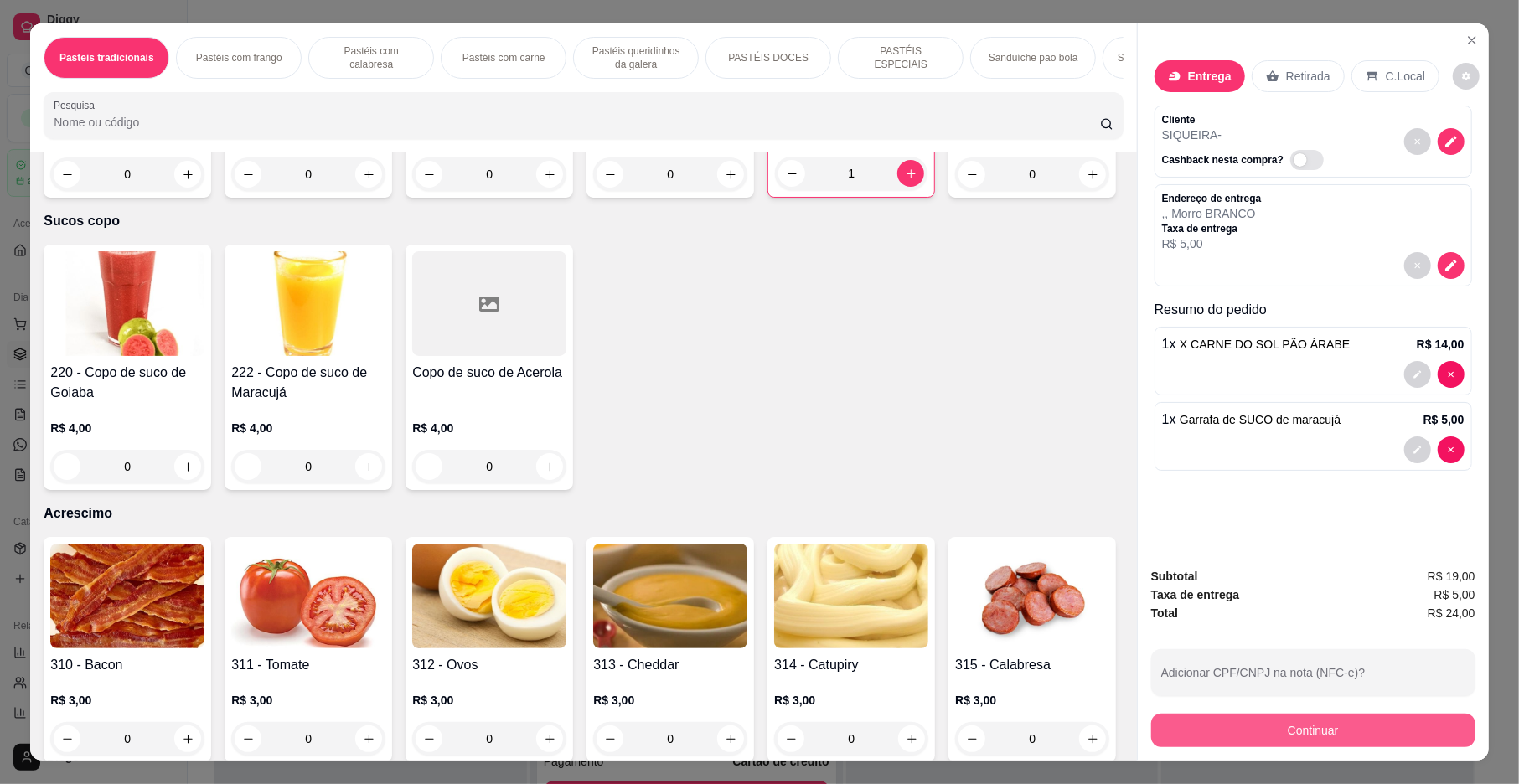
click at [1312, 727] on button "Continuar" at bounding box center [1313, 730] width 324 height 34
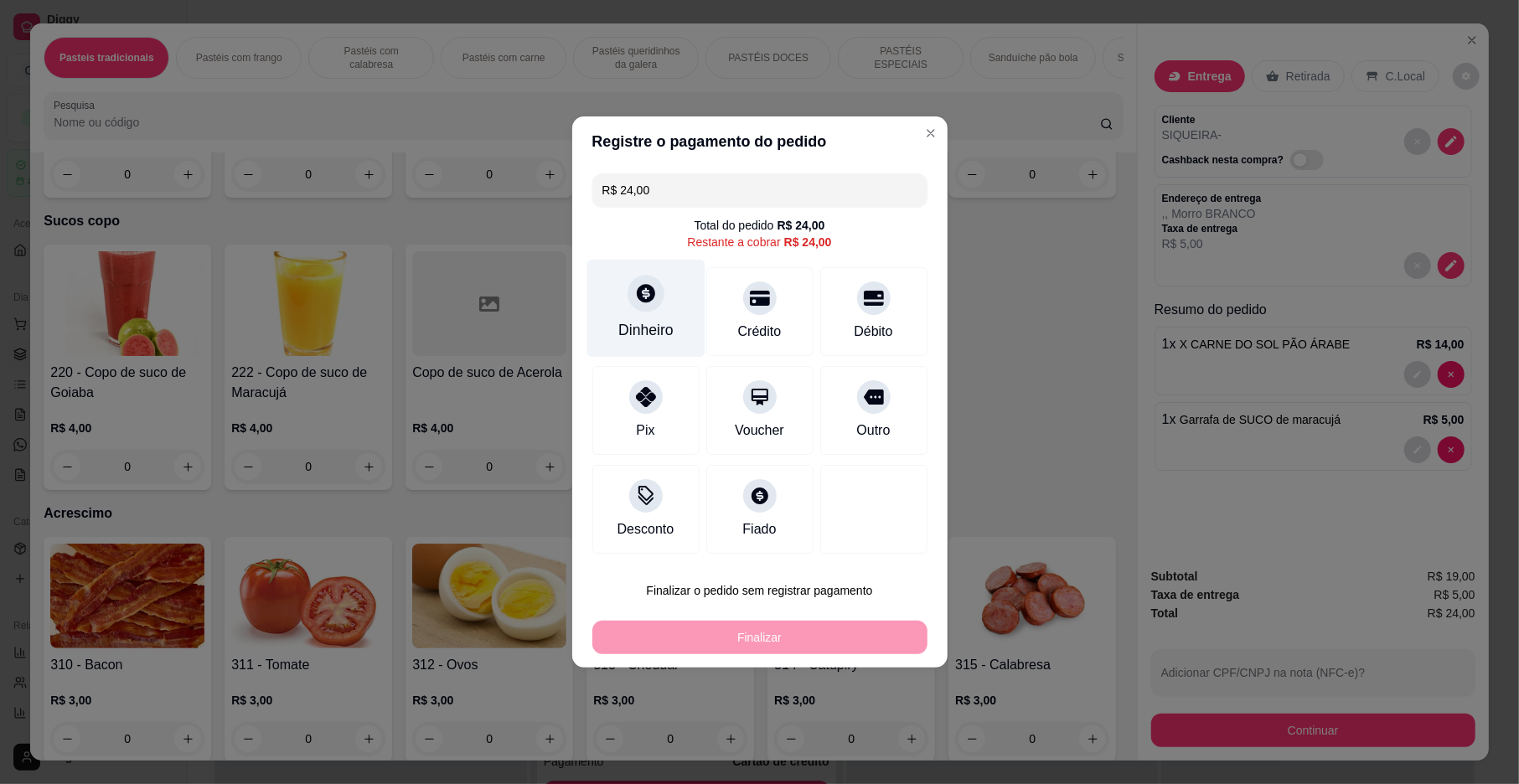
click at [636, 295] on icon at bounding box center [646, 293] width 18 height 18
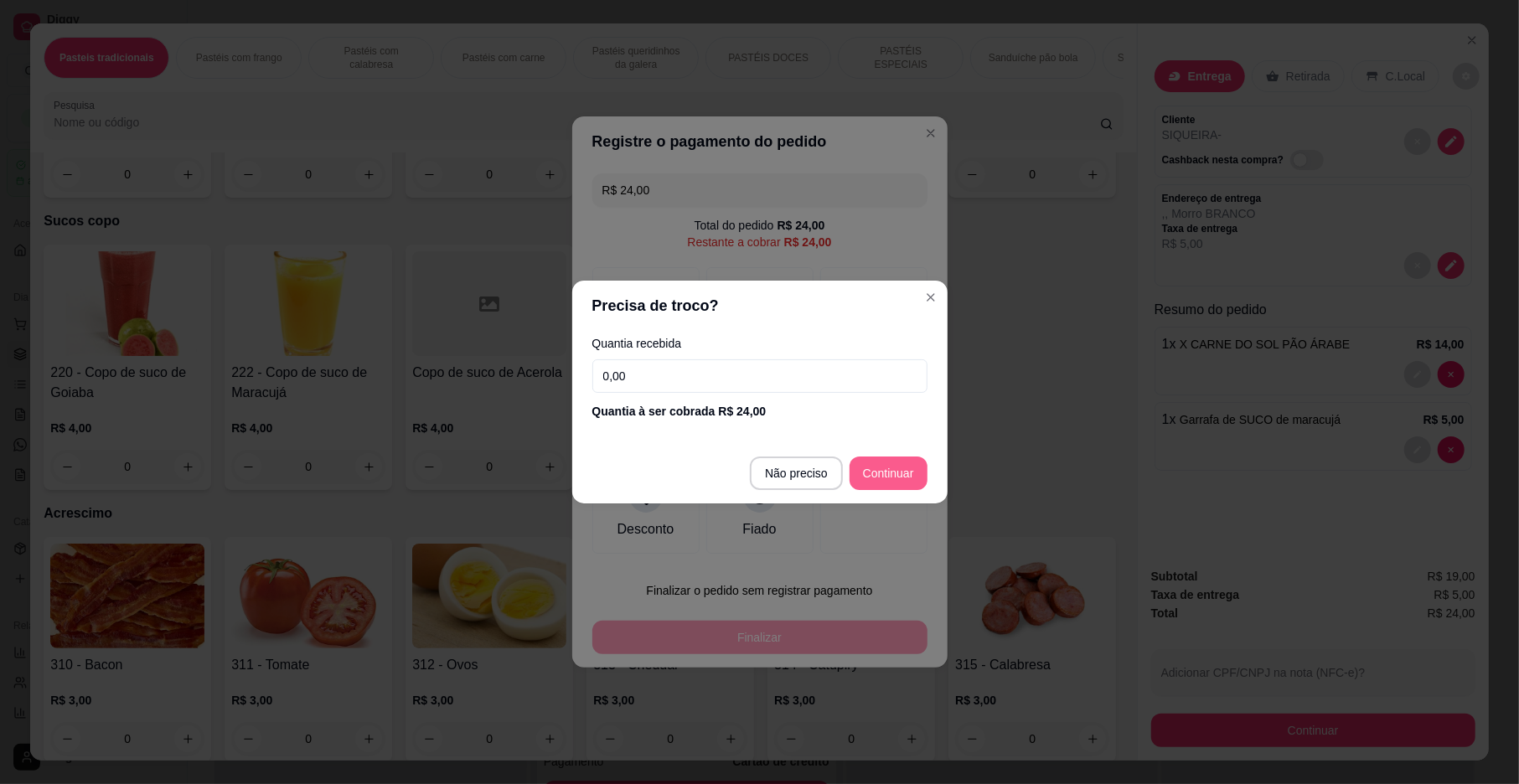
type input "R$ 0,00"
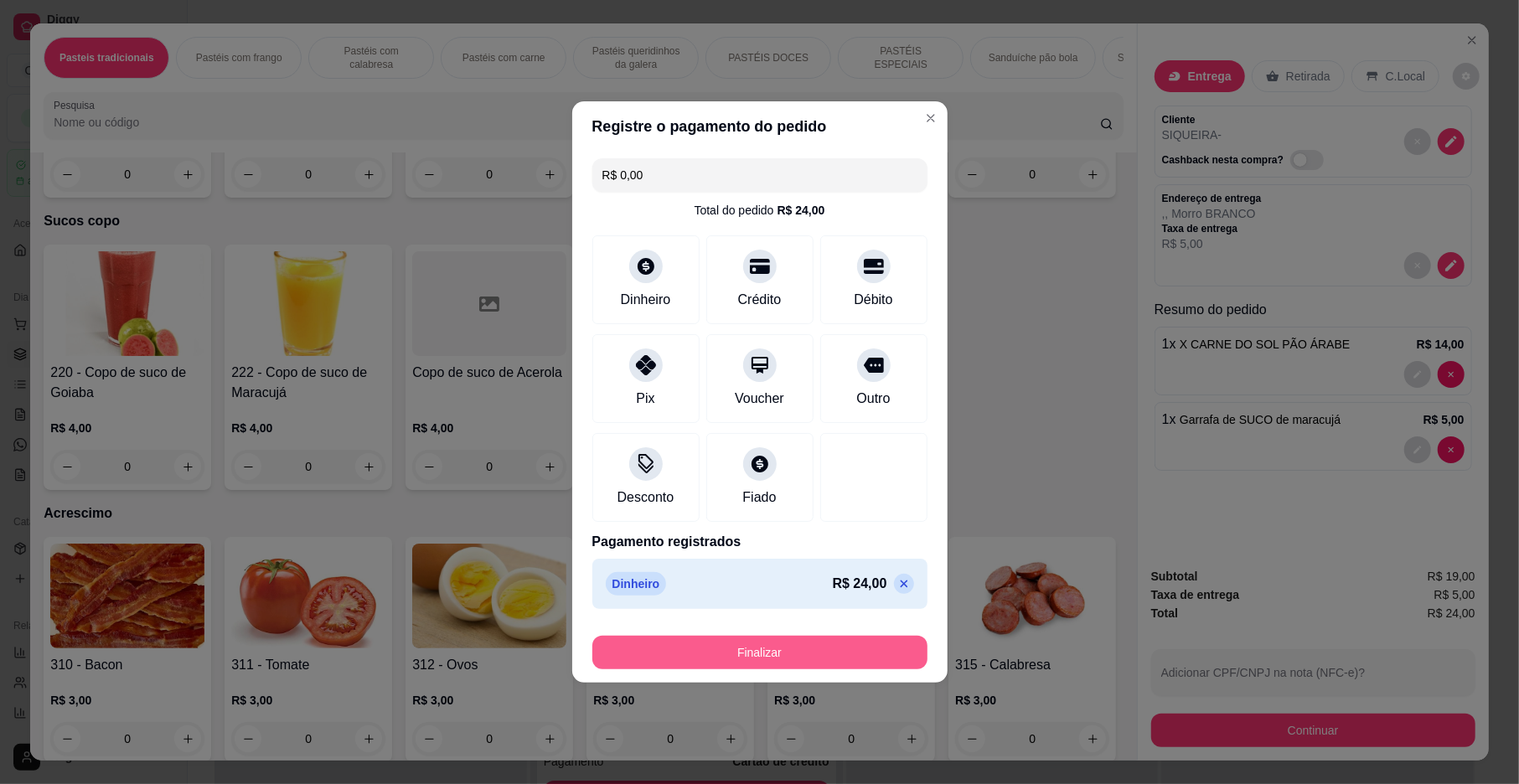
click at [769, 656] on button "Finalizar" at bounding box center [760, 652] width 335 height 34
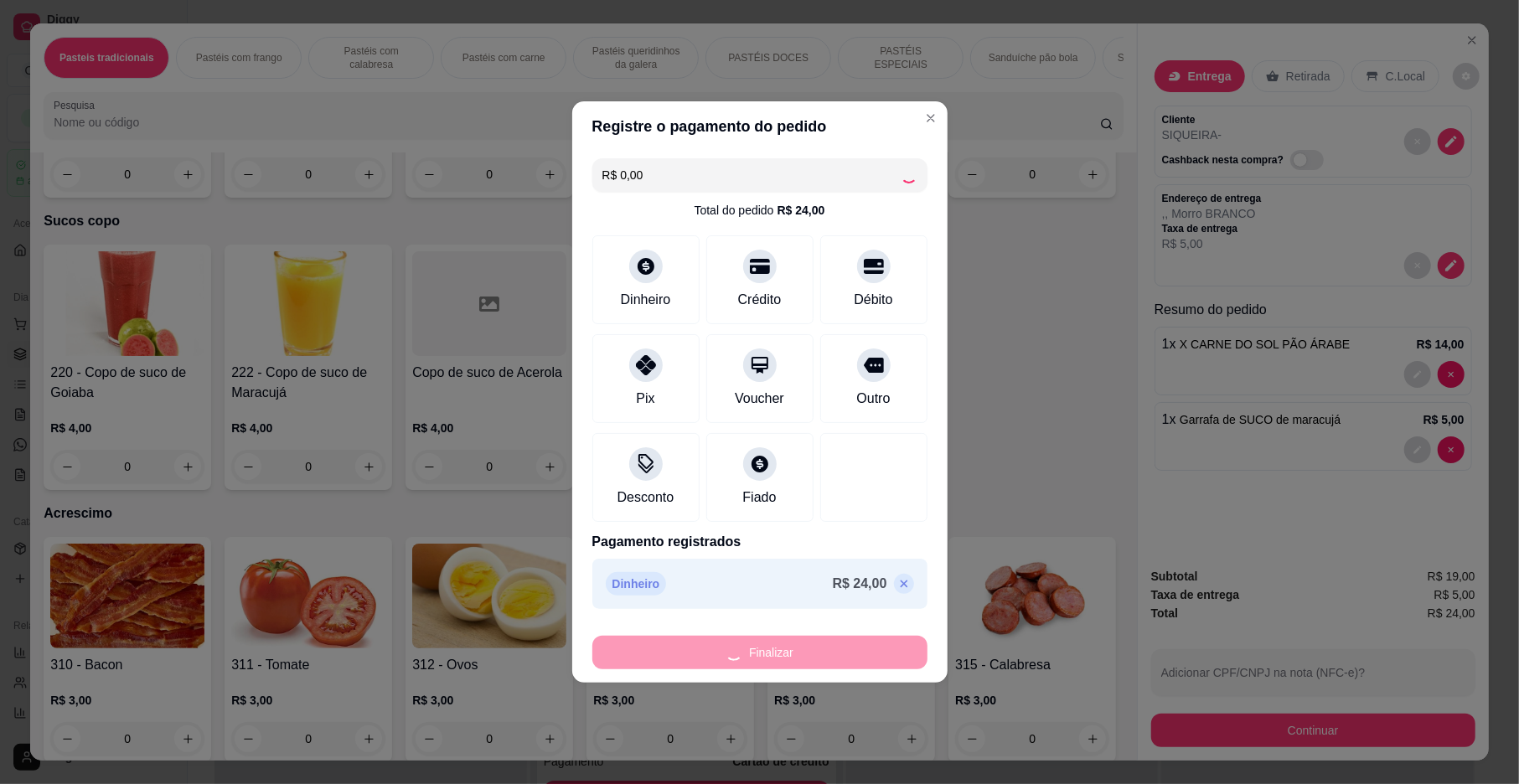
type input "0"
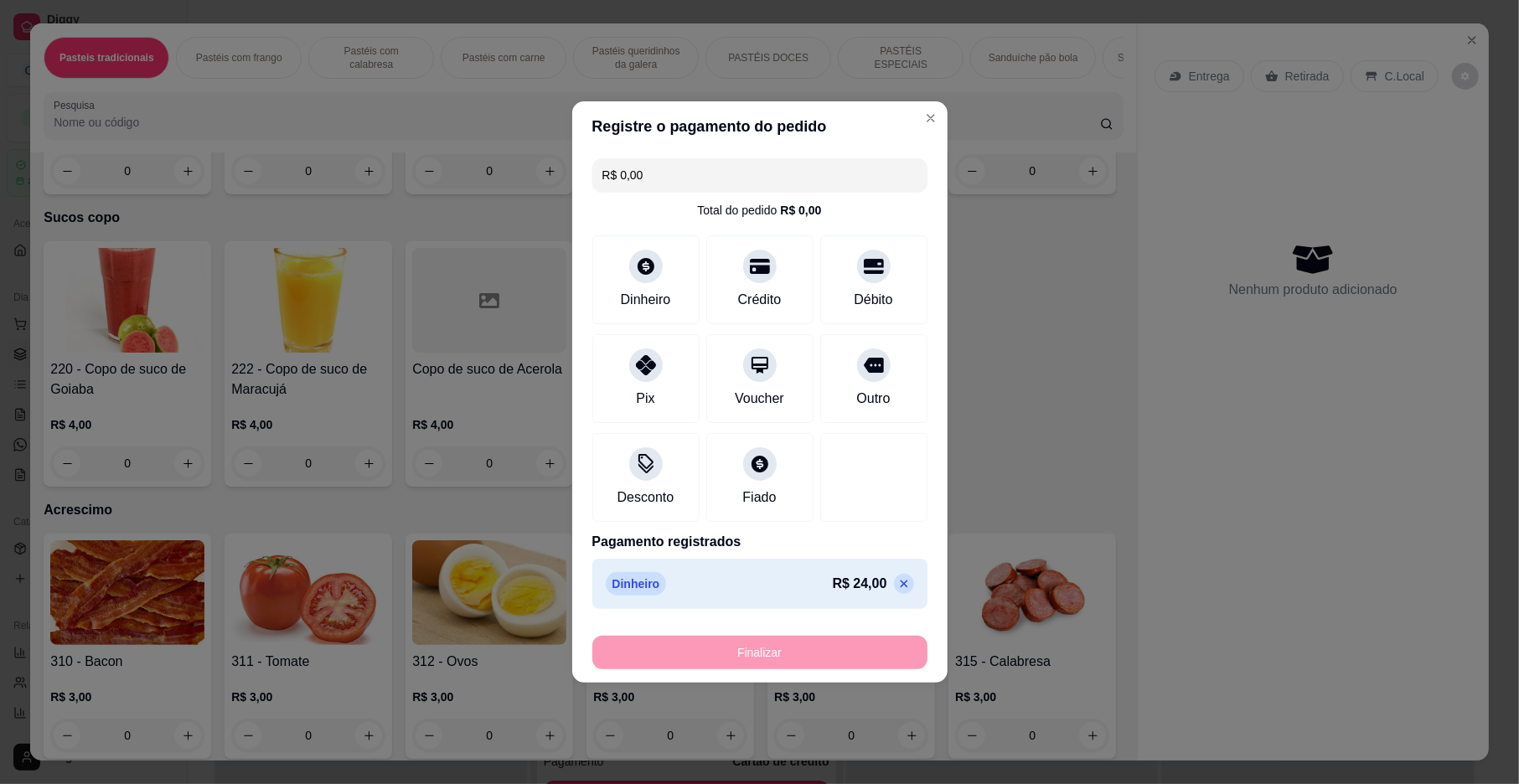
type input "-R$ 24,00"
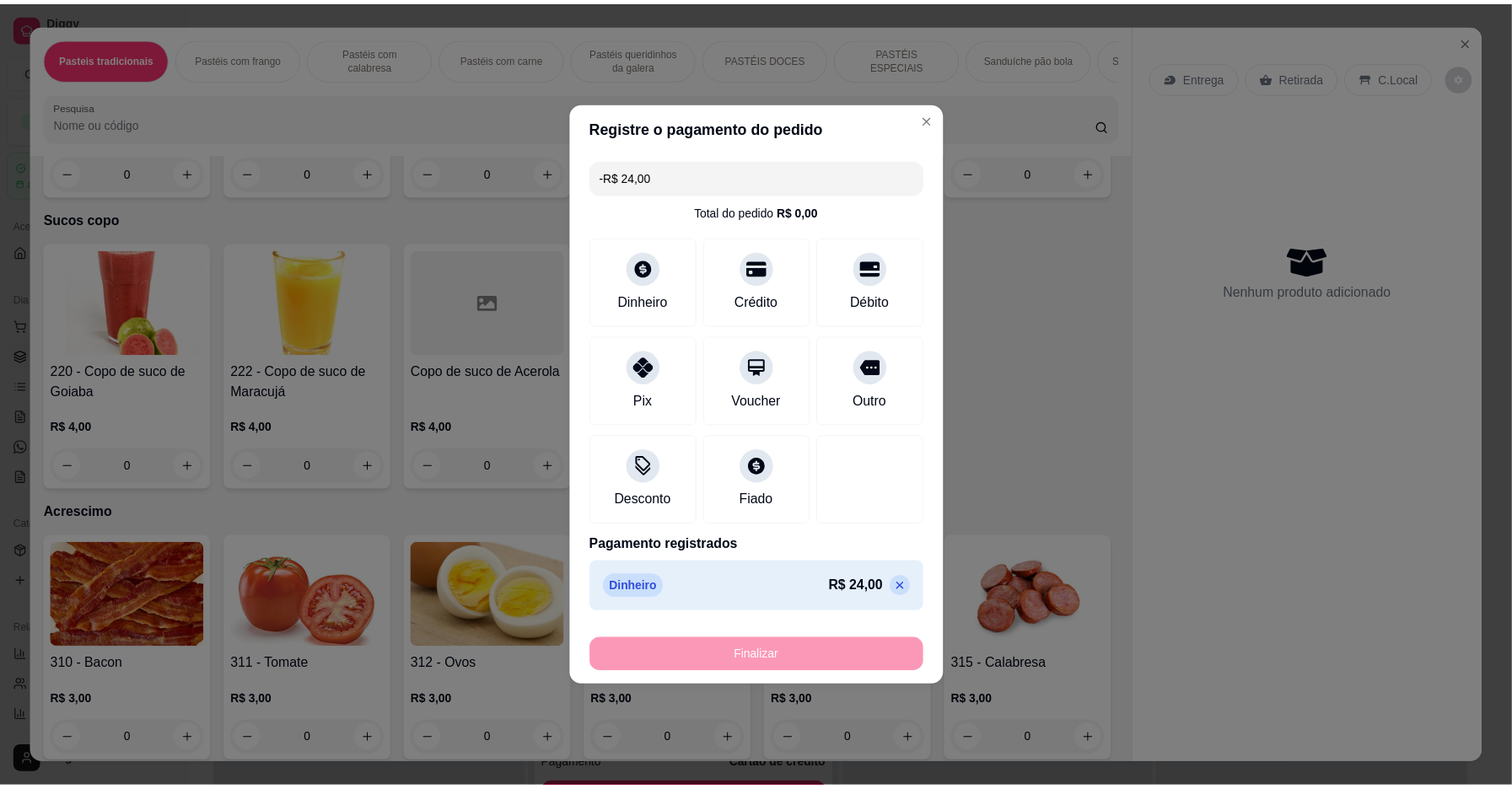
scroll to position [5531, 0]
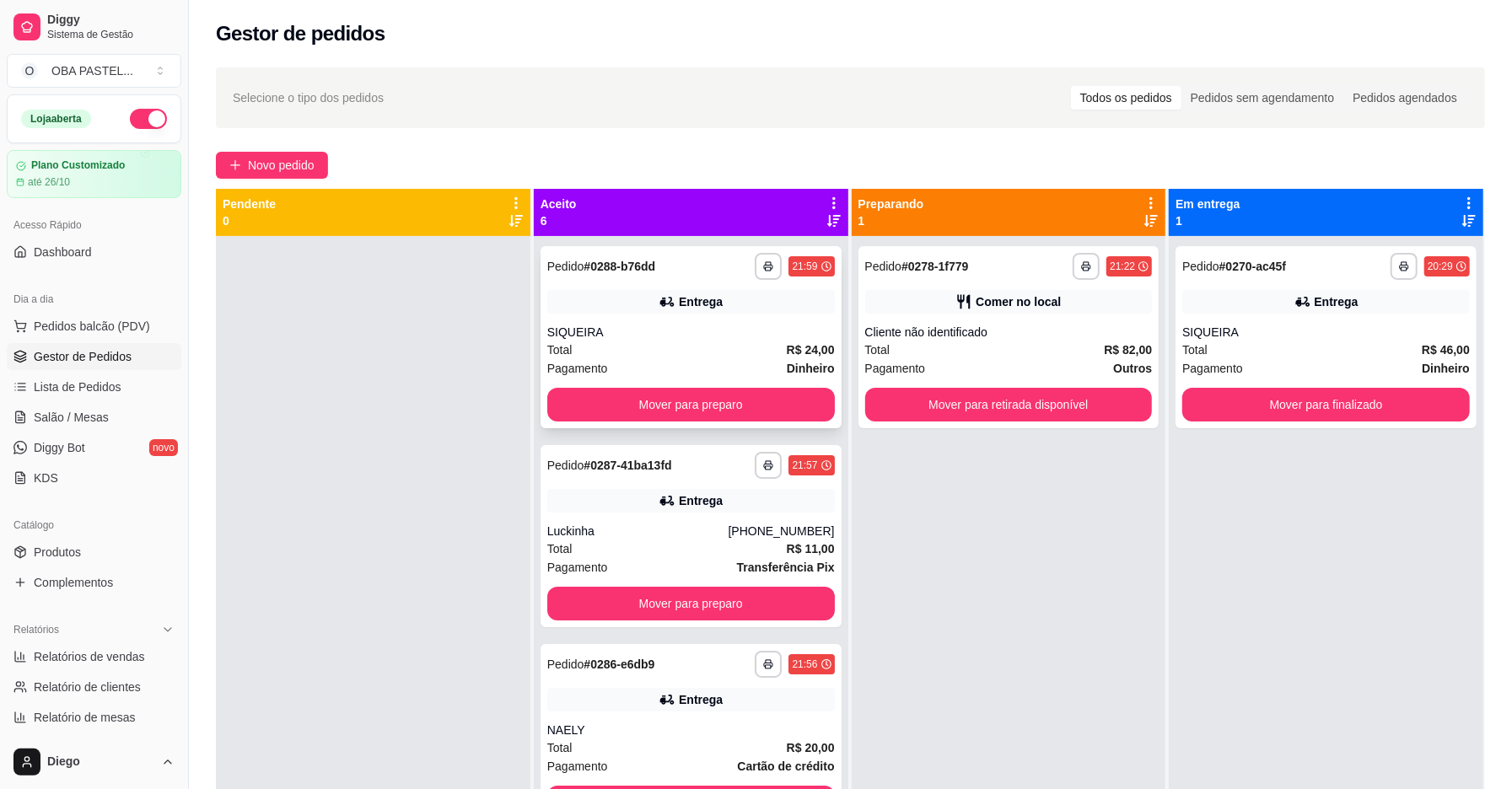
click at [574, 318] on div "**********" at bounding box center [691, 337] width 301 height 182
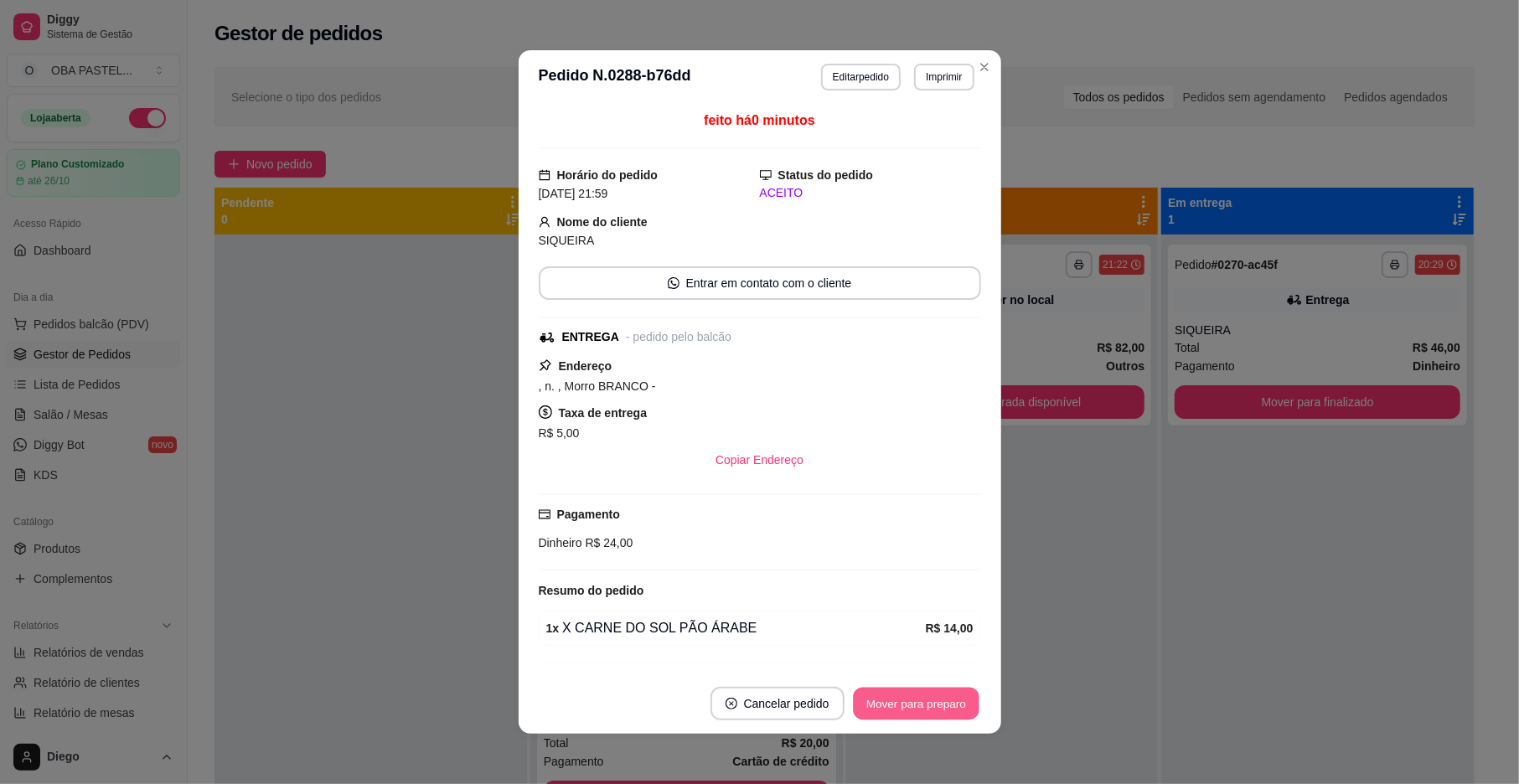
click at [952, 697] on button "Mover para preparo" at bounding box center [916, 703] width 126 height 33
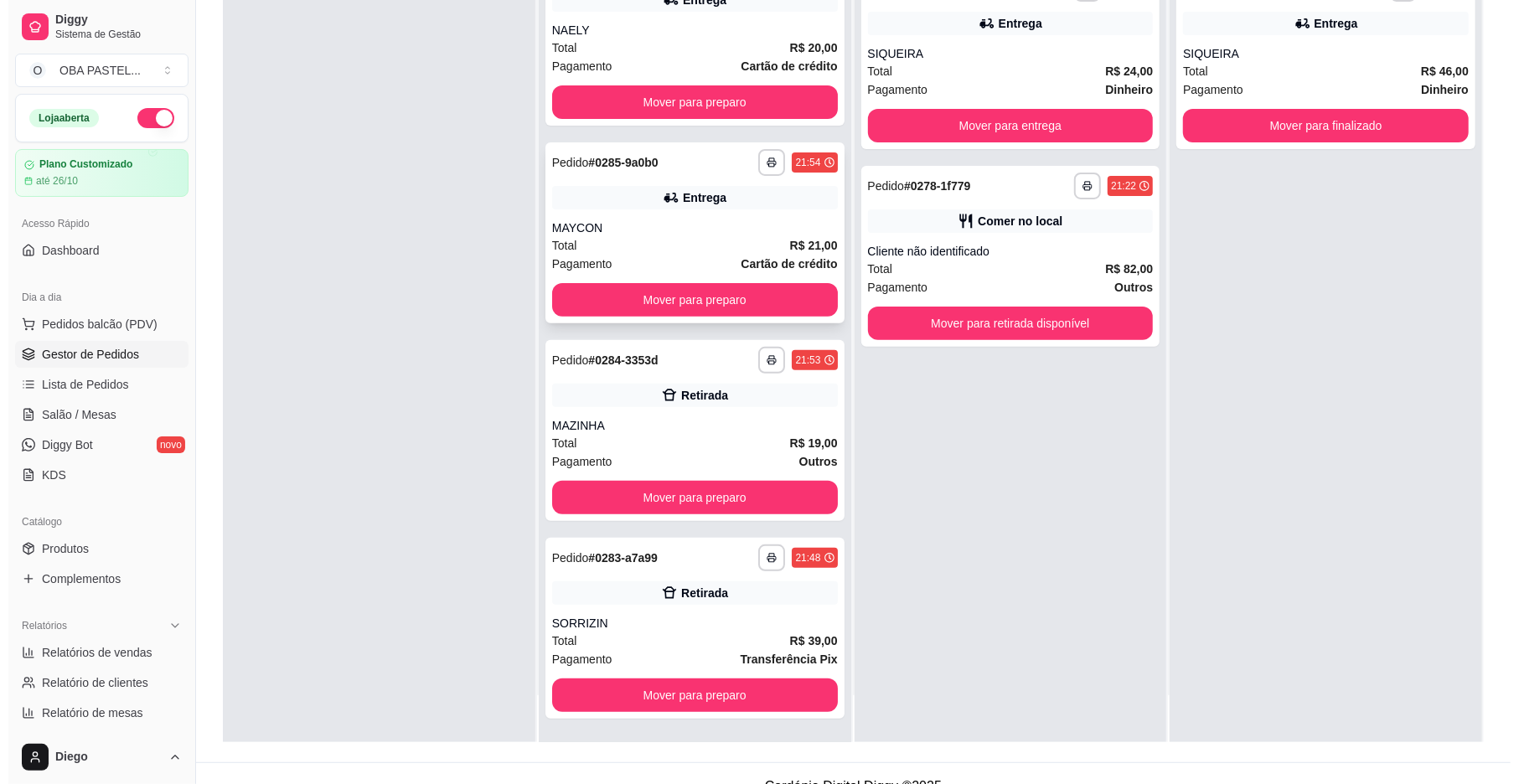
scroll to position [255, 0]
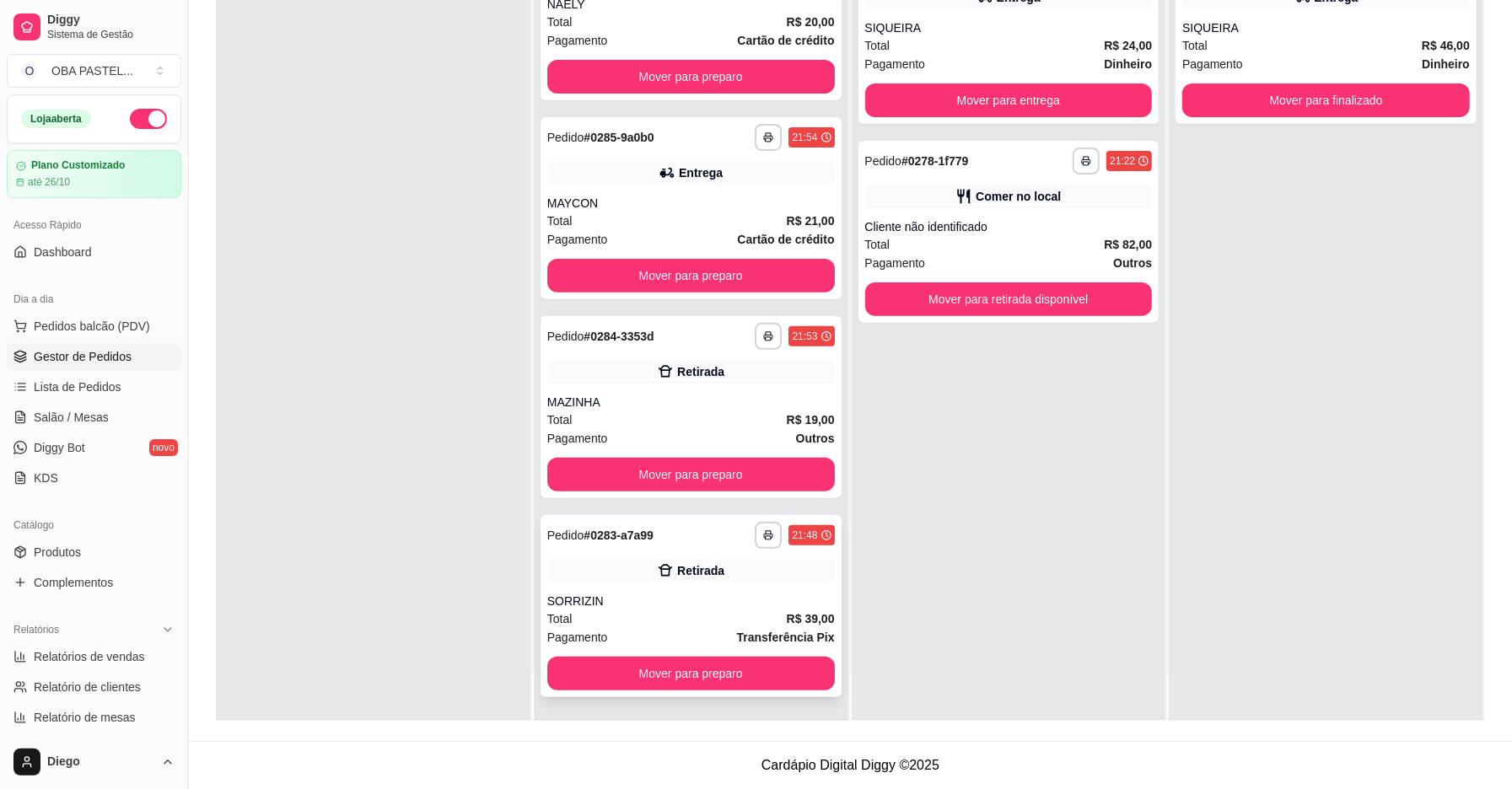
click at [644, 612] on div "Total R$ 39,00" at bounding box center [691, 619] width 287 height 19
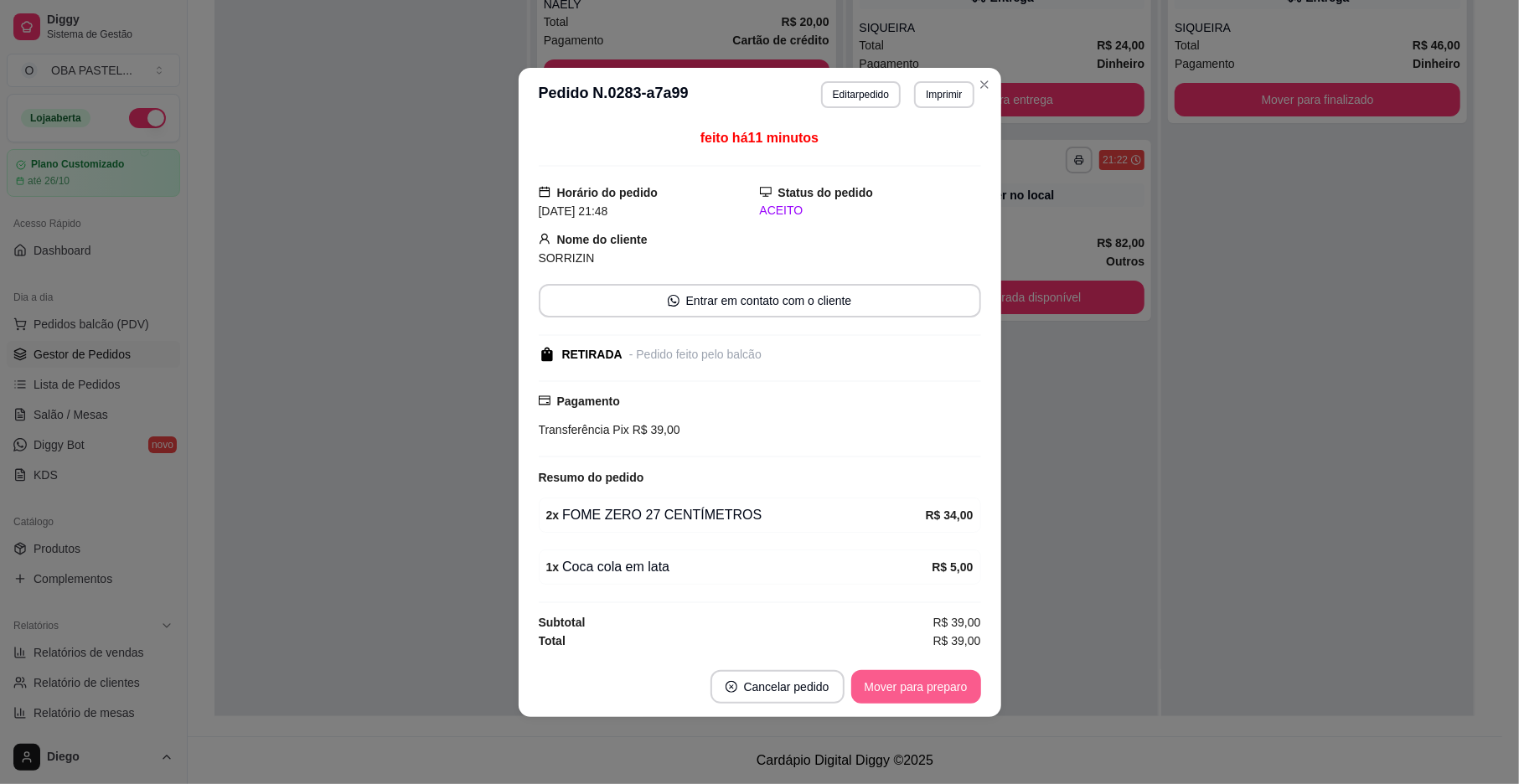
click at [873, 683] on button "Mover para preparo" at bounding box center [916, 687] width 130 height 34
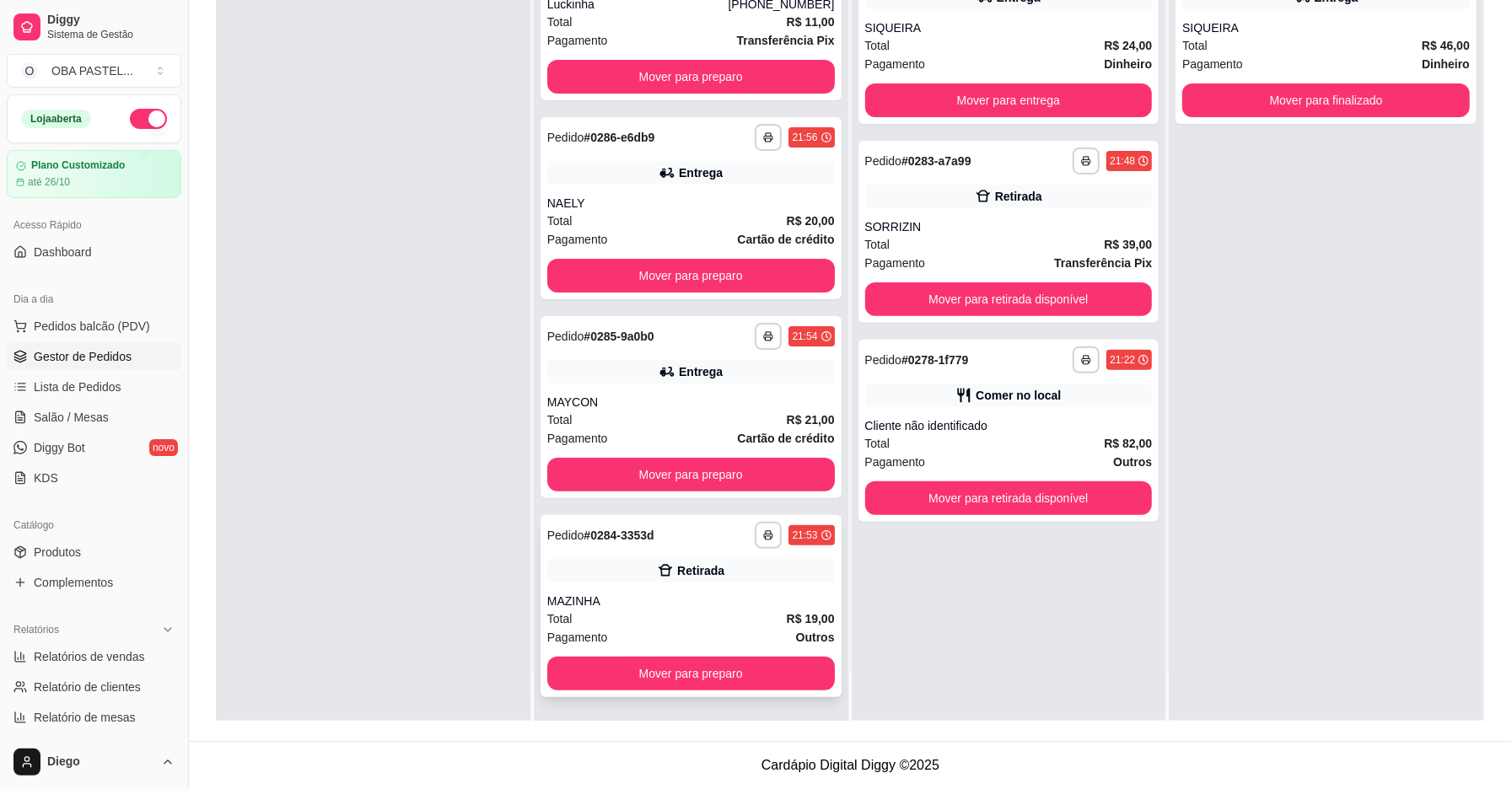
click at [659, 614] on div "Total R$ 19,00" at bounding box center [691, 619] width 287 height 19
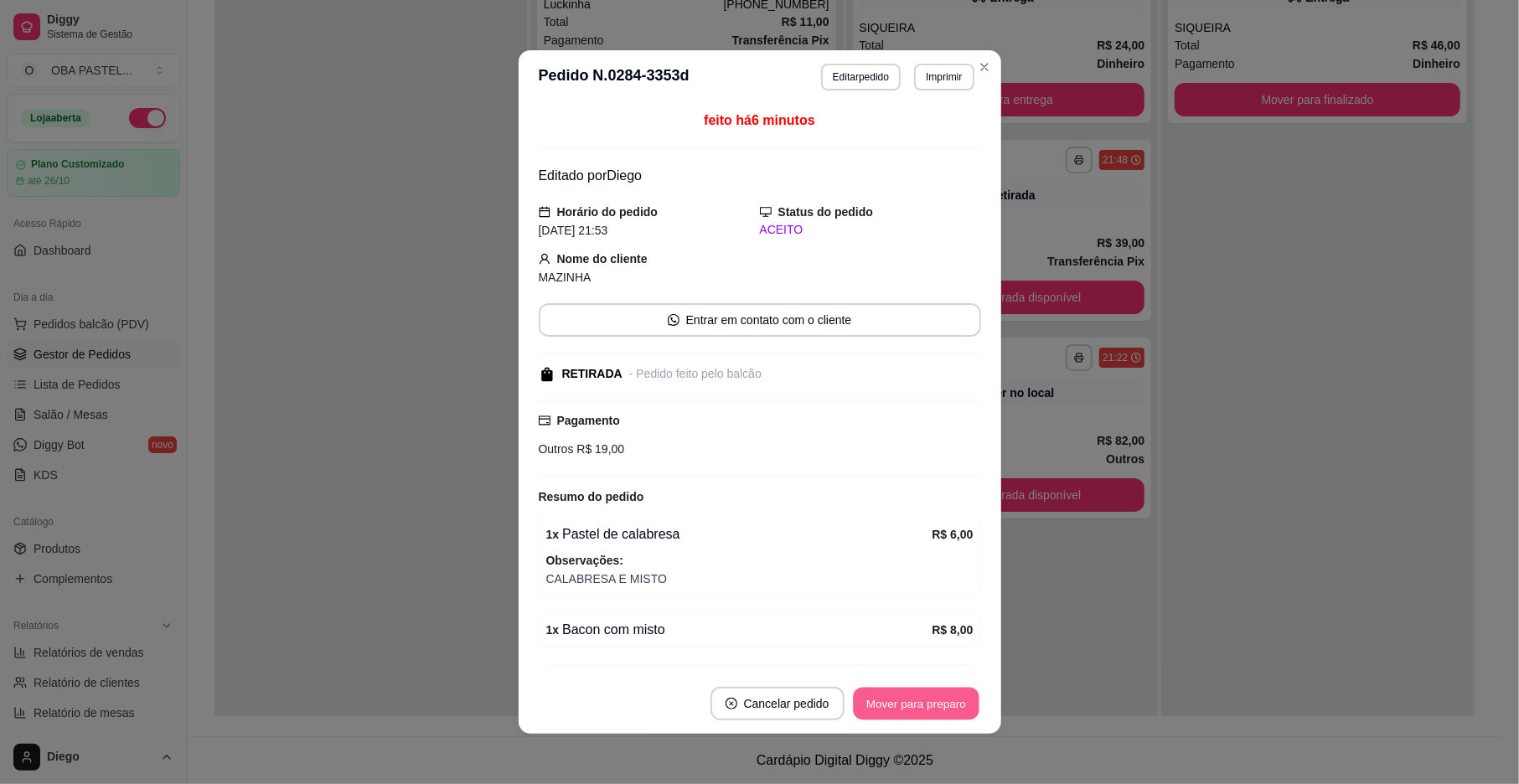
click at [870, 710] on button "Mover para preparo" at bounding box center [916, 703] width 126 height 33
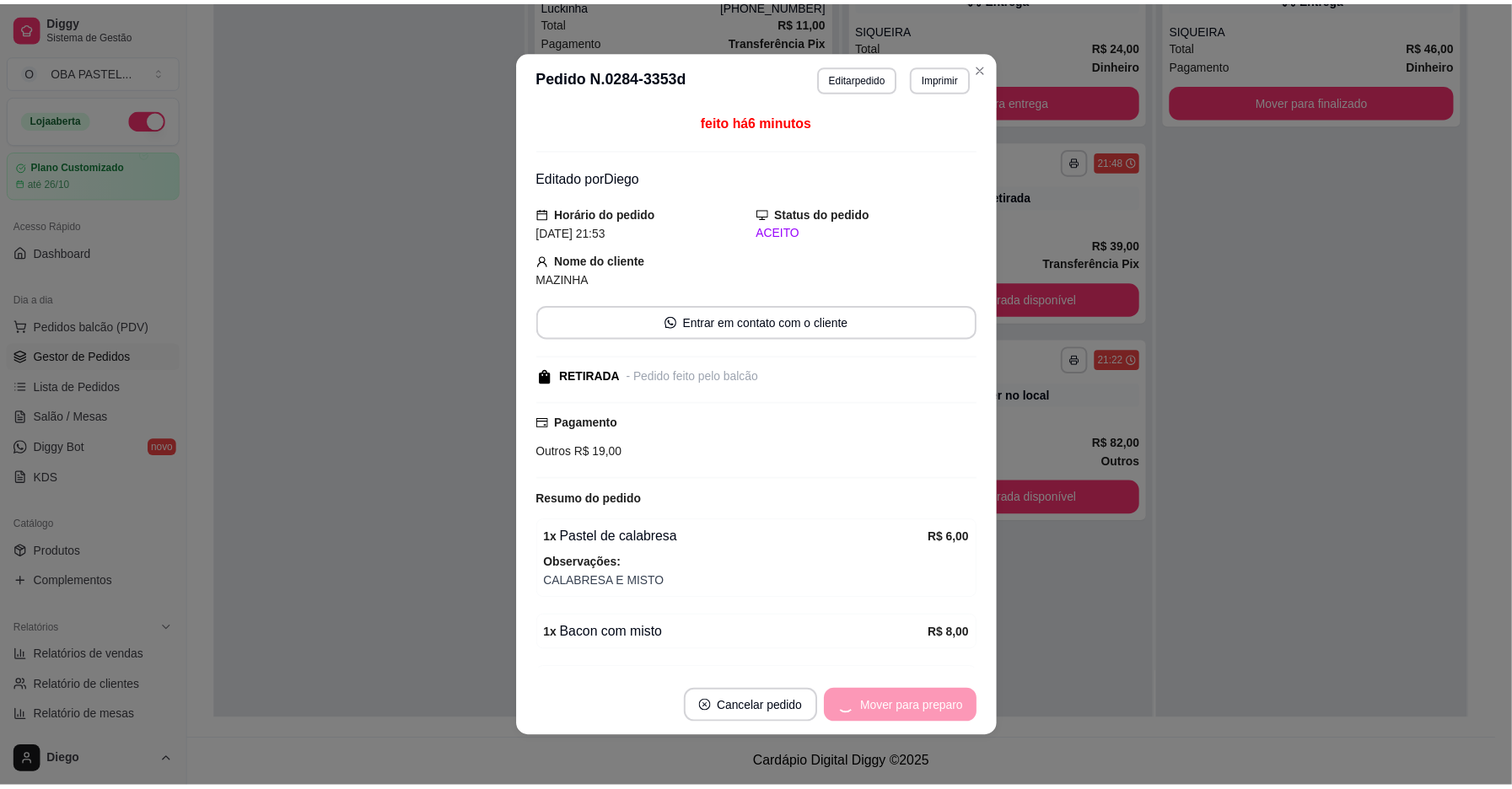
scroll to position [0, 0]
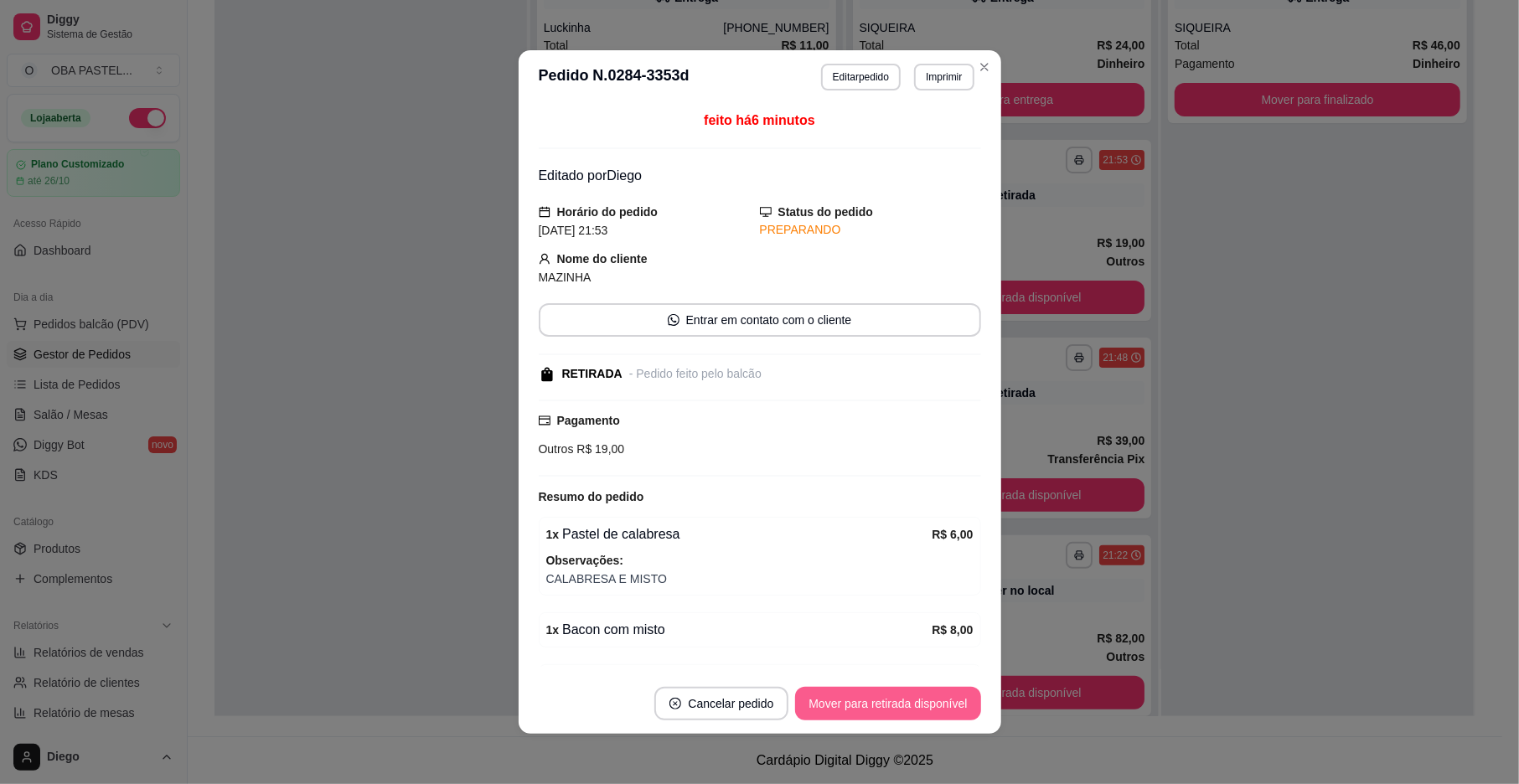
click at [872, 705] on button "Mover para retirada disponível" at bounding box center [888, 703] width 186 height 34
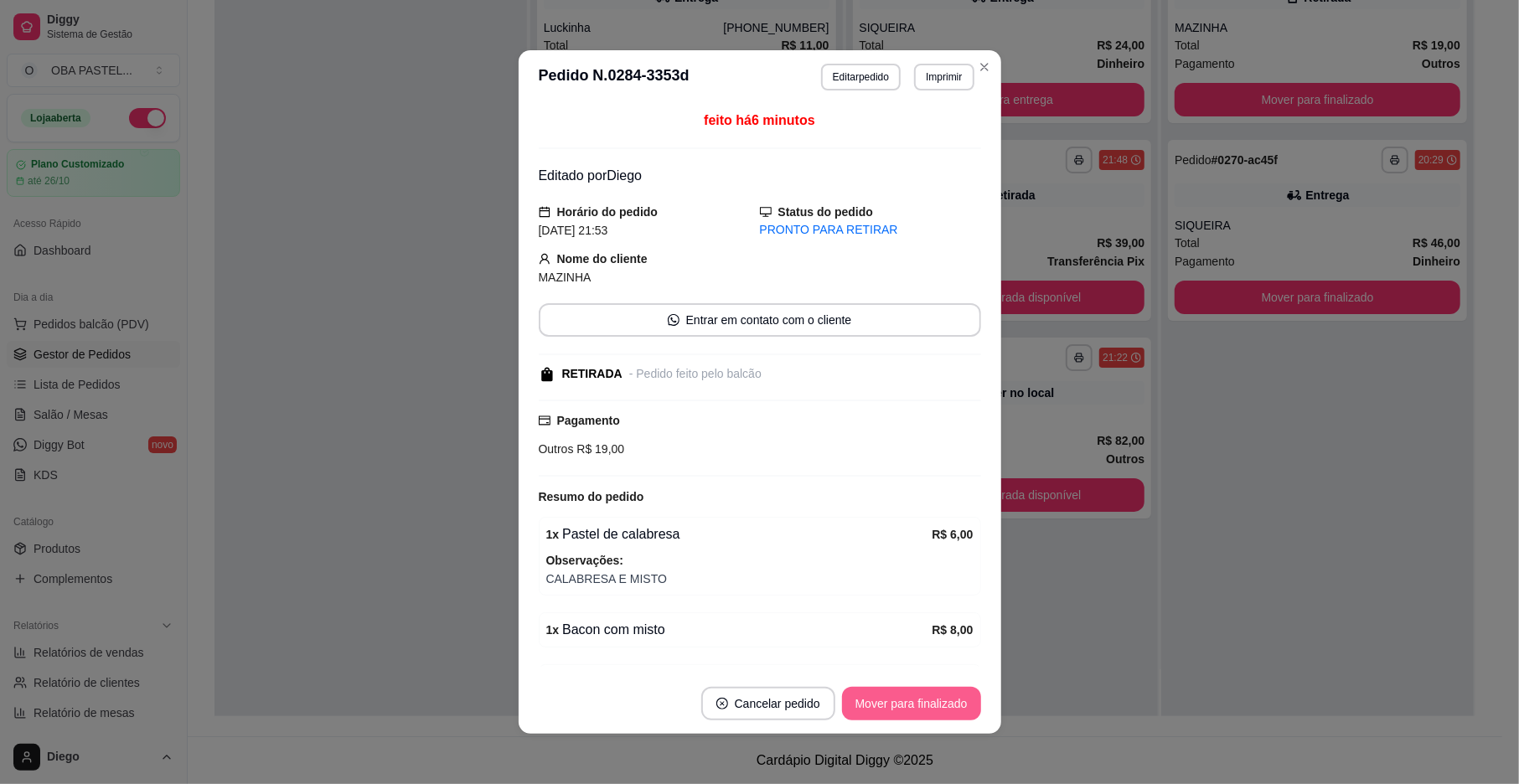
click at [872, 705] on button "Mover para finalizado" at bounding box center [912, 703] width 139 height 34
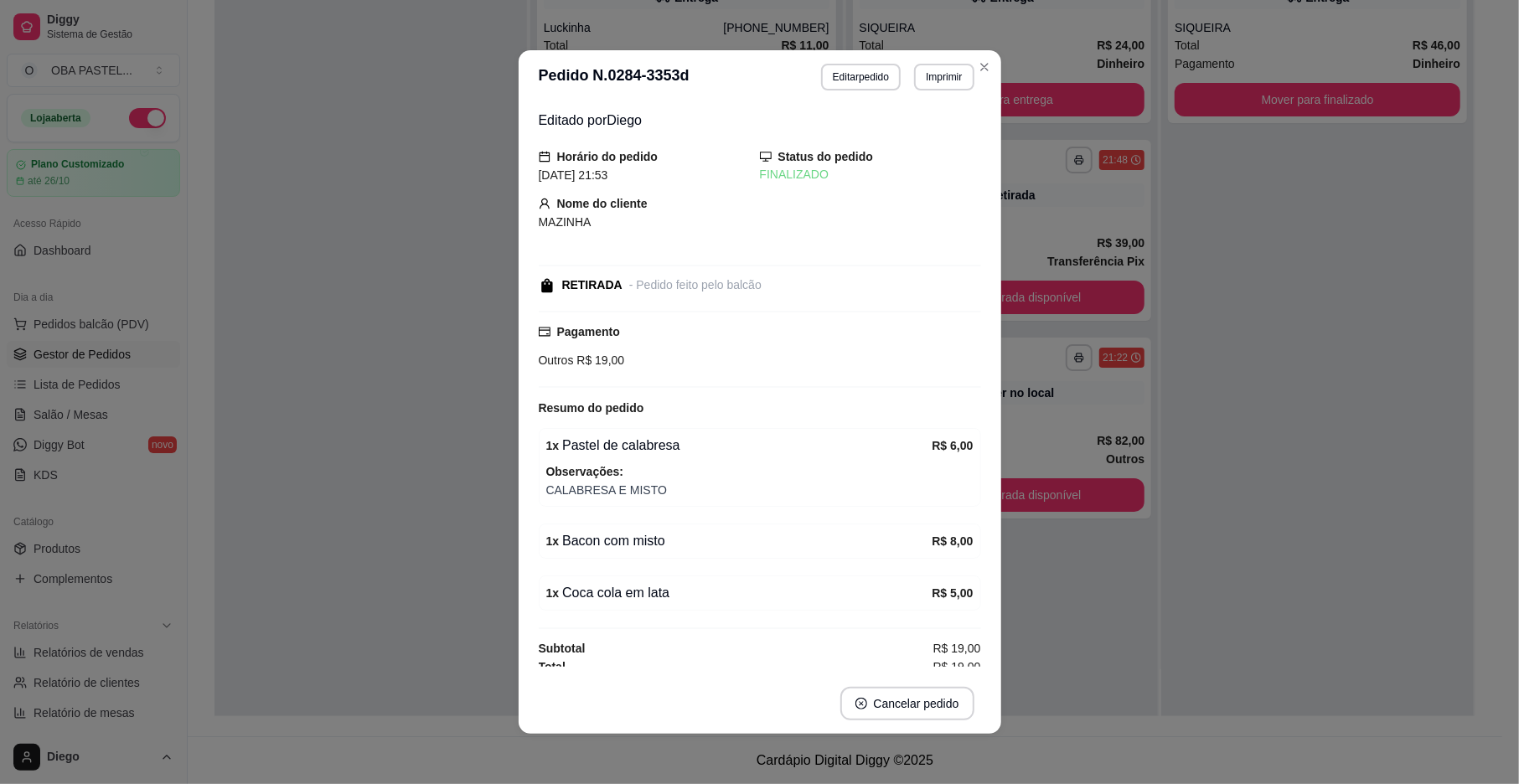
click at [519, 527] on div "Editado por [PERSON_NAME] do pedido [DATE] 21:53 Status do pedido FINALIZADO No…" at bounding box center [760, 389] width 483 height 570
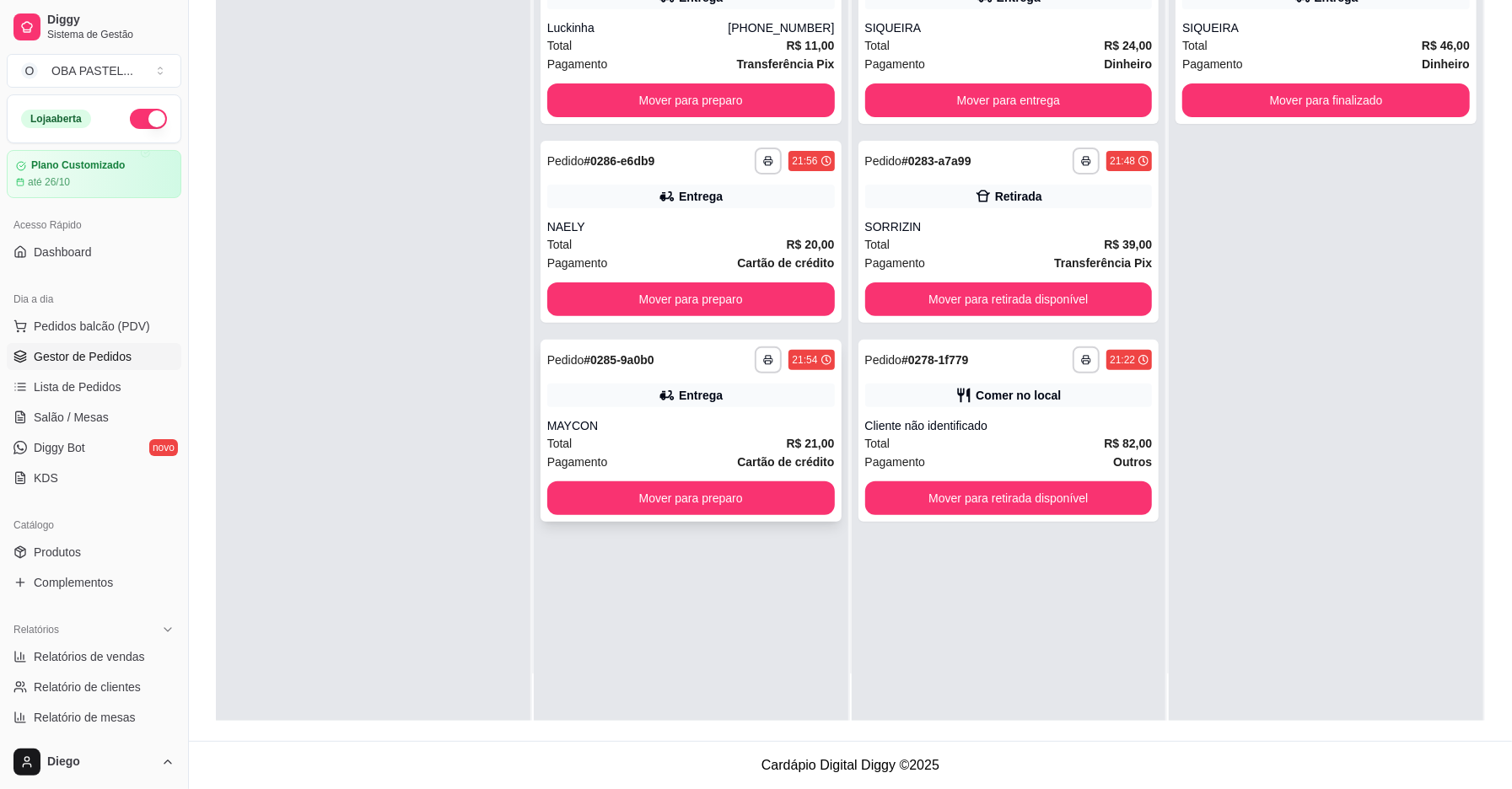
click at [690, 419] on div "MAYCON" at bounding box center [691, 426] width 287 height 17
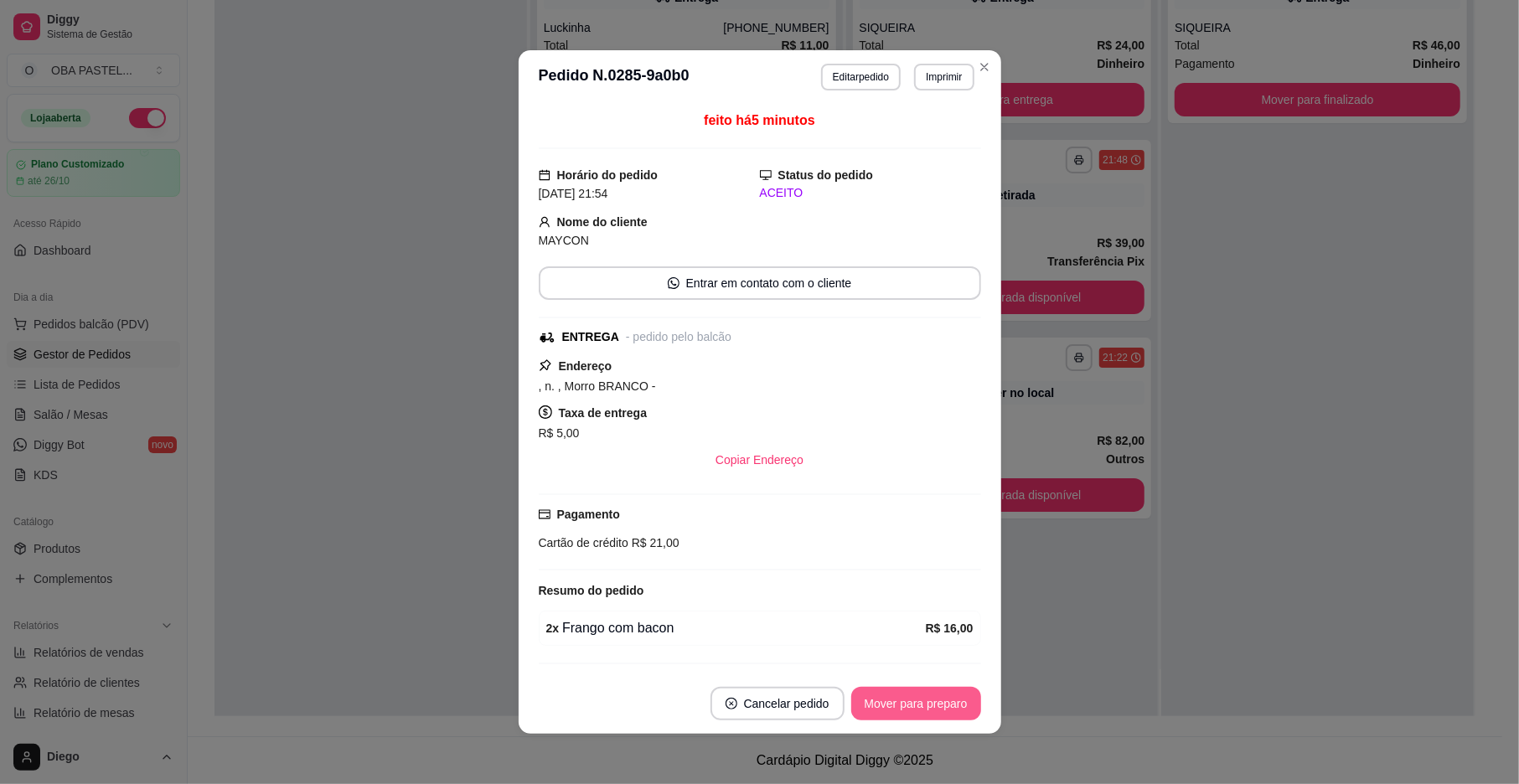
click at [914, 697] on button "Mover para preparo" at bounding box center [916, 703] width 130 height 34
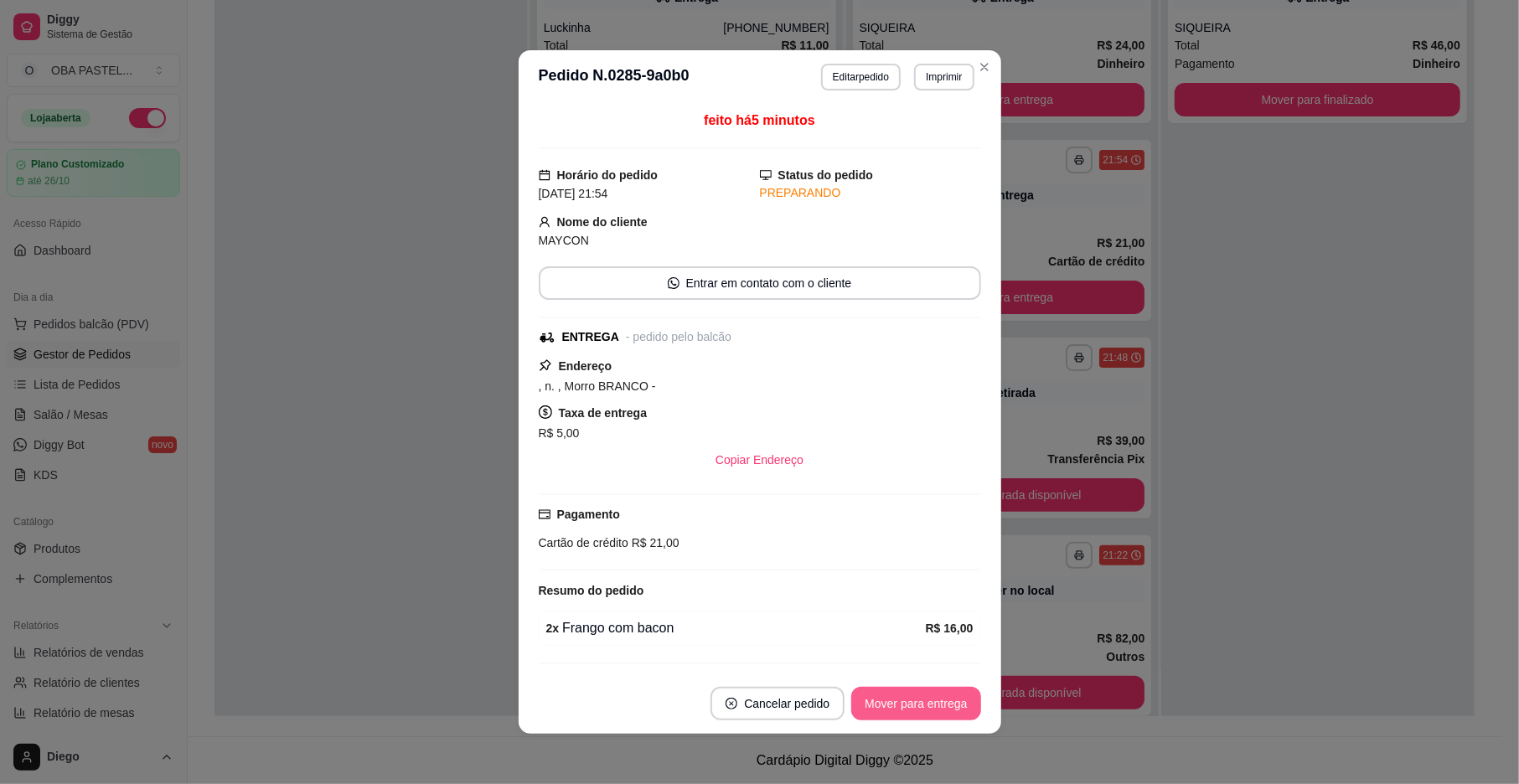
click at [914, 697] on button "Mover para entrega" at bounding box center [916, 703] width 129 height 34
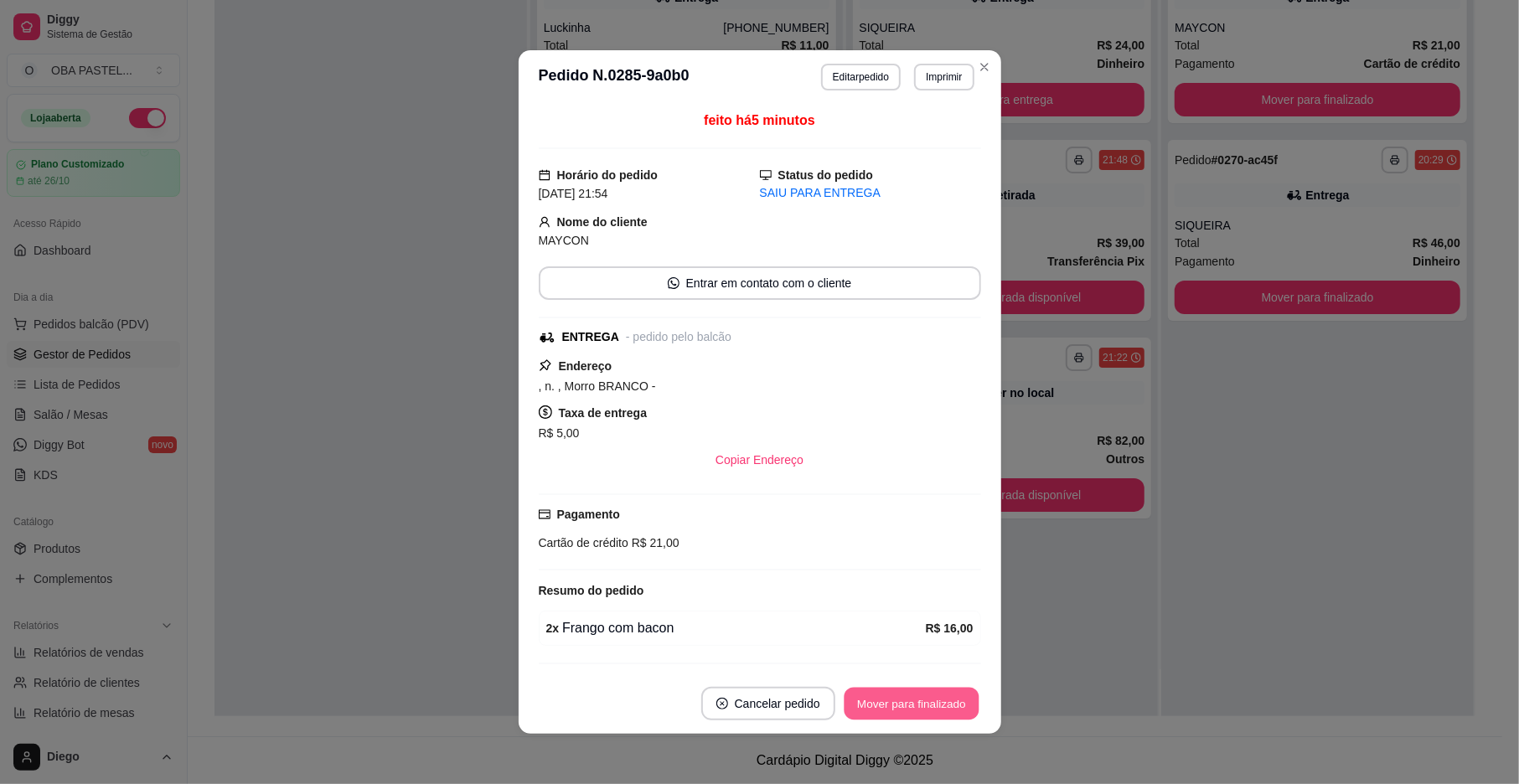
click at [914, 697] on button "Mover para finalizado" at bounding box center [911, 703] width 135 height 33
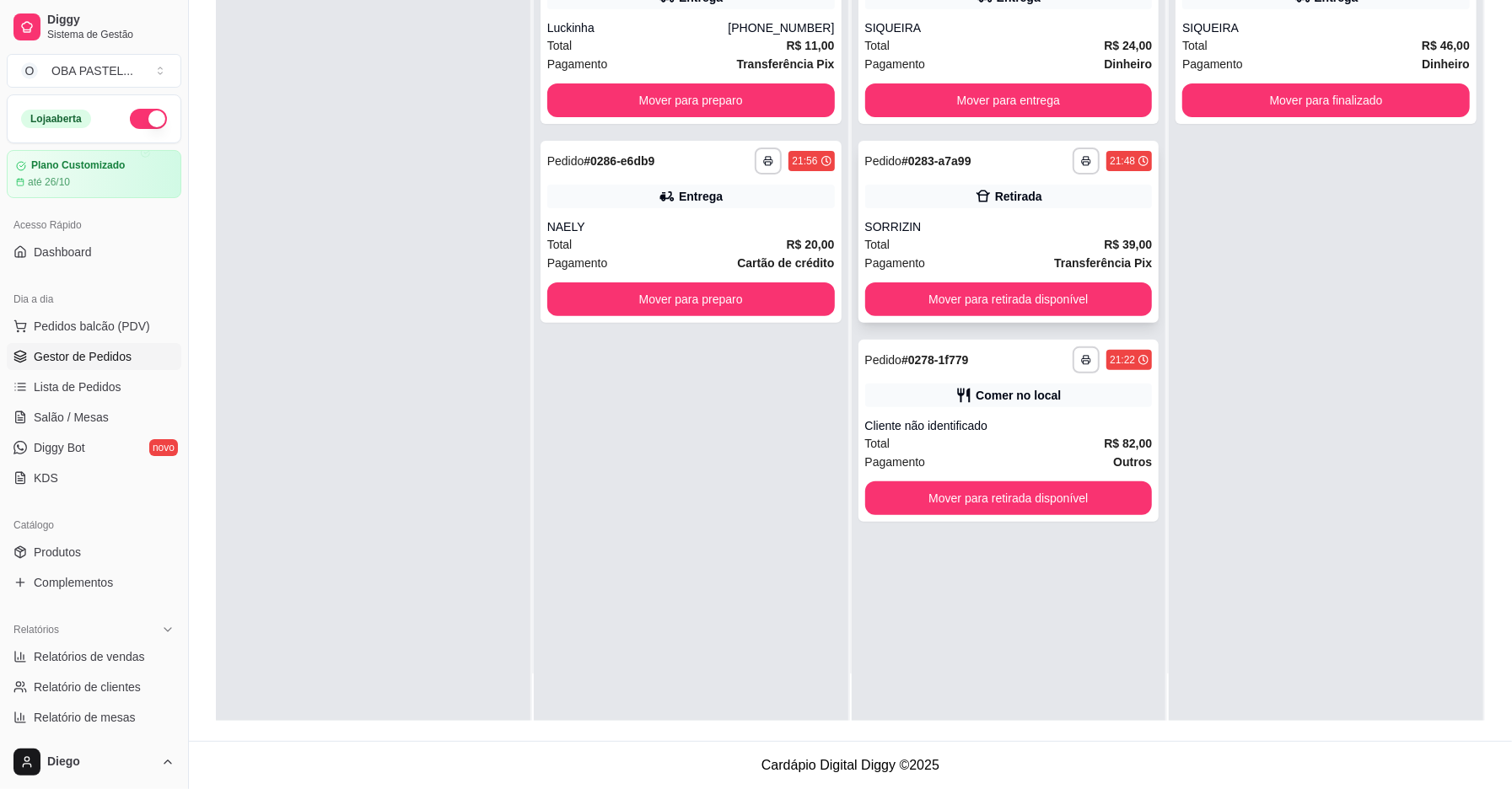
click at [967, 250] on div "Total R$ 39,00" at bounding box center [1009, 244] width 287 height 19
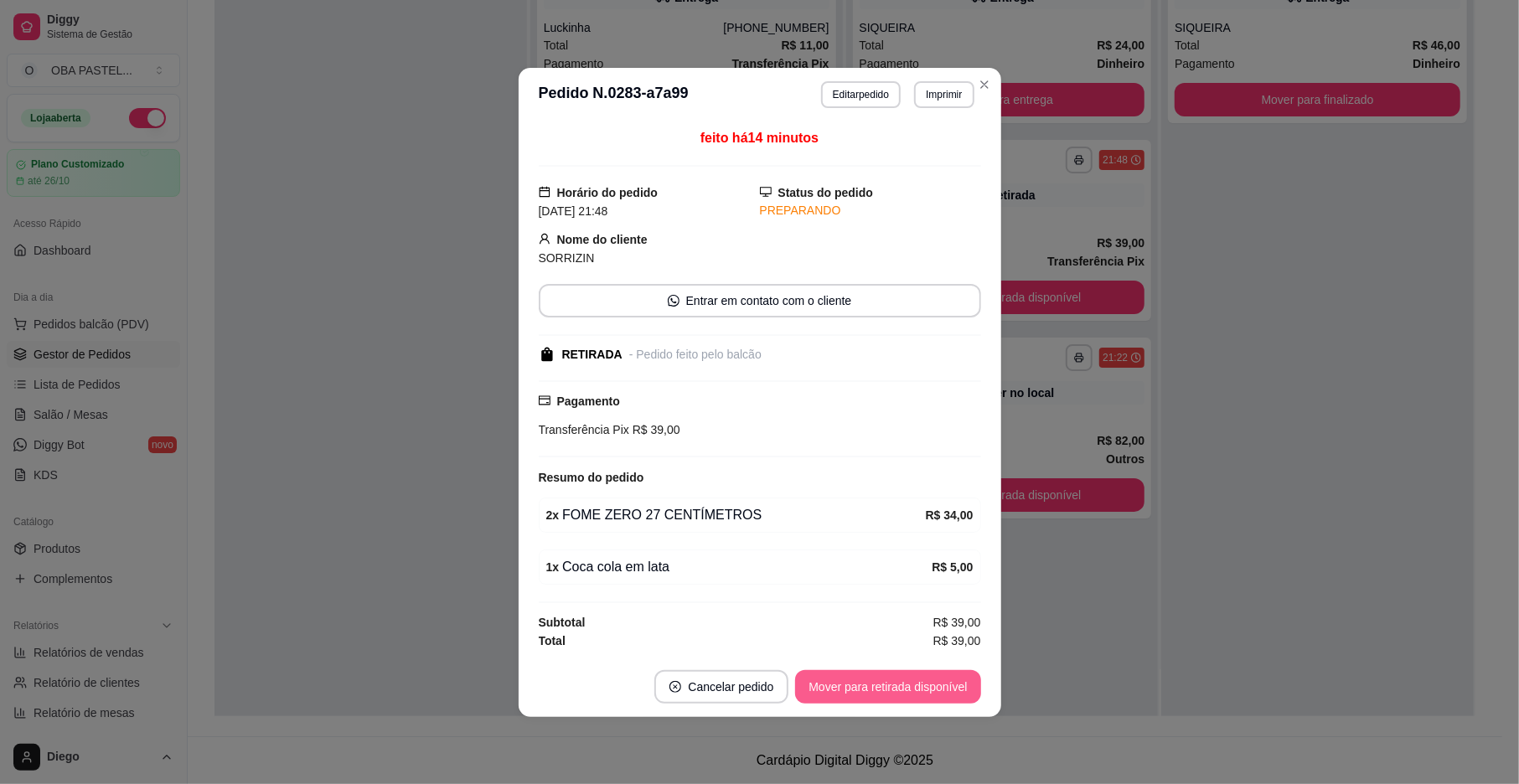
click at [896, 687] on button "Mover para retirada disponível" at bounding box center [888, 687] width 186 height 34
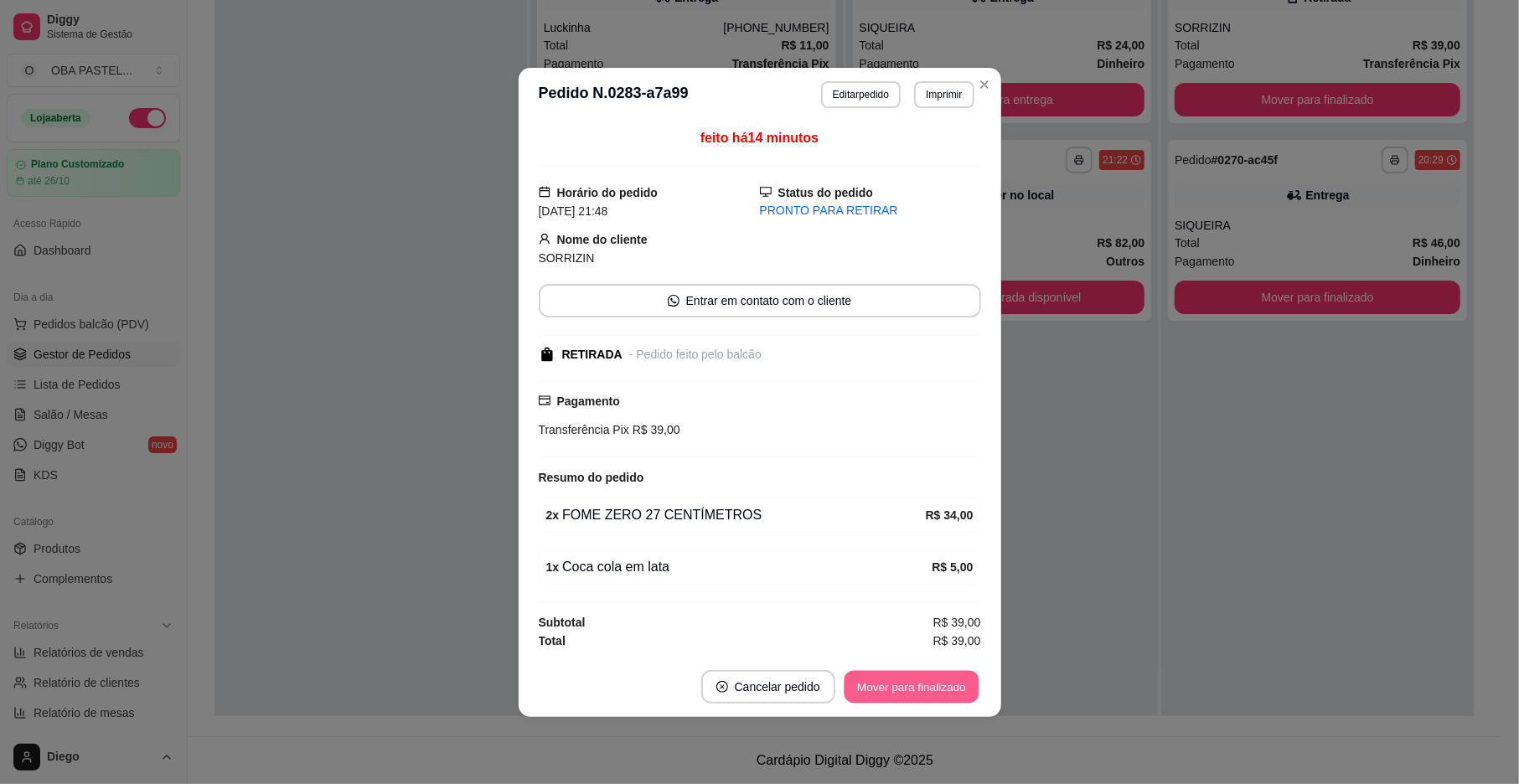
click at [896, 690] on button "Mover para finalizado" at bounding box center [911, 686] width 135 height 33
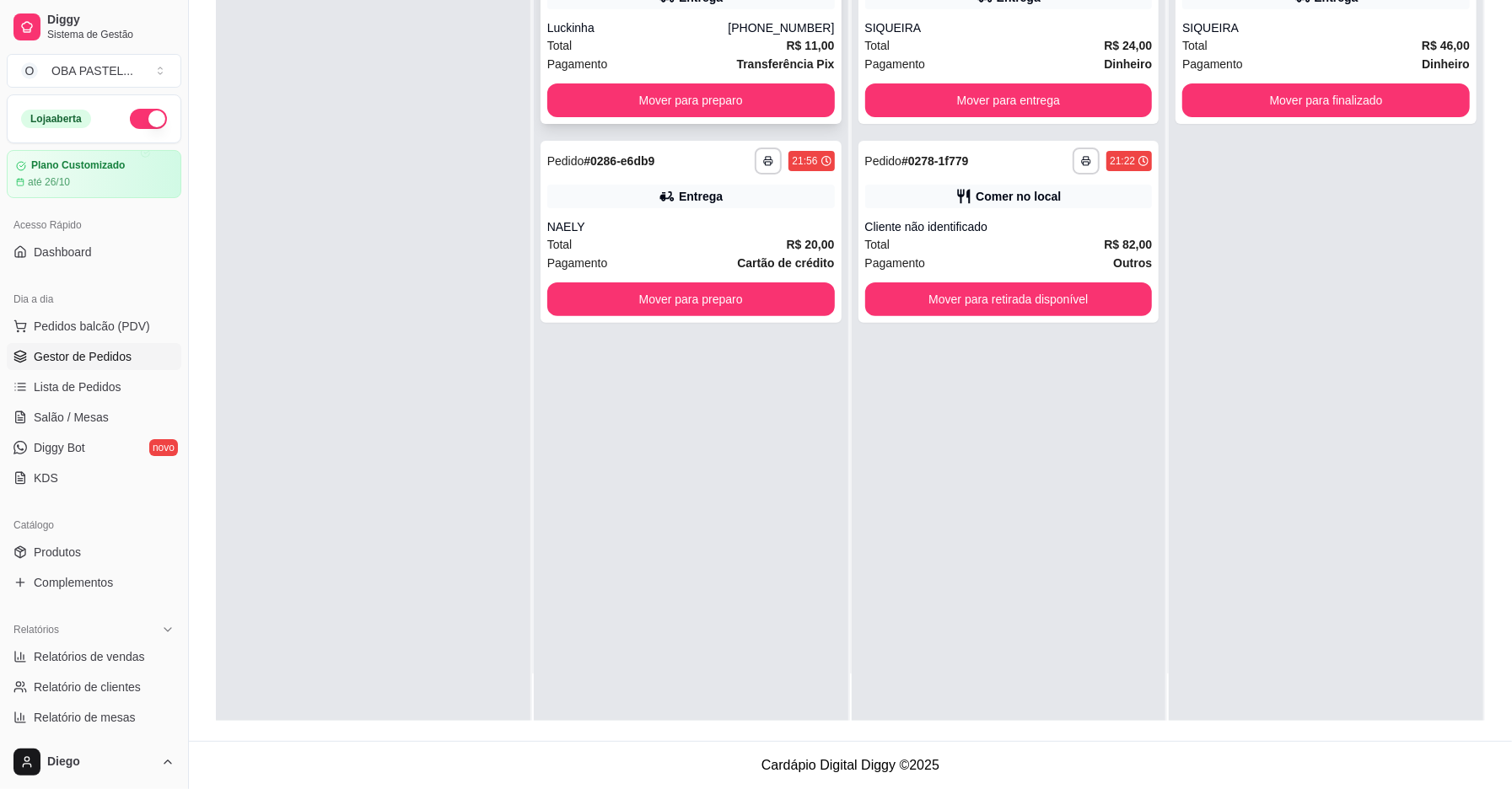
click at [663, 61] on div "Pagamento Transferência Pix" at bounding box center [691, 64] width 287 height 19
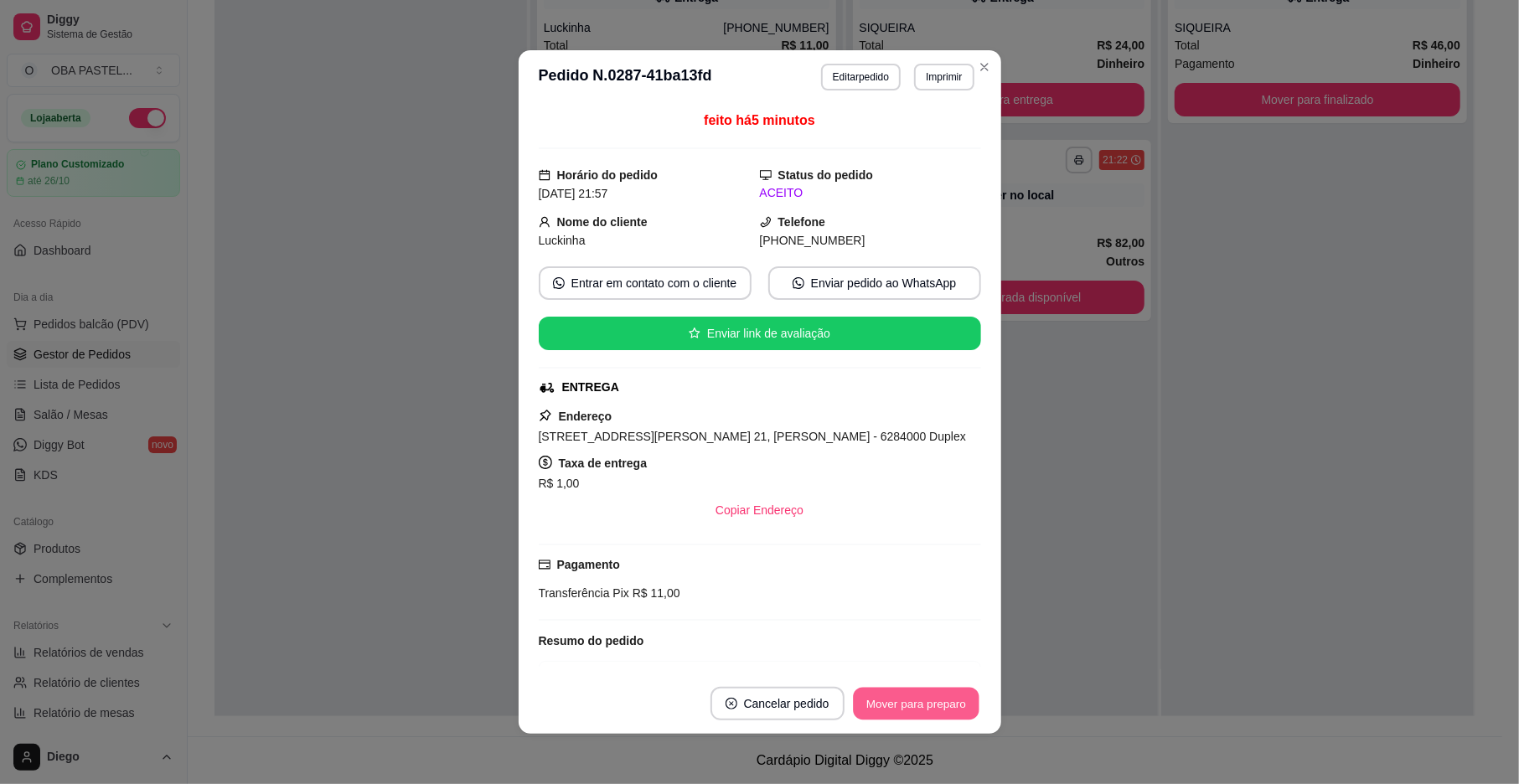
click at [933, 692] on button "Mover para preparo" at bounding box center [916, 703] width 126 height 33
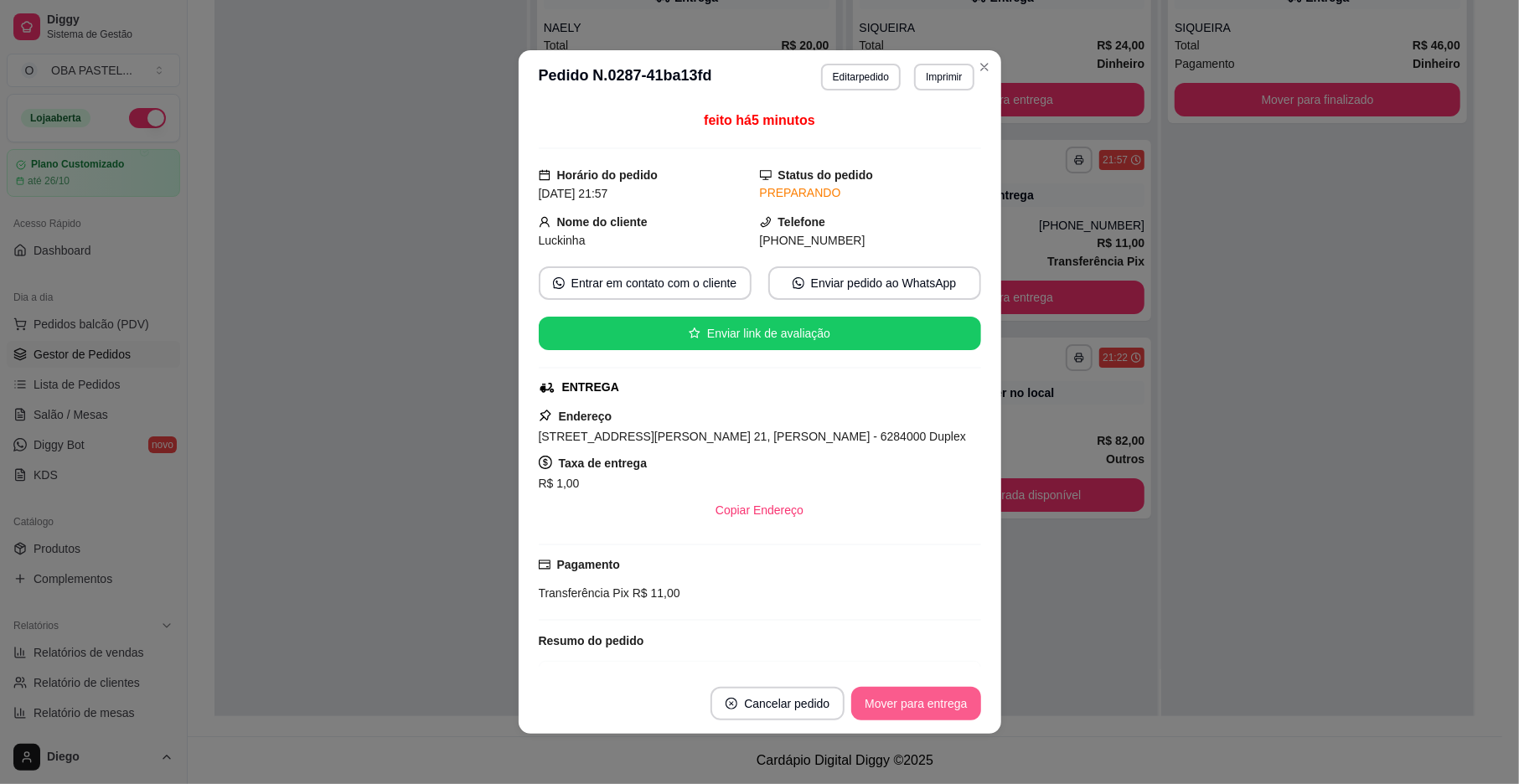
click at [933, 692] on button "Mover para entrega" at bounding box center [916, 703] width 129 height 34
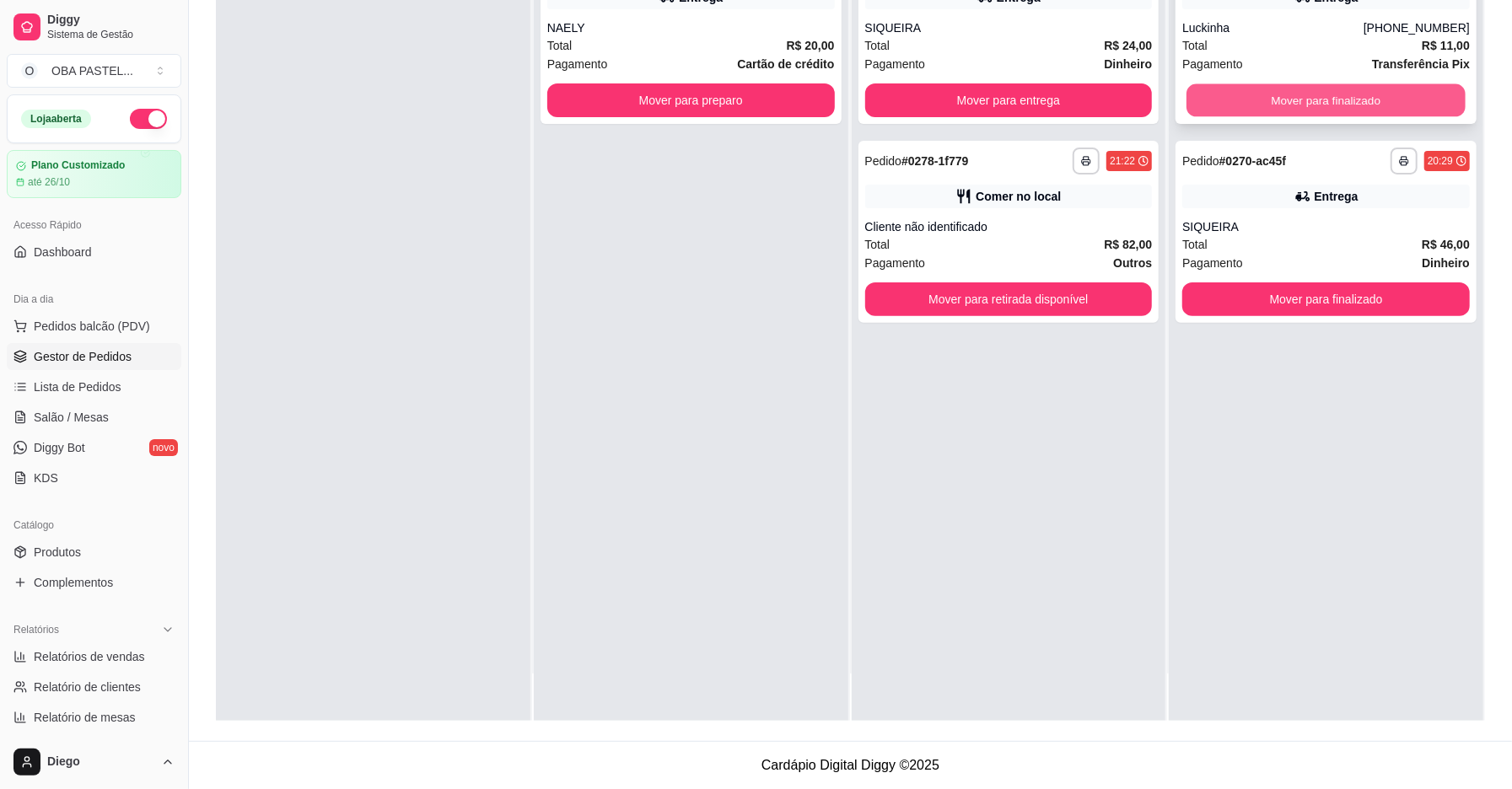
click at [1242, 106] on button "Mover para finalizado" at bounding box center [1326, 101] width 279 height 33
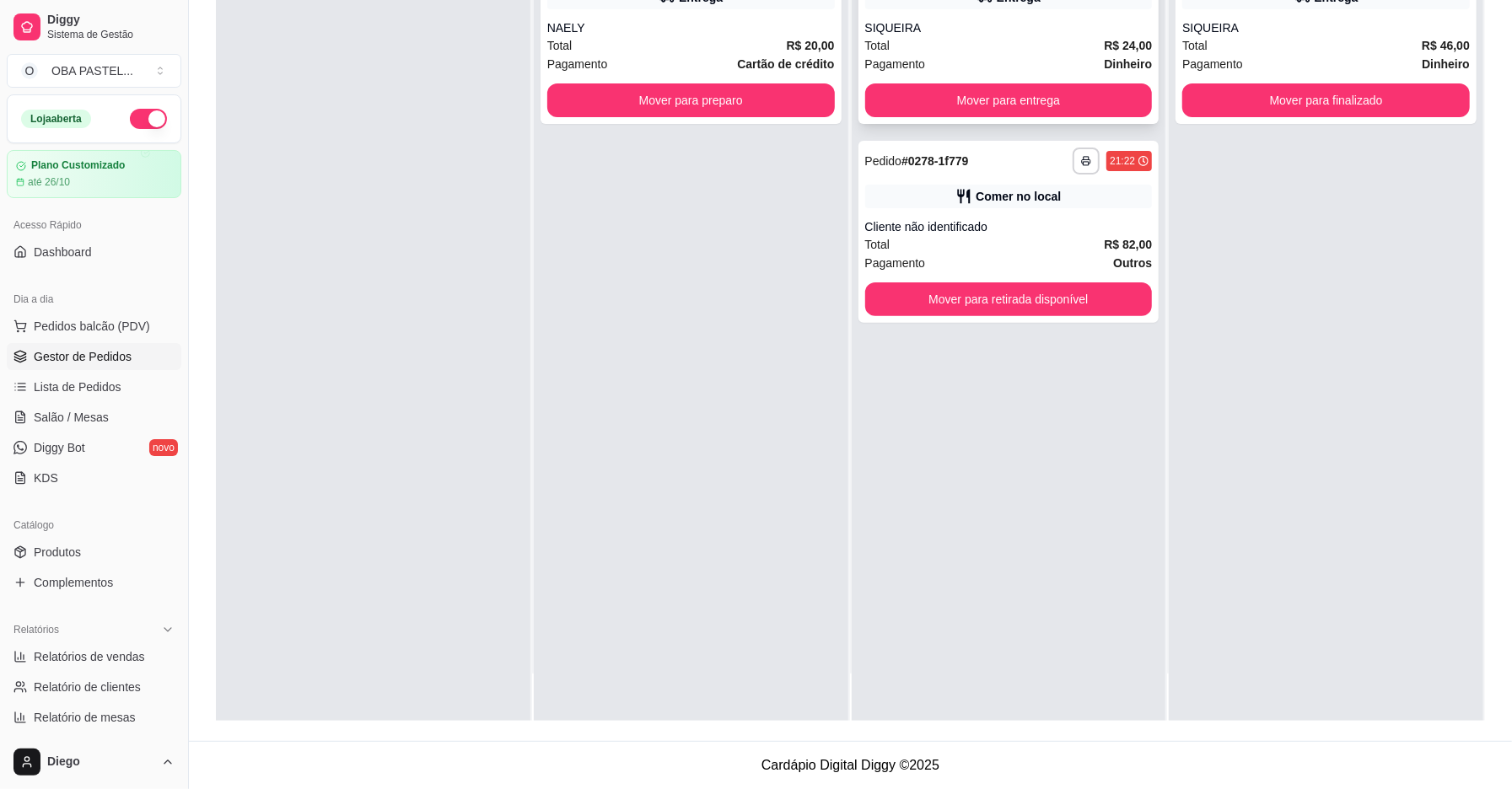
click at [1001, 22] on div "SIQUEIRA" at bounding box center [1009, 28] width 287 height 17
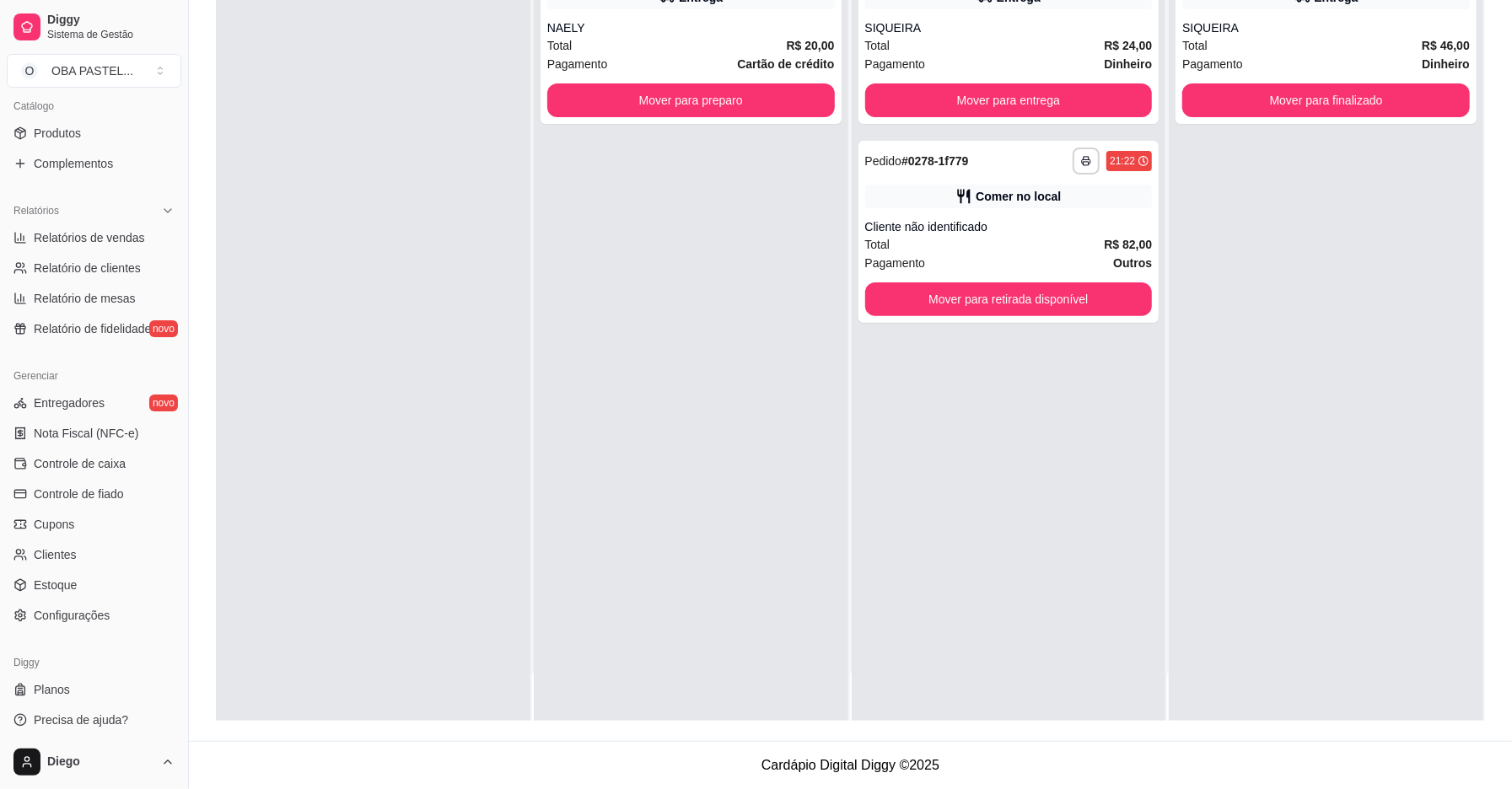
scroll to position [425, 0]
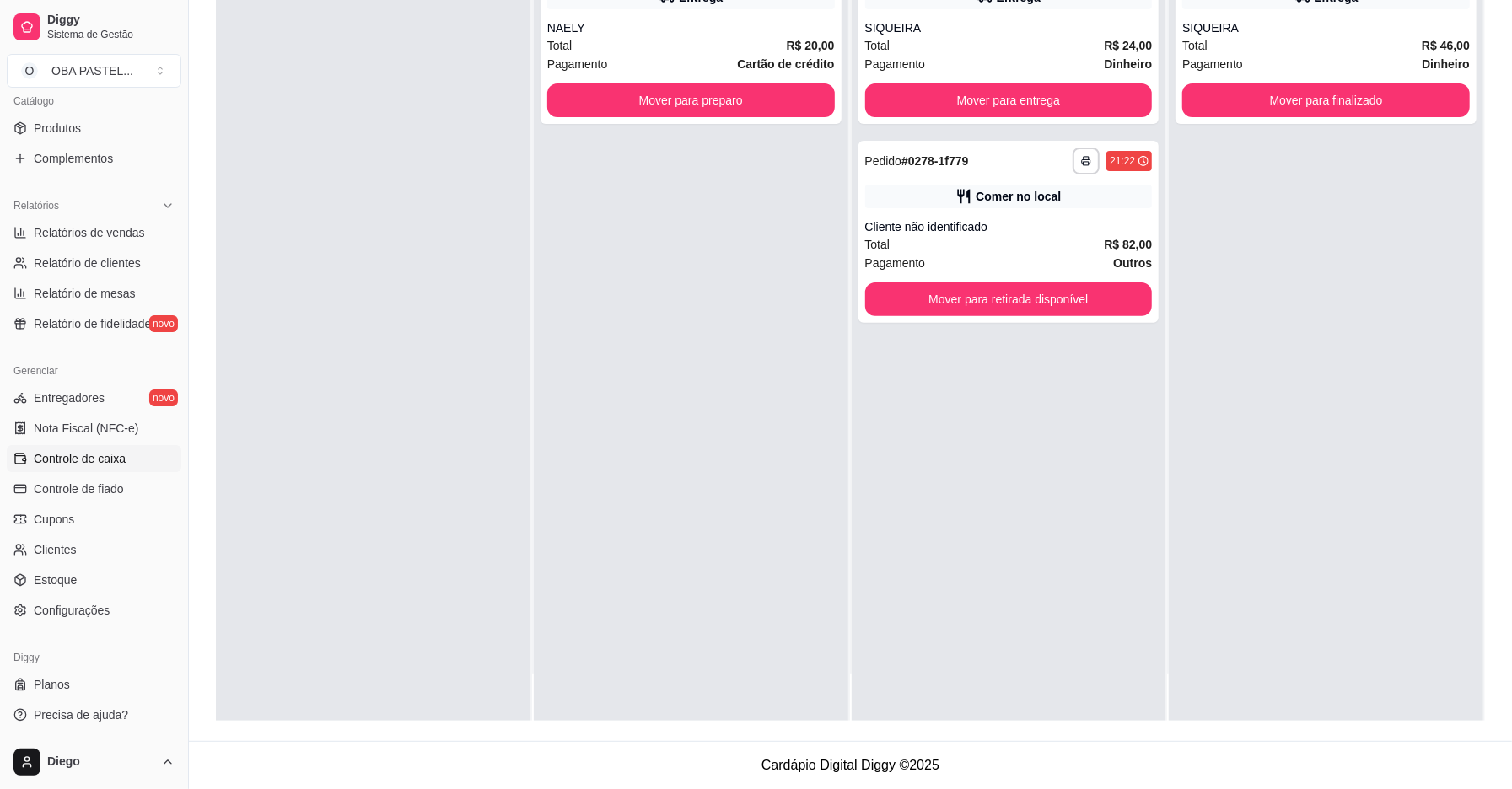
click at [69, 465] on span "Controle de caixa" at bounding box center [79, 459] width 92 height 17
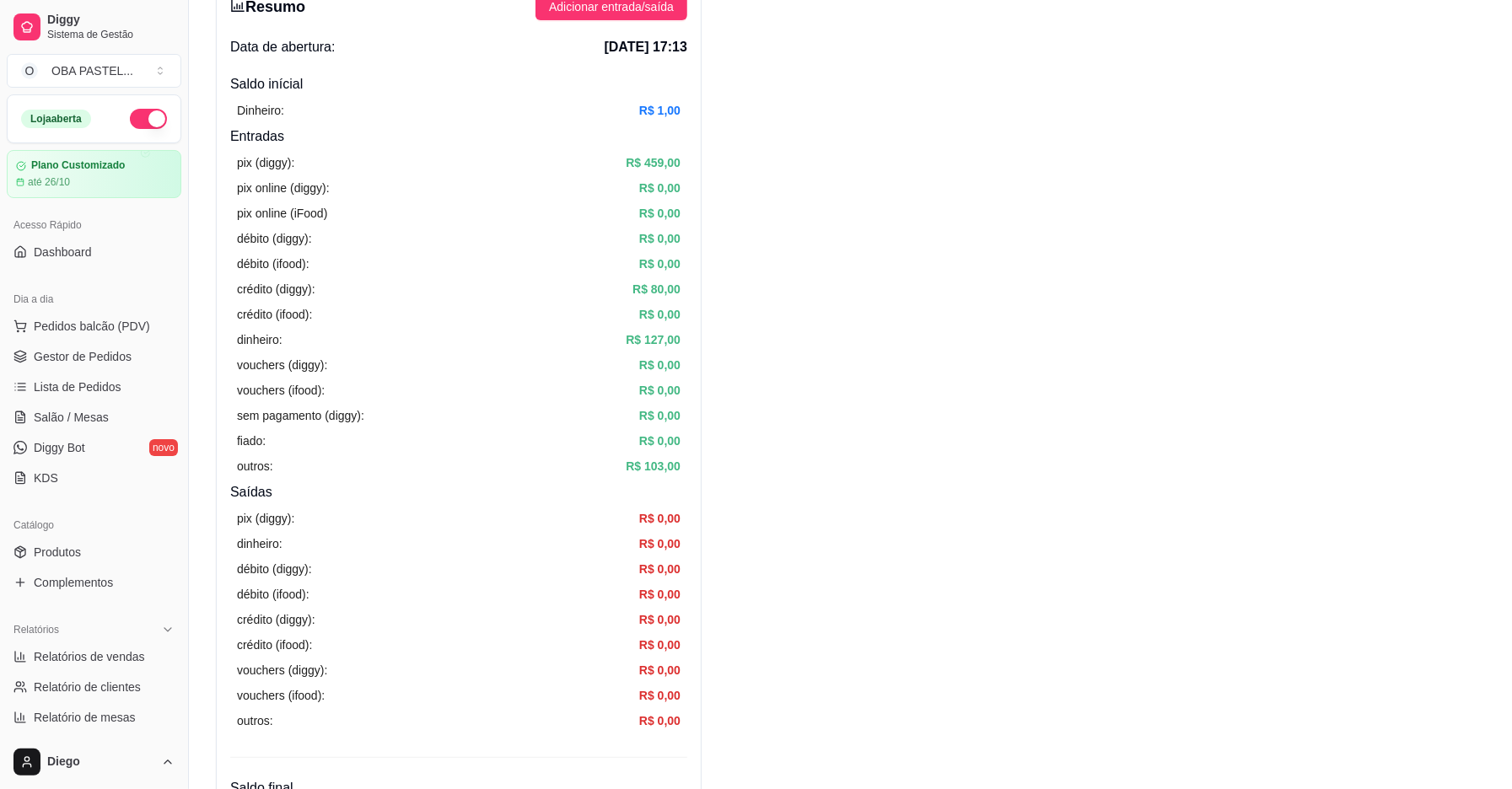
click at [63, 373] on ul "Pedidos balcão (PDV) Gestor de Pedidos Lista de Pedidos Salão / Mesas Diggy Bot…" at bounding box center [94, 402] width 175 height 179
click at [85, 362] on span "Gestor de Pedidos" at bounding box center [83, 356] width 98 height 17
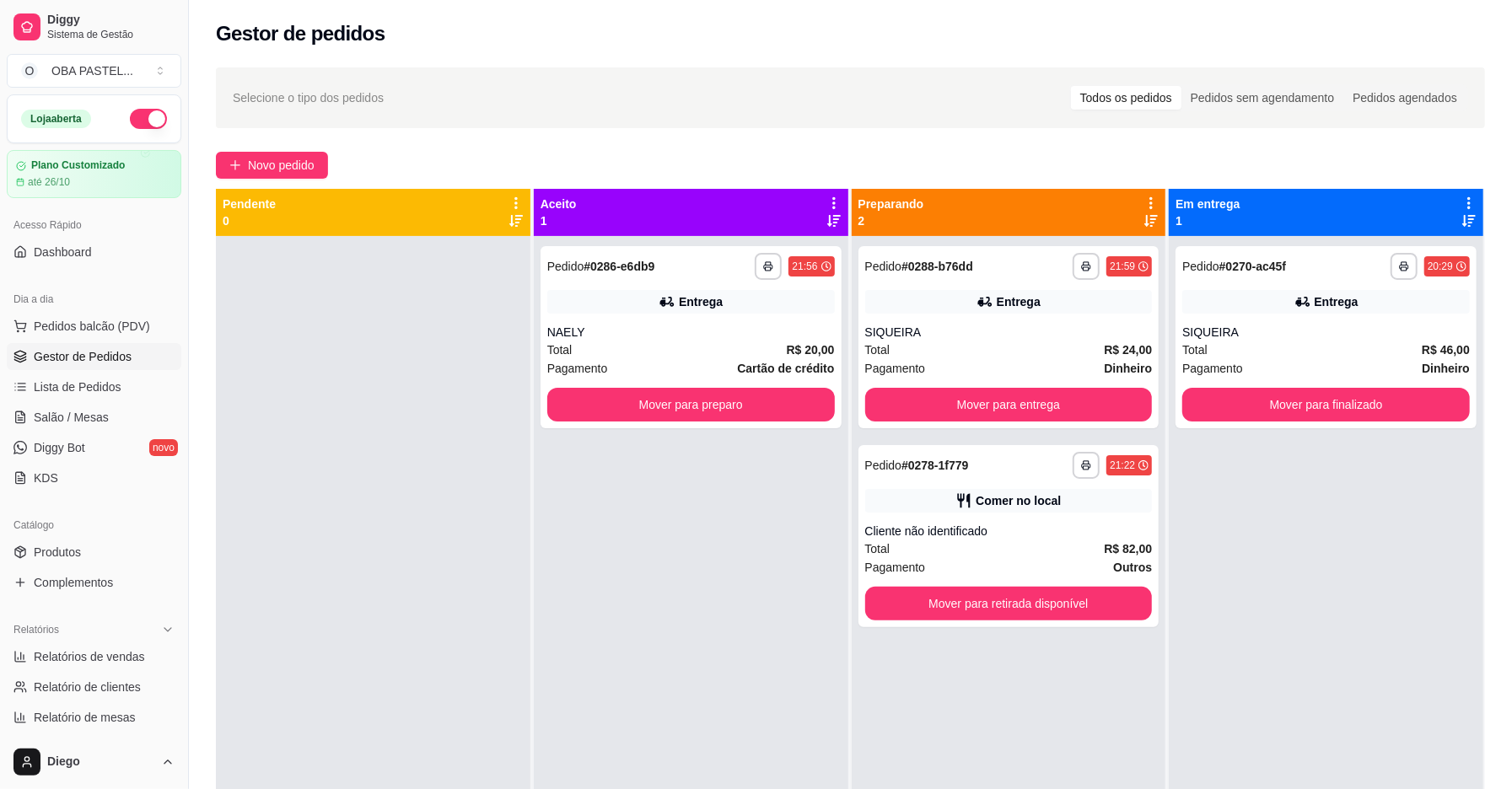
click at [150, 290] on div "Dia a dia" at bounding box center [94, 299] width 175 height 27
drag, startPoint x: 150, startPoint y: 290, endPoint x: 708, endPoint y: 580, distance: 628.9
click at [708, 580] on div "**********" at bounding box center [691, 630] width 314 height 789
click at [273, 154] on button "Novo pedido" at bounding box center [271, 166] width 112 height 27
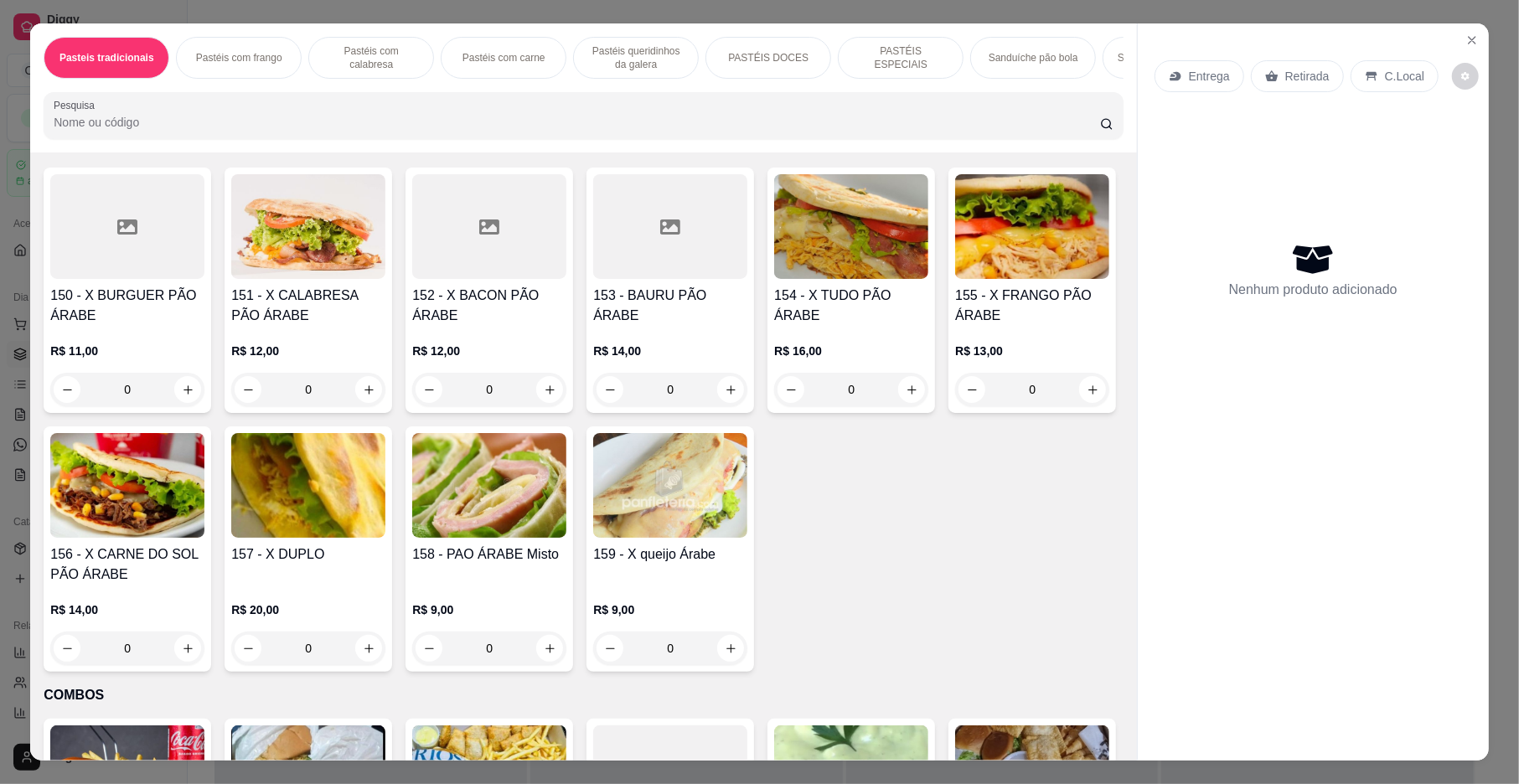
scroll to position [3640, 0]
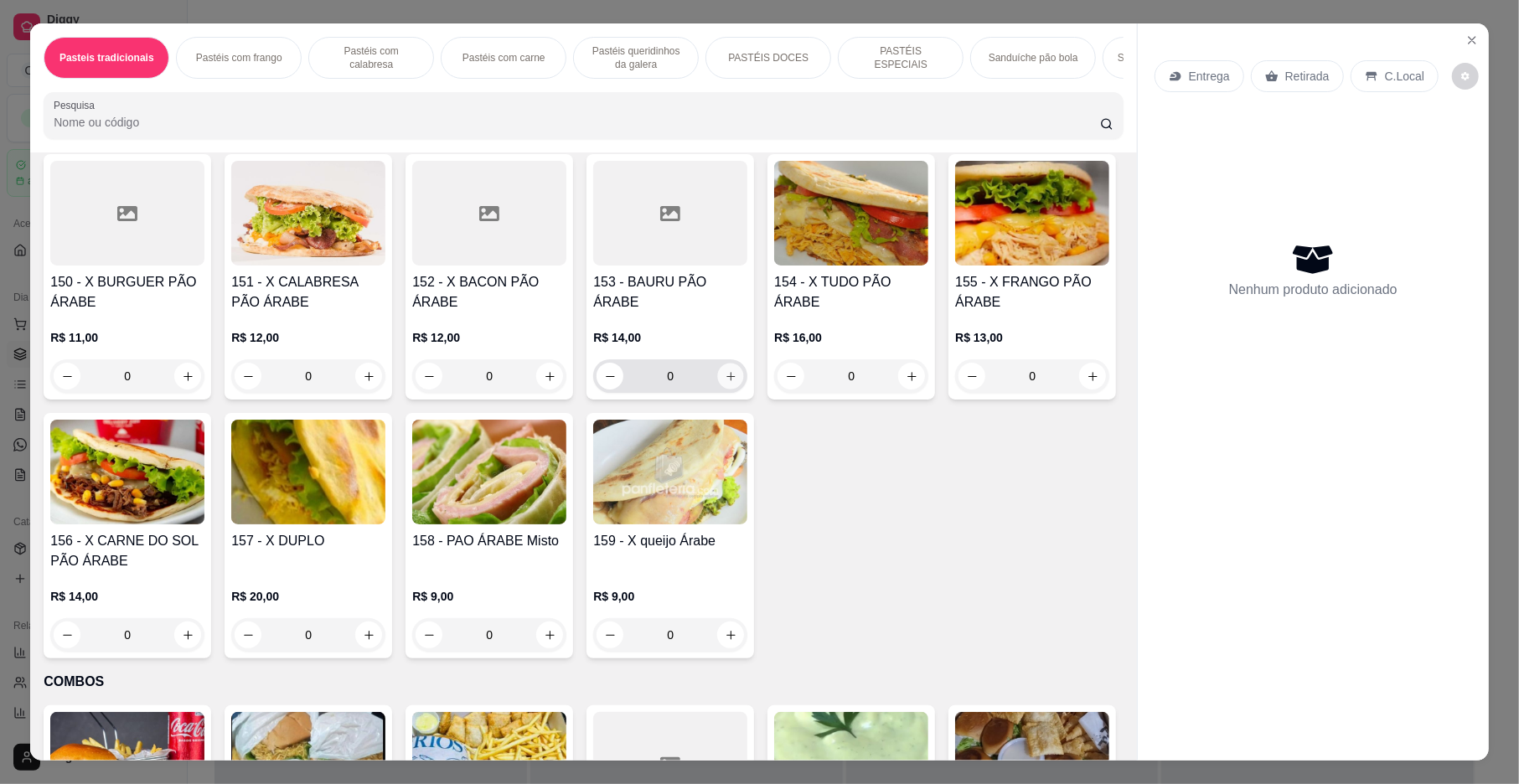
click at [732, 389] on button "increase-product-quantity" at bounding box center [731, 376] width 26 height 26
type input "1"
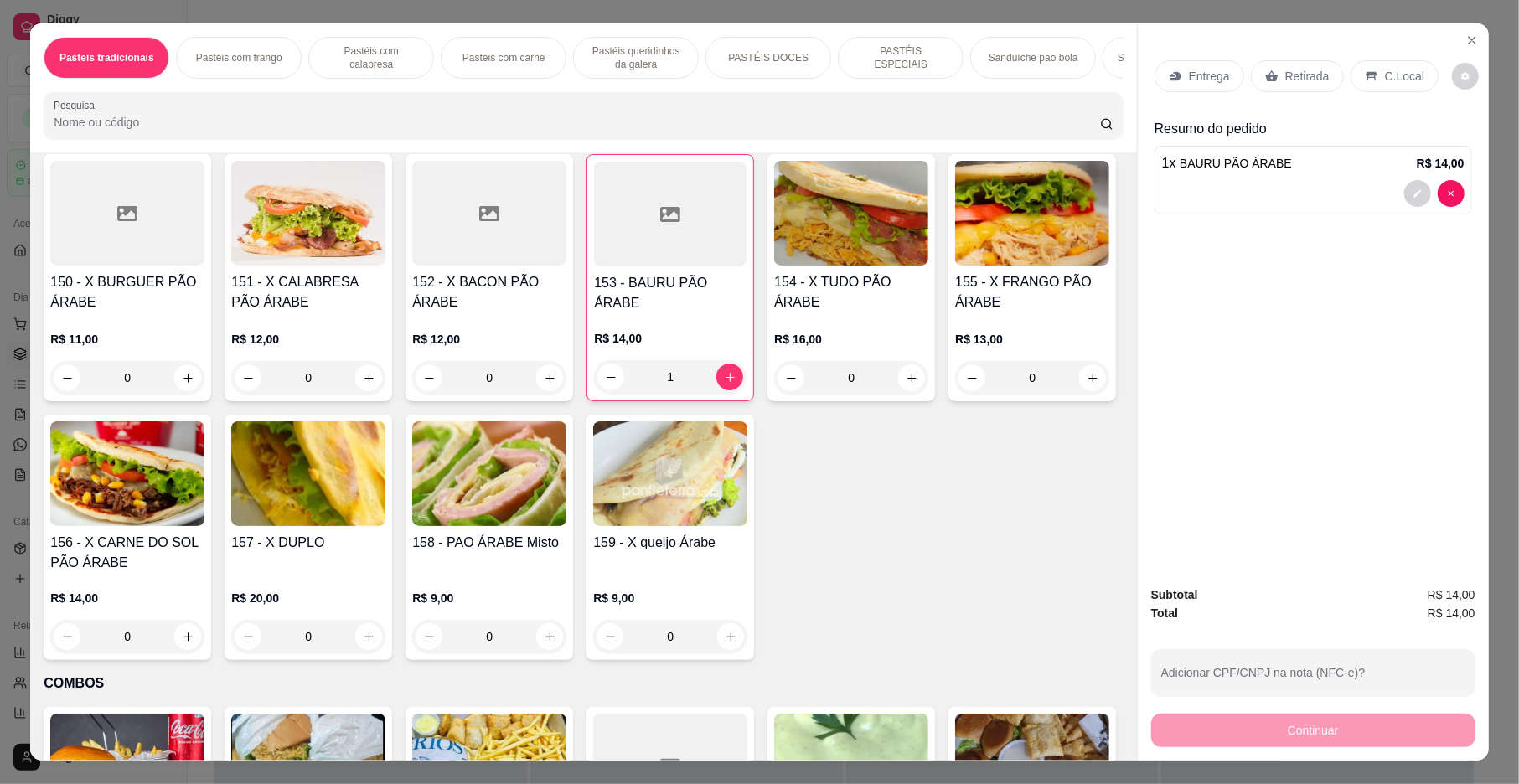
drag, startPoint x: 1136, startPoint y: 493, endPoint x: 1124, endPoint y: 503, distance: 15.6
click at [1124, 531] on div "Pasteis tradicionais Pastéis com frango Pastéis com calabresa Pastéis com carne…" at bounding box center [759, 392] width 1458 height 737
click at [1084, 500] on div "150 - X BURGUER PÃO ÁRABE R$ 11,00 0 151 - X CALABRESA PÃO ÁRABE R$ 12,00 0 152…" at bounding box center [583, 407] width 1079 height 506
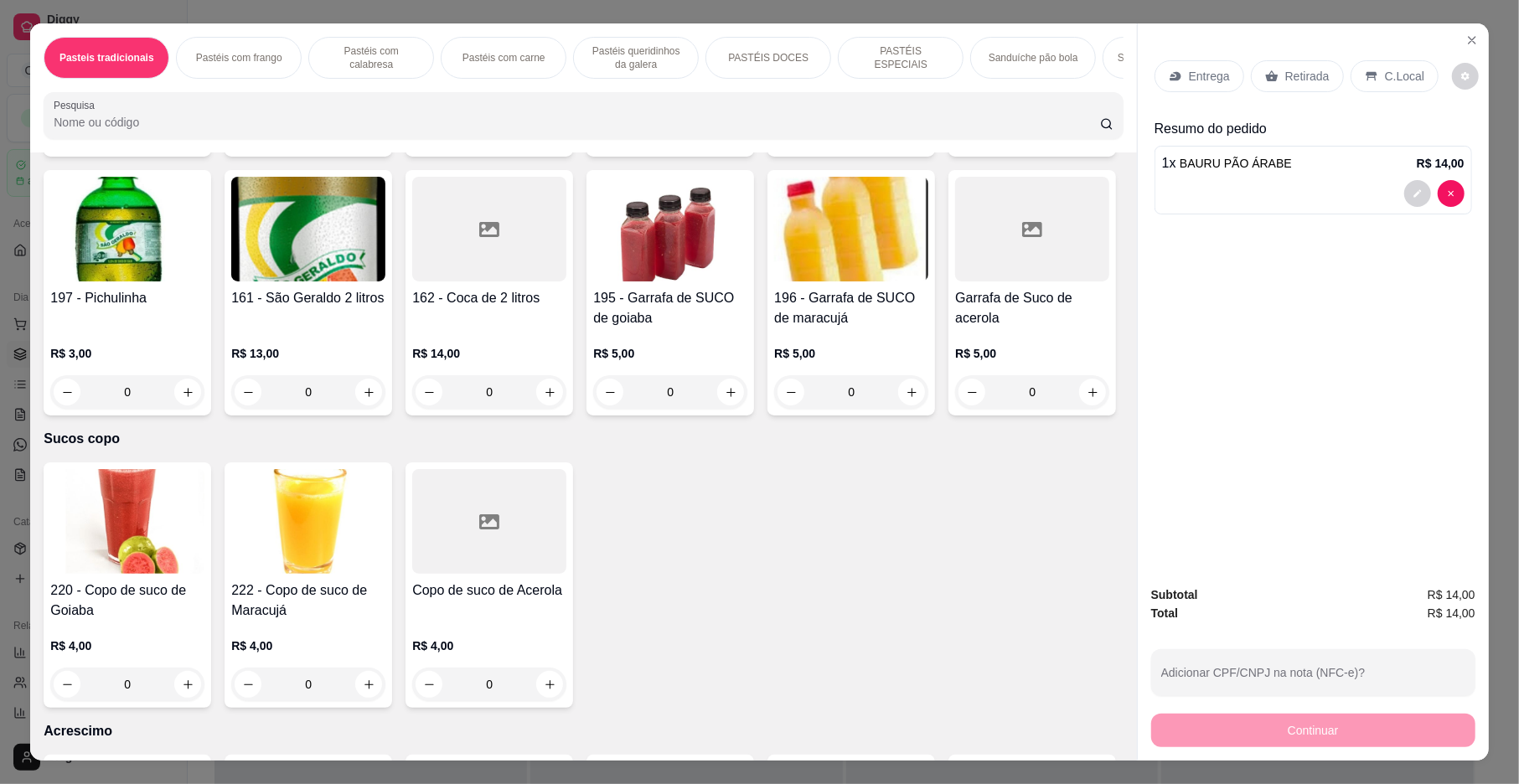
scroll to position [4993, 0]
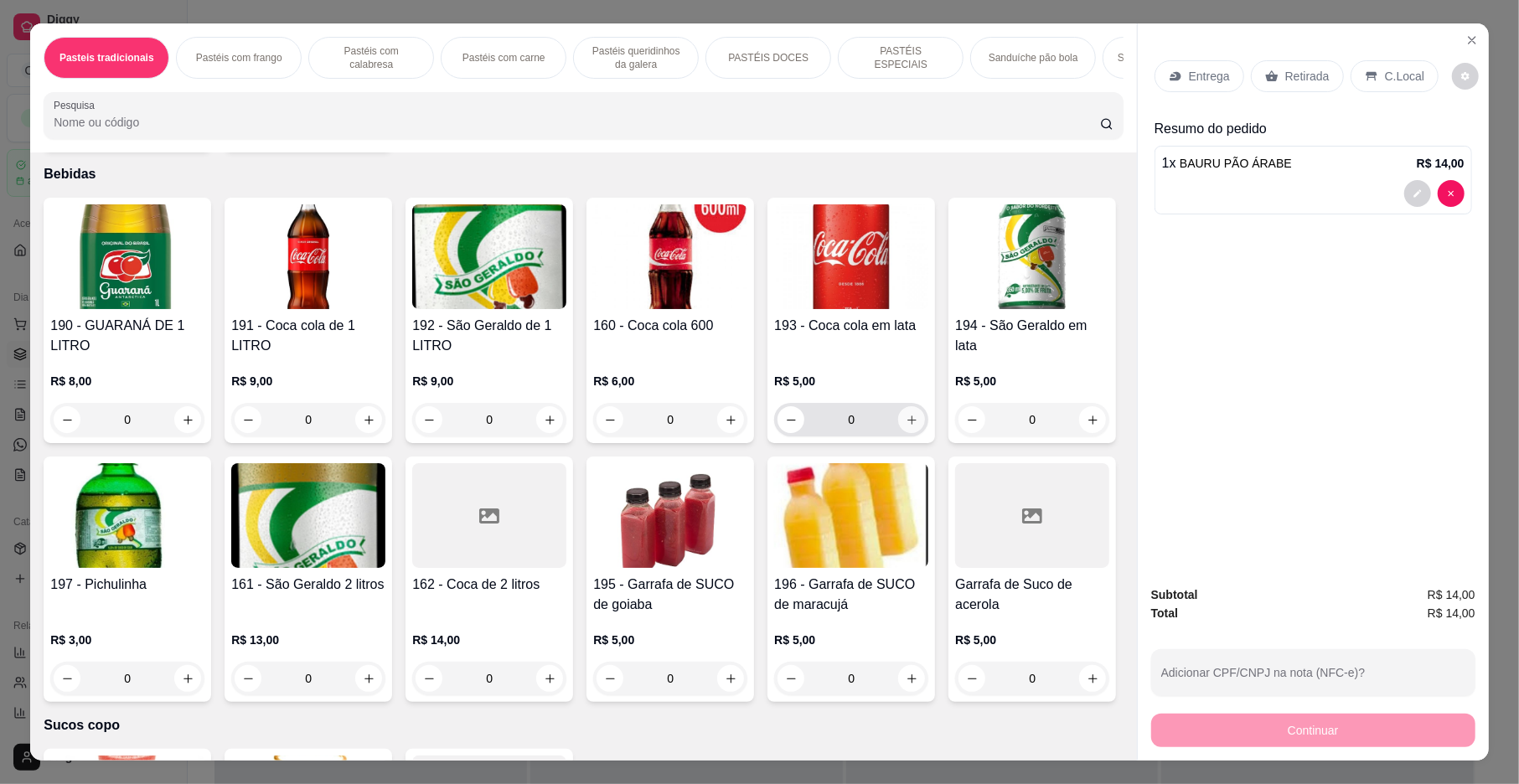
click at [909, 433] on button "increase-product-quantity" at bounding box center [912, 420] width 27 height 27
type input "1"
click at [1222, 79] on div "Entrega" at bounding box center [1199, 76] width 90 height 32
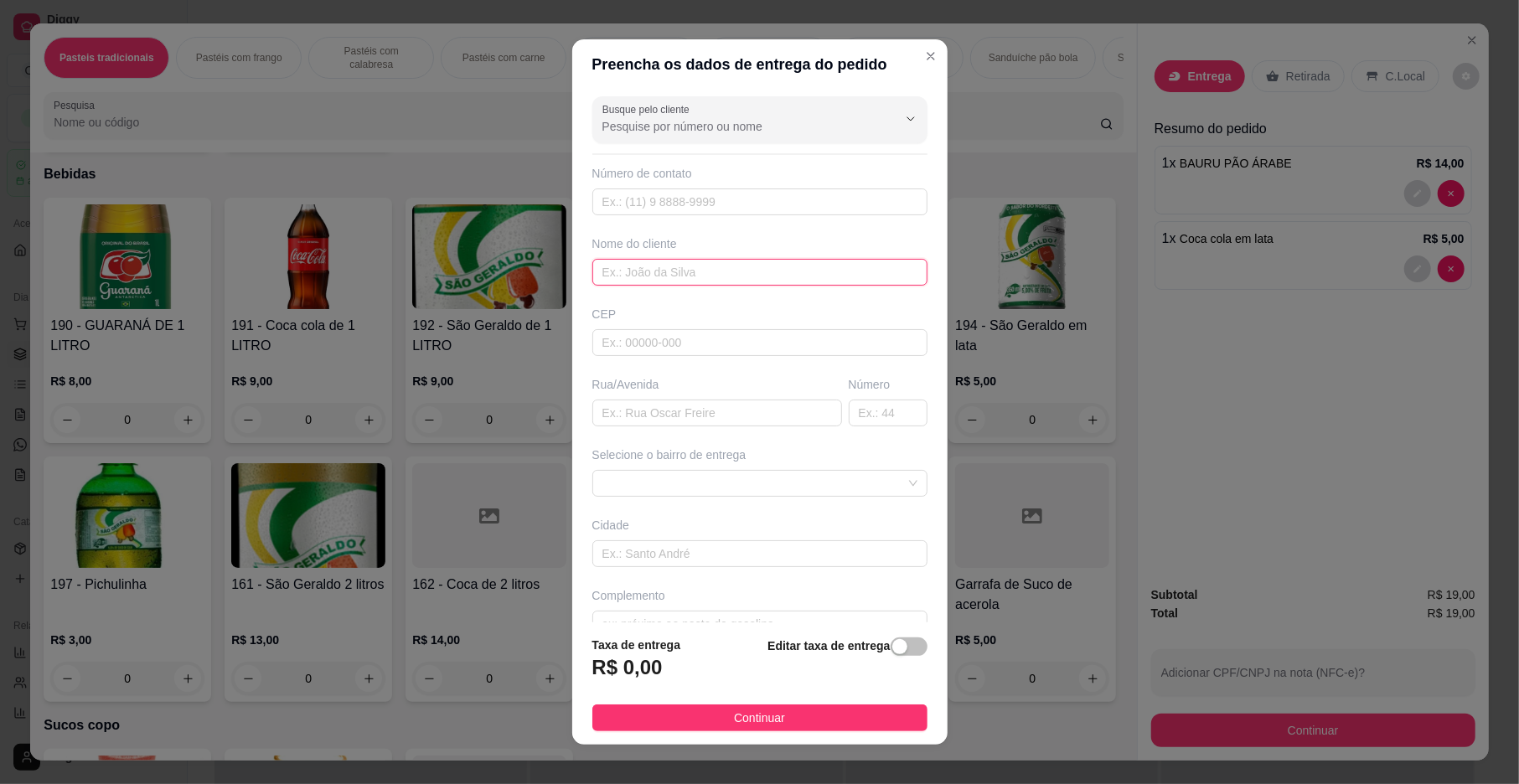
click at [774, 276] on input "text" at bounding box center [760, 272] width 335 height 27
type input "[PERSON_NAME]"
click at [734, 713] on span "Continuar" at bounding box center [759, 718] width 51 height 18
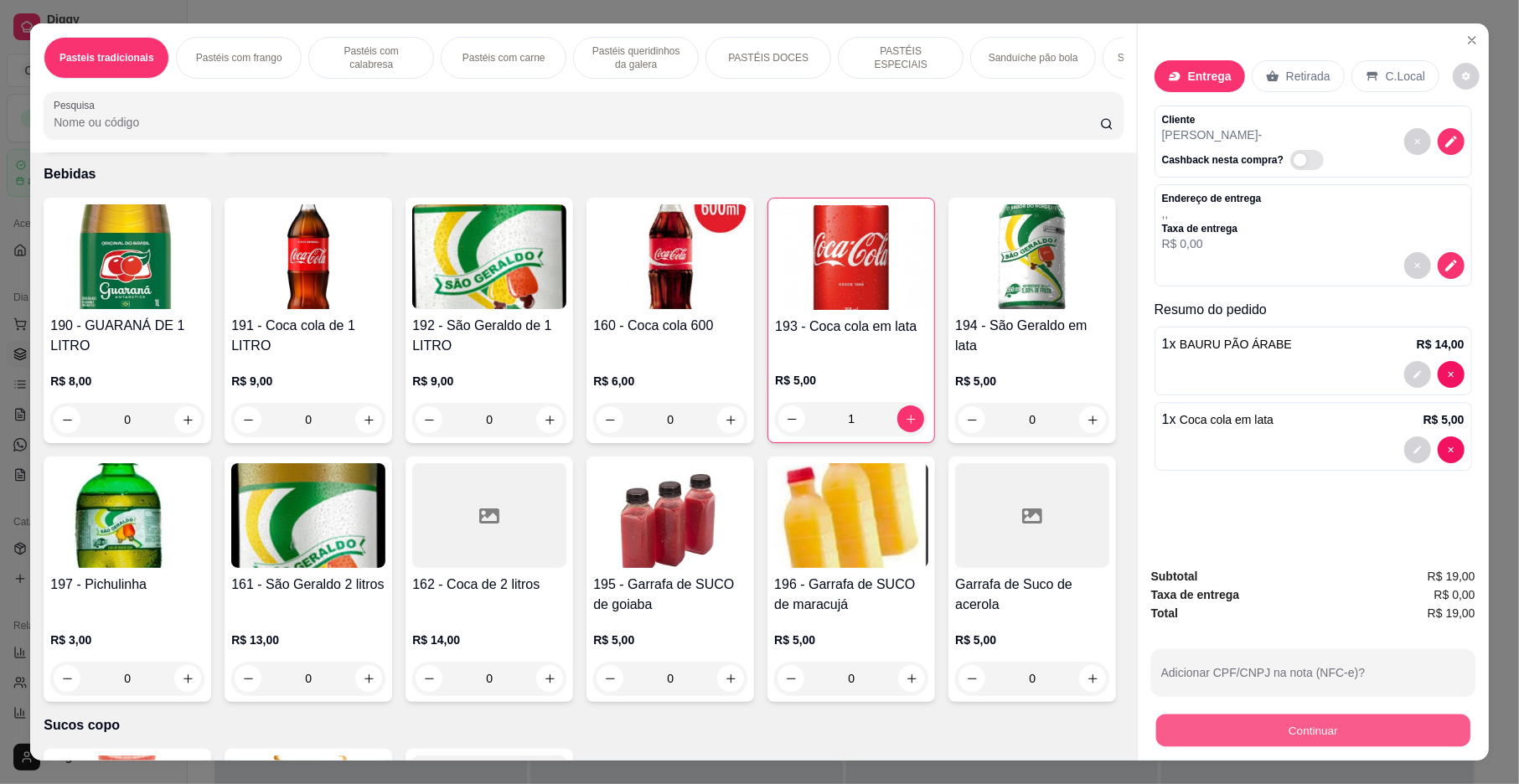
click at [1385, 728] on button "Continuar" at bounding box center [1313, 730] width 314 height 33
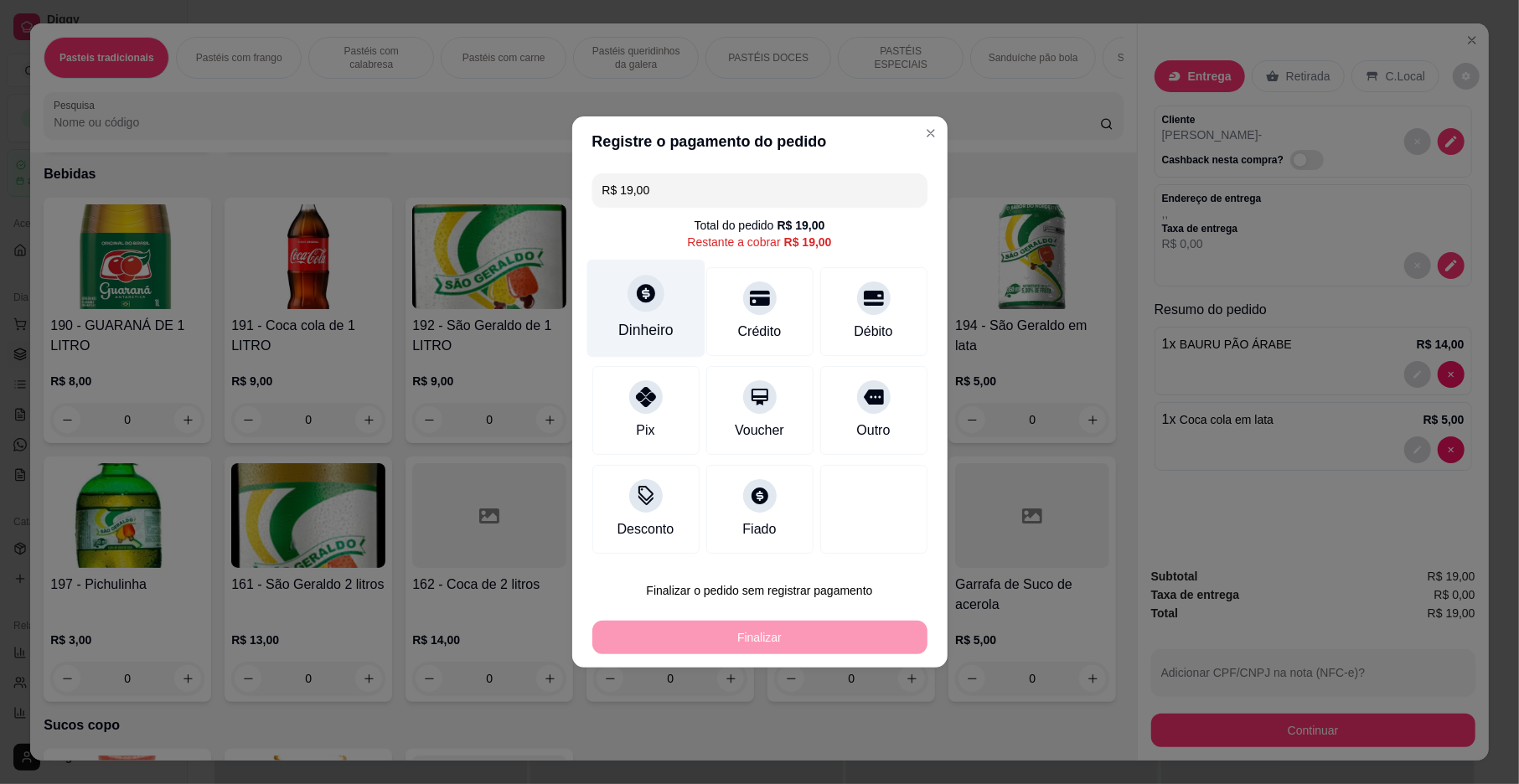
click at [664, 336] on div "Dinheiro" at bounding box center [647, 330] width 55 height 22
click at [680, 385] on input "0,00" at bounding box center [759, 376] width 335 height 34
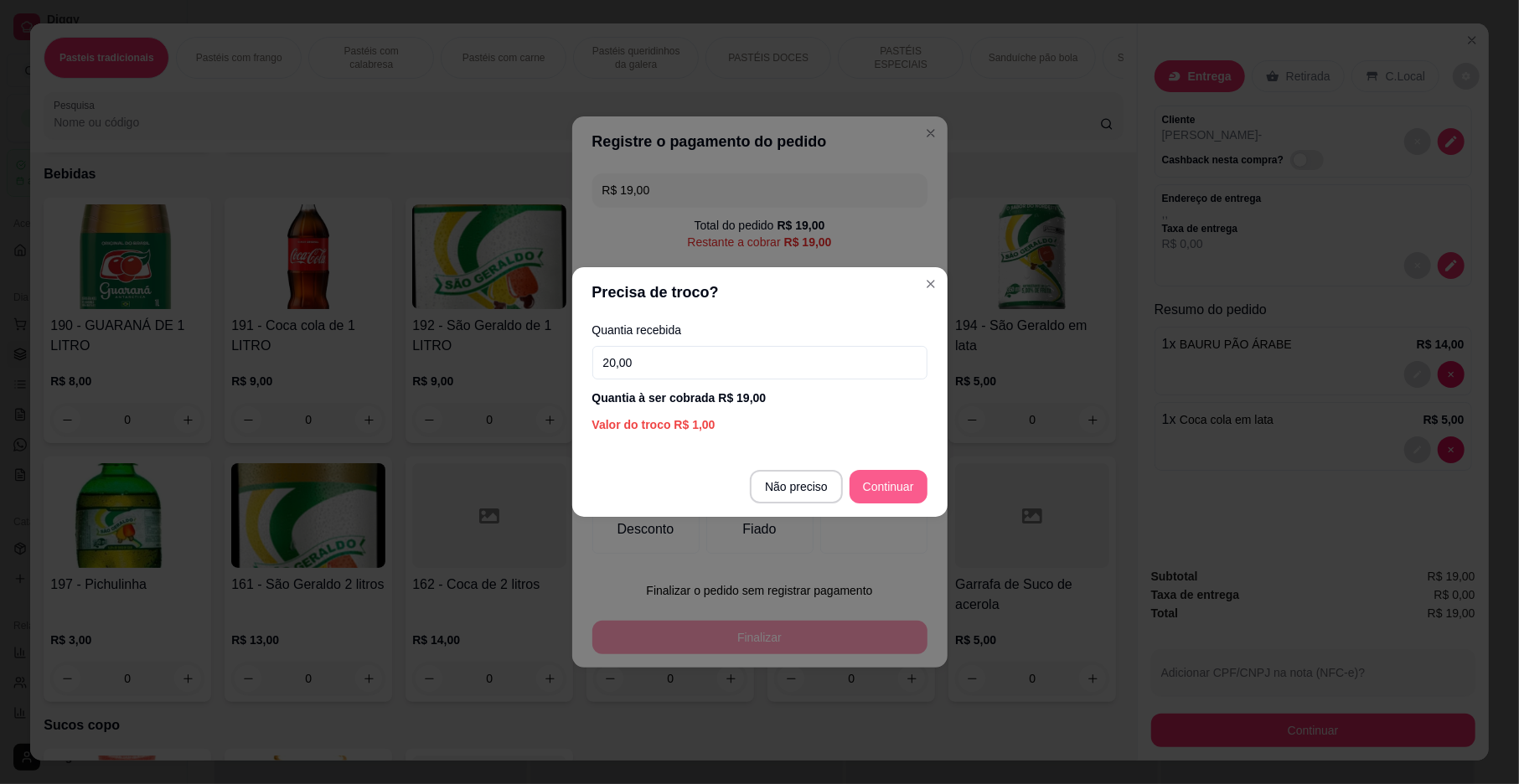
type input "20,00"
type input "R$ 0,00"
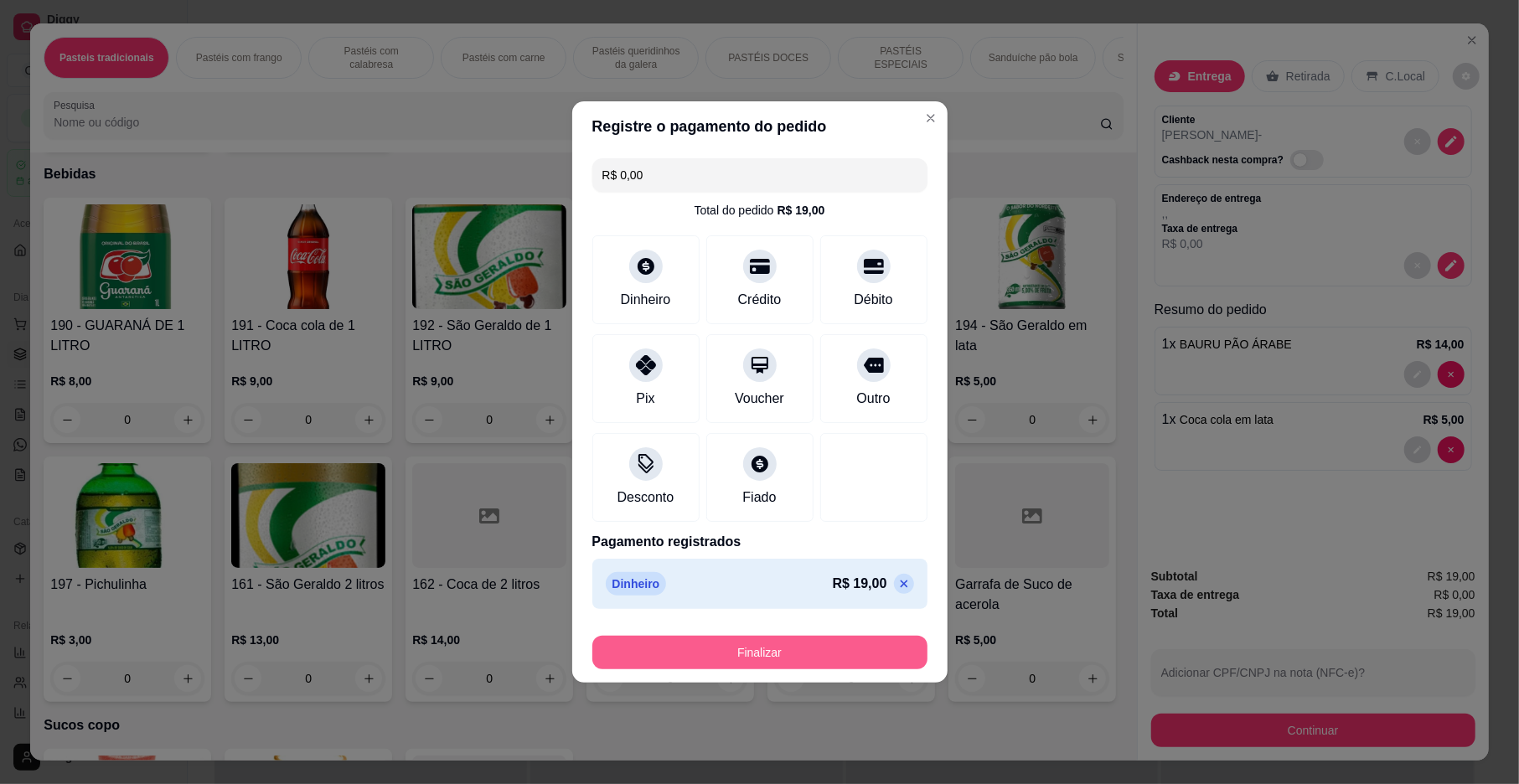
click at [806, 660] on button "Finalizar" at bounding box center [760, 652] width 335 height 34
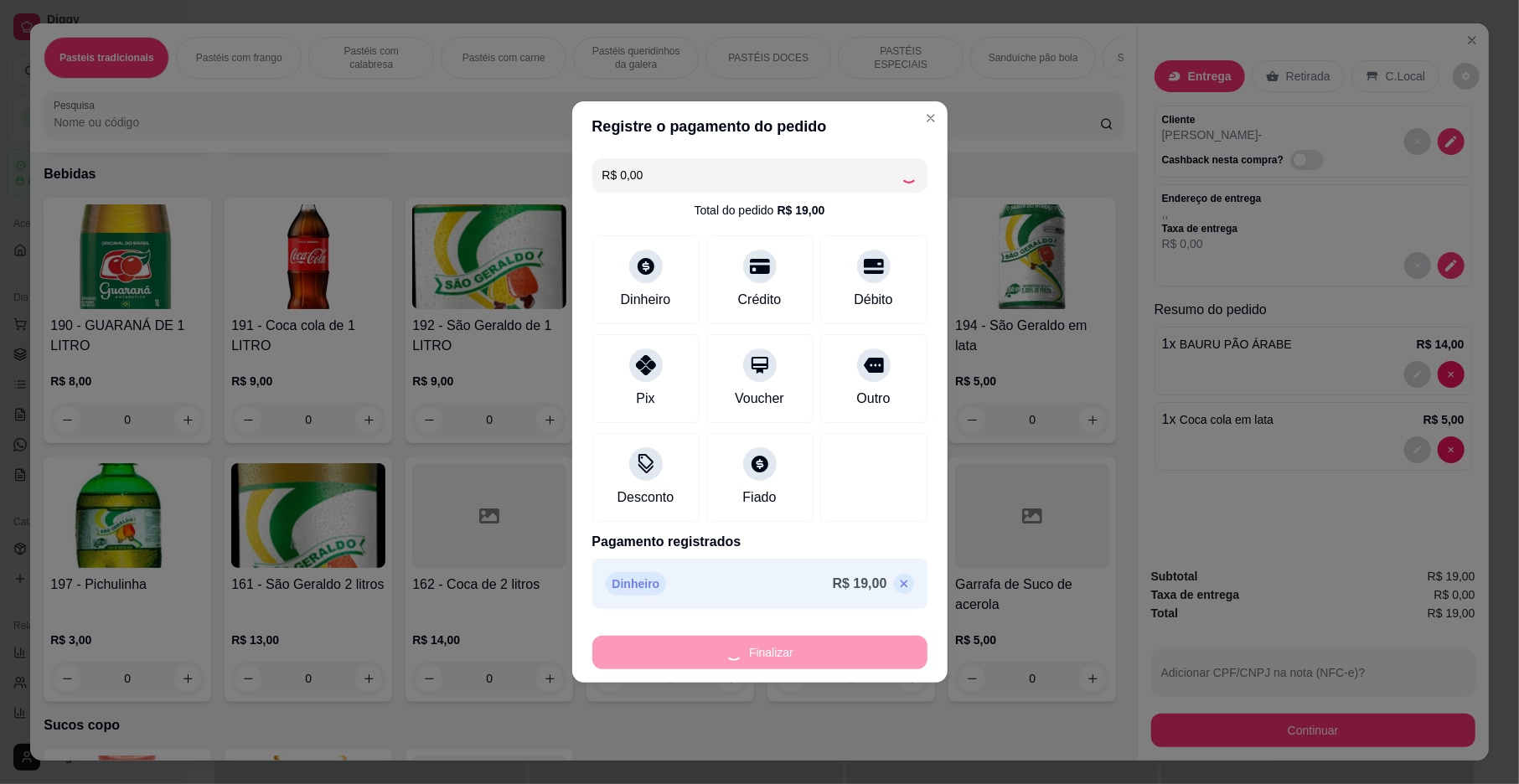
type input "0"
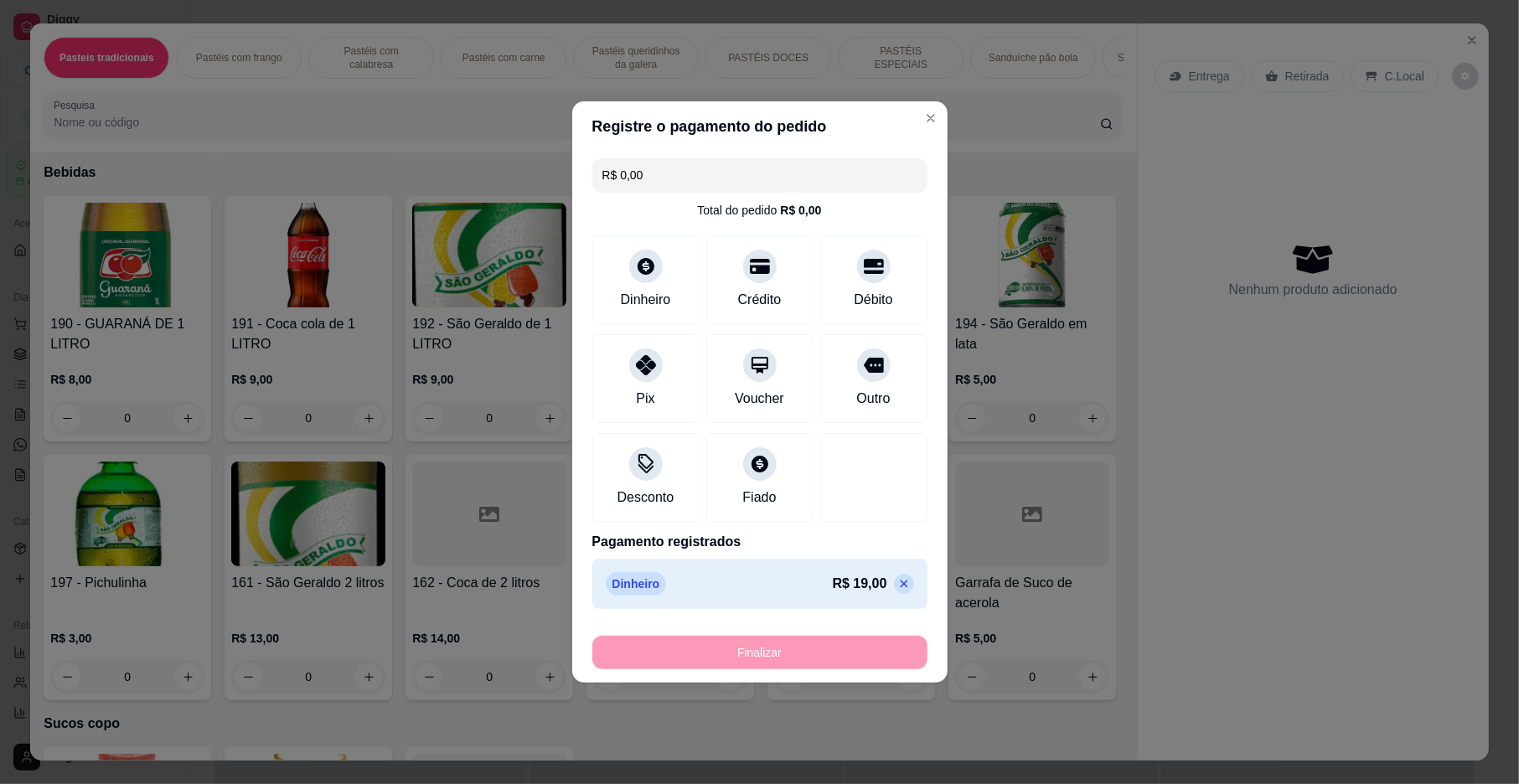
type input "-R$ 19,00"
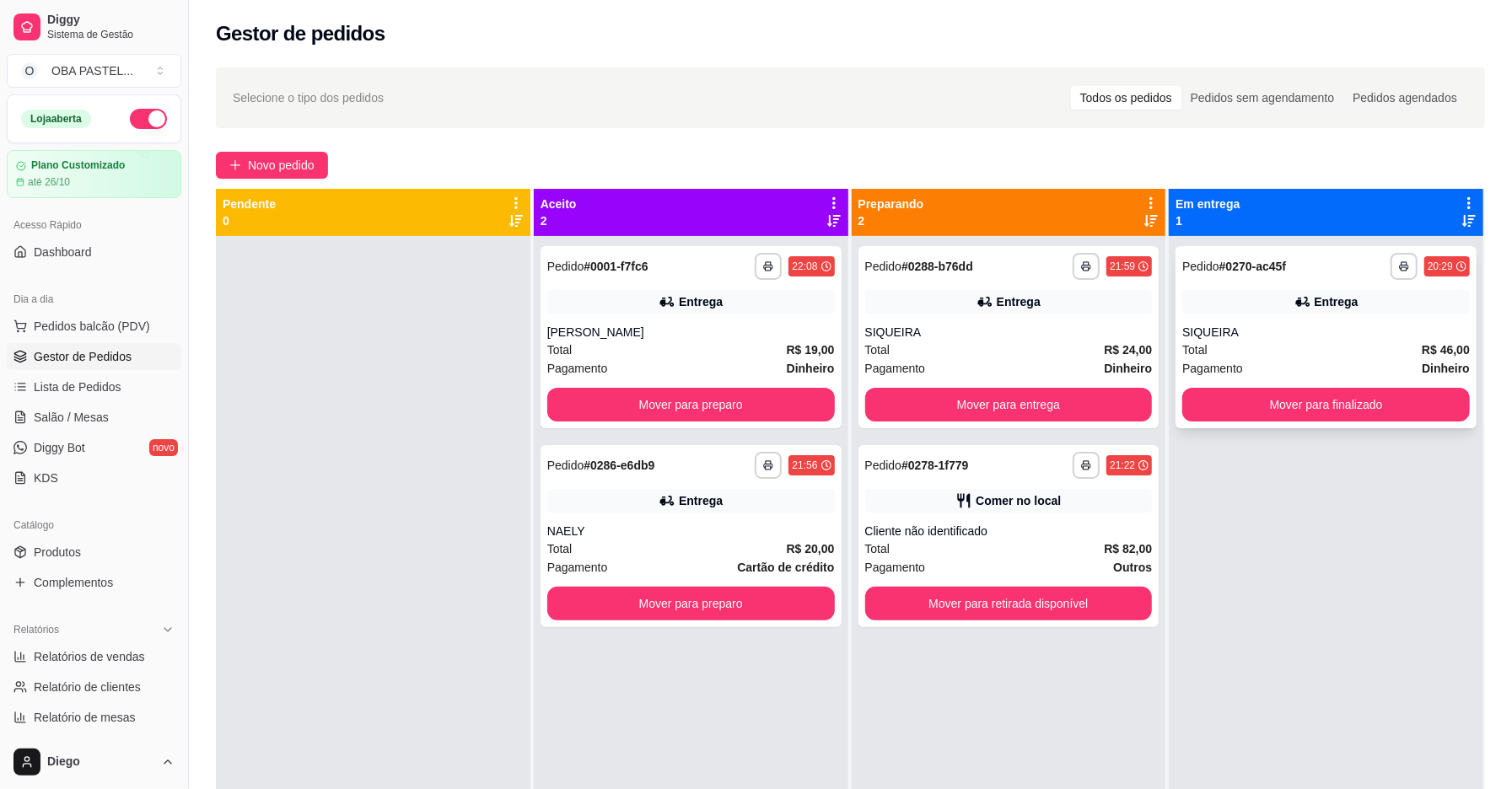
click at [1300, 321] on div "**********" at bounding box center [1326, 337] width 301 height 182
click at [290, 163] on span "Novo pedido" at bounding box center [281, 166] width 67 height 19
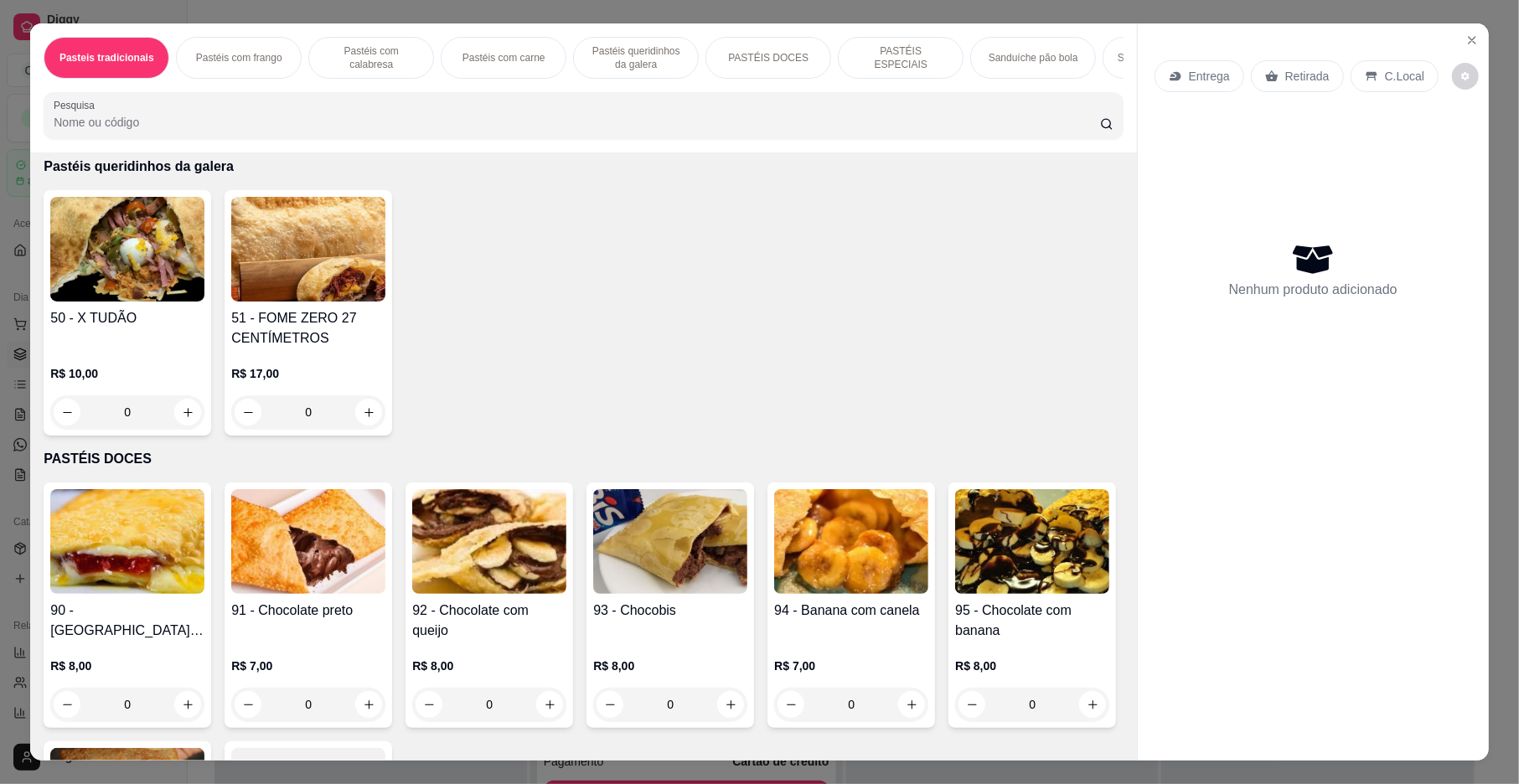
scroll to position [1985, 0]
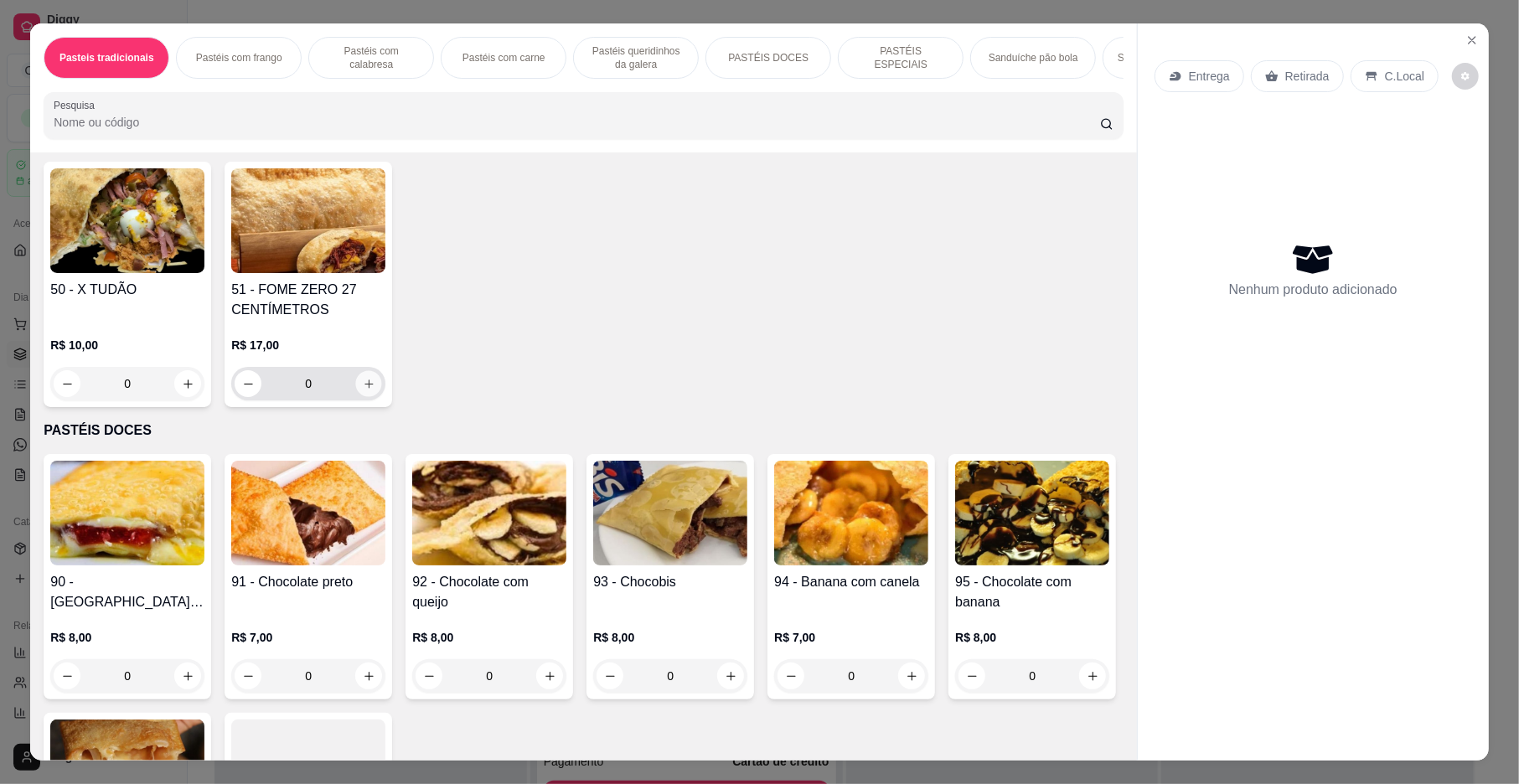
click at [363, 390] on icon "increase-product-quantity" at bounding box center [369, 384] width 13 height 13
type input "1"
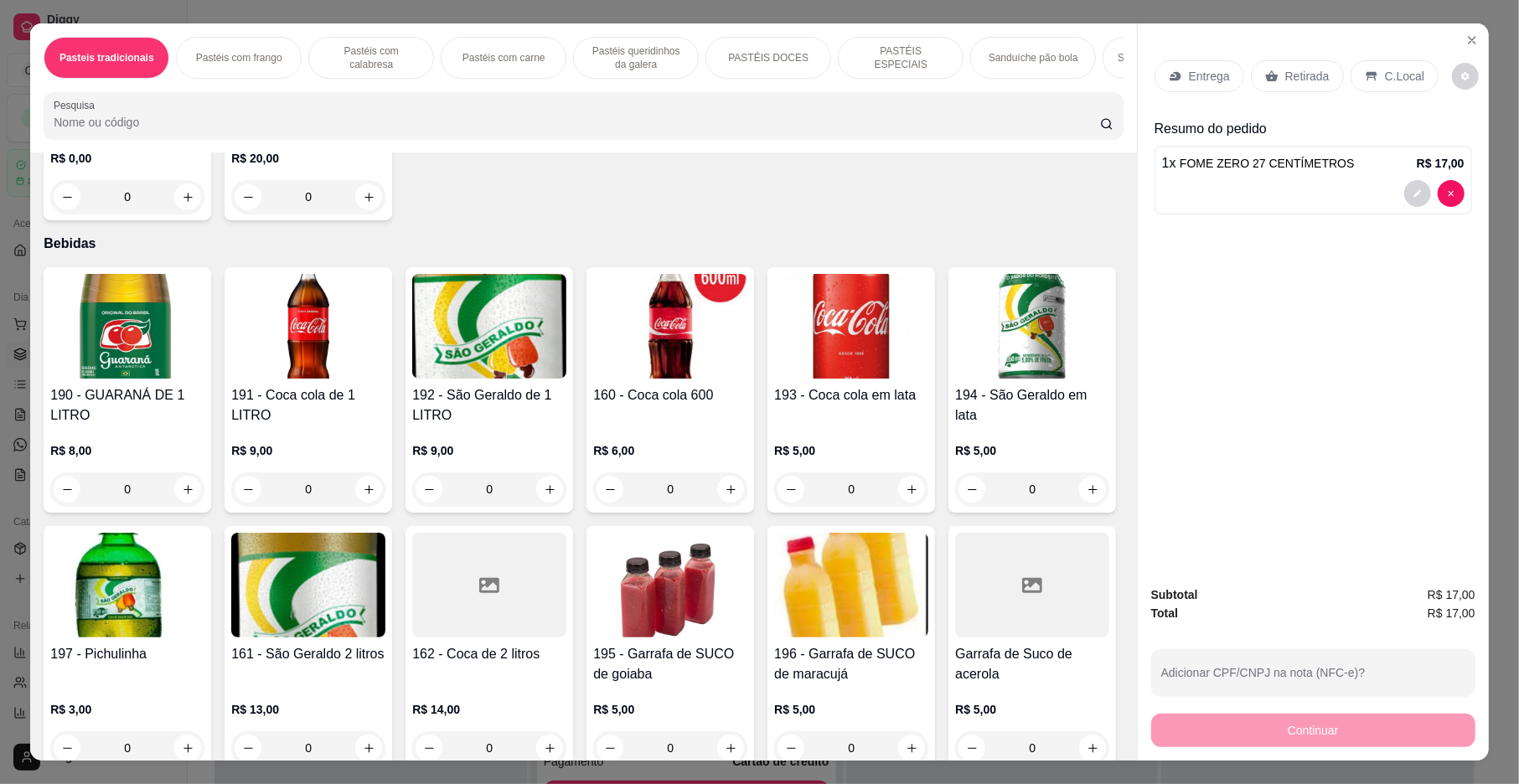
scroll to position [5024, 0]
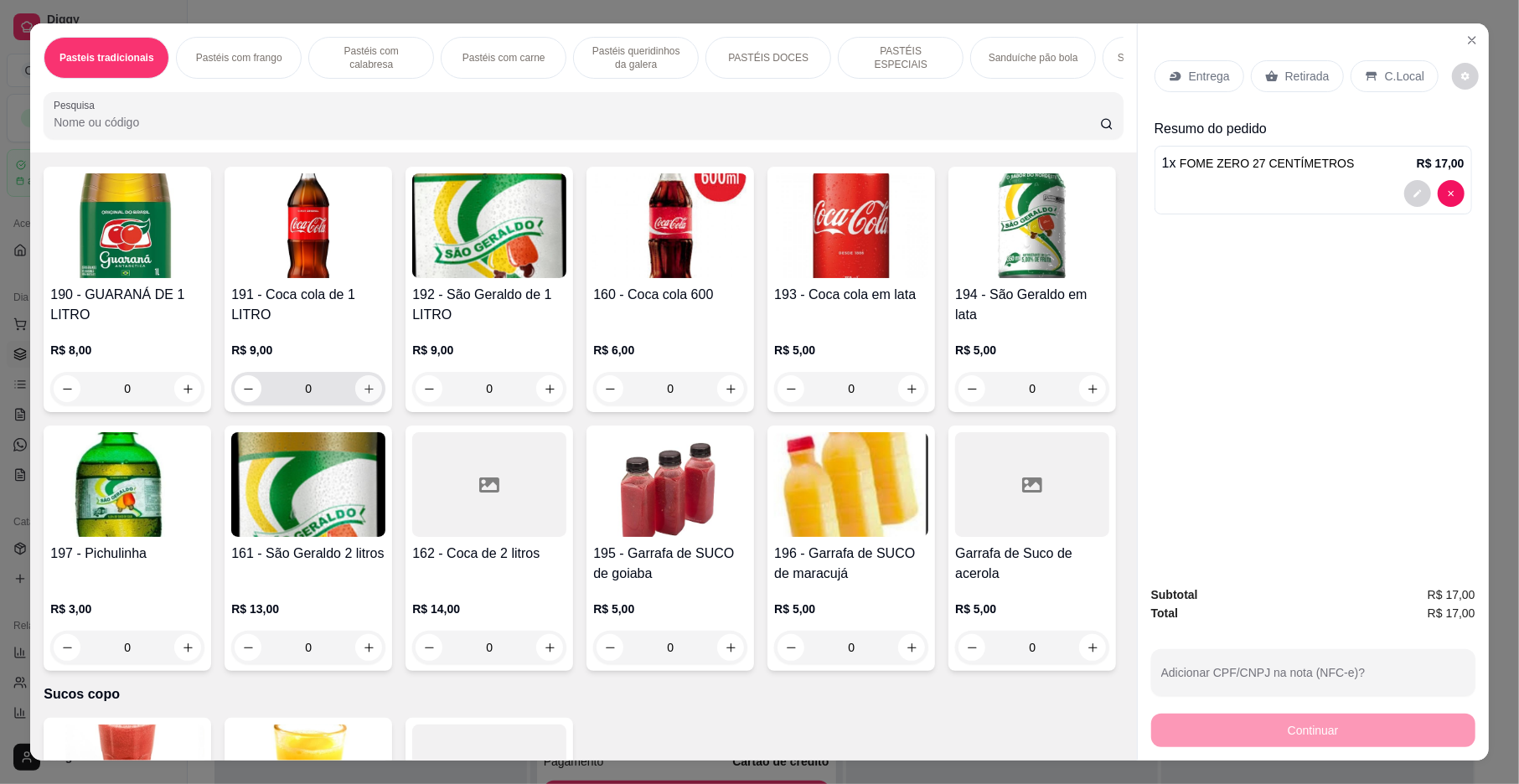
click at [355, 402] on button "increase-product-quantity" at bounding box center [369, 389] width 27 height 27
type input "1"
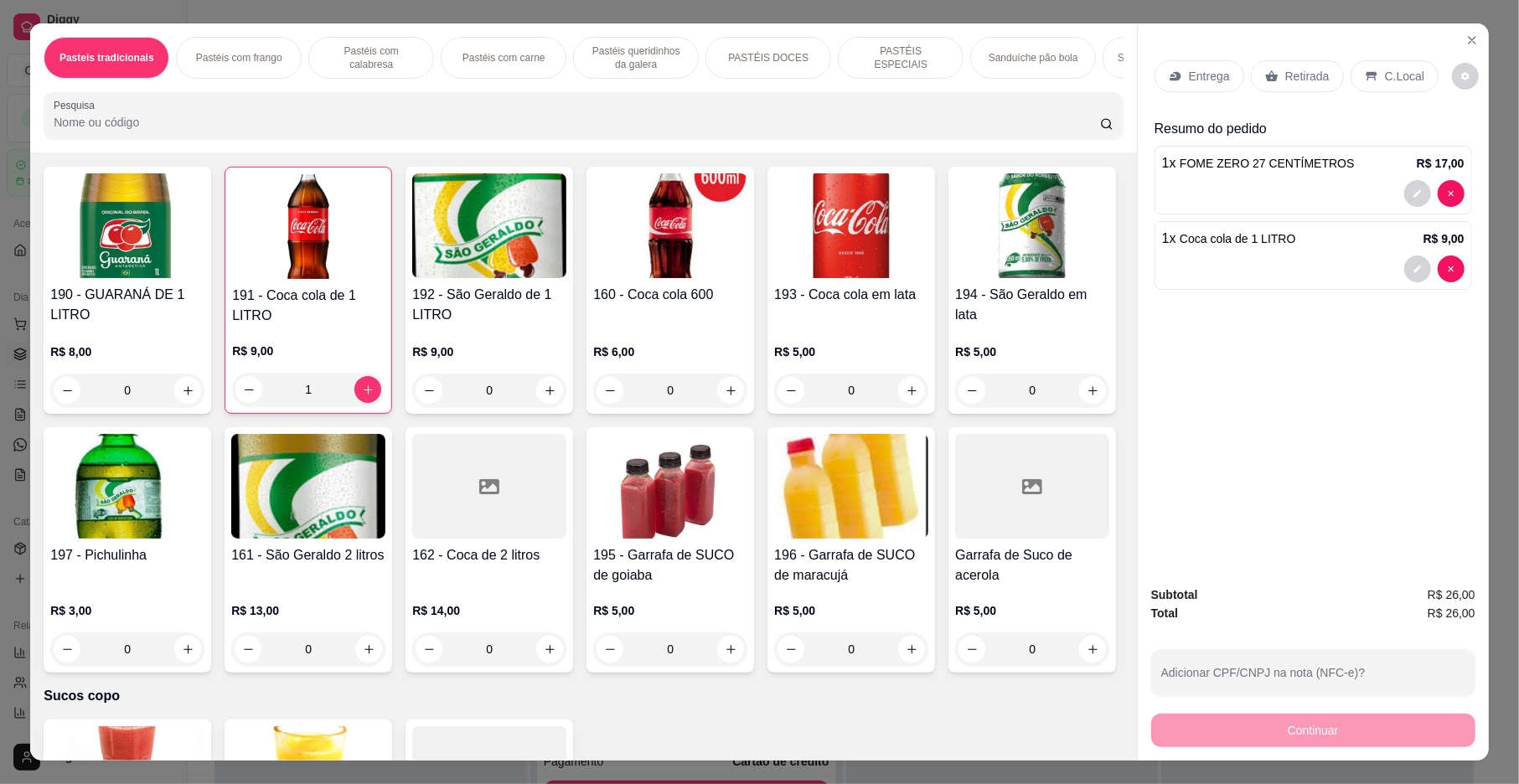
click at [1170, 86] on div "Entrega" at bounding box center [1199, 76] width 90 height 32
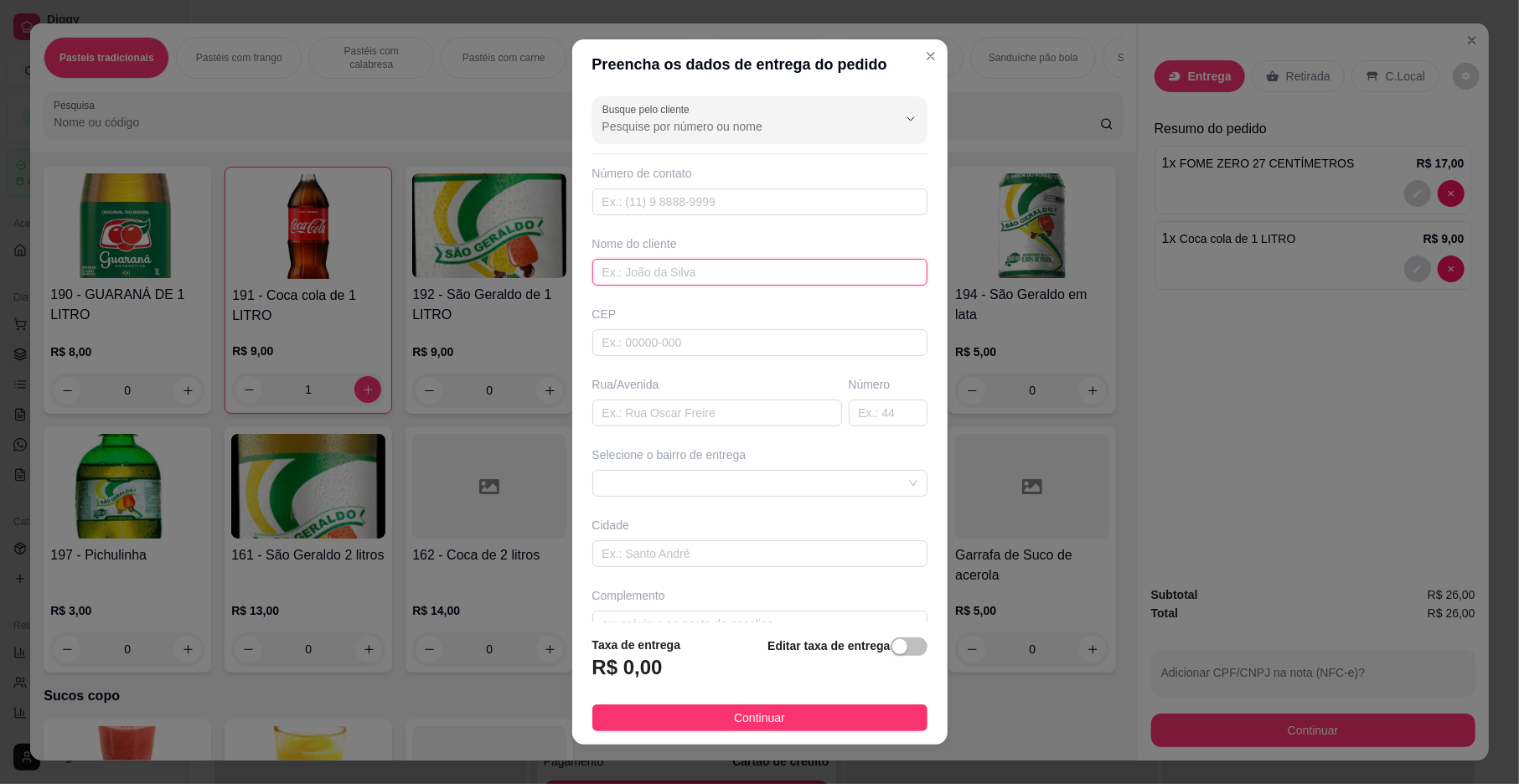
click at [665, 259] on input "text" at bounding box center [760, 272] width 335 height 27
click at [675, 496] on span at bounding box center [760, 483] width 315 height 25
type input "TERESINHA"
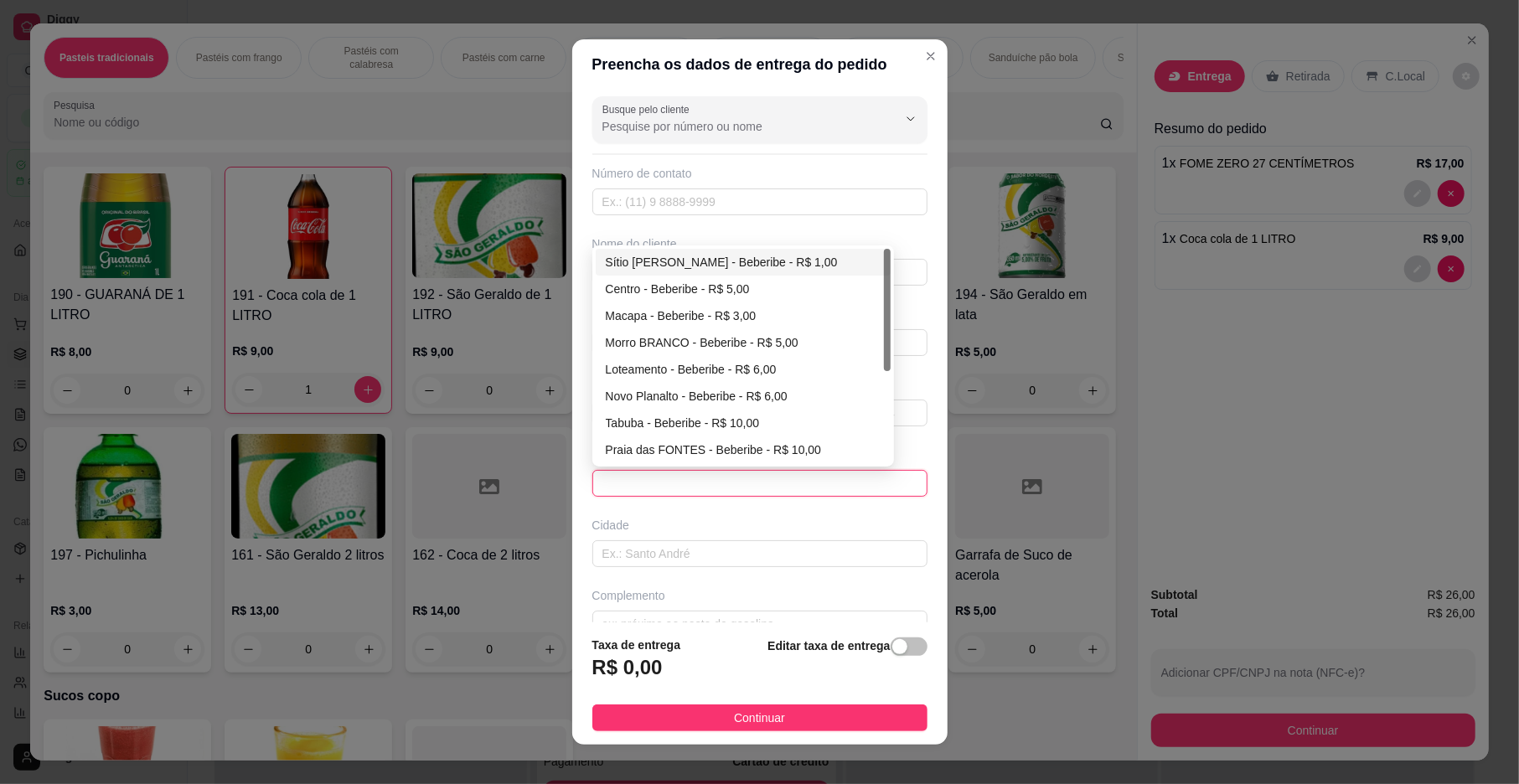
click at [746, 268] on div "Sítio [PERSON_NAME] - Beberibe - R$ 1,00" at bounding box center [743, 262] width 275 height 18
type input "Beberibe"
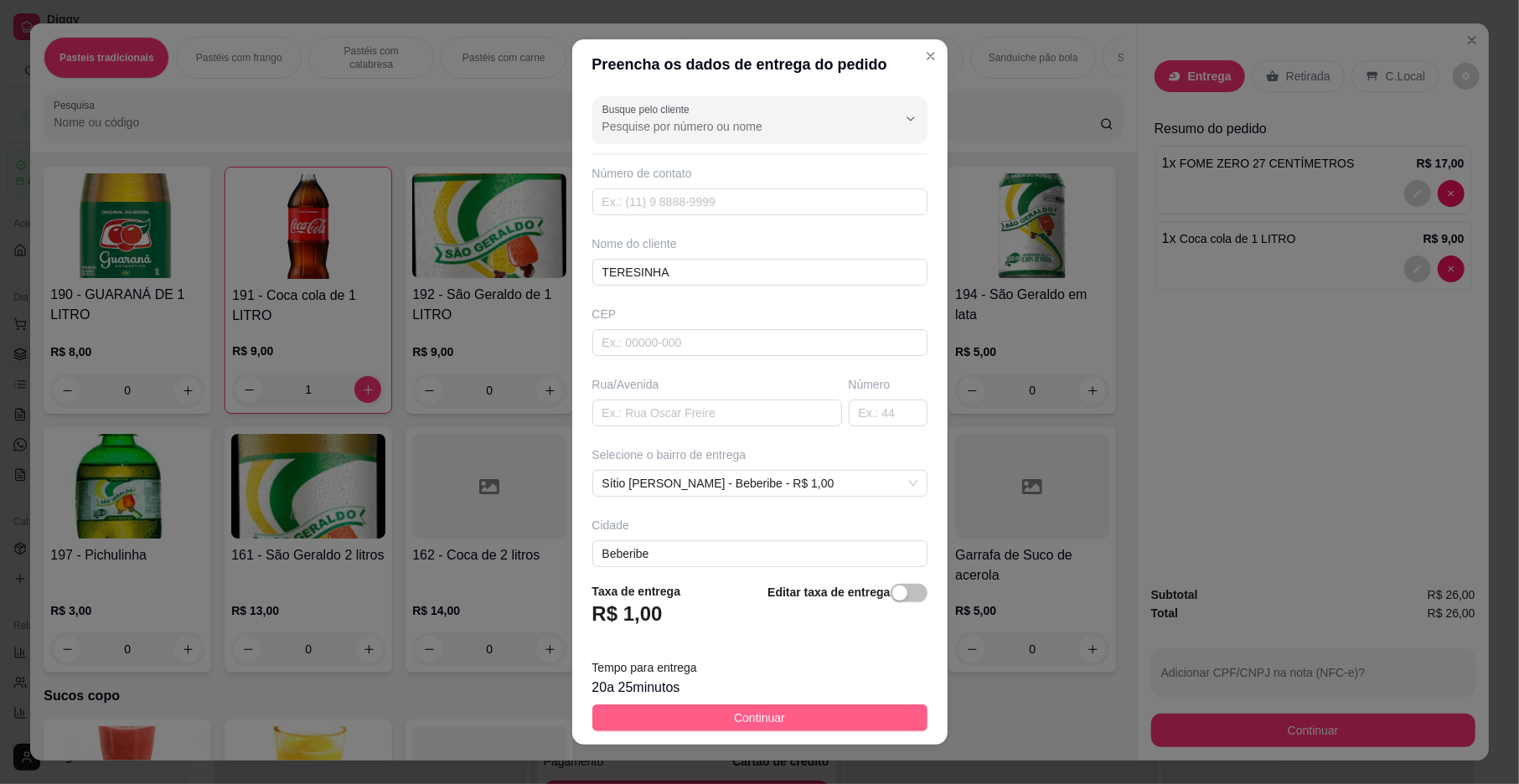
click at [734, 724] on span "Continuar" at bounding box center [759, 718] width 51 height 18
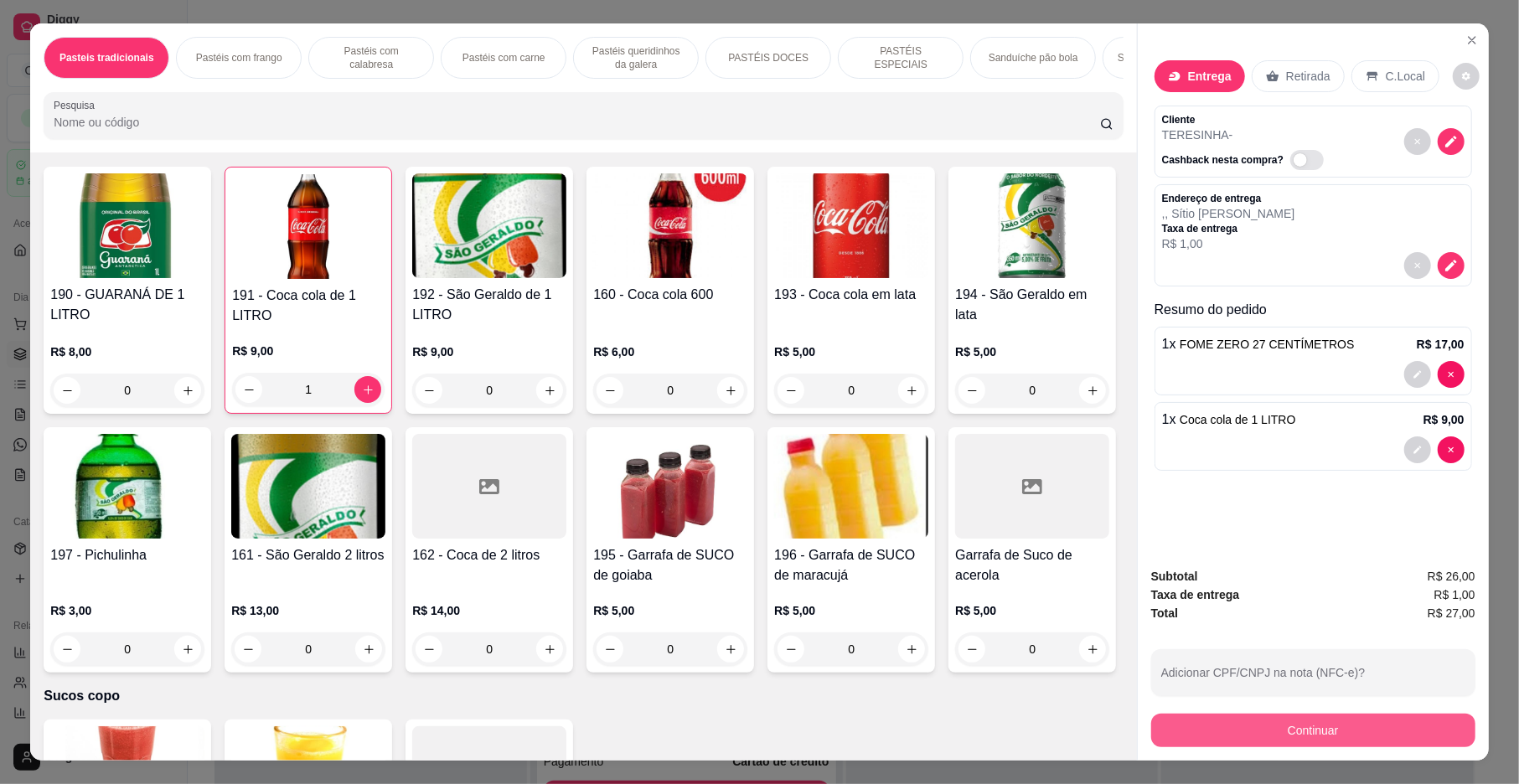
click at [1211, 727] on button "Continuar" at bounding box center [1313, 730] width 324 height 34
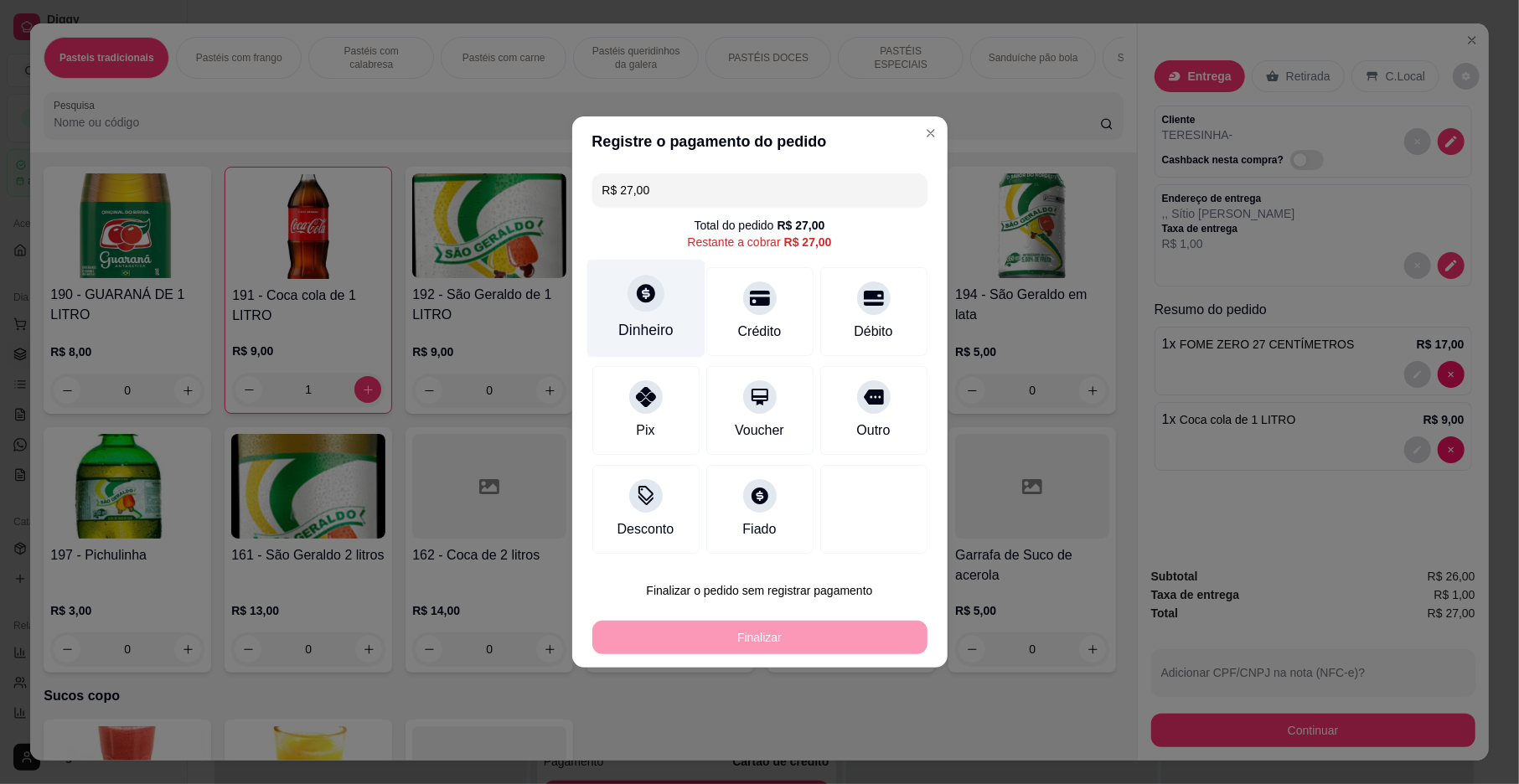
click at [678, 336] on div "Dinheiro" at bounding box center [646, 308] width 118 height 98
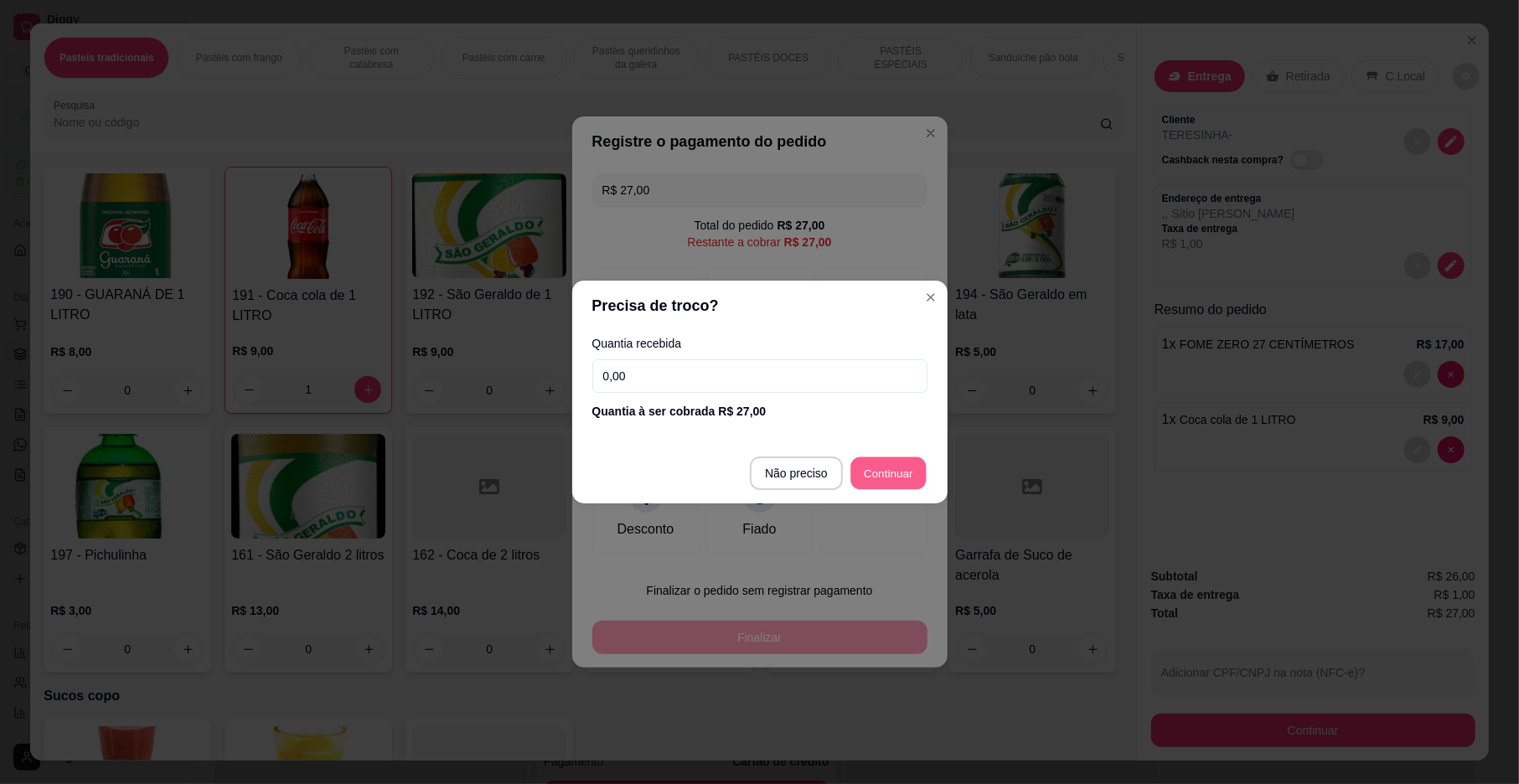
type input "R$ 0,00"
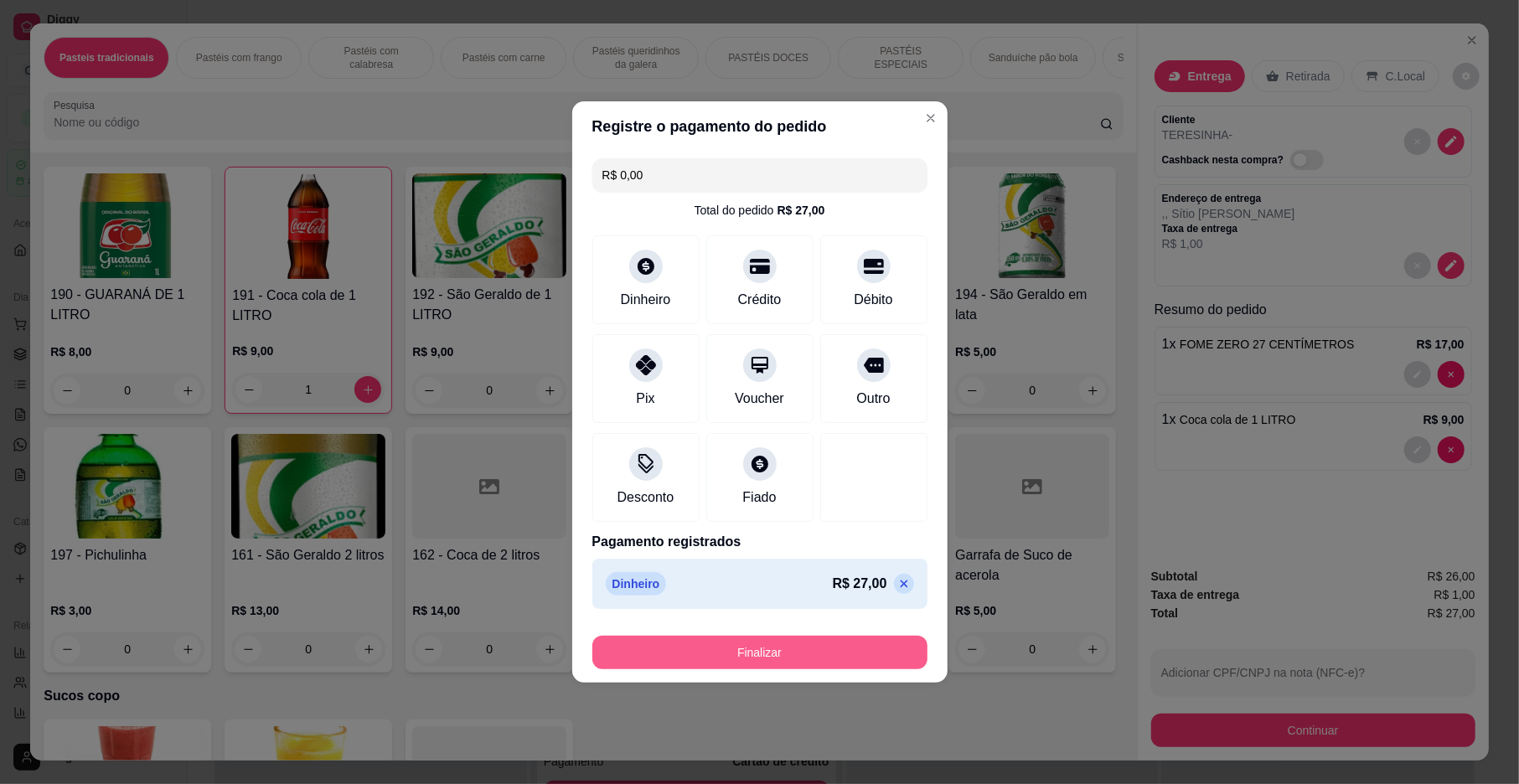
click at [802, 653] on button "Finalizar" at bounding box center [760, 652] width 335 height 34
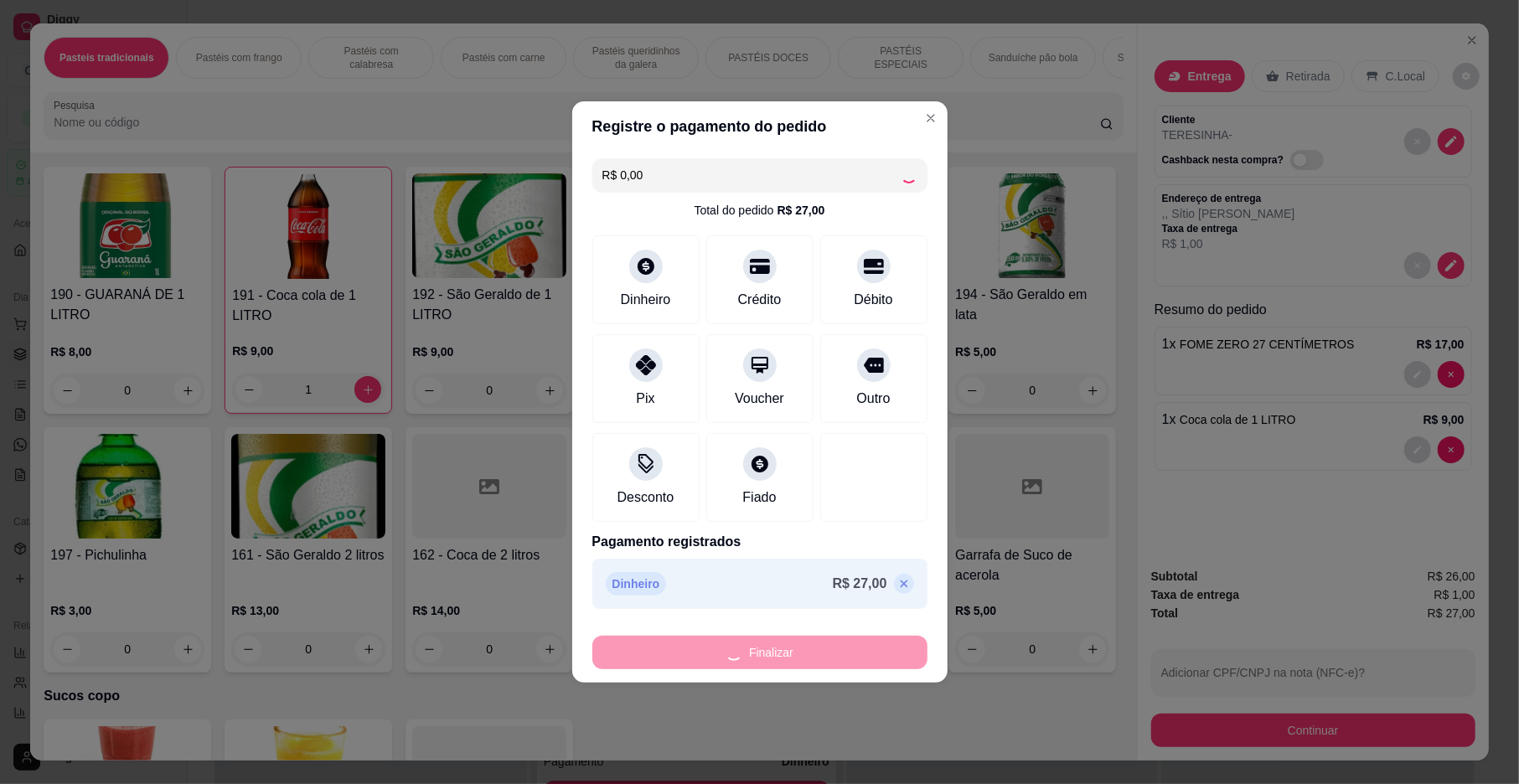
type input "0"
type input "-R$ 27,00"
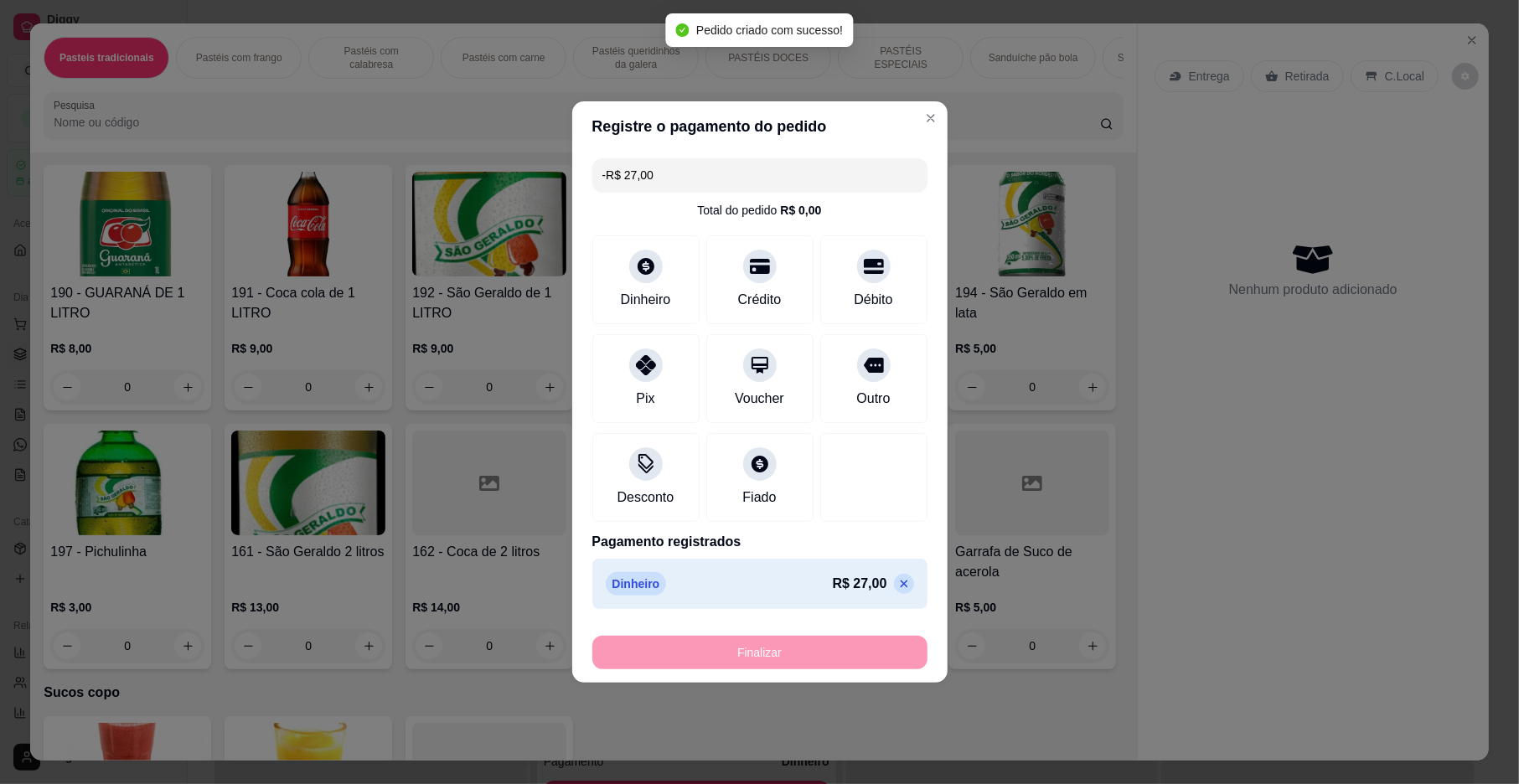
scroll to position [5021, 0]
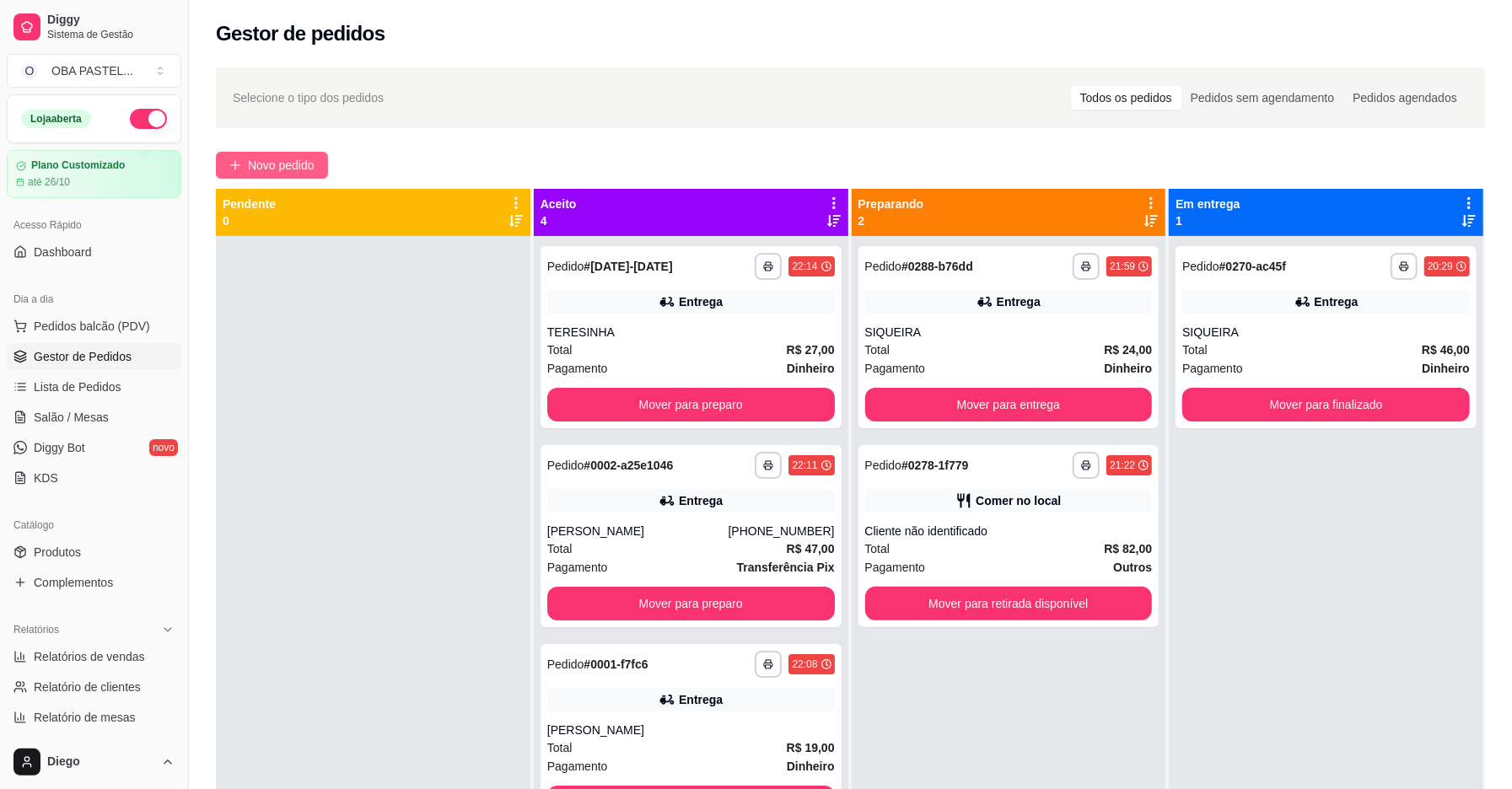
click at [291, 164] on span "Novo pedido" at bounding box center [281, 166] width 67 height 19
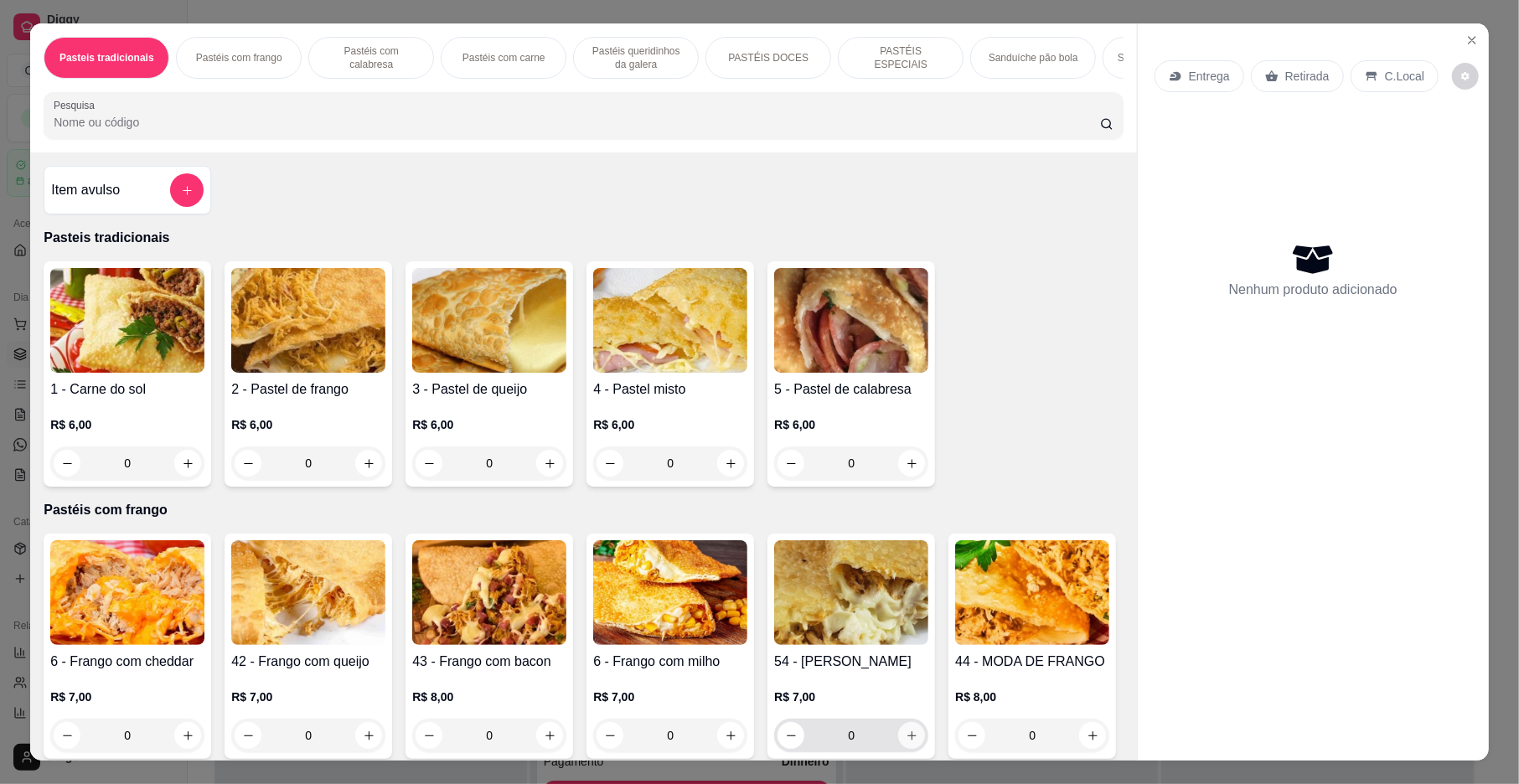
click at [898, 749] on button "increase-product-quantity" at bounding box center [912, 735] width 27 height 27
type input "1"
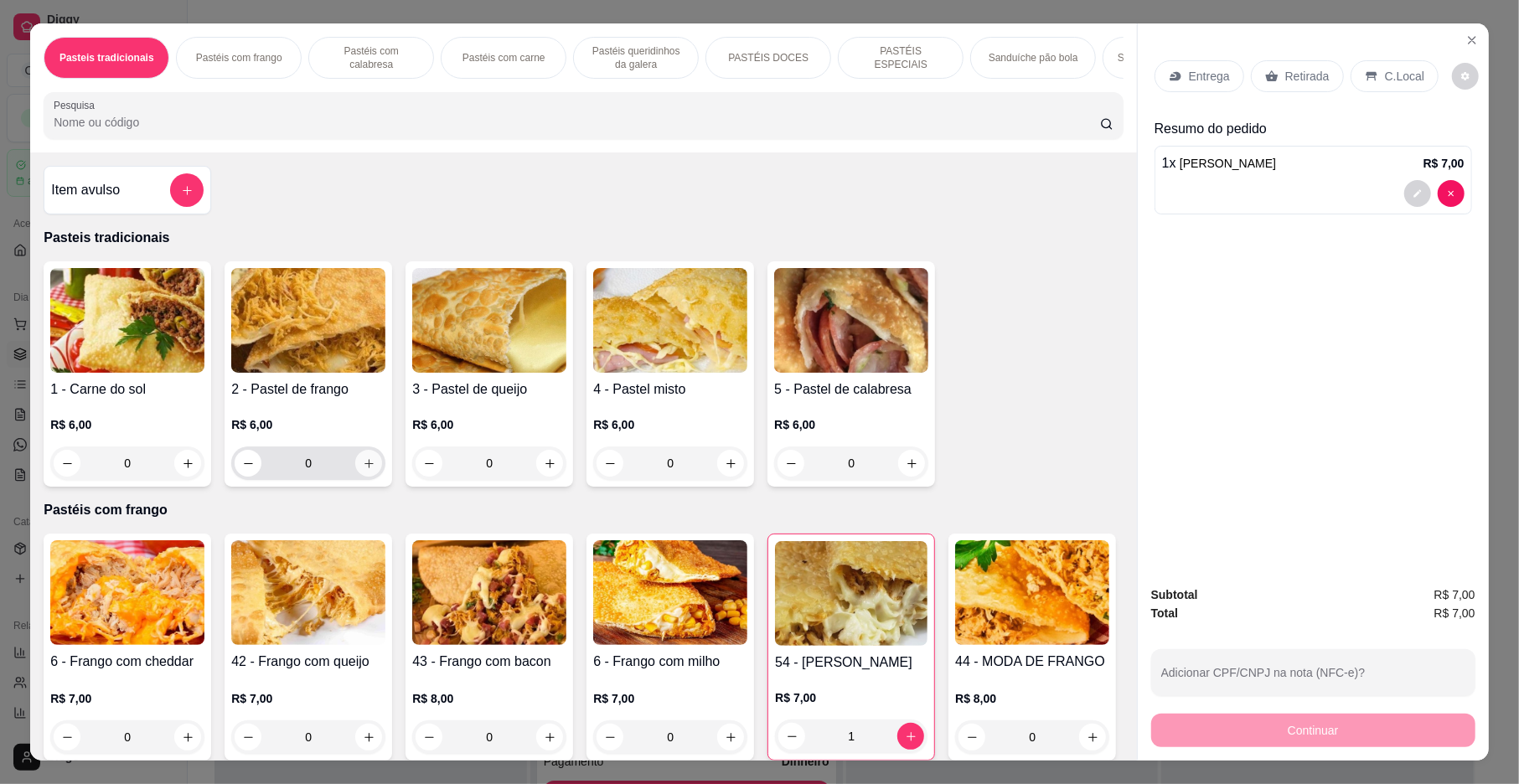
click at [363, 470] on icon "increase-product-quantity" at bounding box center [369, 463] width 13 height 13
type input "1"
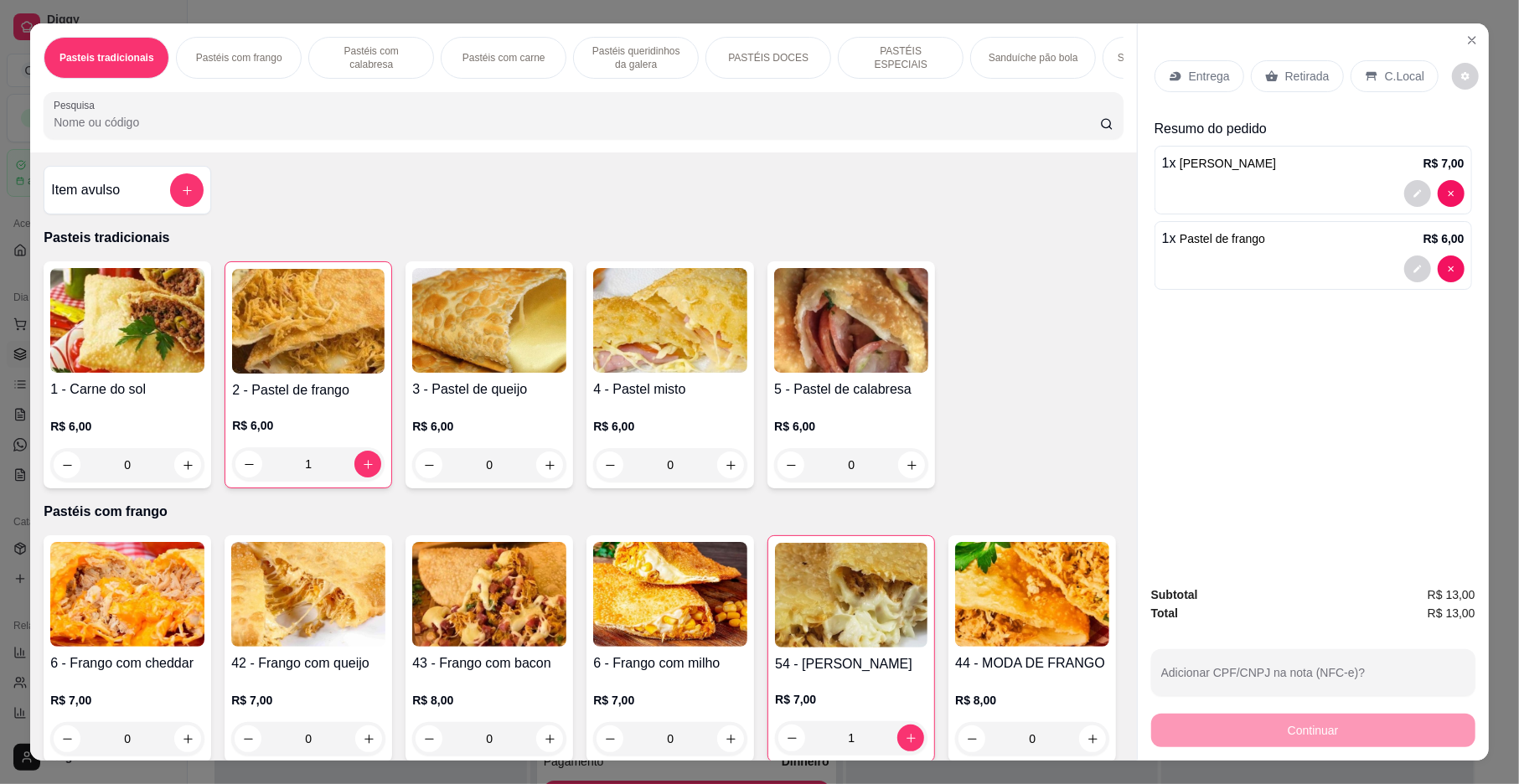
click at [246, 41] on div "Pastéis com frango" at bounding box center [239, 58] width 126 height 42
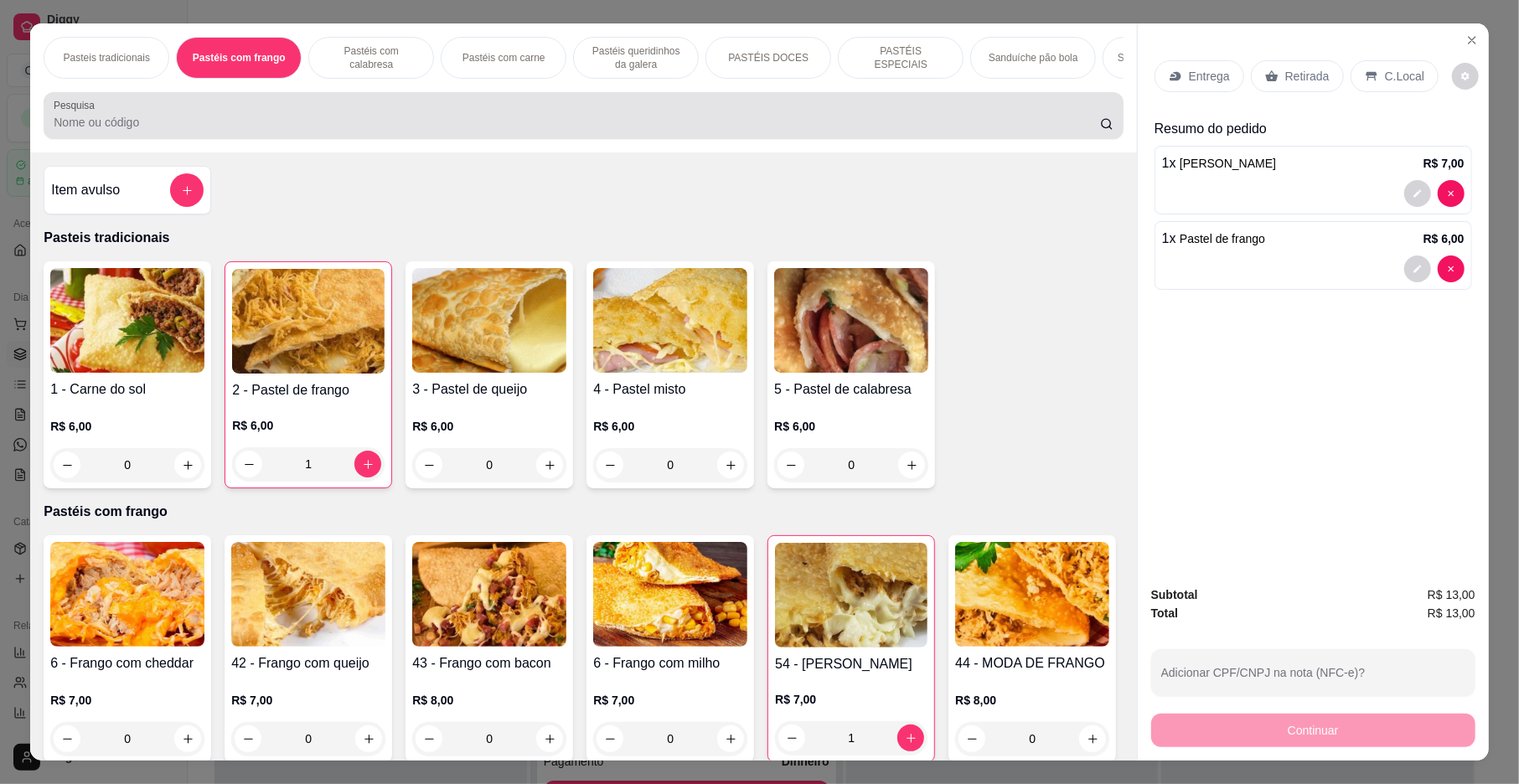
scroll to position [30, 0]
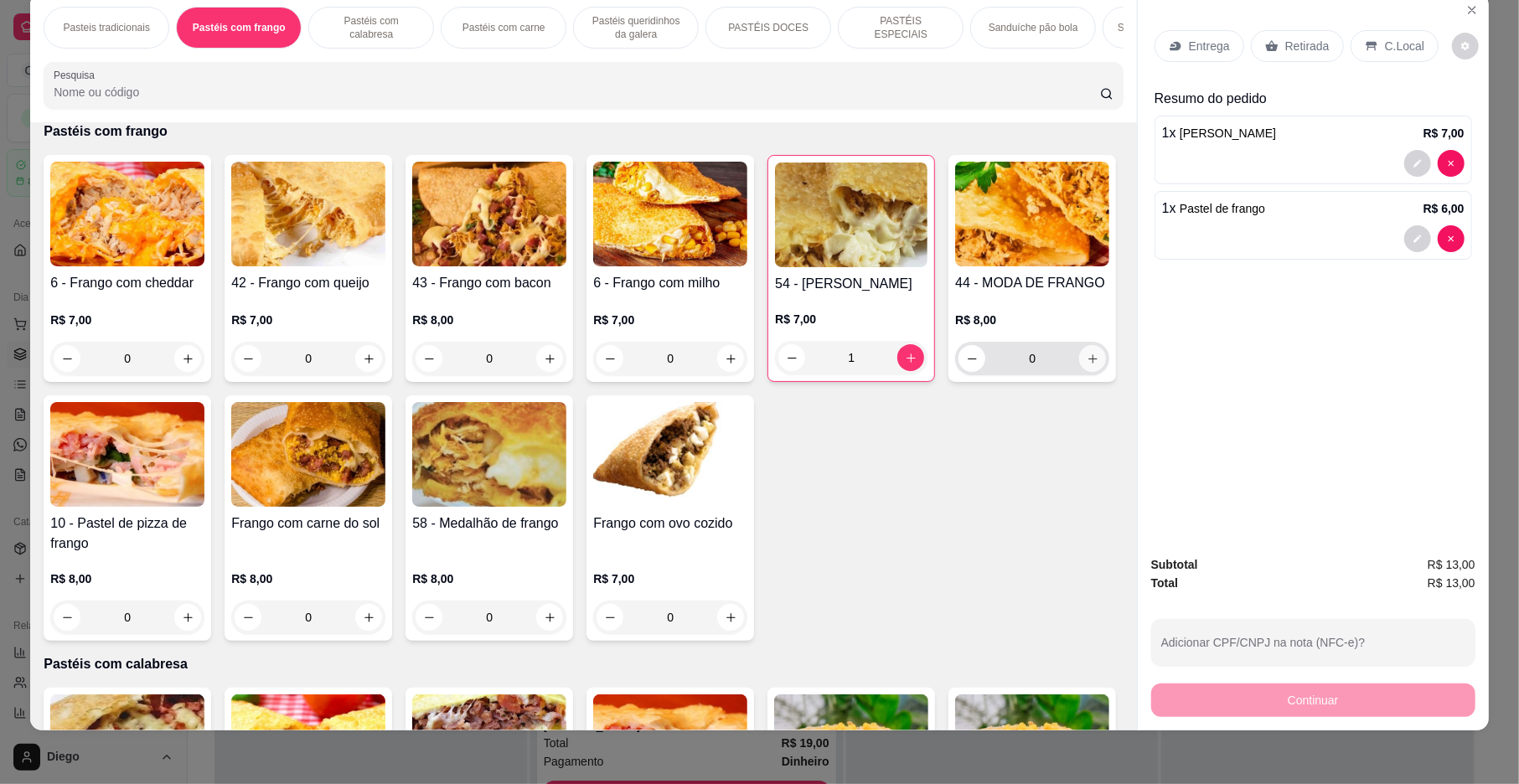
click at [1079, 372] on button "increase-product-quantity" at bounding box center [1092, 358] width 27 height 27
click at [1078, 371] on button "increase-product-quantity" at bounding box center [1092, 358] width 27 height 27
click at [1079, 371] on button "increase-product-quantity" at bounding box center [1092, 358] width 26 height 26
type input "4"
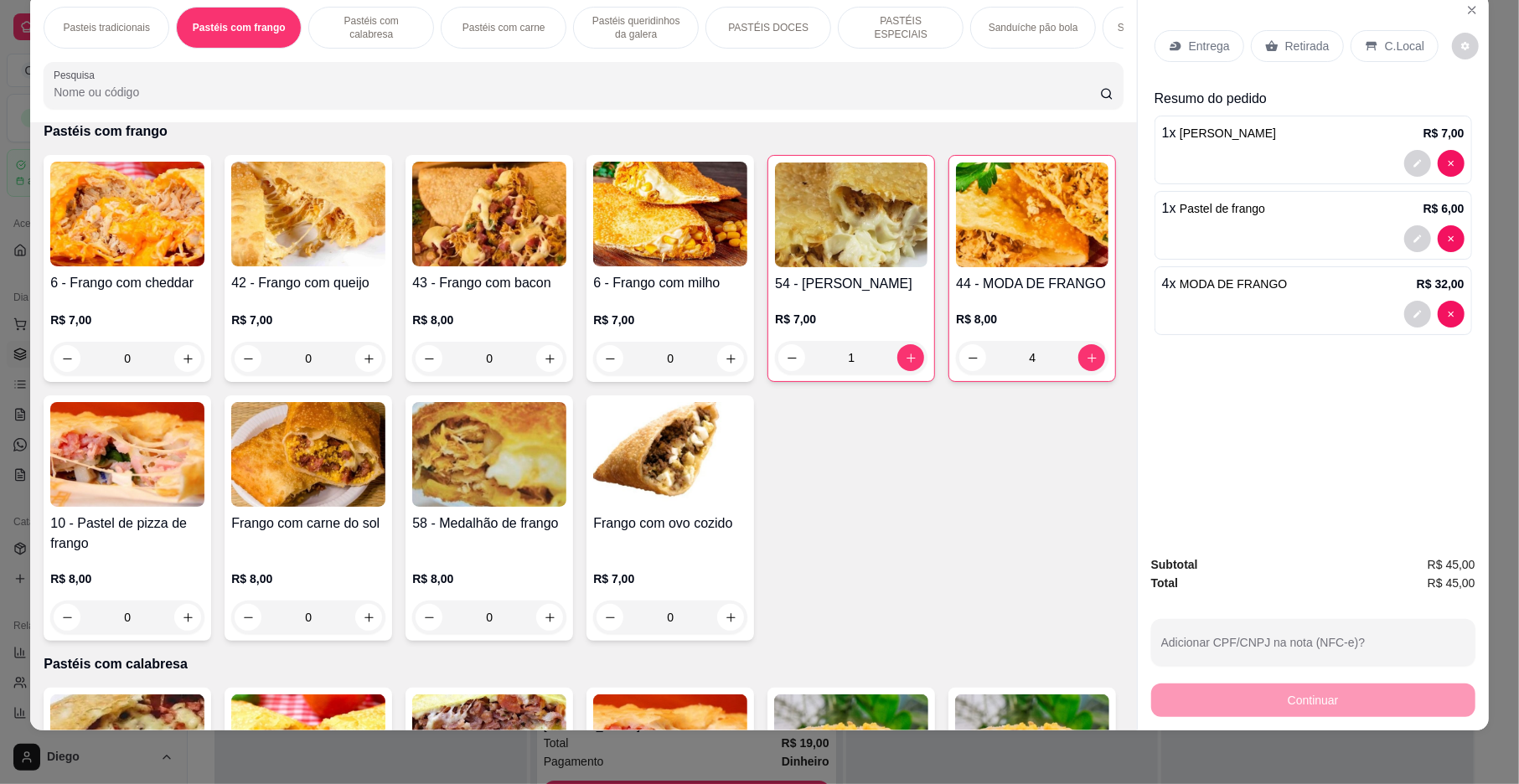
click at [1191, 39] on p "Entrega" at bounding box center [1209, 46] width 41 height 17
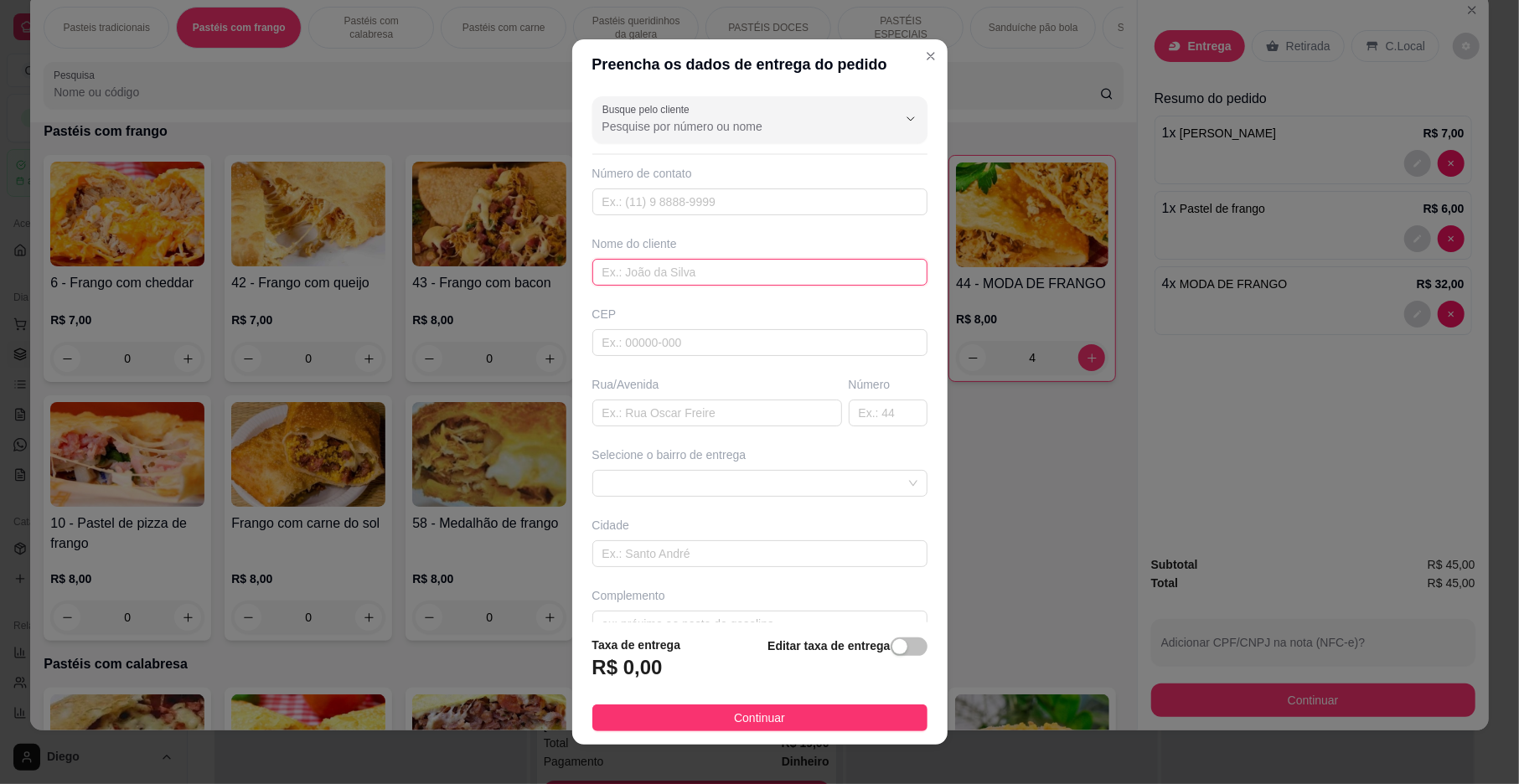
click at [711, 272] on input "text" at bounding box center [760, 272] width 335 height 27
type input "[PERSON_NAME]"
click at [710, 724] on button "Continuar" at bounding box center [760, 718] width 335 height 27
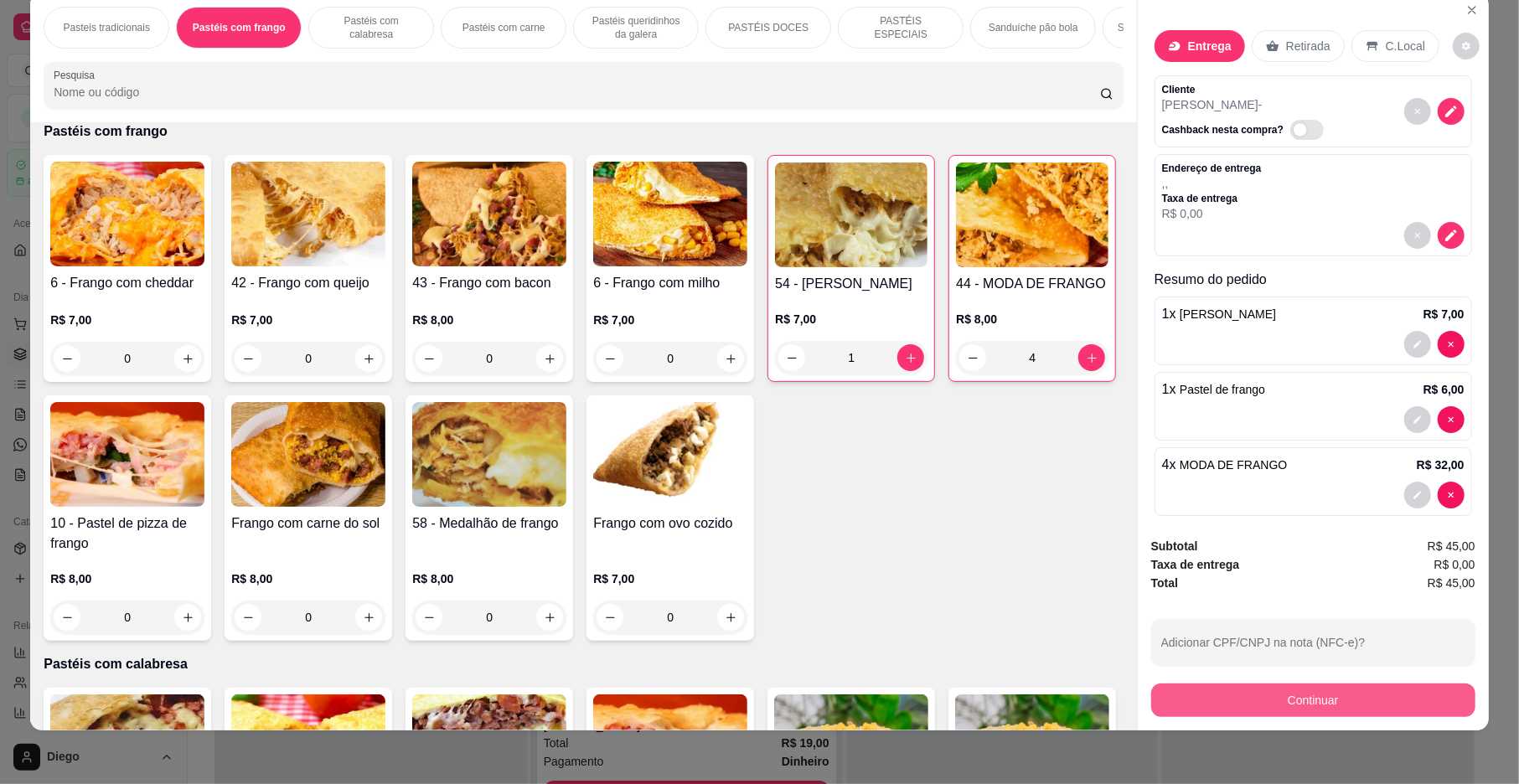
click at [1379, 708] on button "Continuar" at bounding box center [1313, 700] width 324 height 34
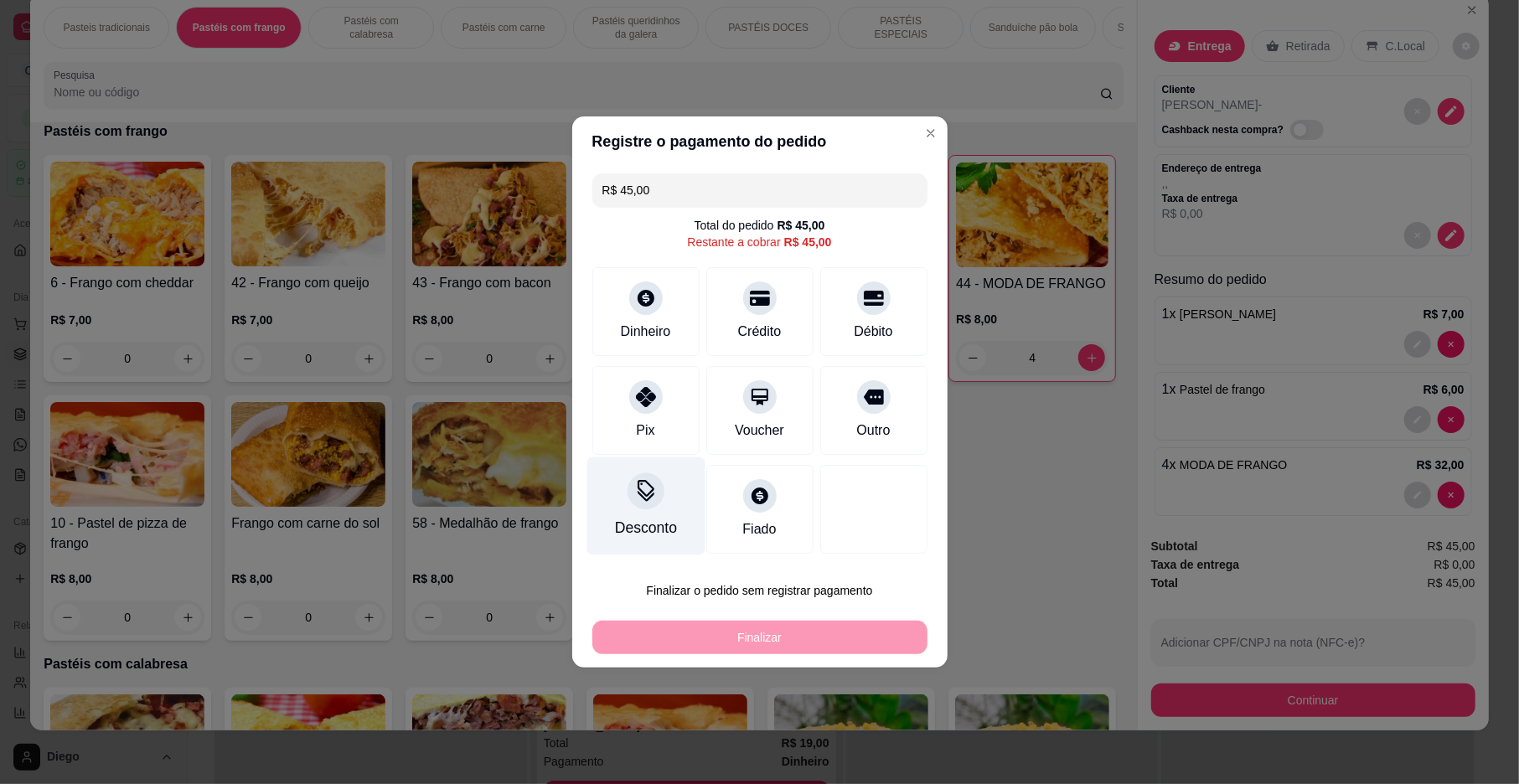
drag, startPoint x: 634, startPoint y: 407, endPoint x: 661, endPoint y: 479, distance: 76.9
click at [635, 407] on div at bounding box center [646, 397] width 34 height 34
type input "R$ 0,00"
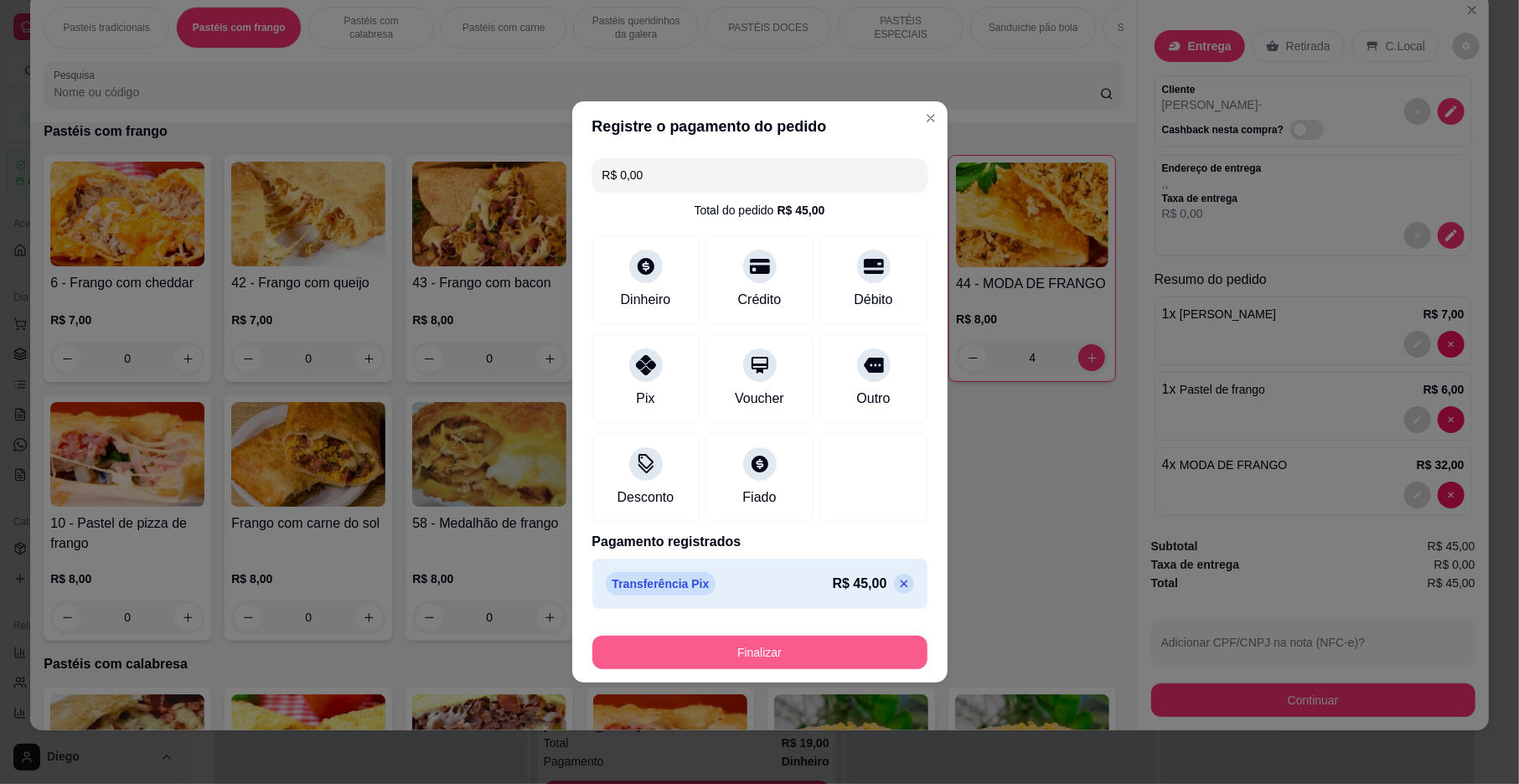
click at [762, 647] on button "Finalizar" at bounding box center [760, 652] width 335 height 34
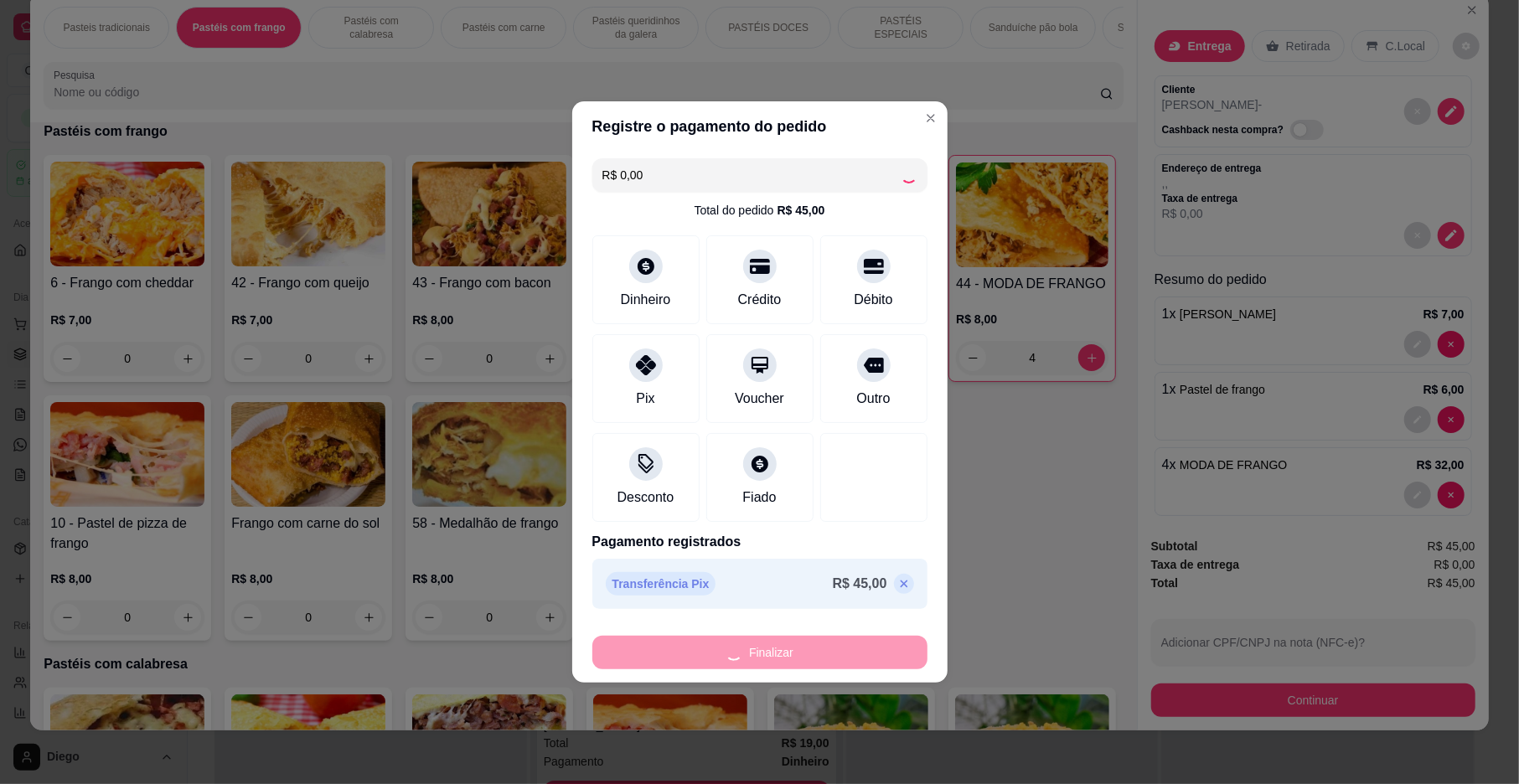
type input "0"
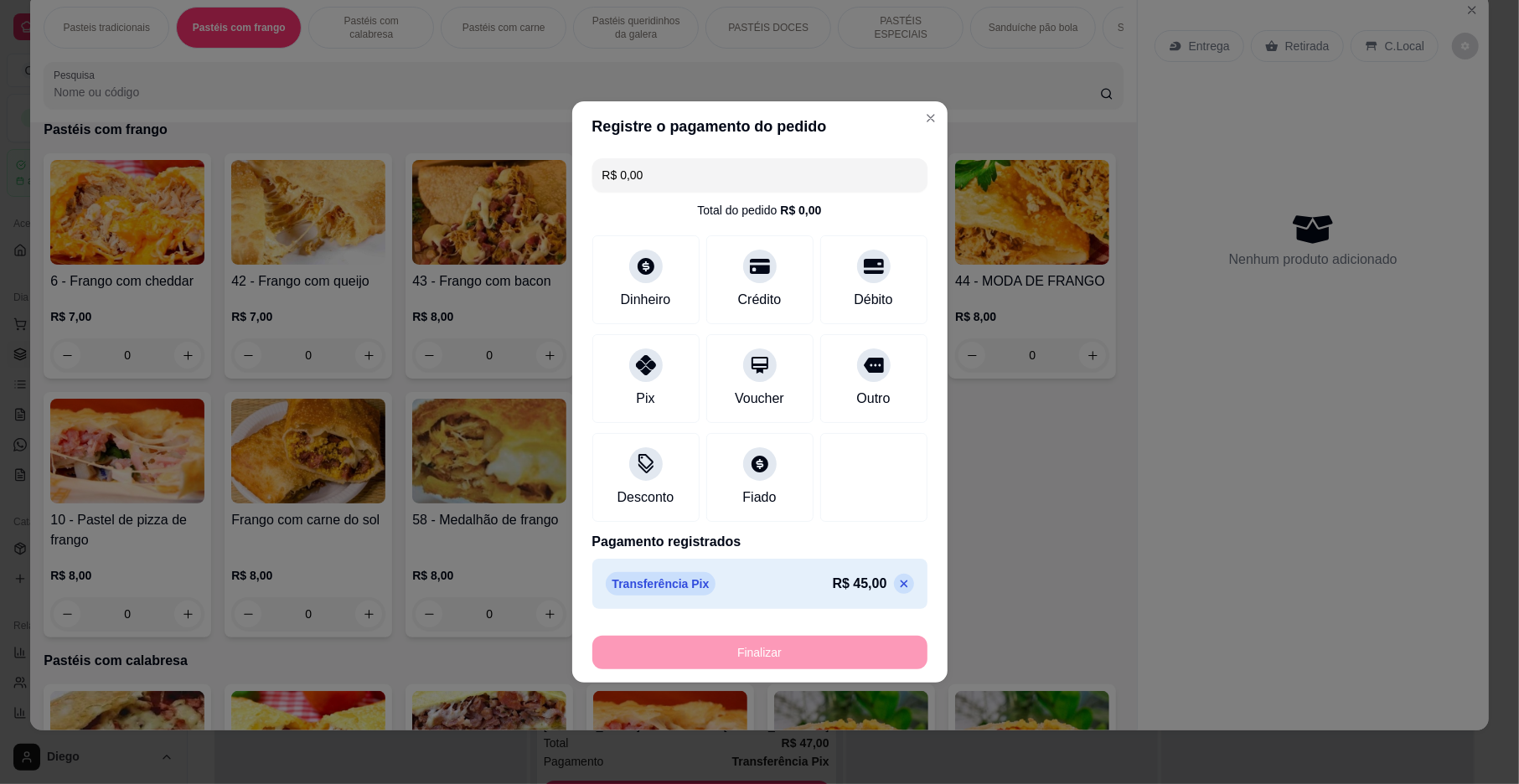
type input "-R$ 45,00"
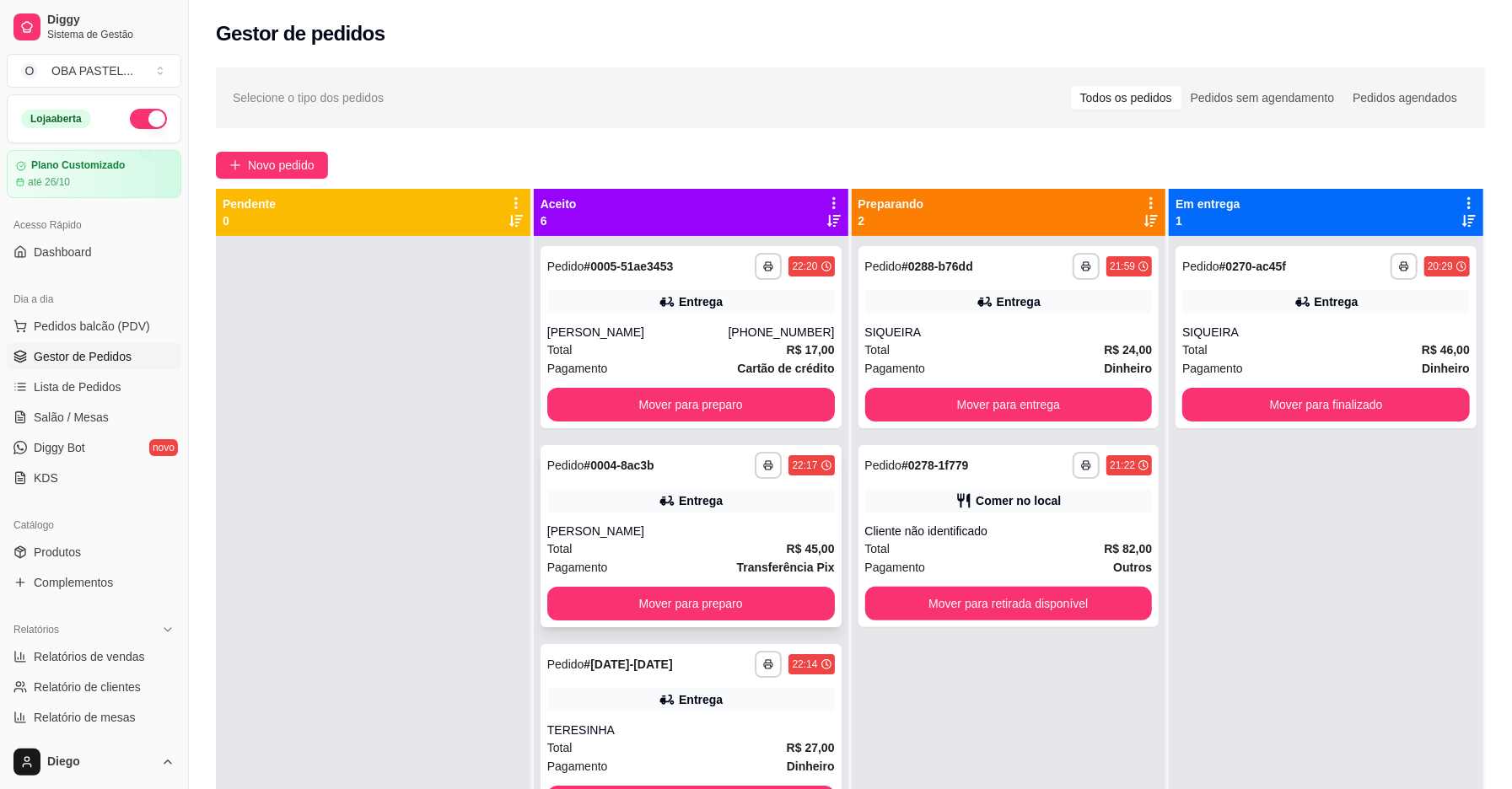
click at [696, 551] on div "Total R$ 45,00" at bounding box center [691, 549] width 287 height 19
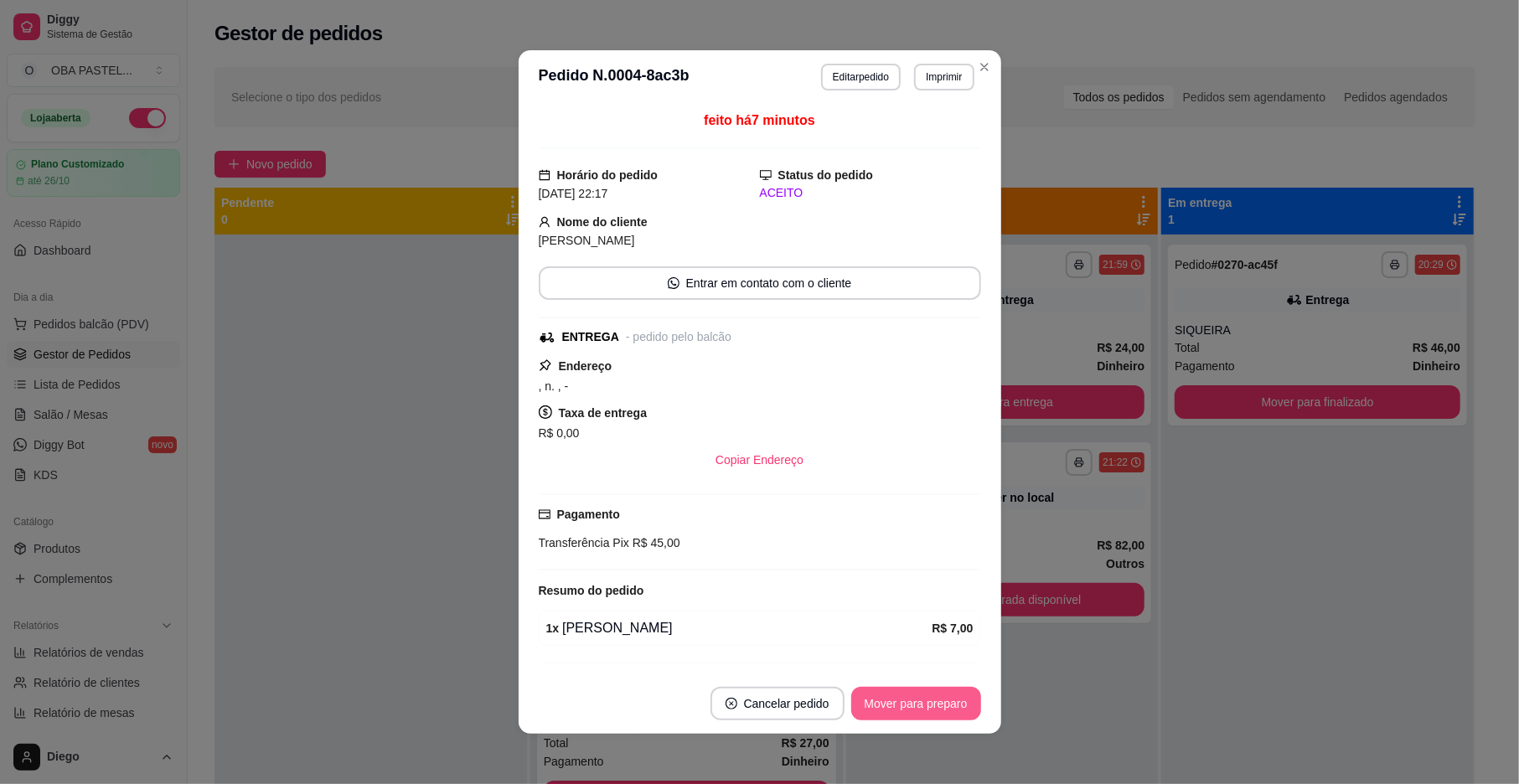
click at [910, 697] on button "Mover para preparo" at bounding box center [916, 703] width 130 height 34
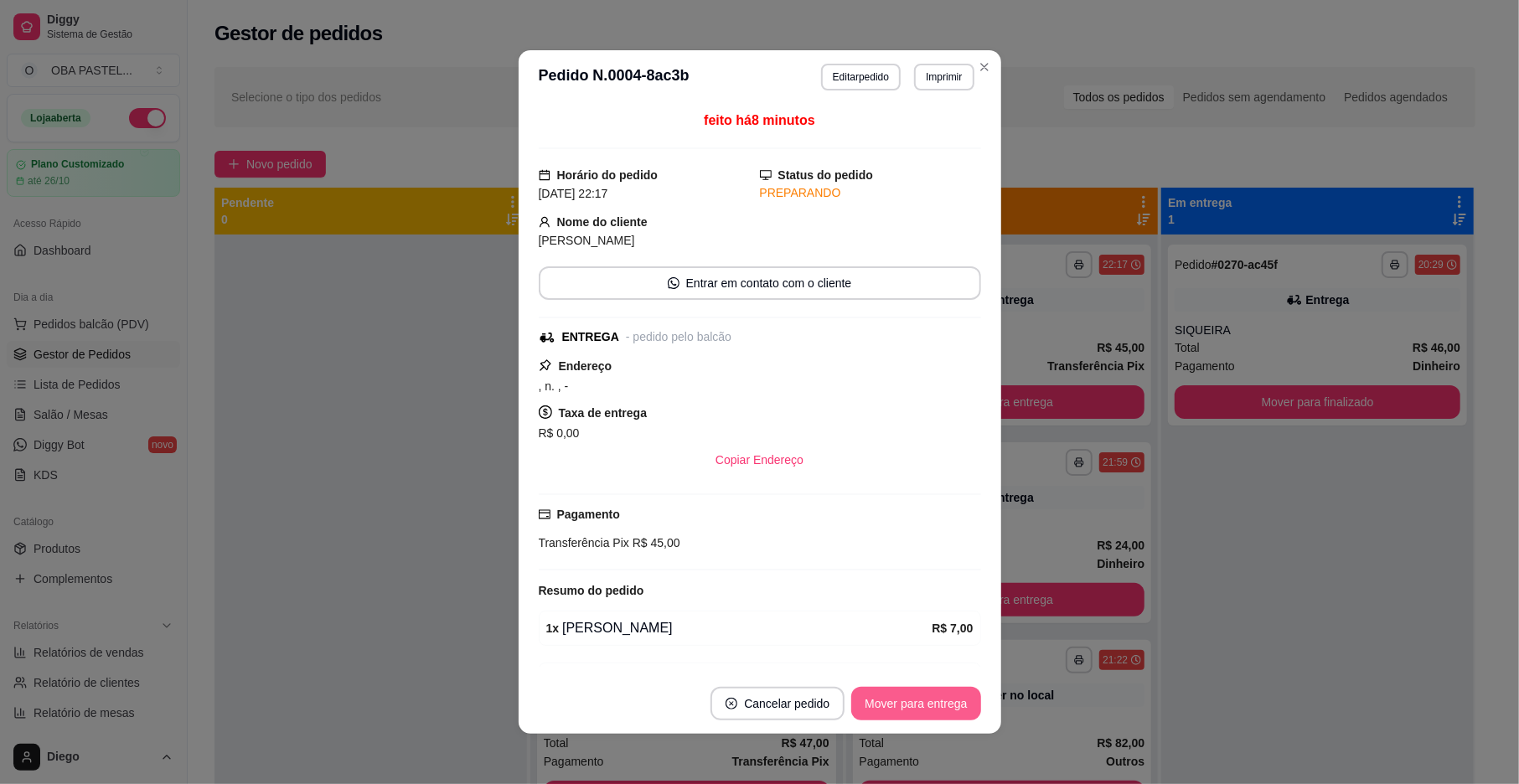
click at [910, 697] on button "Mover para entrega" at bounding box center [916, 703] width 129 height 34
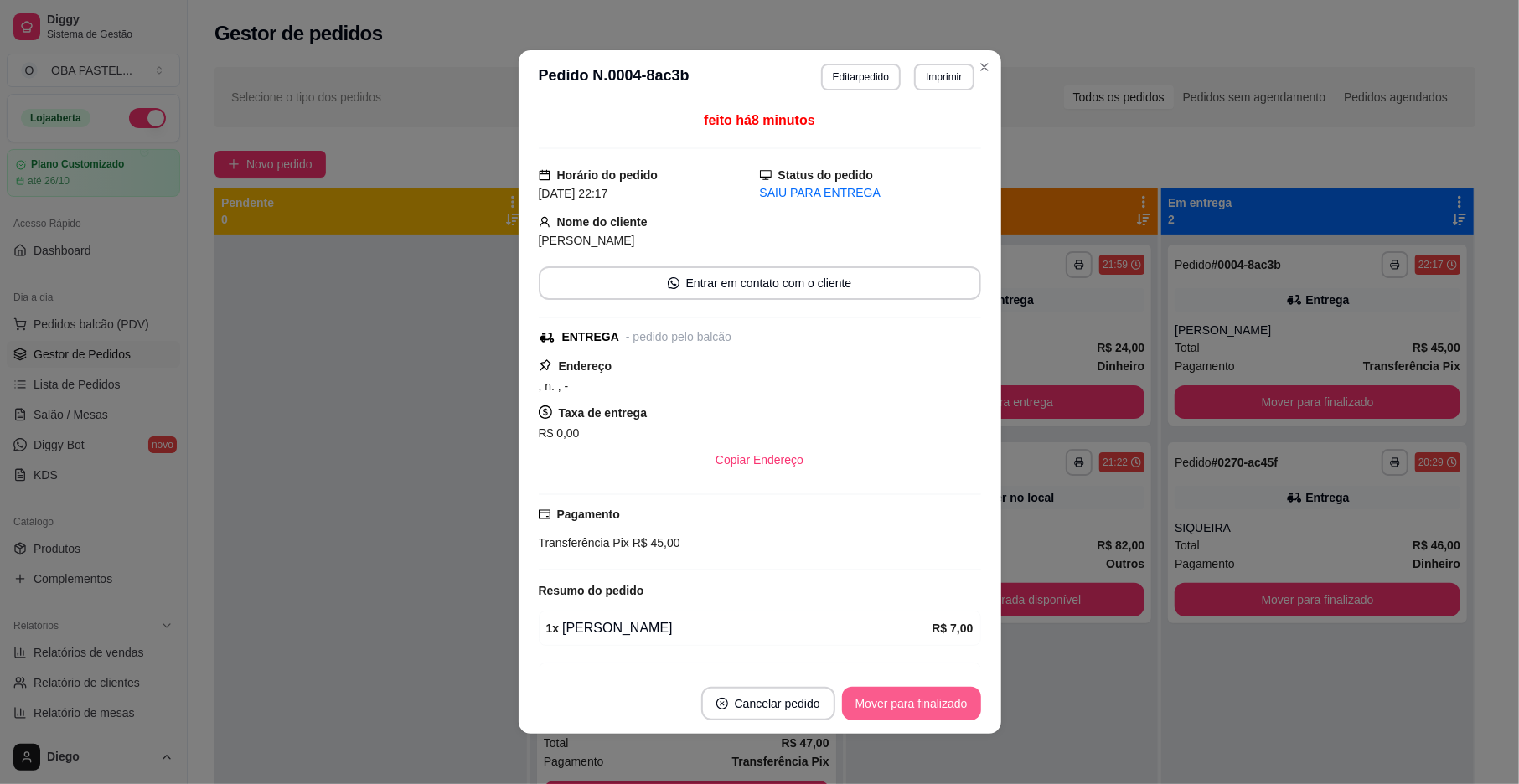
click at [910, 697] on button "Mover para finalizado" at bounding box center [912, 703] width 139 height 34
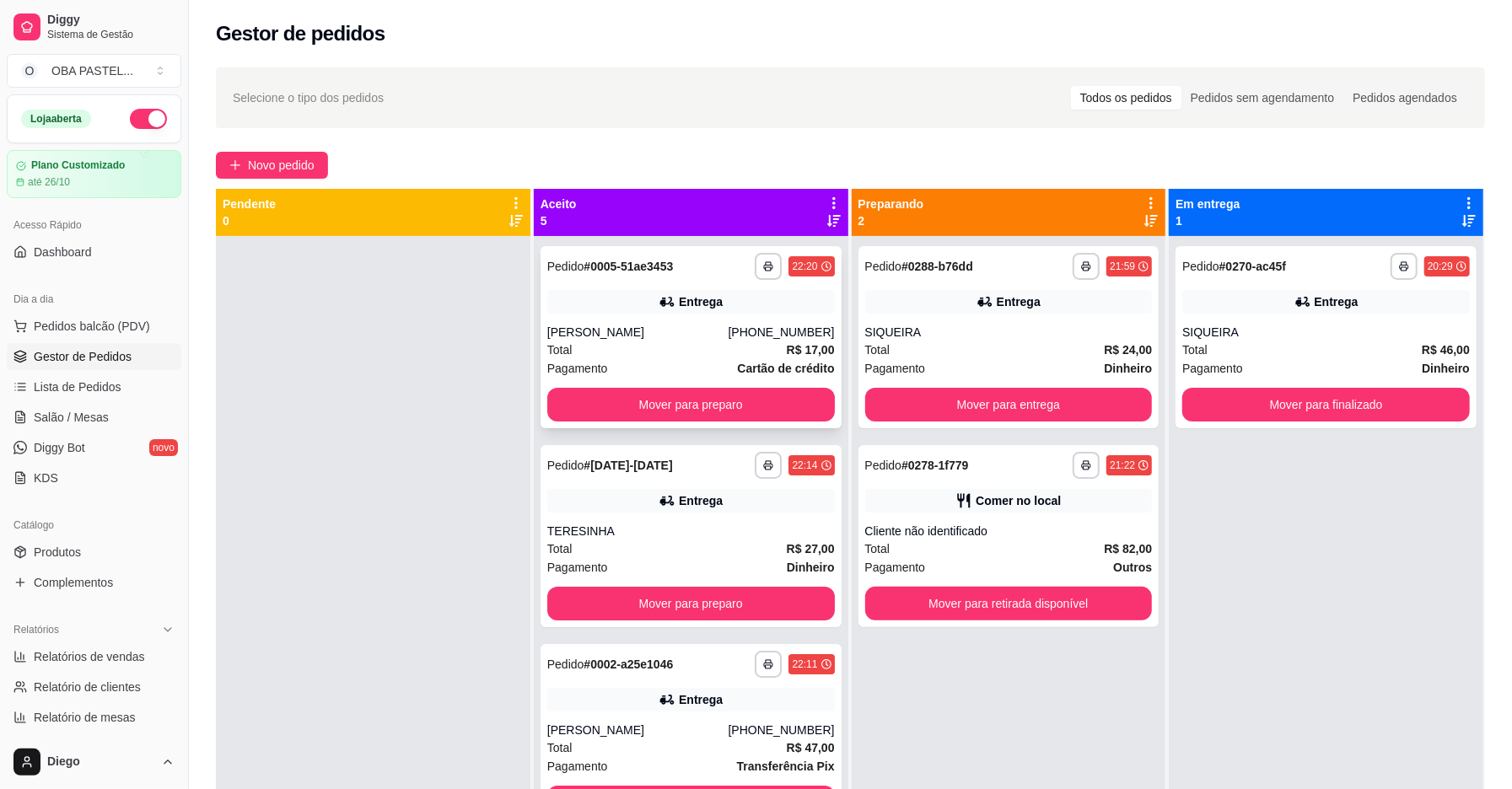
click at [699, 311] on div "Entrega" at bounding box center [691, 302] width 287 height 24
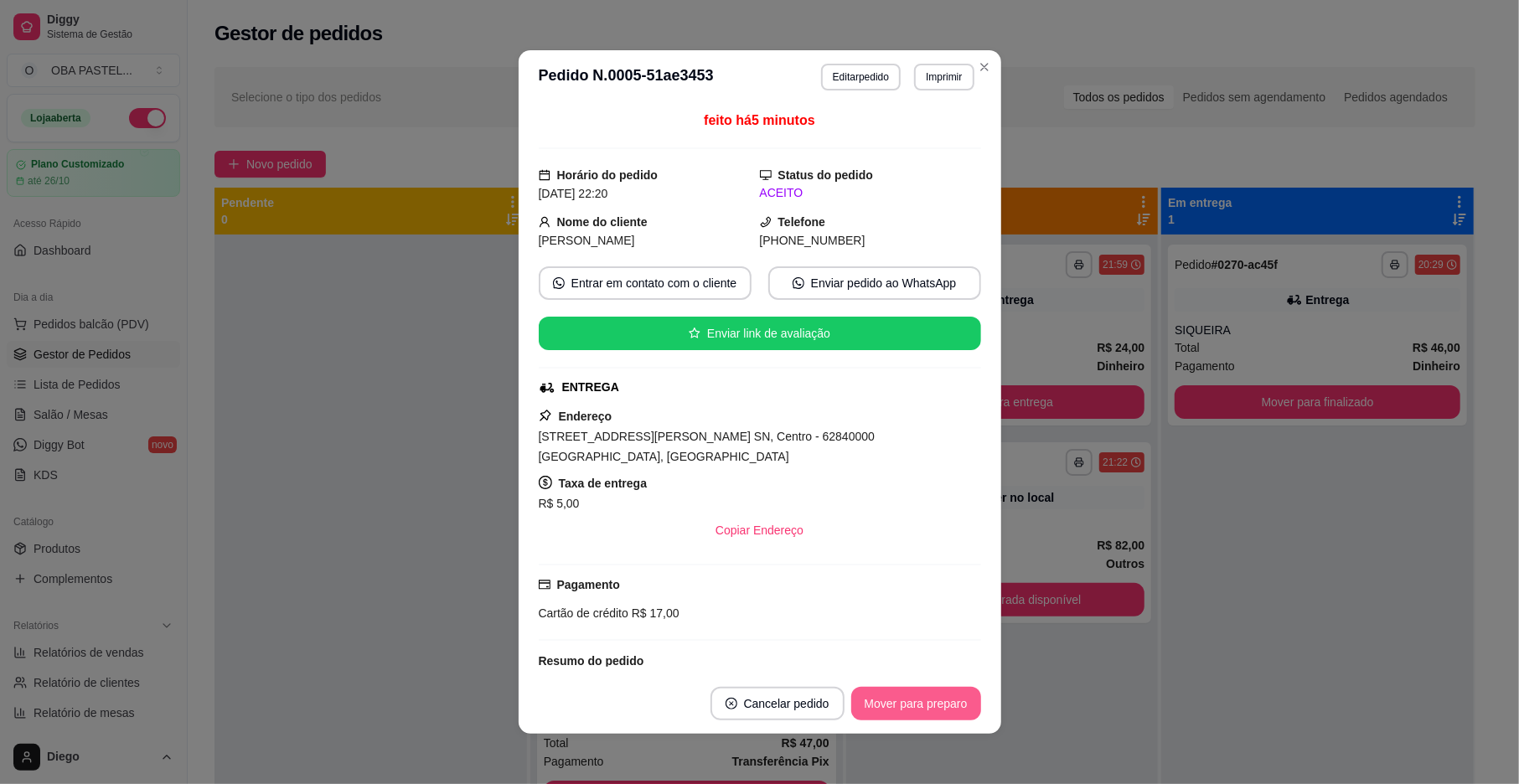
click at [866, 694] on button "Mover para preparo" at bounding box center [916, 703] width 130 height 34
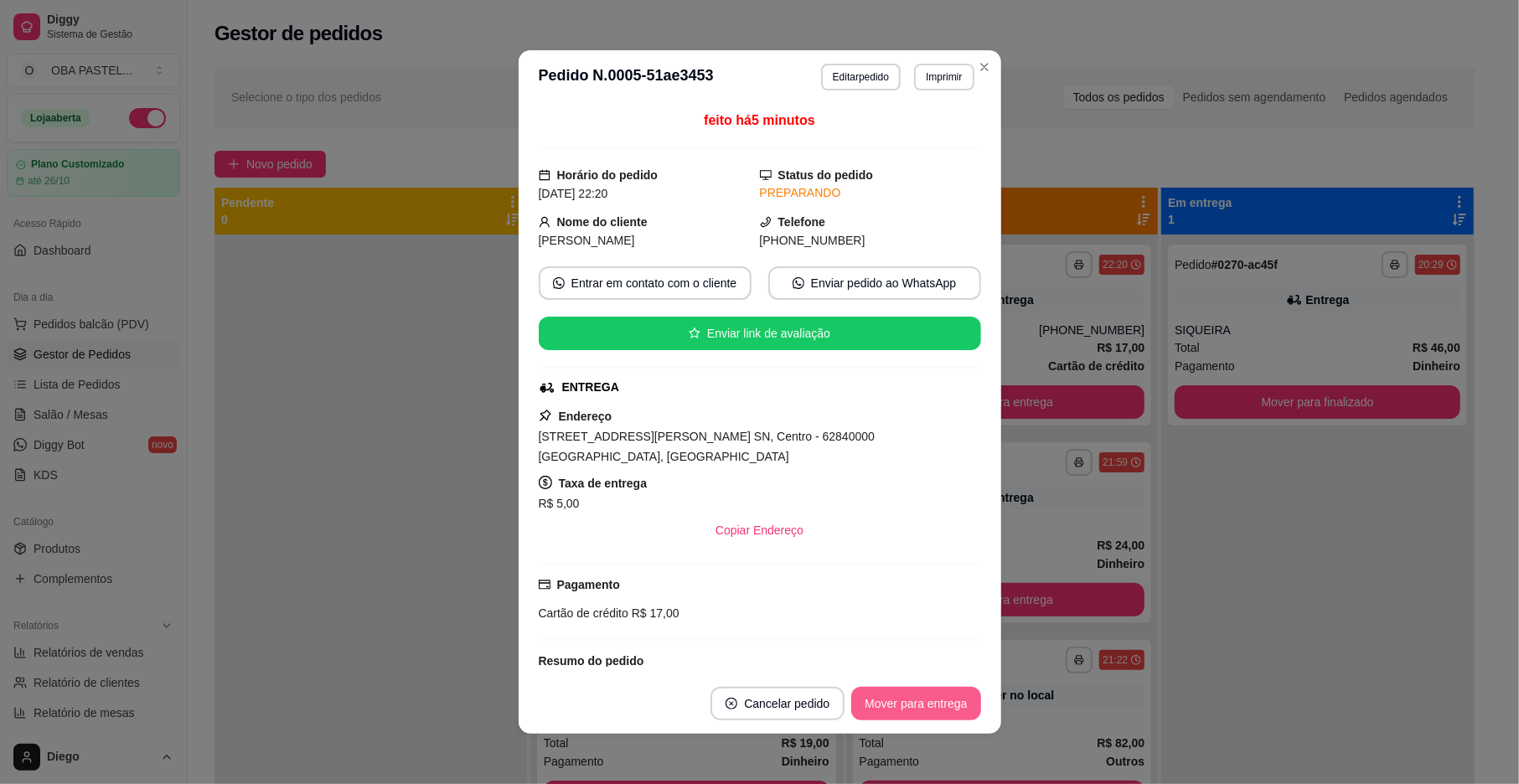
click at [866, 694] on button "Mover para entrega" at bounding box center [916, 703] width 129 height 34
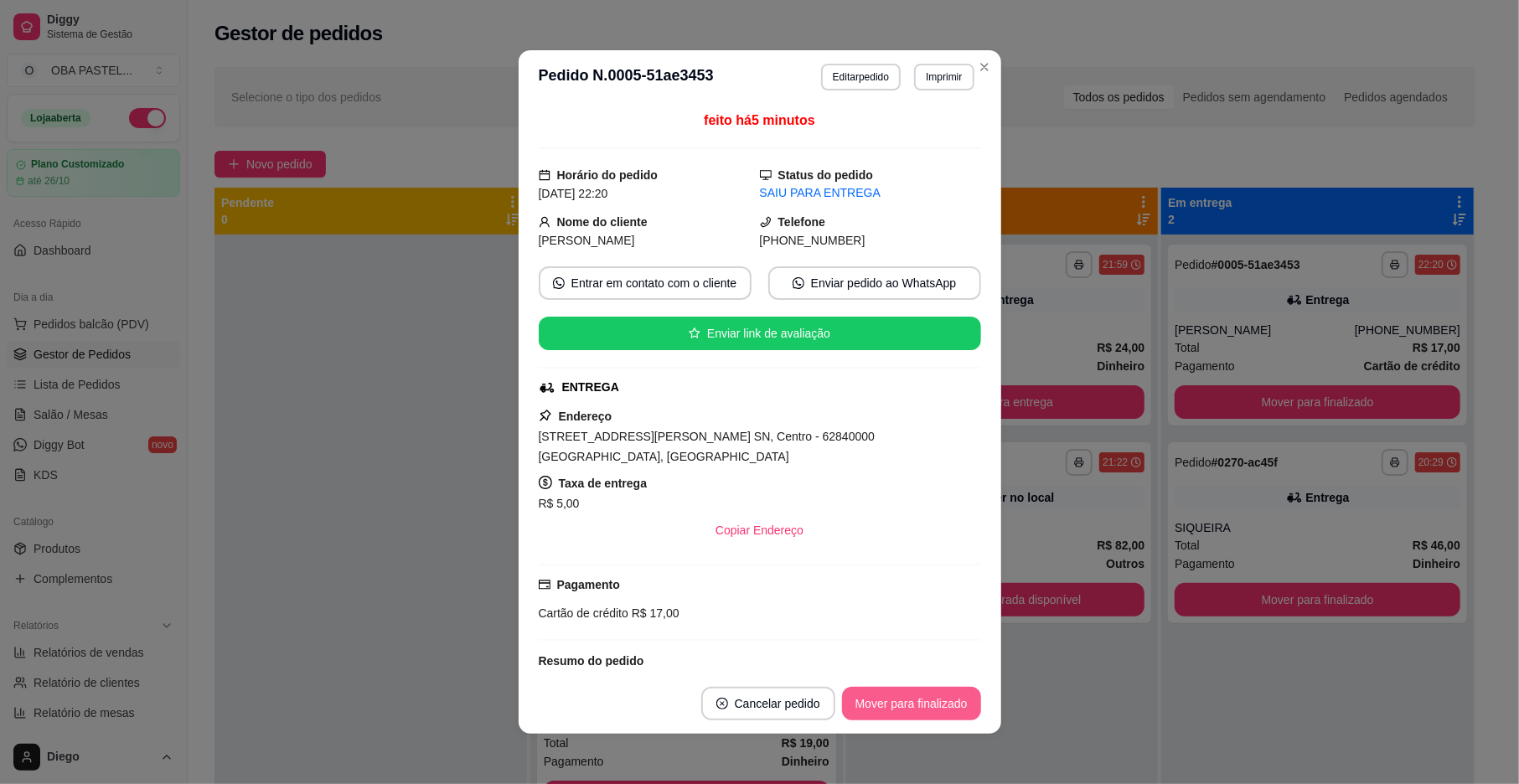
click at [866, 694] on button "Mover para finalizado" at bounding box center [912, 703] width 139 height 34
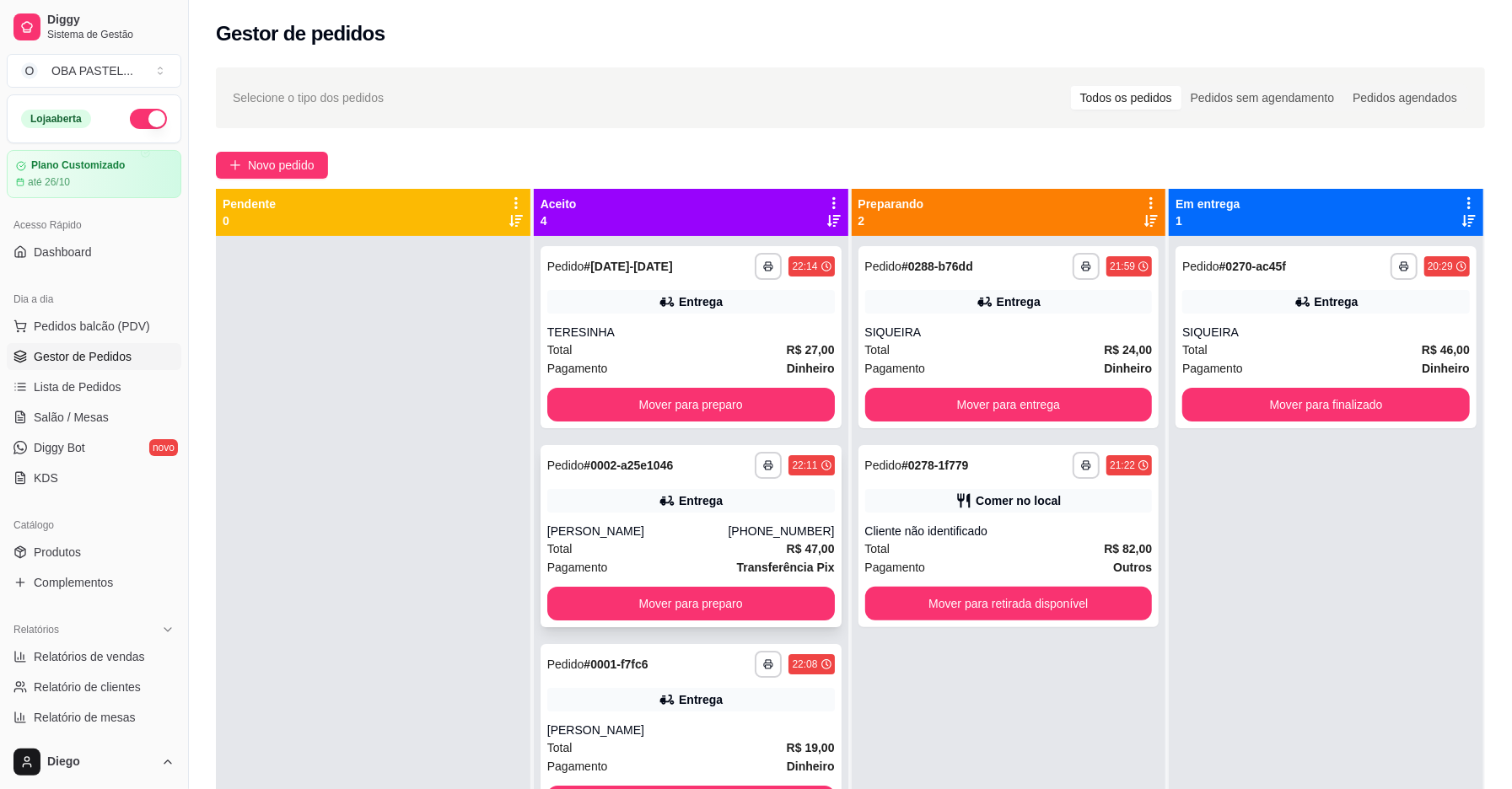
click at [707, 557] on div "Total R$ 47,00" at bounding box center [691, 549] width 287 height 19
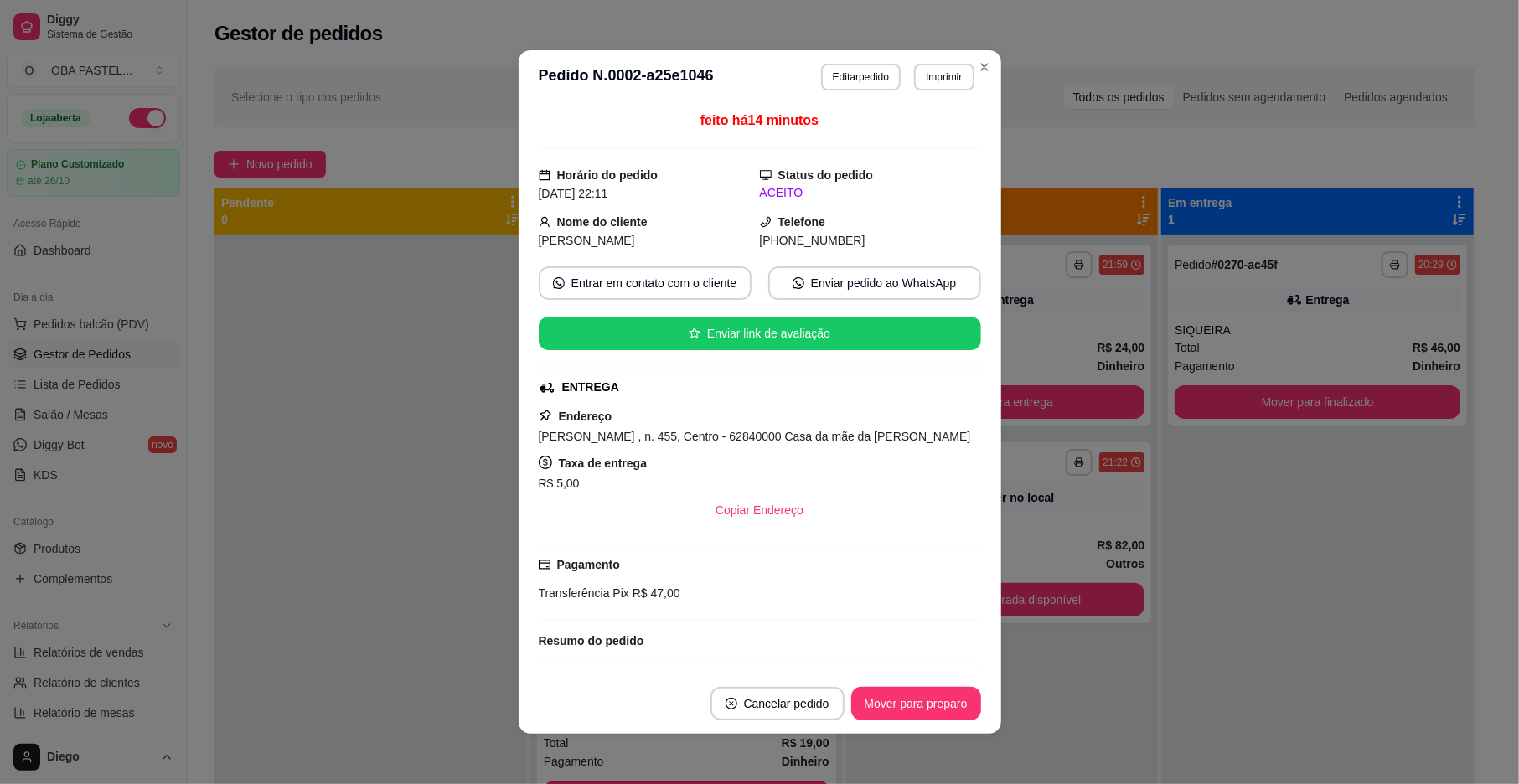
scroll to position [315, 0]
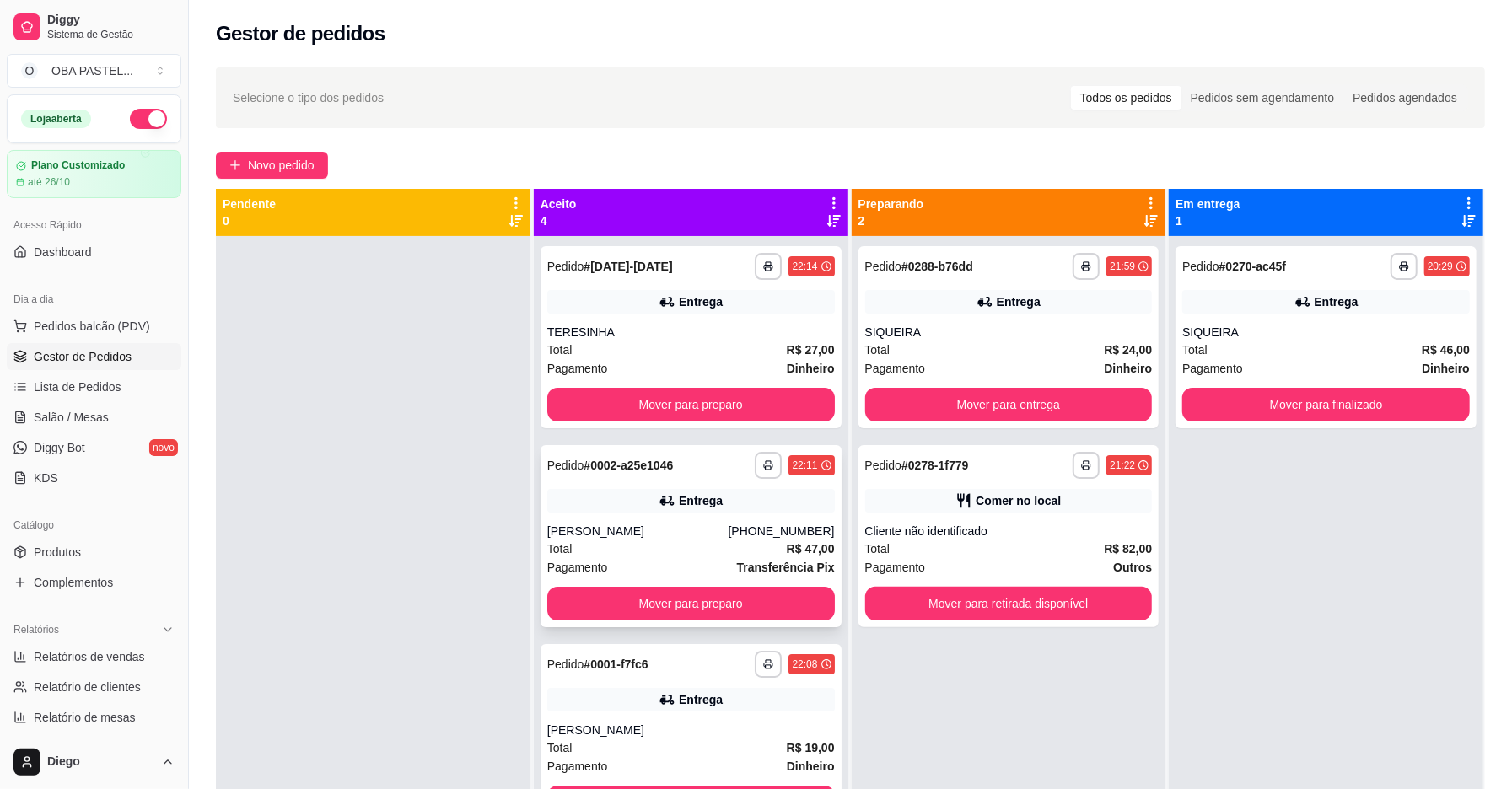
click at [661, 533] on div "[PERSON_NAME]" at bounding box center [638, 531] width 182 height 17
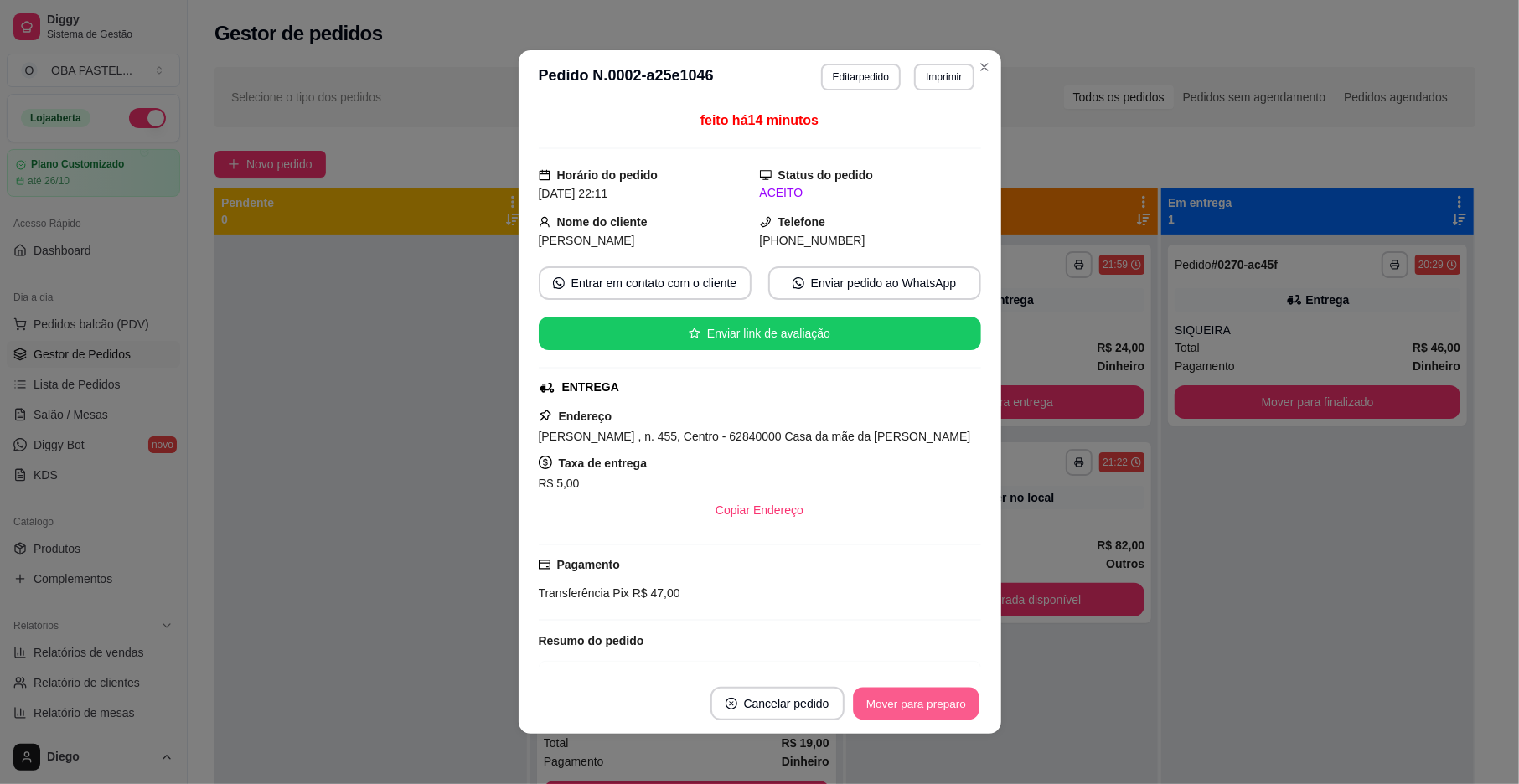
click at [892, 694] on button "Mover para preparo" at bounding box center [916, 703] width 126 height 33
click at [892, 694] on div "Mover para preparo" at bounding box center [904, 703] width 154 height 34
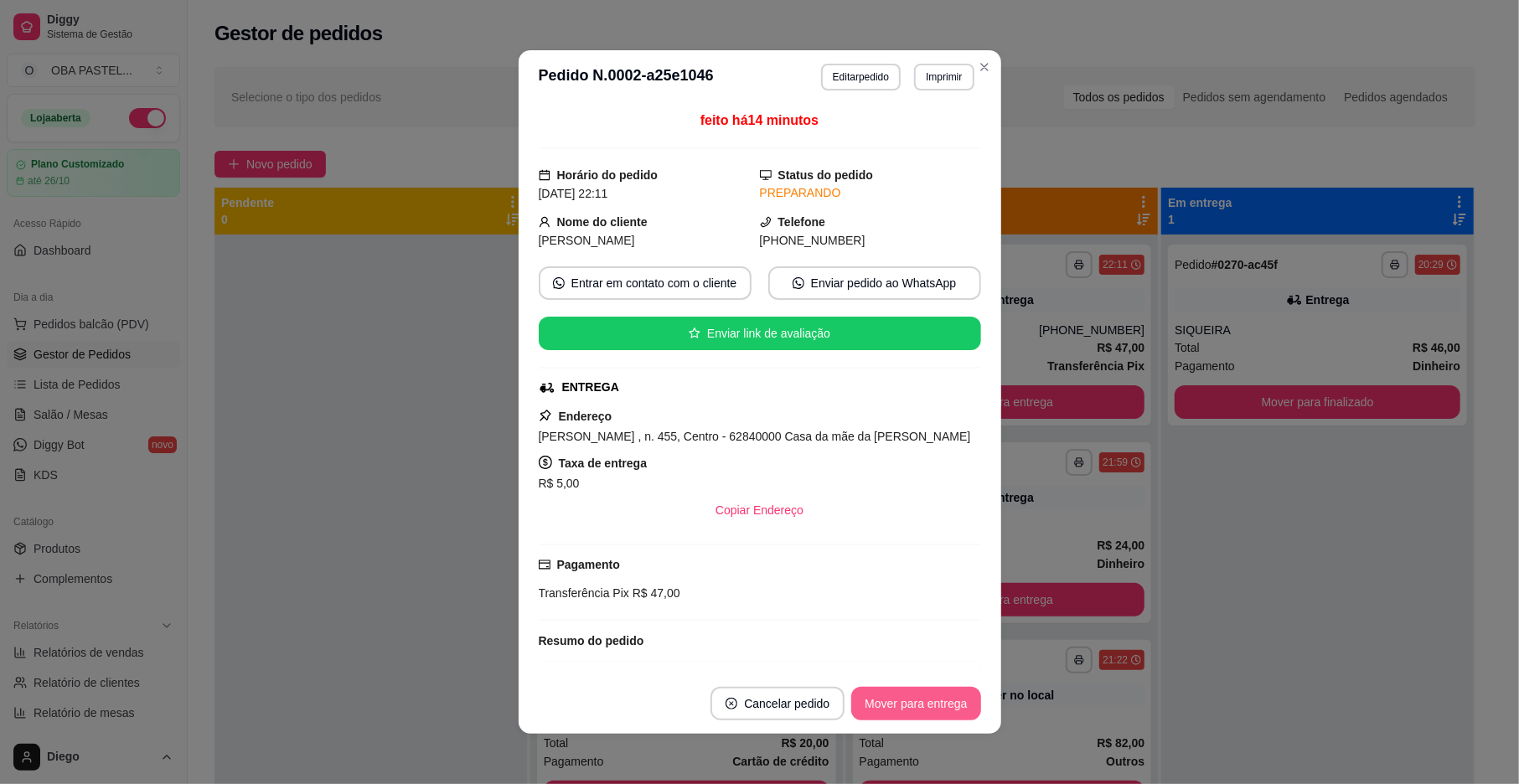
click at [892, 694] on button "Mover para entrega" at bounding box center [916, 703] width 129 height 34
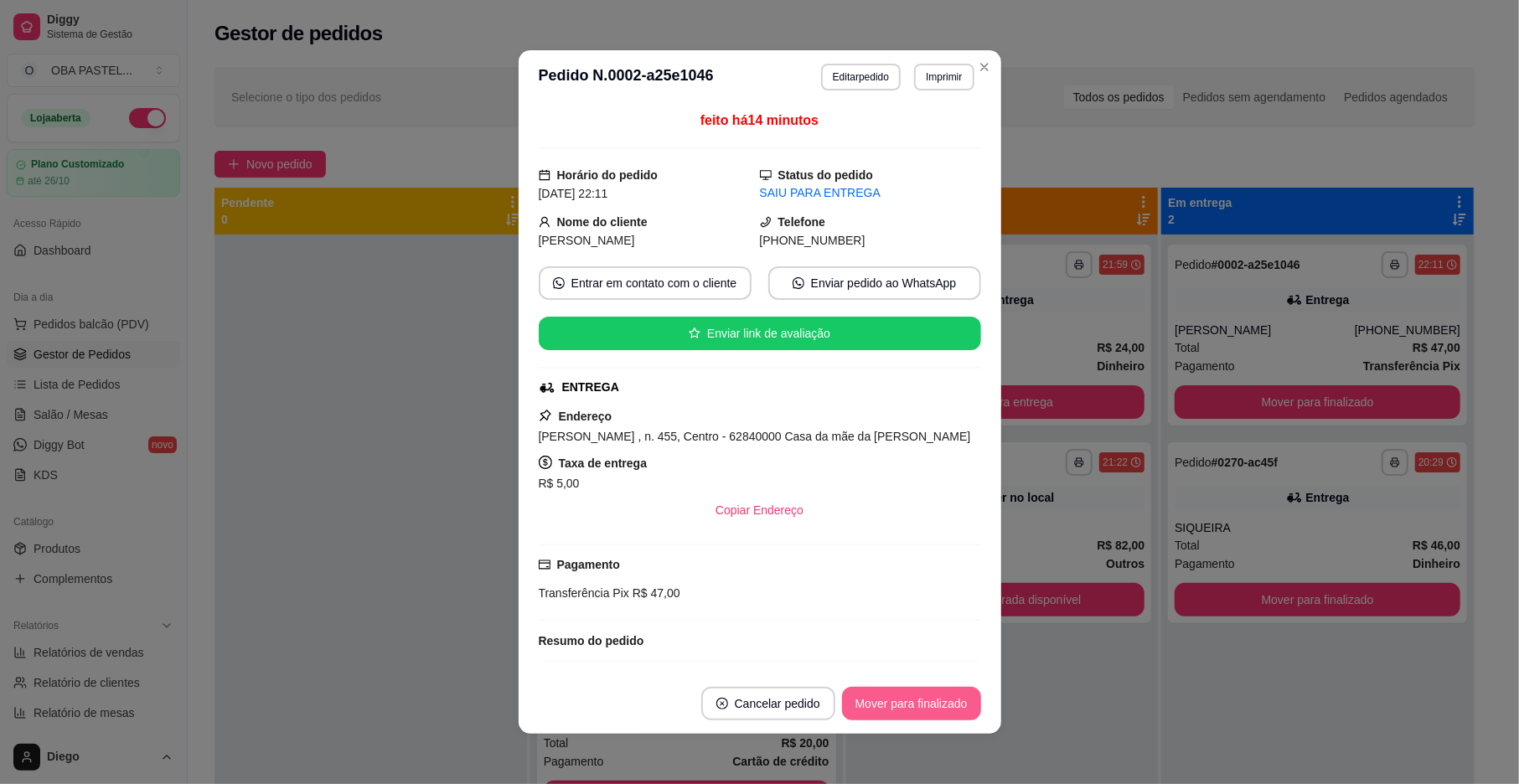
click at [892, 694] on button "Mover para finalizado" at bounding box center [912, 703] width 139 height 34
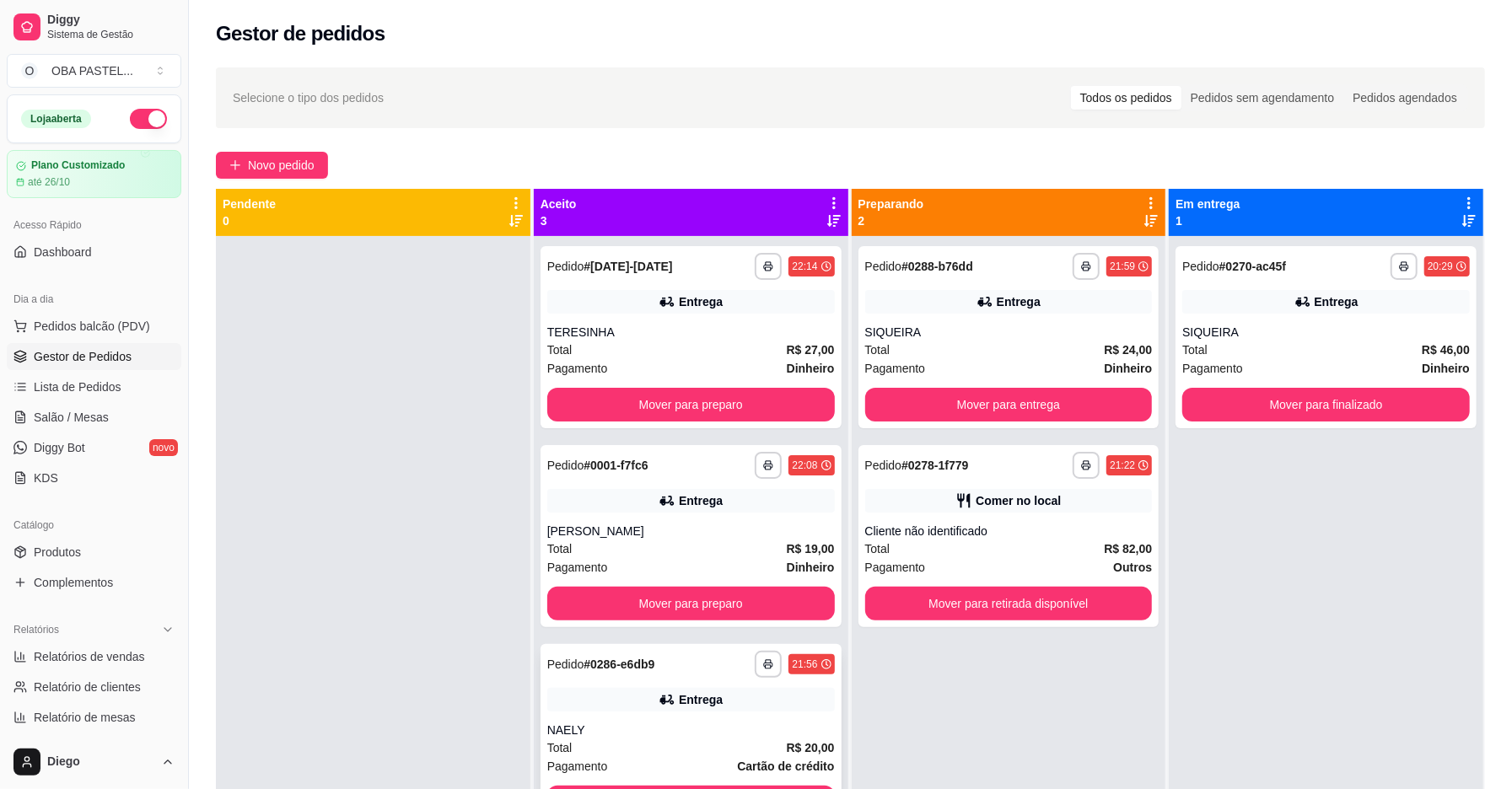
click at [682, 730] on div "NAELY" at bounding box center [691, 730] width 287 height 17
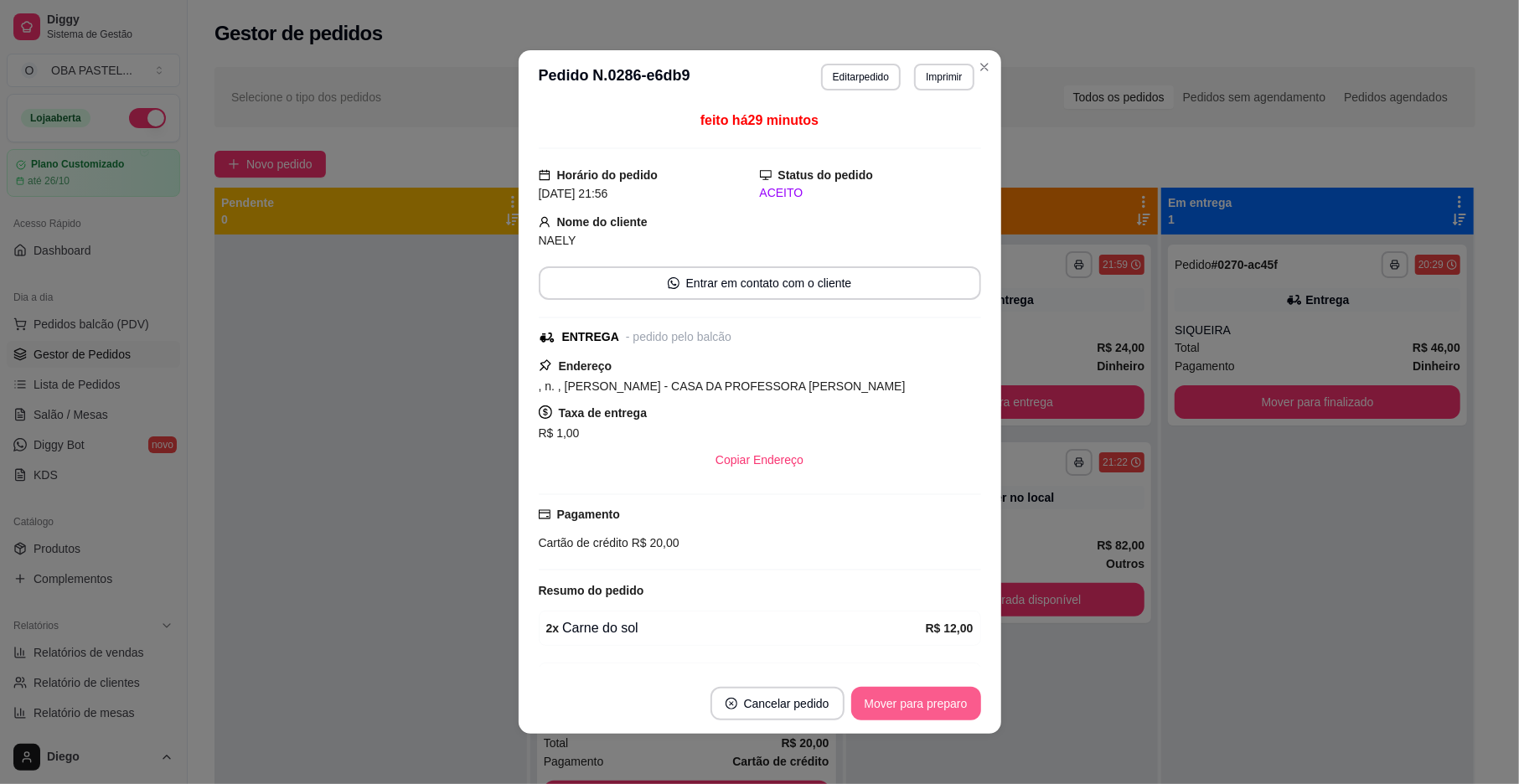
click at [925, 700] on button "Mover para preparo" at bounding box center [916, 703] width 130 height 34
click at [925, 700] on div "Mover para preparo" at bounding box center [904, 703] width 154 height 34
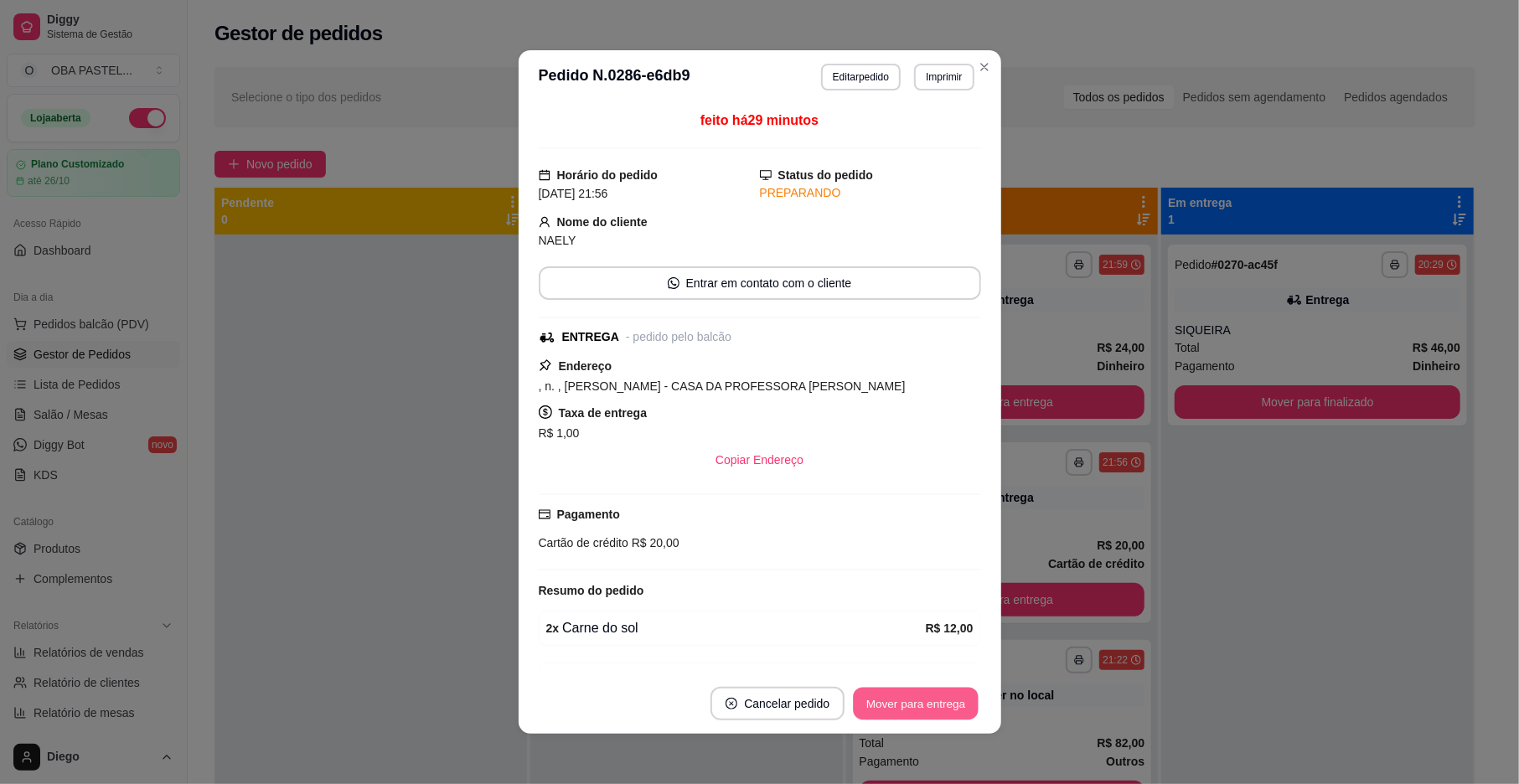
click at [925, 700] on button "Mover para entrega" at bounding box center [917, 703] width 126 height 33
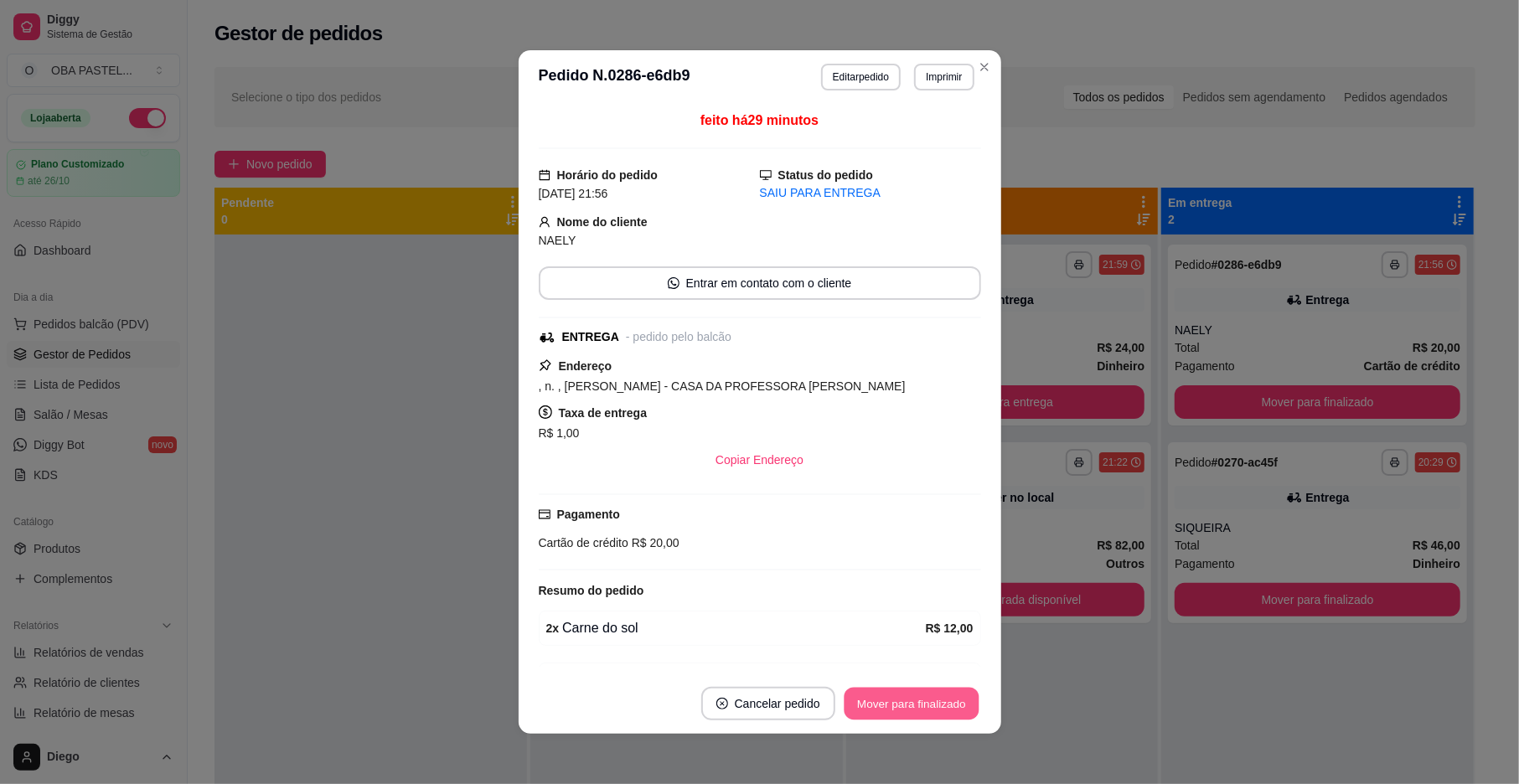
click at [925, 700] on button "Mover para finalizado" at bounding box center [911, 703] width 135 height 33
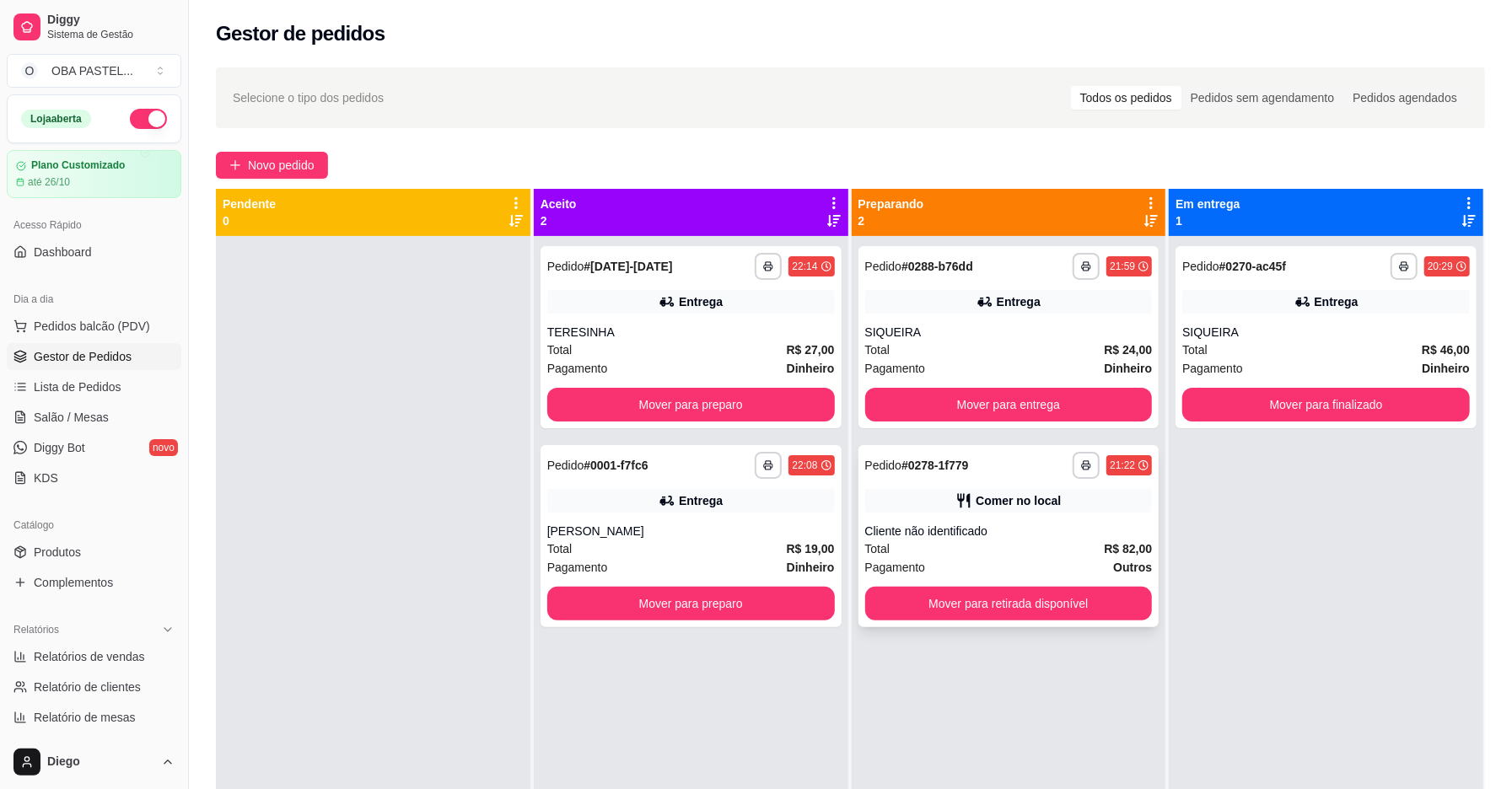
click at [919, 538] on div "Cliente não identificado" at bounding box center [1009, 531] width 287 height 17
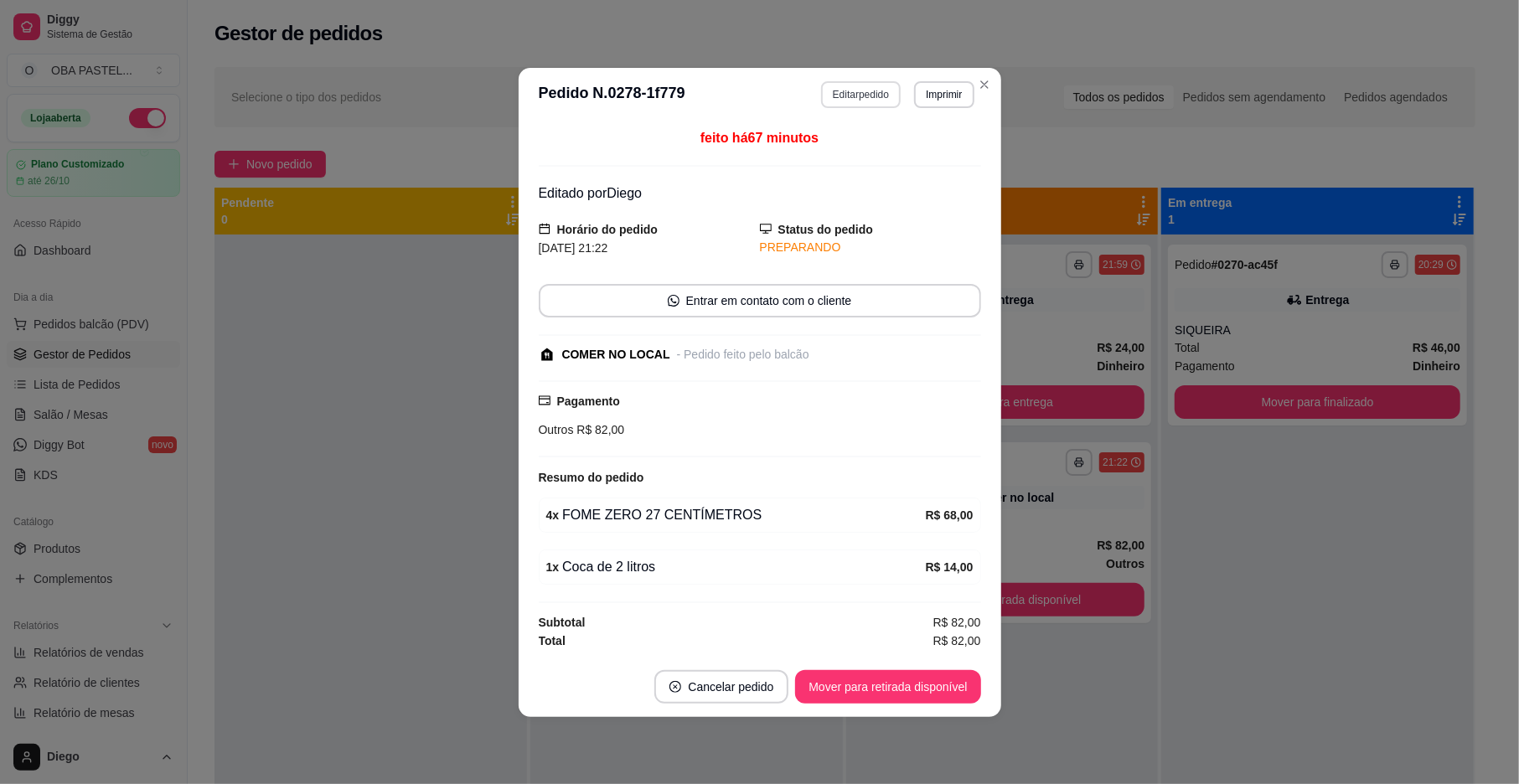
click at [865, 91] on button "Editar pedido" at bounding box center [861, 95] width 80 height 27
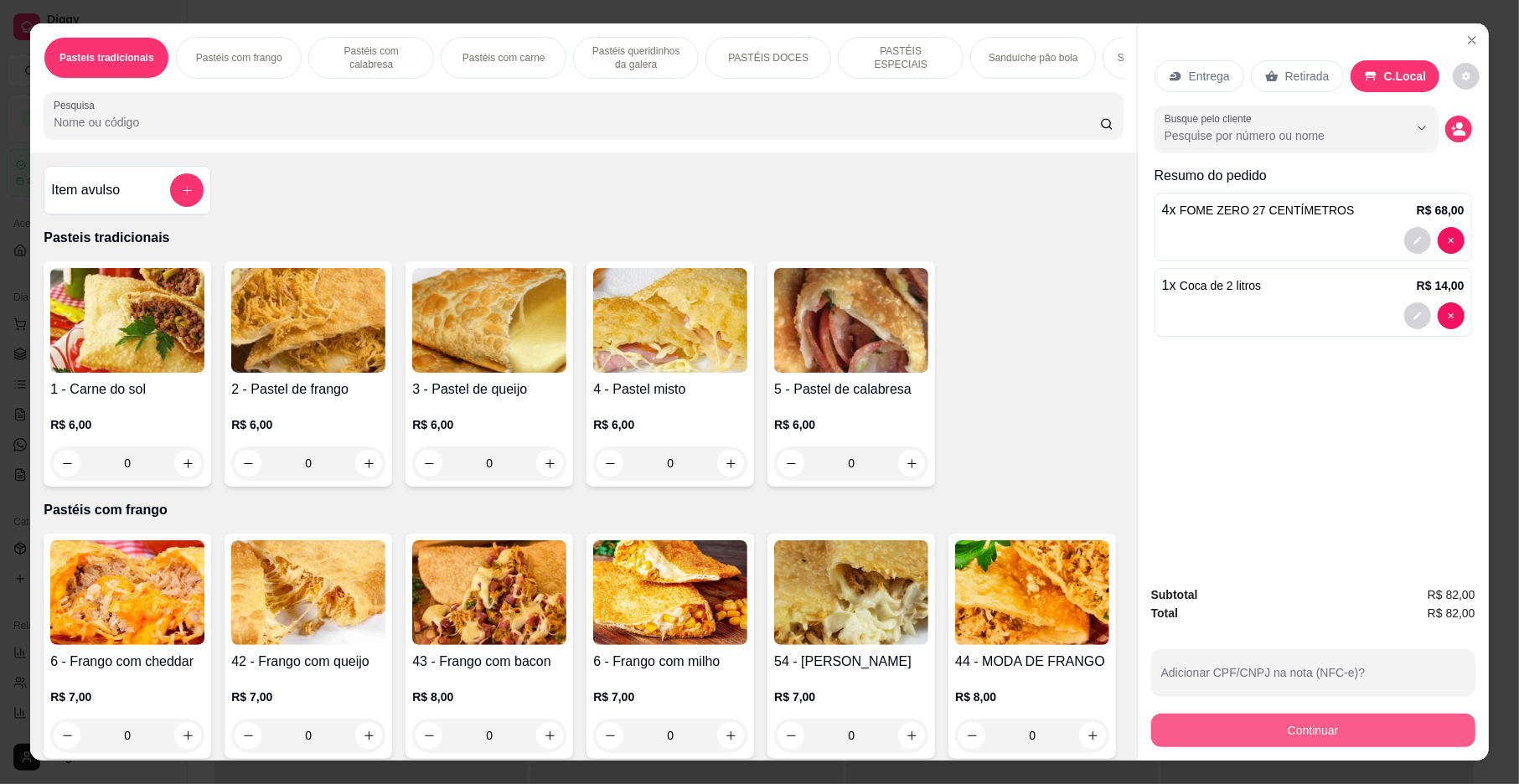
click at [1304, 738] on button "Continuar" at bounding box center [1313, 730] width 324 height 34
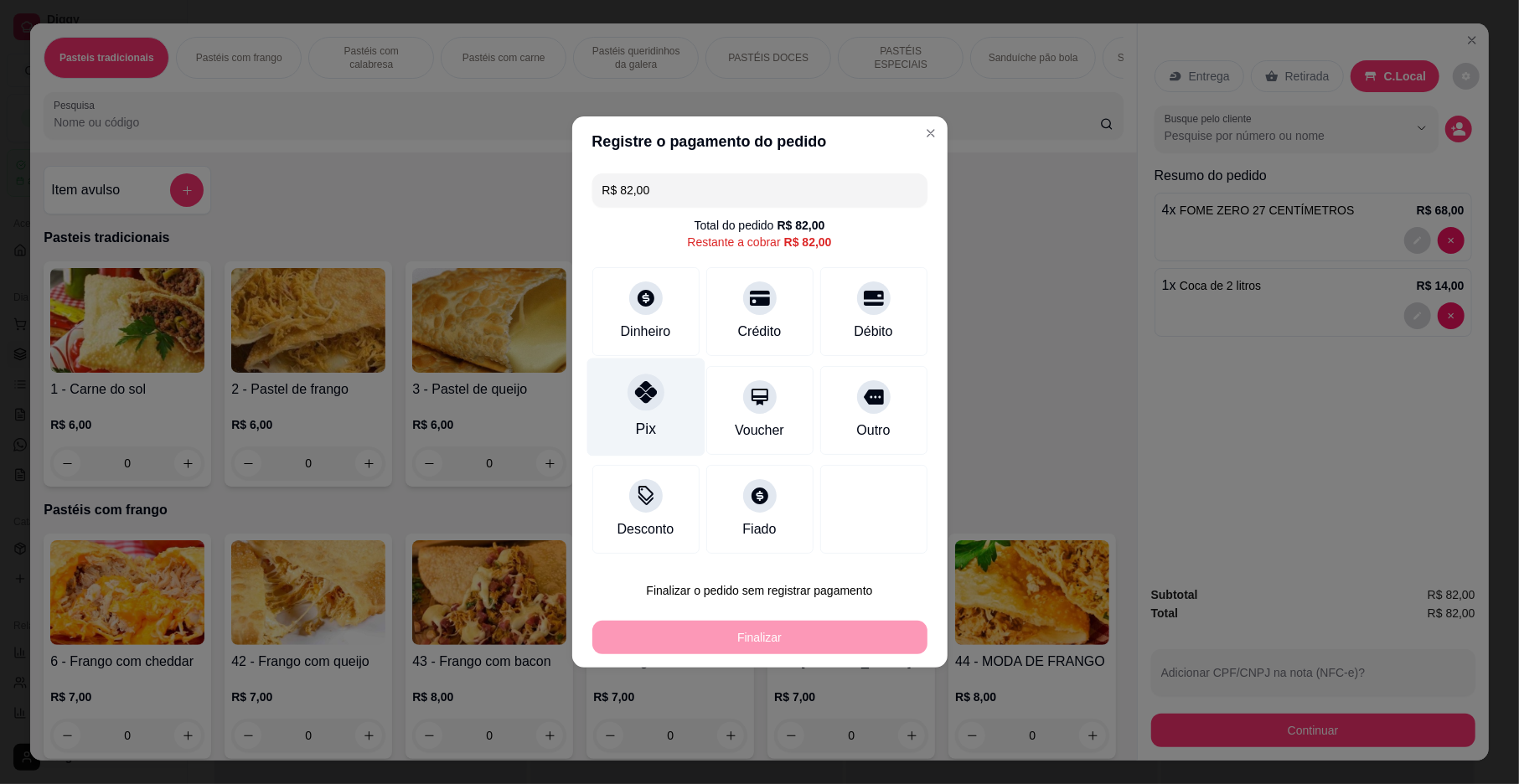
click at [652, 413] on div "Pix" at bounding box center [646, 407] width 118 height 98
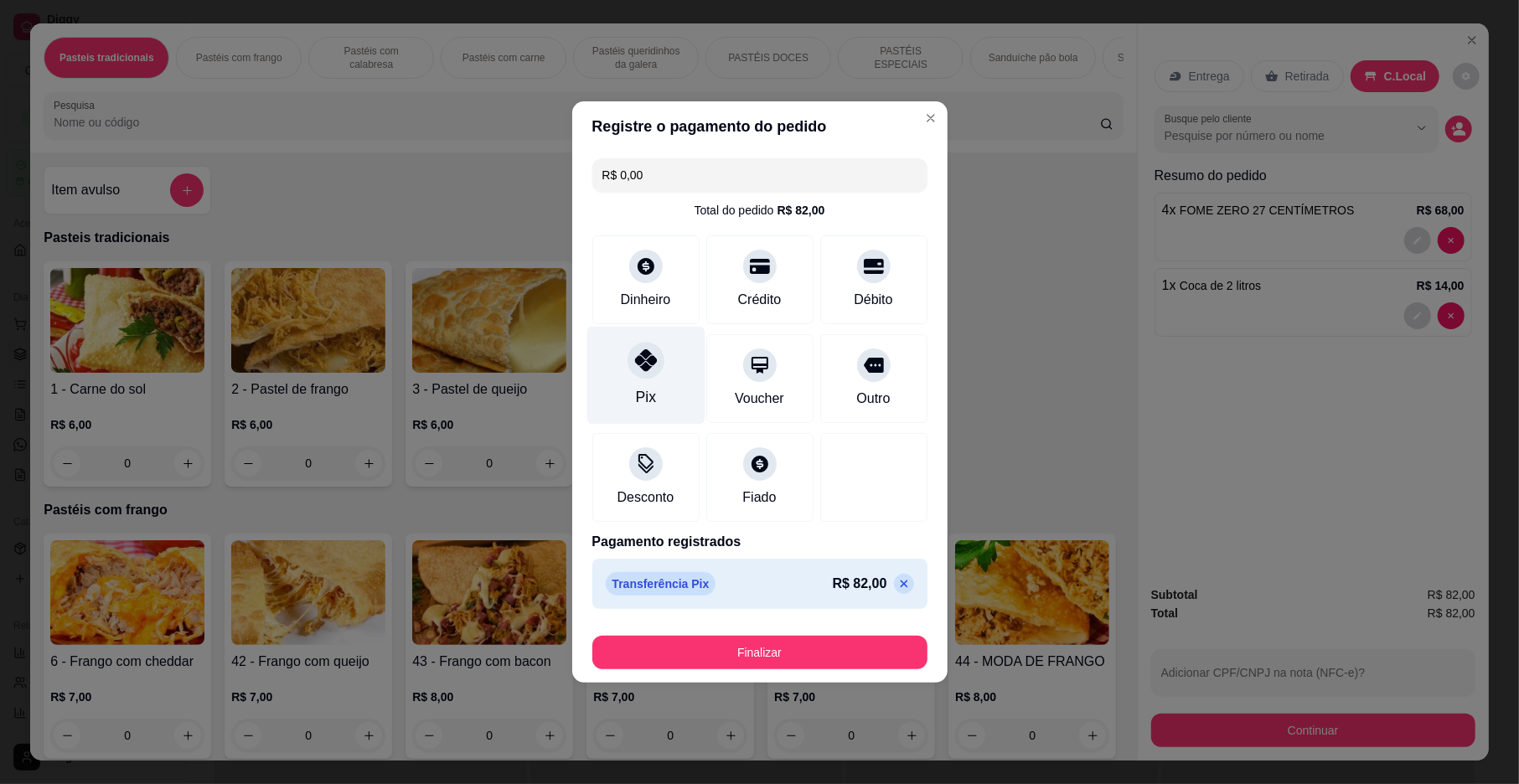
type input "R$ 0,00"
click at [724, 634] on div "Finalizar" at bounding box center [760, 649] width 335 height 40
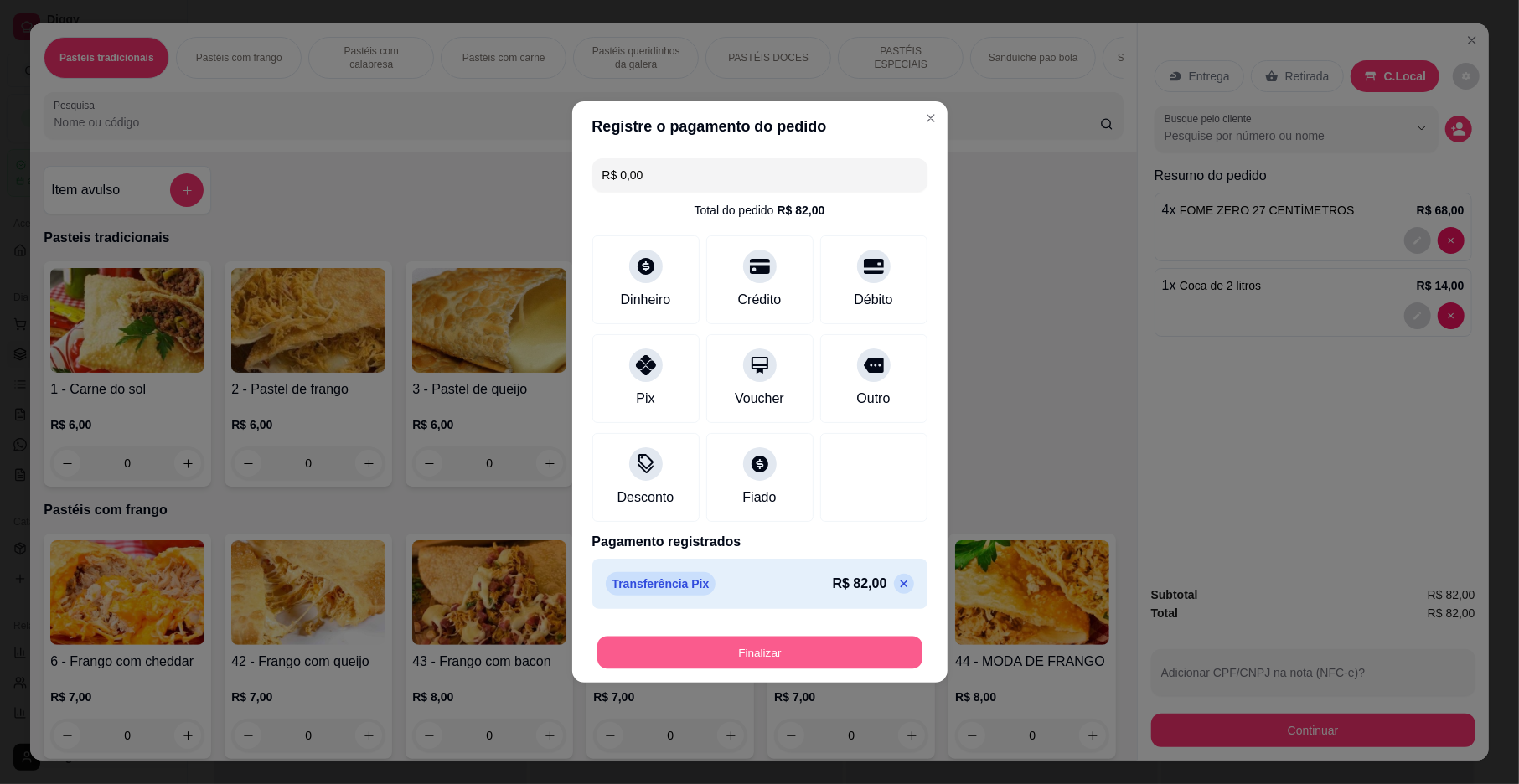
click at [727, 647] on button "Finalizar" at bounding box center [760, 652] width 325 height 33
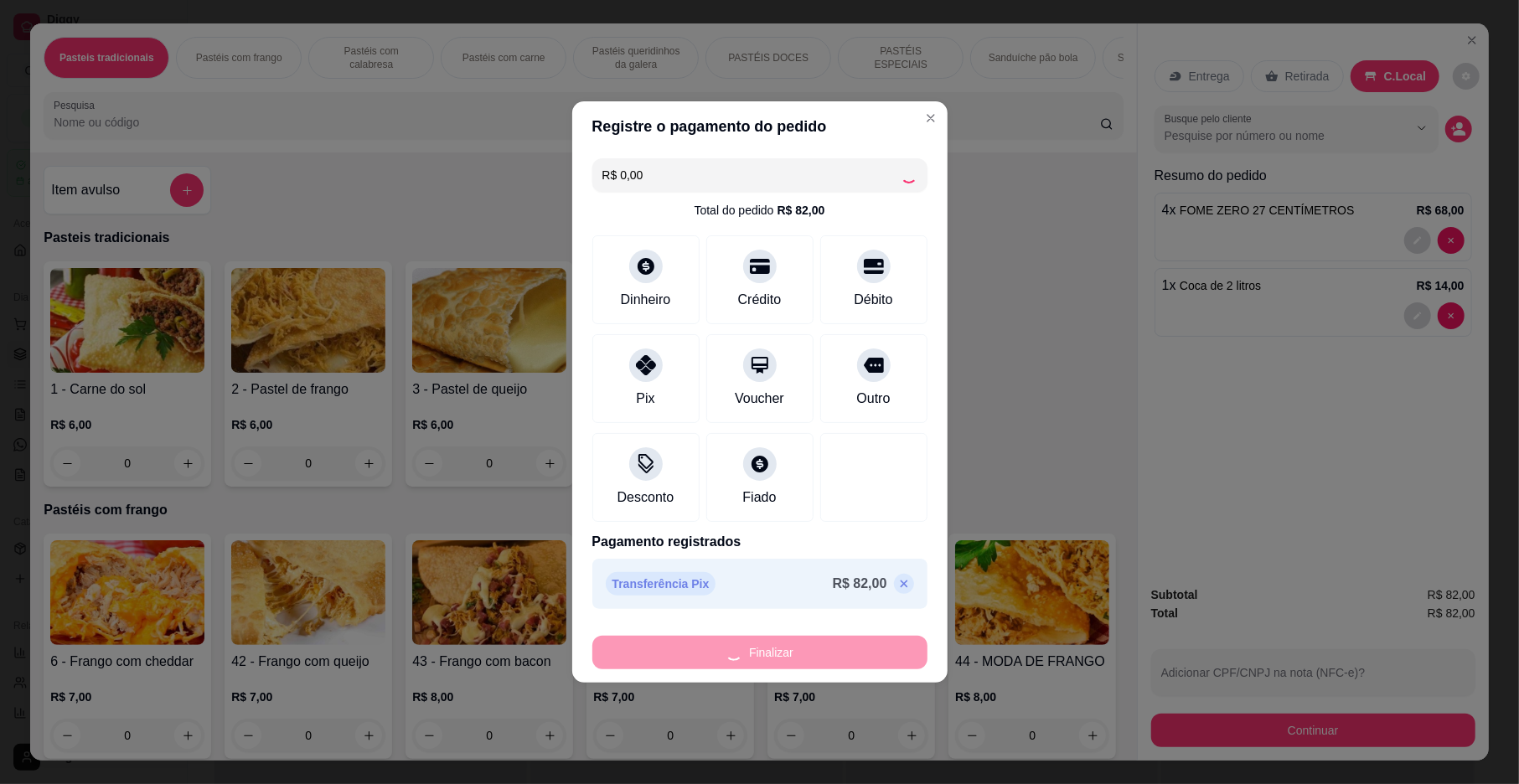
type input "0"
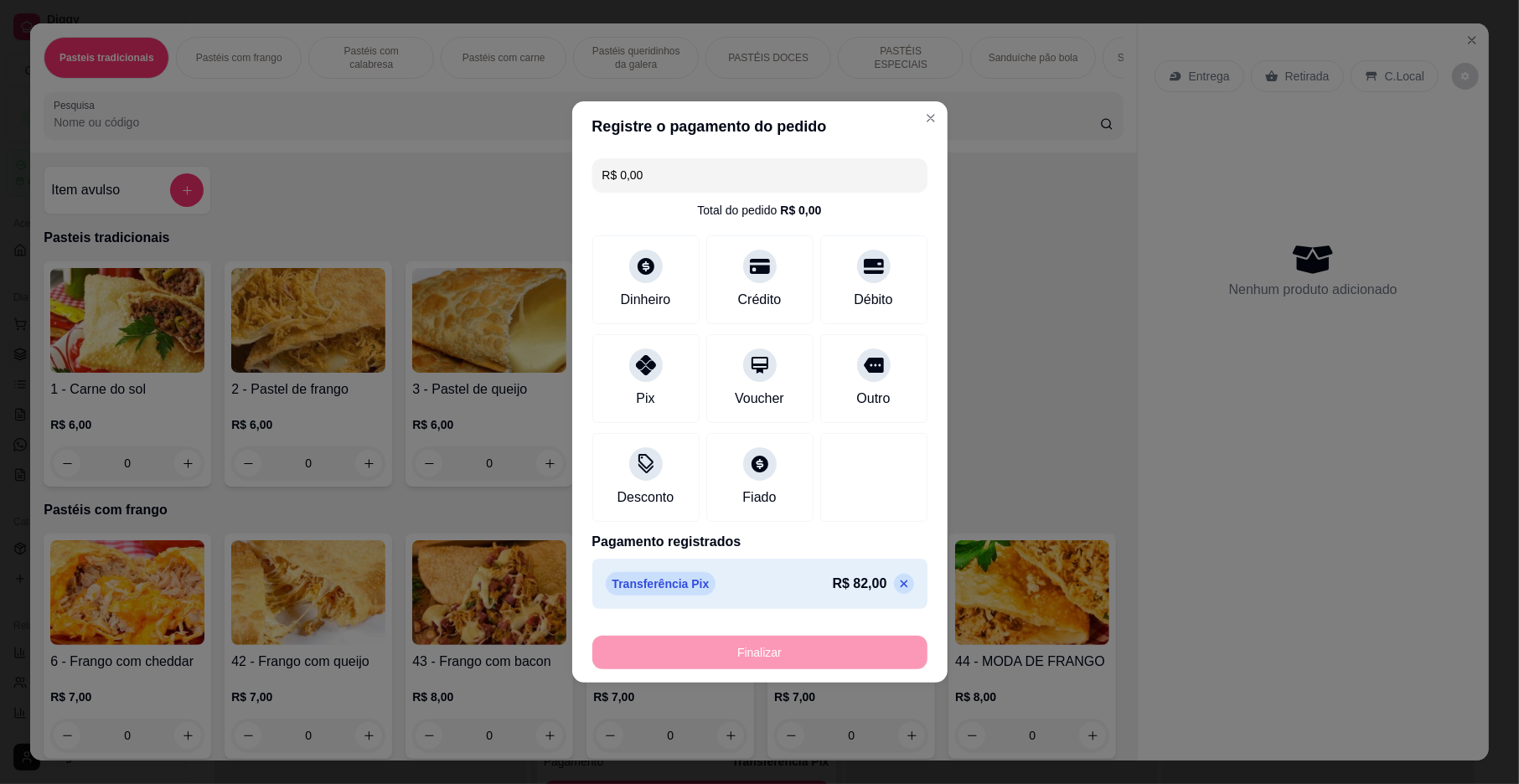
type input "-R$ 82,00"
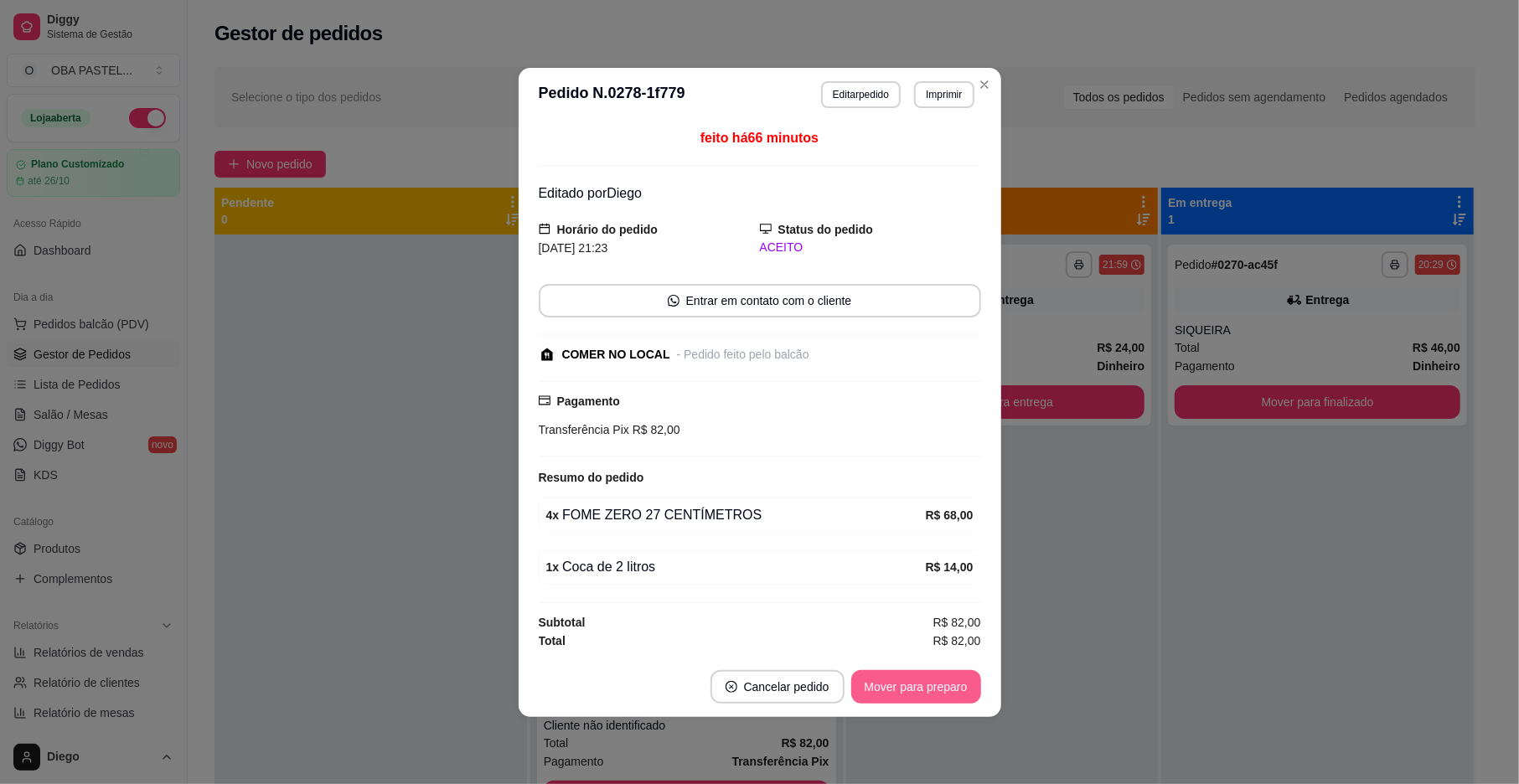
click at [947, 698] on button "Mover para preparo" at bounding box center [916, 687] width 130 height 34
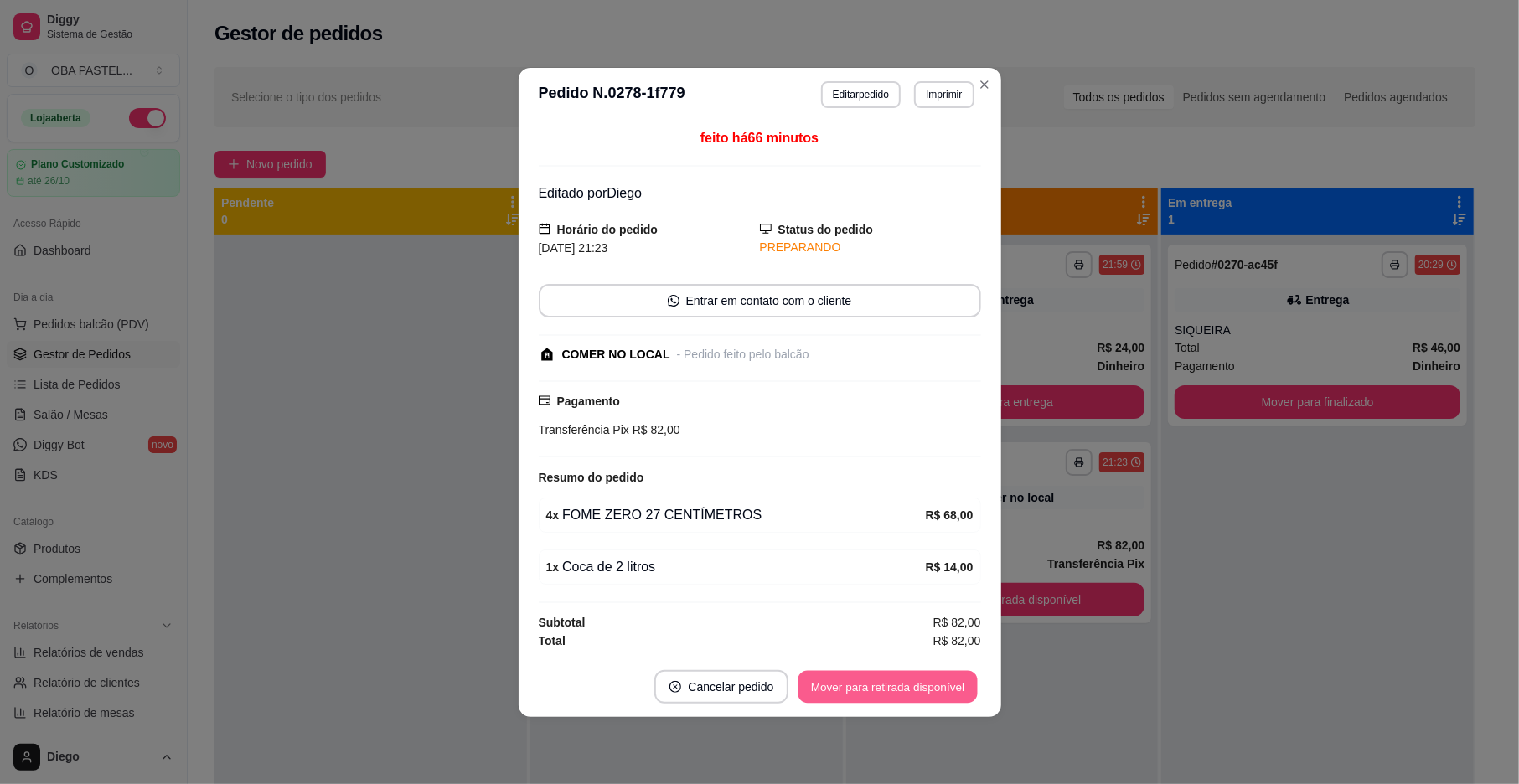
click at [947, 698] on button "Mover para retirada disponível" at bounding box center [888, 686] width 180 height 33
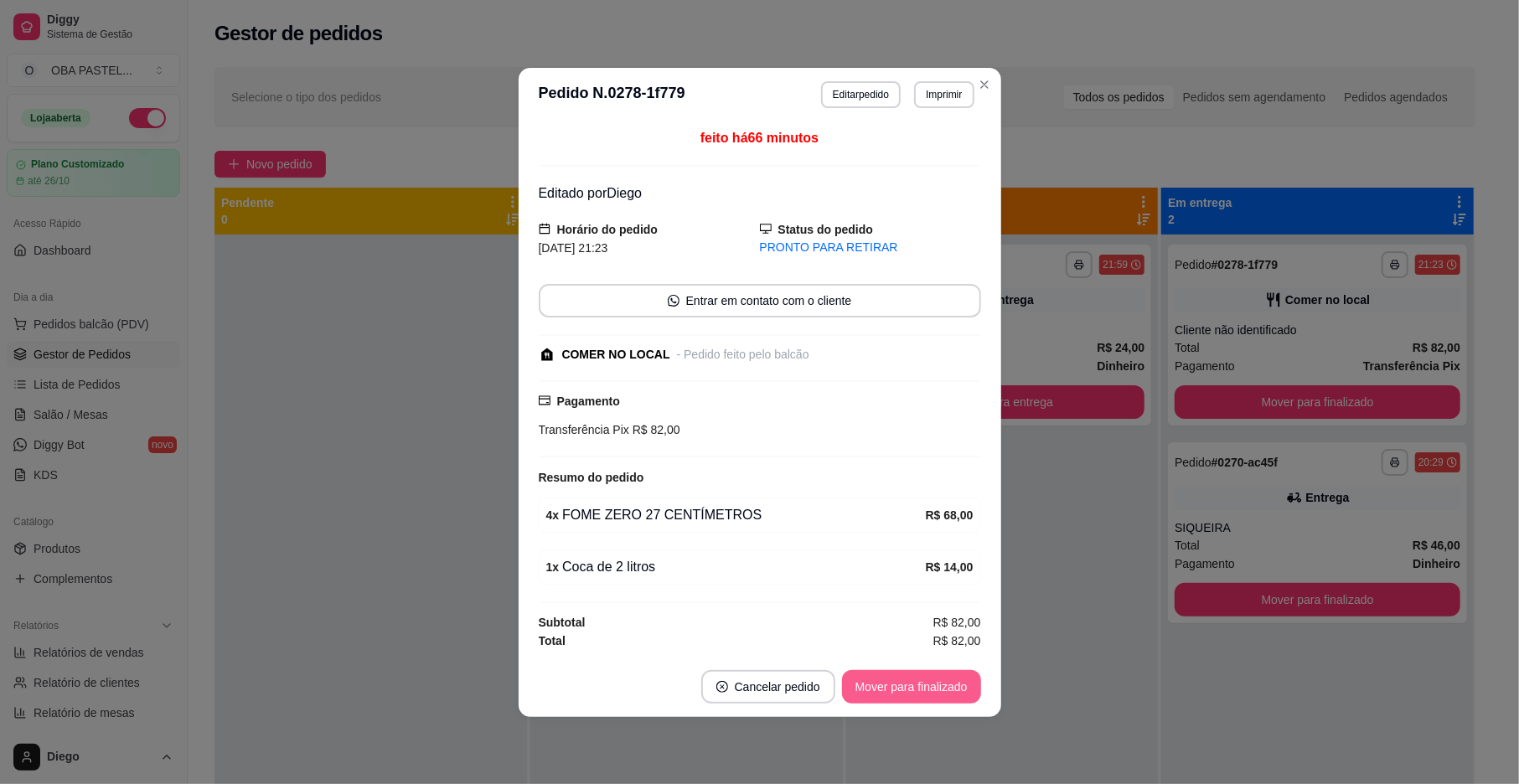
click at [947, 697] on button "Mover para finalizado" at bounding box center [912, 687] width 139 height 34
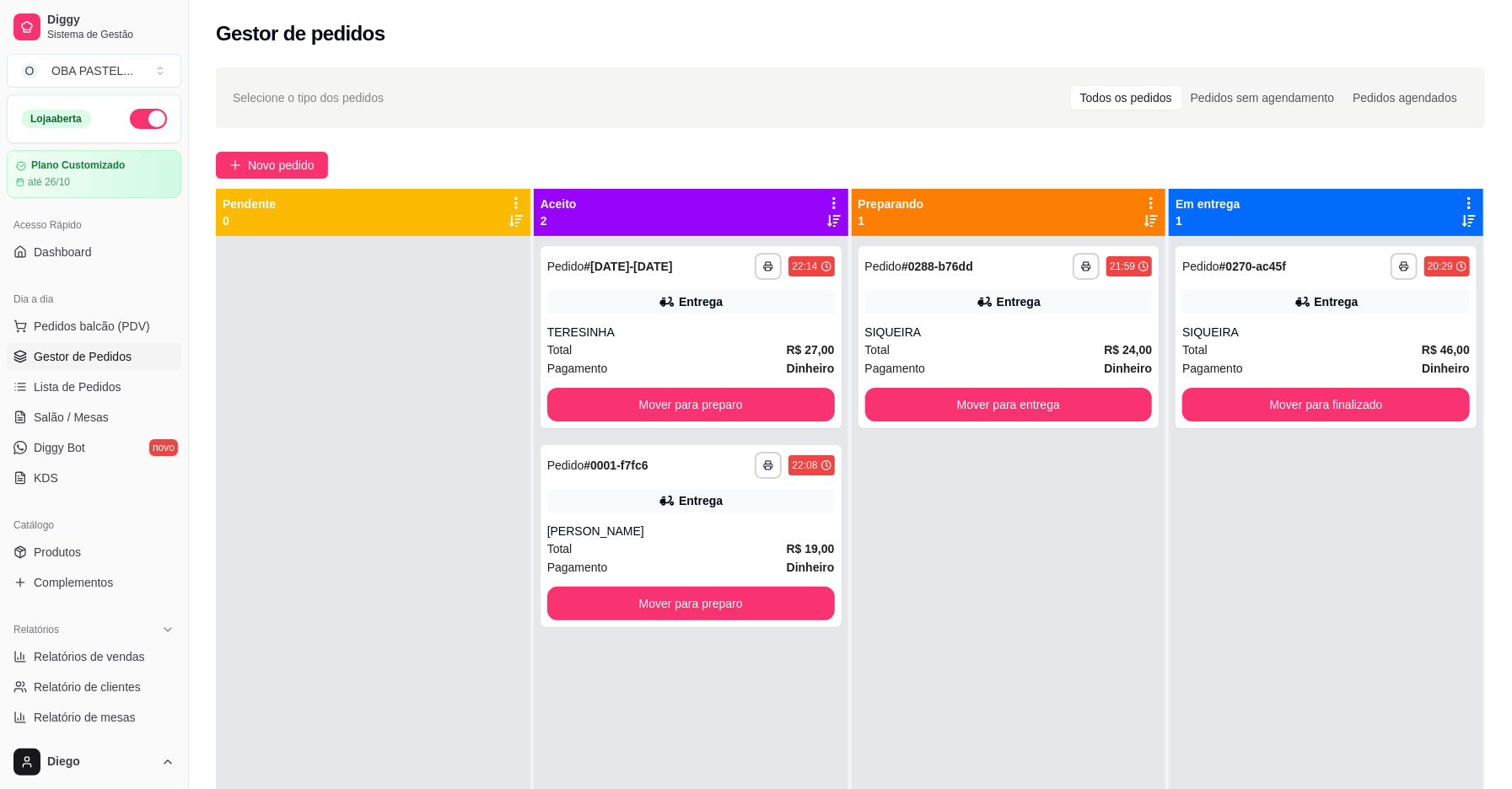
click at [926, 689] on div "**********" at bounding box center [1009, 630] width 314 height 789
click at [230, 166] on icon "plus" at bounding box center [235, 166] width 12 height 12
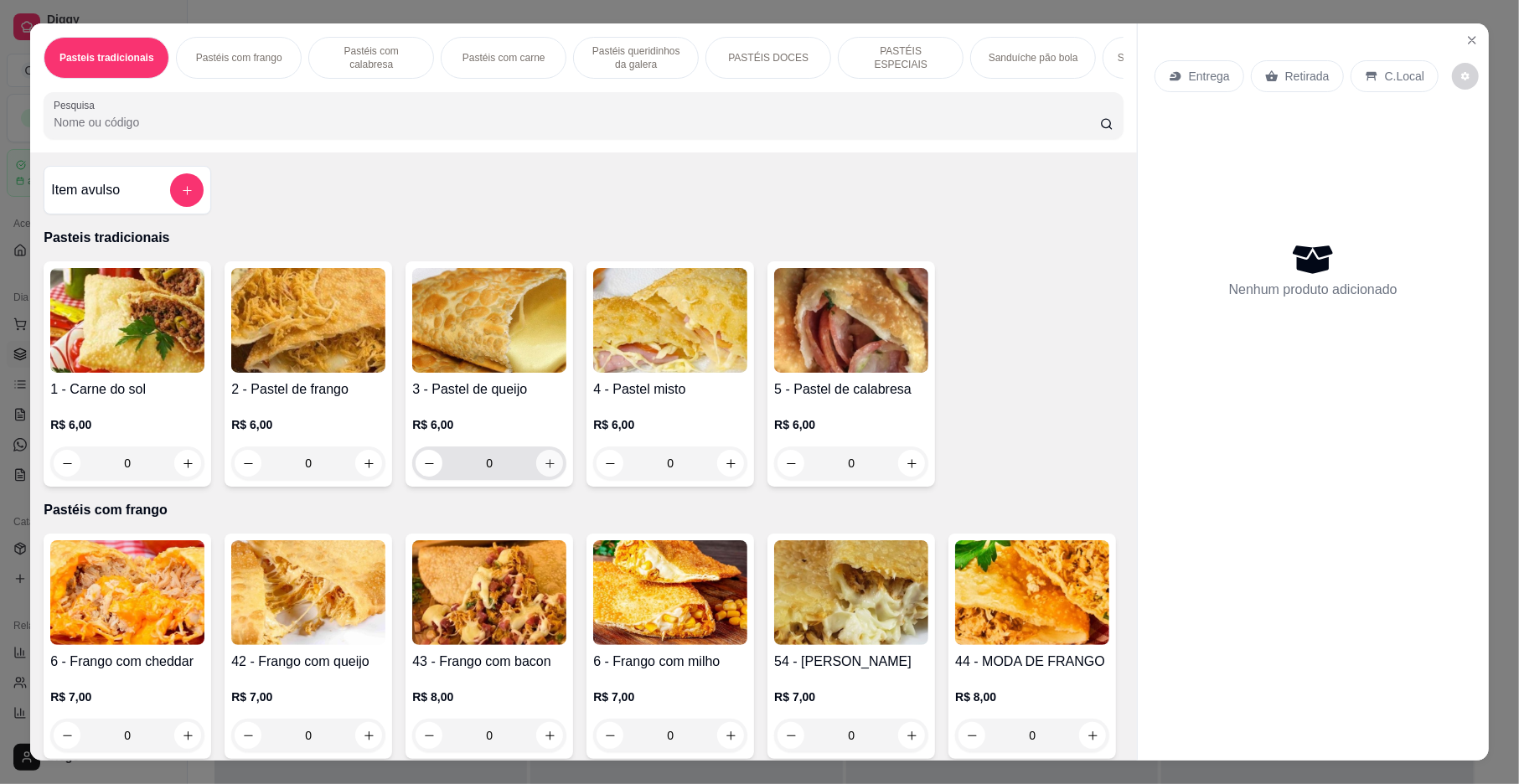
click at [546, 468] on icon "increase-product-quantity" at bounding box center [550, 463] width 9 height 9
type input "1"
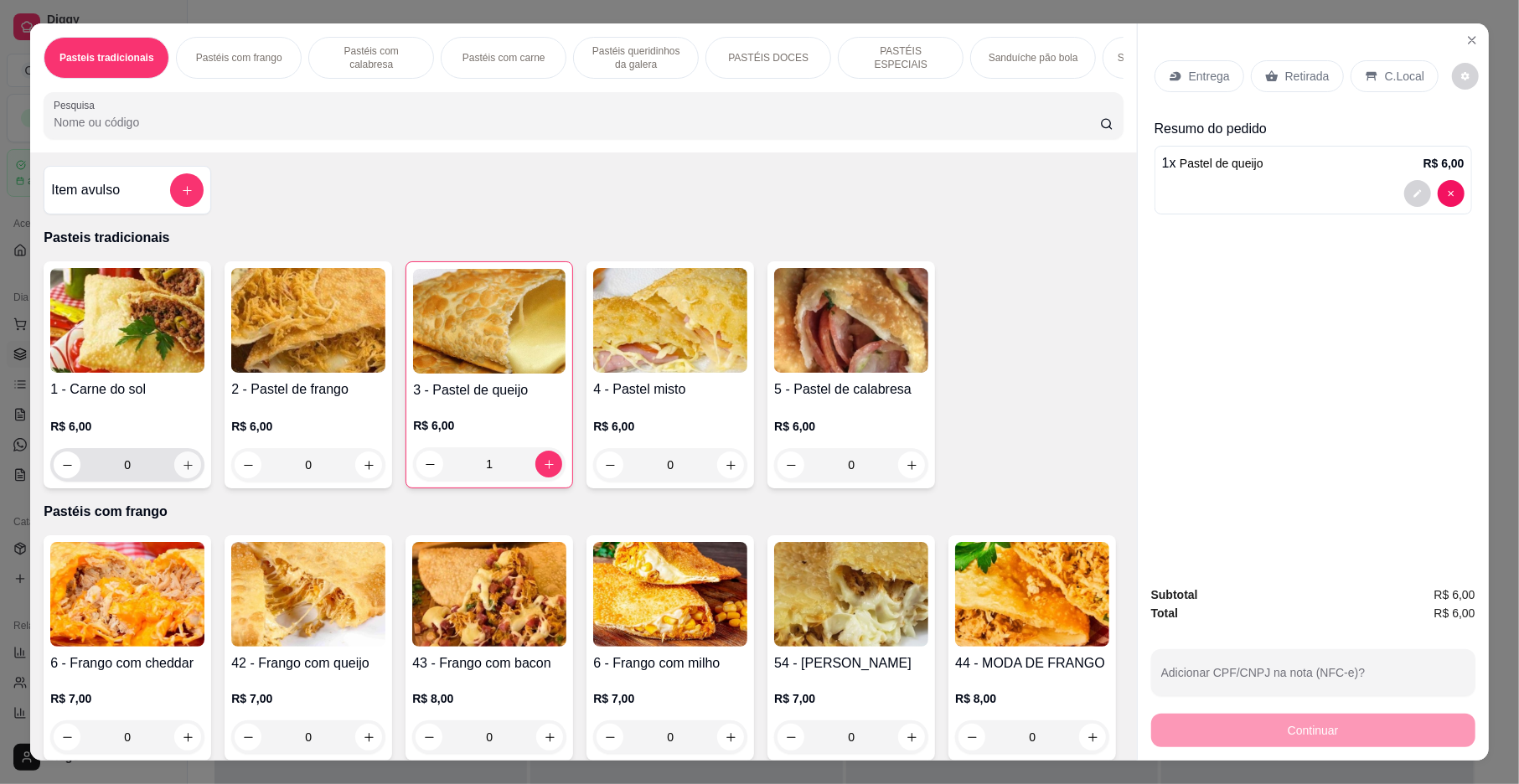
click at [182, 472] on icon "increase-product-quantity" at bounding box center [188, 465] width 13 height 13
type input "1"
click at [485, 44] on div "Pastéis com carne" at bounding box center [504, 58] width 126 height 42
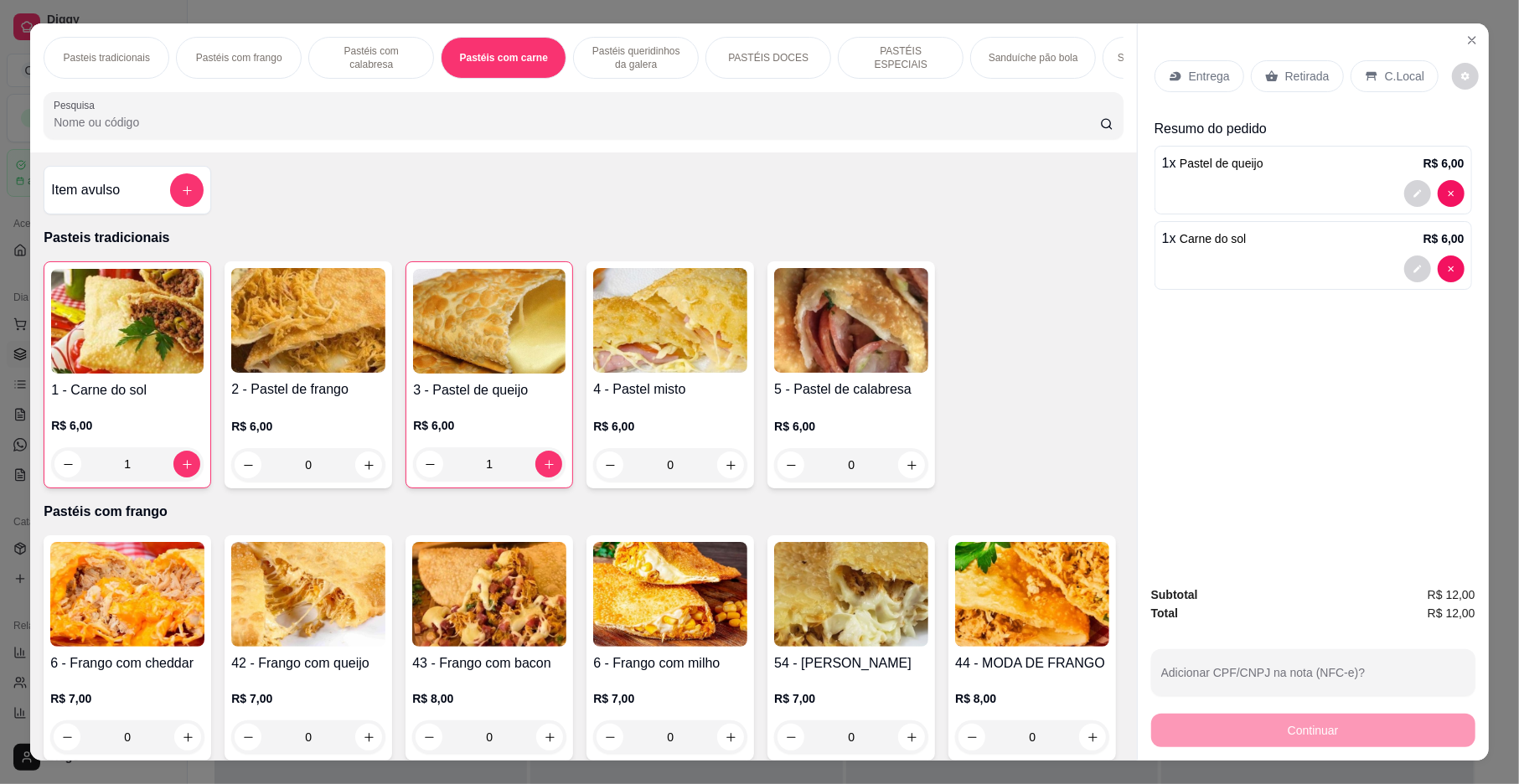
scroll to position [30, 0]
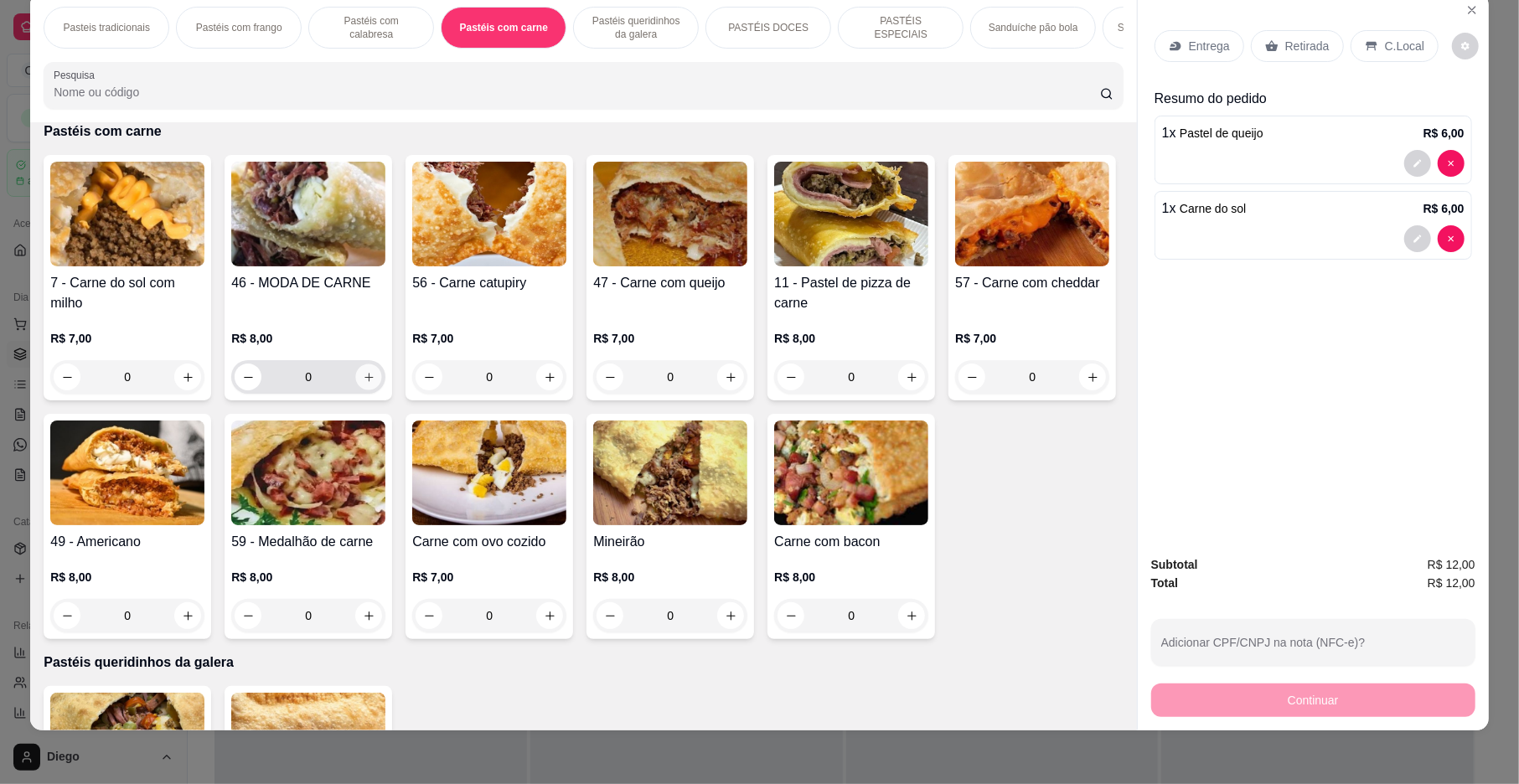
click at [363, 384] on icon "increase-product-quantity" at bounding box center [369, 377] width 13 height 13
click at [362, 383] on icon "increase-product-quantity" at bounding box center [368, 376] width 13 height 13
type input "3"
click at [1301, 38] on p "Retirada" at bounding box center [1307, 46] width 45 height 17
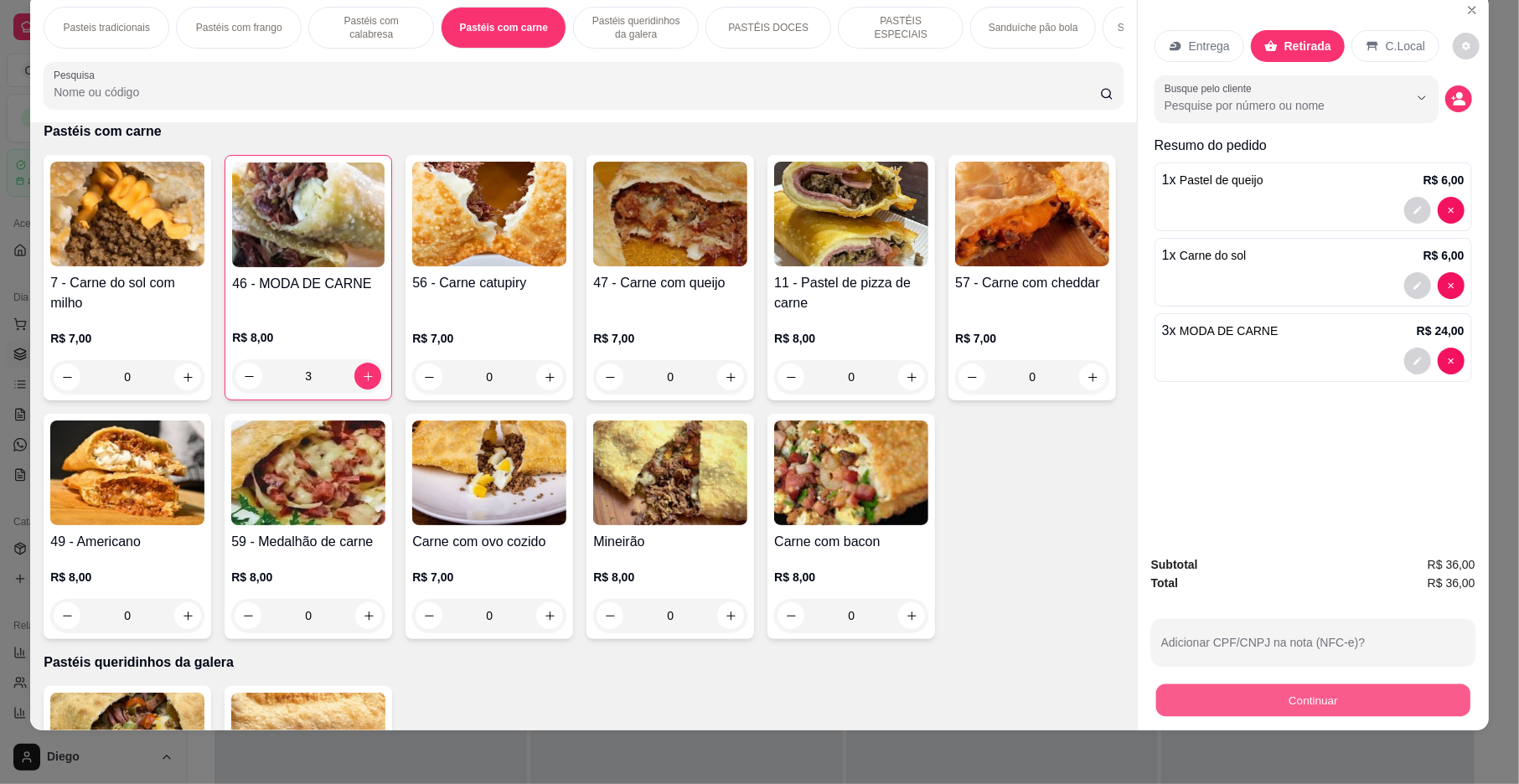
click at [1258, 700] on button "Continuar" at bounding box center [1313, 700] width 314 height 33
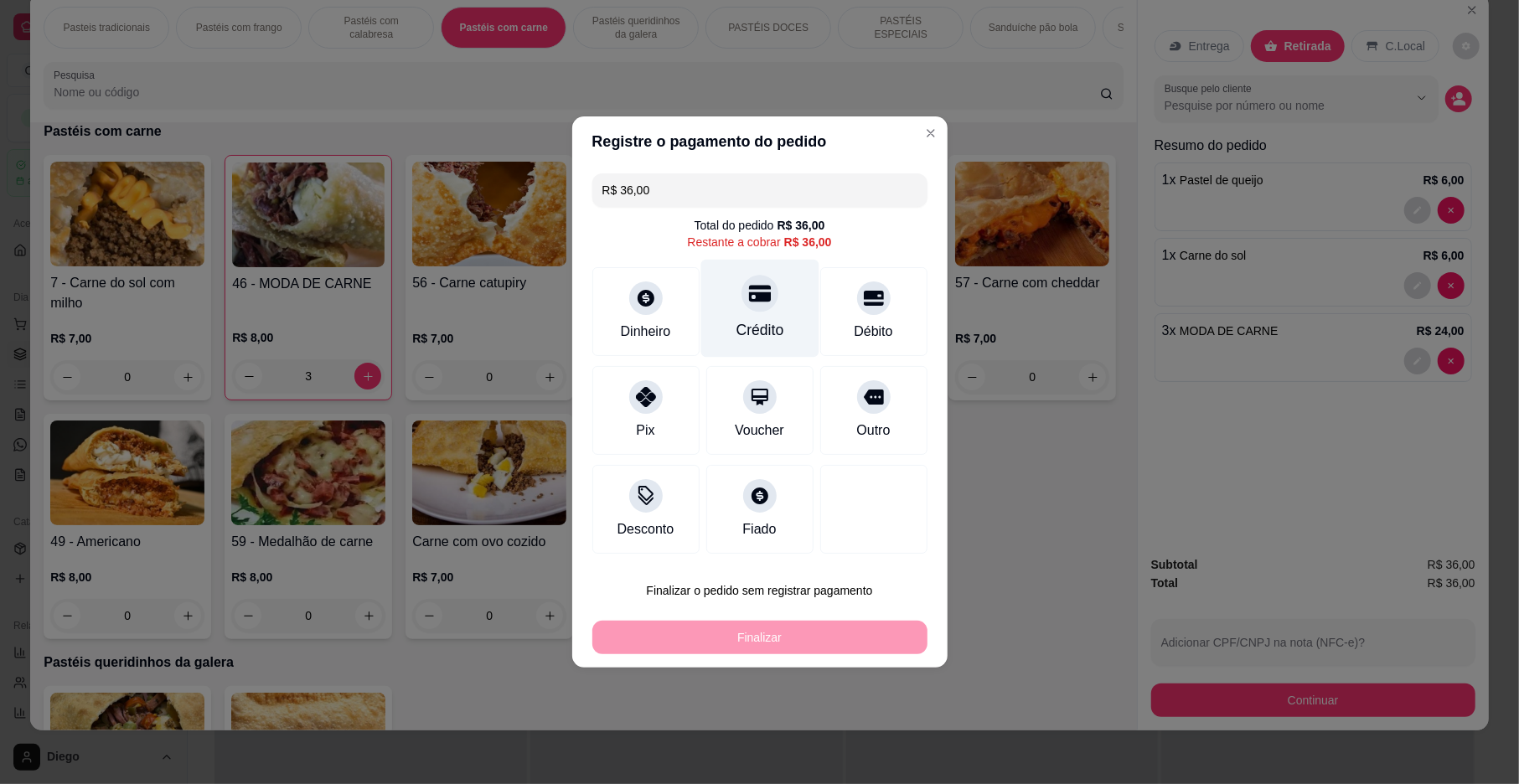
click at [752, 339] on div "Crédito" at bounding box center [759, 330] width 48 height 22
type input "R$ 0,00"
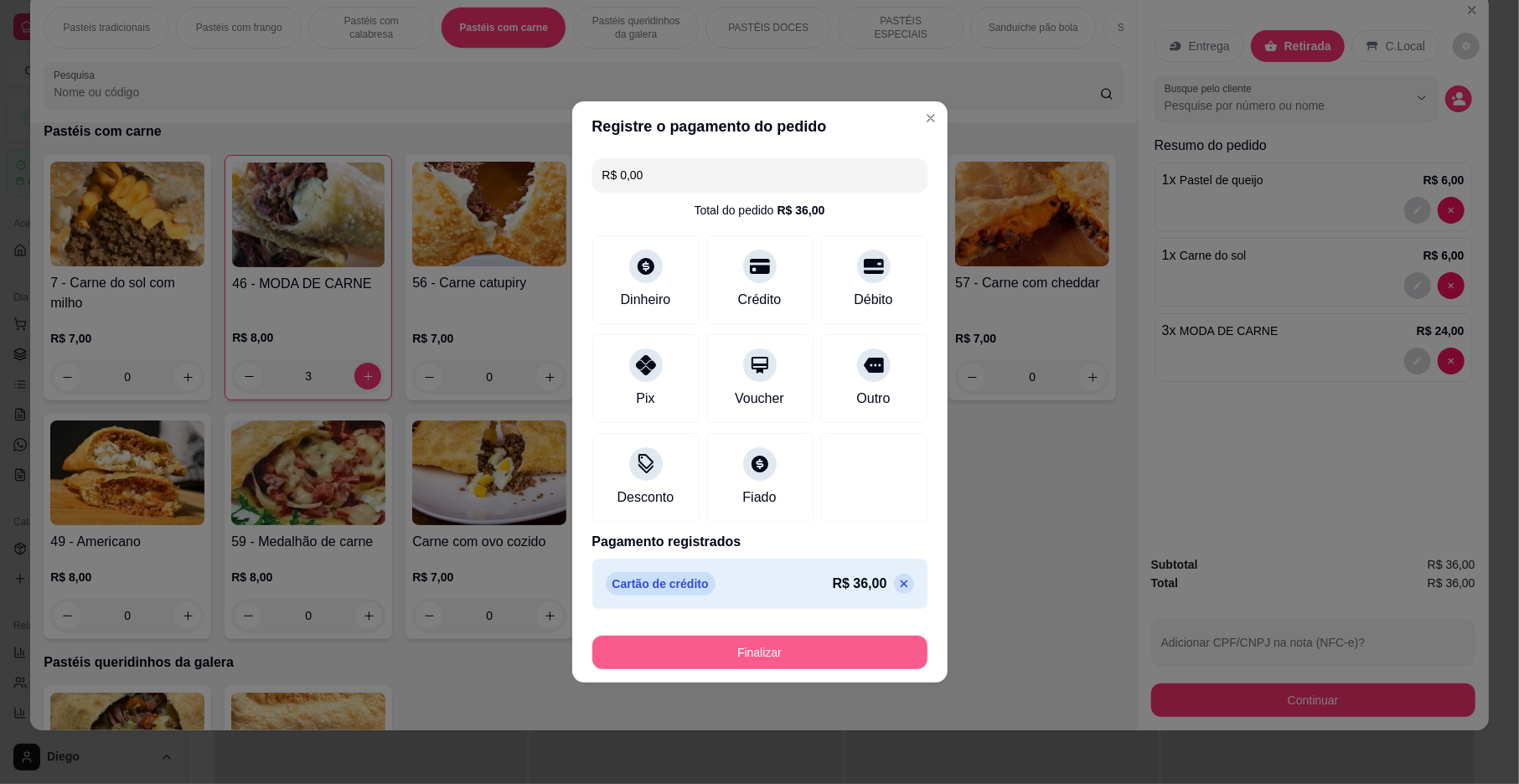
click at [687, 665] on button "Finalizar" at bounding box center [760, 652] width 335 height 34
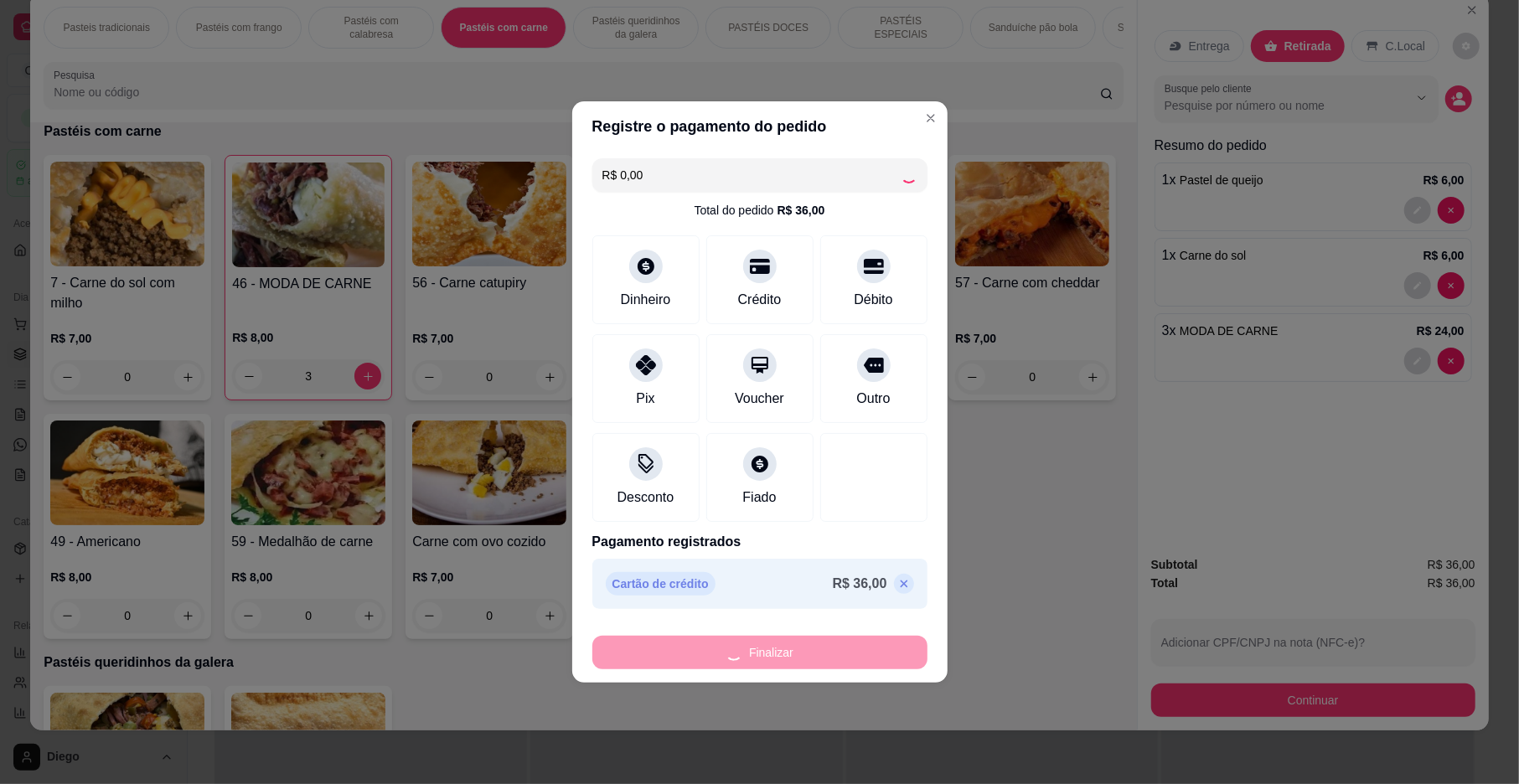
type input "0"
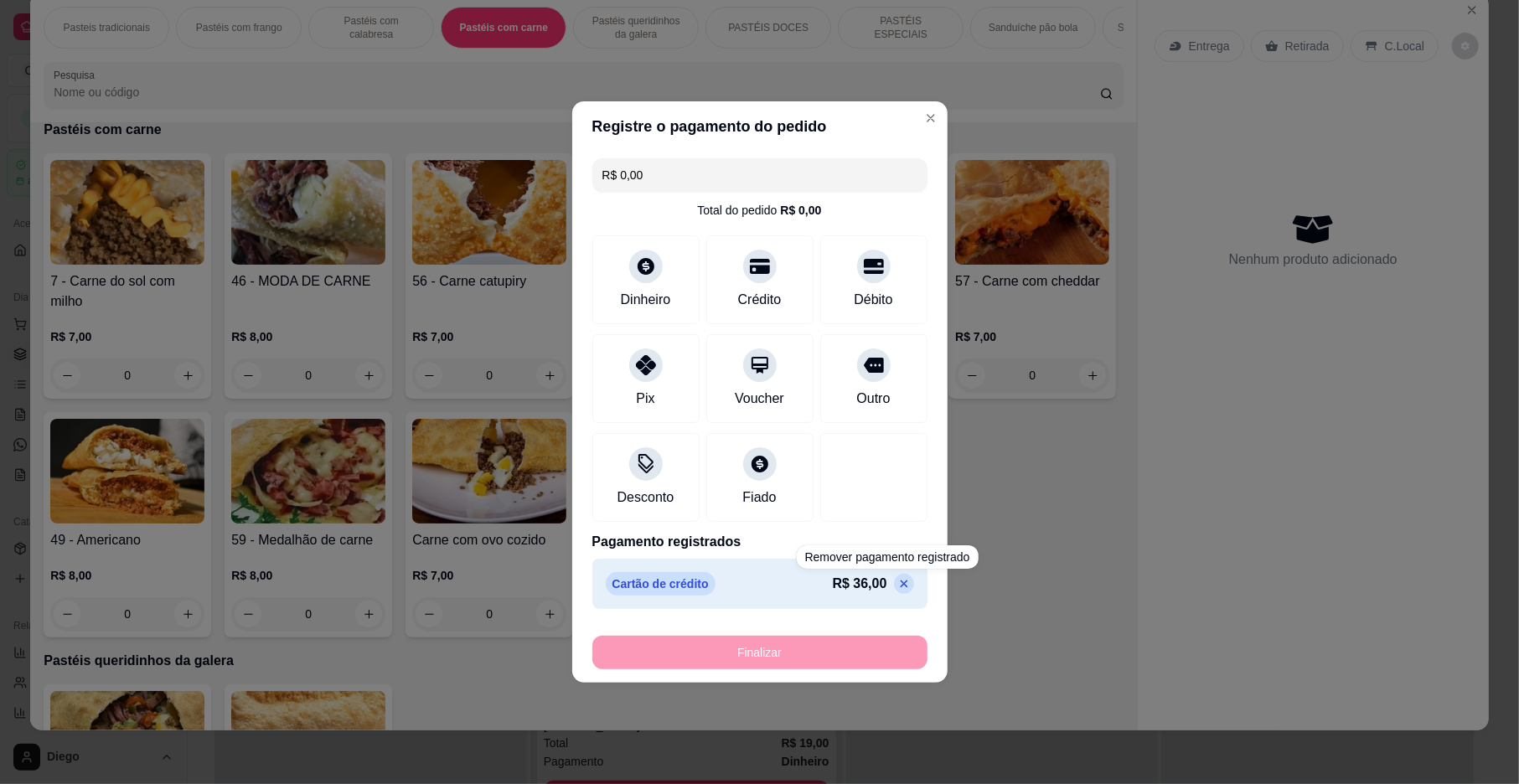
type input "-R$ 36,00"
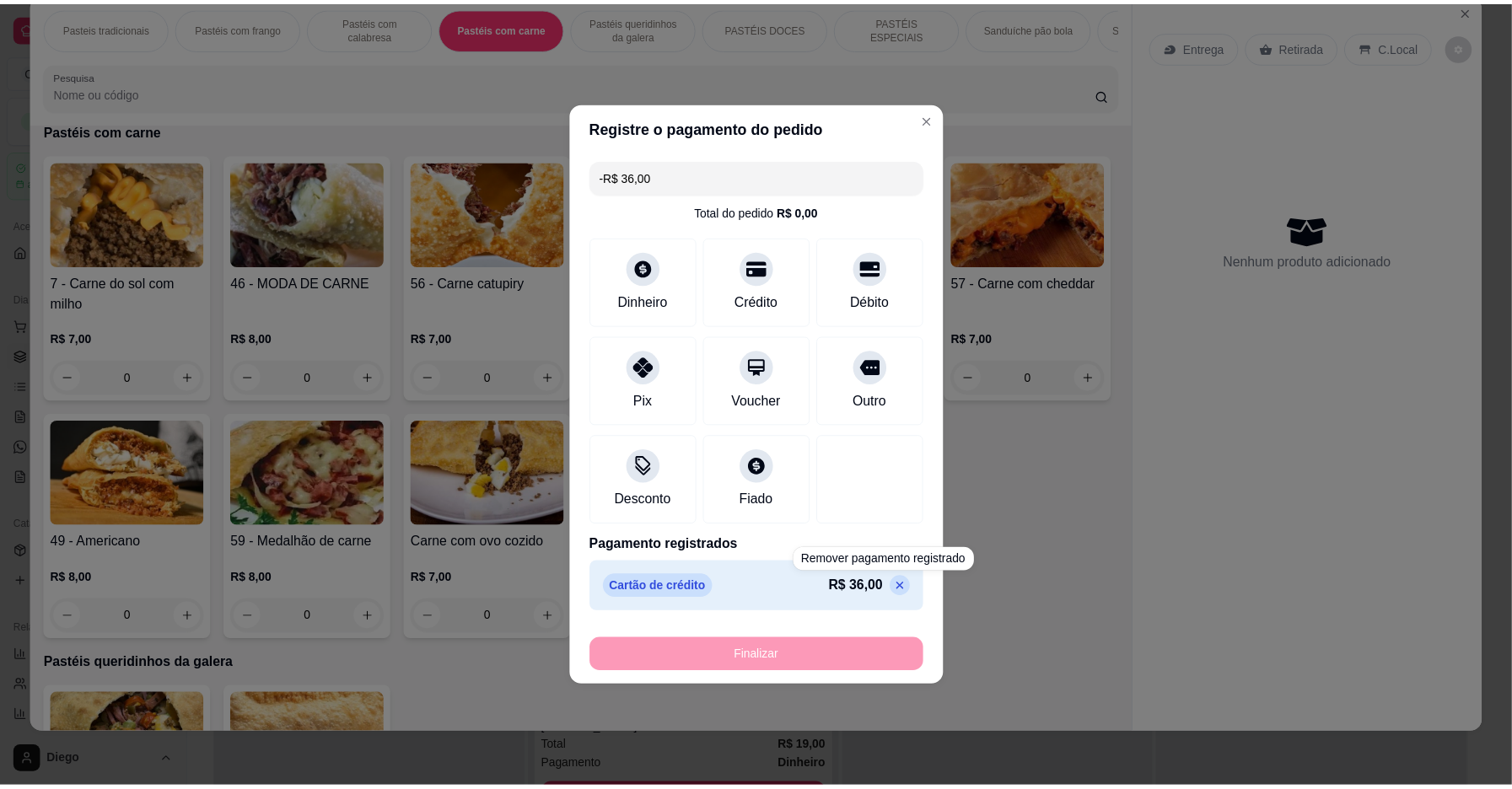
scroll to position [1440, 0]
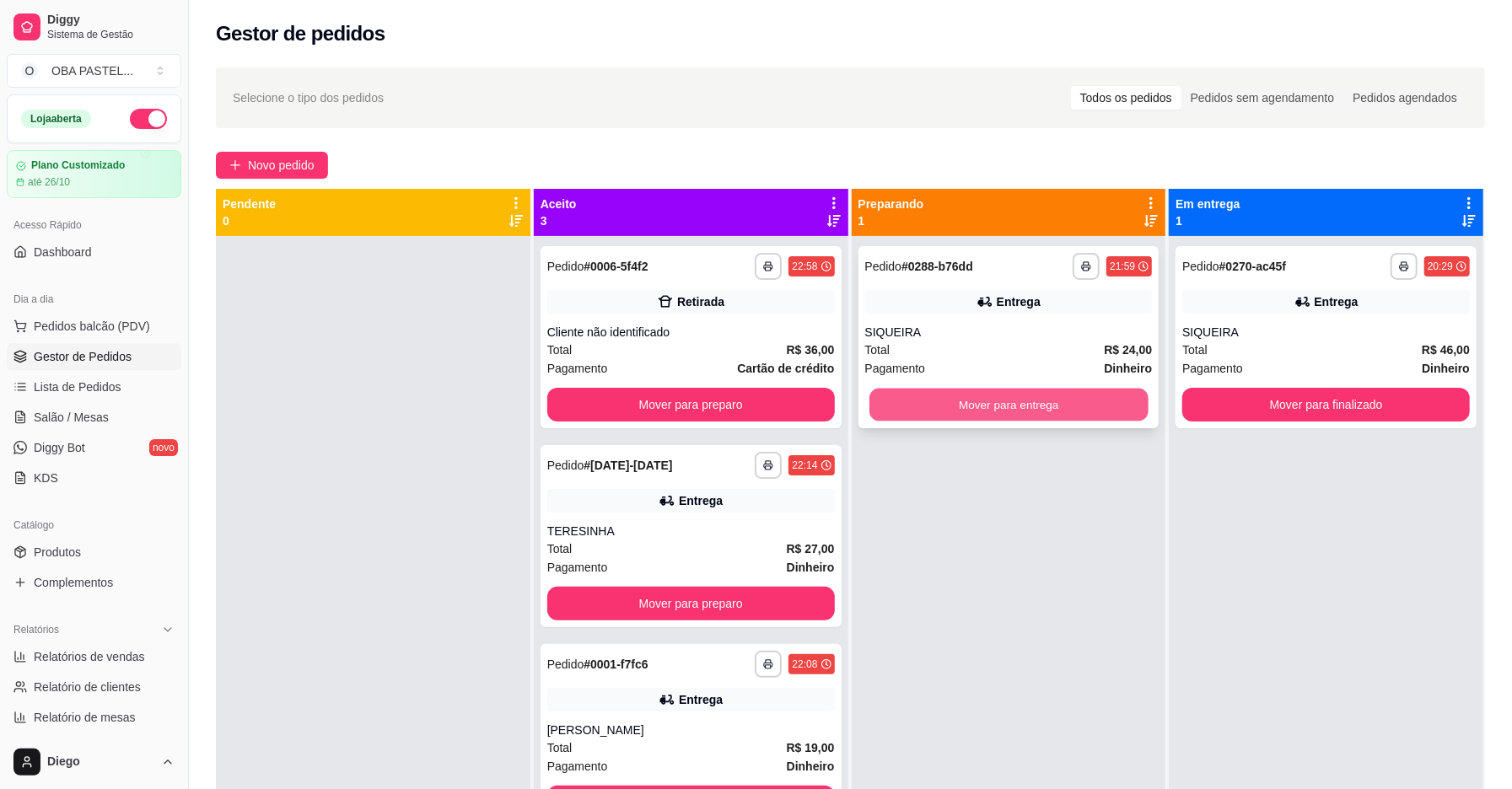
click at [993, 403] on button "Mover para entrega" at bounding box center [1009, 405] width 279 height 33
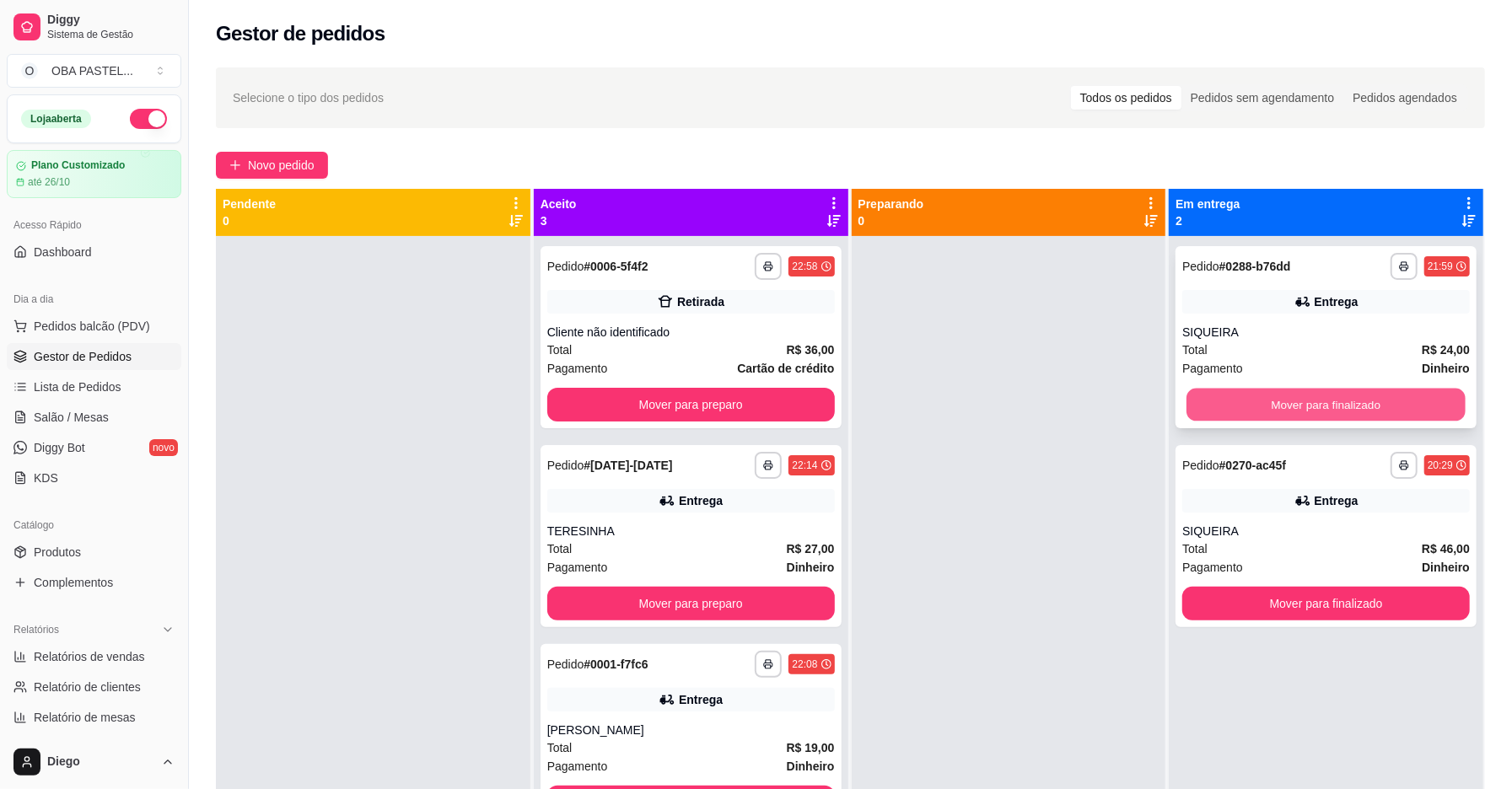
click at [1328, 416] on button "Mover para finalizado" at bounding box center [1326, 405] width 279 height 33
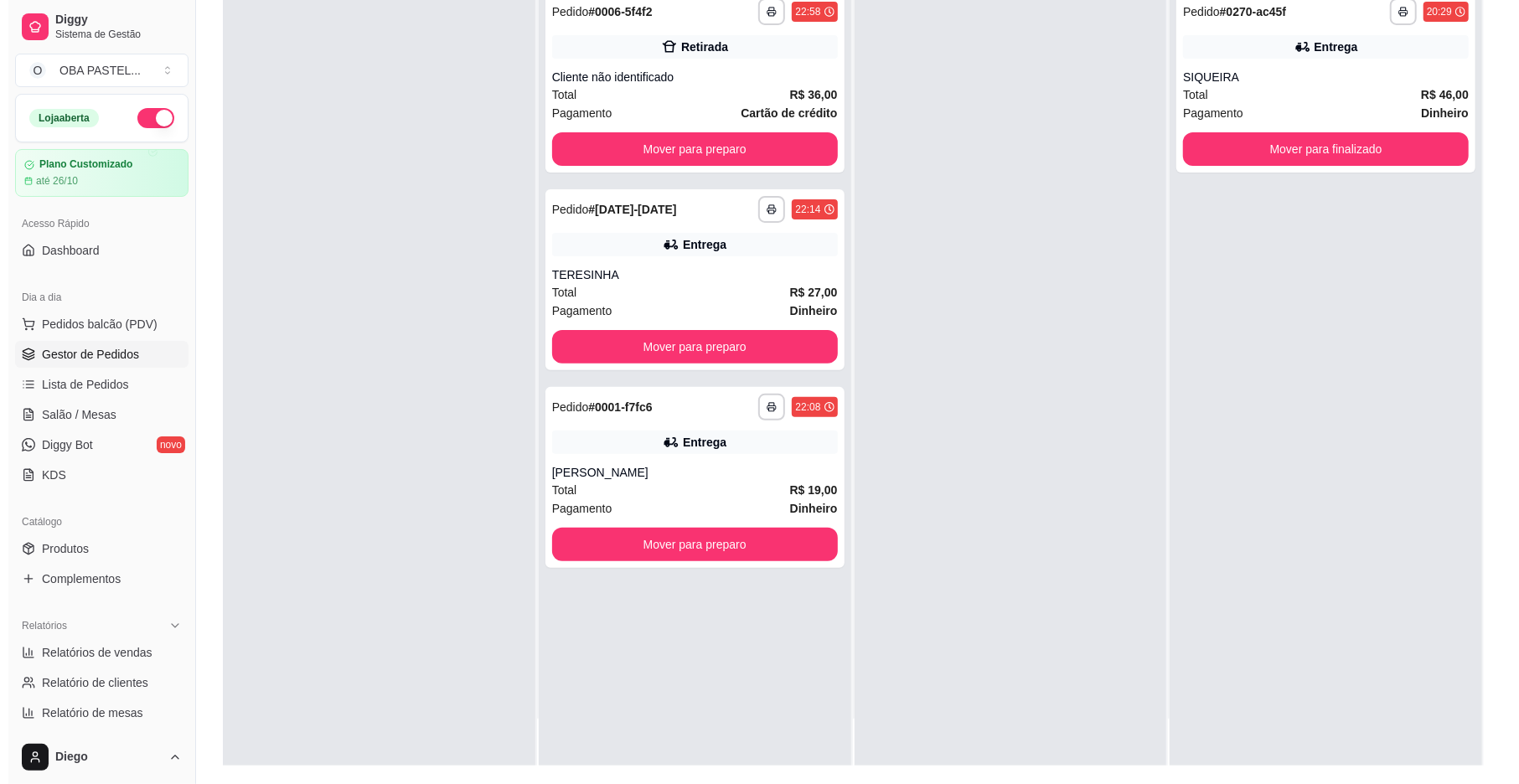
scroll to position [255, 0]
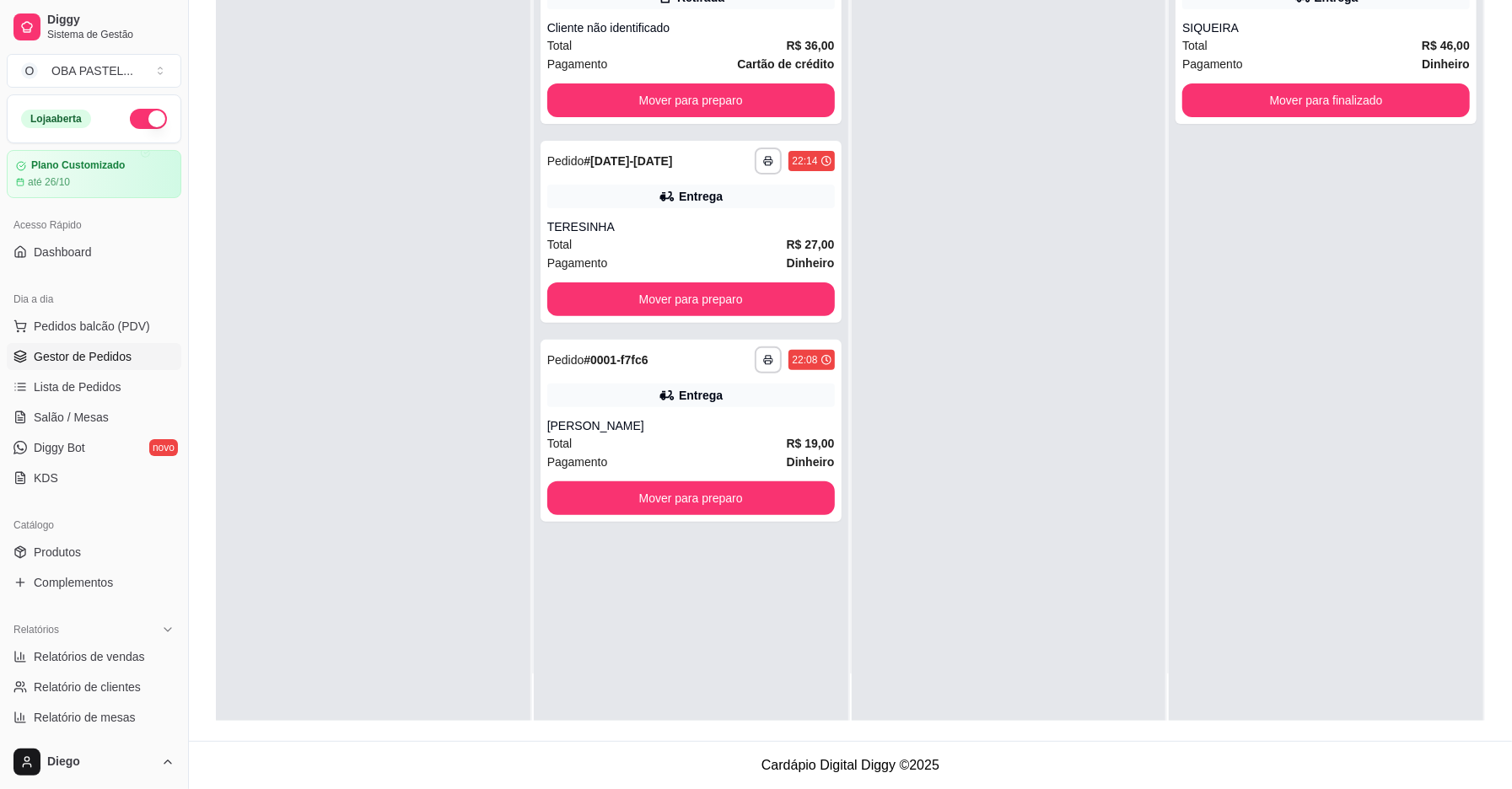
click at [703, 527] on div "**********" at bounding box center [691, 326] width 314 height 789
click at [732, 503] on button "Mover para preparo" at bounding box center [691, 498] width 287 height 34
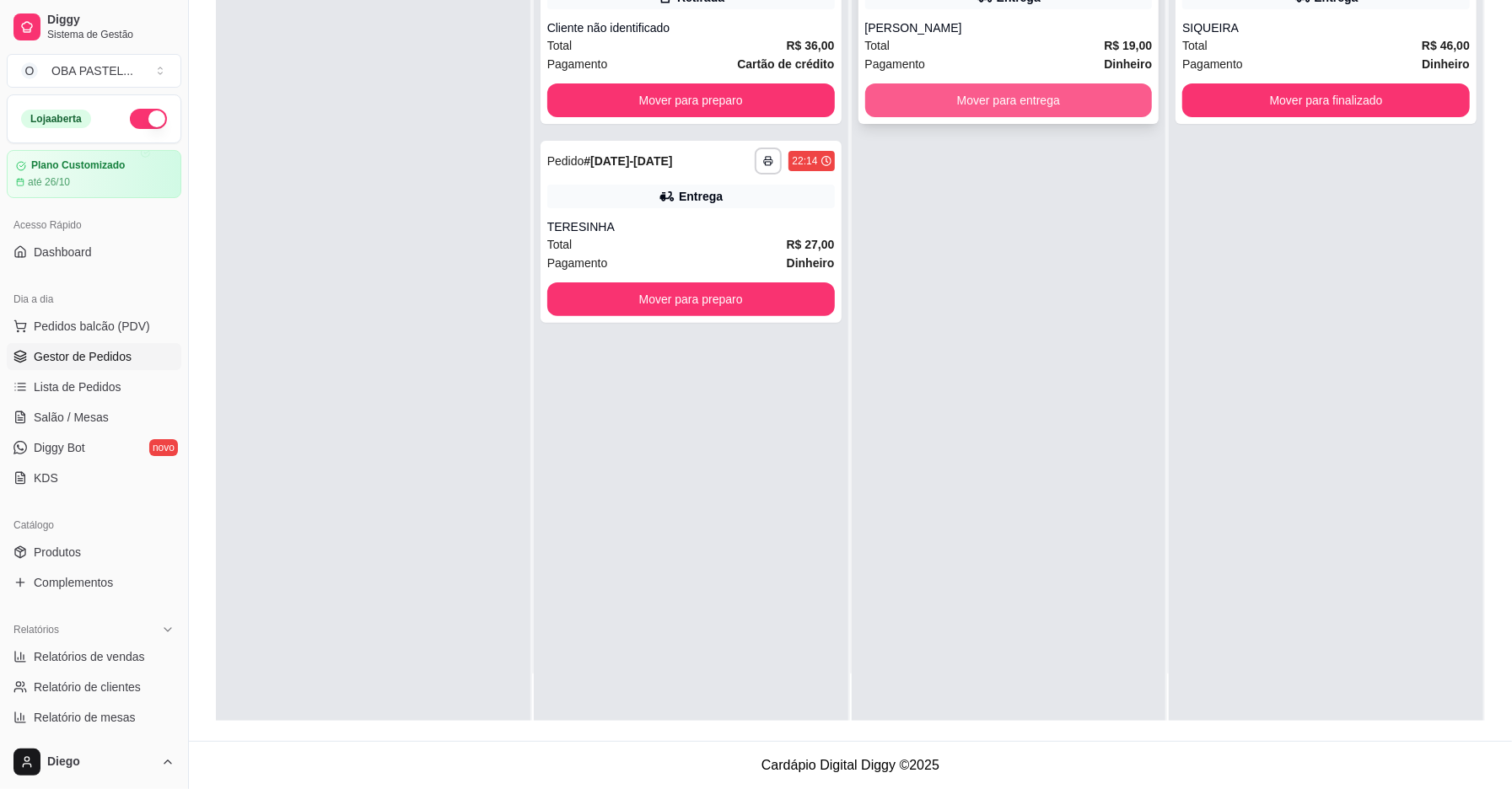
click at [945, 96] on button "Mover para entrega" at bounding box center [1009, 101] width 287 height 34
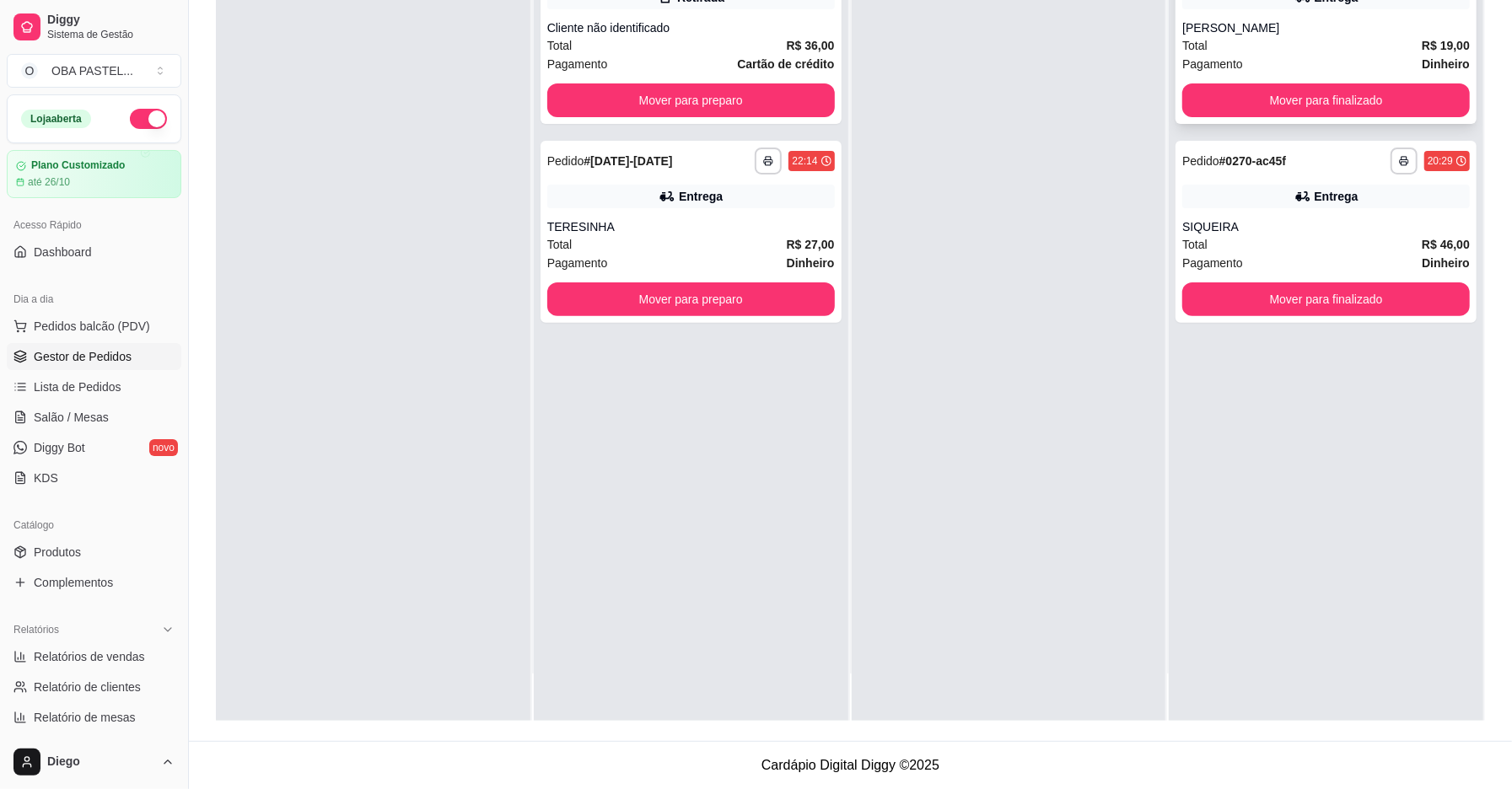
click at [1228, 85] on button "Mover para finalizado" at bounding box center [1326, 101] width 287 height 34
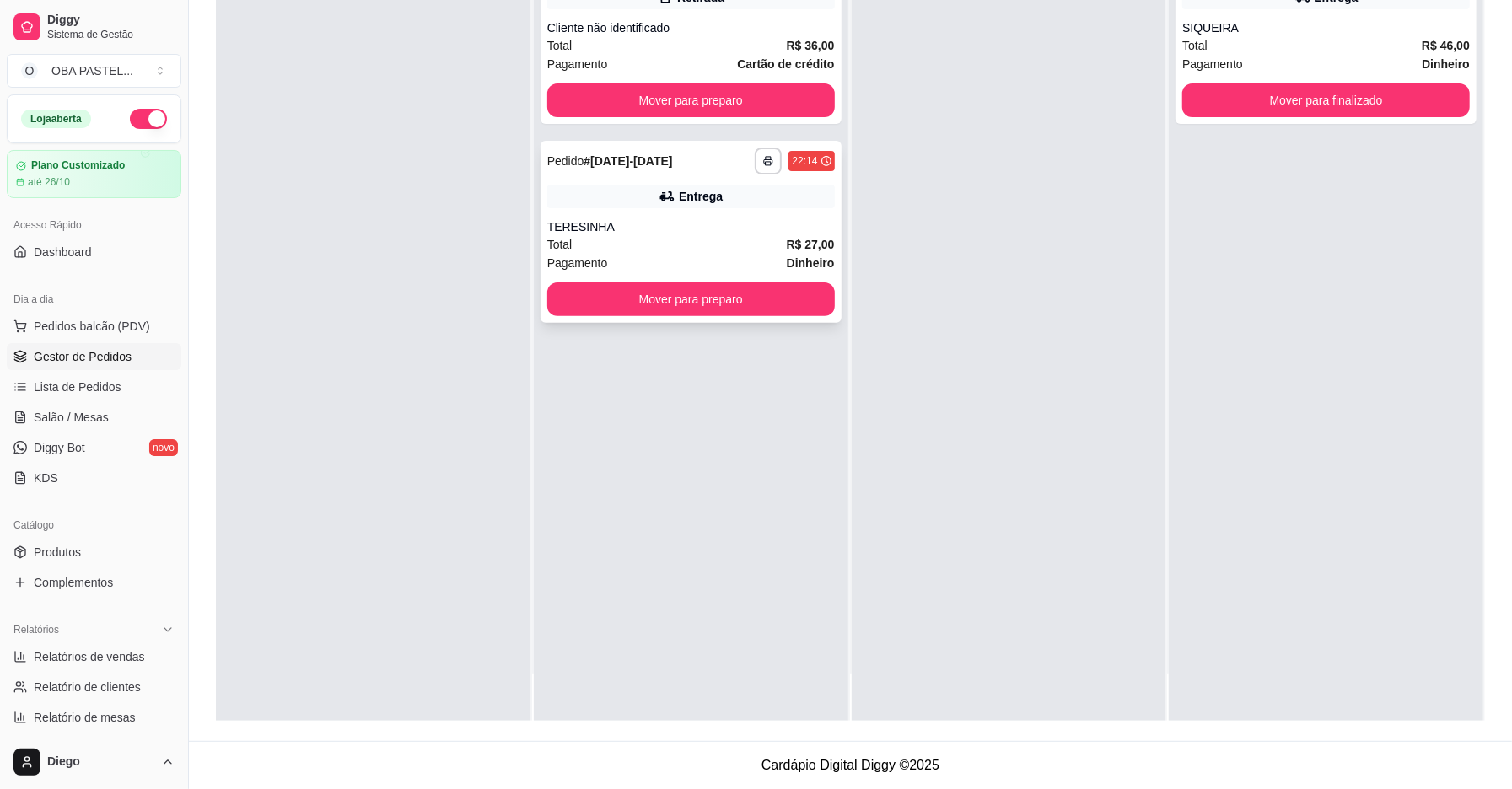
click at [641, 223] on div "TERESINHA" at bounding box center [691, 226] width 287 height 17
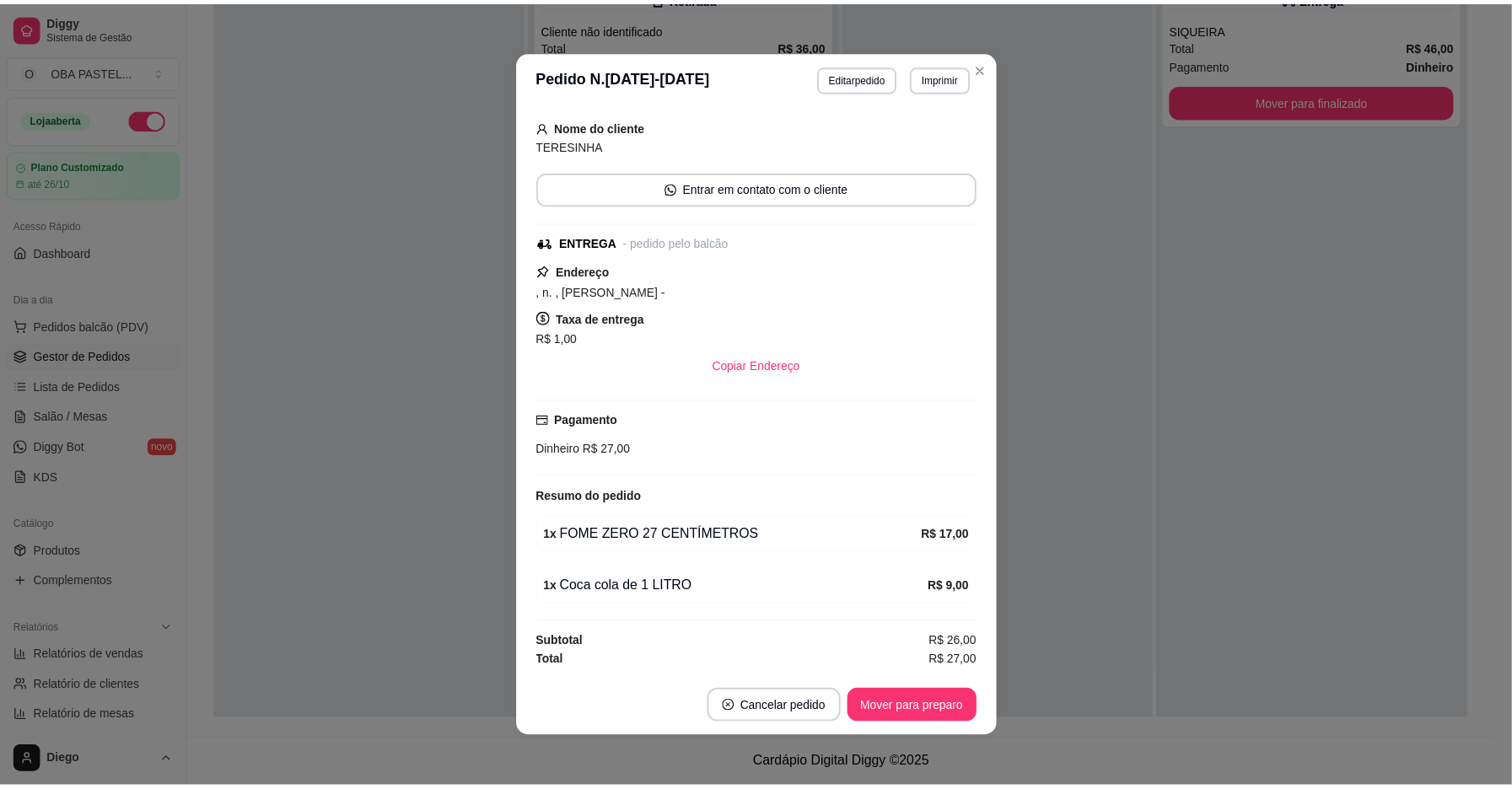
scroll to position [106, 0]
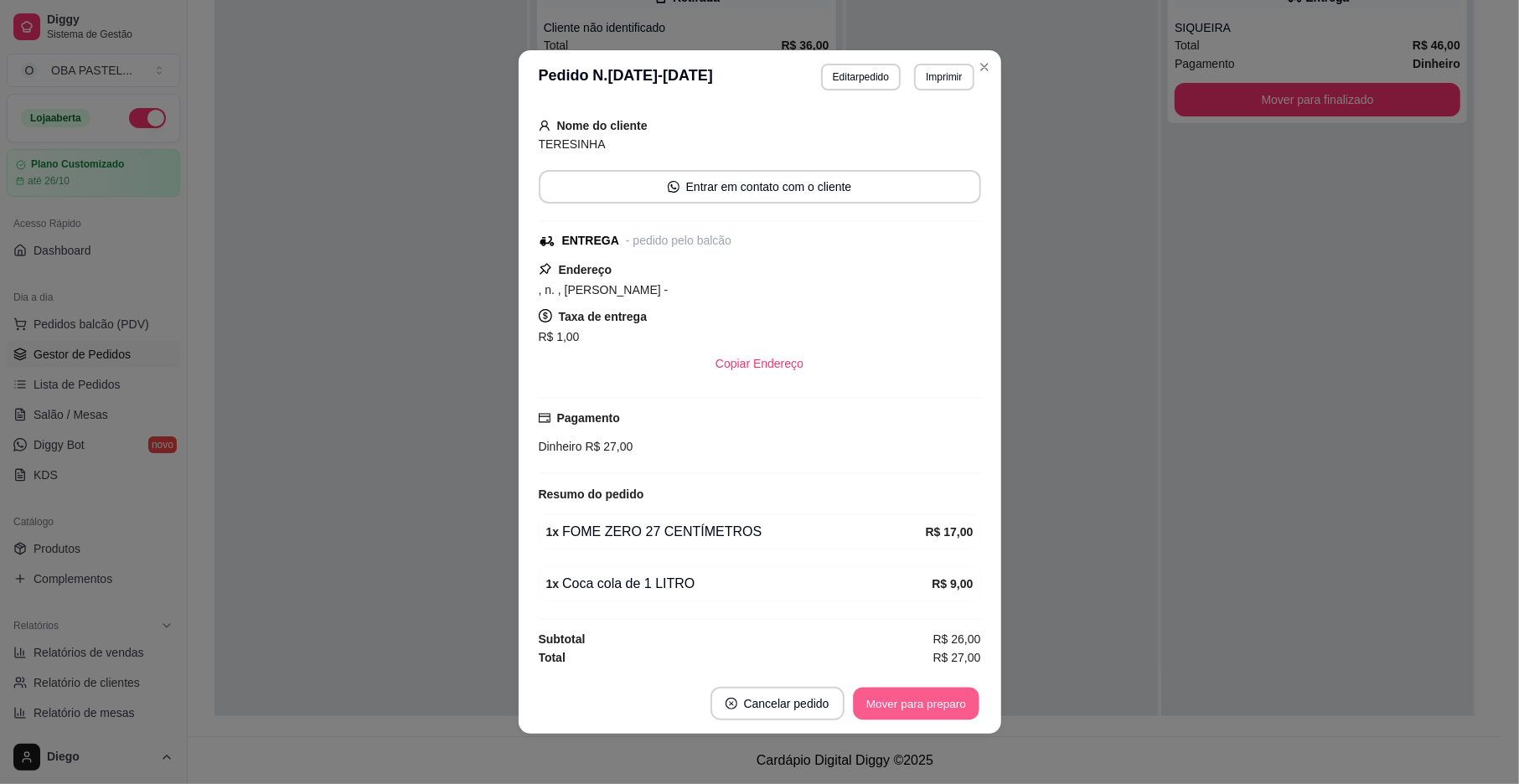
click at [888, 708] on button "Mover para preparo" at bounding box center [916, 703] width 126 height 33
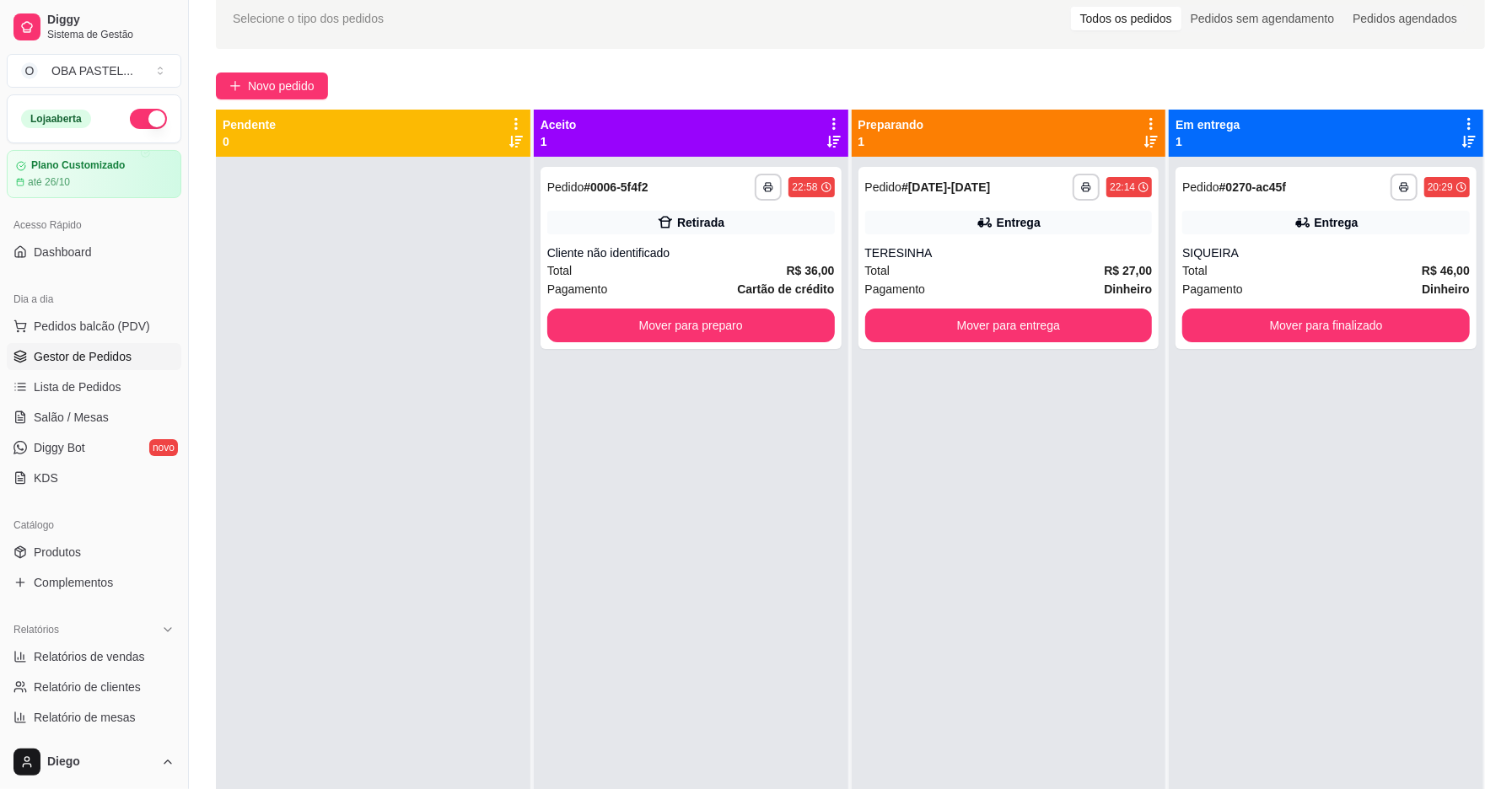
scroll to position [0, 0]
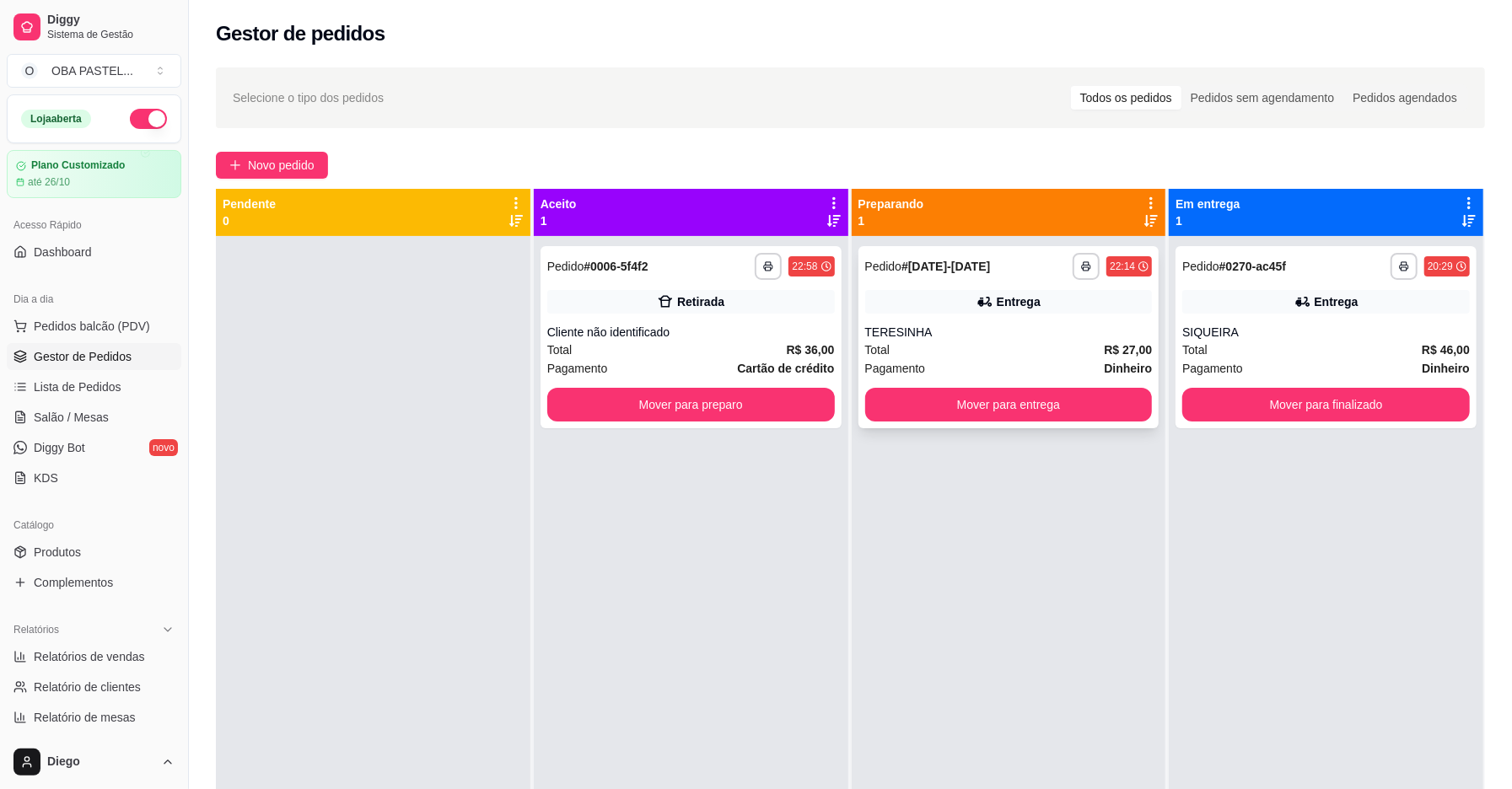
click at [1046, 422] on div "**********" at bounding box center [1009, 337] width 301 height 182
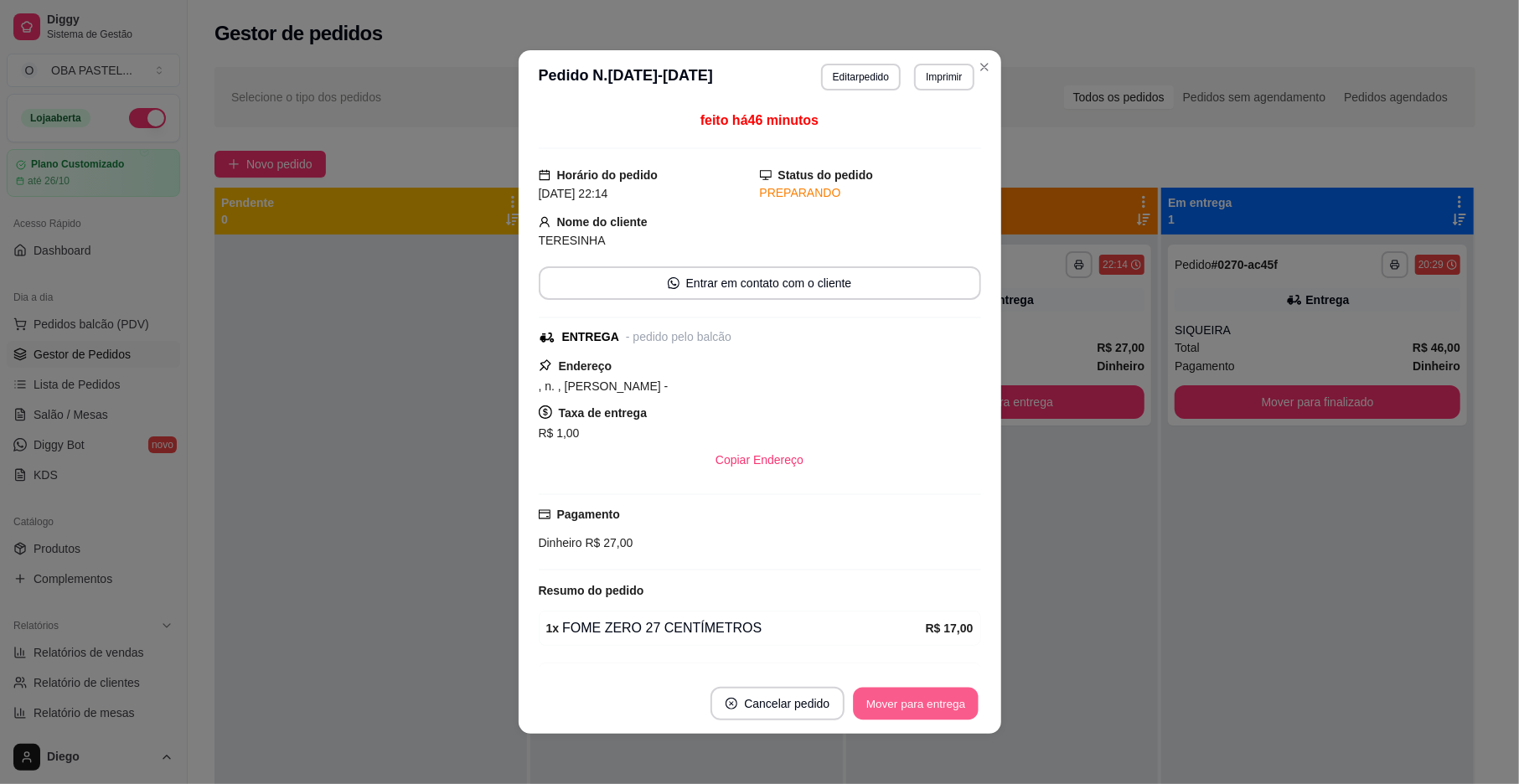
click at [940, 717] on button "Mover para entrega" at bounding box center [917, 703] width 126 height 33
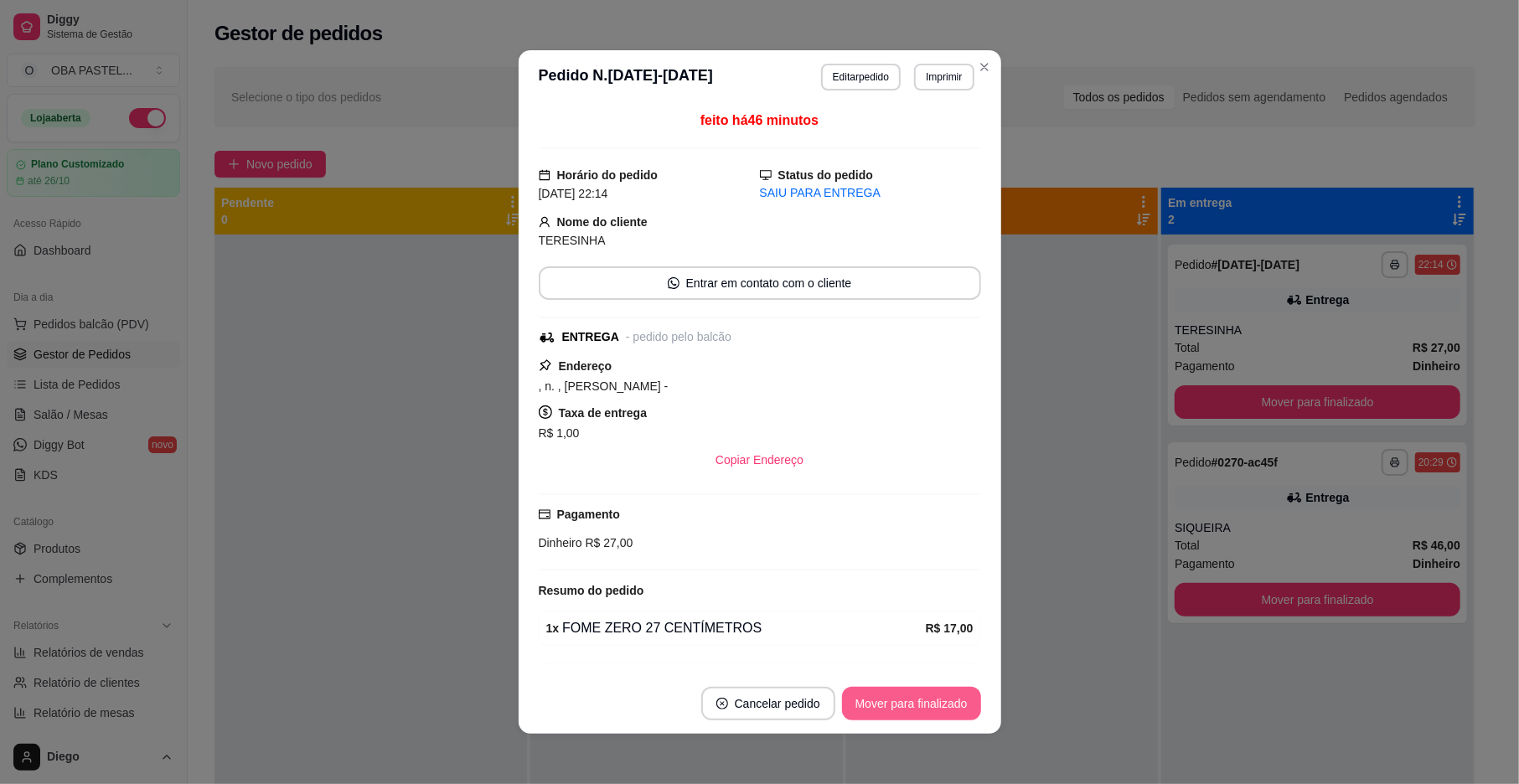
click at [956, 698] on button "Mover para finalizado" at bounding box center [912, 703] width 139 height 34
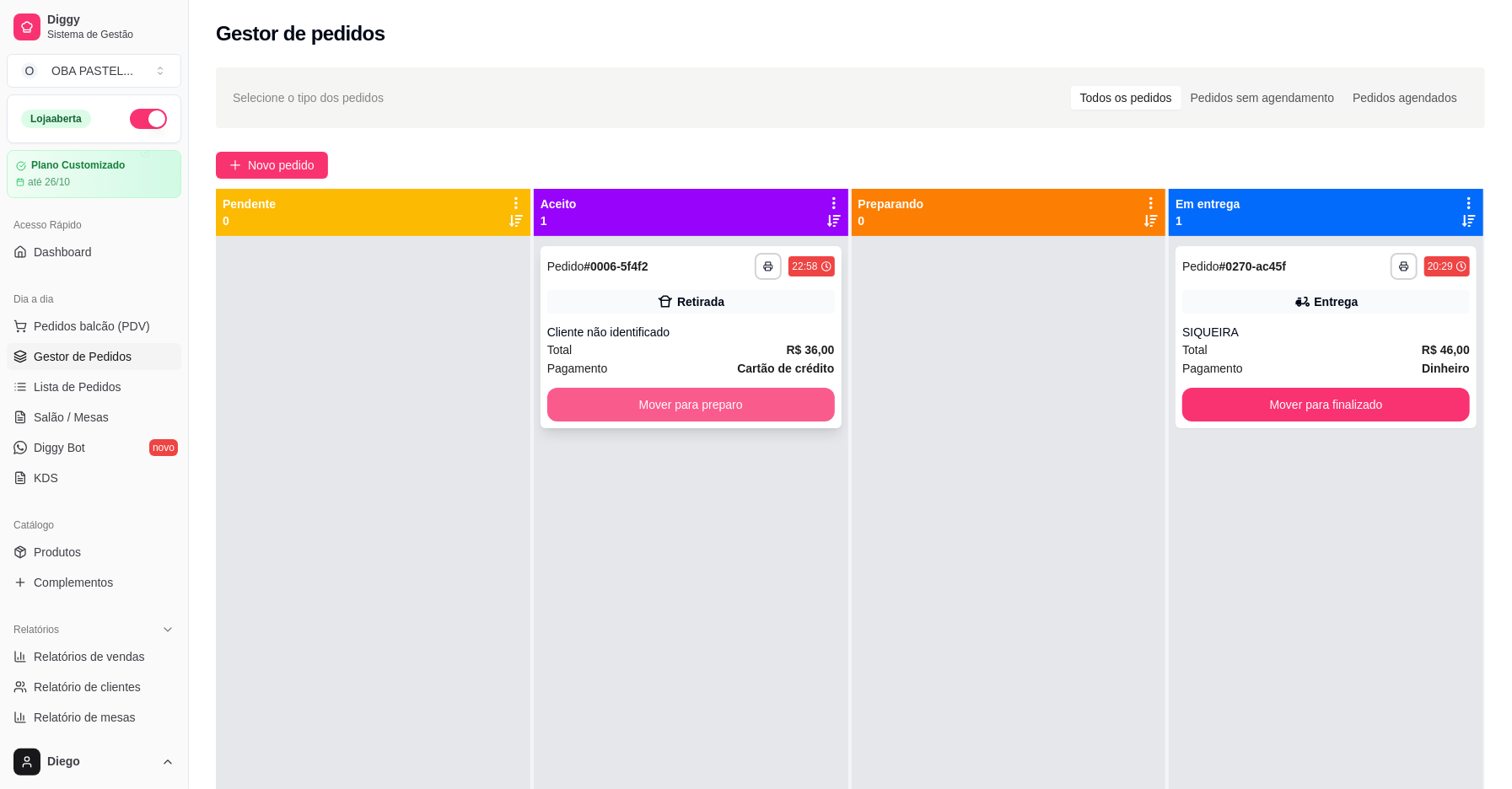
click at [708, 399] on button "Mover para preparo" at bounding box center [691, 405] width 287 height 34
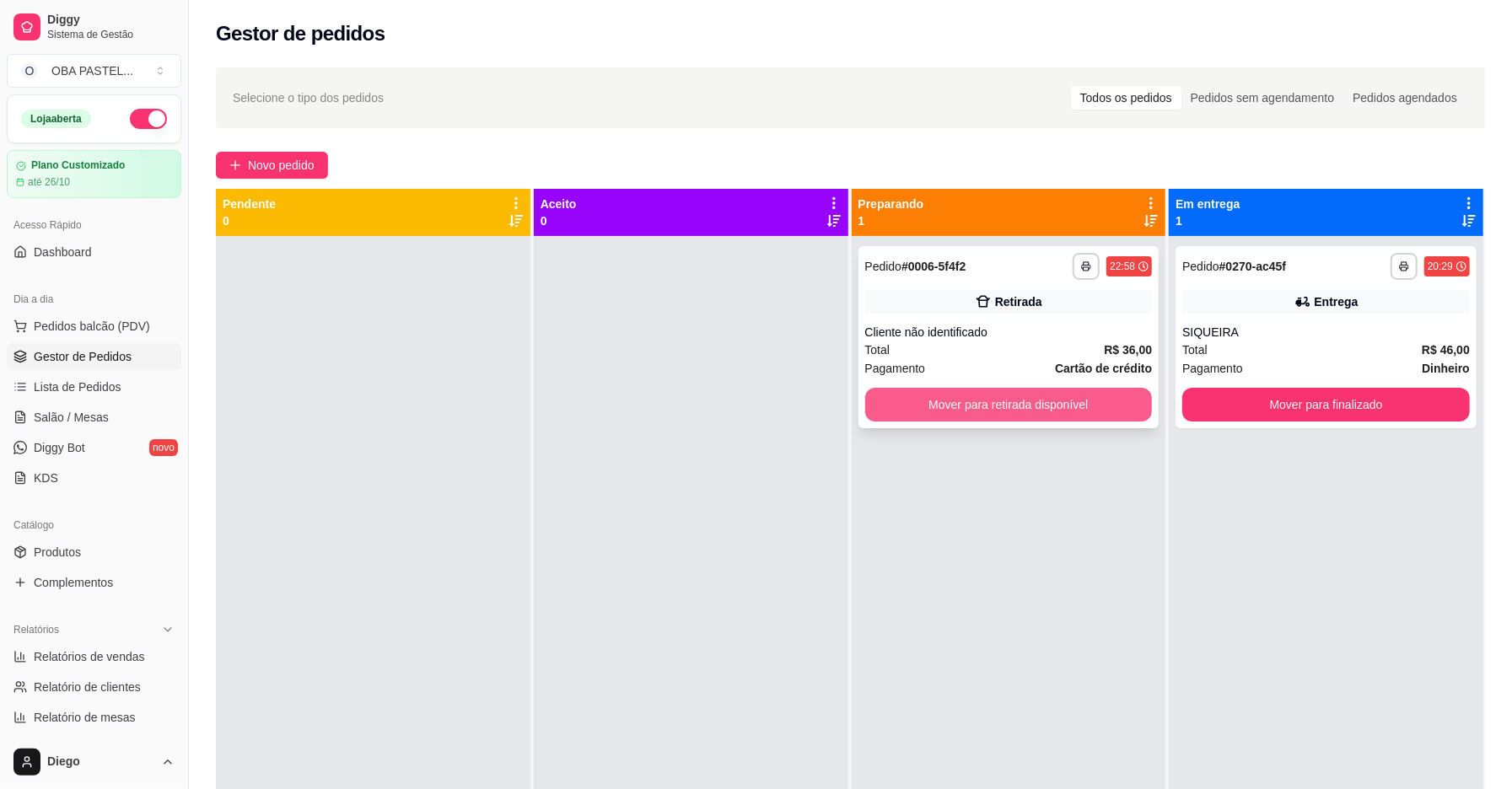
click at [967, 410] on button "Mover para retirada disponível" at bounding box center [1009, 405] width 287 height 34
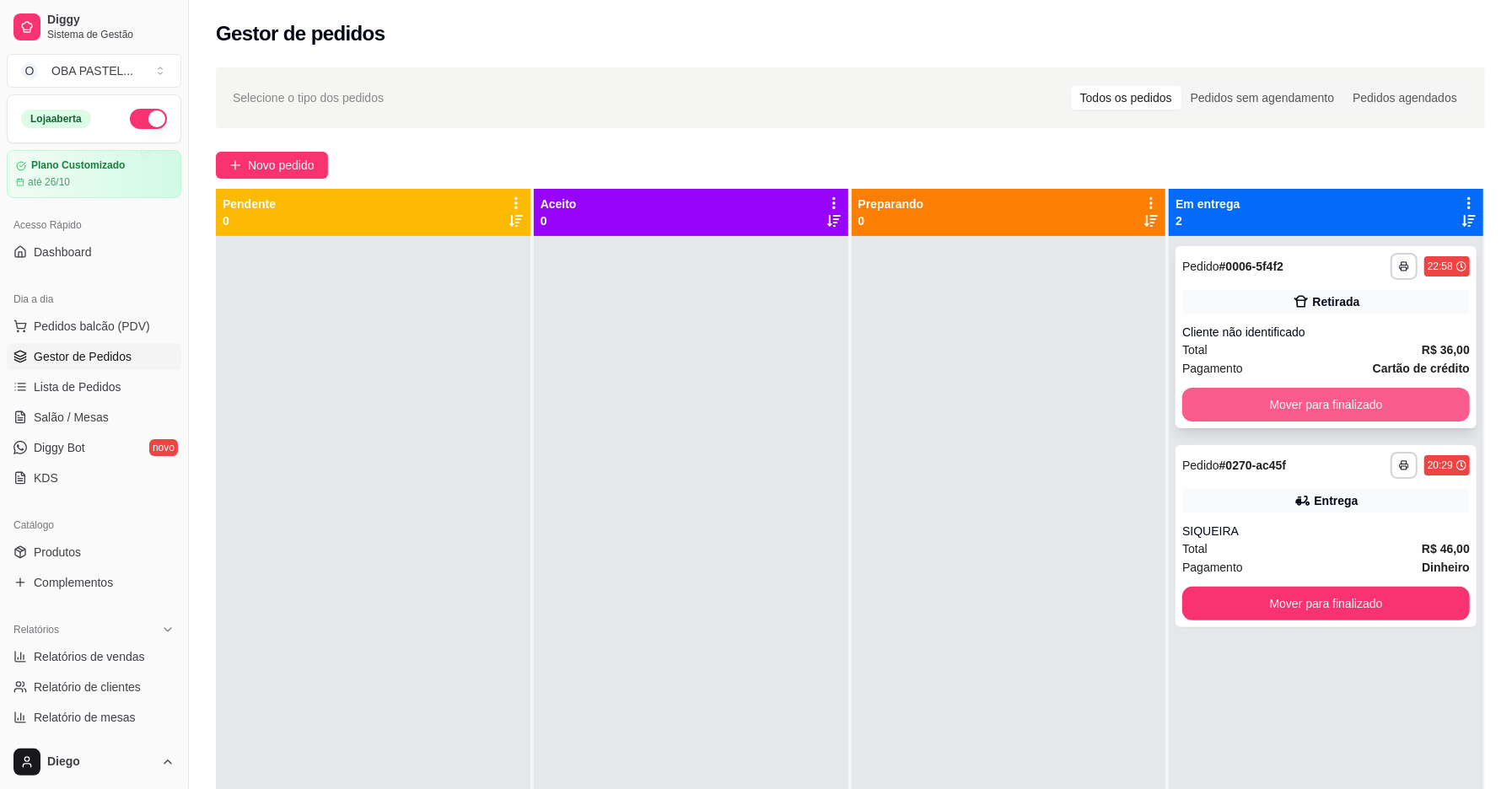
click at [1250, 409] on button "Mover para finalizado" at bounding box center [1326, 405] width 287 height 34
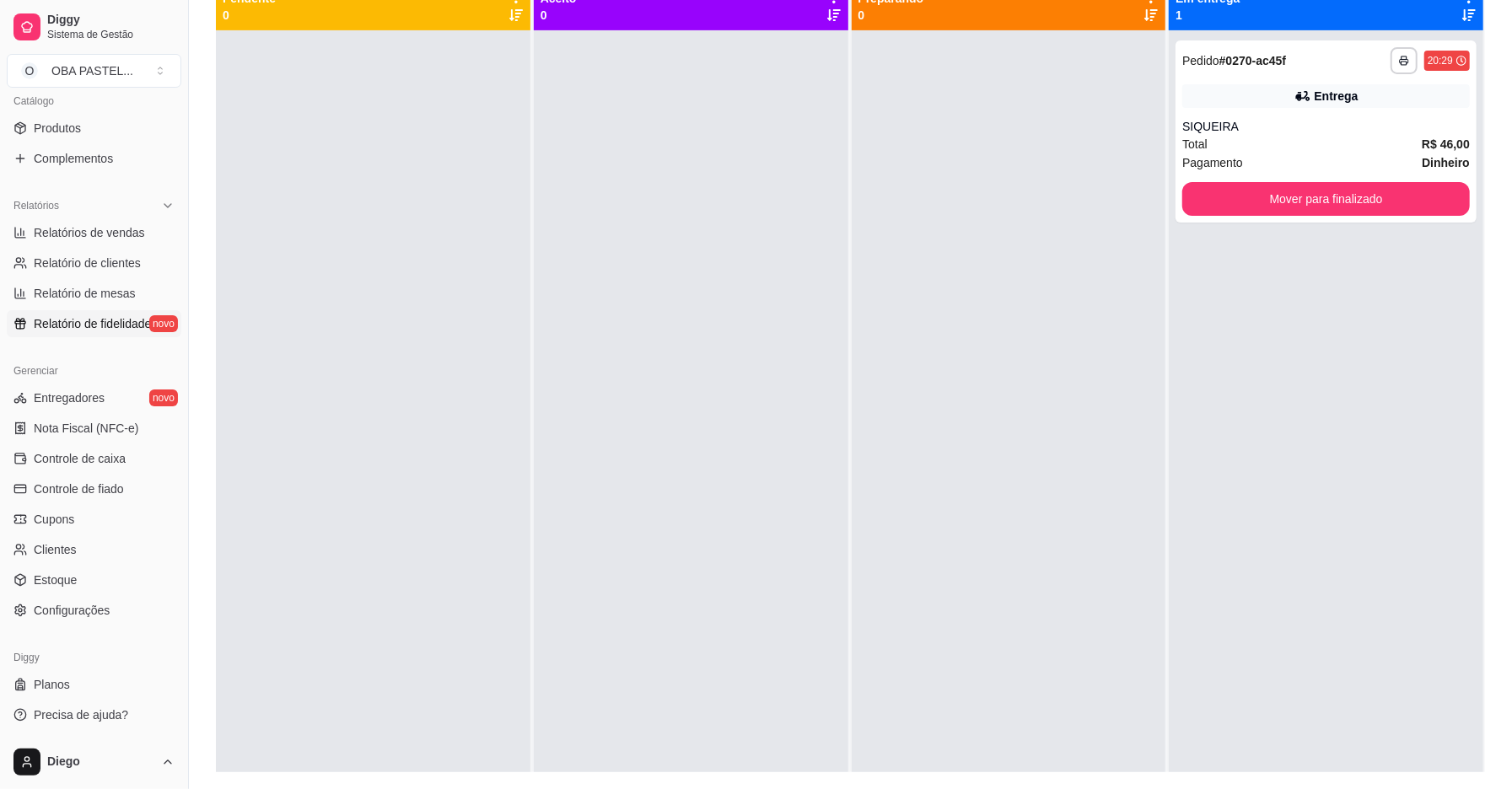
scroll to position [257, 0]
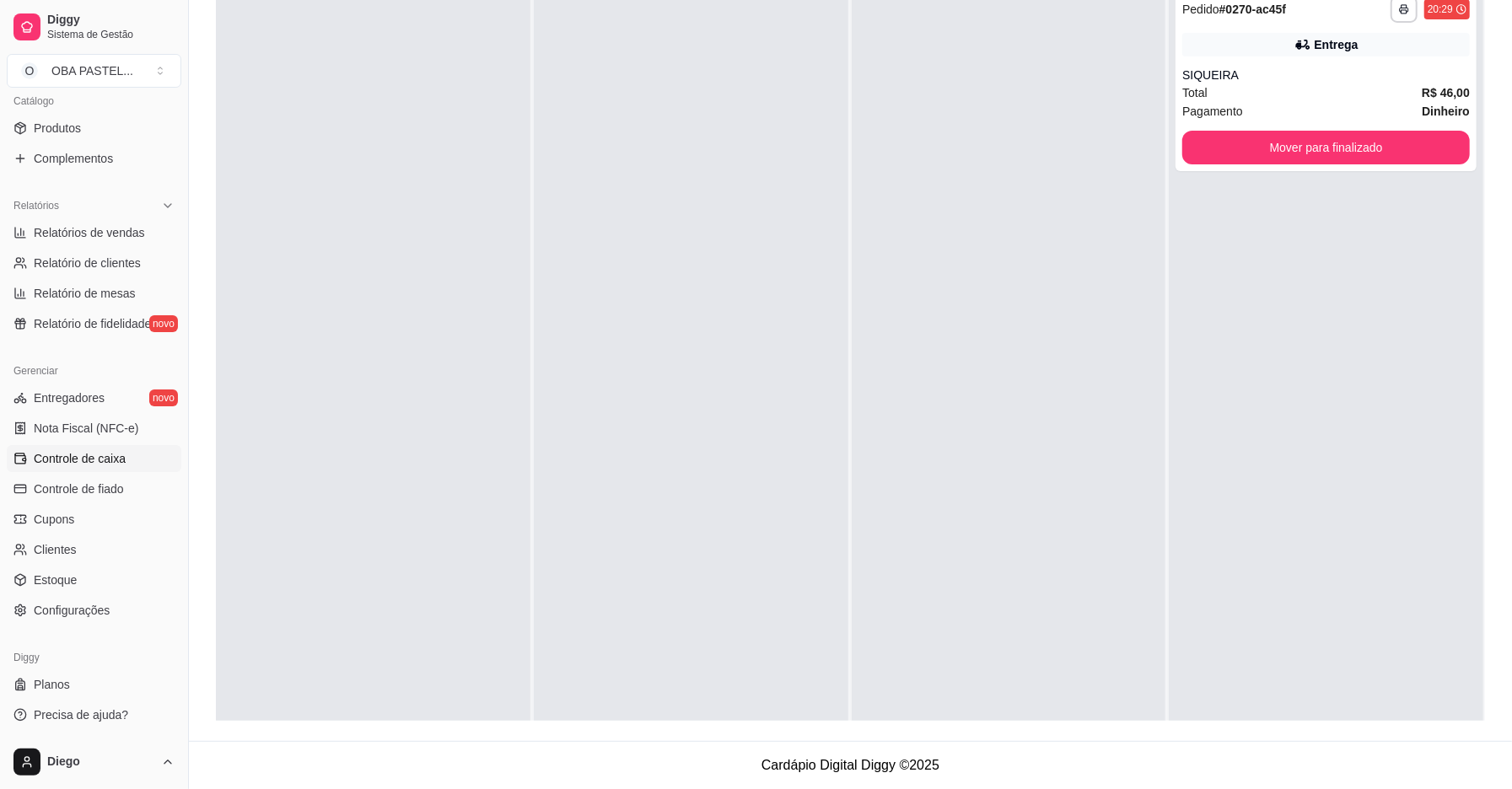
click at [127, 454] on link "Controle de caixa" at bounding box center [94, 459] width 175 height 27
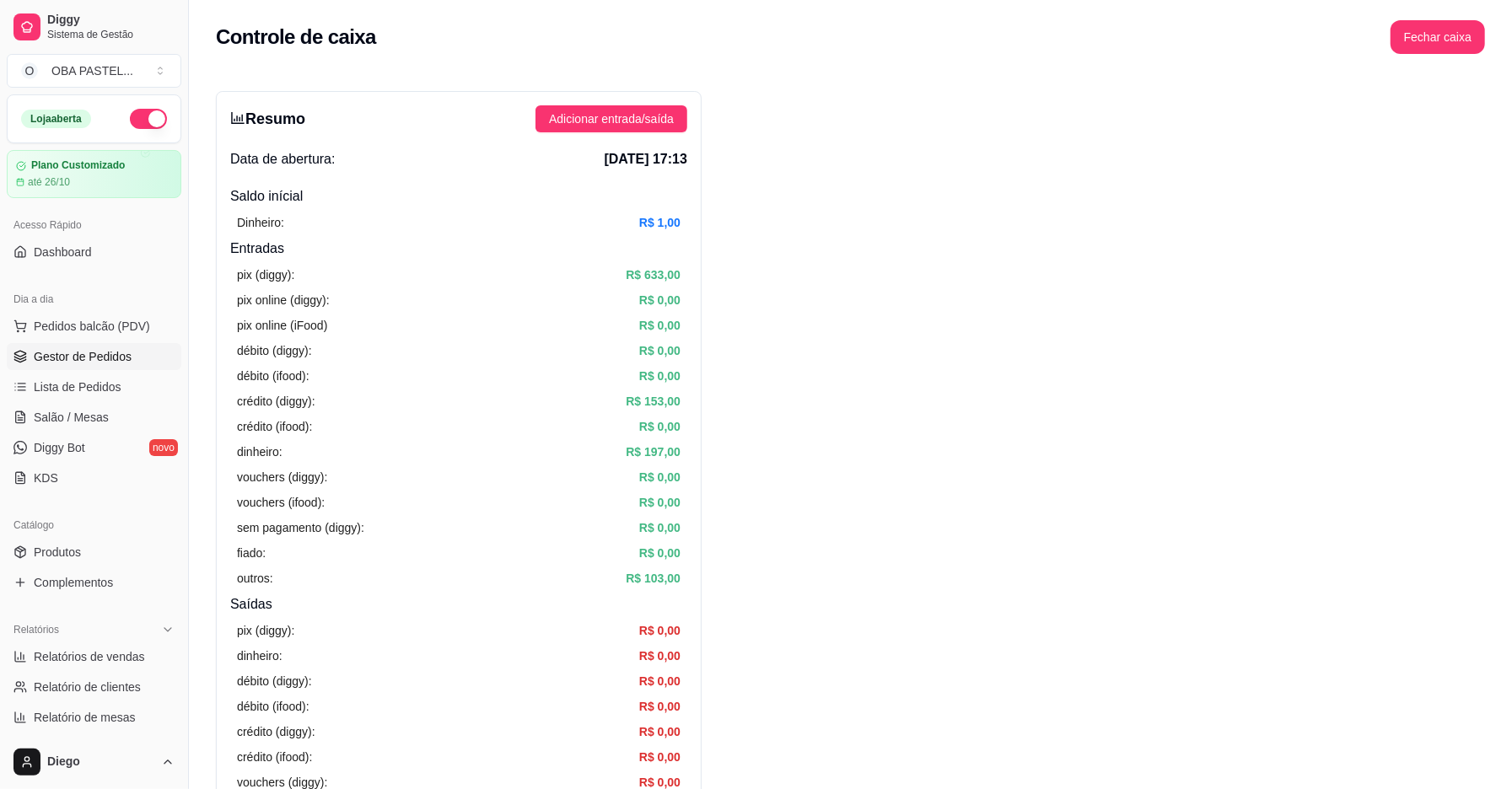
click at [123, 362] on span "Gestor de Pedidos" at bounding box center [83, 356] width 98 height 17
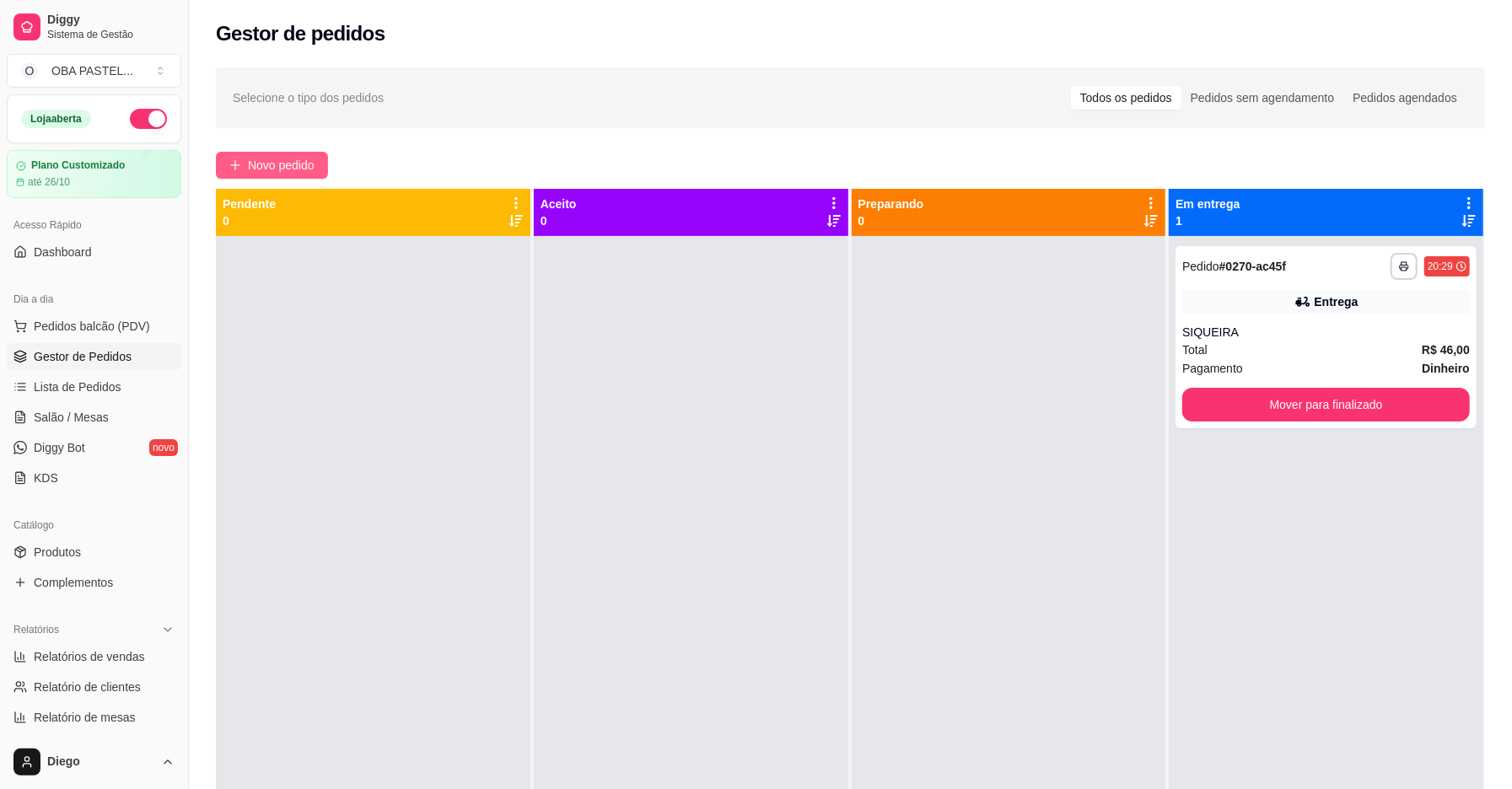
click at [284, 174] on span "Novo pedido" at bounding box center [281, 166] width 67 height 19
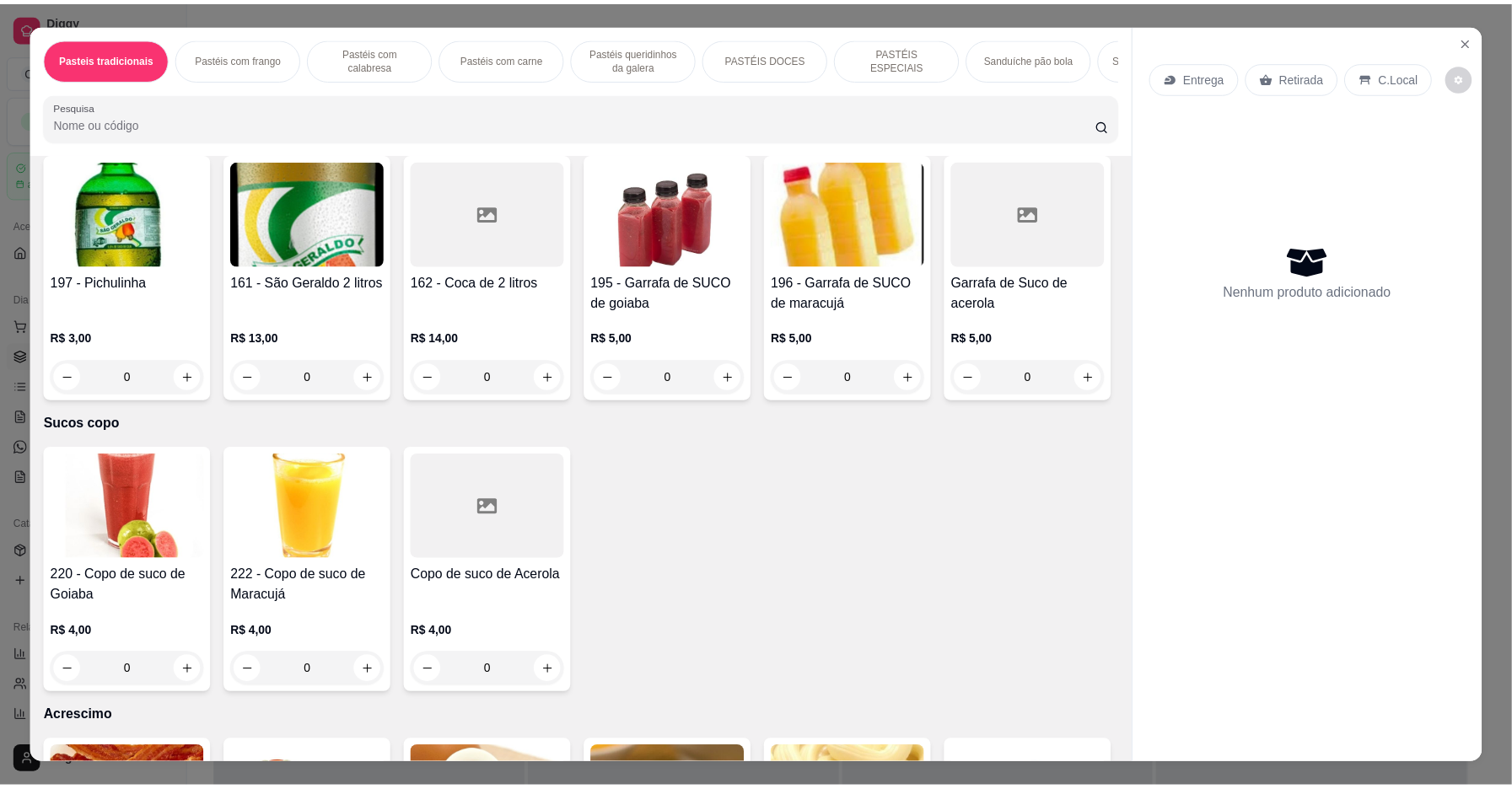
scroll to position [5357, 0]
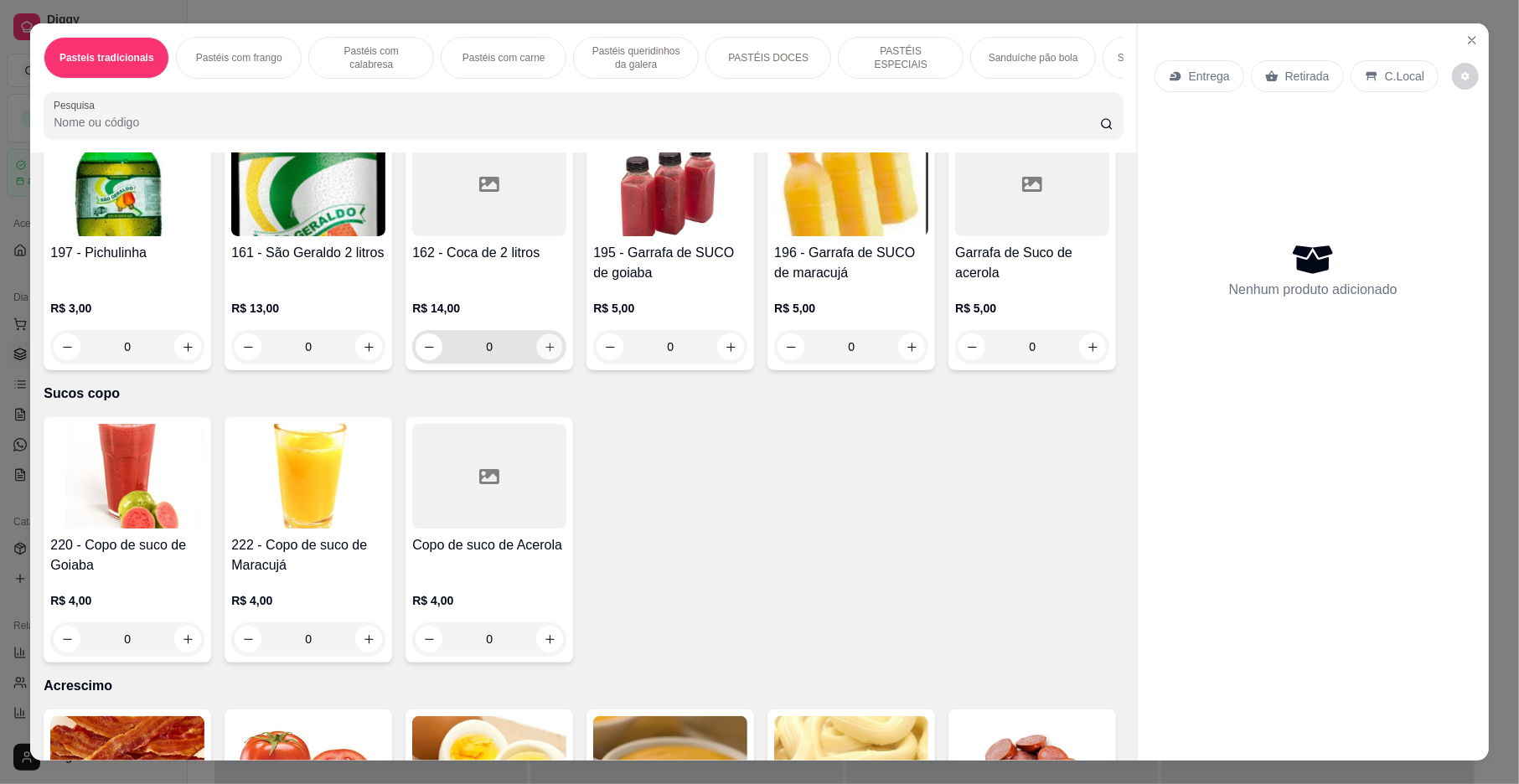
click at [557, 353] on icon "increase-product-quantity" at bounding box center [550, 347] width 13 height 13
type input "1"
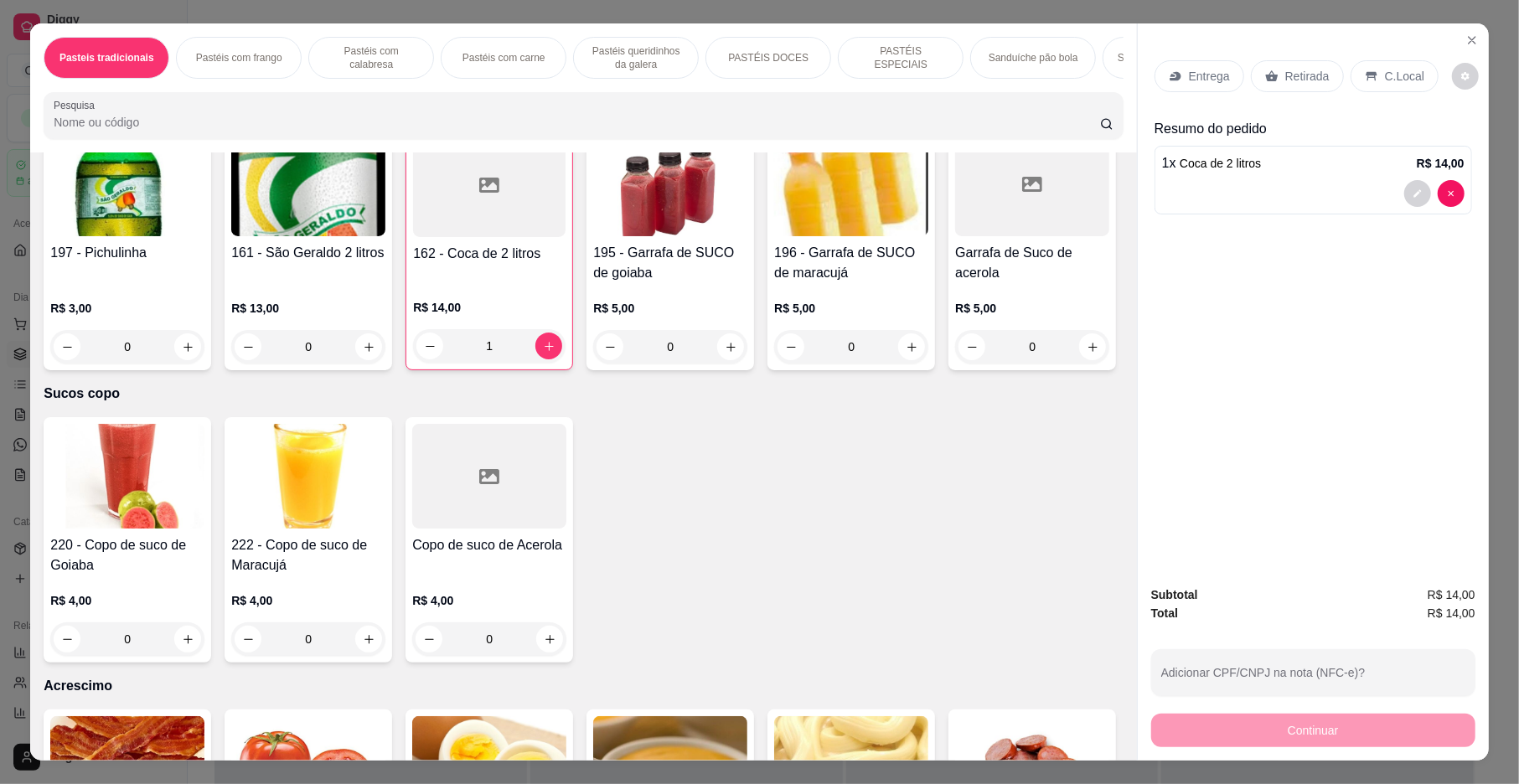
click at [1291, 71] on p "Retirada" at bounding box center [1307, 76] width 45 height 17
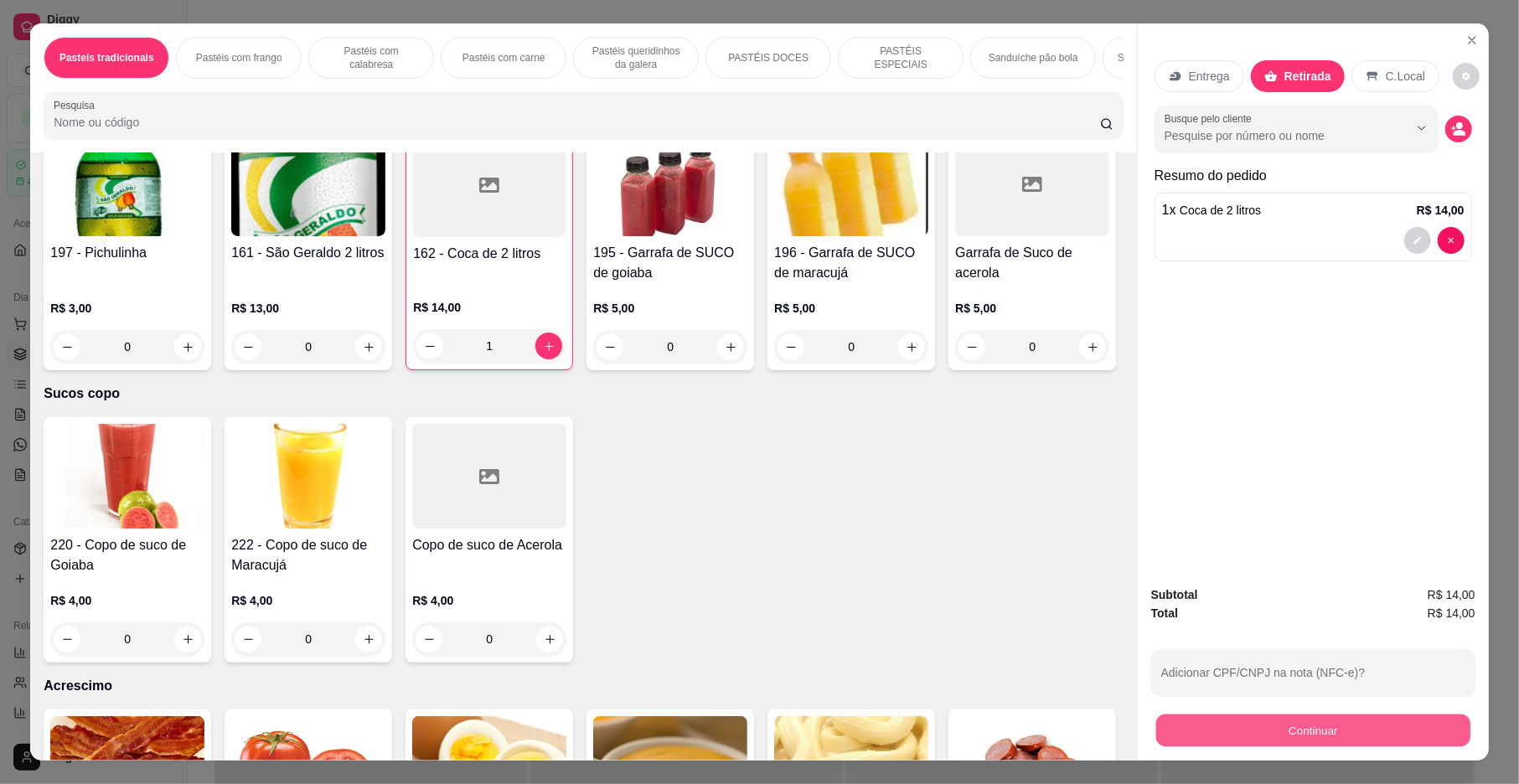
click at [1297, 719] on button "Continuar" at bounding box center [1313, 730] width 314 height 33
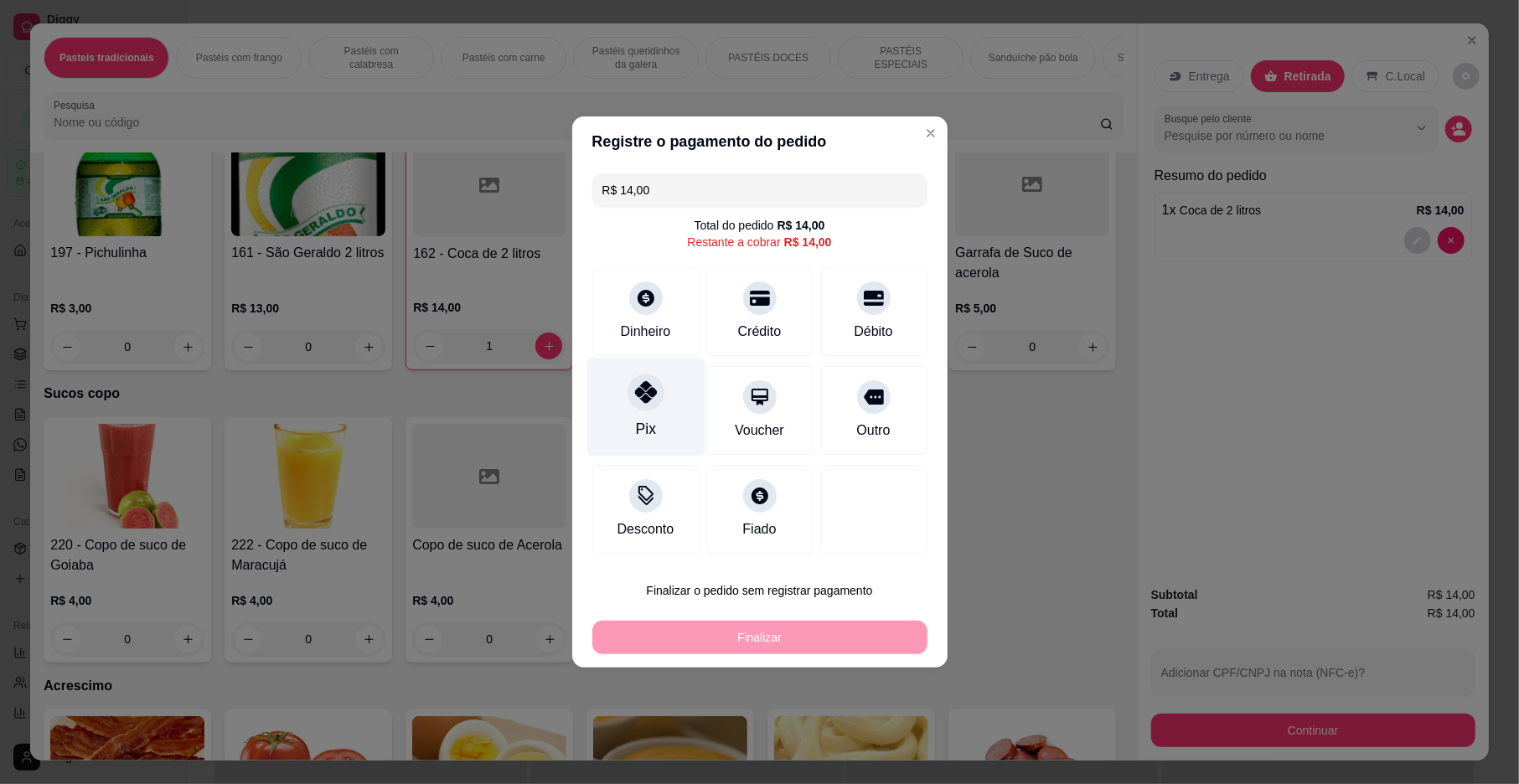
click at [661, 412] on div "Pix" at bounding box center [646, 407] width 118 height 98
type input "R$ 0,00"
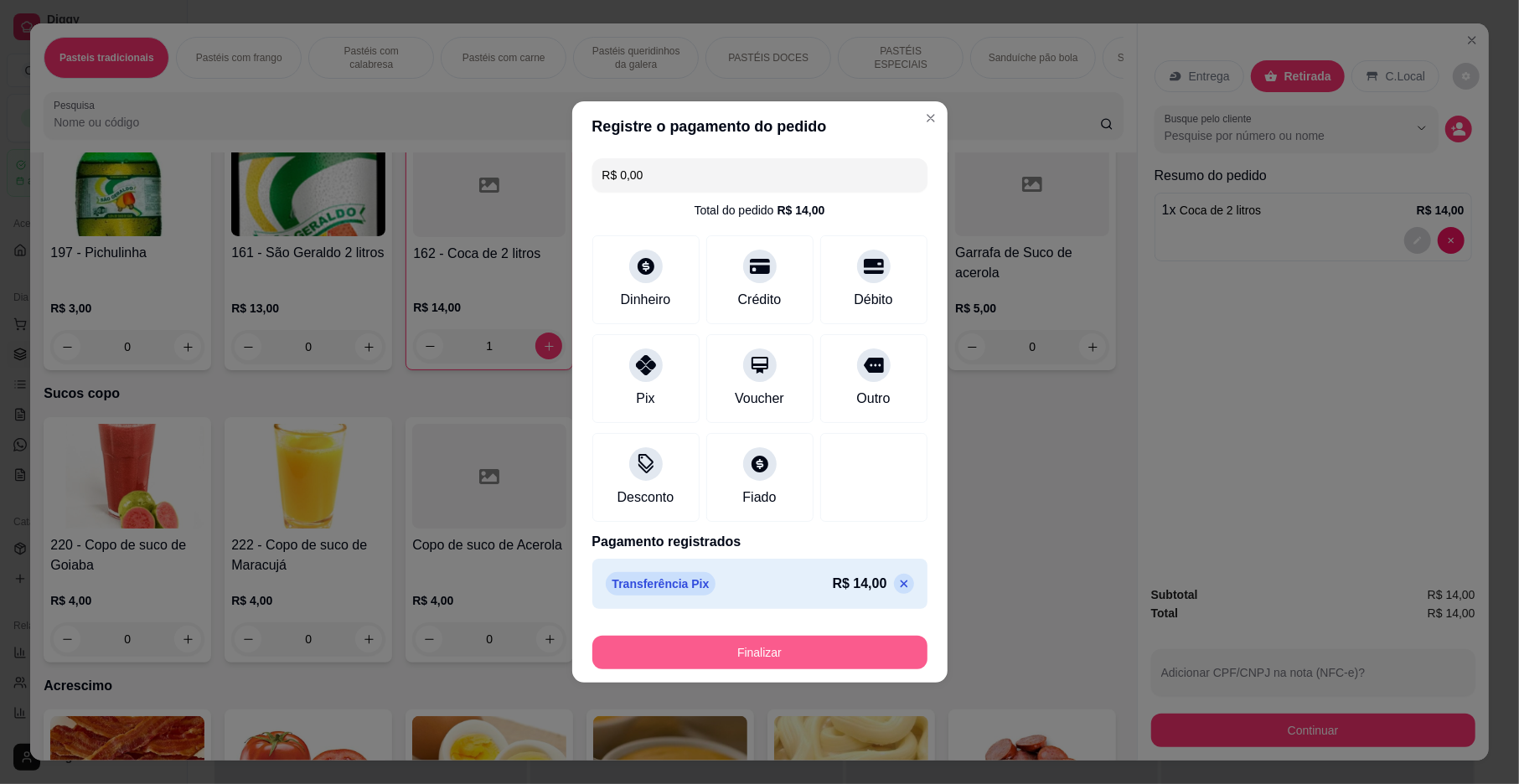
click at [756, 655] on button "Finalizar" at bounding box center [760, 652] width 335 height 34
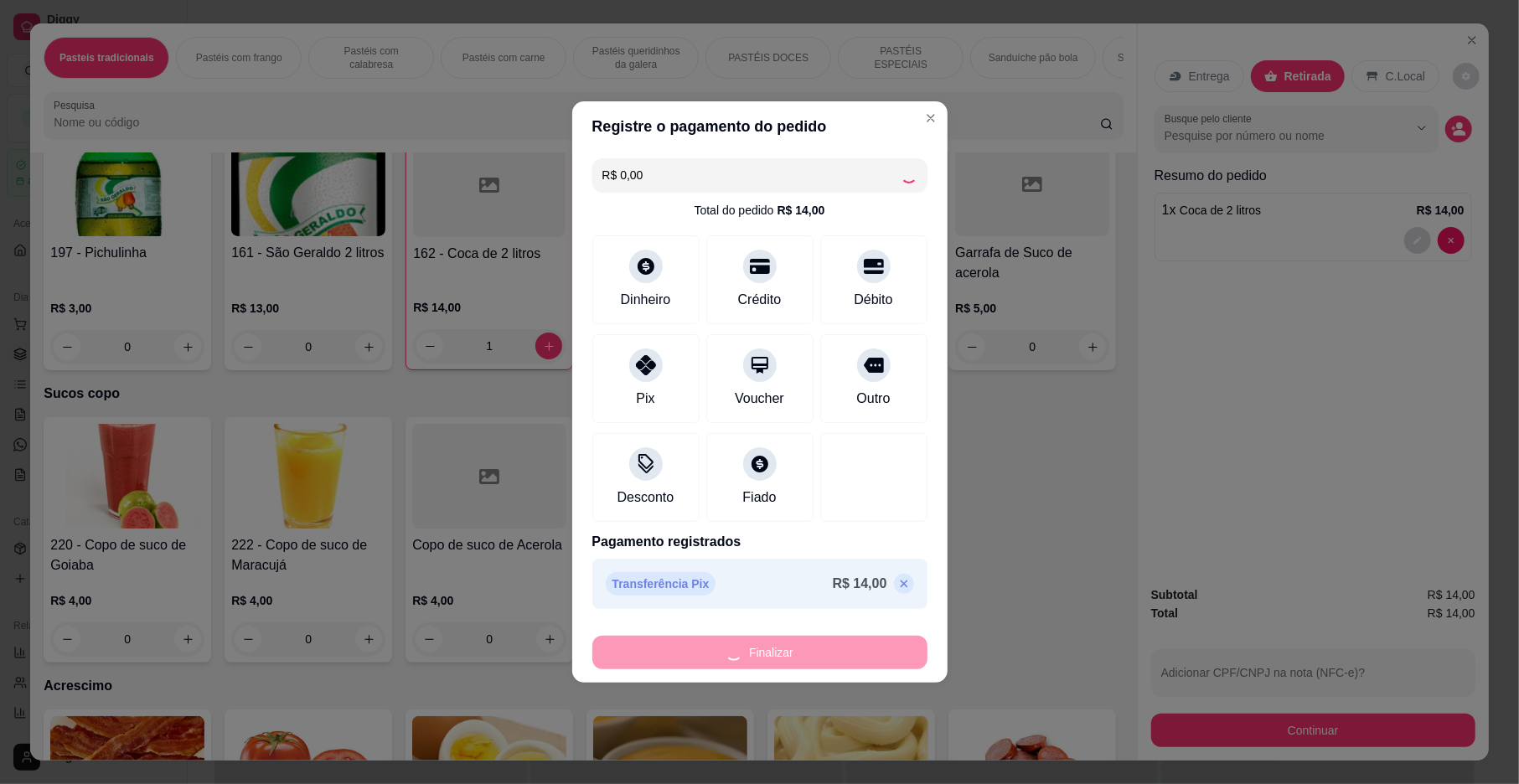
type input "0"
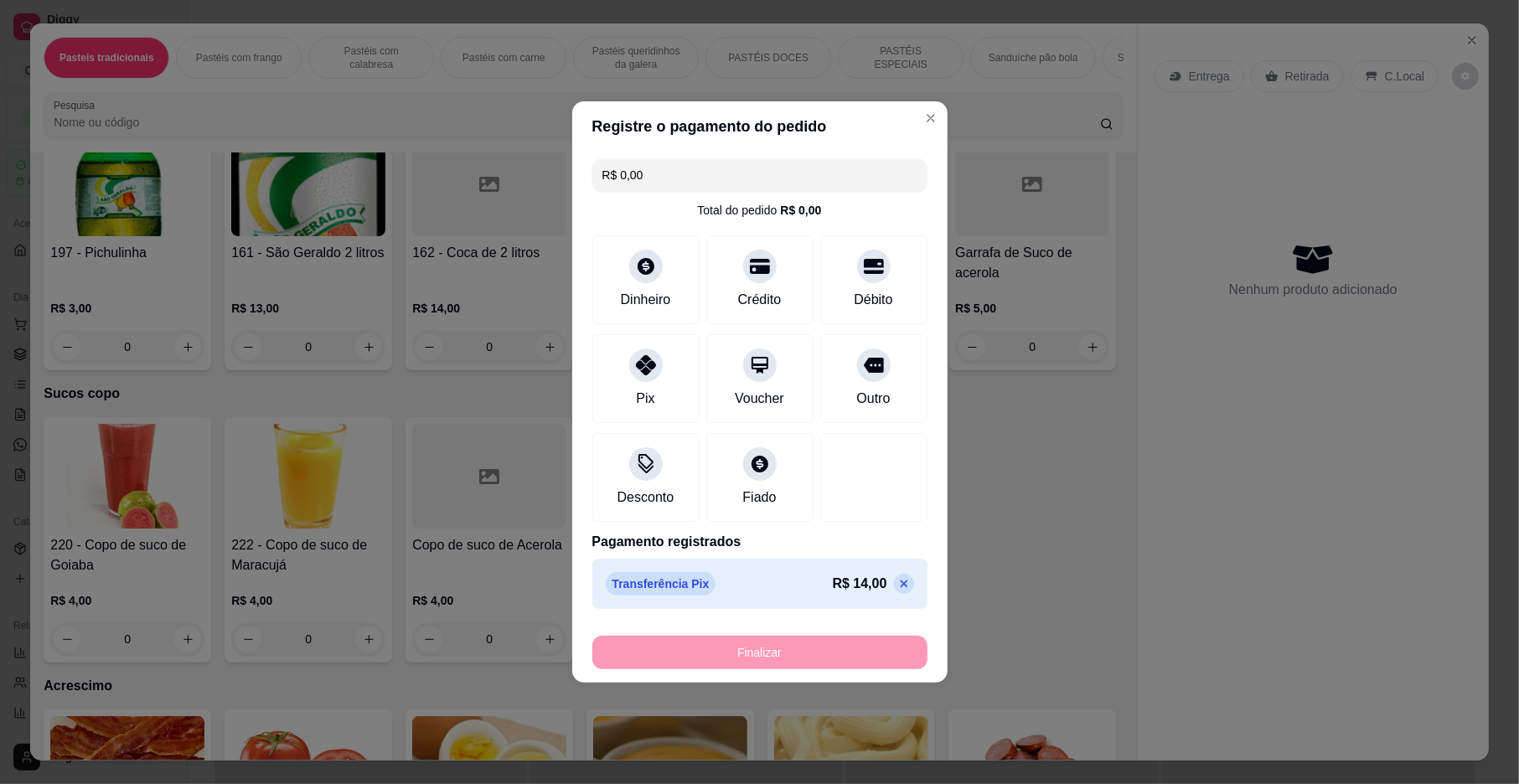
type input "-R$ 14,00"
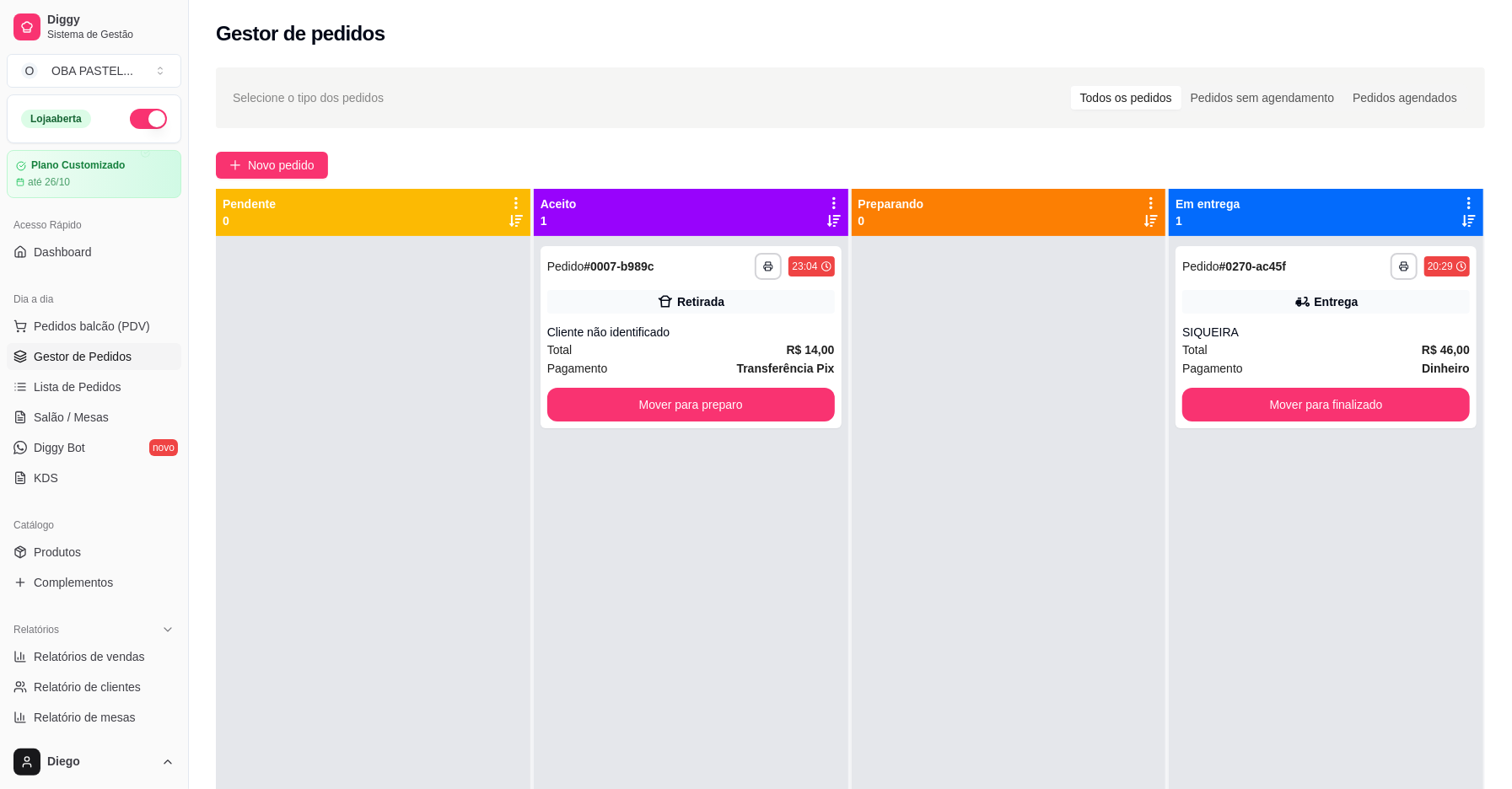
click at [932, 322] on div at bounding box center [1009, 630] width 314 height 789
drag, startPoint x: 932, startPoint y: 322, endPoint x: 881, endPoint y: 339, distance: 53.8
click at [881, 339] on div at bounding box center [1009, 630] width 314 height 789
click at [680, 420] on button "Mover para preparo" at bounding box center [691, 405] width 287 height 34
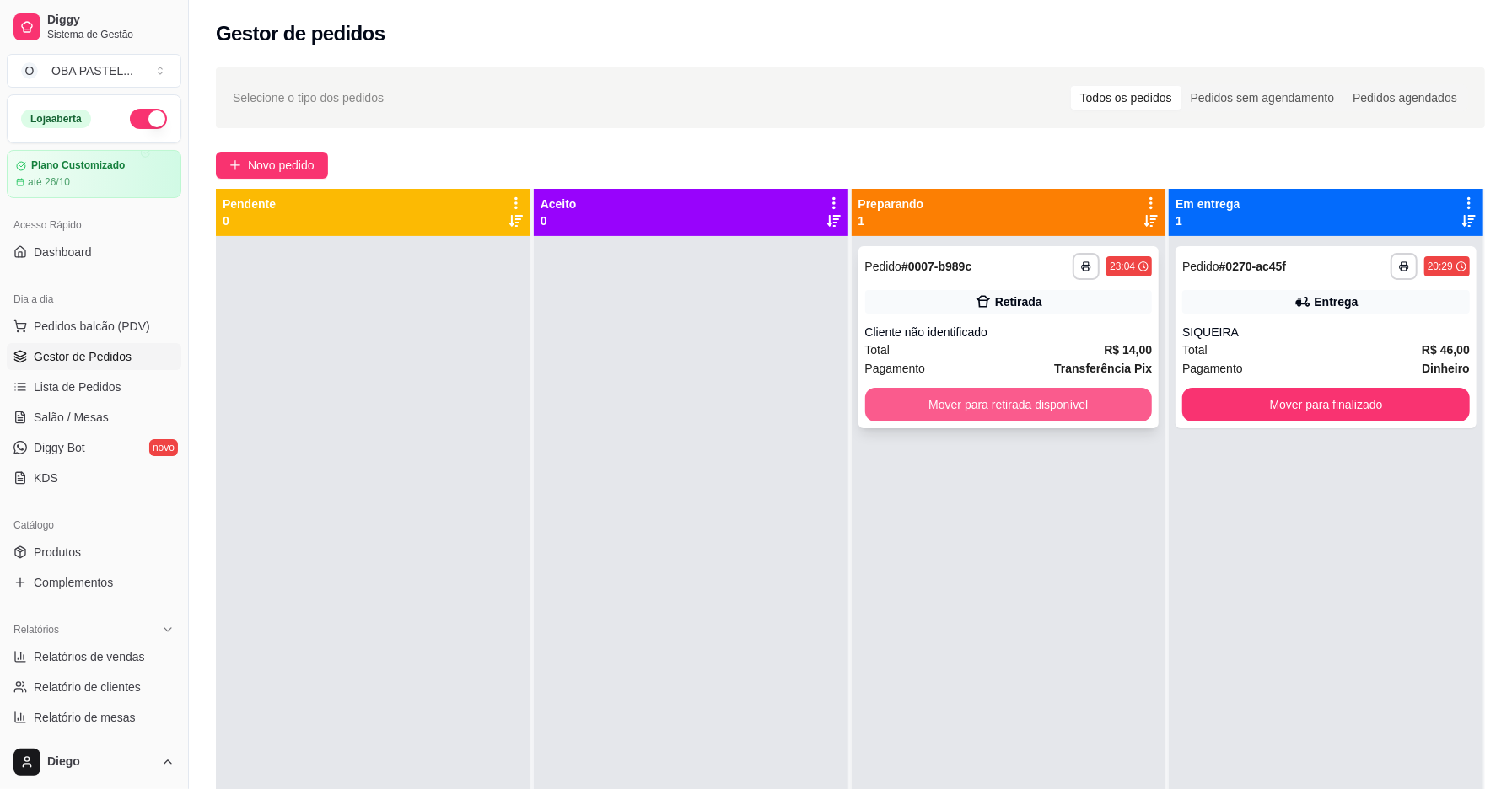
click at [986, 408] on button "Mover para retirada disponível" at bounding box center [1009, 405] width 287 height 34
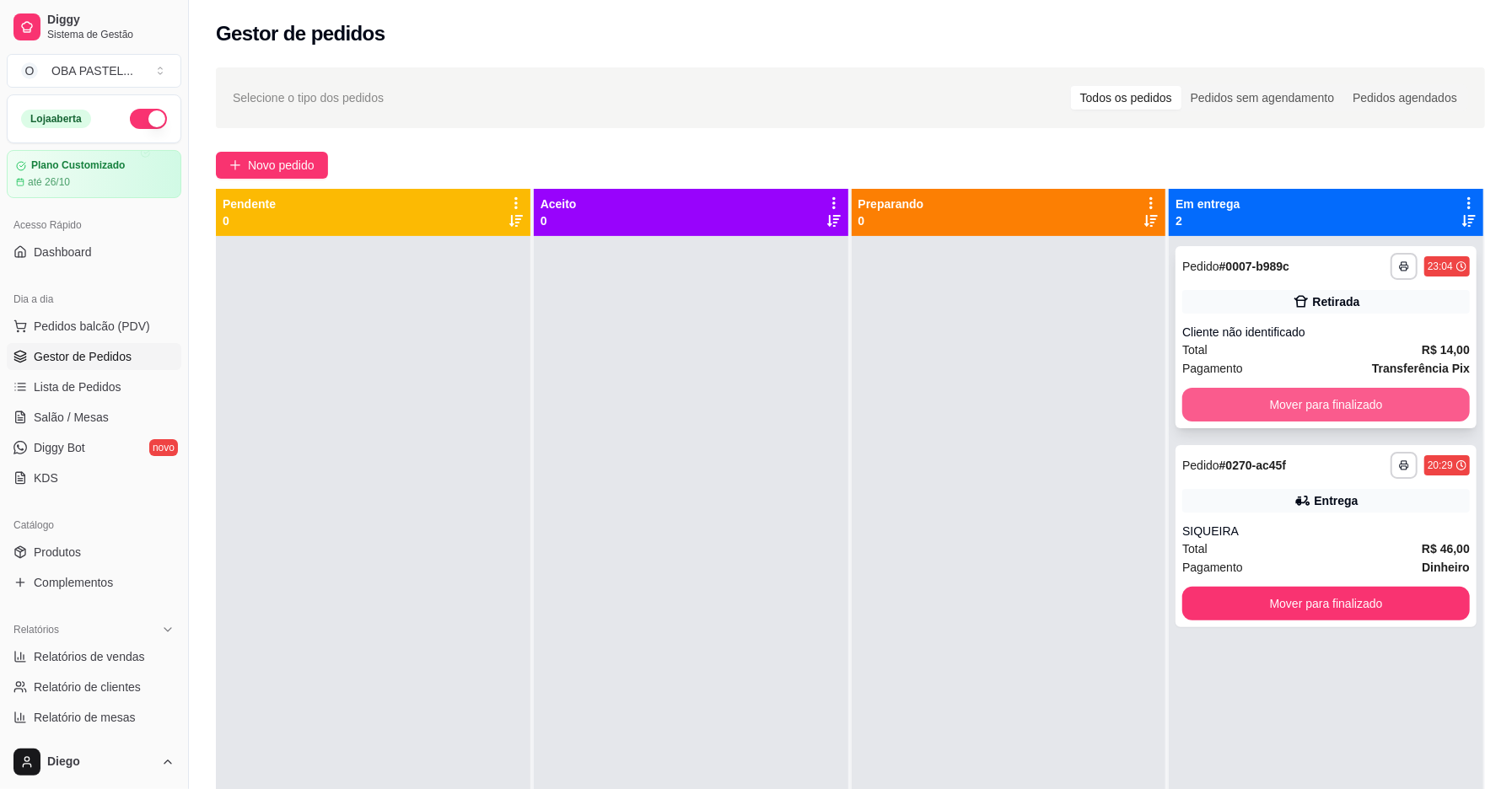
click at [1275, 393] on button "Mover para finalizado" at bounding box center [1326, 405] width 287 height 34
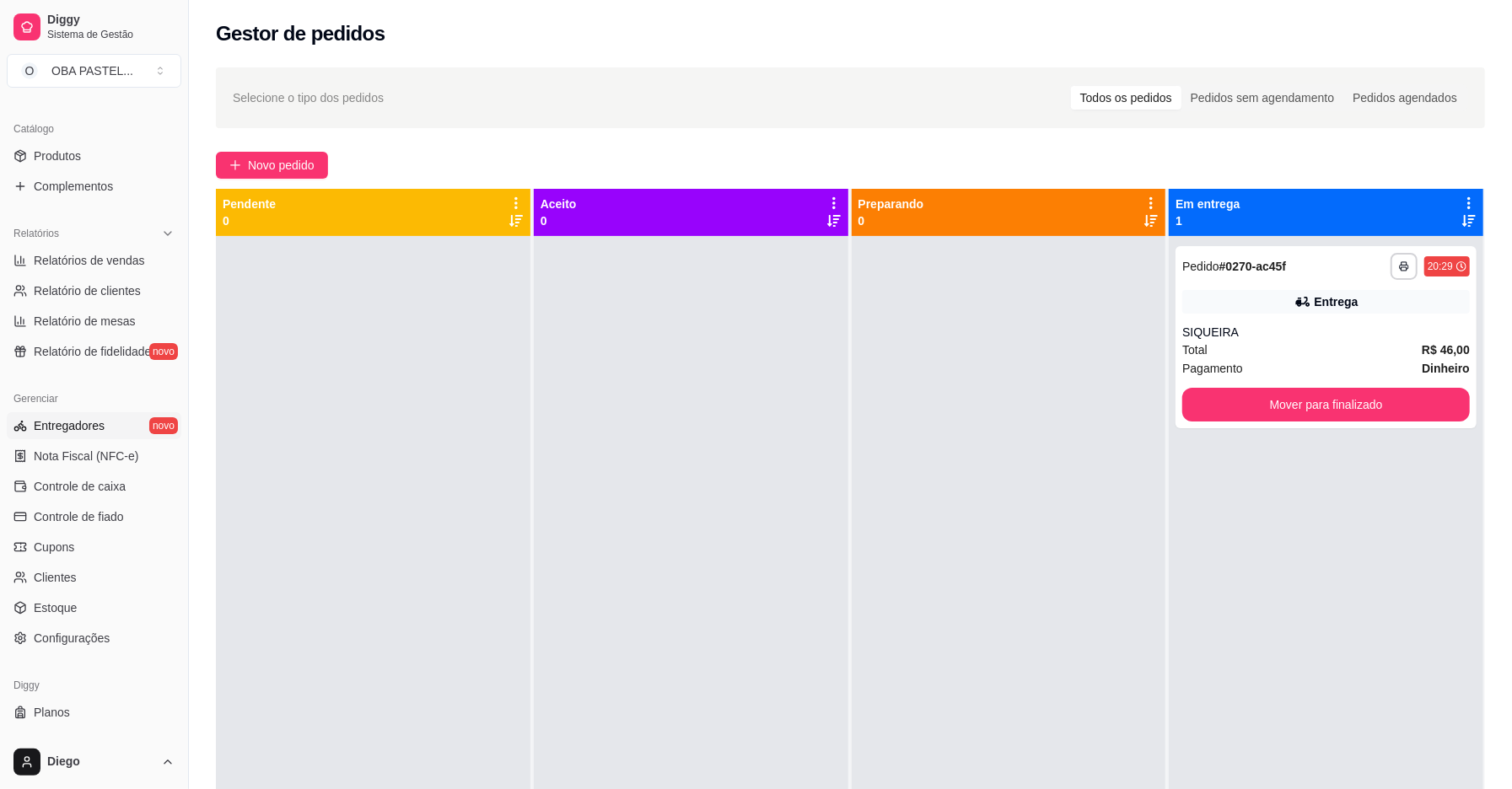
scroll to position [425, 0]
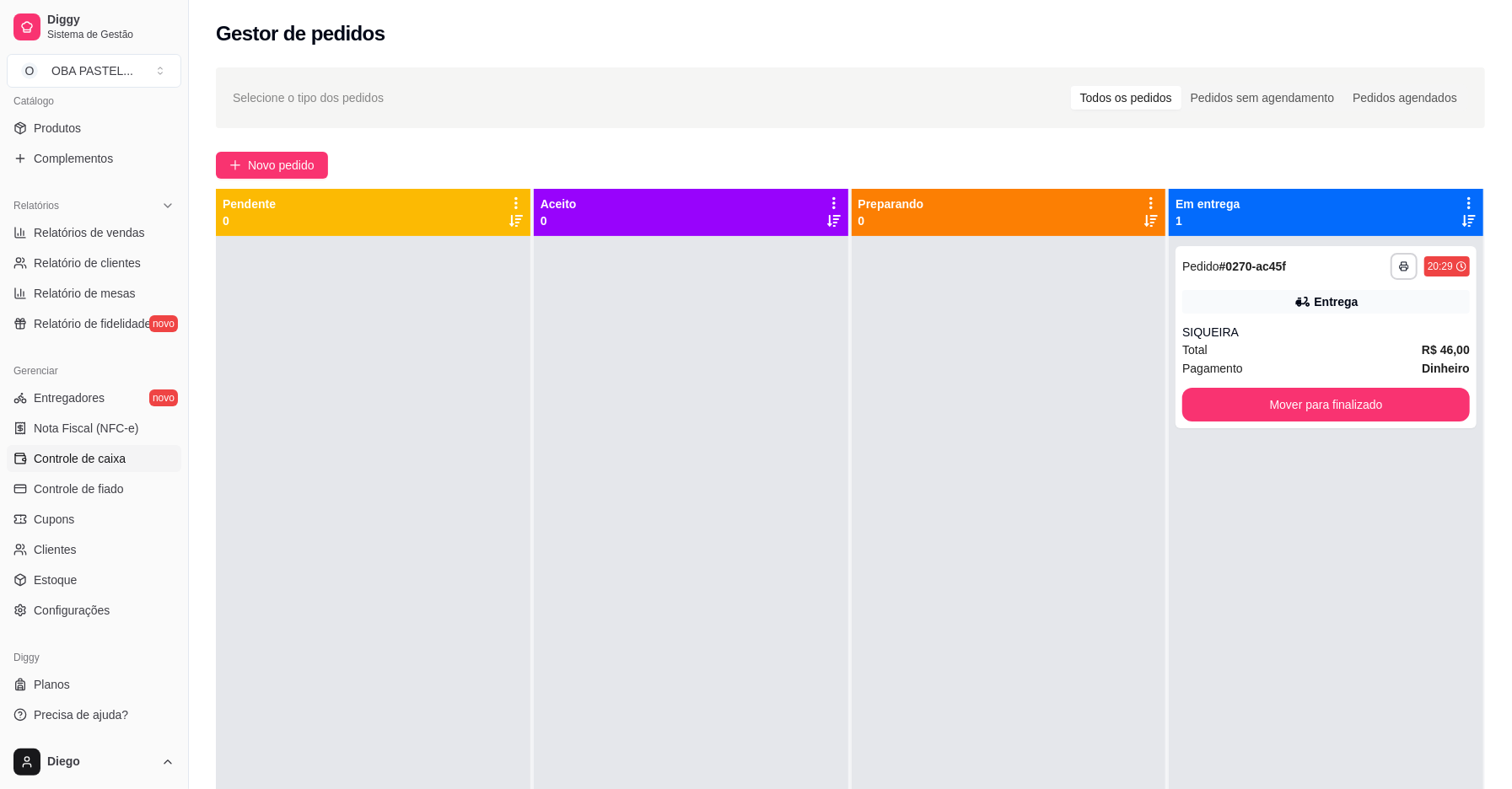
click at [79, 453] on span "Controle de caixa" at bounding box center [79, 459] width 92 height 17
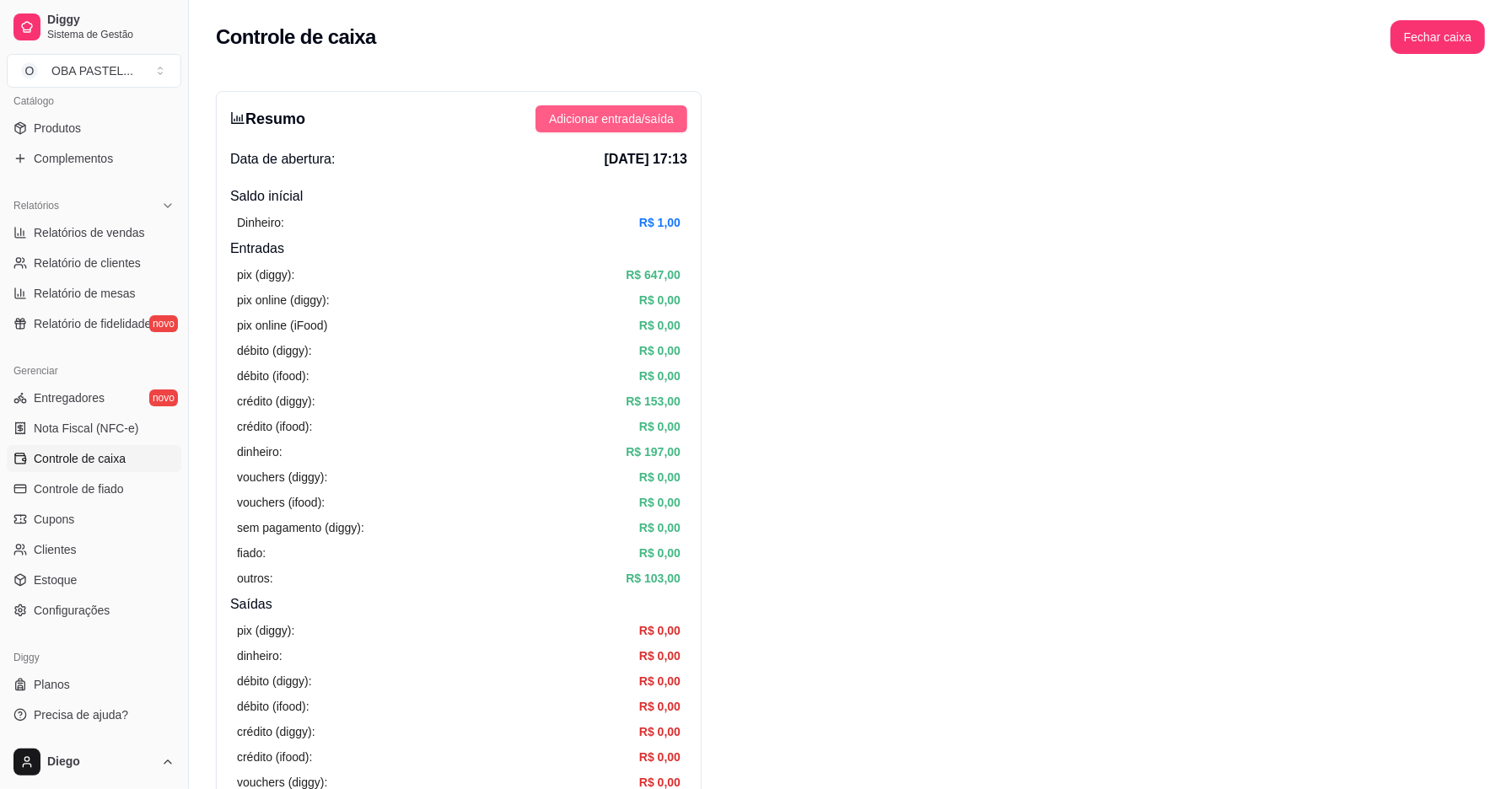
click at [601, 119] on span "Adicionar entrada/saída" at bounding box center [612, 119] width 125 height 19
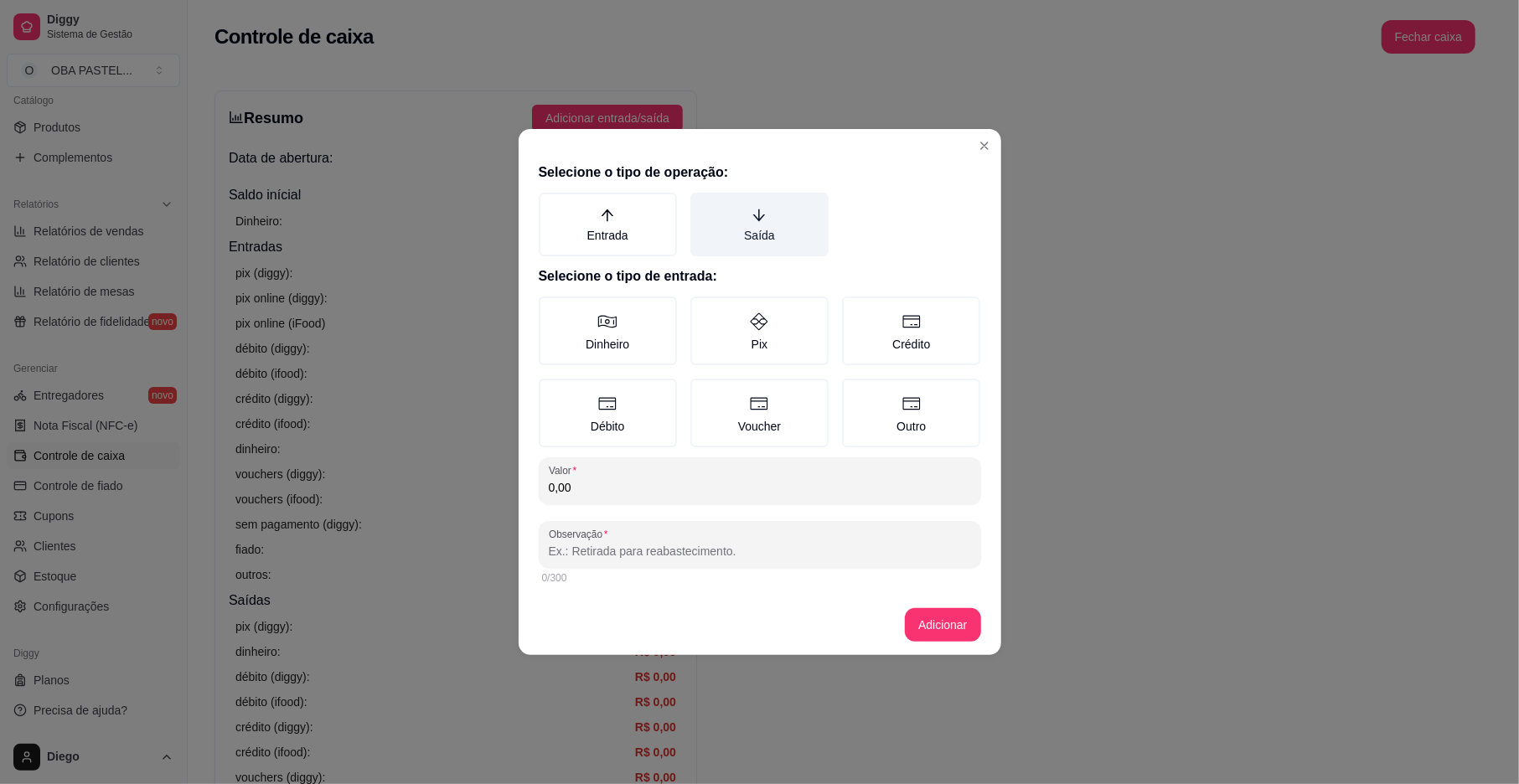
click at [788, 241] on label "Saída" at bounding box center [759, 225] width 139 height 64
click at [703, 206] on button "Saída" at bounding box center [696, 199] width 13 height 13
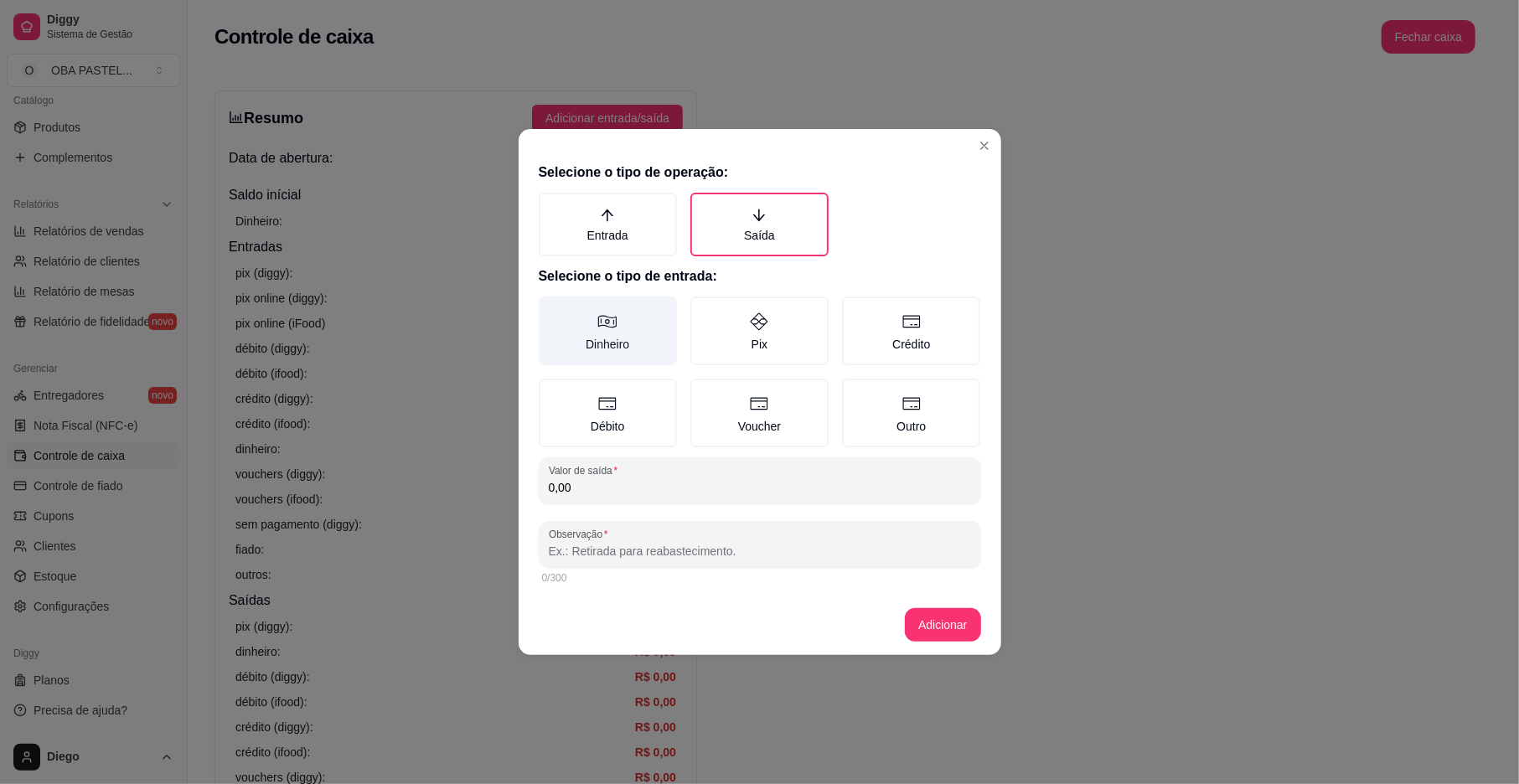
click at [618, 352] on label "Dinheiro" at bounding box center [608, 331] width 139 height 69
click at [552, 309] on button "Dinheiro" at bounding box center [545, 302] width 13 height 13
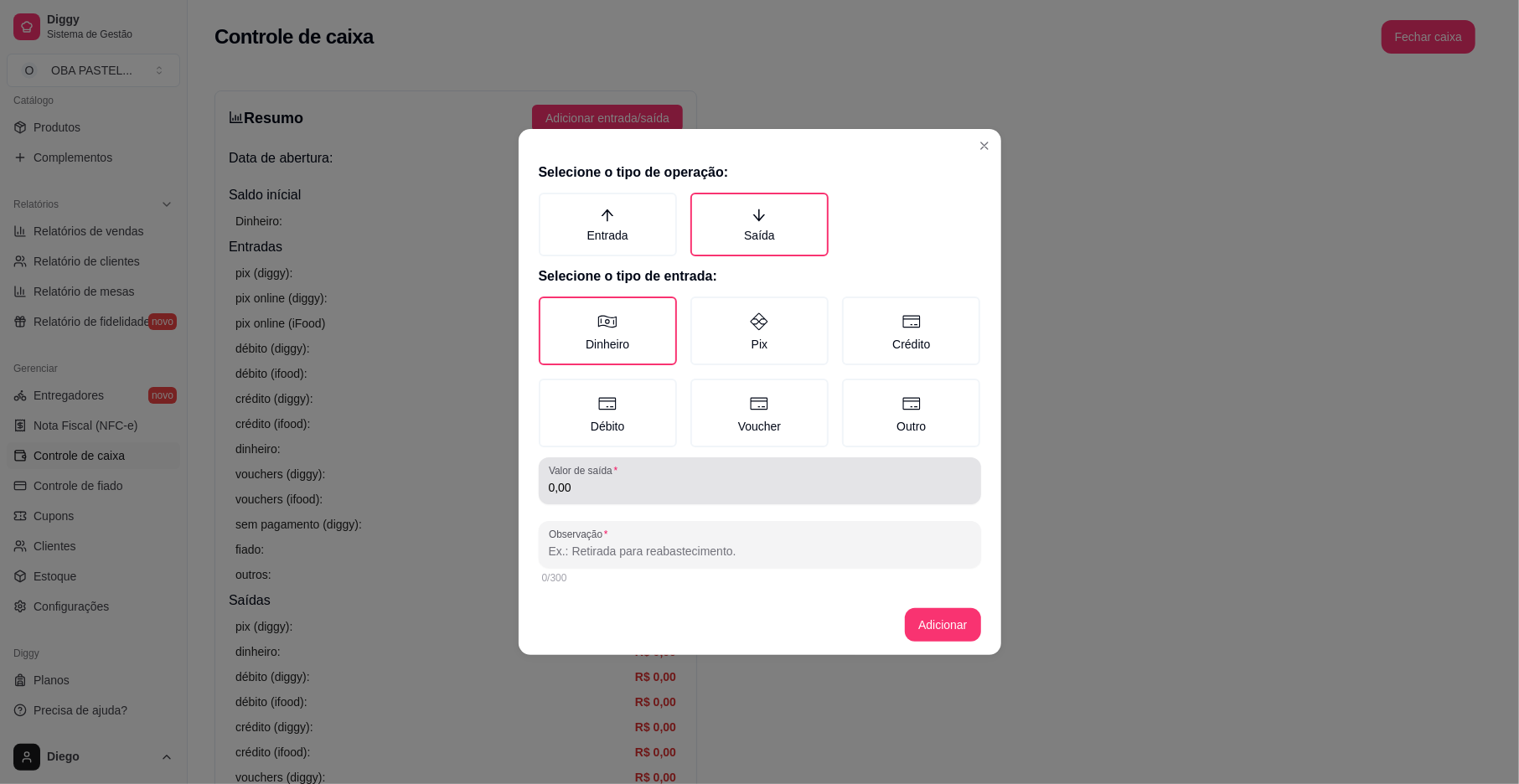
click at [725, 490] on input "0,00" at bounding box center [760, 488] width 422 height 17
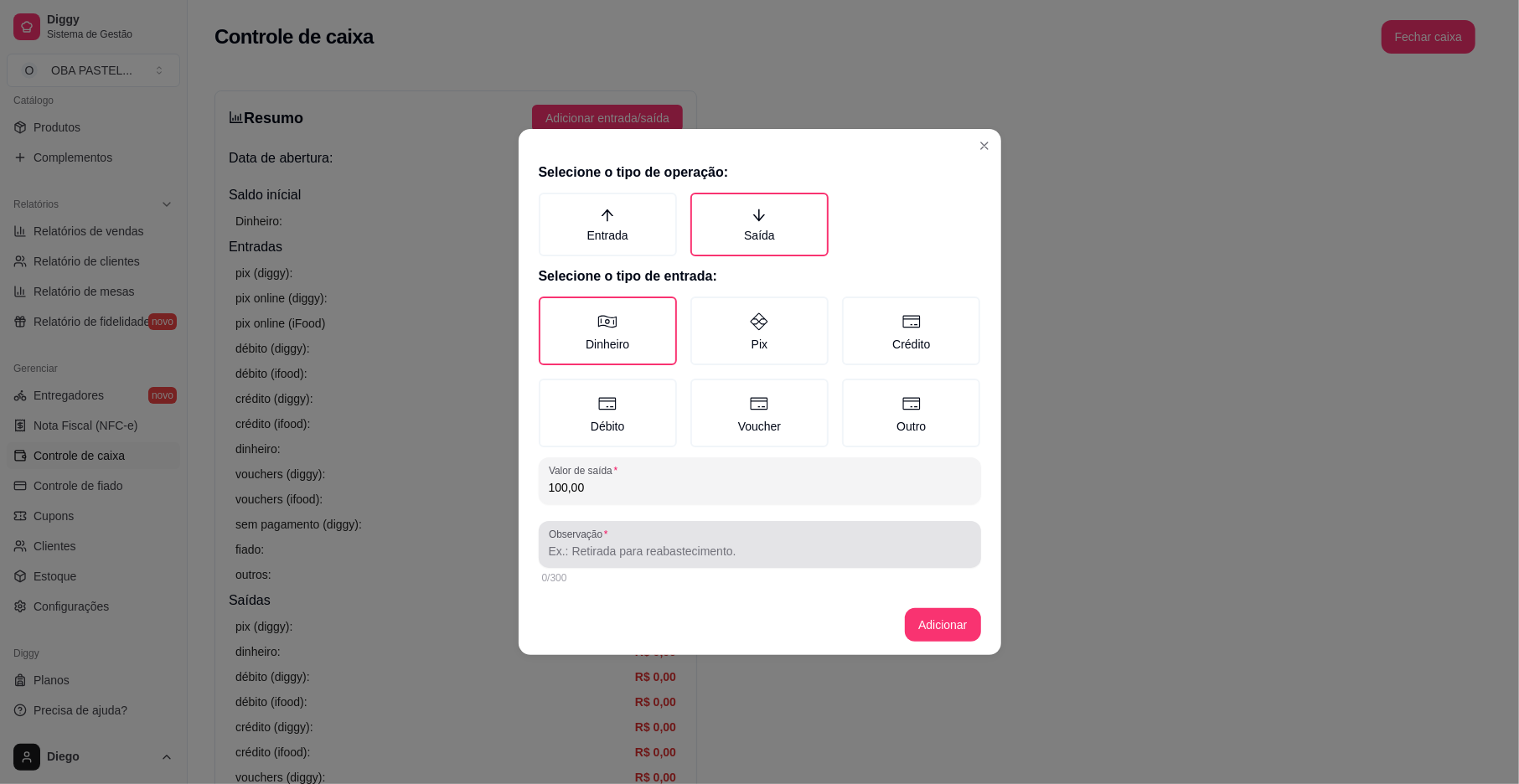
type input "100,00"
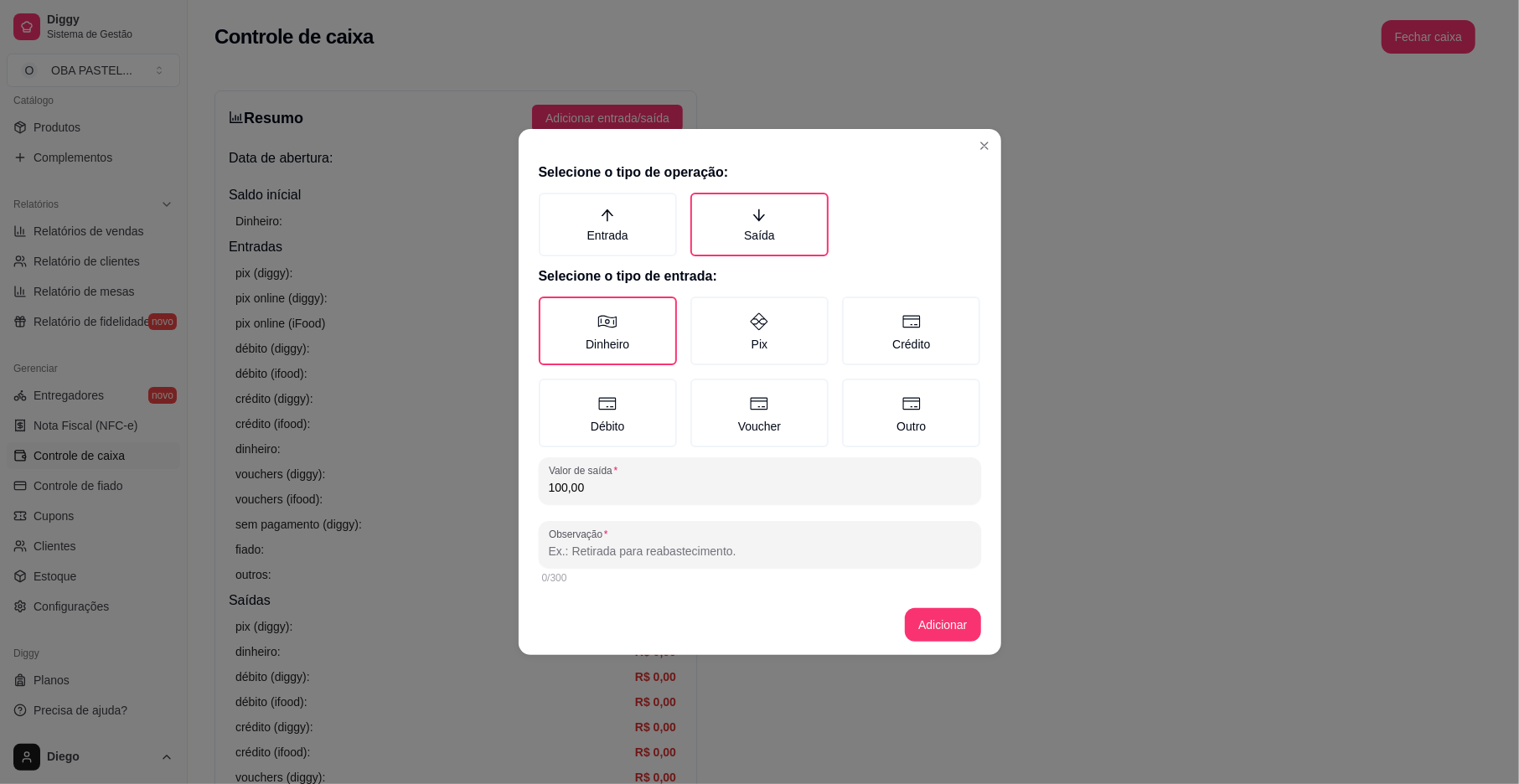
click at [687, 568] on div "0/300" at bounding box center [760, 578] width 443 height 20
click at [738, 545] on input "Observação" at bounding box center [760, 551] width 422 height 17
type input "ENTREGADOR"
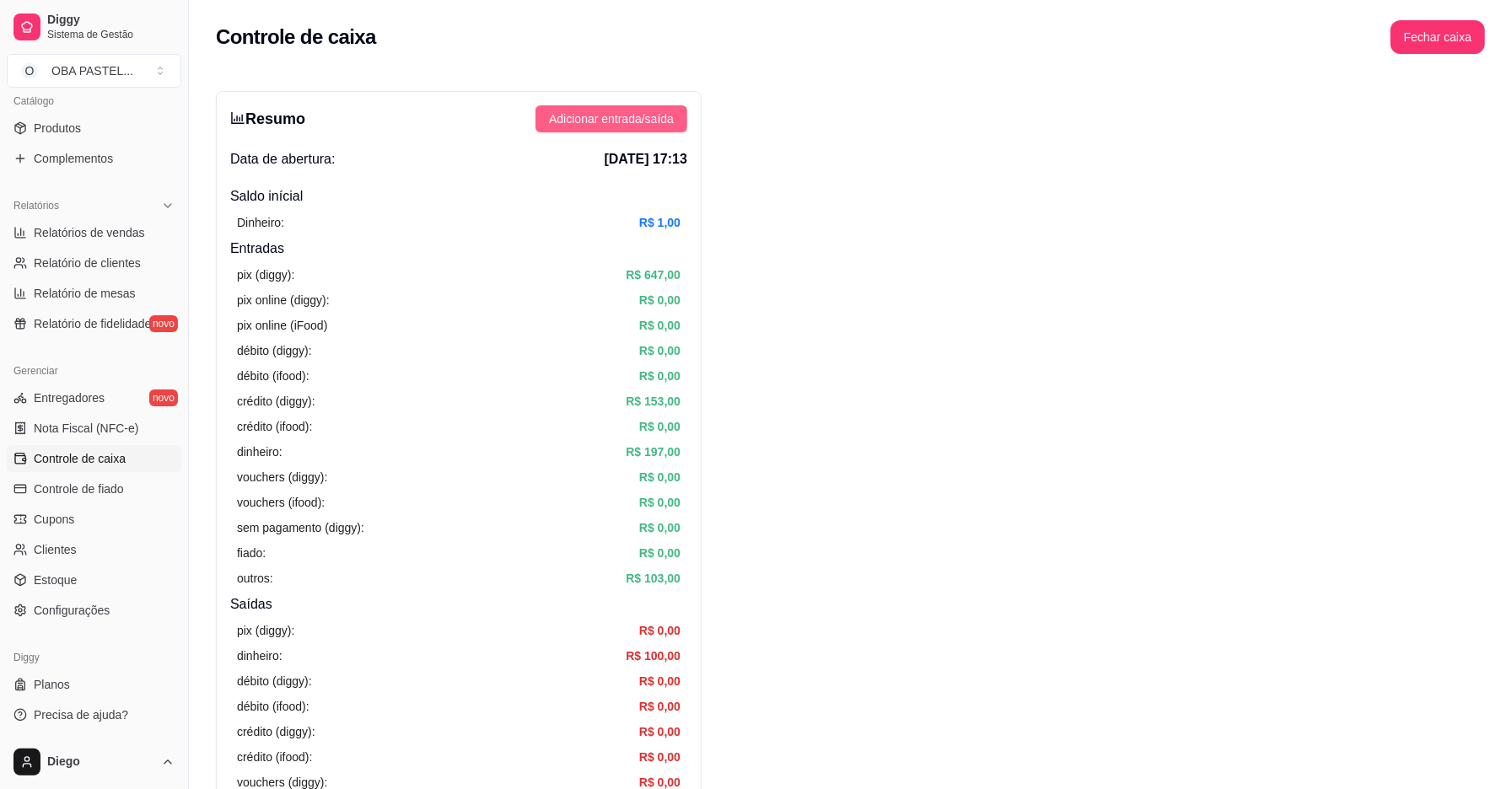
click at [658, 126] on span "Adicionar entrada/saída" at bounding box center [612, 119] width 125 height 19
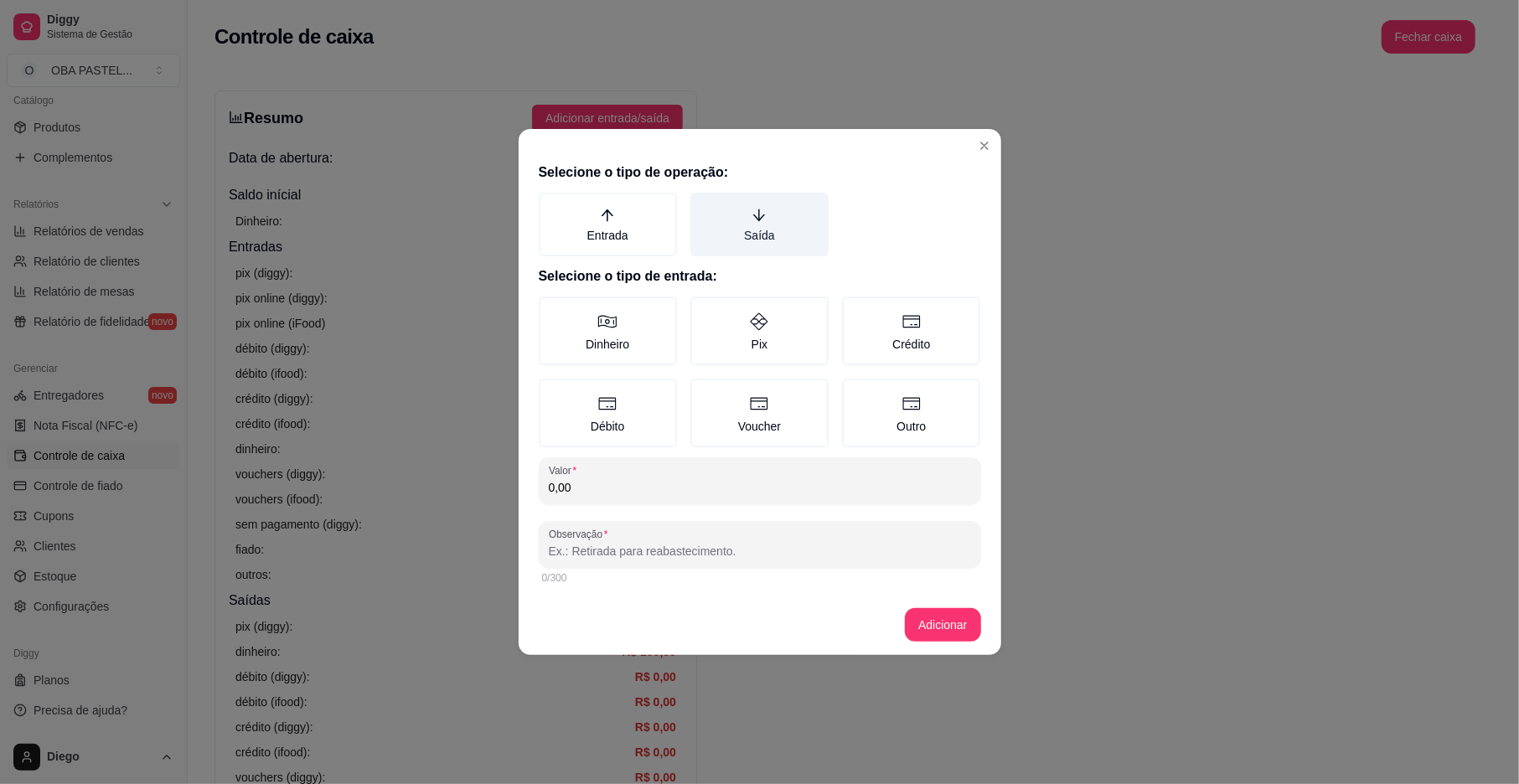
click at [803, 226] on label "Saída" at bounding box center [759, 225] width 139 height 64
click at [703, 206] on button "Saída" at bounding box center [696, 199] width 13 height 13
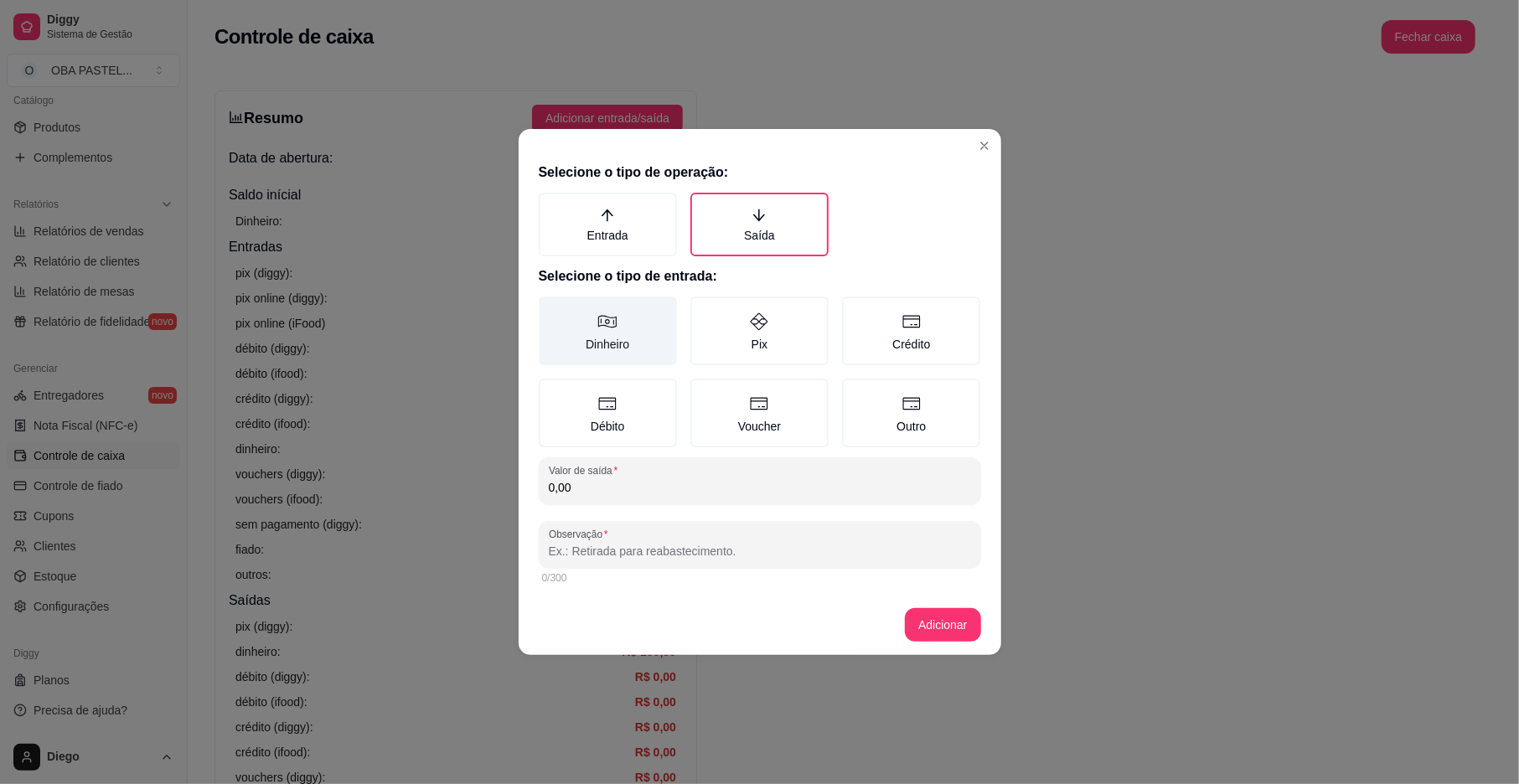
click at [611, 336] on label "Dinheiro" at bounding box center [608, 331] width 139 height 69
click at [552, 309] on button "Dinheiro" at bounding box center [545, 302] width 13 height 13
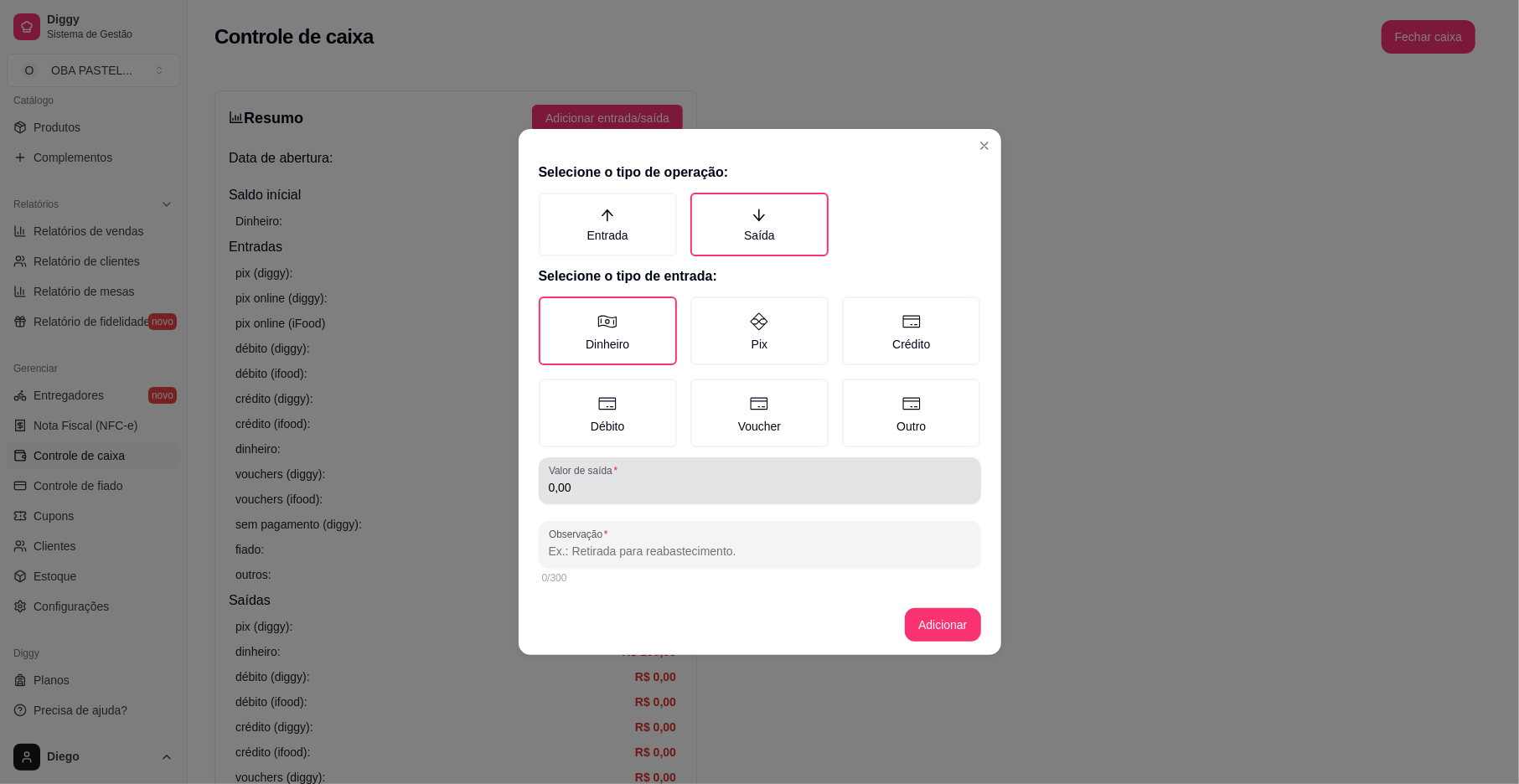
click at [619, 484] on input "0,00" at bounding box center [760, 488] width 422 height 17
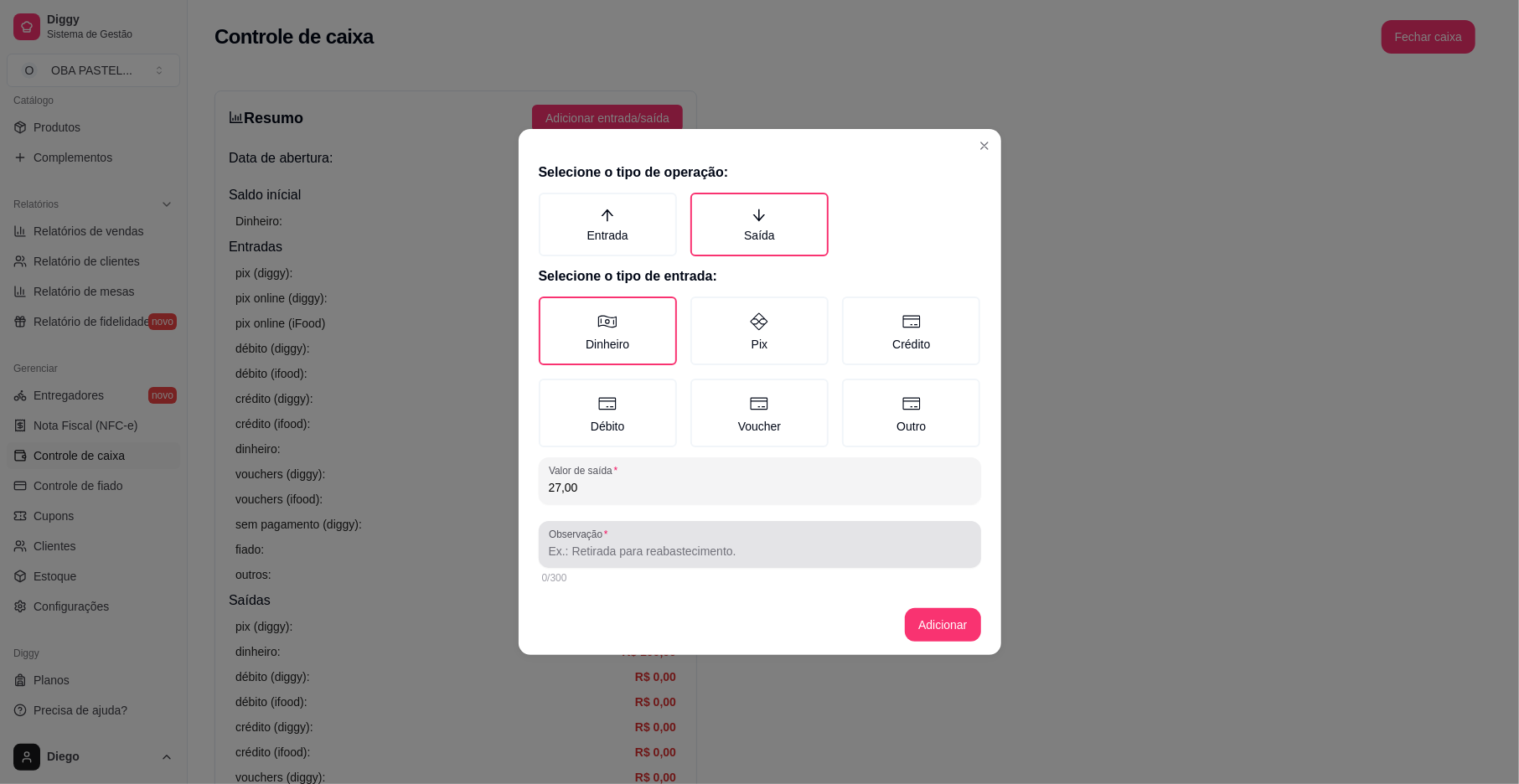
type input "27,00"
click at [643, 543] on input "Observação" at bounding box center [760, 551] width 422 height 17
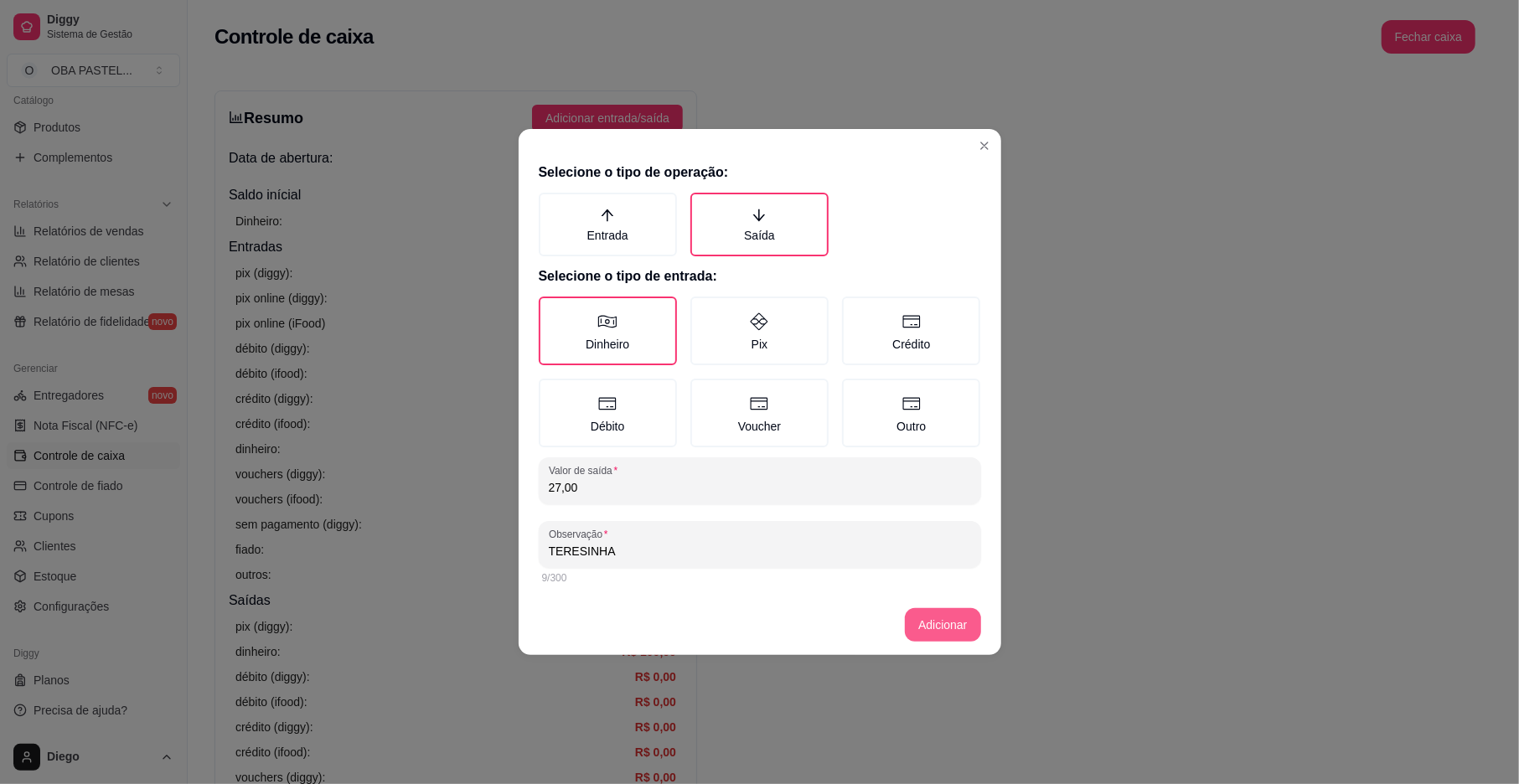
type input "TERESINHA"
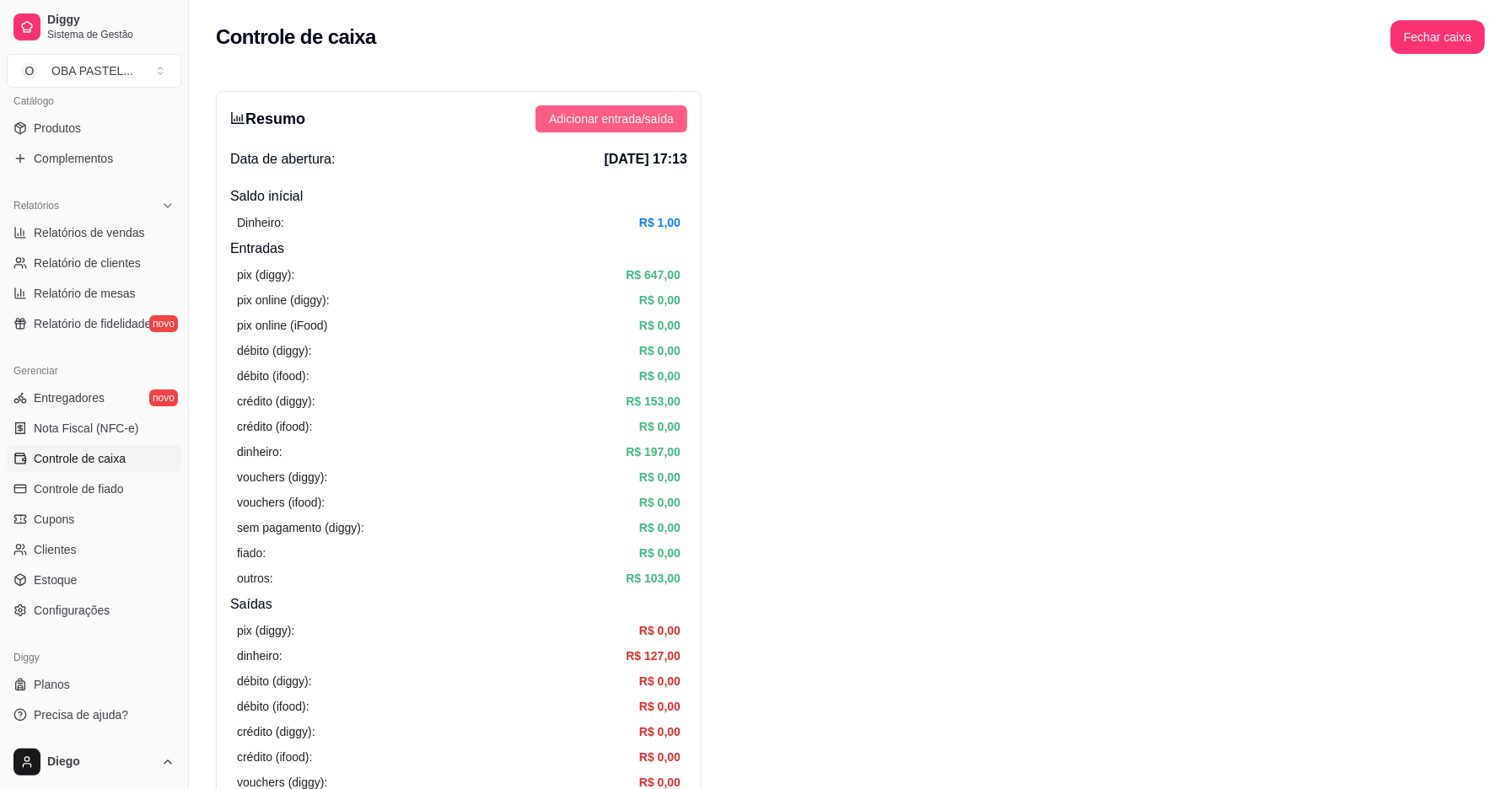
click at [598, 116] on span "Adicionar entrada/saída" at bounding box center [612, 119] width 125 height 19
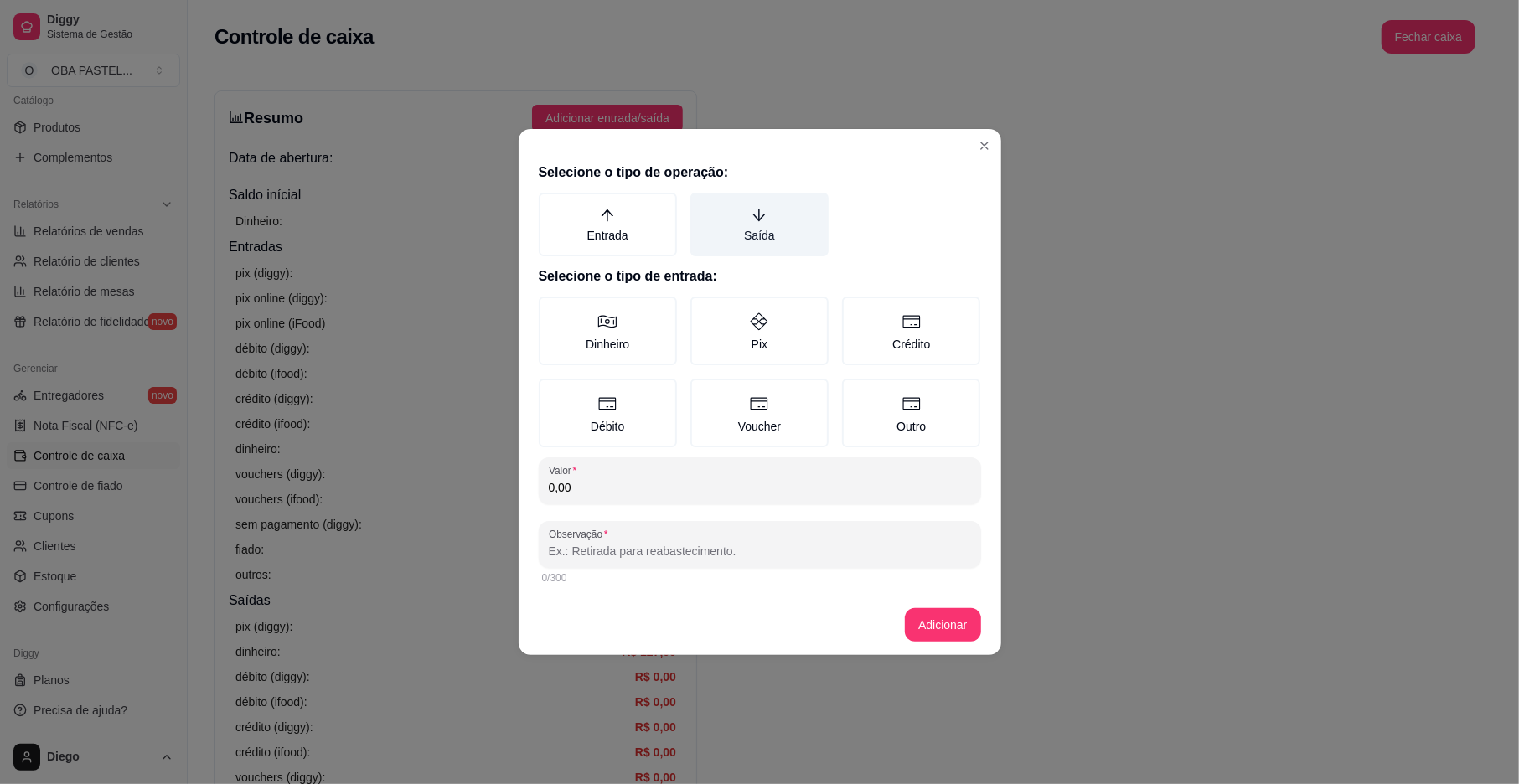
click at [725, 238] on label "Saída" at bounding box center [759, 225] width 139 height 64
click at [703, 206] on button "Saída" at bounding box center [696, 199] width 13 height 13
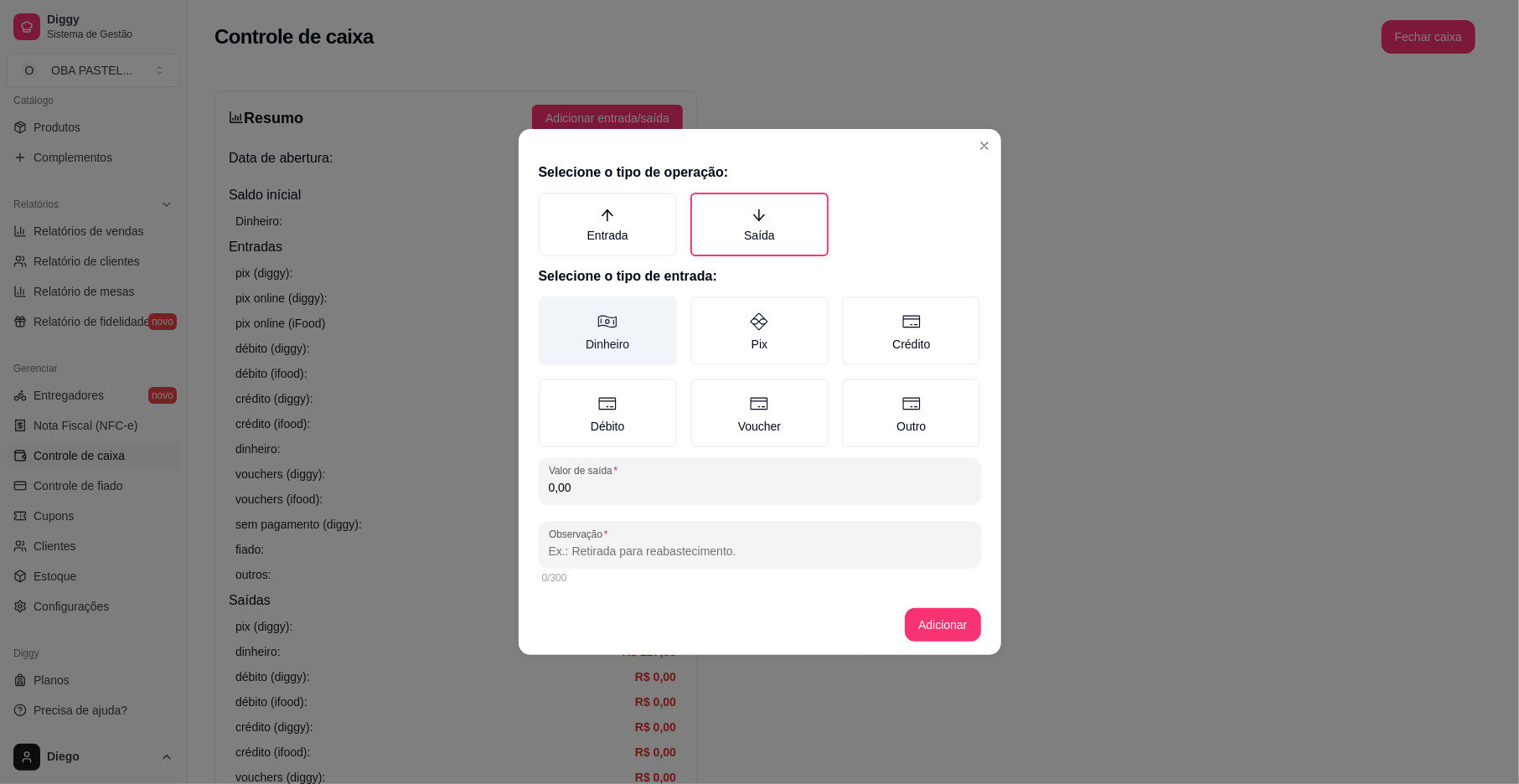
click at [615, 355] on label "Dinheiro" at bounding box center [608, 331] width 139 height 69
click at [552, 309] on button "Dinheiro" at bounding box center [545, 302] width 13 height 13
click at [631, 483] on input "0,00" at bounding box center [760, 488] width 422 height 17
type input "19,00"
click at [634, 568] on div "0/300" at bounding box center [760, 578] width 443 height 20
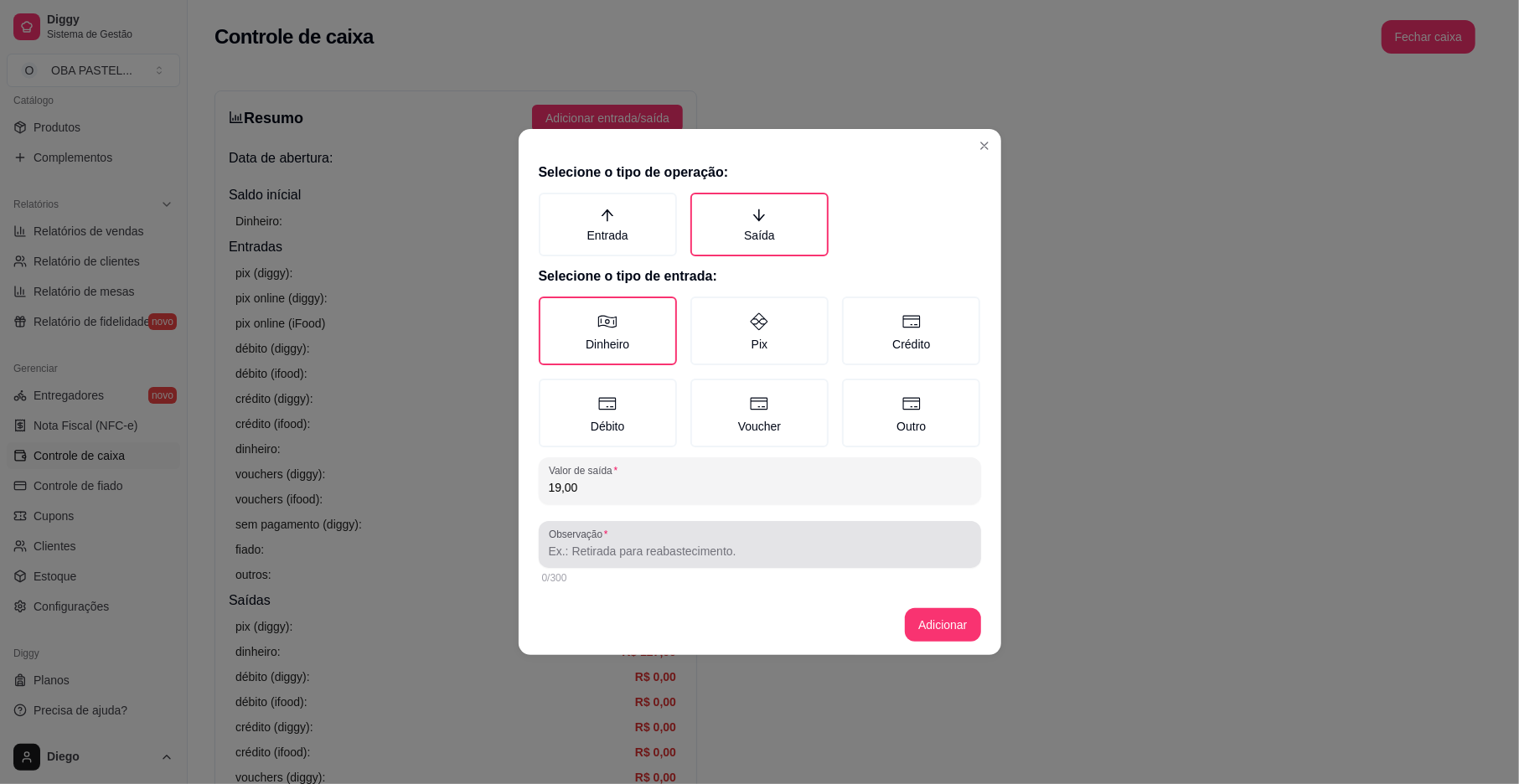
click at [640, 558] on div at bounding box center [760, 545] width 422 height 34
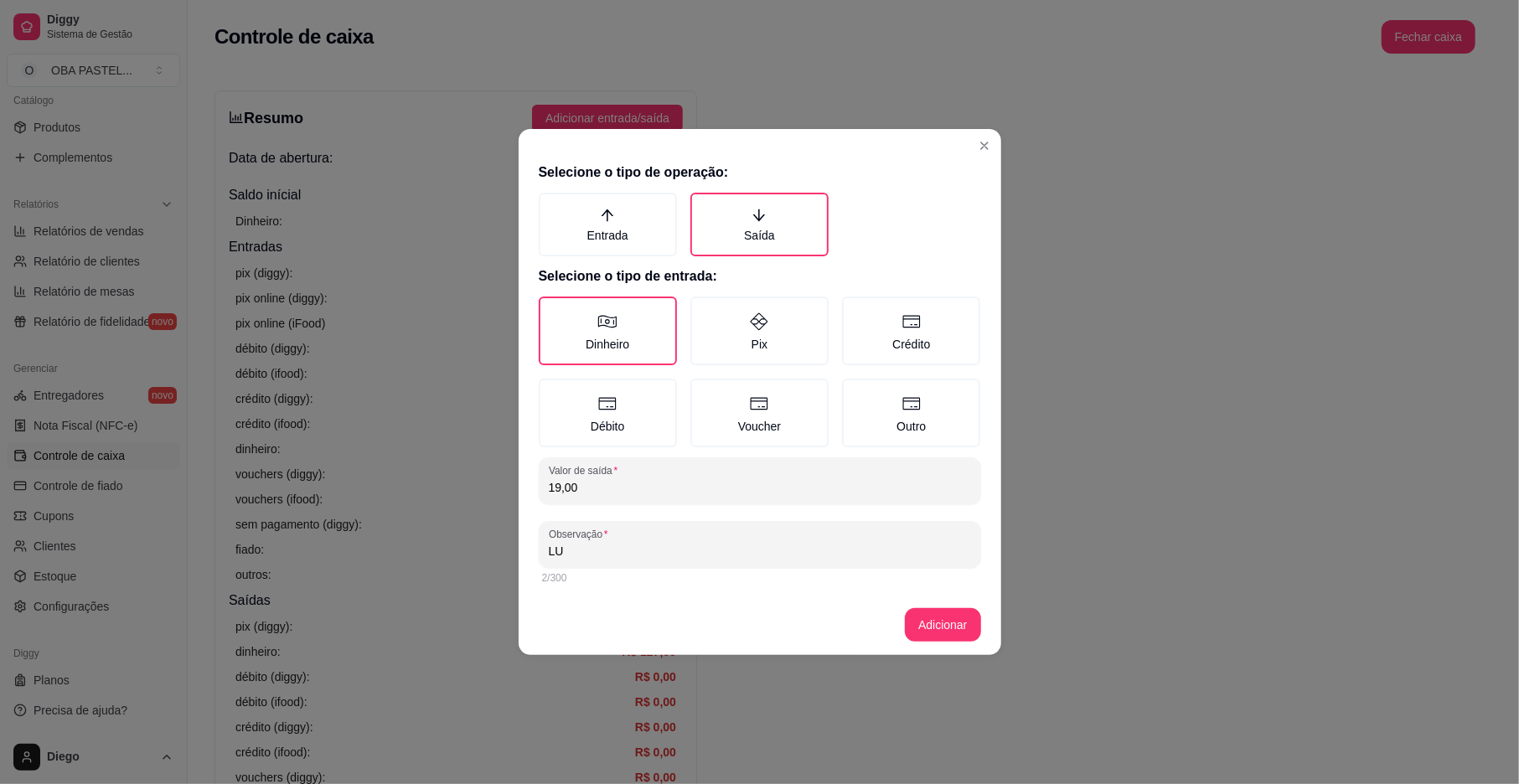
type input "L"
type input "[PERSON_NAME]"
click at [956, 640] on footer "Adicionar" at bounding box center [760, 625] width 483 height 60
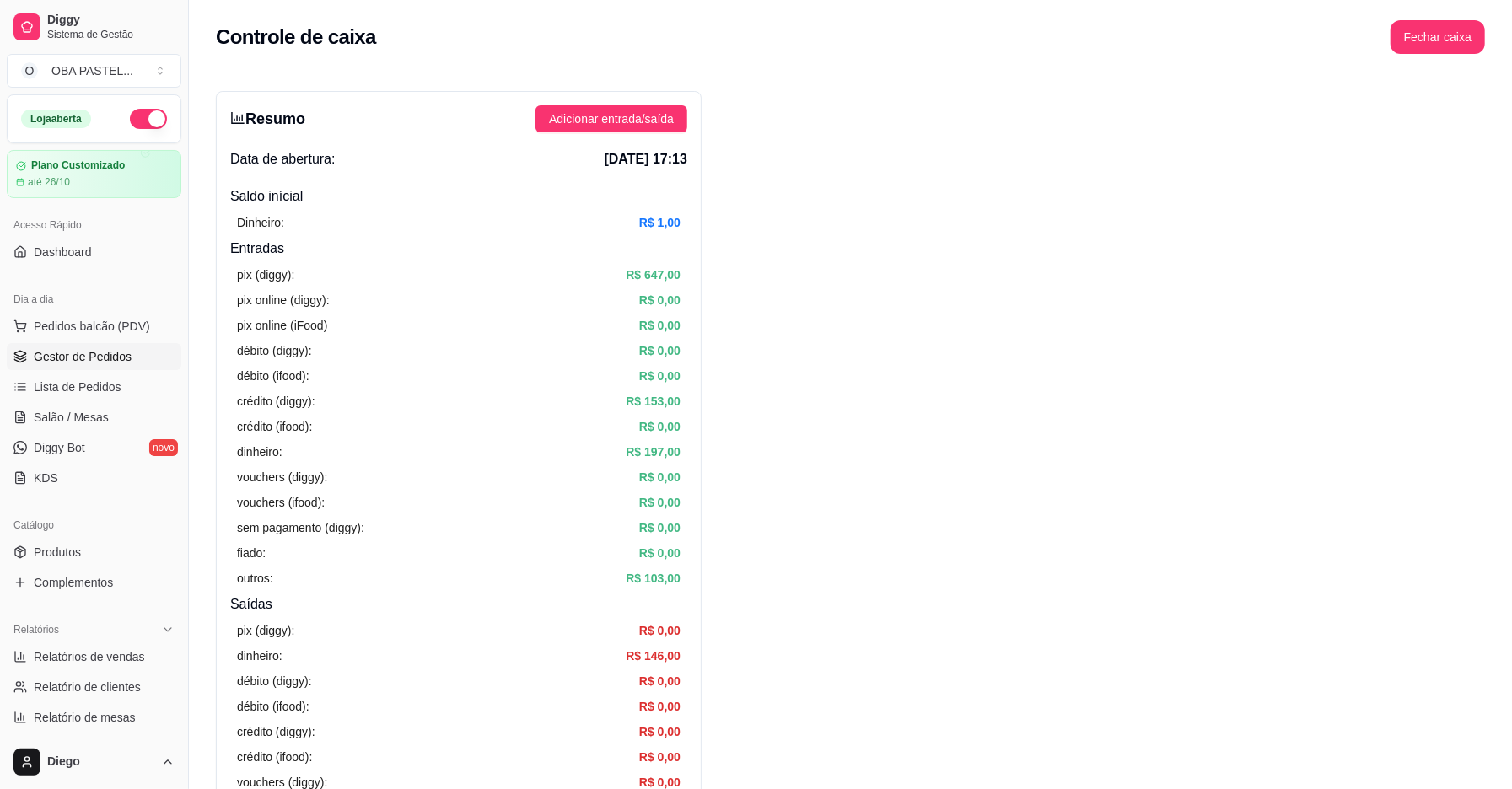
click at [91, 351] on span "Gestor de Pedidos" at bounding box center [83, 356] width 98 height 17
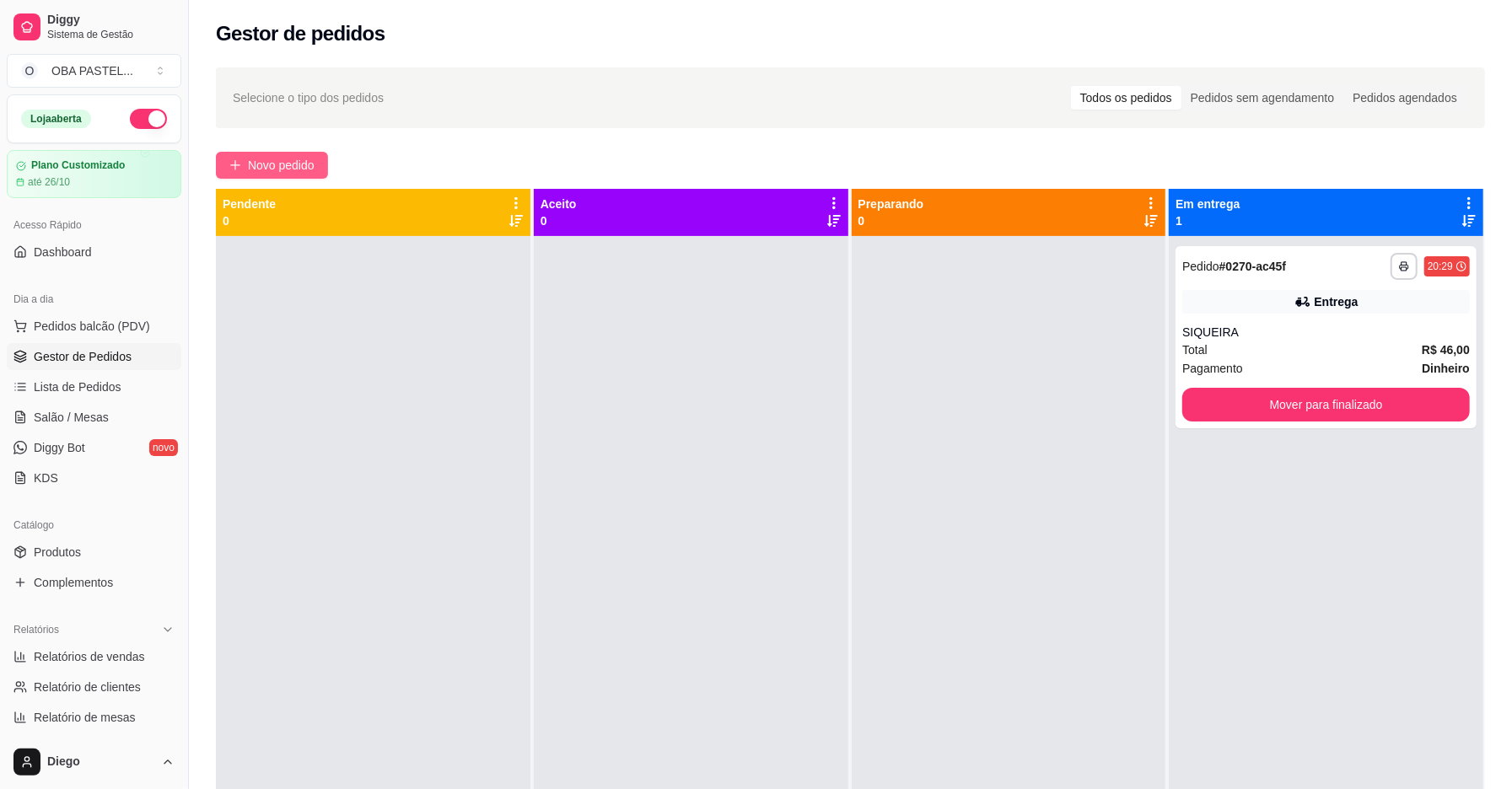
click at [226, 160] on button "Novo pedido" at bounding box center [271, 166] width 112 height 27
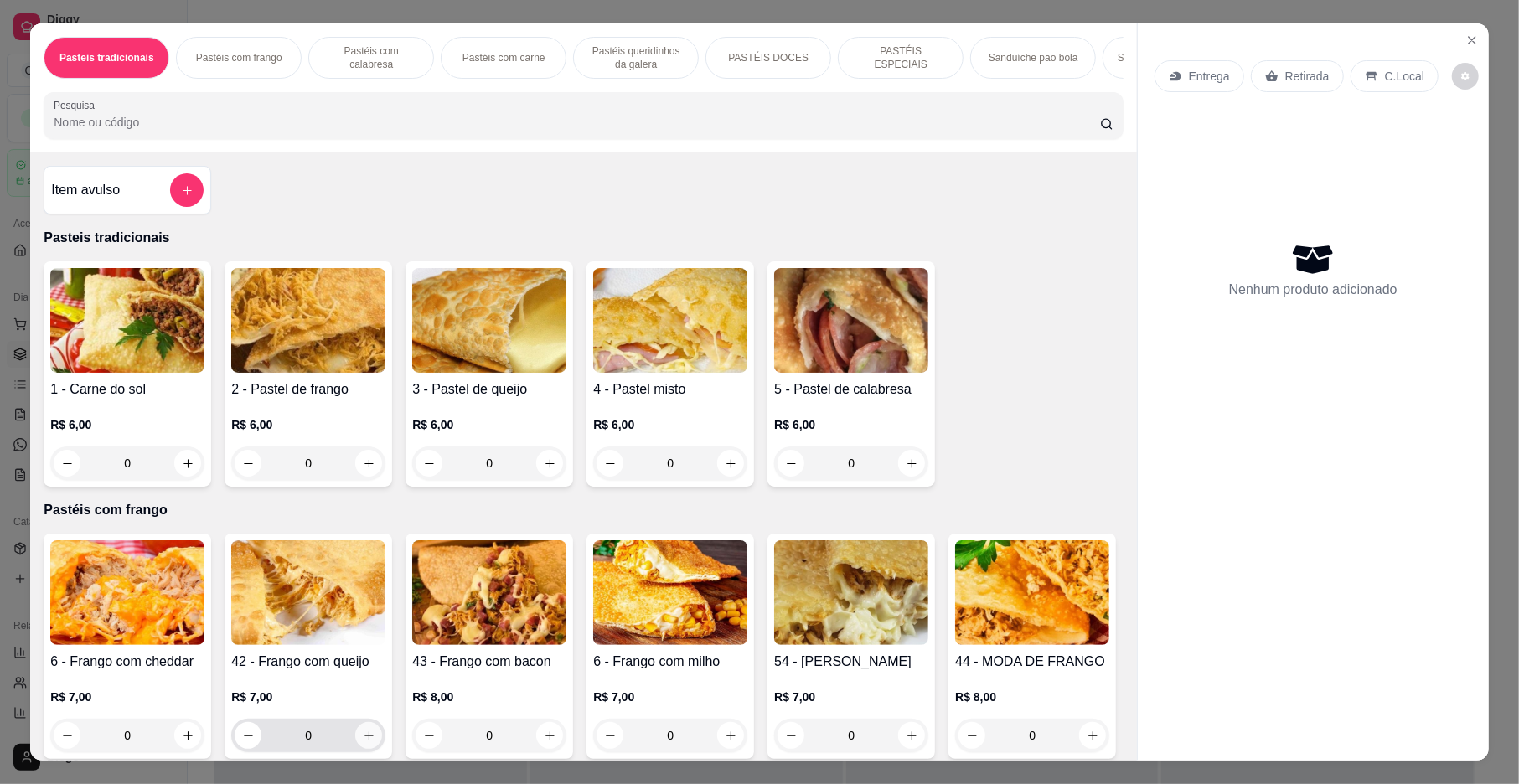
click at [363, 742] on icon "increase-product-quantity" at bounding box center [369, 735] width 13 height 13
type input "1"
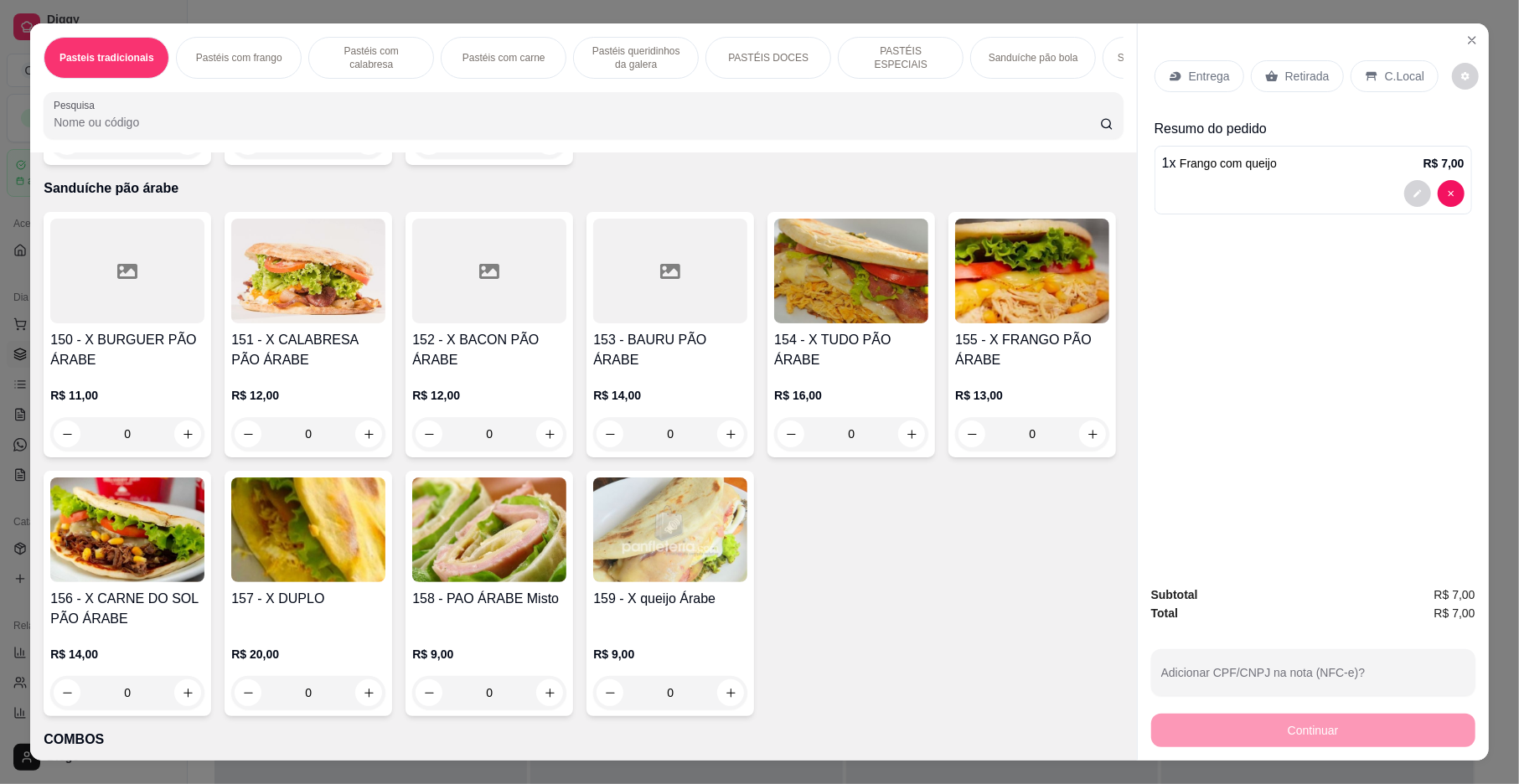
scroll to position [3627, 0]
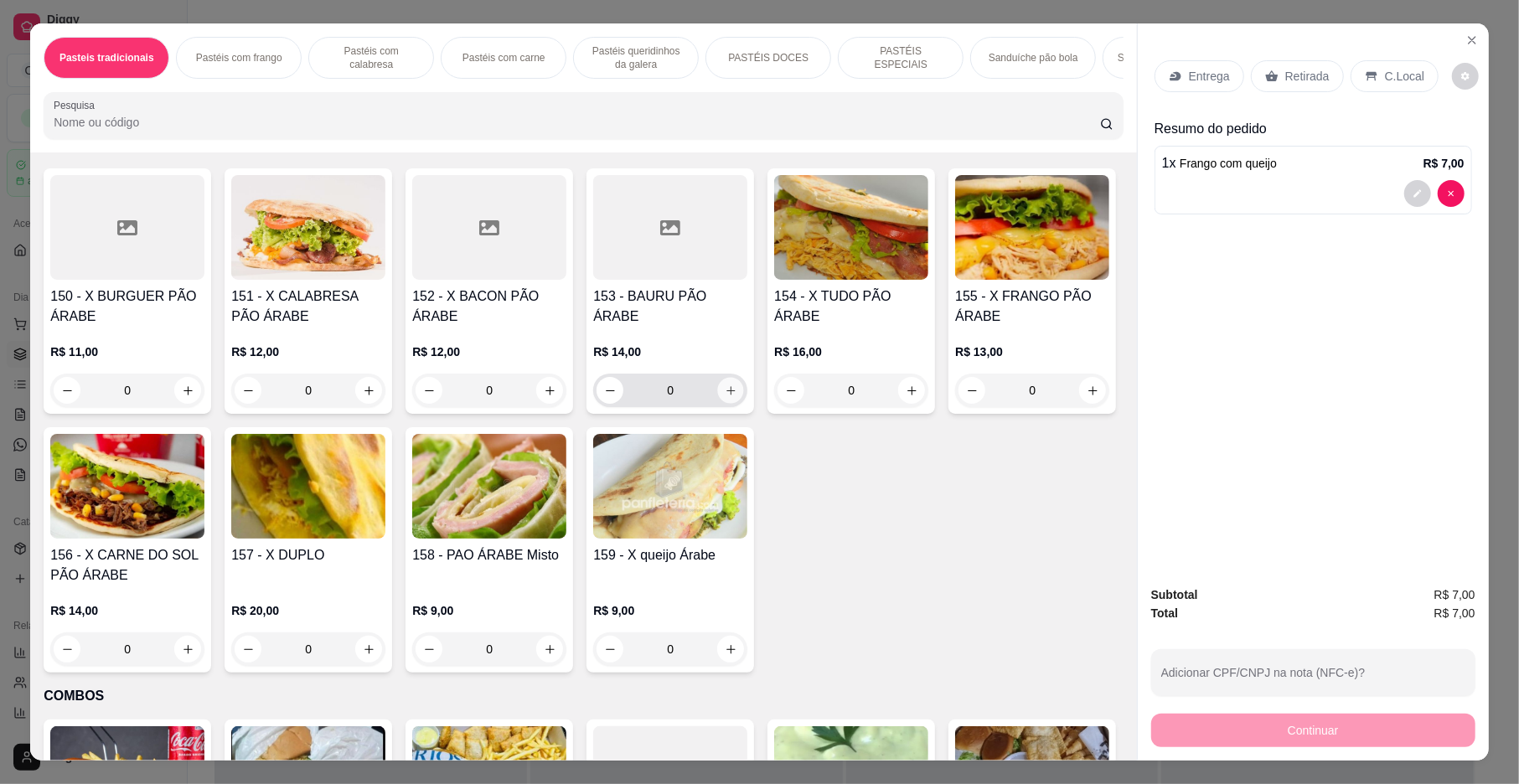
click at [726, 395] on icon "increase-product-quantity" at bounding box center [731, 390] width 8 height 8
type input "1"
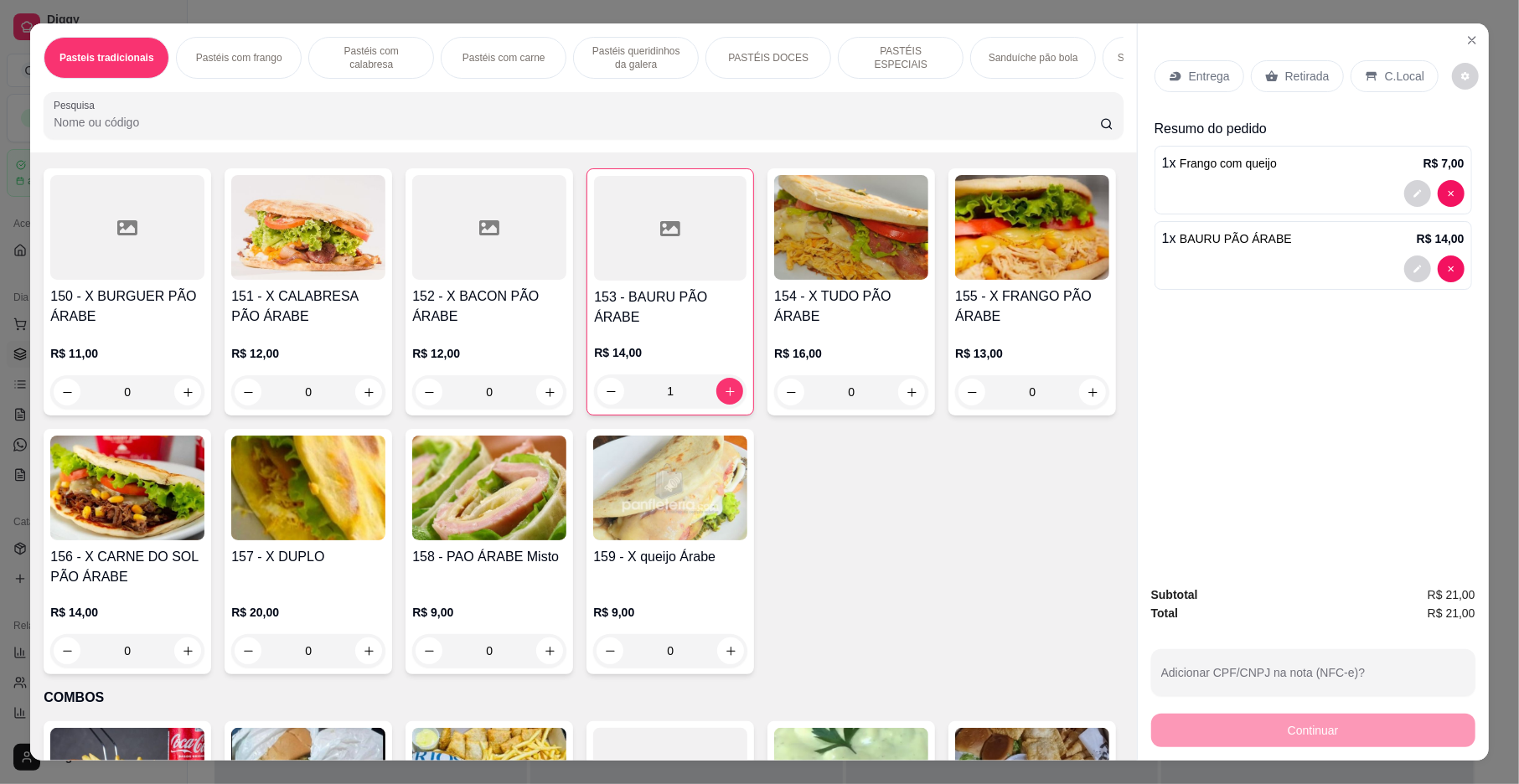
click at [1197, 79] on p "Entrega" at bounding box center [1209, 76] width 41 height 17
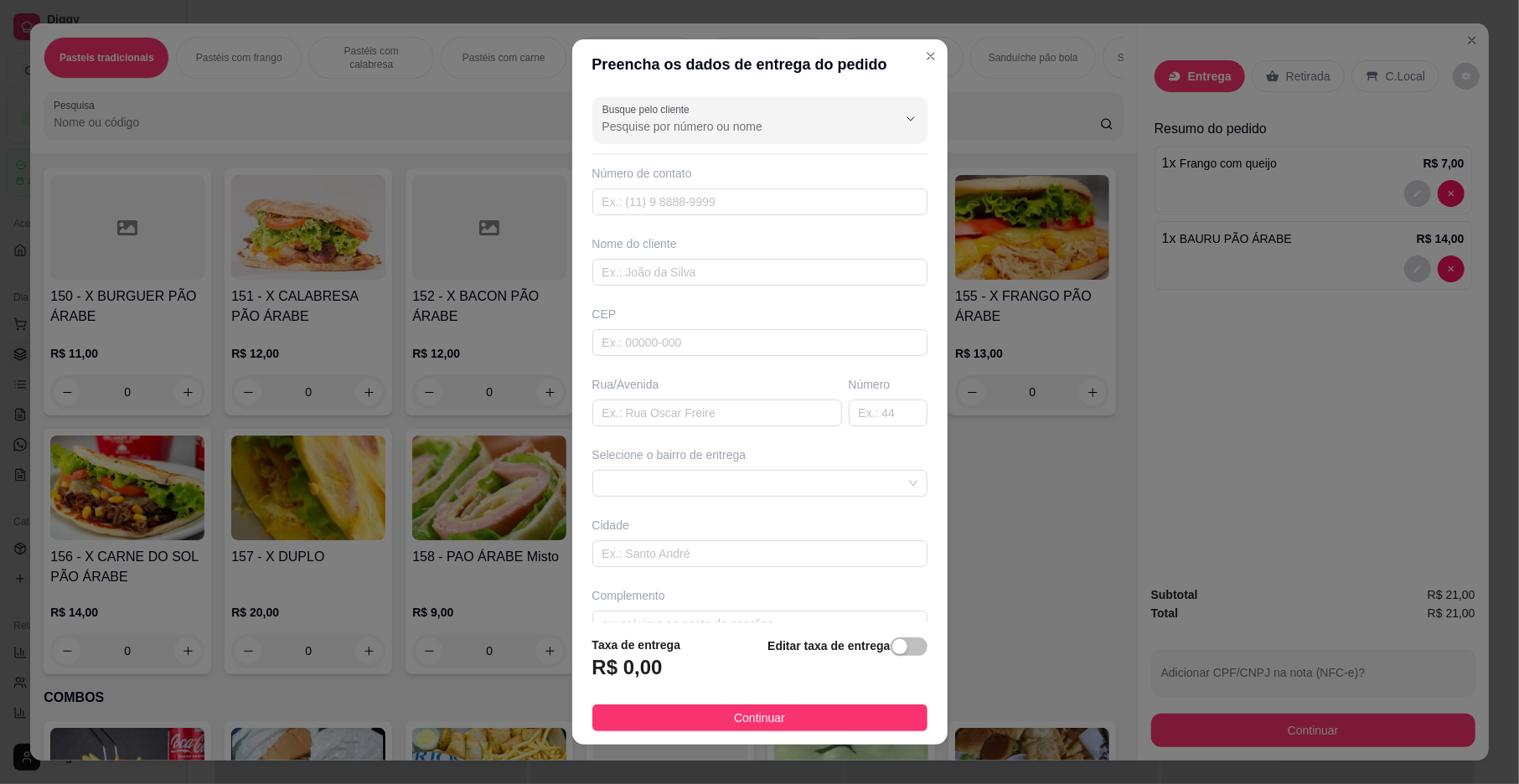
click at [689, 256] on div "Nome do cliente" at bounding box center [760, 260] width 342 height 50
click at [673, 273] on input "text" at bounding box center [760, 272] width 335 height 27
type input "[PERSON_NAME]"
click at [725, 426] on input "text" at bounding box center [717, 413] width 249 height 27
type input "[PERSON_NAME]"
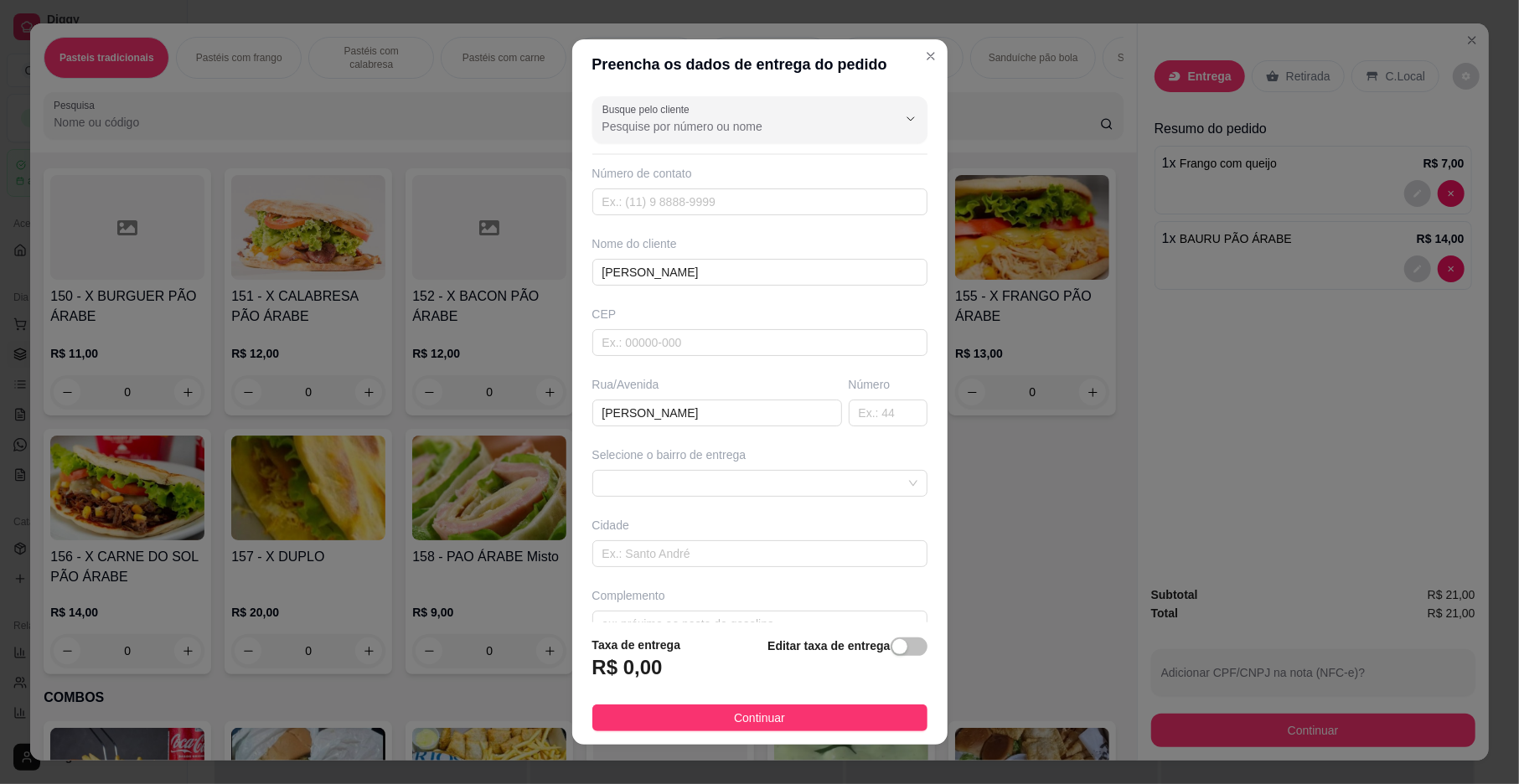
click at [846, 397] on div "Número" at bounding box center [888, 401] width 86 height 50
drag, startPoint x: 845, startPoint y: 396, endPoint x: 845, endPoint y: 416, distance: 20.0
click at [846, 412] on div "Número" at bounding box center [888, 401] width 86 height 50
click at [849, 421] on input "text" at bounding box center [888, 413] width 79 height 27
click at [682, 480] on span at bounding box center [760, 483] width 315 height 25
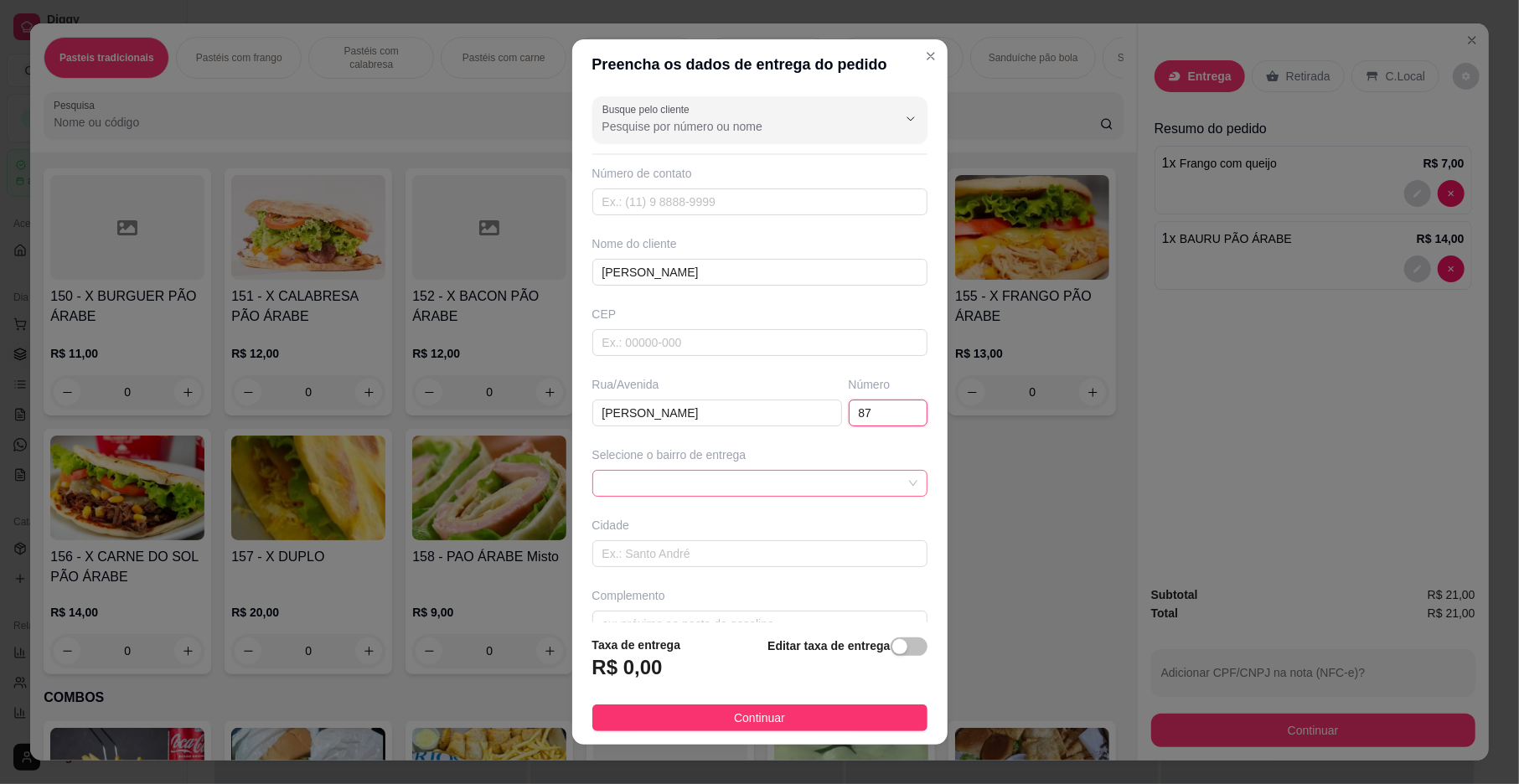
type input "87"
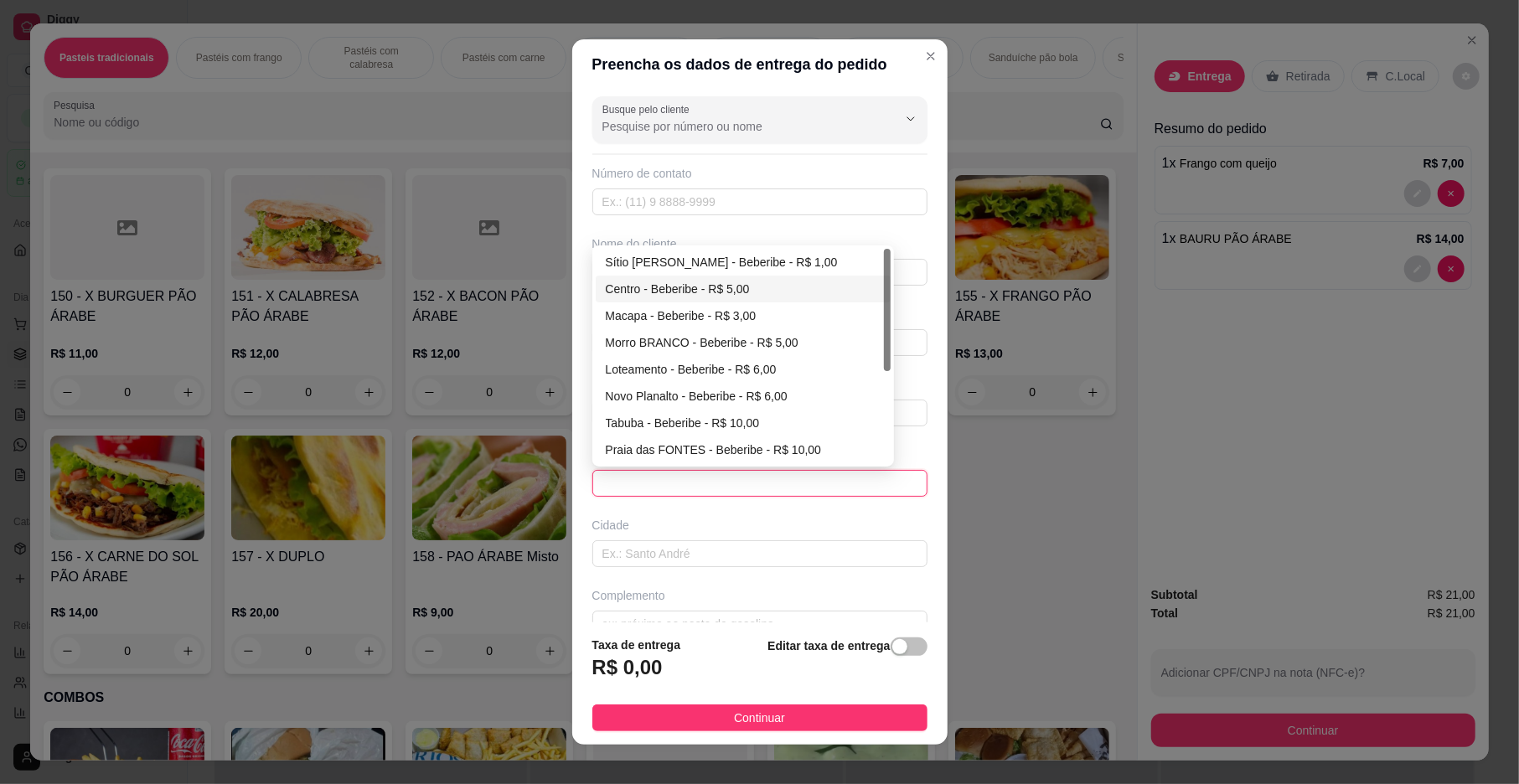
click at [610, 295] on div "Centro - Beberibe - R$ 5,00" at bounding box center [743, 289] width 275 height 18
type input "Beberibe"
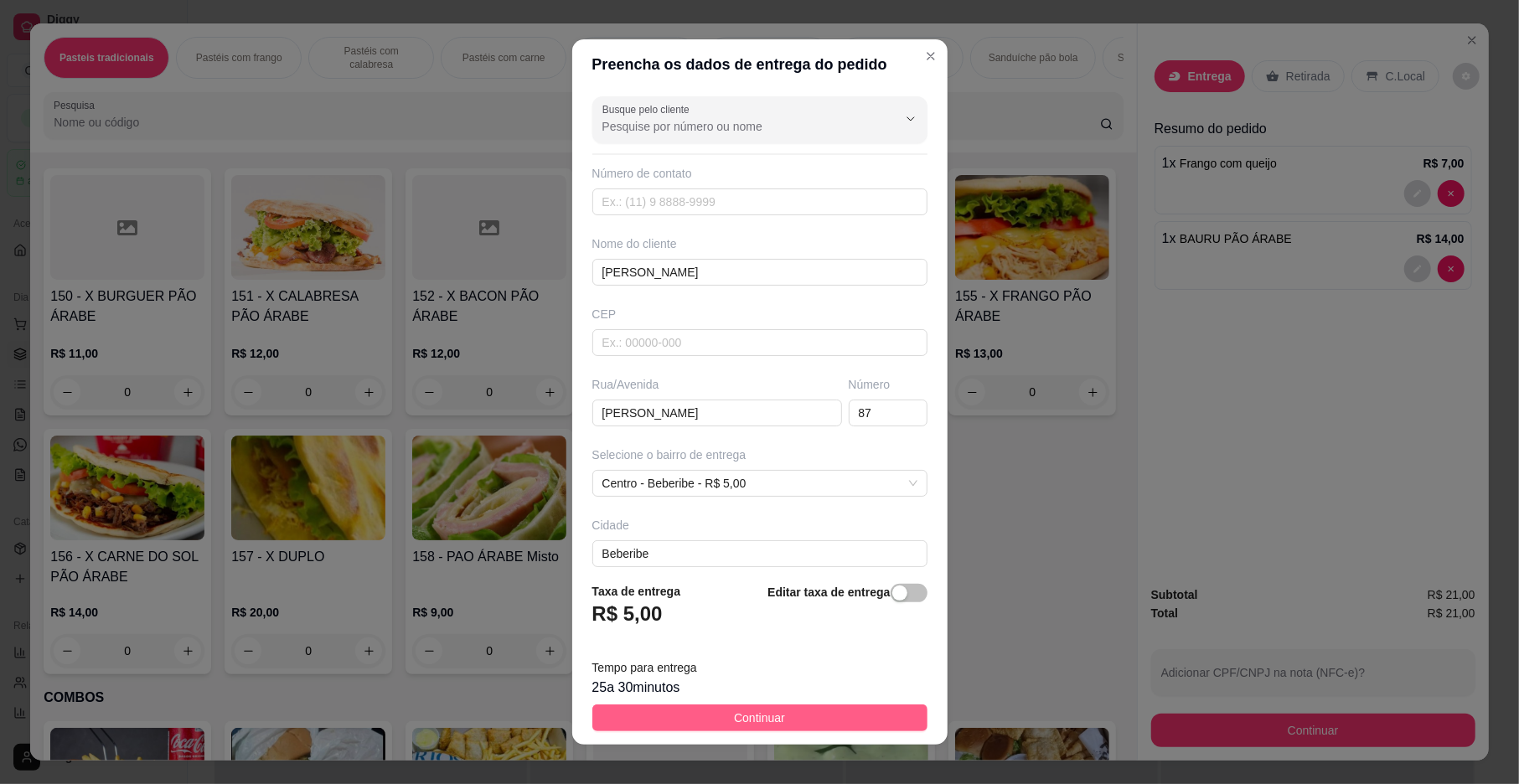
click at [734, 722] on span "Continuar" at bounding box center [759, 718] width 51 height 18
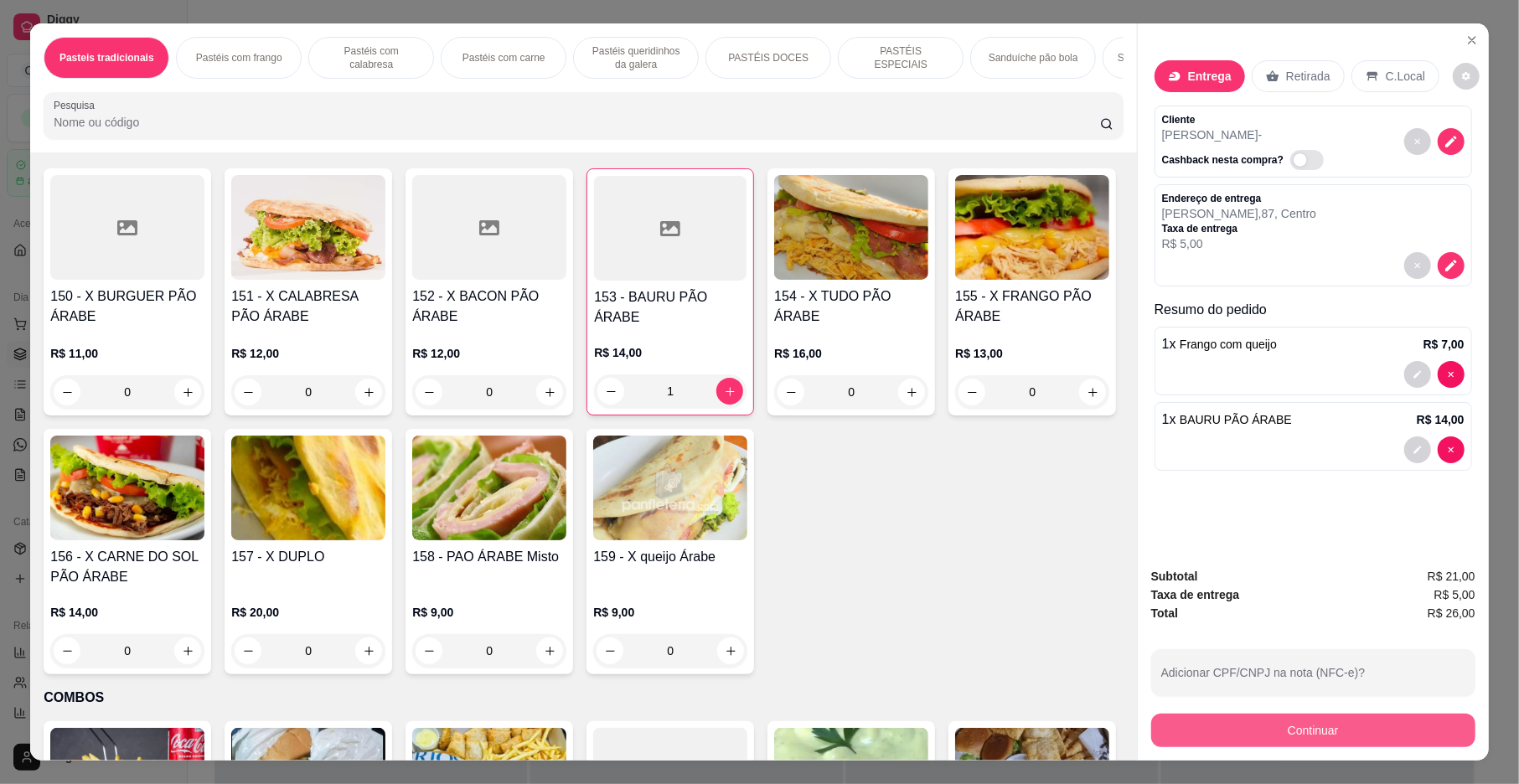
click at [1244, 739] on button "Continuar" at bounding box center [1313, 730] width 324 height 34
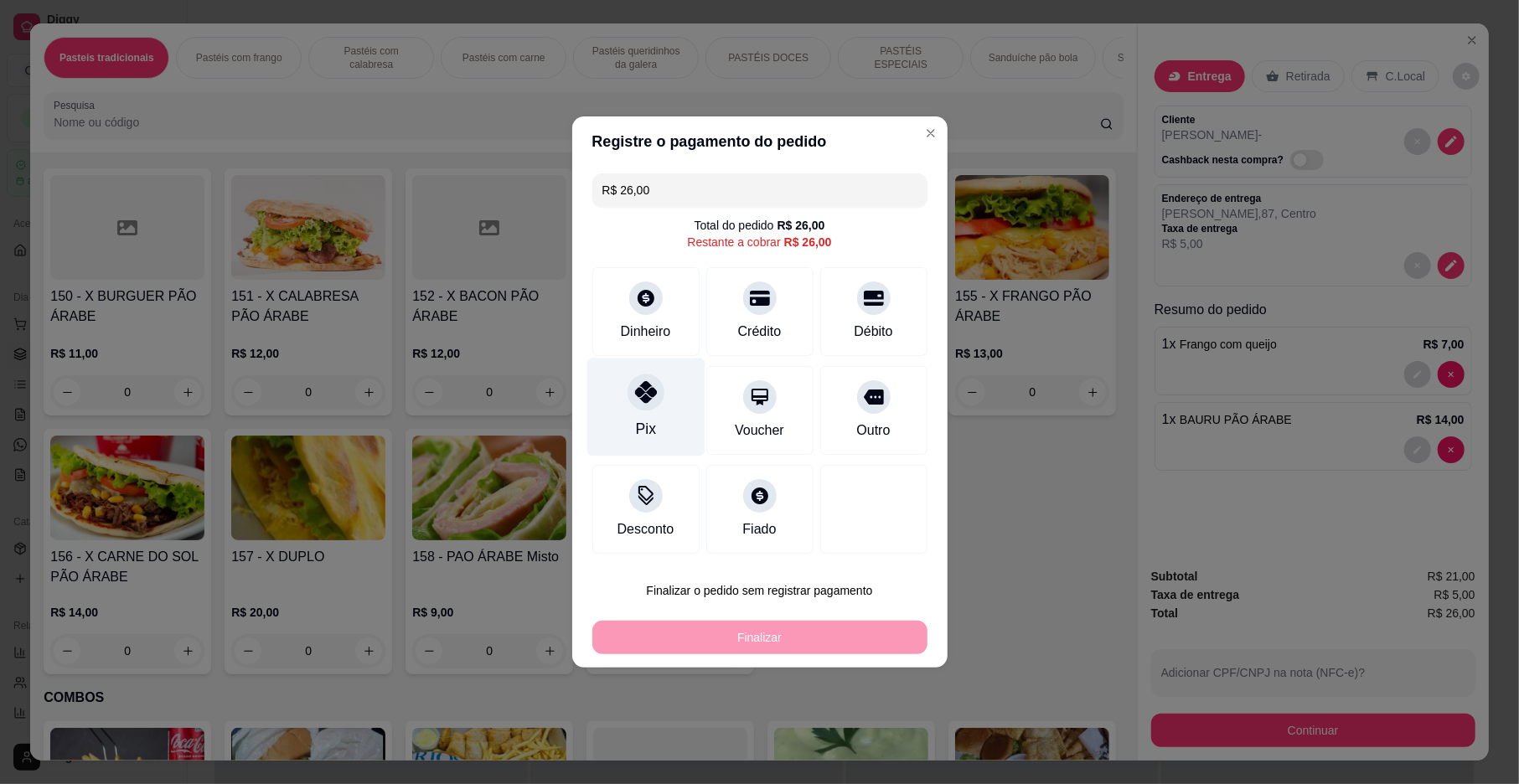
click at [644, 400] on icon at bounding box center [645, 392] width 22 height 22
type input "R$ 0,00"
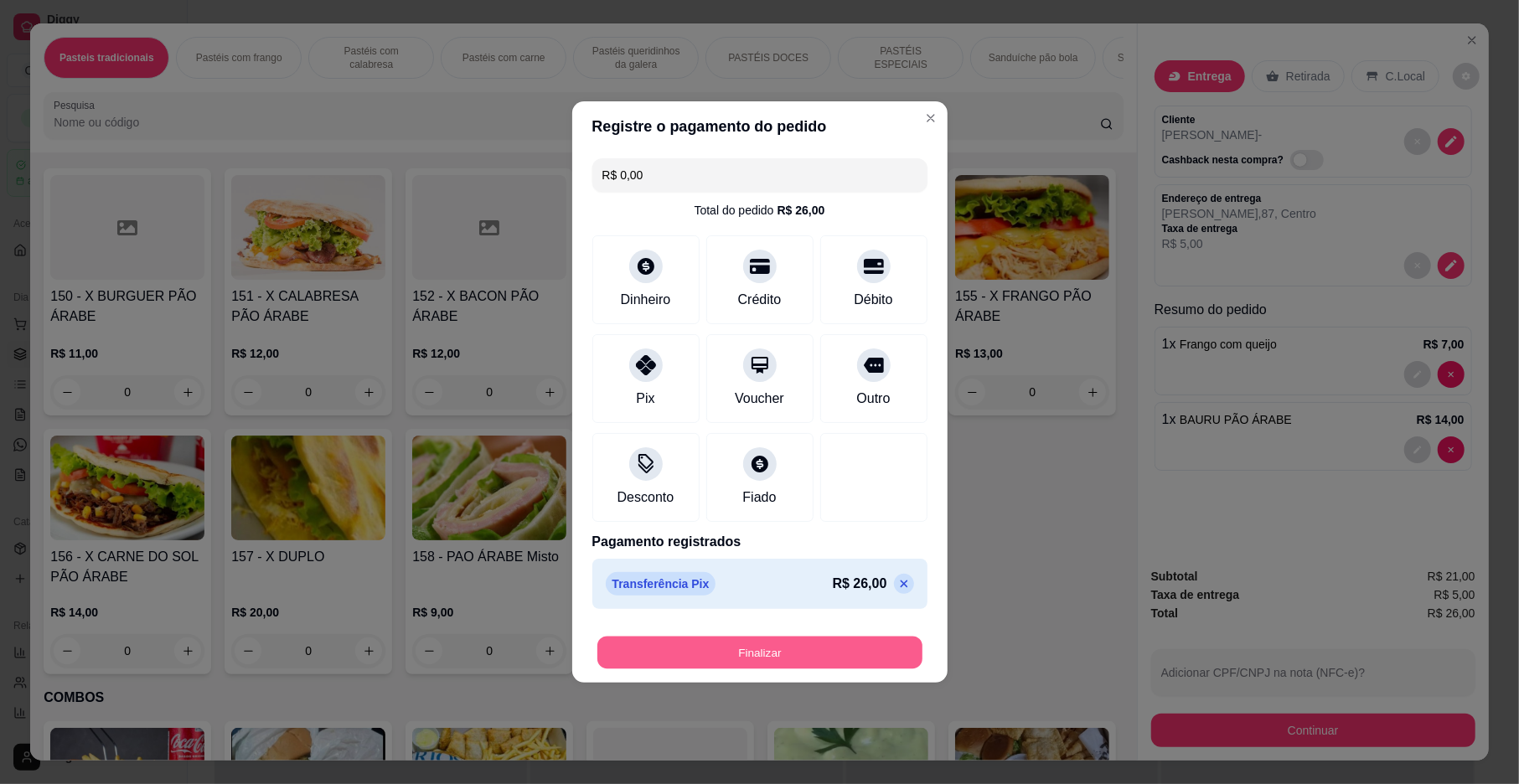
click at [692, 641] on button "Finalizar" at bounding box center [760, 652] width 325 height 33
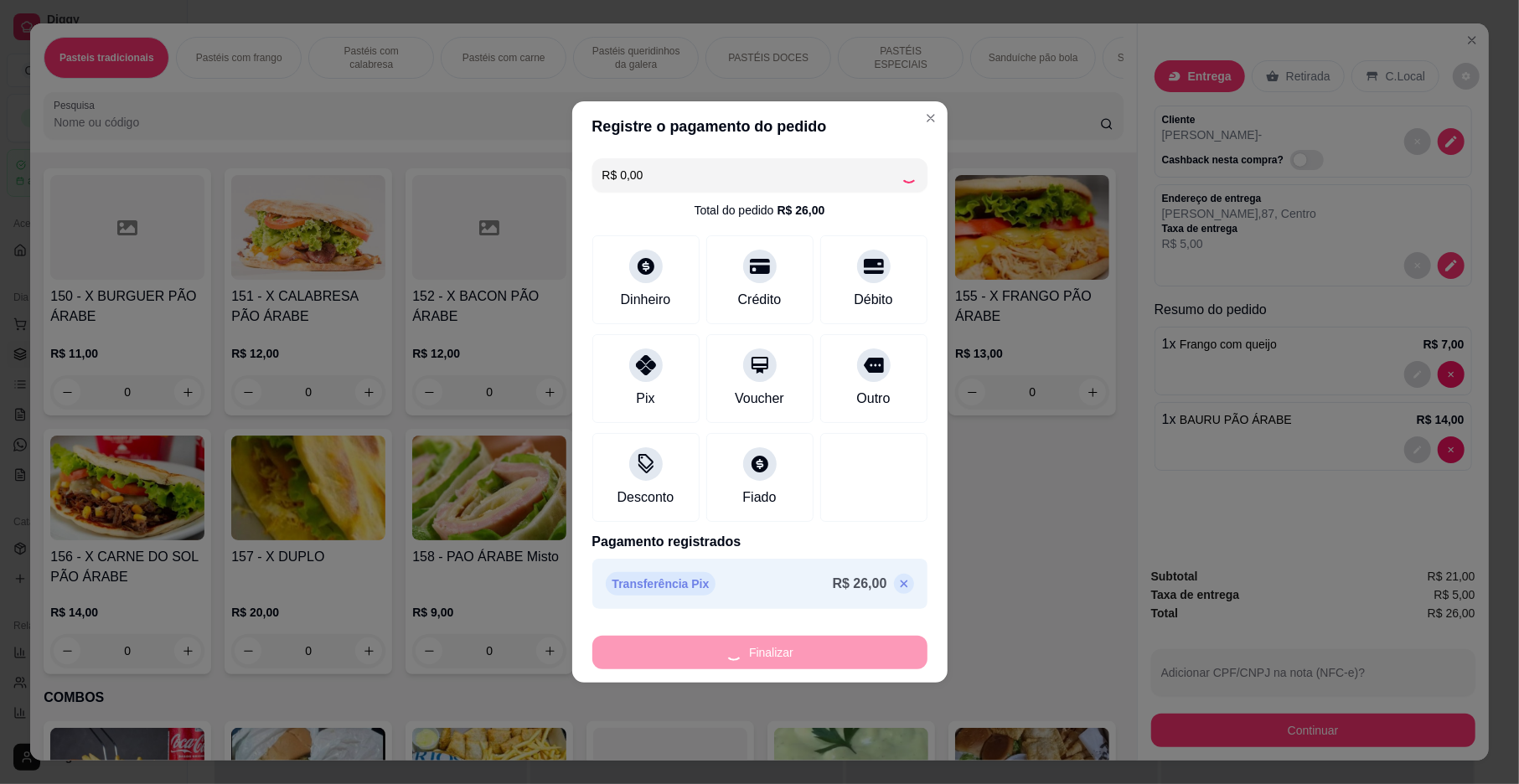
type input "0"
type input "-R$ 26,00"
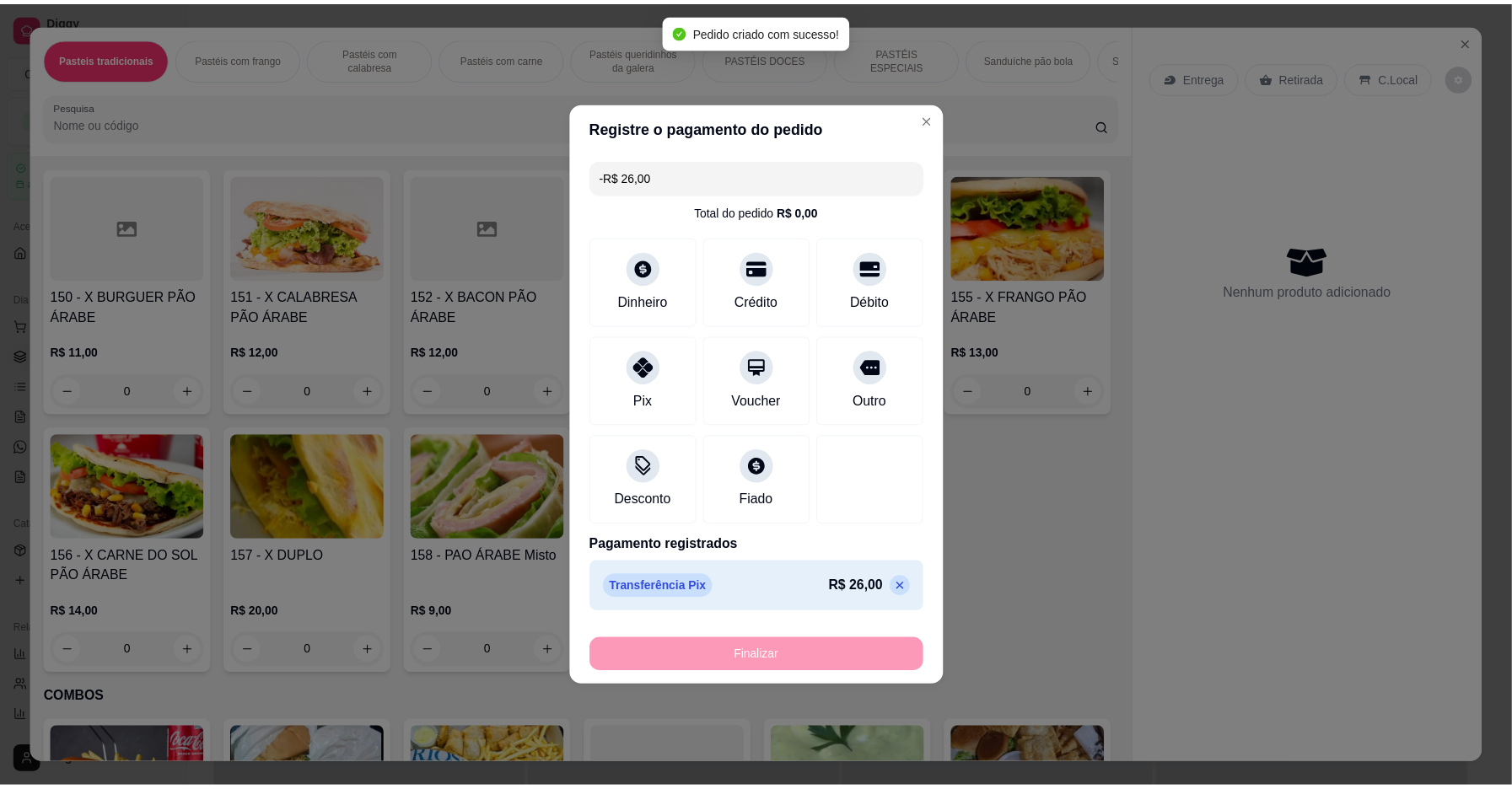
scroll to position [3648, 0]
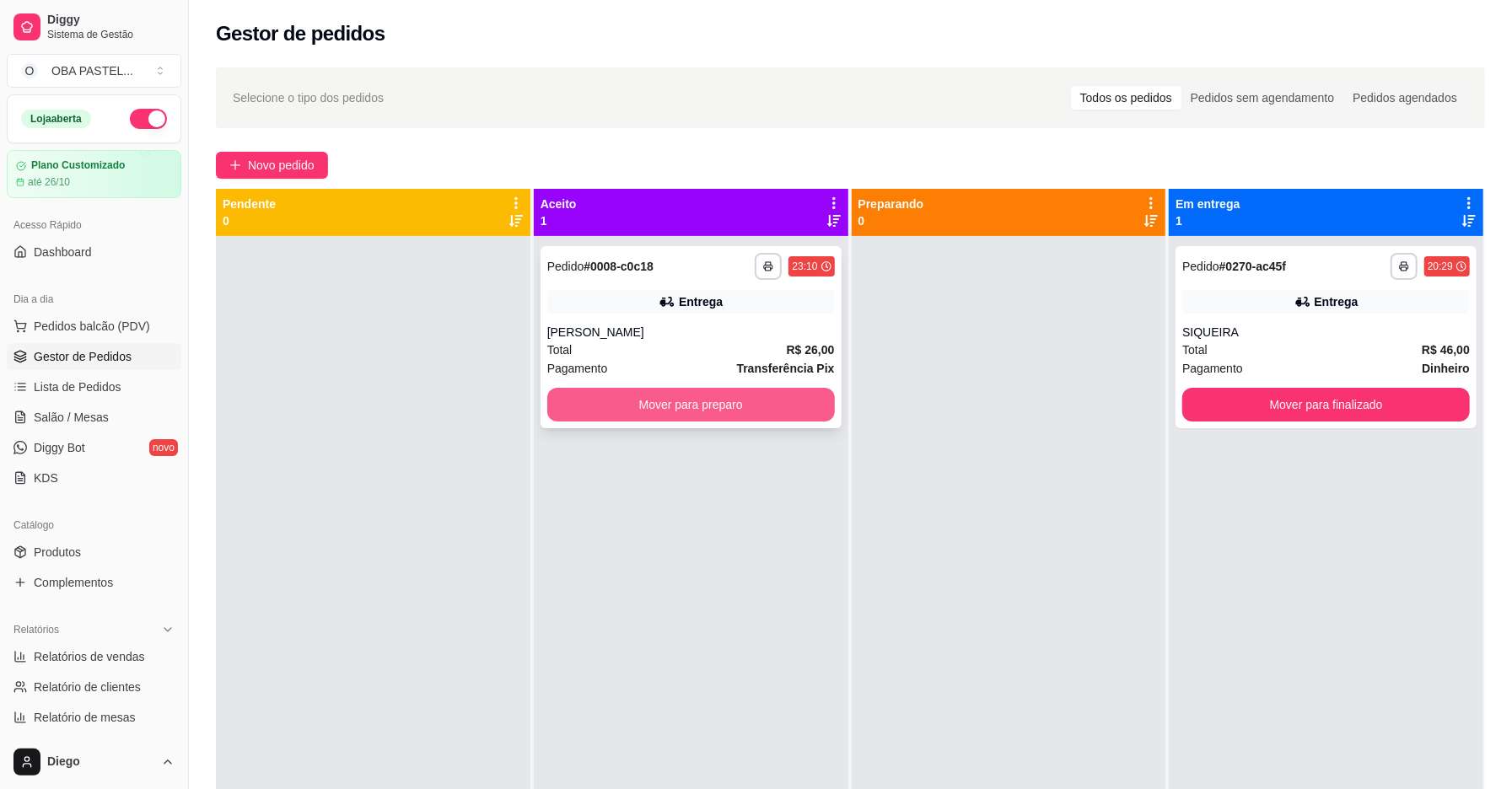
click at [671, 409] on button "Mover para preparo" at bounding box center [691, 405] width 287 height 34
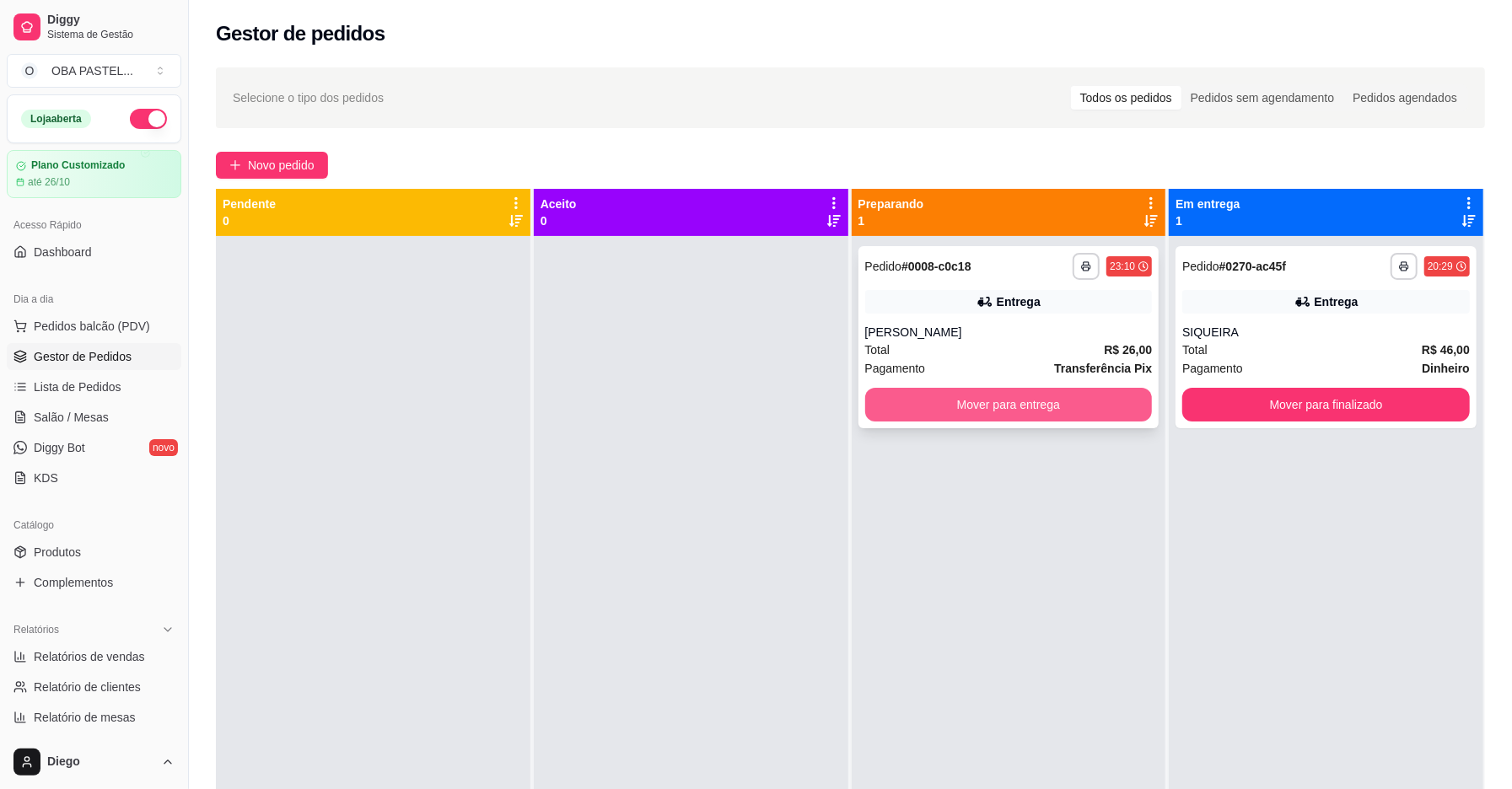
click at [990, 401] on button "Mover para entrega" at bounding box center [1009, 405] width 287 height 34
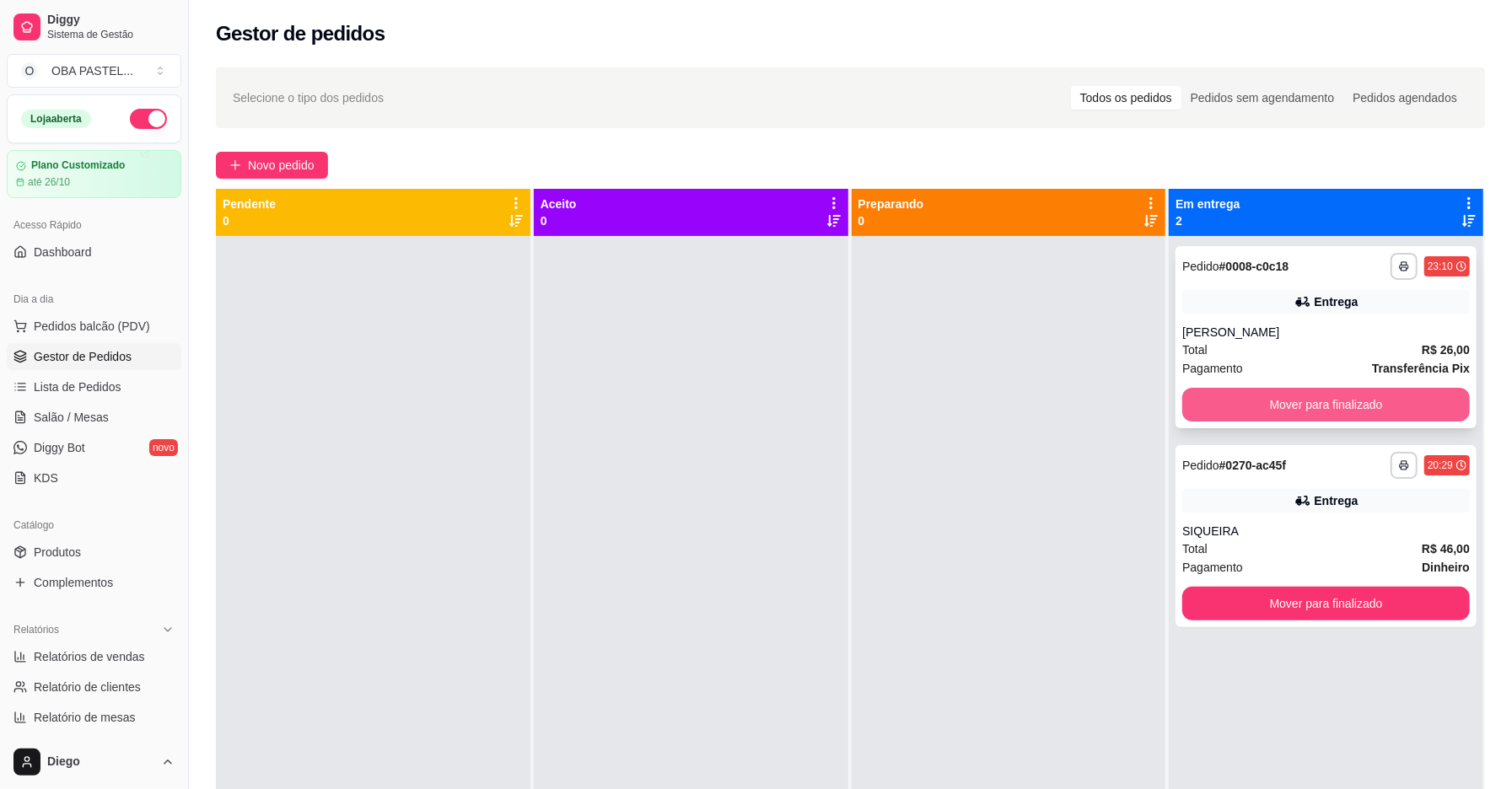
click at [1320, 406] on button "Mover para finalizado" at bounding box center [1326, 405] width 287 height 34
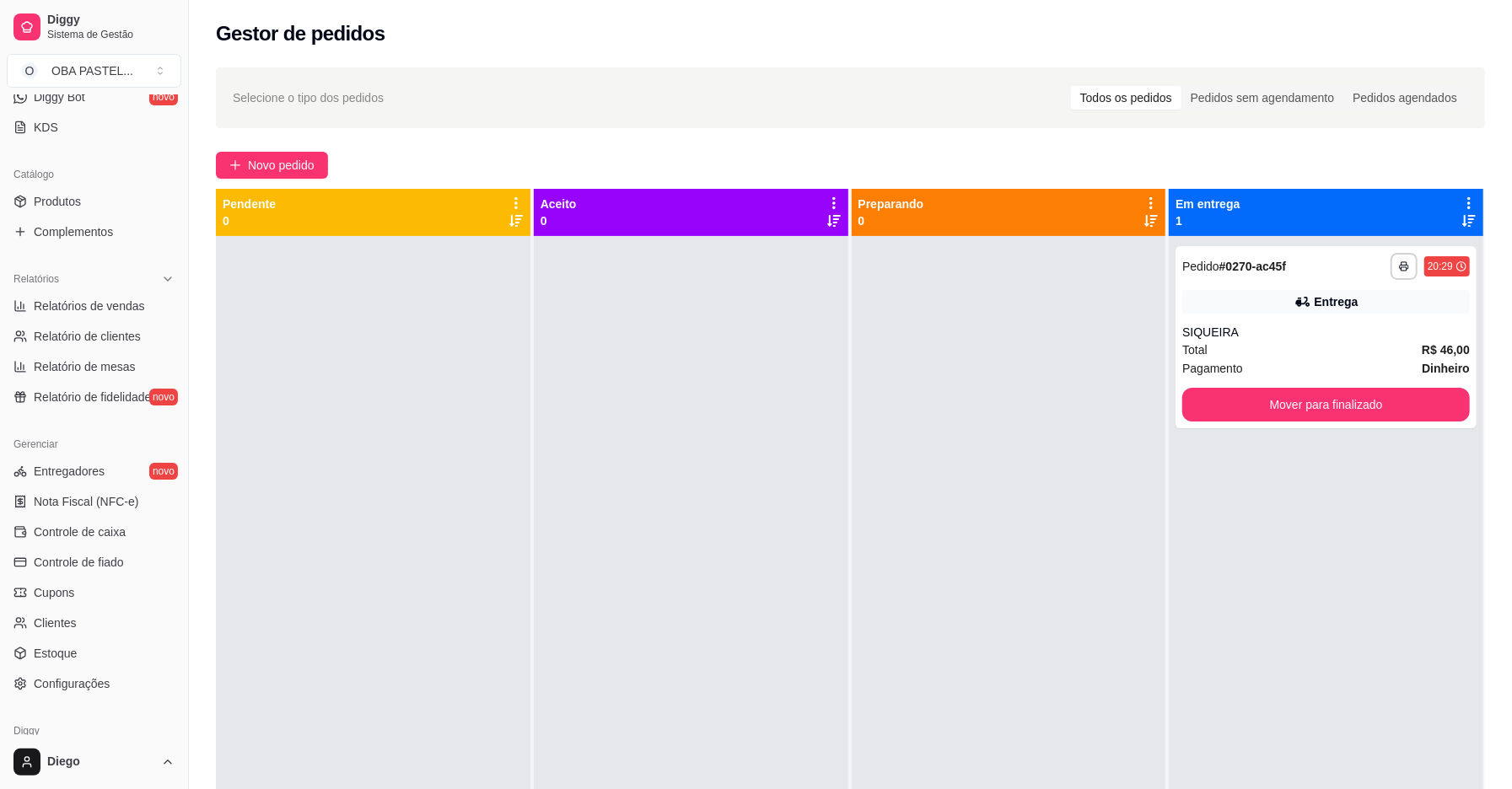
scroll to position [355, 0]
click at [135, 535] on link "Controle de caixa" at bounding box center [94, 528] width 175 height 27
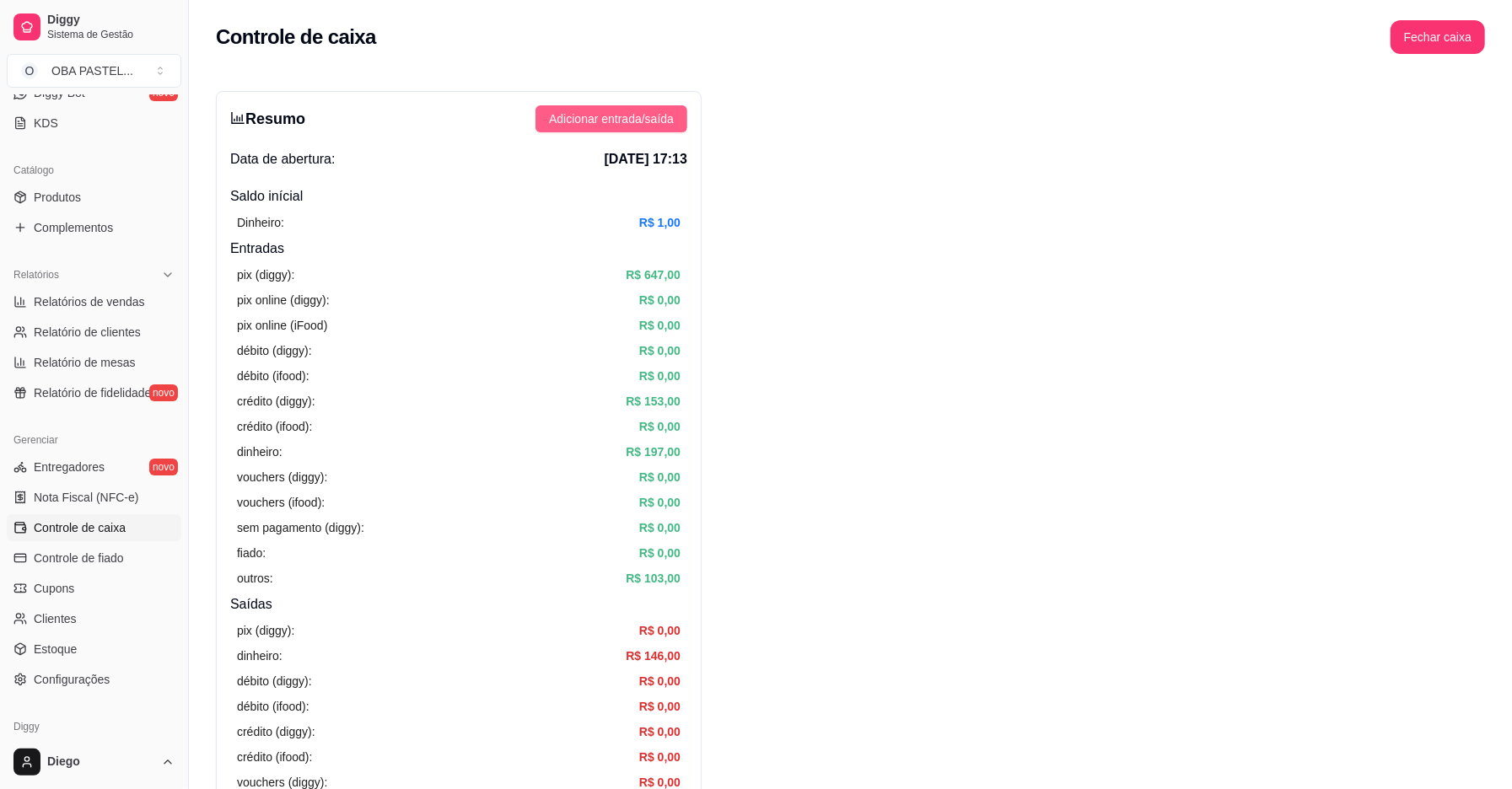
click at [550, 119] on span "Adicionar entrada/saída" at bounding box center [612, 119] width 125 height 19
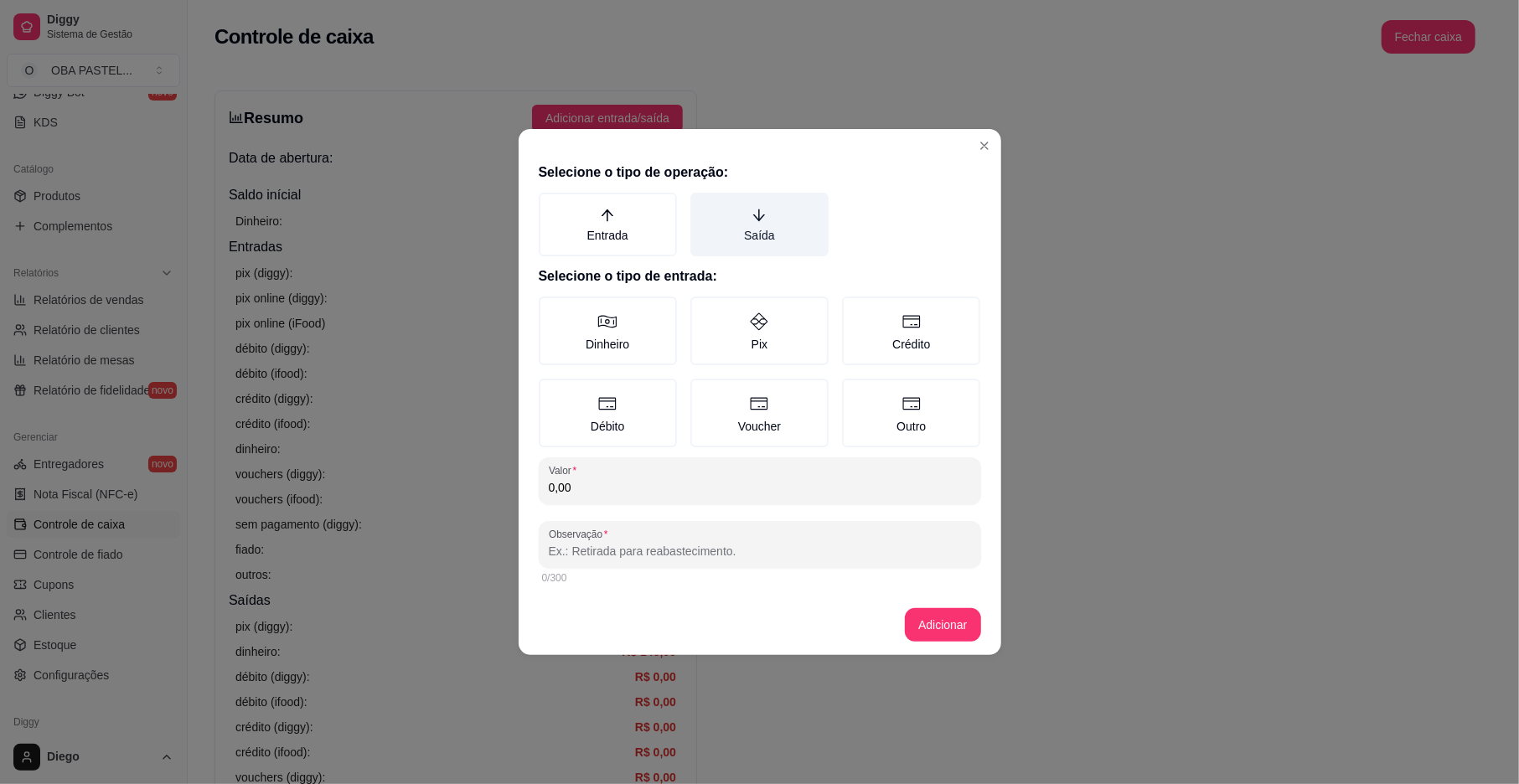
click at [739, 238] on label "Saída" at bounding box center [759, 225] width 139 height 64
click at [703, 206] on button "Saída" at bounding box center [696, 199] width 13 height 13
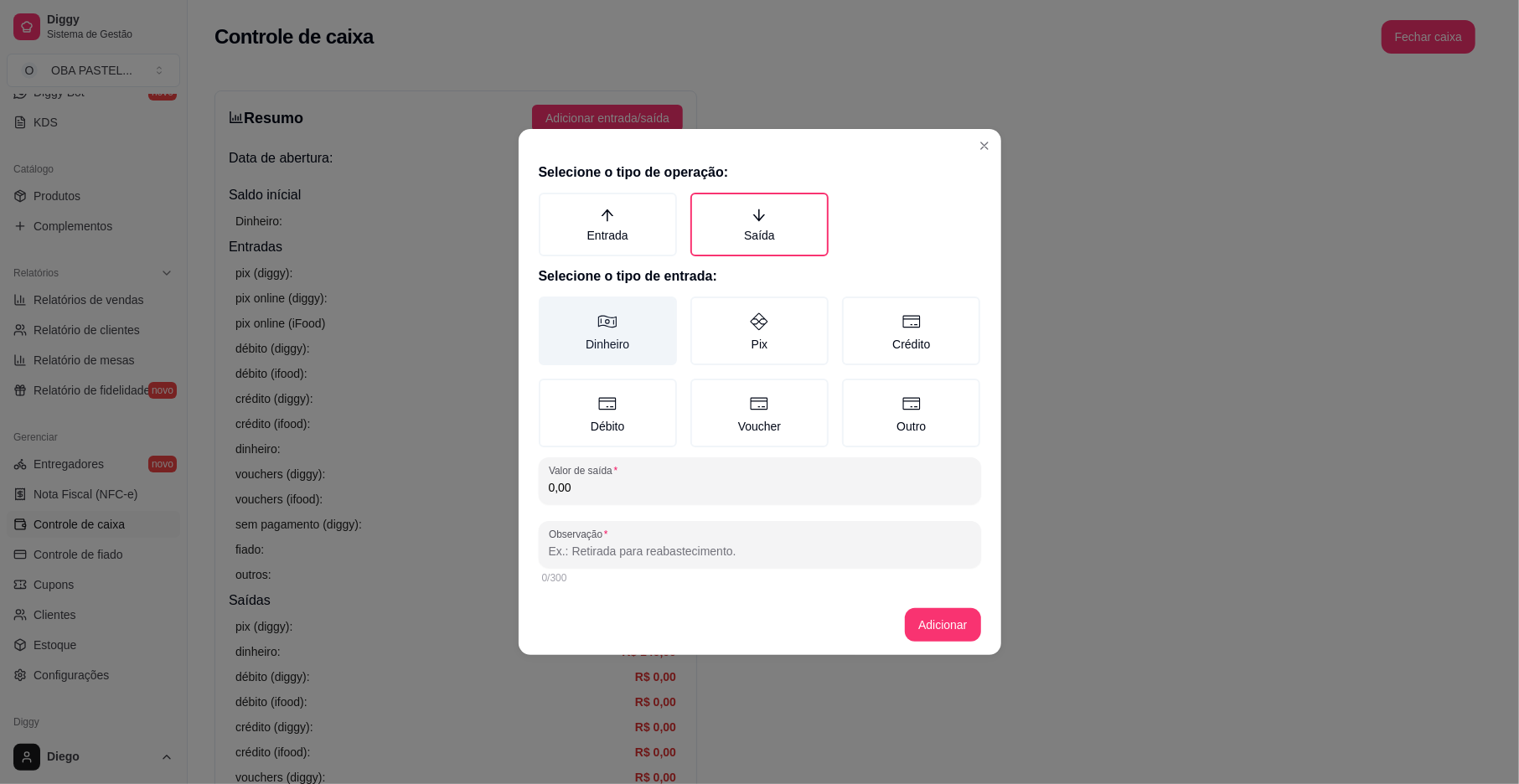
click at [615, 340] on label "Dinheiro" at bounding box center [608, 331] width 139 height 69
click at [552, 309] on button "Dinheiro" at bounding box center [545, 302] width 13 height 13
click at [605, 503] on div "Selecione o tipo de operação: Entrada Saída Selecione o tipo de entrada: Dinhei…" at bounding box center [760, 375] width 483 height 439
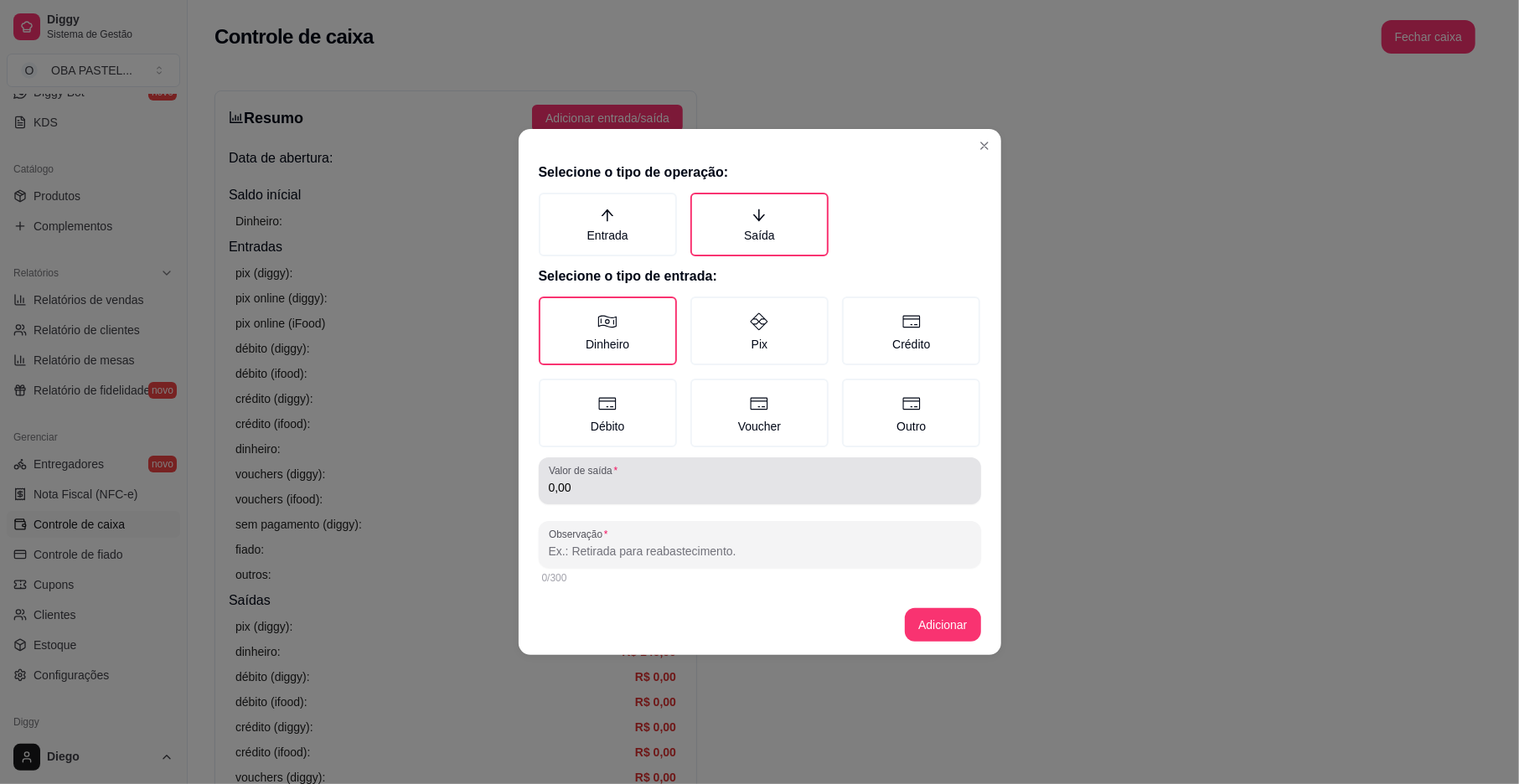
click at [611, 483] on input "0,00" at bounding box center [760, 488] width 422 height 17
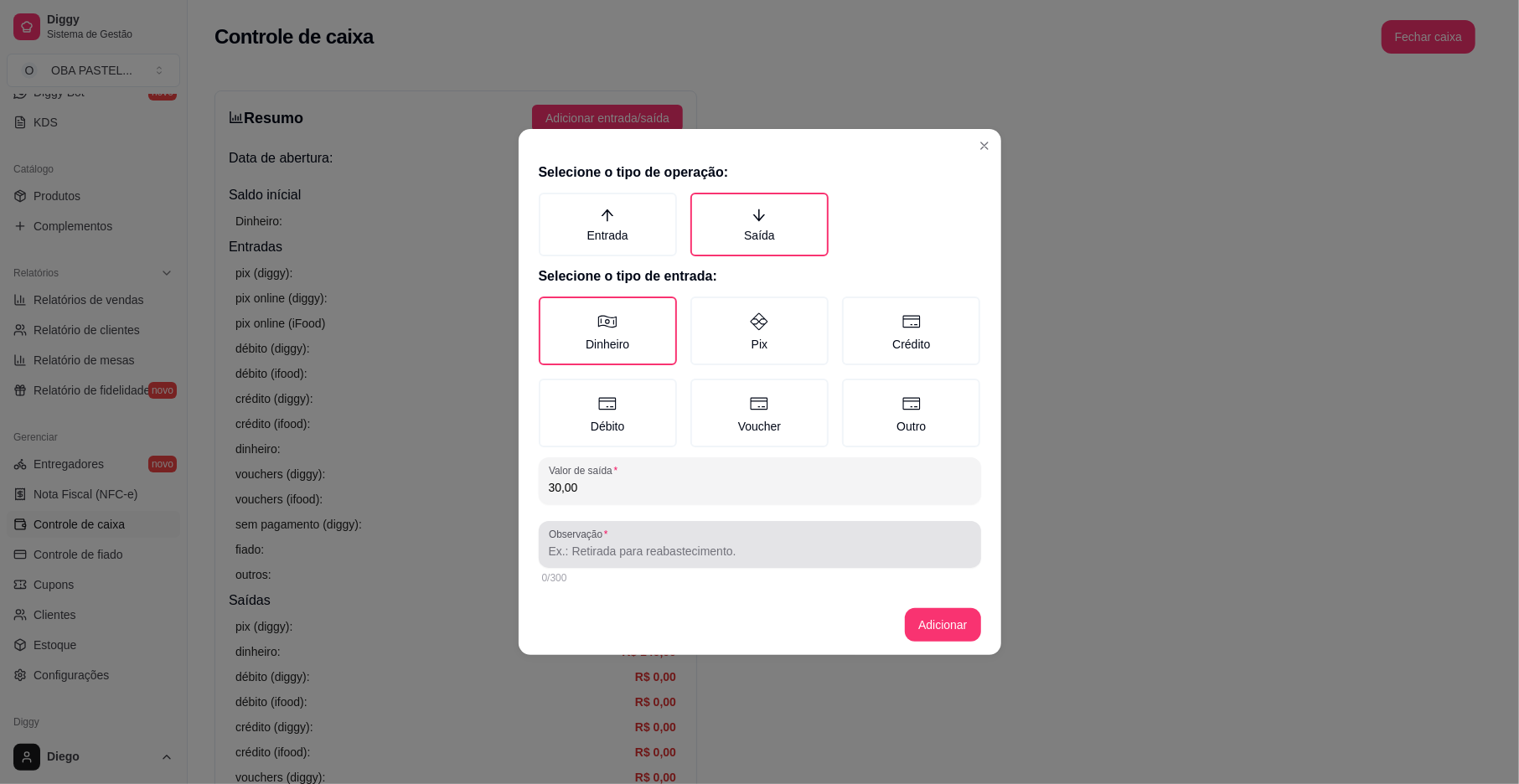
type input "30,00"
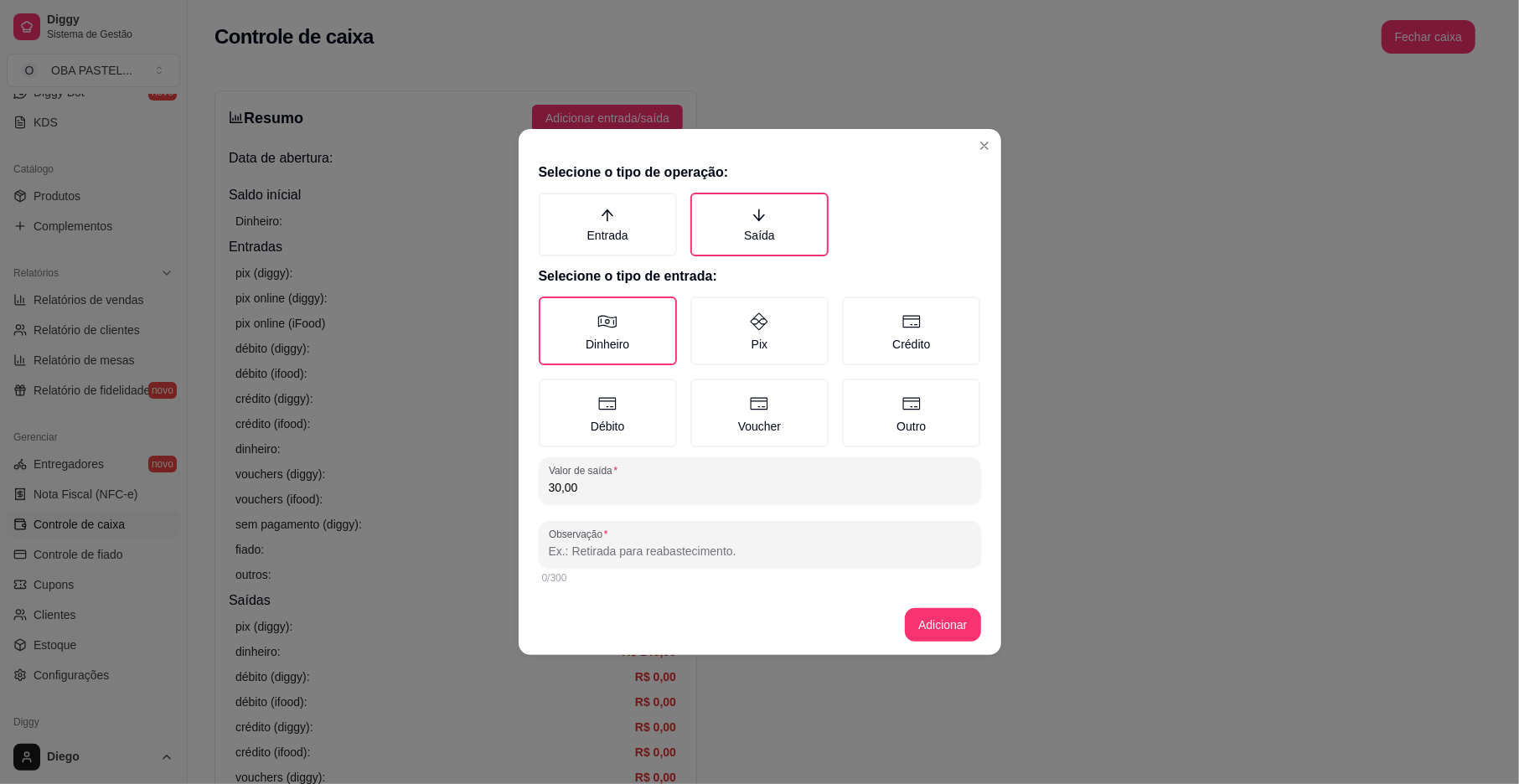
click at [570, 553] on input "Observação" at bounding box center [760, 551] width 422 height 17
type input "DARLI"
click at [925, 598] on footer "Adicionar" at bounding box center [760, 625] width 483 height 60
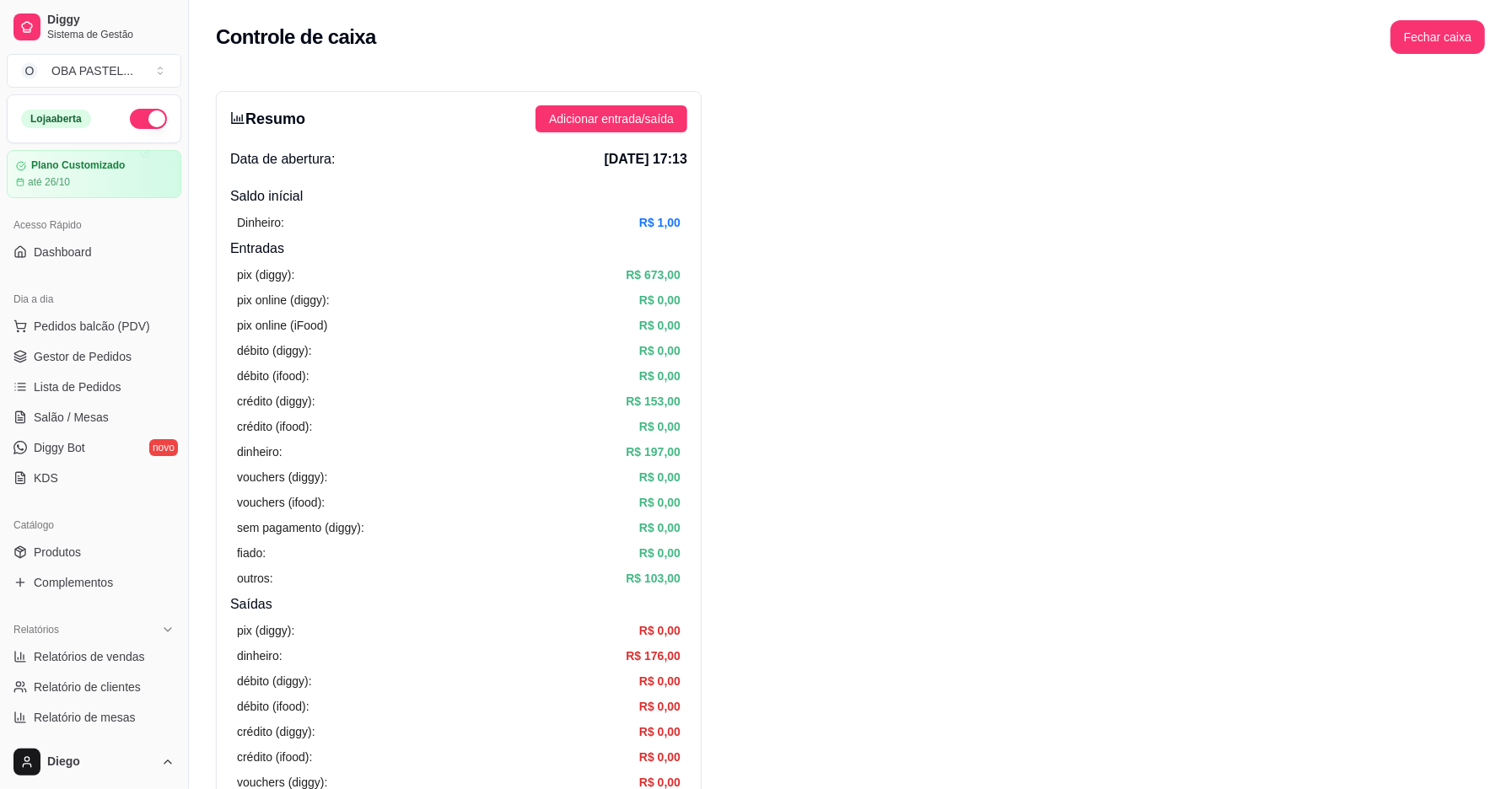
click at [1426, 19] on div "Controle de caixa Fechar caixa" at bounding box center [851, 32] width 1324 height 64
click at [1460, 35] on button "Fechar caixa" at bounding box center [1438, 37] width 95 height 34
click at [1491, 141] on span "Sim" at bounding box center [1485, 150] width 20 height 19
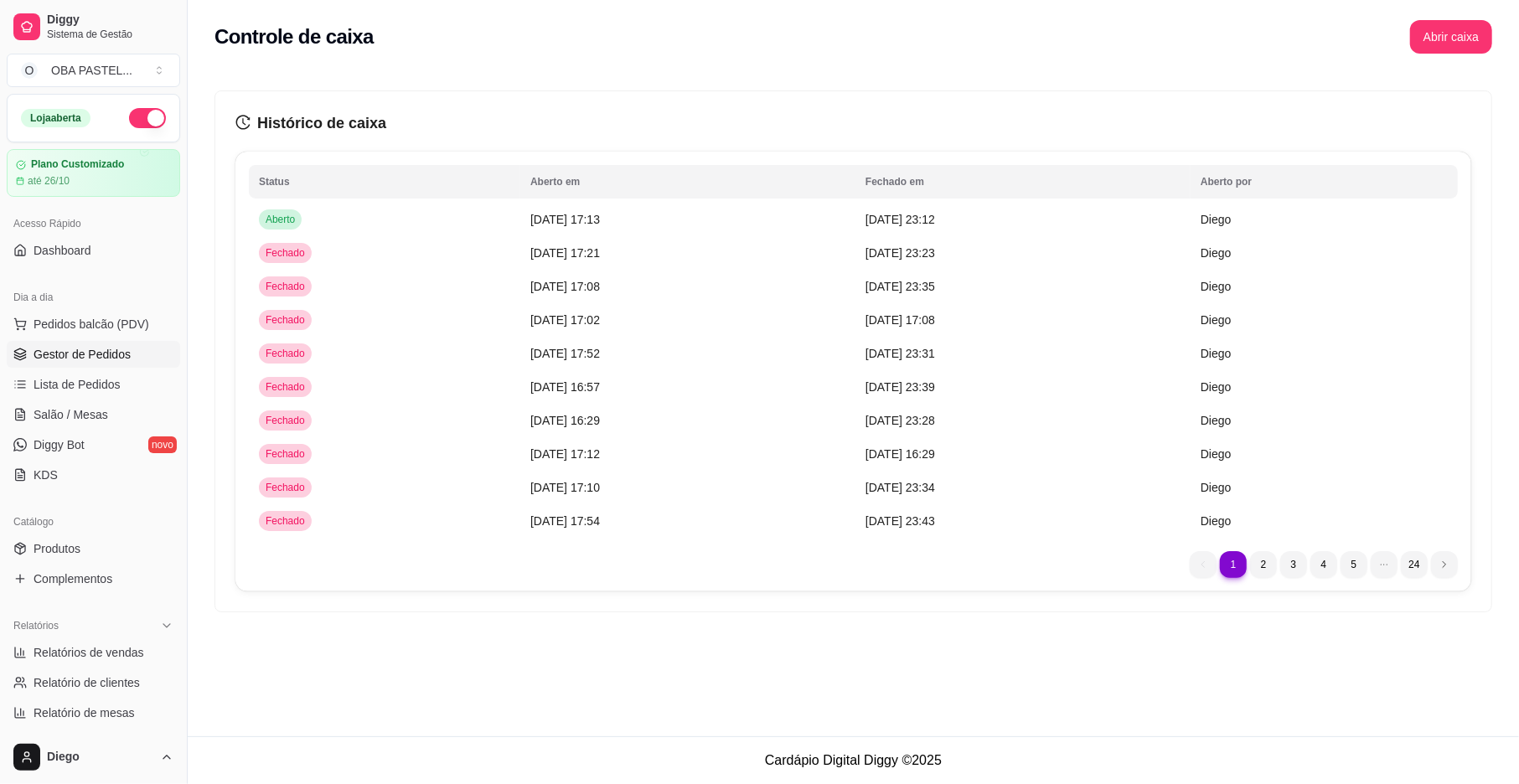
click at [111, 353] on span "Gestor de Pedidos" at bounding box center [82, 354] width 97 height 17
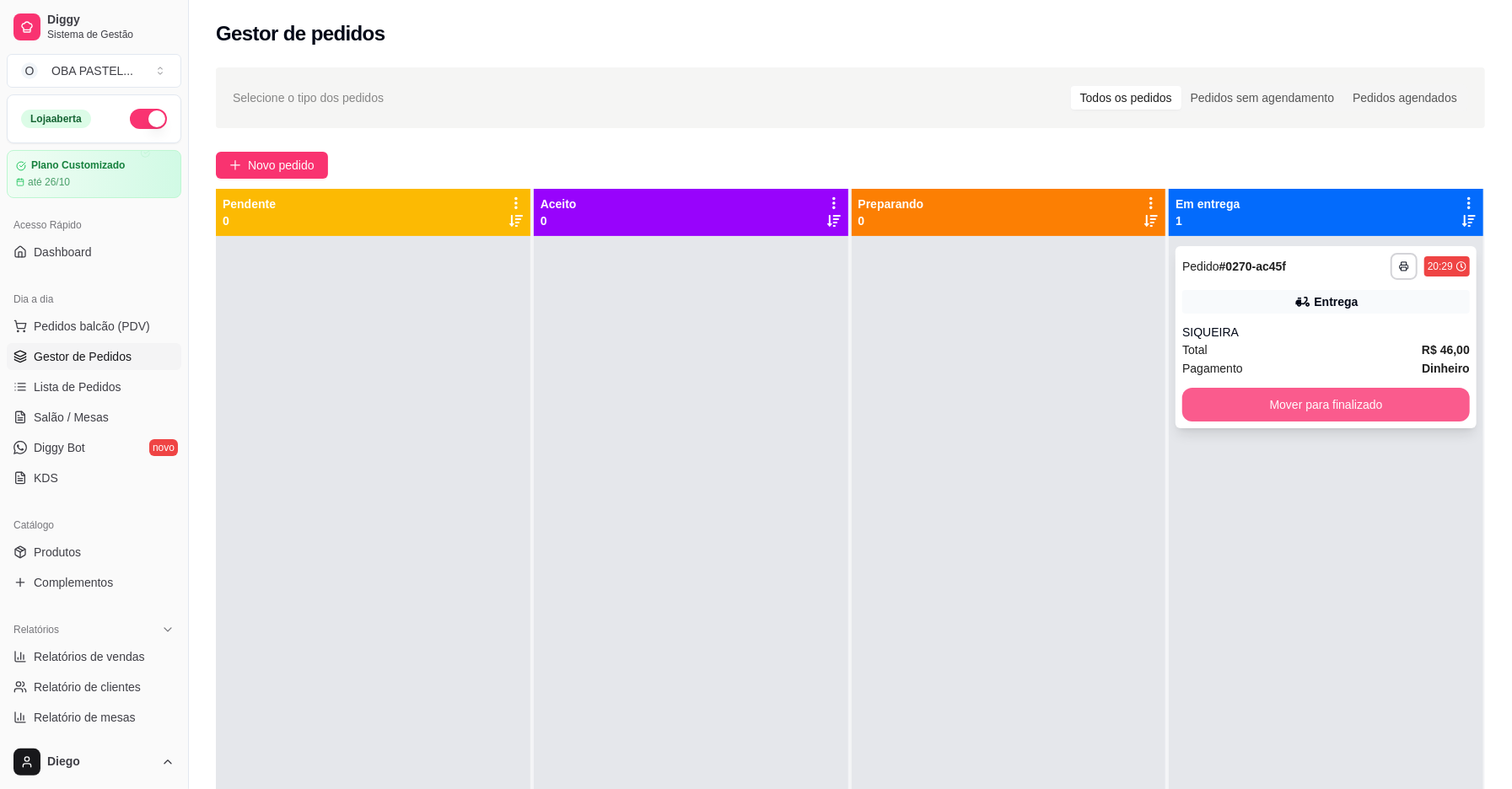
click at [1206, 408] on button "Mover para finalizado" at bounding box center [1326, 405] width 287 height 34
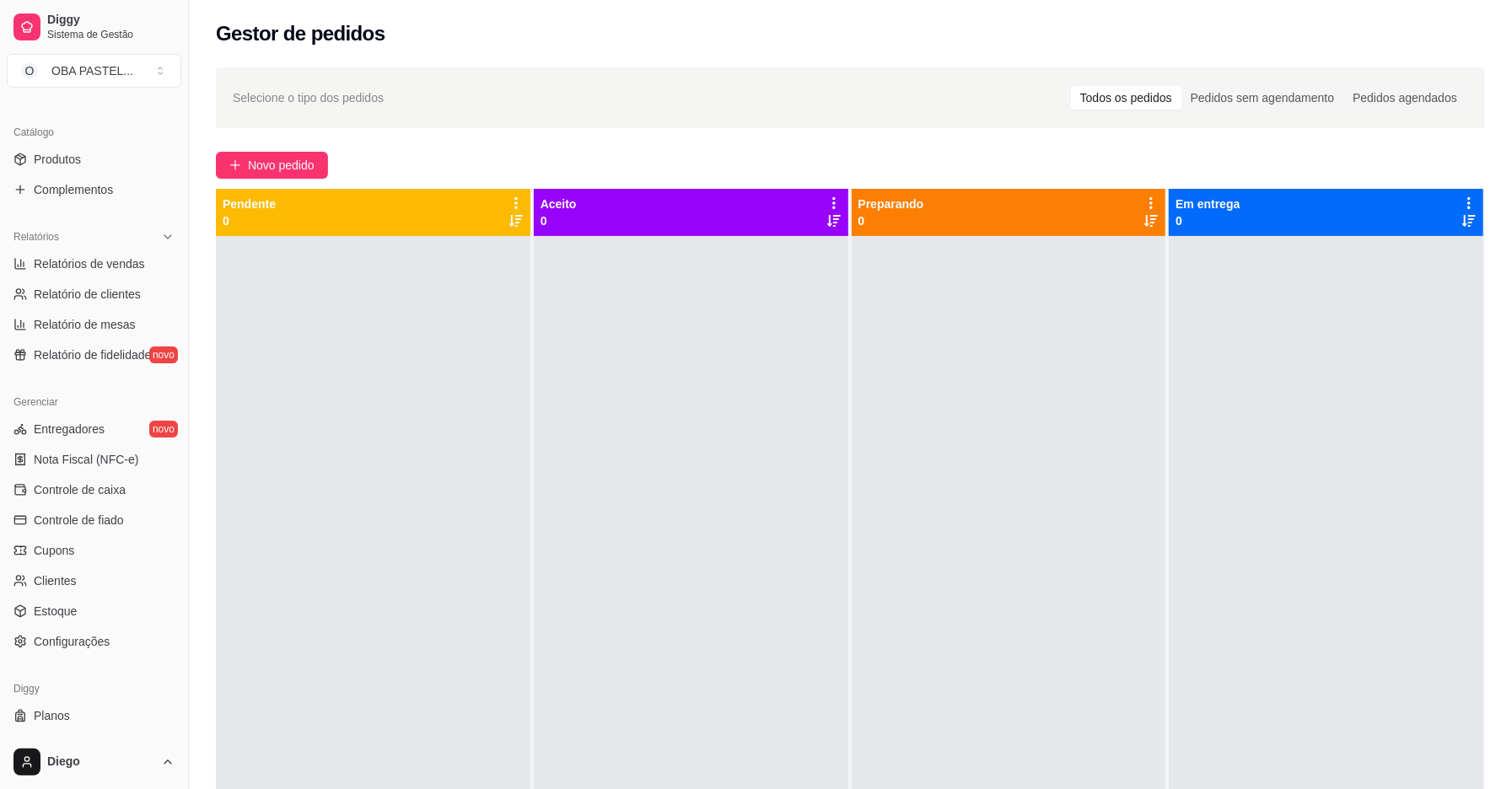
scroll to position [425, 0]
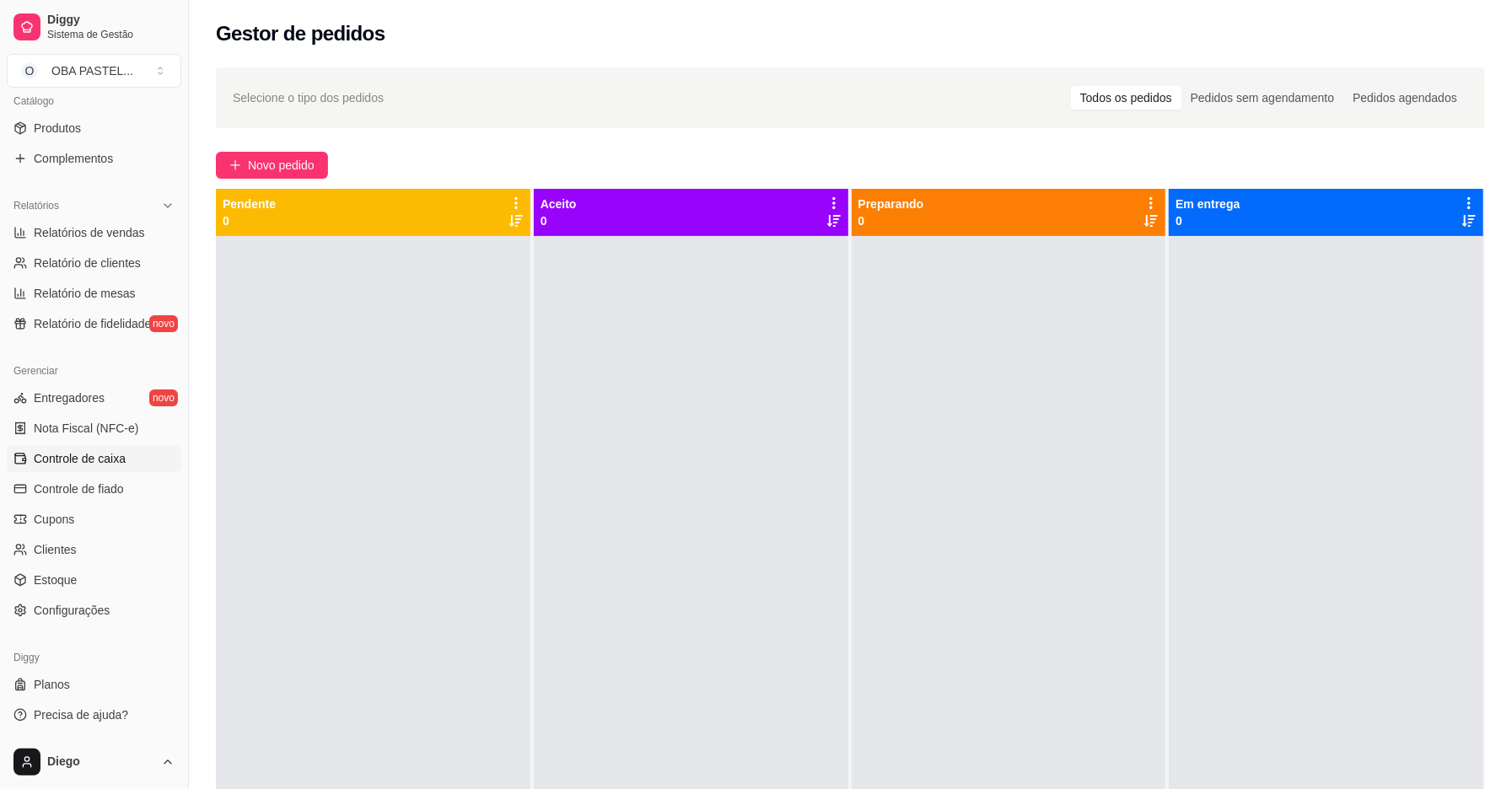
click at [93, 460] on span "Controle de caixa" at bounding box center [79, 459] width 92 height 17
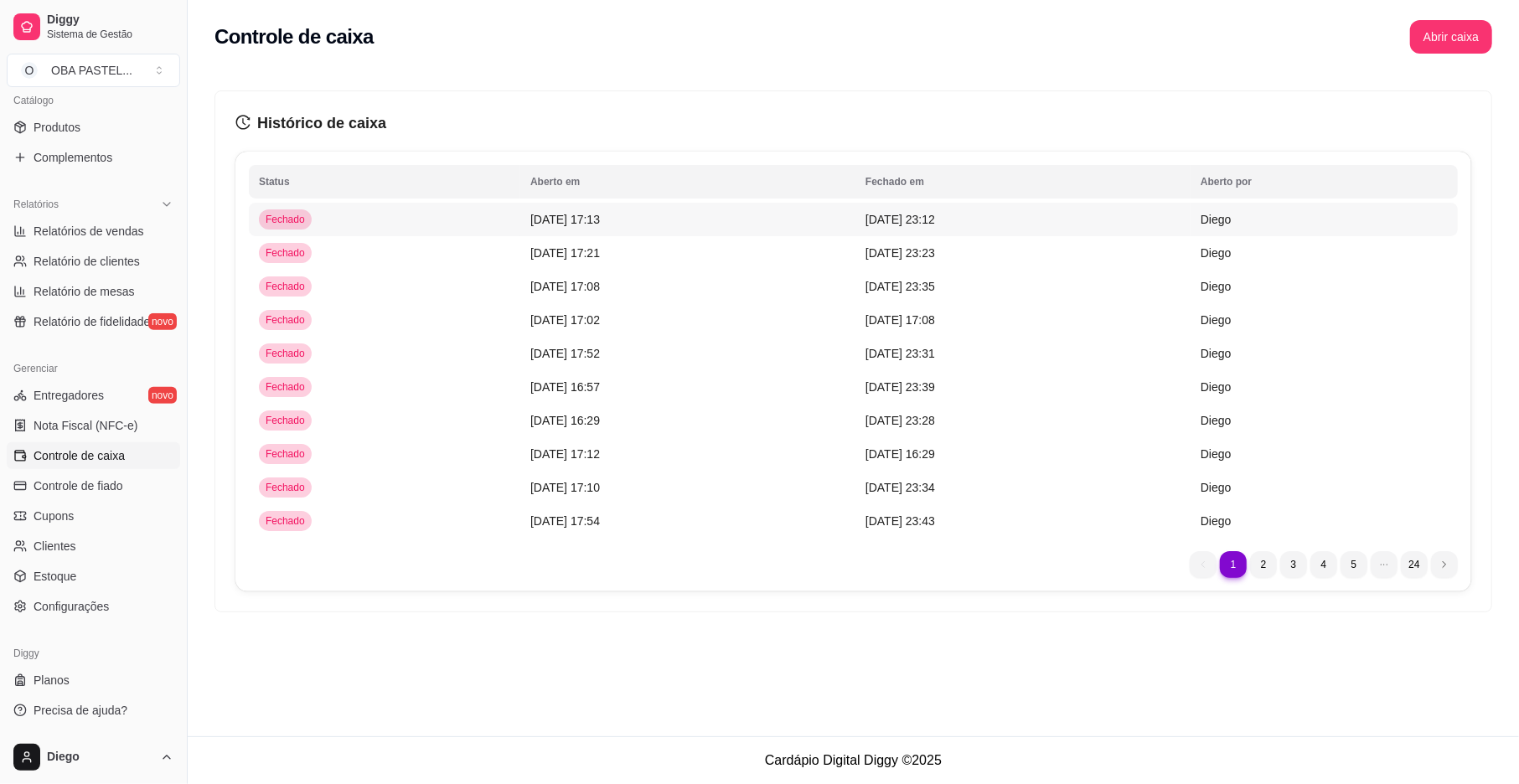
click at [815, 212] on td "[DATE] 17:13" at bounding box center [688, 220] width 335 height 34
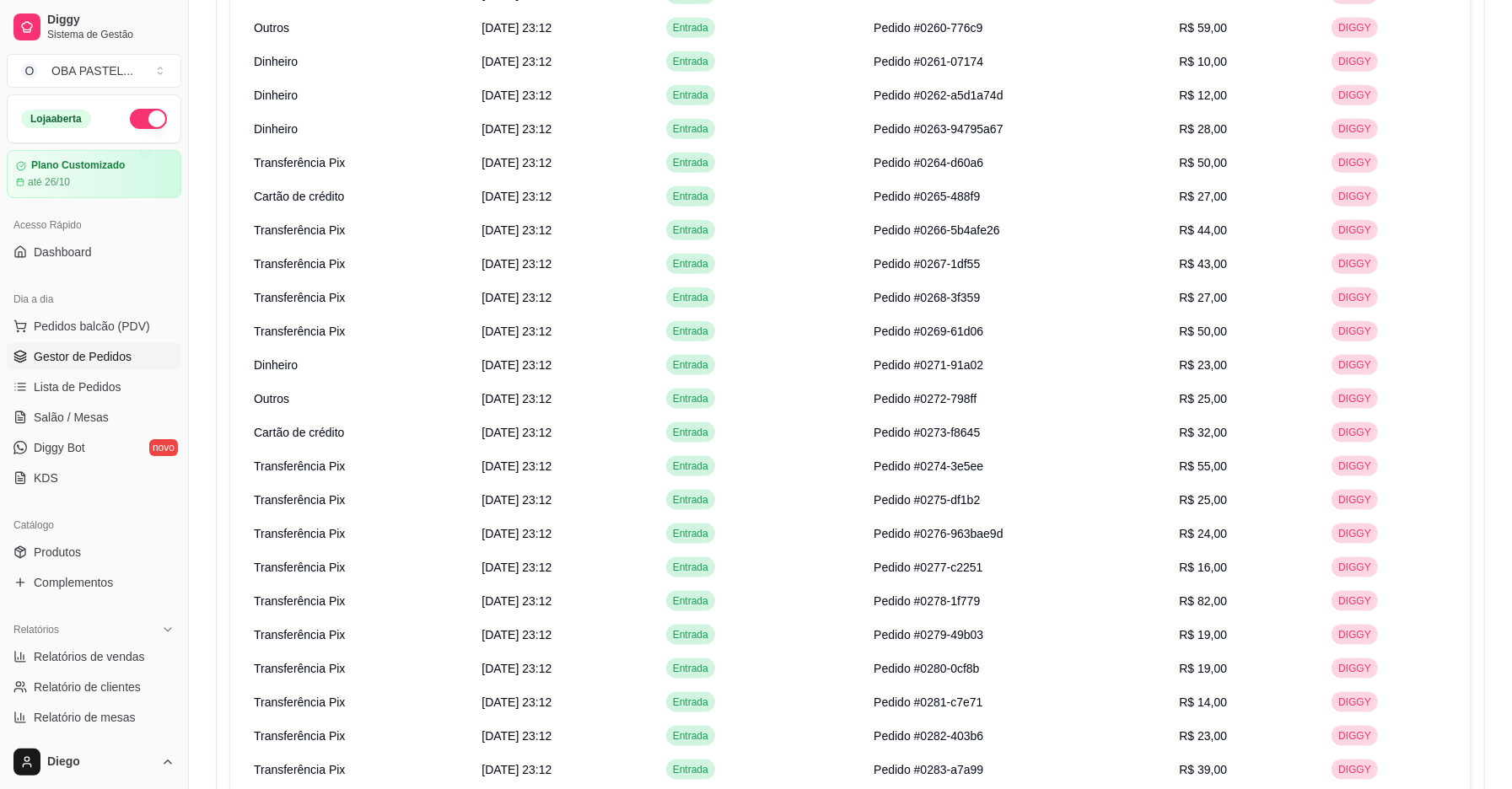
click at [95, 365] on span "Gestor de Pedidos" at bounding box center [83, 356] width 98 height 17
